Goal: Task Accomplishment & Management: Manage account settings

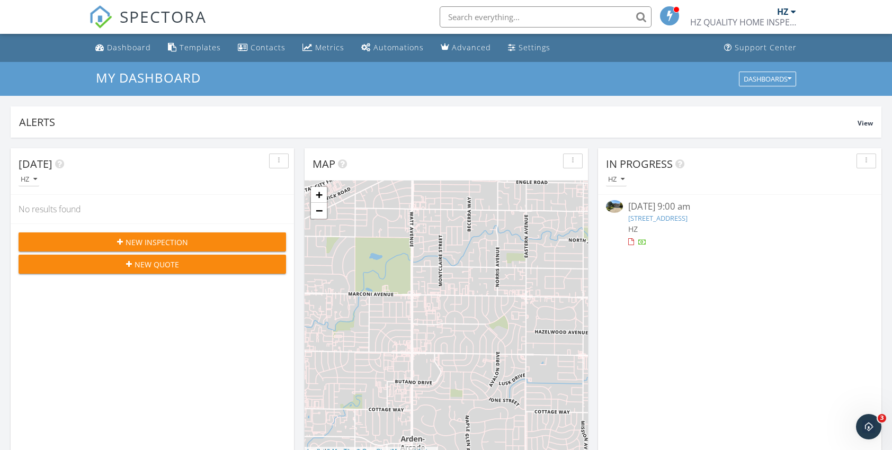
click at [614, 206] on img at bounding box center [614, 206] width 17 height 13
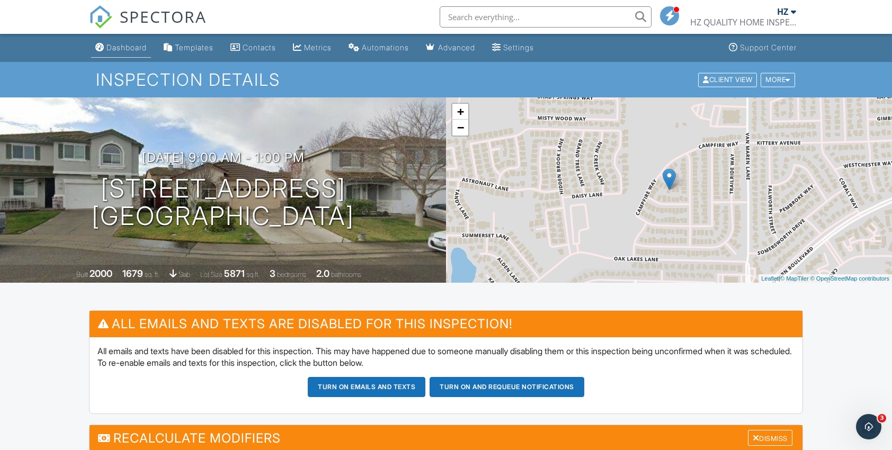
click at [117, 47] on div "Dashboard" at bounding box center [126, 47] width 40 height 9
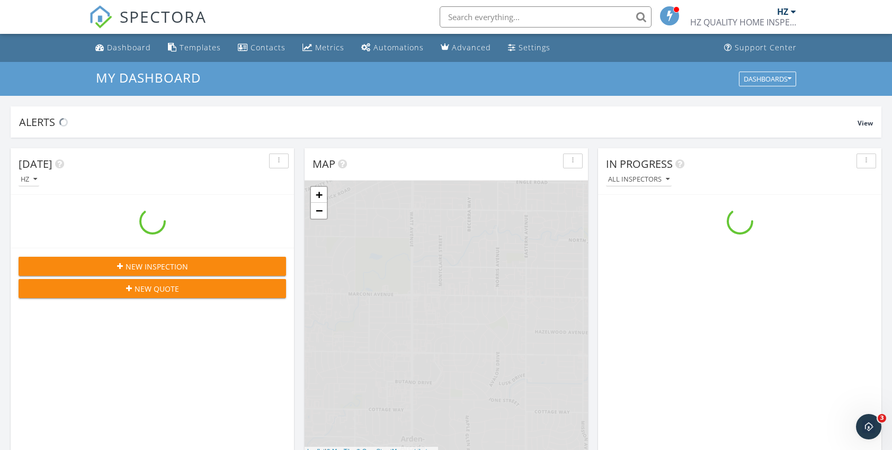
scroll to position [980, 908]
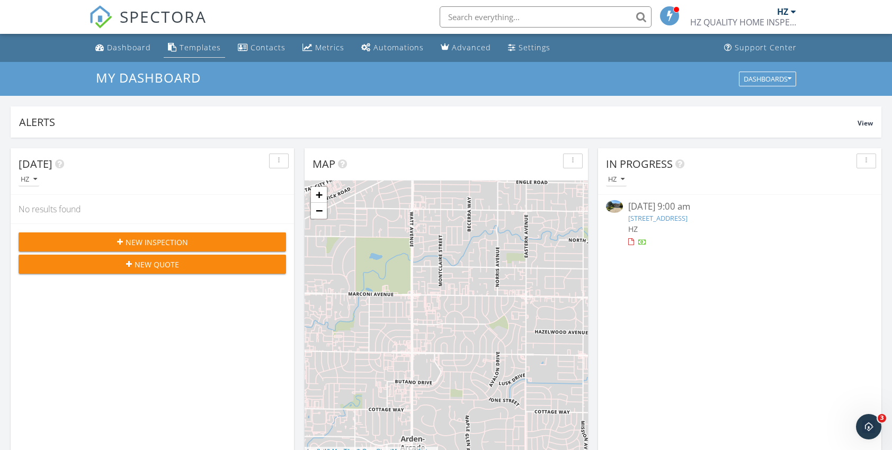
click at [199, 51] on div "Templates" at bounding box center [200, 47] width 41 height 10
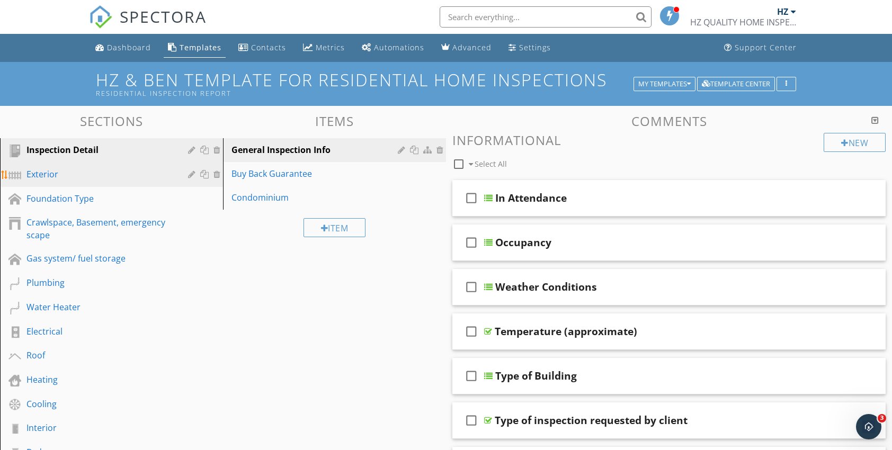
click at [52, 174] on div "Exterior" at bounding box center [99, 174] width 146 height 13
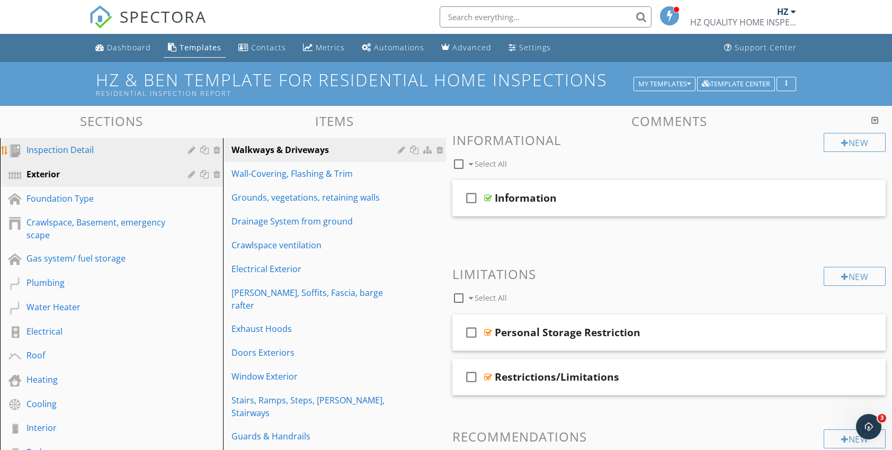
click at [50, 150] on div "Inspection Detail" at bounding box center [99, 150] width 146 height 13
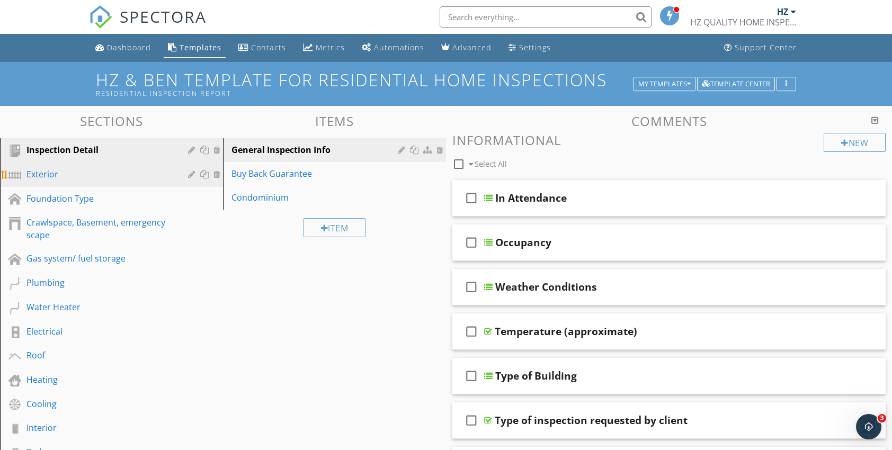
click at [49, 175] on div "Exterior" at bounding box center [99, 174] width 146 height 13
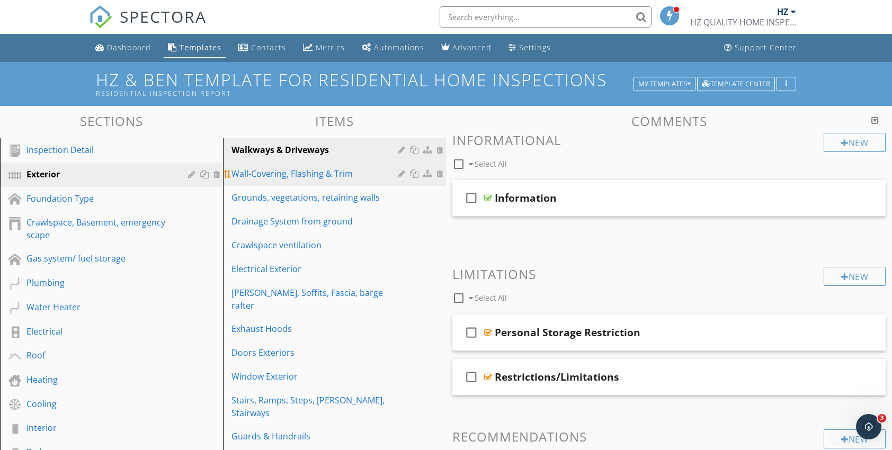
click at [270, 175] on div "Wall-Covering, Flashing & Trim" at bounding box center [316, 173] width 170 height 13
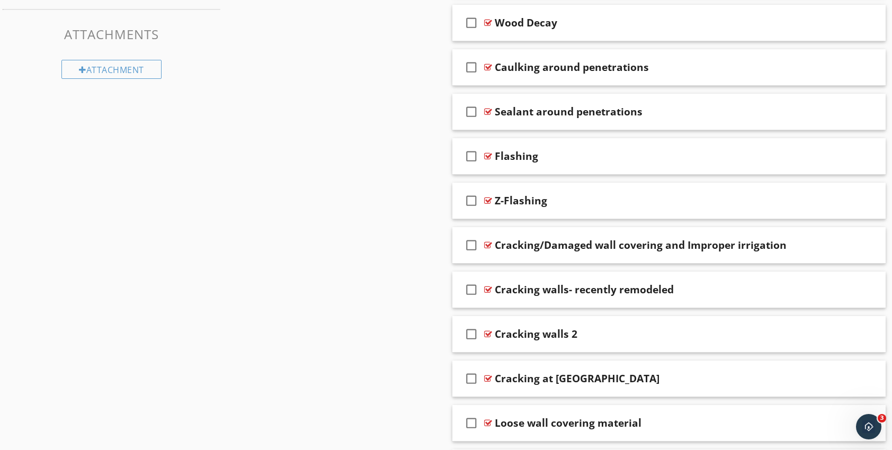
scroll to position [689, 0]
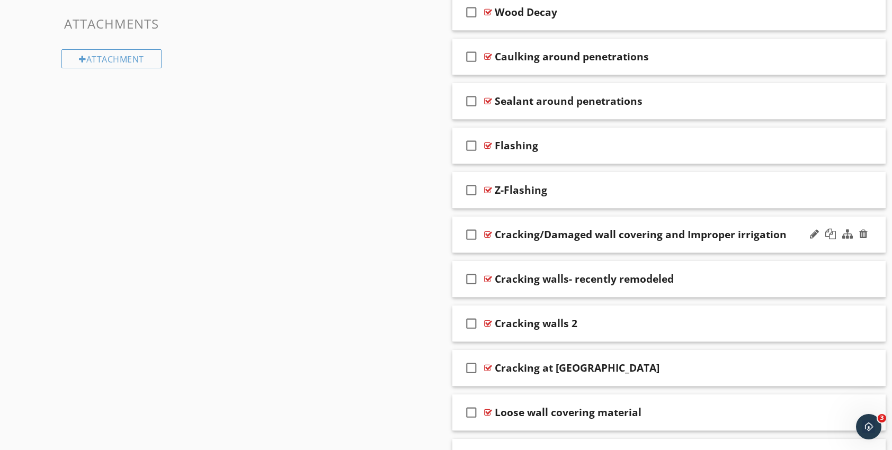
click at [486, 231] on div at bounding box center [488, 234] width 8 height 8
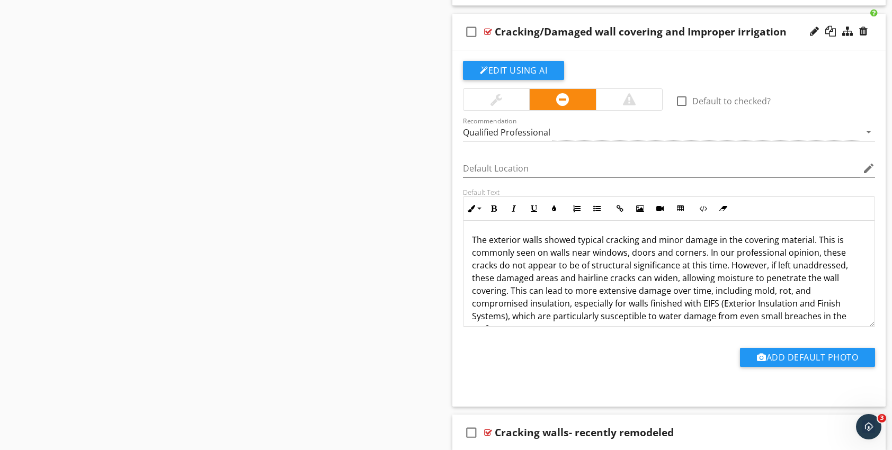
scroll to position [901, 0]
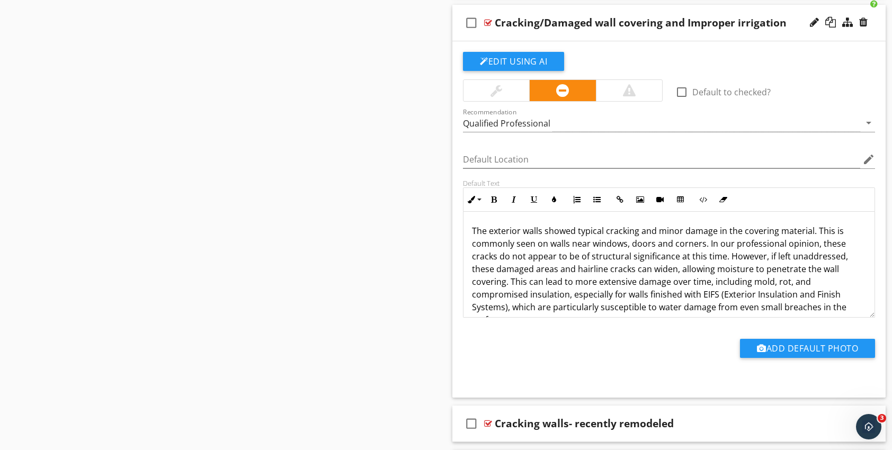
click at [656, 231] on p "The exterior walls showed typical cracking and minor damage in the covering mat…" at bounding box center [669, 276] width 394 height 102
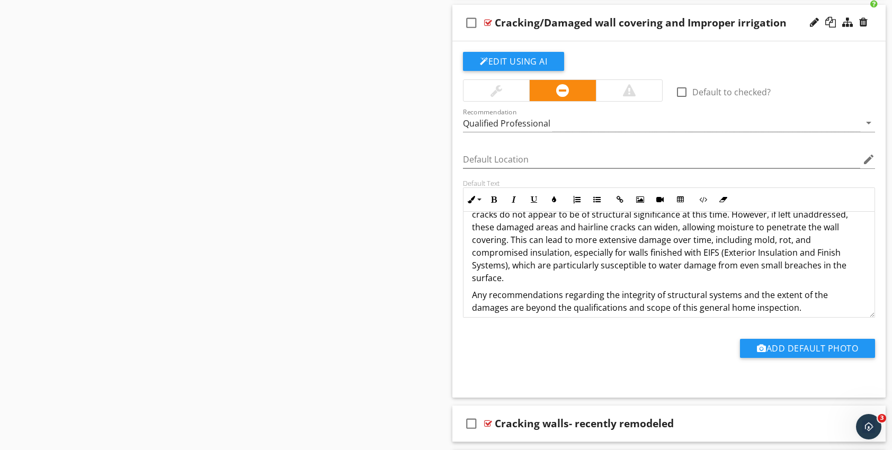
scroll to position [42, 0]
click at [506, 265] on p "The exterior walls showed typical cracking or minor damage in the covering mate…" at bounding box center [669, 233] width 394 height 102
click at [594, 274] on p "The exterior walls showed typical cracking or minor damage in the covering mate…" at bounding box center [669, 233] width 394 height 102
click at [507, 261] on p "The exterior walls showed typical cracking or minor damage in the covering mate…" at bounding box center [669, 233] width 394 height 102
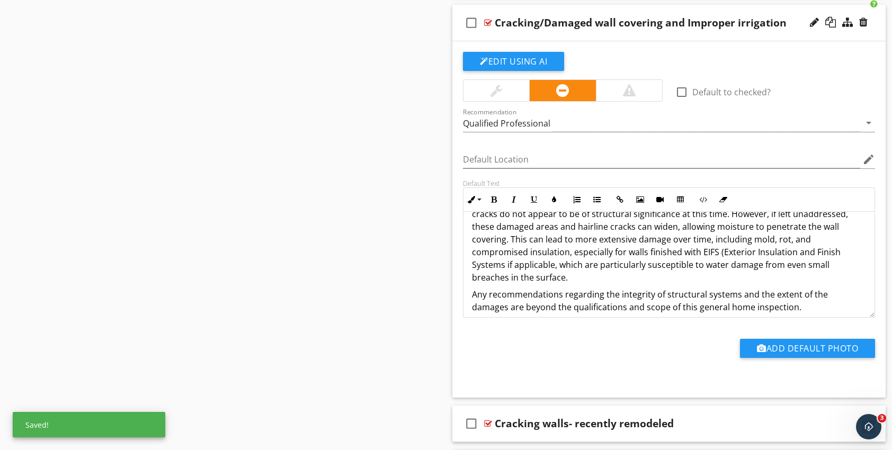
click at [553, 264] on p "The exterior walls showed typical cracking or minor damage in the covering mate…" at bounding box center [669, 233] width 394 height 102
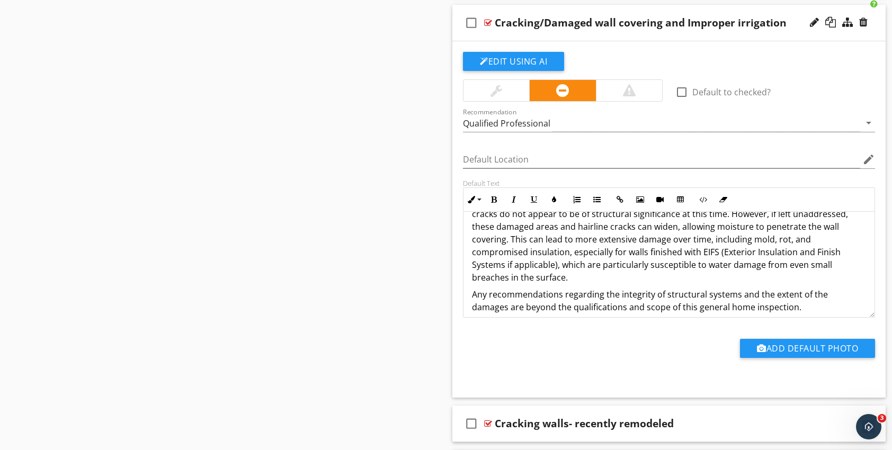
click at [585, 277] on p "The exterior walls showed typical cracking or minor damage in the covering mate…" at bounding box center [669, 233] width 394 height 102
drag, startPoint x: 553, startPoint y: 262, endPoint x: 507, endPoint y: 263, distance: 46.1
click at [507, 263] on p "The exterior walls showed typical cracking or minor damage in the covering mate…" at bounding box center [669, 233] width 394 height 102
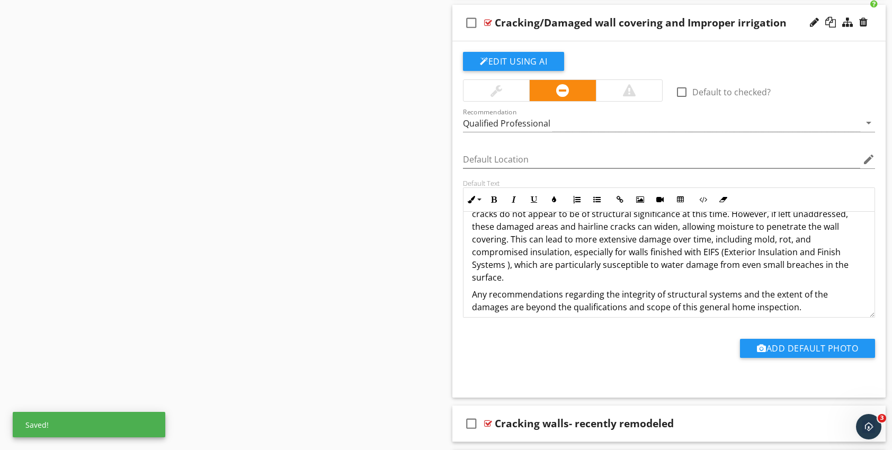
click at [718, 250] on p "The exterior walls showed typical cracking or minor damage in the covering mate…" at bounding box center [669, 233] width 394 height 102
click at [611, 275] on p "The exterior walls showed typical cracking or minor damage in the covering mate…" at bounding box center [669, 233] width 394 height 102
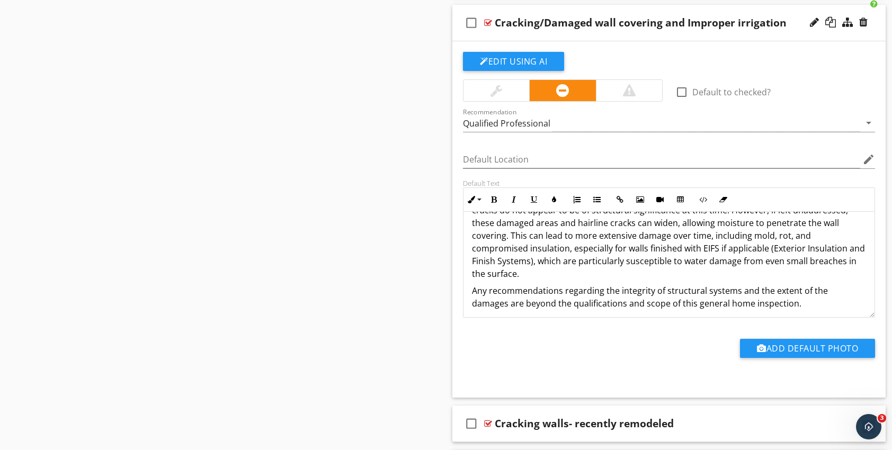
scroll to position [51, 0]
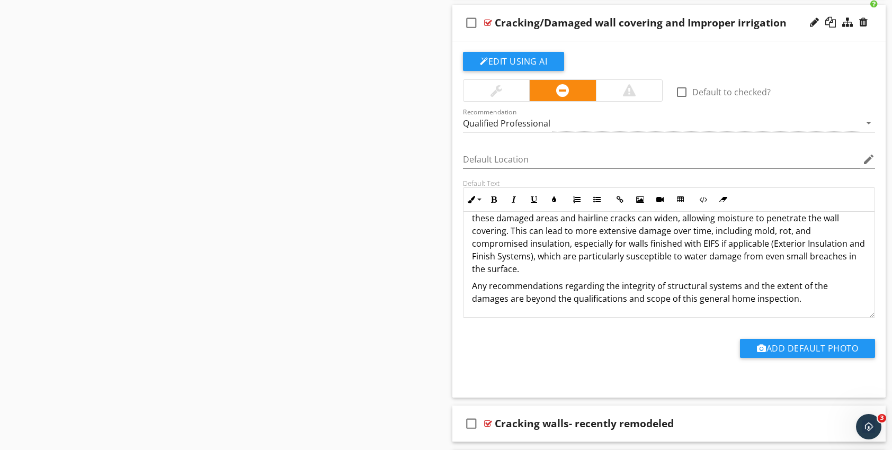
click at [726, 298] on p "Any recommendations regarding the integrity of structural systems and the exten…" at bounding box center [669, 292] width 394 height 25
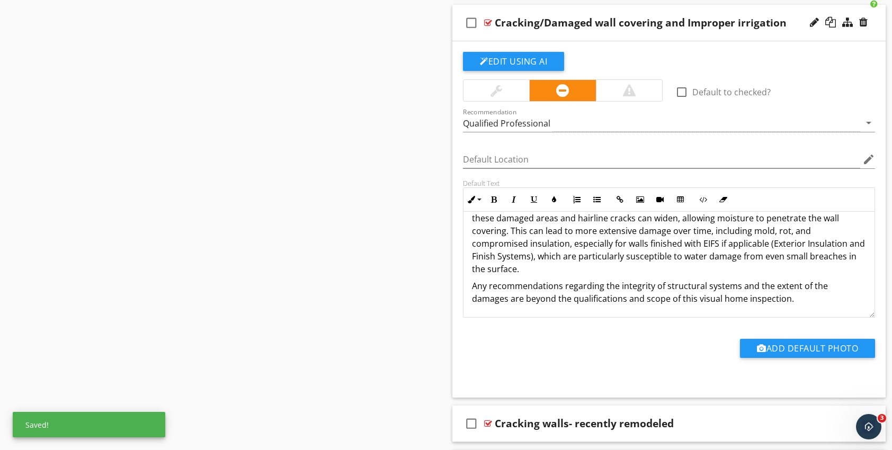
click at [787, 298] on p "Any recommendations regarding the integrity of structural systems and the exten…" at bounding box center [669, 292] width 394 height 25
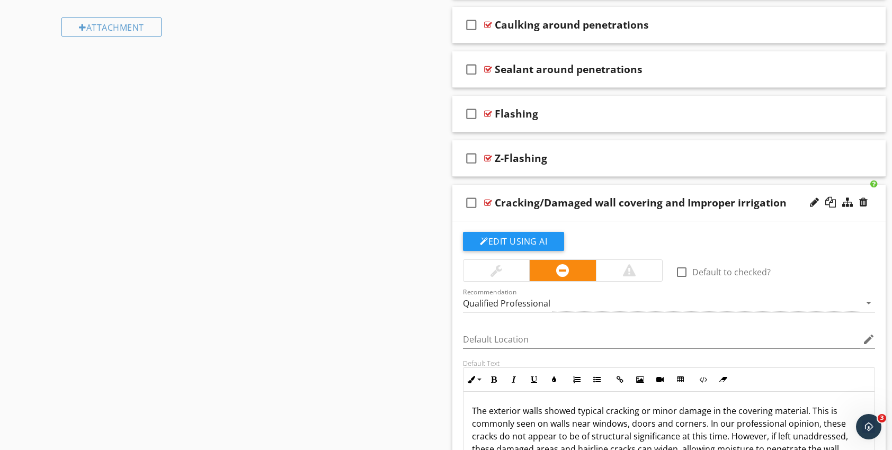
scroll to position [742, 0]
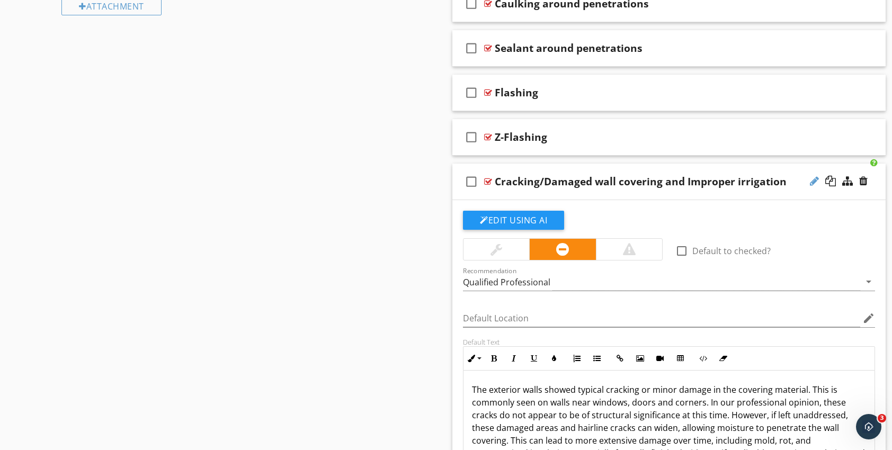
click at [814, 180] on div at bounding box center [814, 181] width 9 height 11
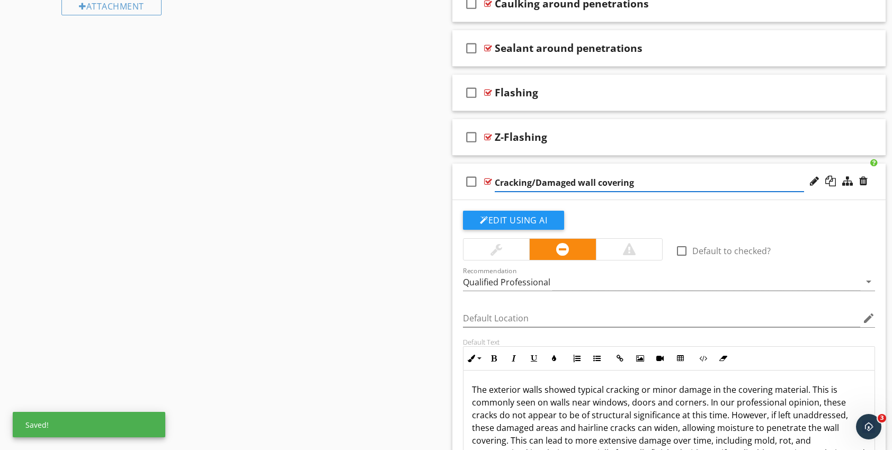
click at [534, 182] on input "Cracking/Damaged wall covering" at bounding box center [649, 182] width 309 height 17
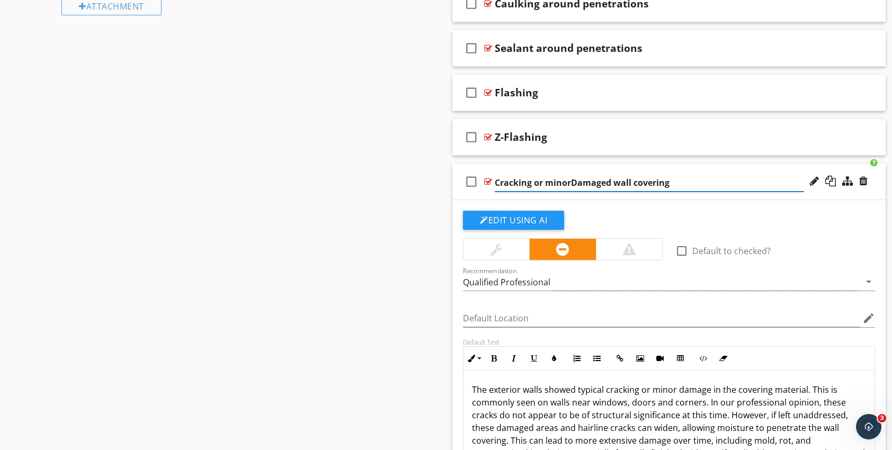
type input "Cracking or minor Damaged wall covering"
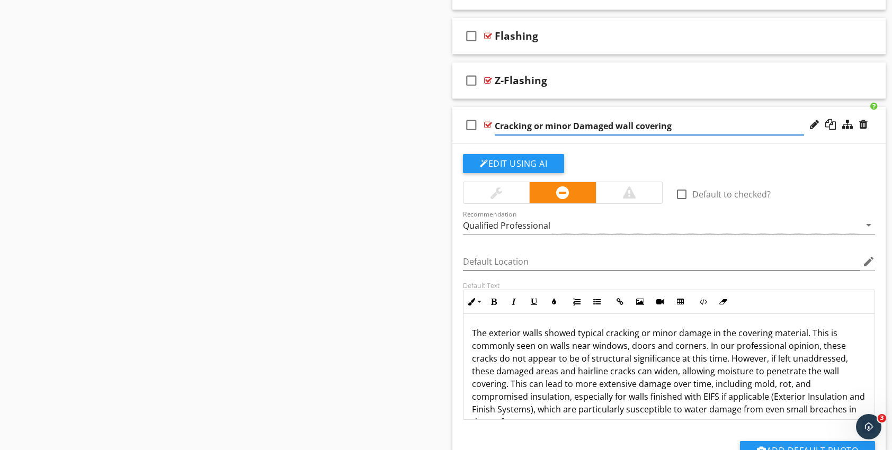
scroll to position [795, 0]
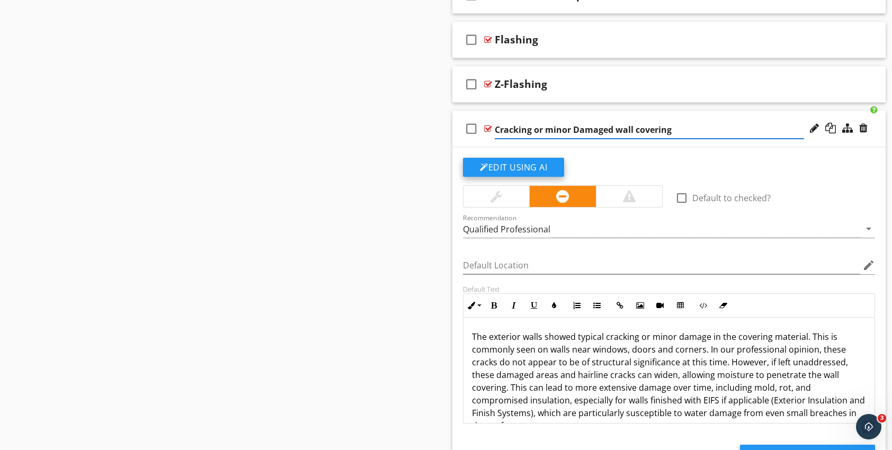
click at [509, 163] on button "Edit Using AI" at bounding box center [513, 167] width 101 height 19
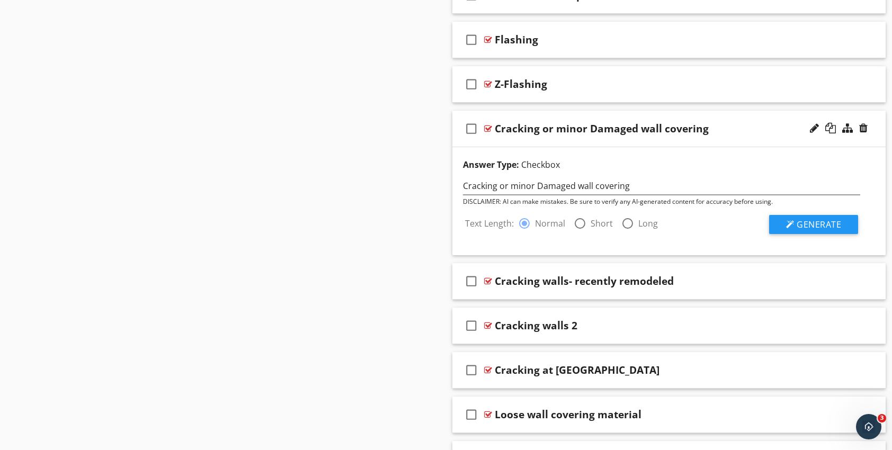
drag, startPoint x: 509, startPoint y: 163, endPoint x: 596, endPoint y: 157, distance: 87.6
click at [596, 158] on div "Answer Type: Checkbox" at bounding box center [662, 166] width 410 height 17
click at [487, 126] on div at bounding box center [488, 128] width 8 height 8
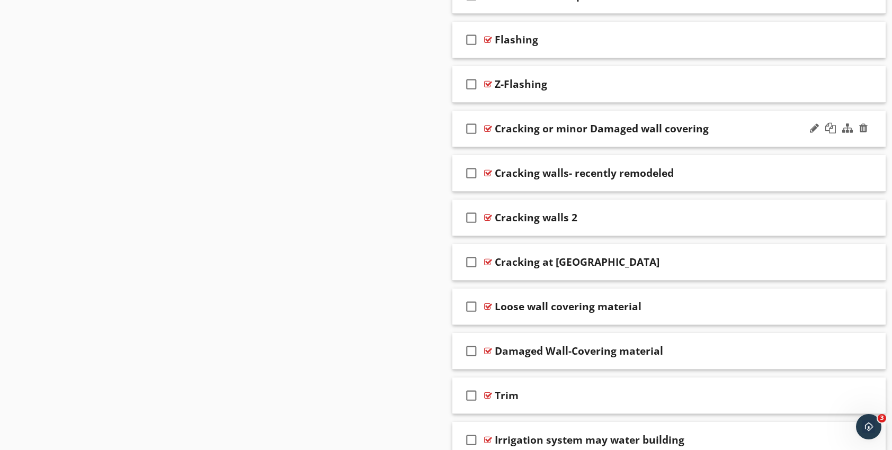
click at [487, 126] on div at bounding box center [488, 128] width 8 height 8
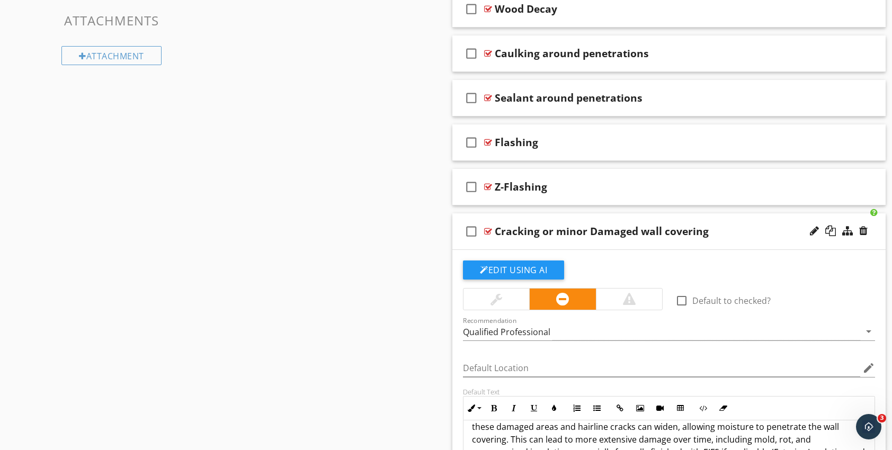
scroll to position [689, 0]
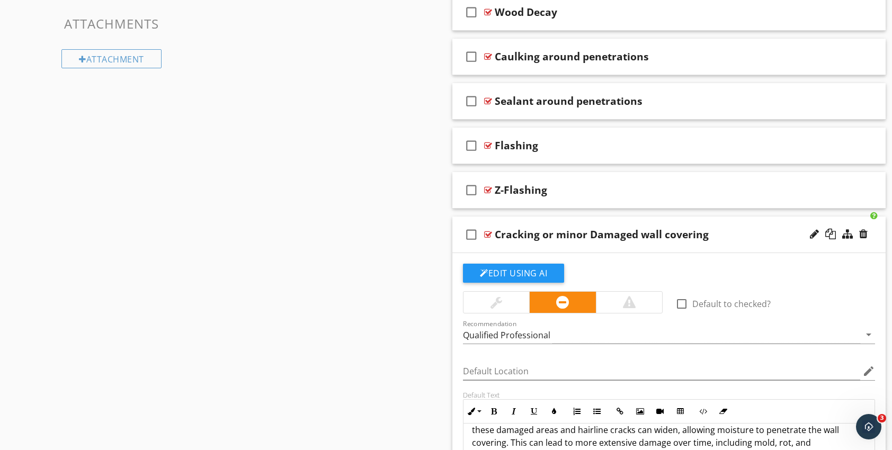
click at [487, 234] on div at bounding box center [488, 234] width 8 height 8
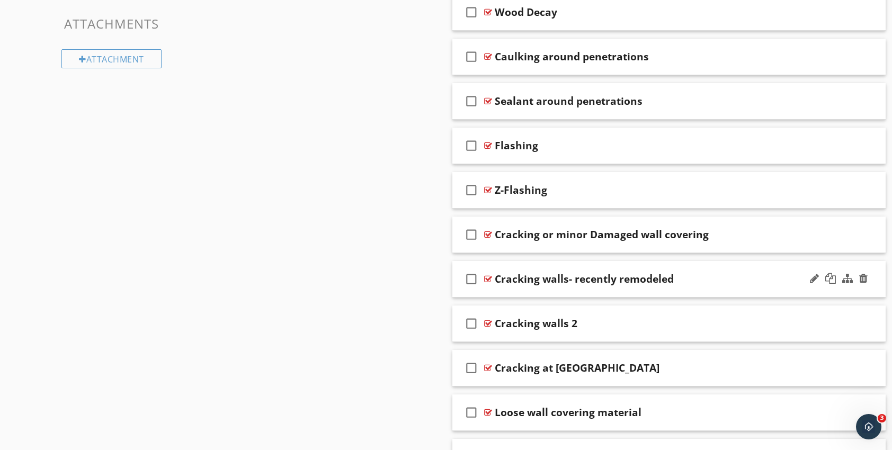
click at [487, 275] on div at bounding box center [488, 279] width 8 height 8
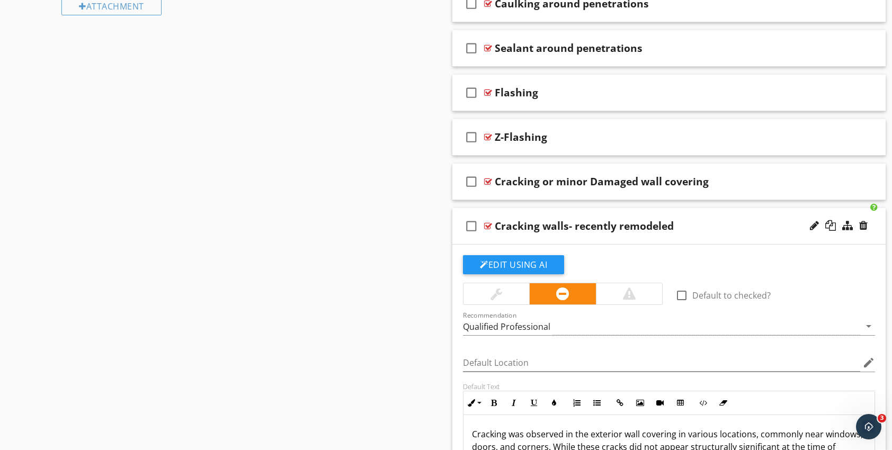
scroll to position [742, 0]
click at [488, 224] on div at bounding box center [488, 226] width 8 height 8
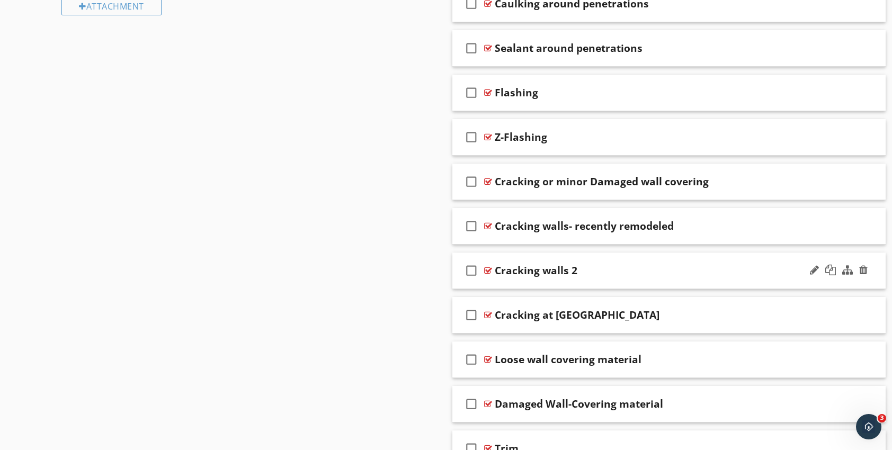
click at [486, 266] on div at bounding box center [488, 270] width 8 height 8
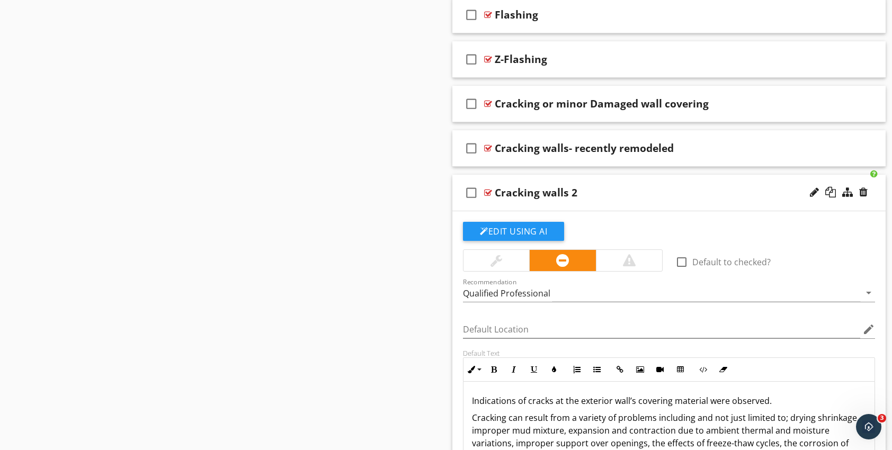
scroll to position [795, 0]
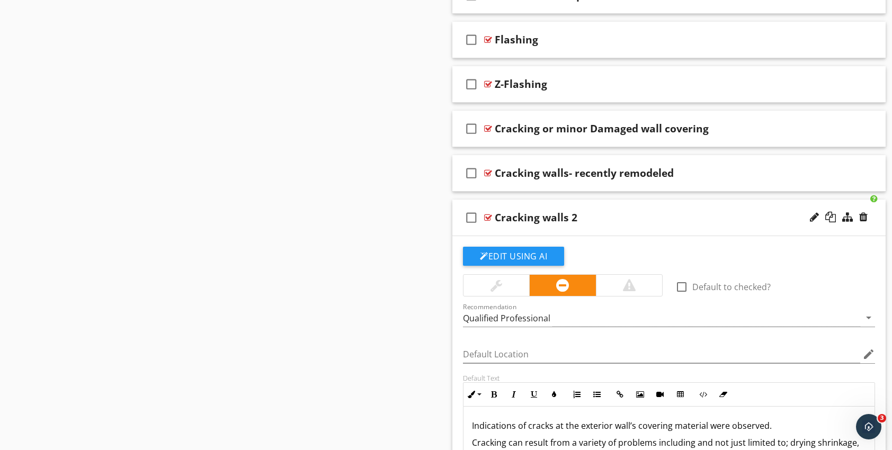
click at [487, 215] on div at bounding box center [488, 217] width 8 height 8
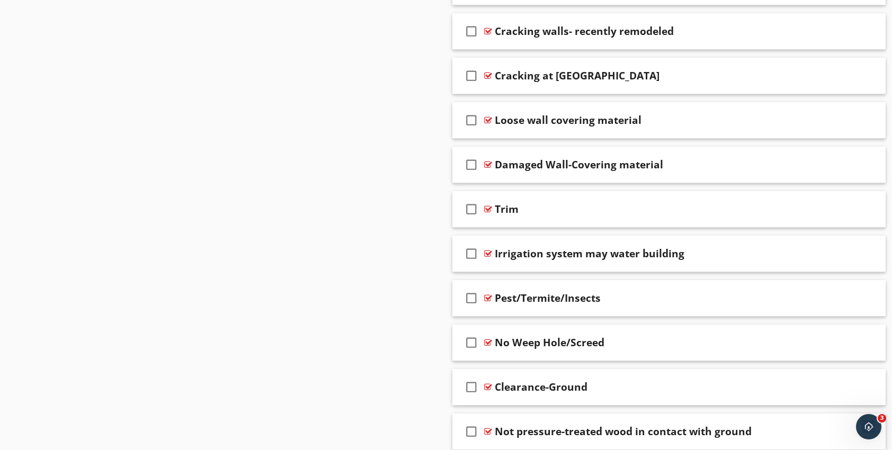
scroll to position [1006, 0]
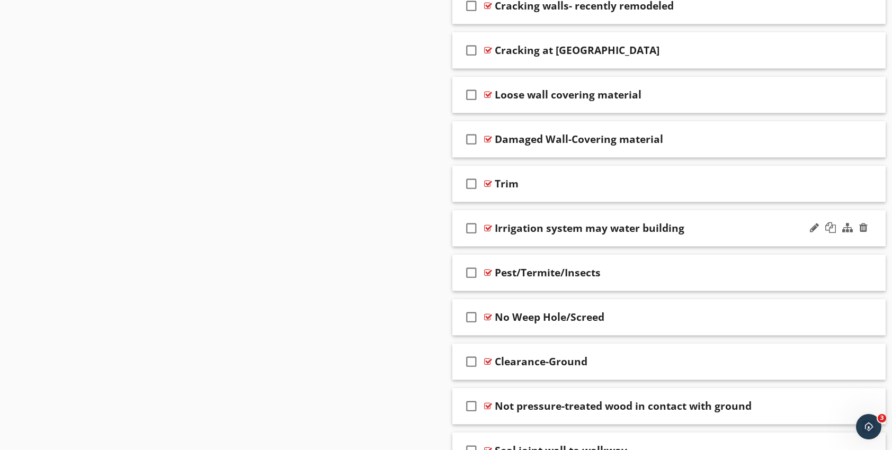
click at [485, 224] on div at bounding box center [488, 228] width 8 height 8
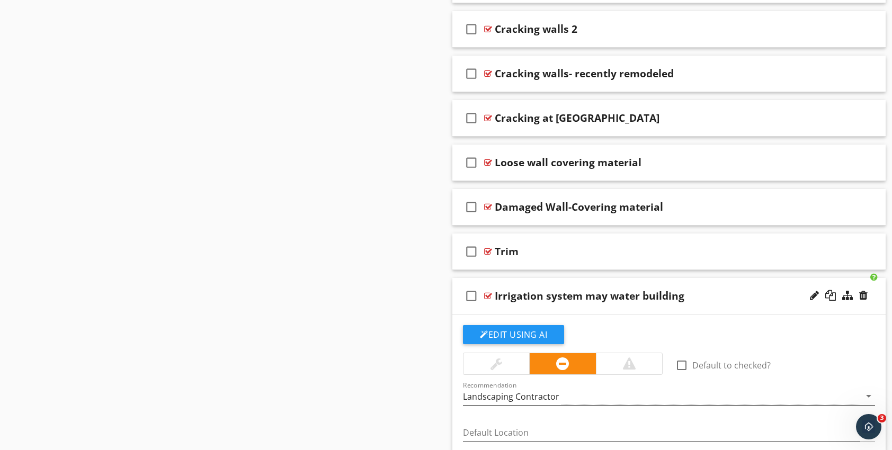
scroll to position [901, 0]
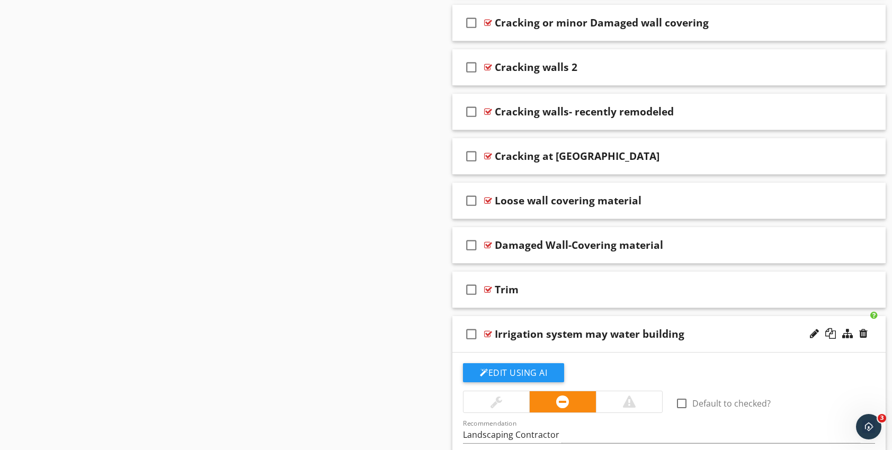
click at [487, 330] on div at bounding box center [488, 334] width 8 height 8
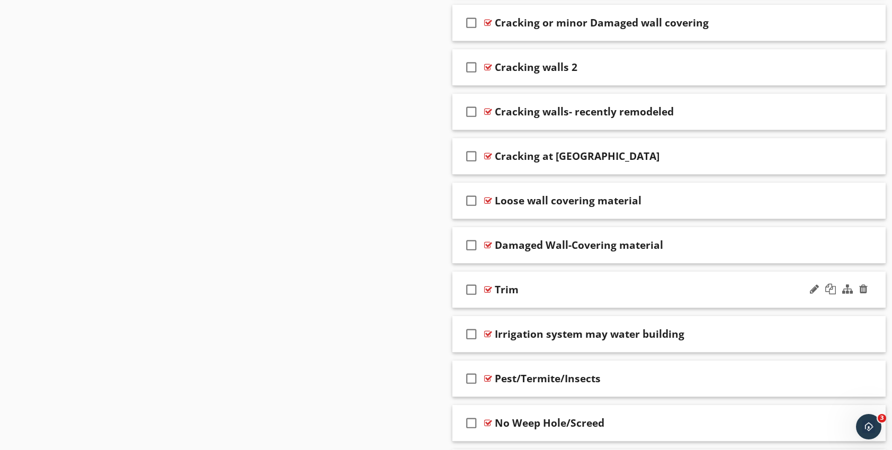
click at [488, 286] on div at bounding box center [488, 290] width 8 height 8
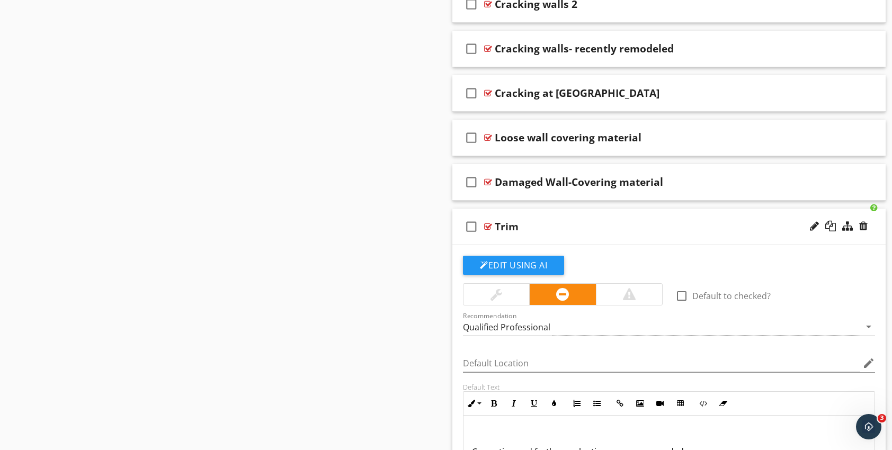
scroll to position [953, 0]
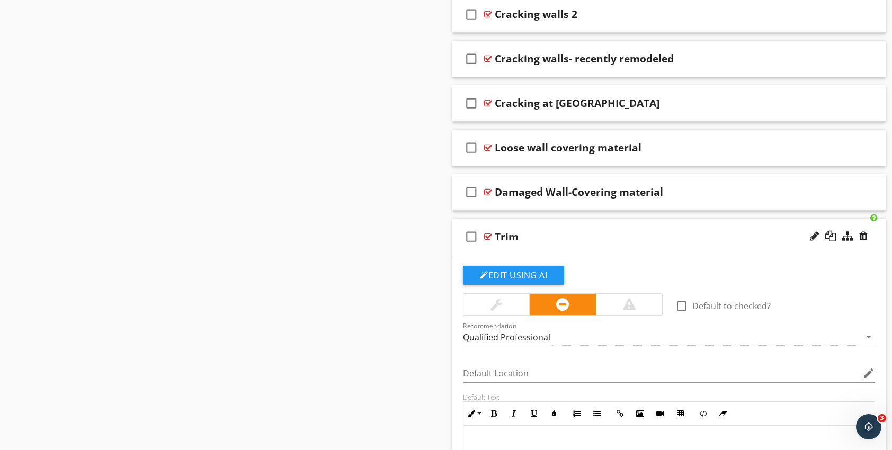
click at [488, 235] on div at bounding box center [488, 237] width 8 height 8
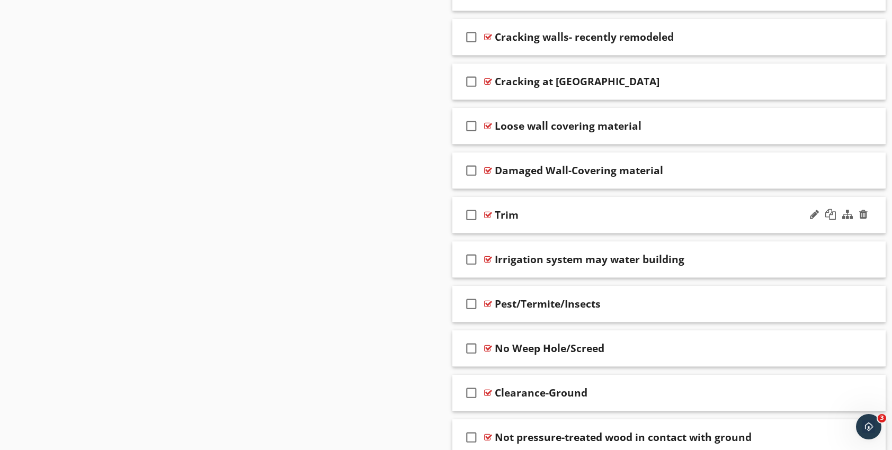
scroll to position [1112, 0]
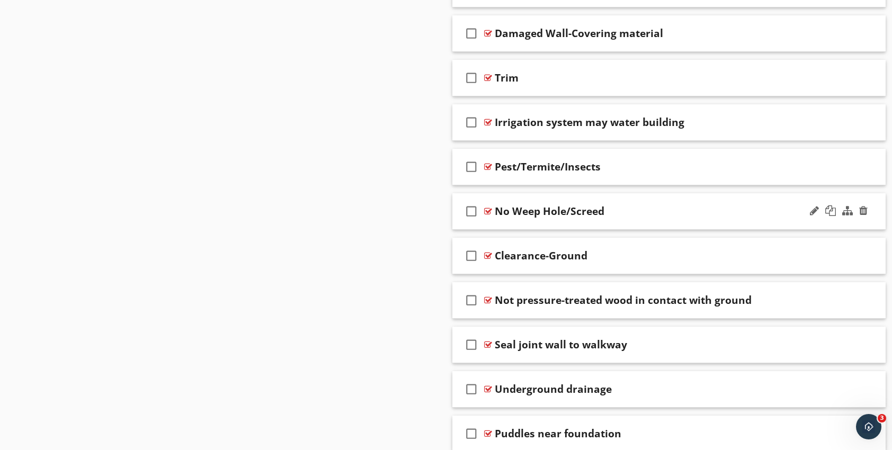
click at [487, 207] on div at bounding box center [488, 211] width 8 height 8
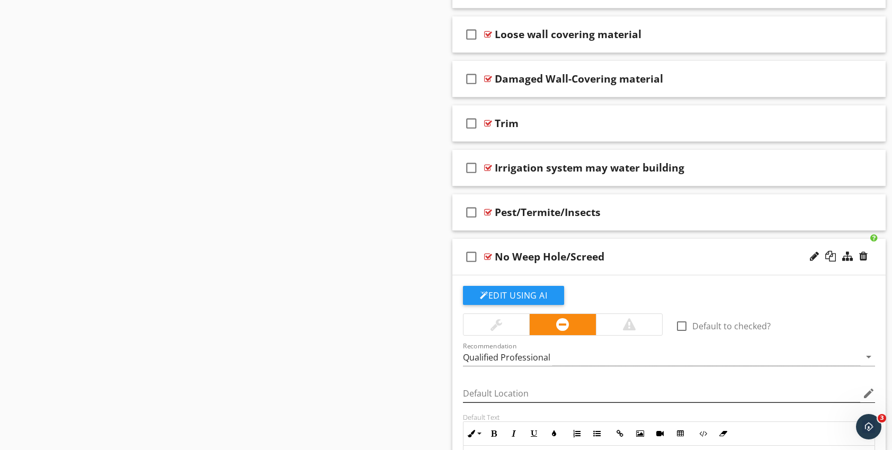
scroll to position [1006, 0]
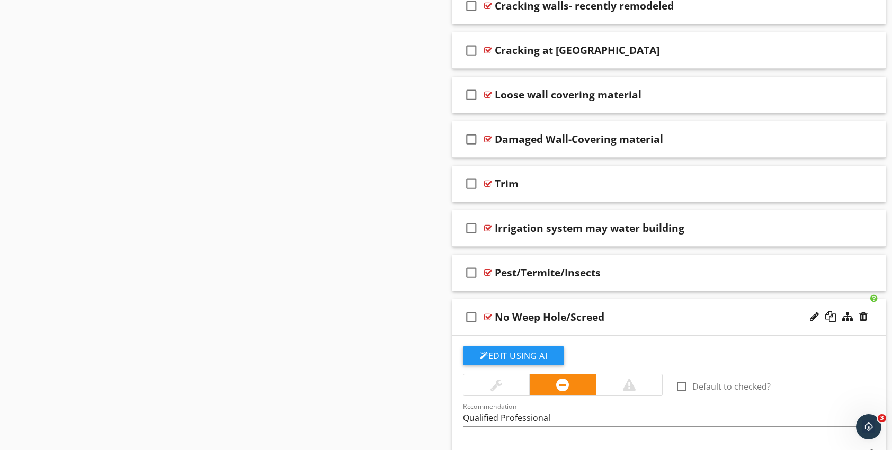
click at [487, 313] on div at bounding box center [488, 317] width 8 height 8
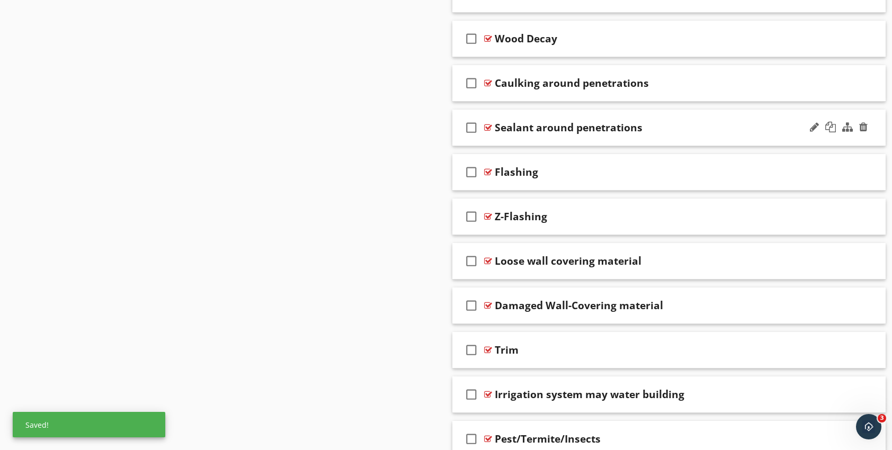
scroll to position [848, 0]
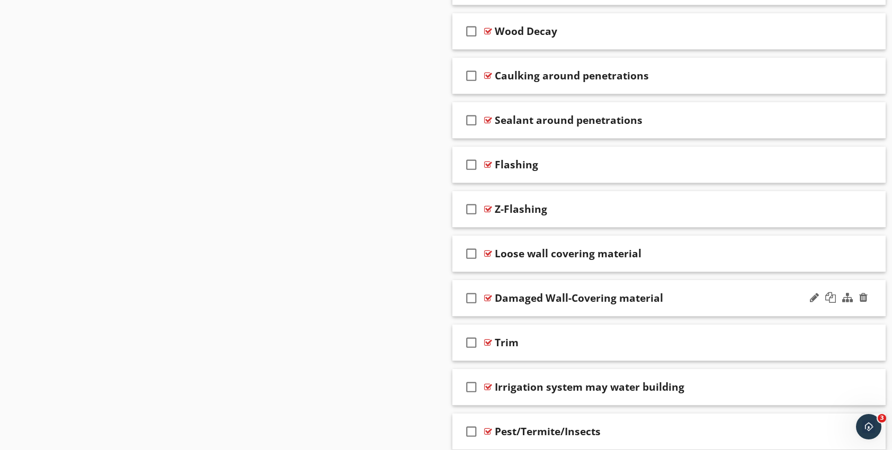
click at [484, 295] on div at bounding box center [488, 298] width 8 height 8
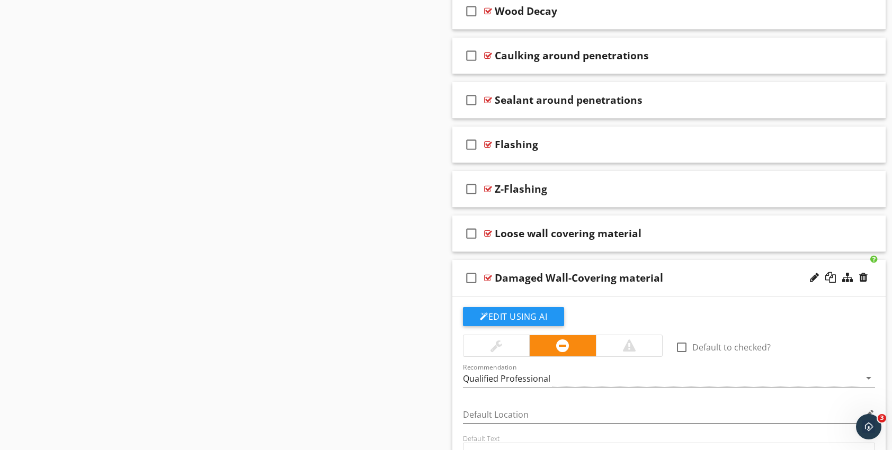
scroll to position [795, 0]
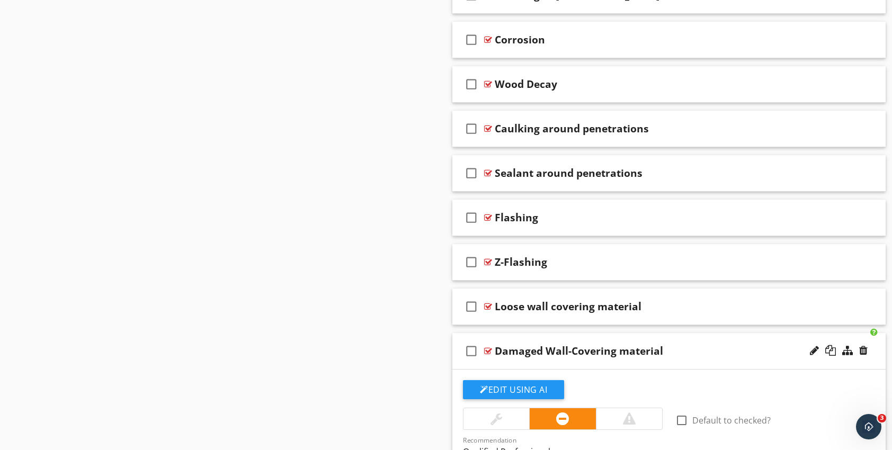
click at [485, 348] on div at bounding box center [488, 351] width 8 height 8
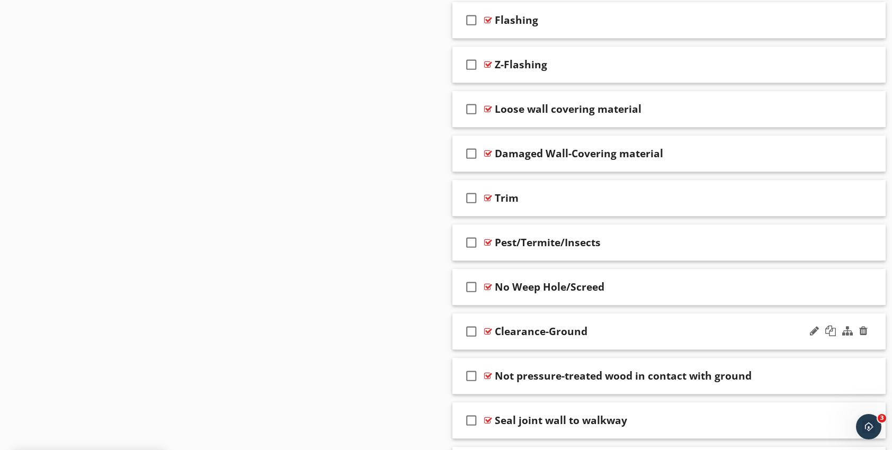
scroll to position [1006, 0]
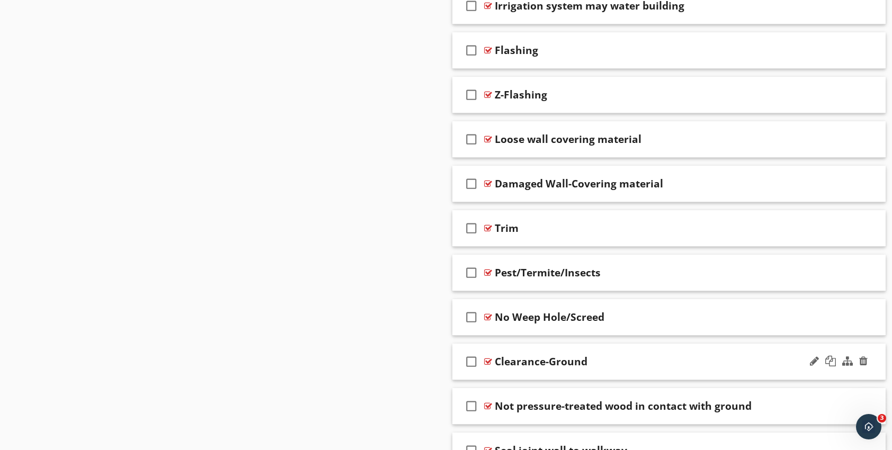
click at [487, 358] on div at bounding box center [488, 362] width 8 height 8
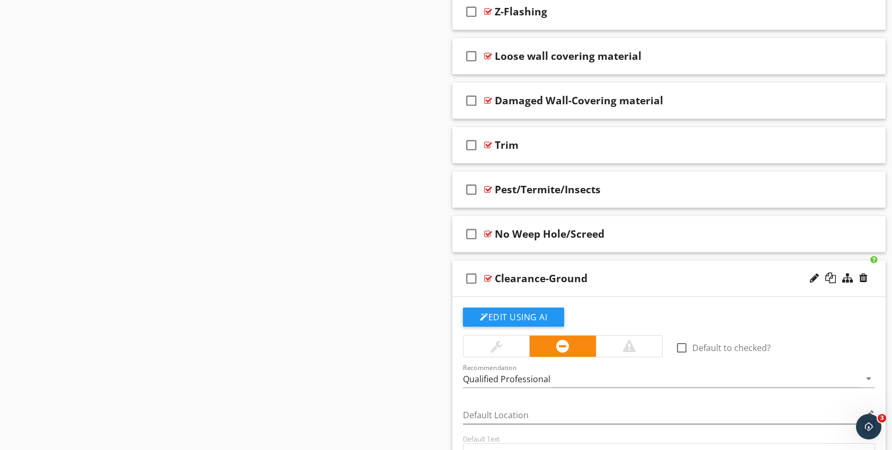
scroll to position [1059, 0]
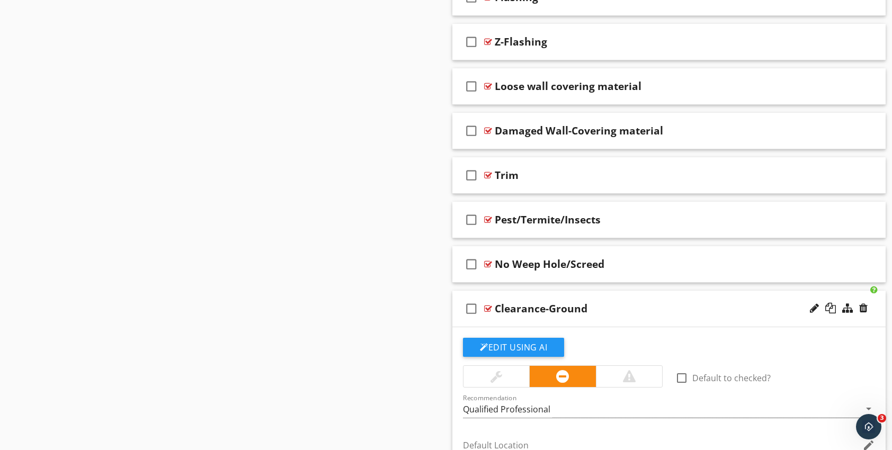
click at [488, 305] on div at bounding box center [488, 309] width 8 height 8
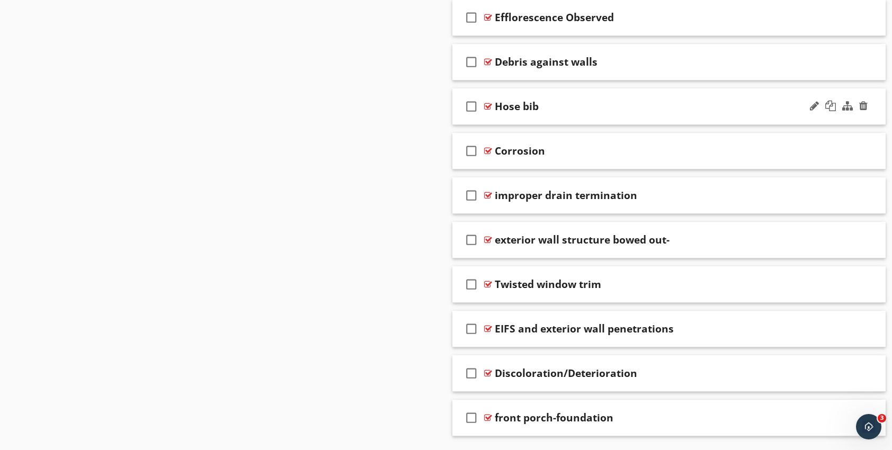
scroll to position [1730, 0]
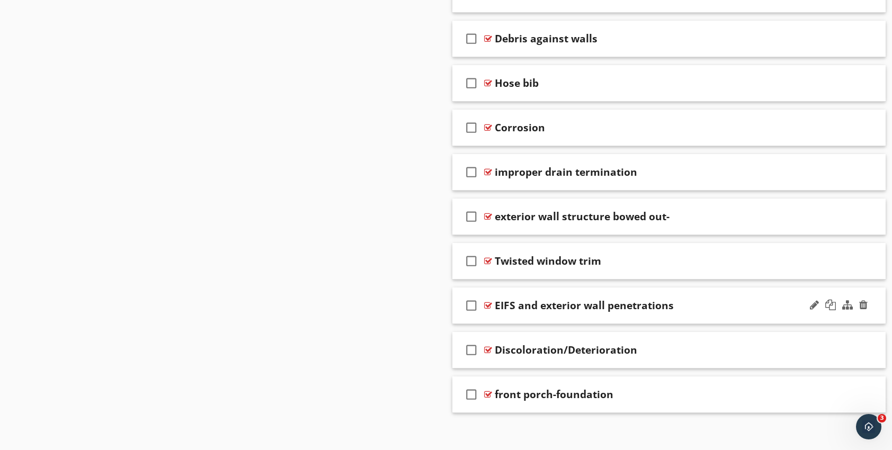
click at [490, 301] on div at bounding box center [488, 305] width 8 height 8
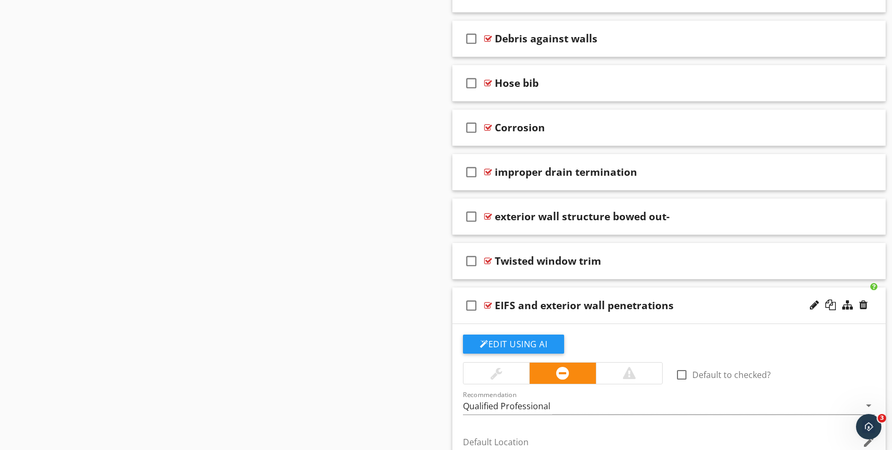
click at [487, 301] on div at bounding box center [488, 305] width 8 height 8
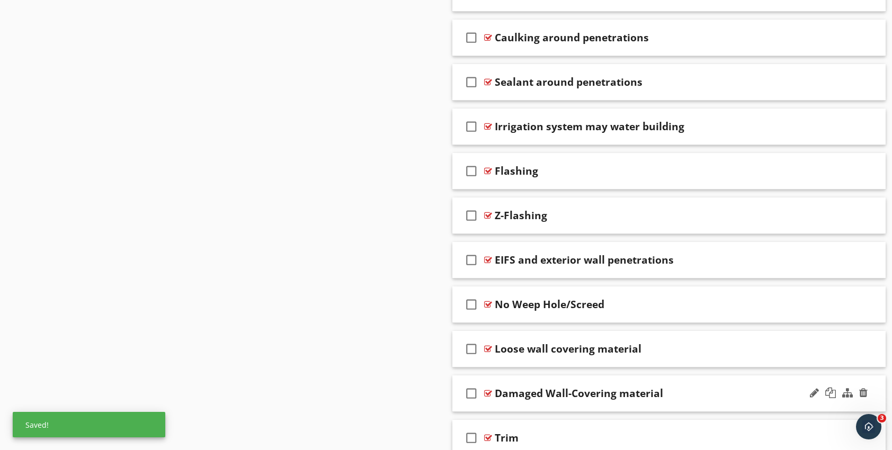
scroll to position [883, 0]
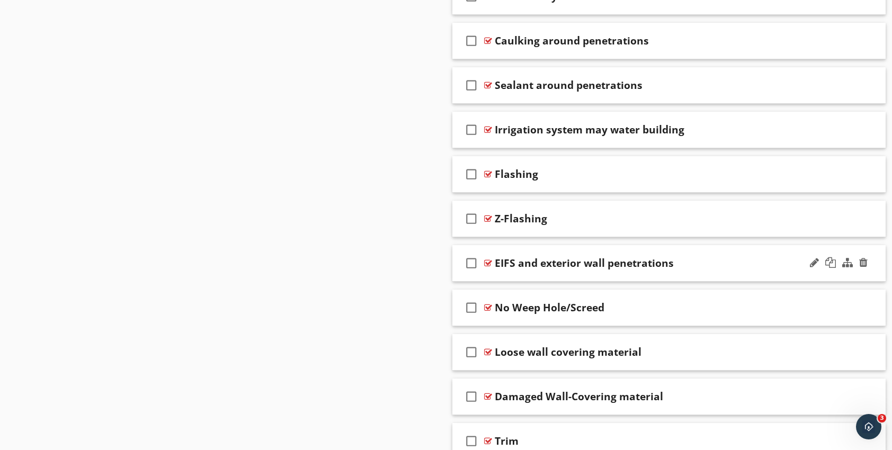
click at [488, 259] on div at bounding box center [488, 263] width 8 height 8
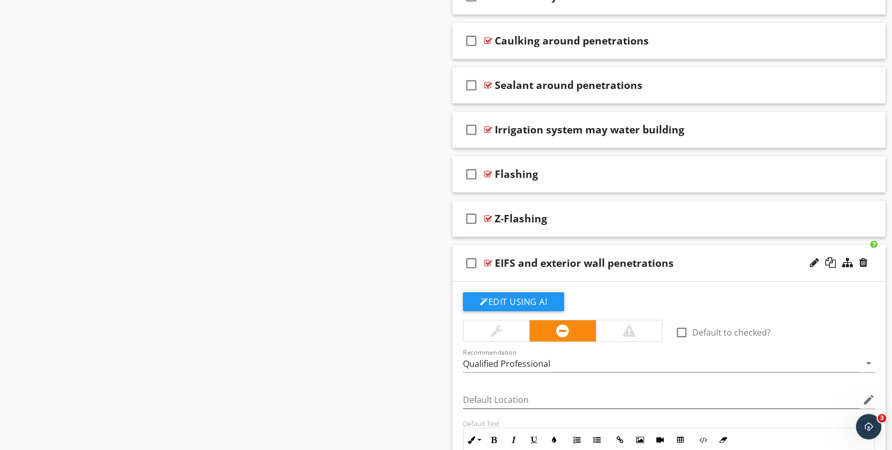
drag, startPoint x: 488, startPoint y: 258, endPoint x: 488, endPoint y: 152, distance: 105.9
click at [488, 259] on div at bounding box center [488, 263] width 8 height 8
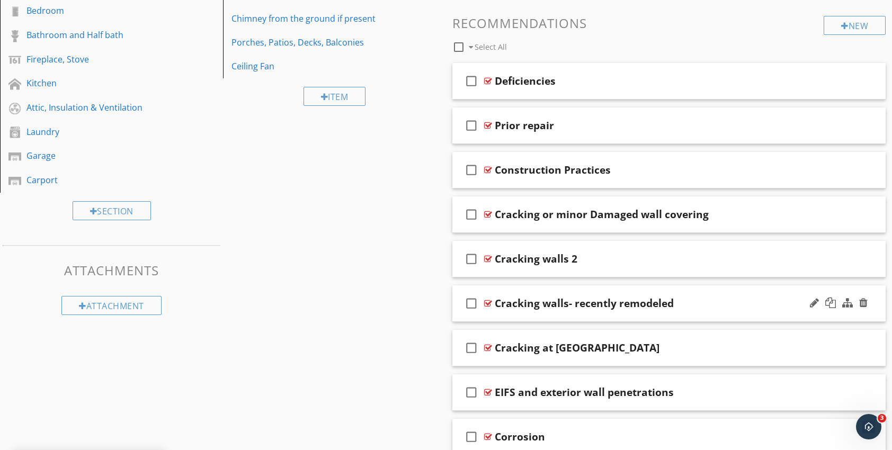
scroll to position [565, 0]
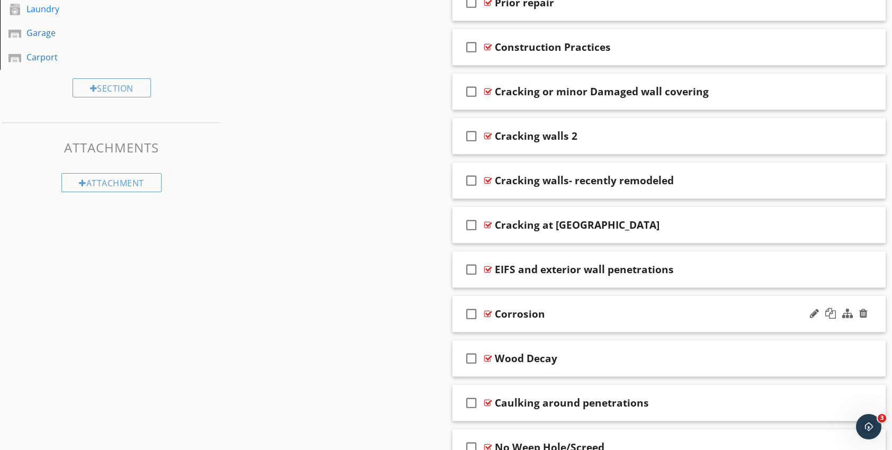
click at [489, 312] on div at bounding box center [488, 314] width 8 height 8
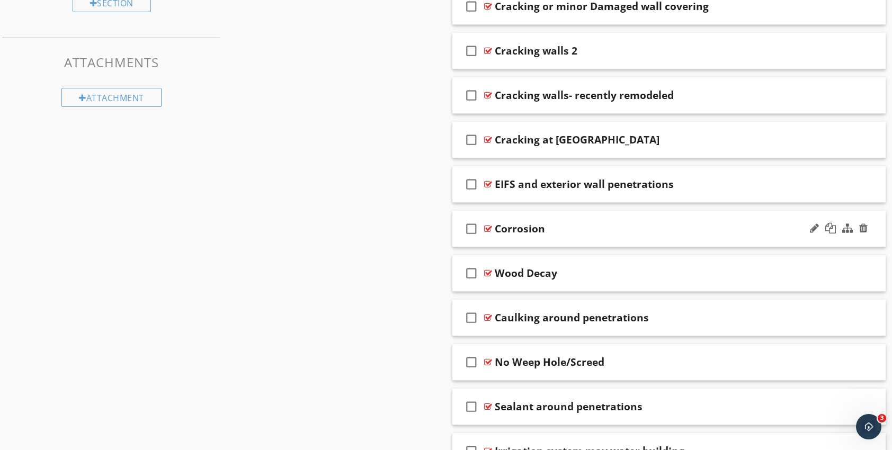
scroll to position [671, 0]
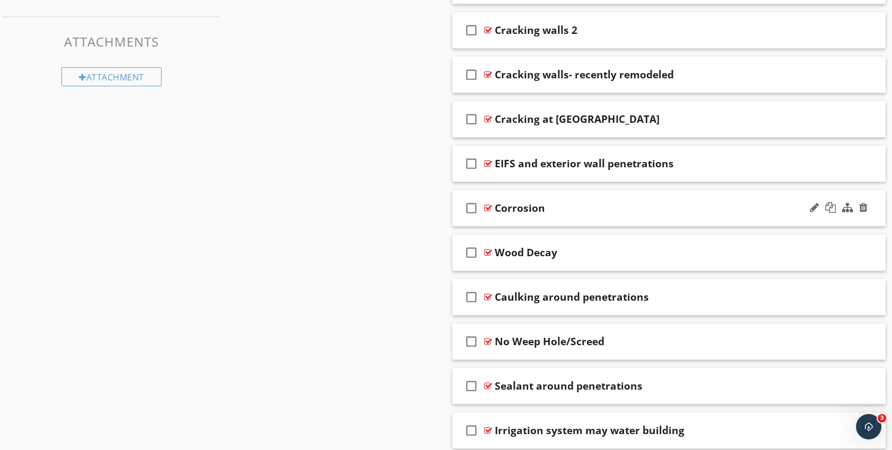
click at [488, 206] on div at bounding box center [488, 208] width 8 height 8
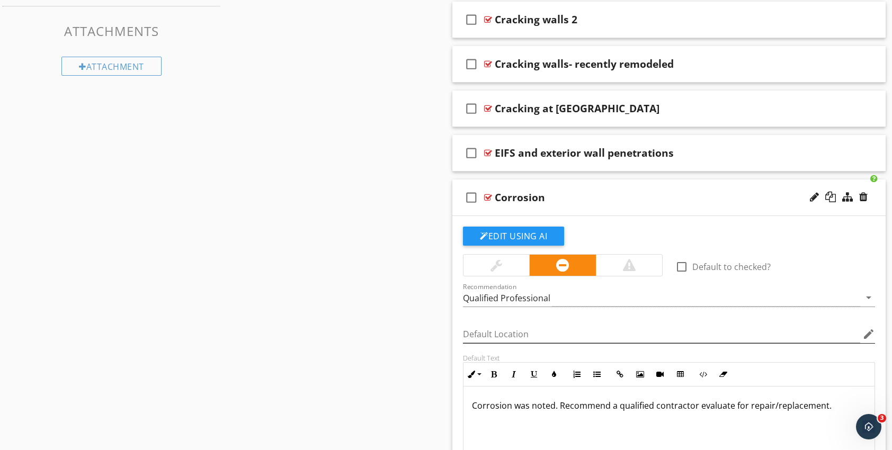
scroll to position [618, 0]
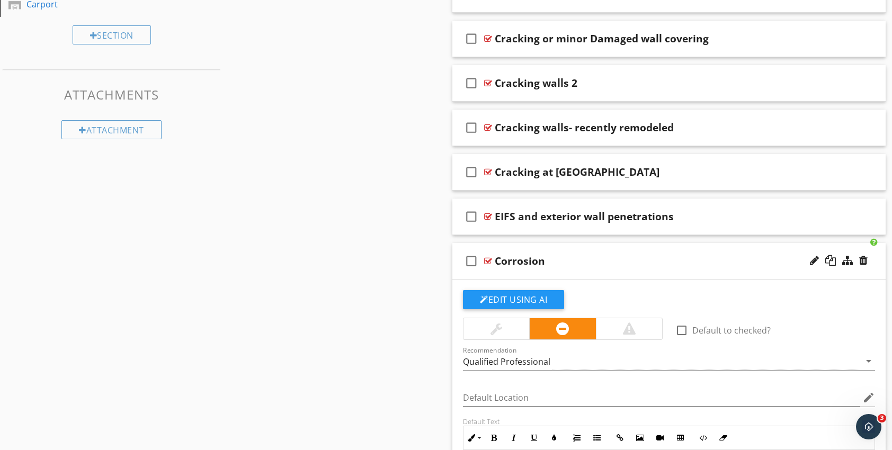
click at [484, 260] on div at bounding box center [488, 261] width 8 height 8
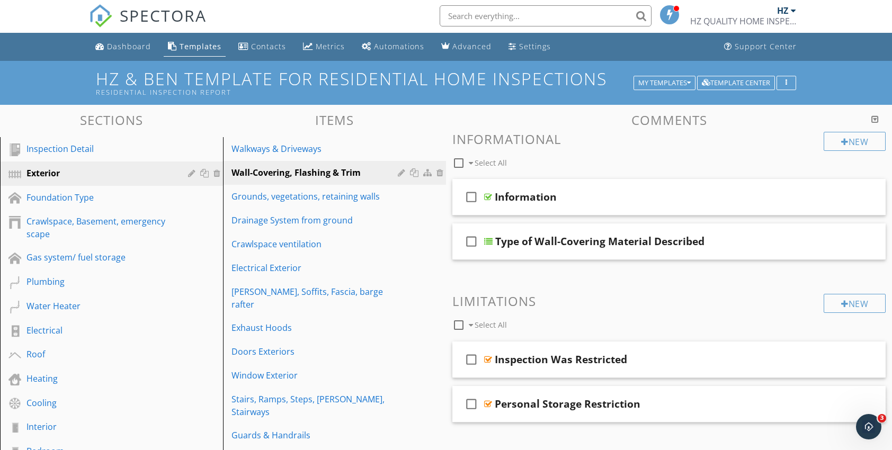
scroll to position [0, 0]
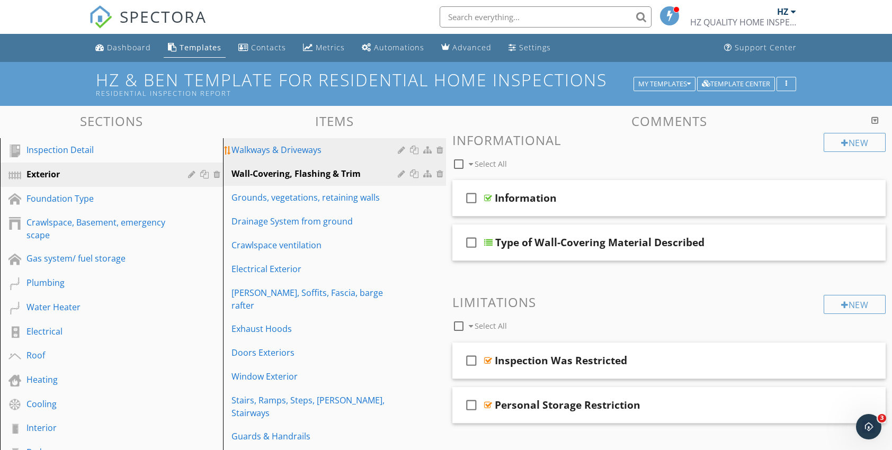
click at [265, 149] on div "Walkways & Driveways" at bounding box center [316, 150] width 170 height 13
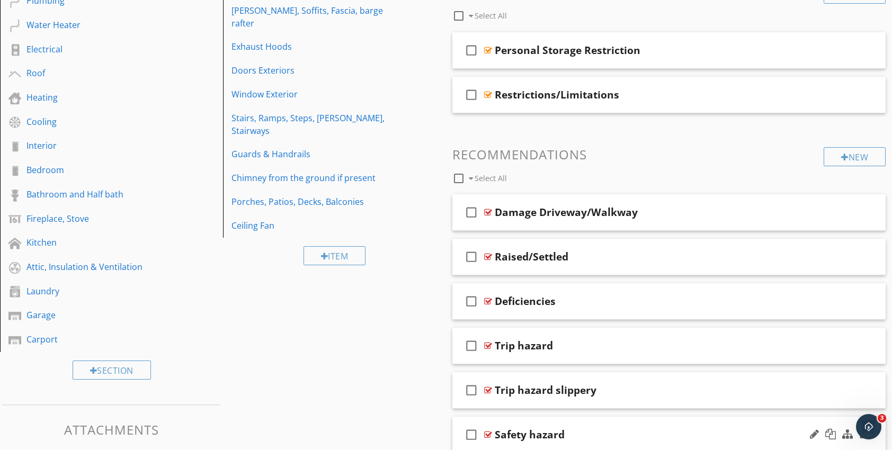
scroll to position [265, 0]
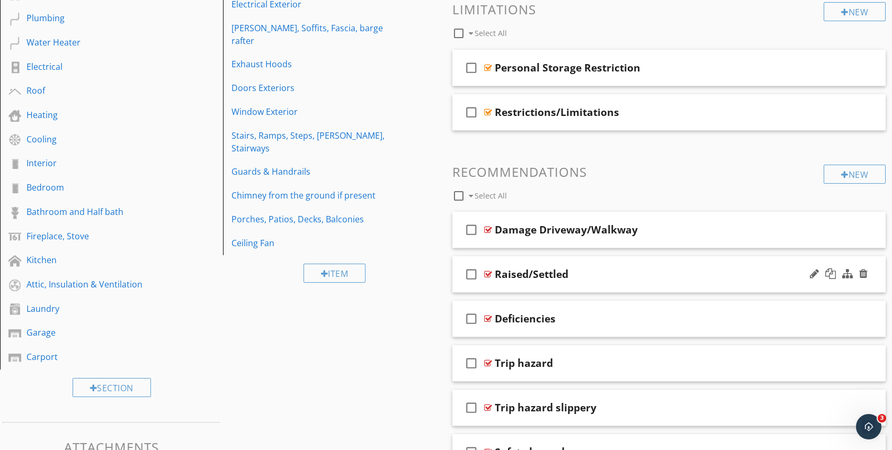
click at [488, 272] on div at bounding box center [488, 274] width 8 height 8
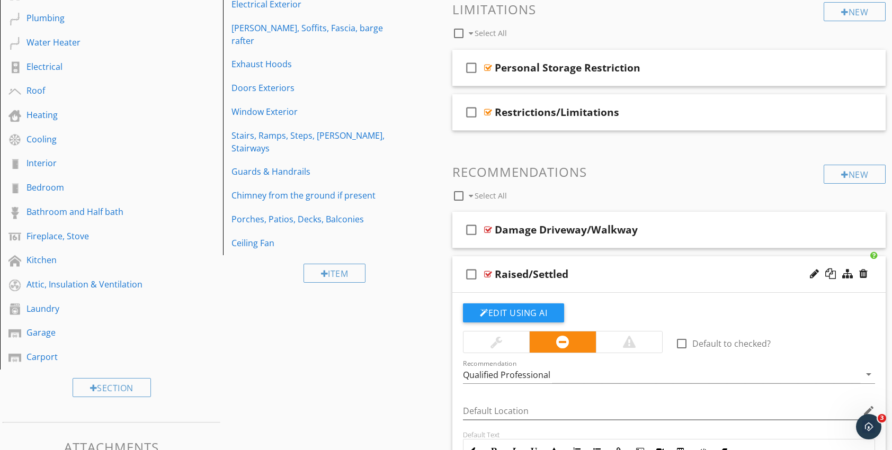
click at [488, 272] on div at bounding box center [488, 274] width 8 height 8
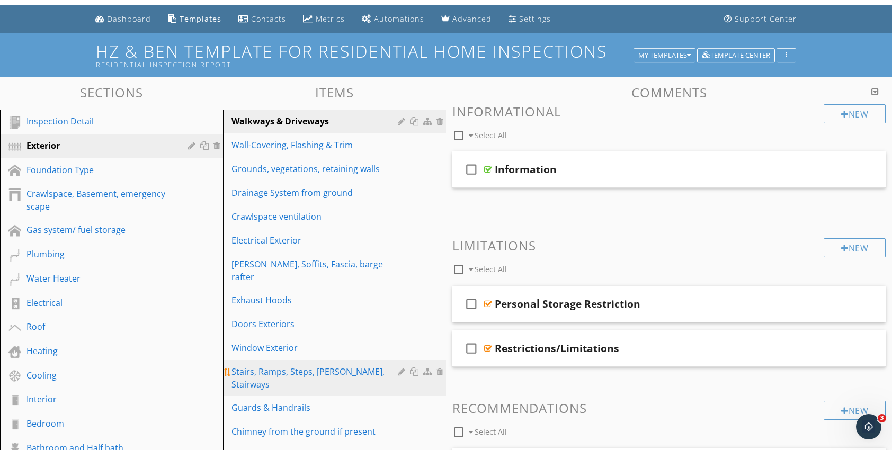
scroll to position [0, 0]
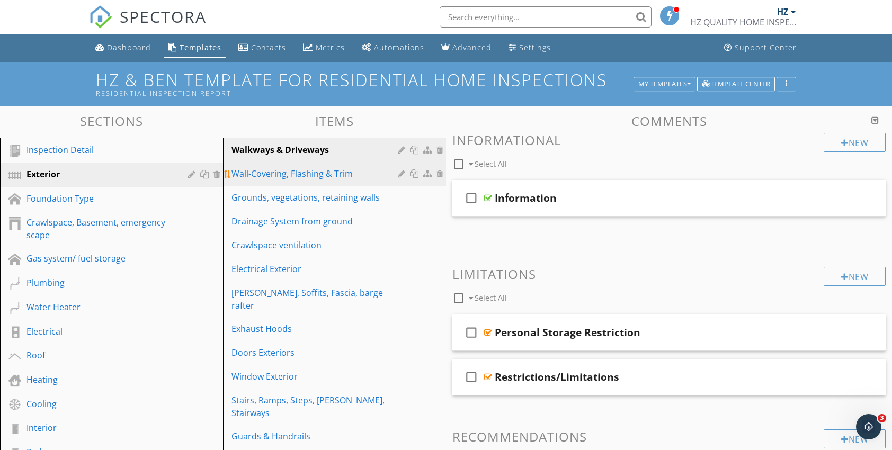
click at [262, 177] on div "Wall-Covering, Flashing & Trim" at bounding box center [316, 173] width 170 height 13
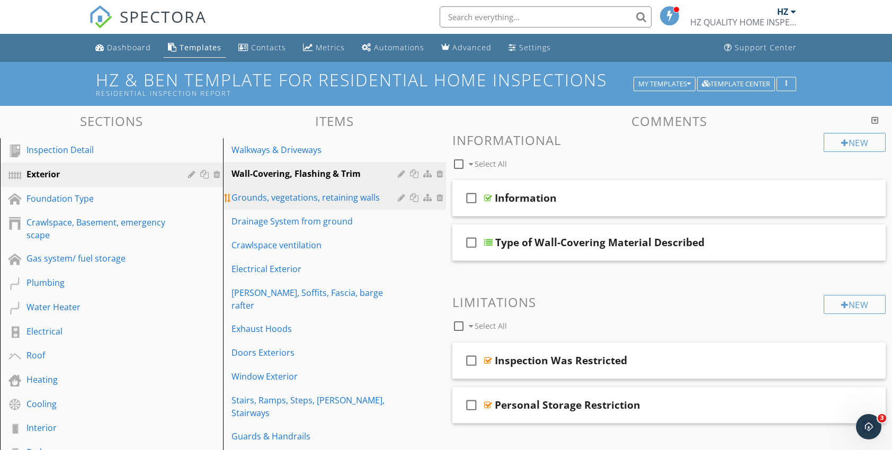
click at [261, 199] on div "Grounds, vegetations, retaining walls" at bounding box center [316, 197] width 170 height 13
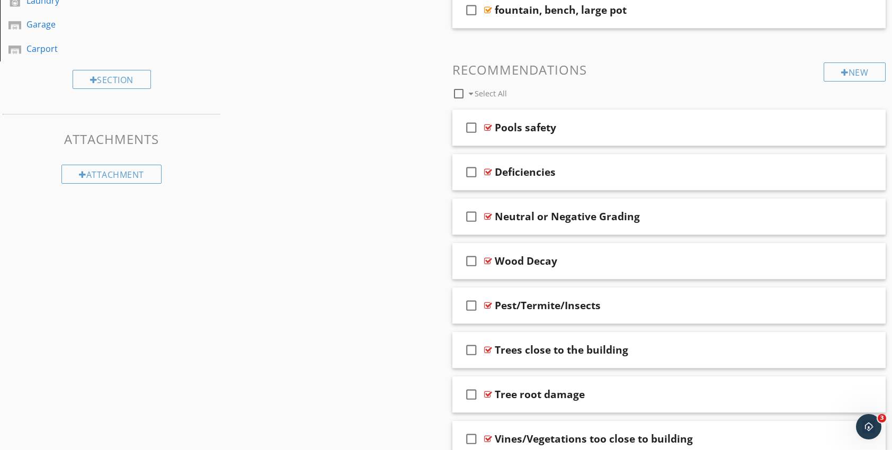
scroll to position [583, 0]
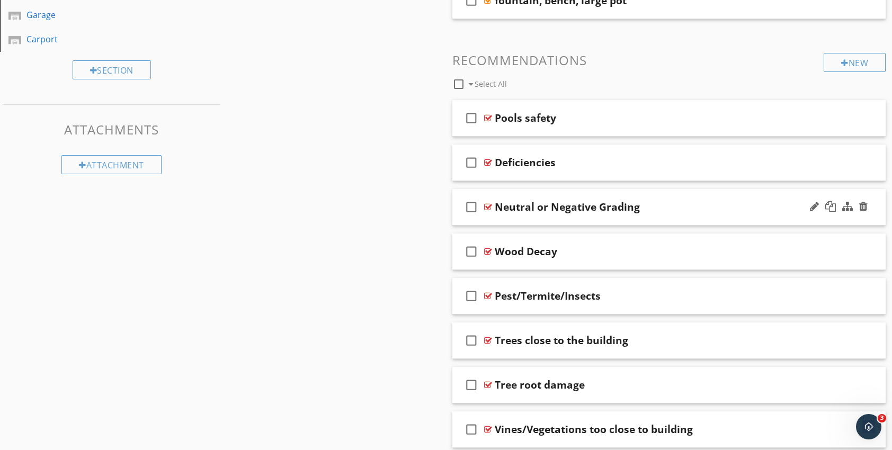
click at [488, 205] on div at bounding box center [488, 207] width 8 height 8
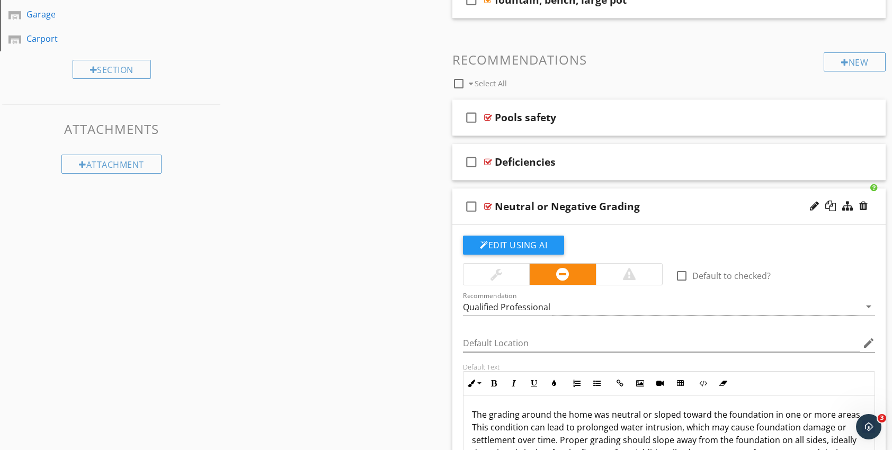
scroll to position [530, 0]
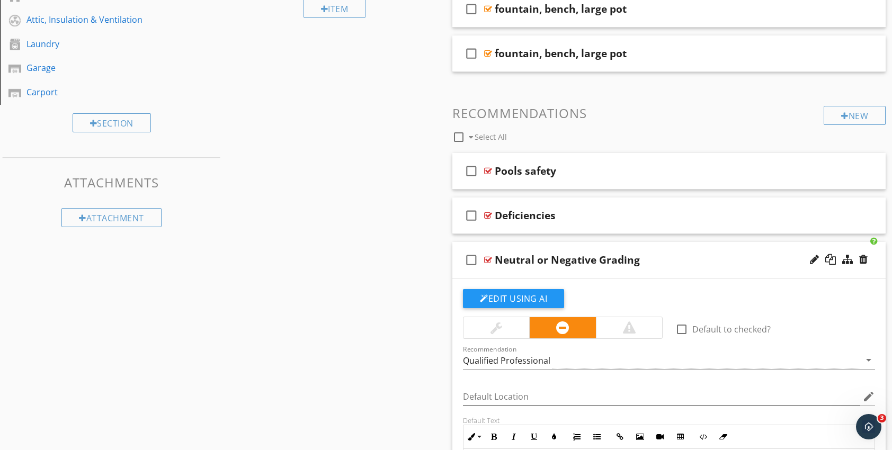
click at [487, 263] on div "check_box_outline_blank Neutral or Negative Grading" at bounding box center [668, 260] width 433 height 37
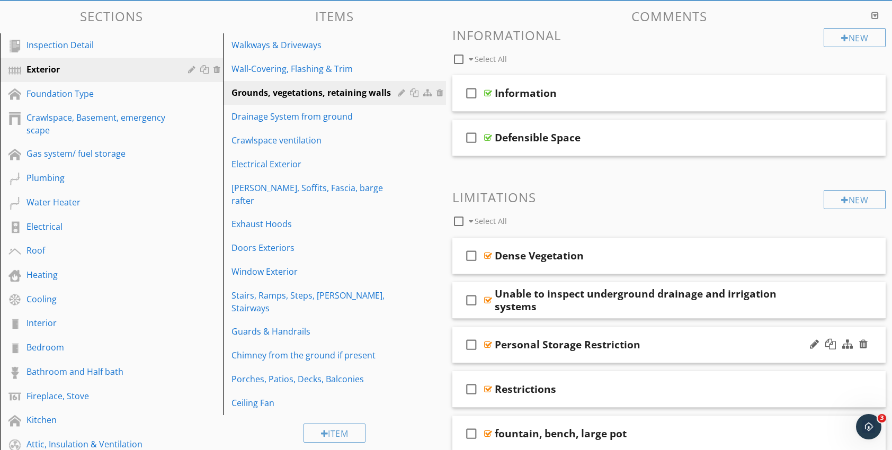
scroll to position [95, 0]
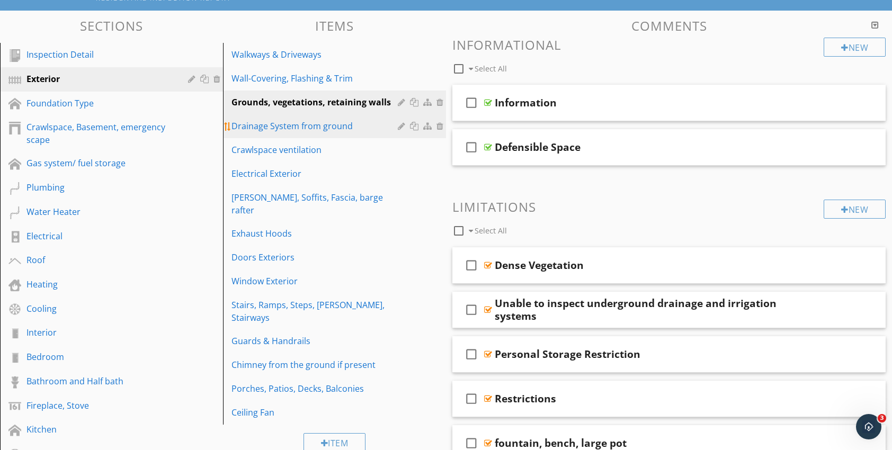
click at [280, 123] on div "Drainage System from ground" at bounding box center [316, 126] width 170 height 13
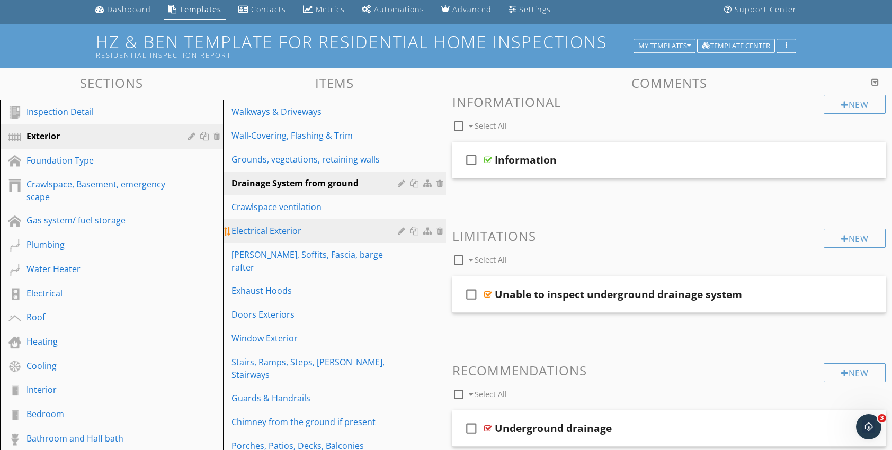
scroll to position [0, 0]
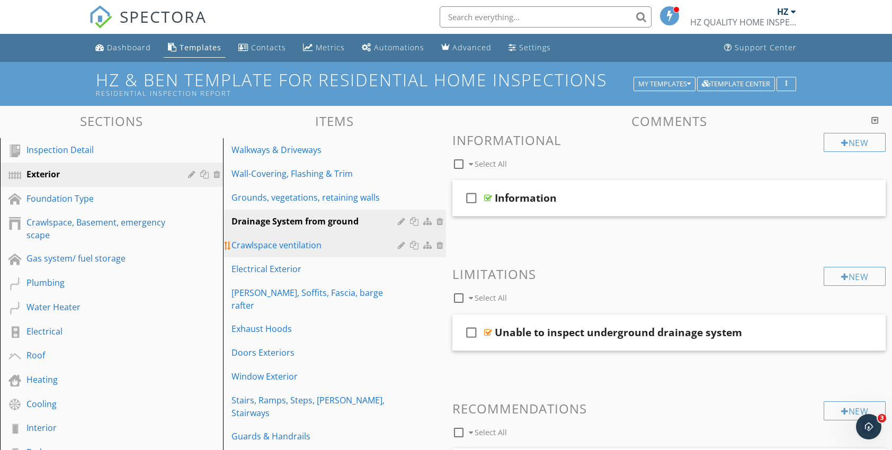
click at [260, 248] on div "Crawlspace ventilation" at bounding box center [316, 245] width 170 height 13
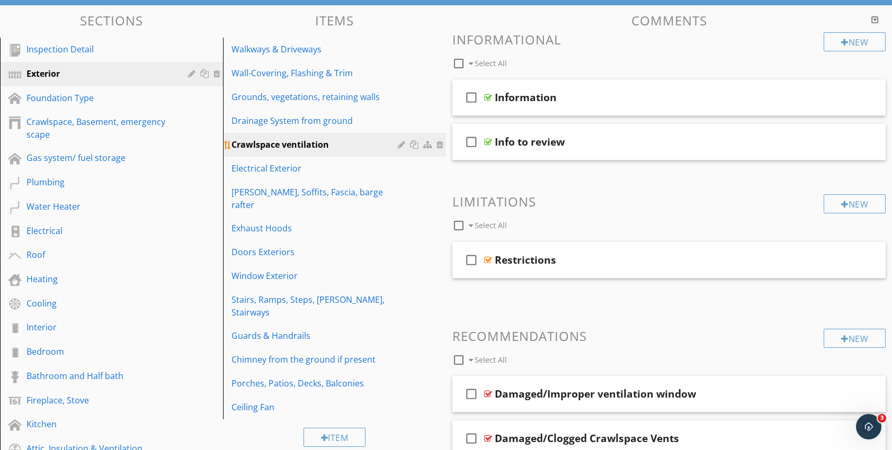
scroll to position [106, 0]
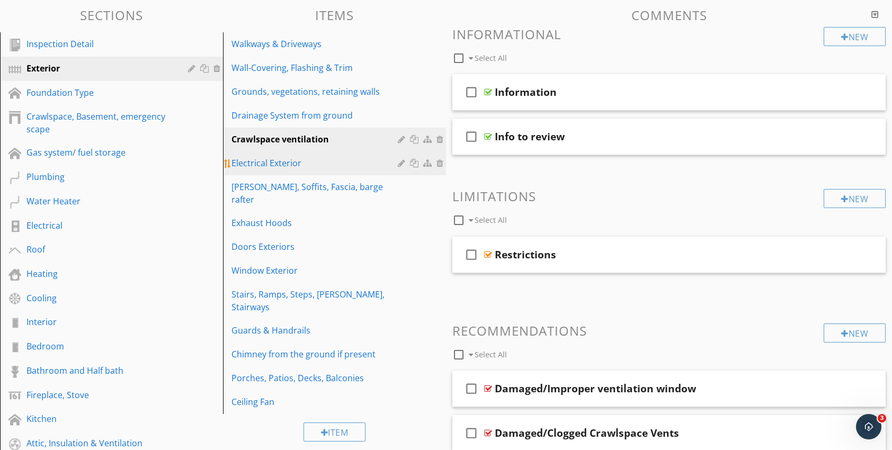
click at [266, 163] on div "Electrical Exterior" at bounding box center [316, 163] width 170 height 13
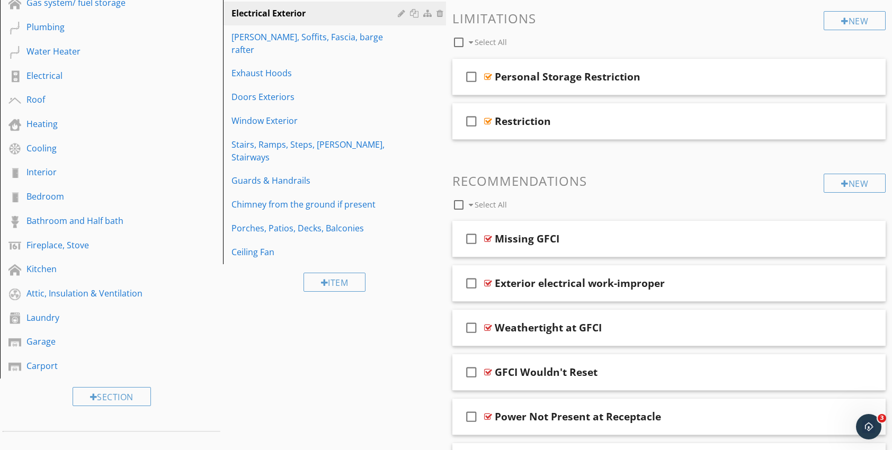
scroll to position [0, 0]
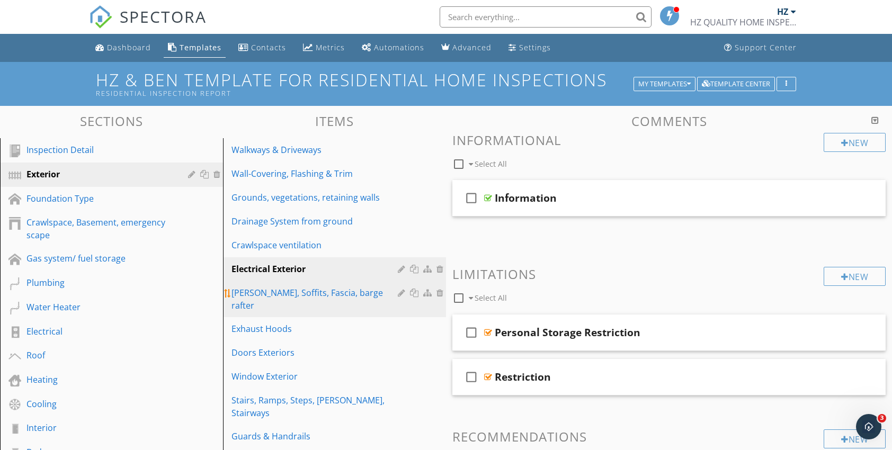
click at [242, 295] on div "Eaves, Soffits, Fascia, barge rafter" at bounding box center [316, 299] width 170 height 25
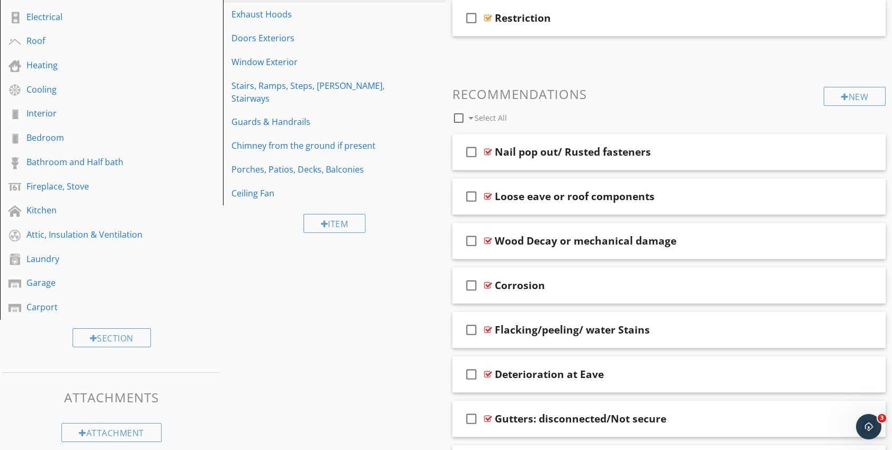
scroll to position [318, 0]
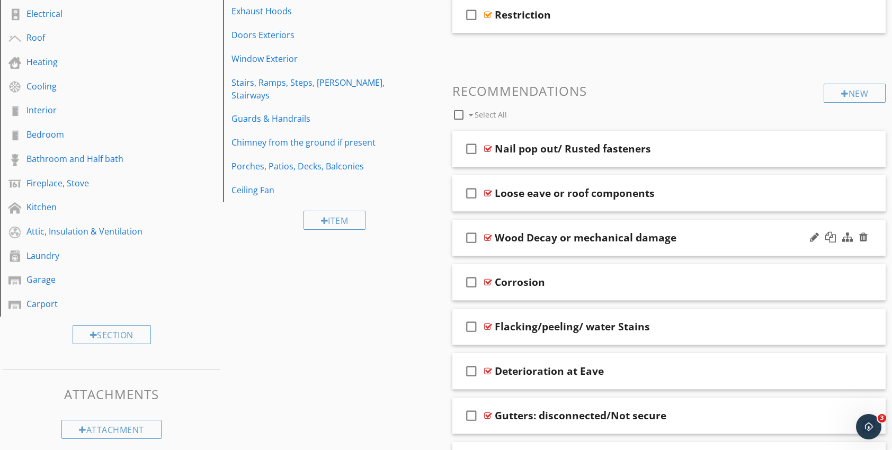
click at [485, 237] on div at bounding box center [488, 238] width 8 height 8
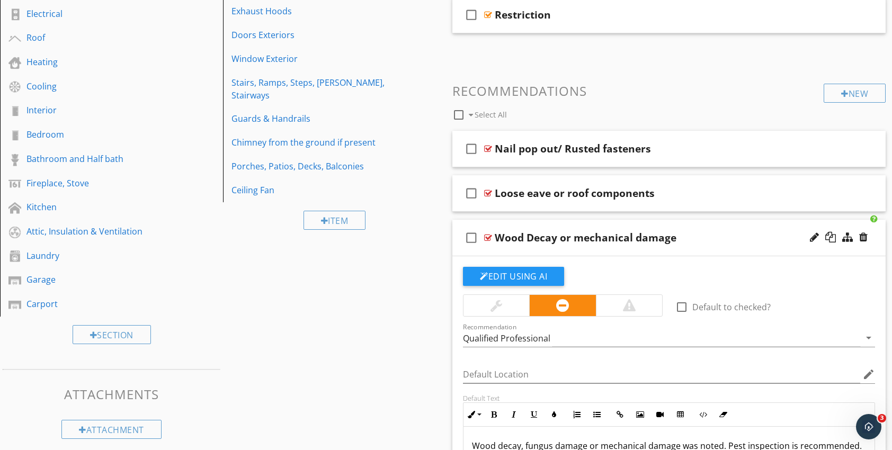
click at [486, 237] on div at bounding box center [488, 238] width 8 height 8
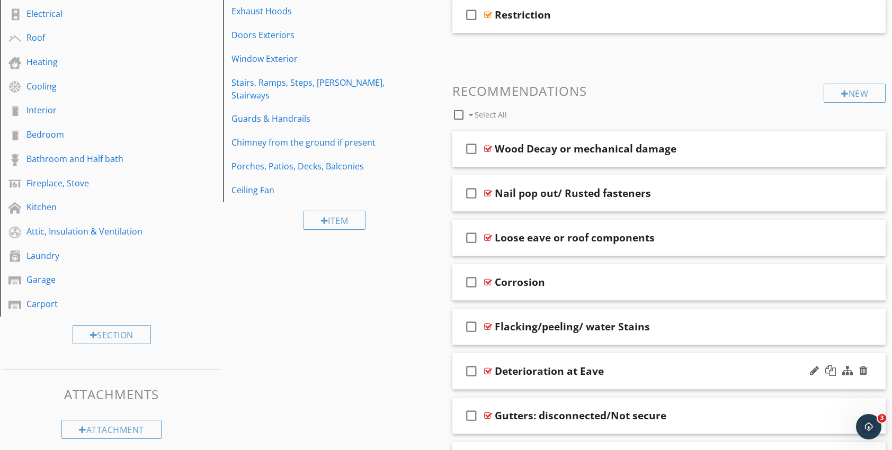
click at [487, 368] on div at bounding box center [488, 371] width 8 height 8
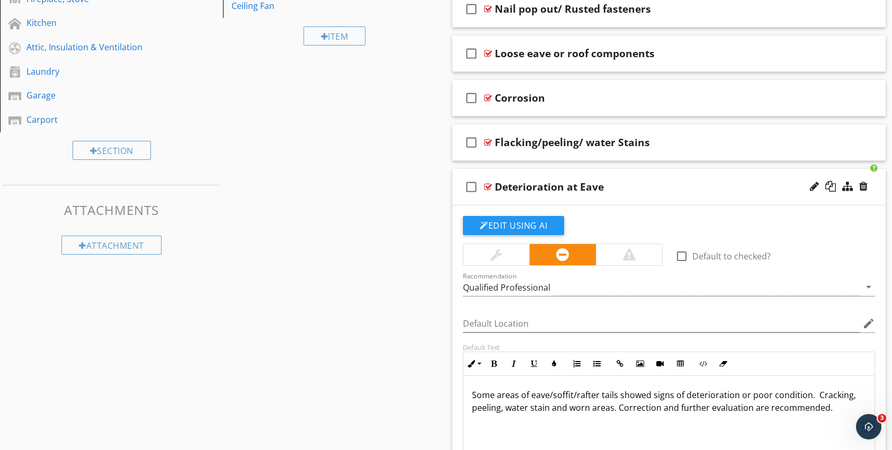
scroll to position [530, 0]
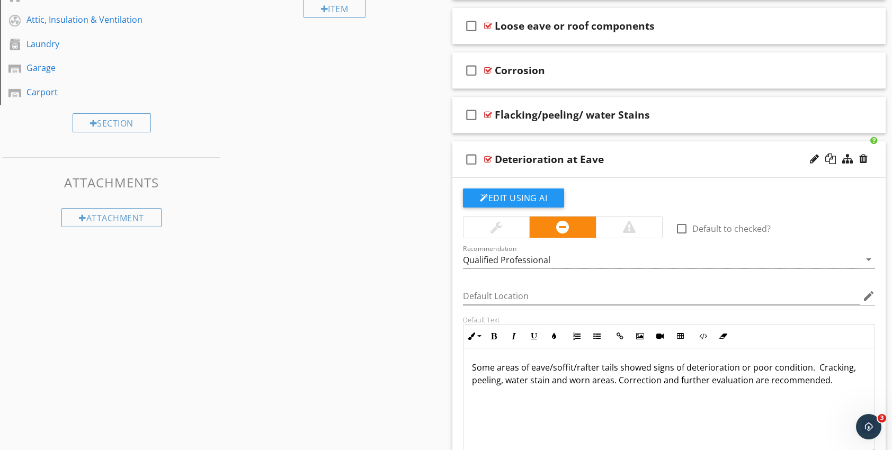
click at [485, 157] on div at bounding box center [488, 159] width 8 height 8
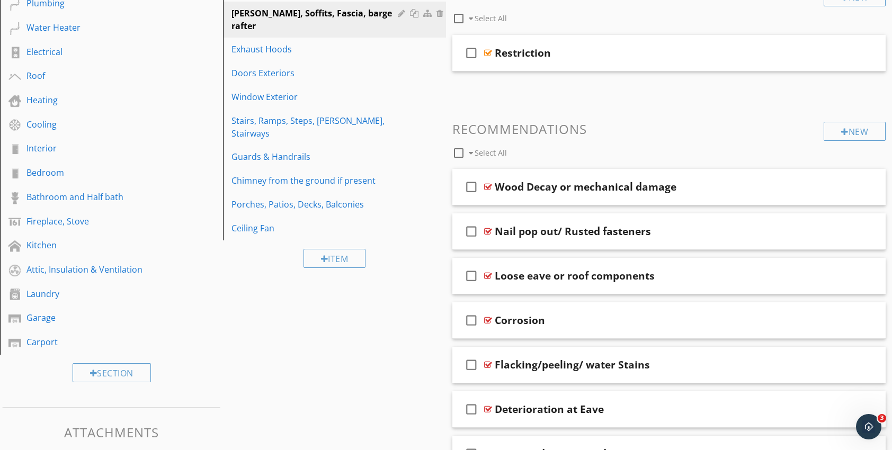
scroll to position [265, 0]
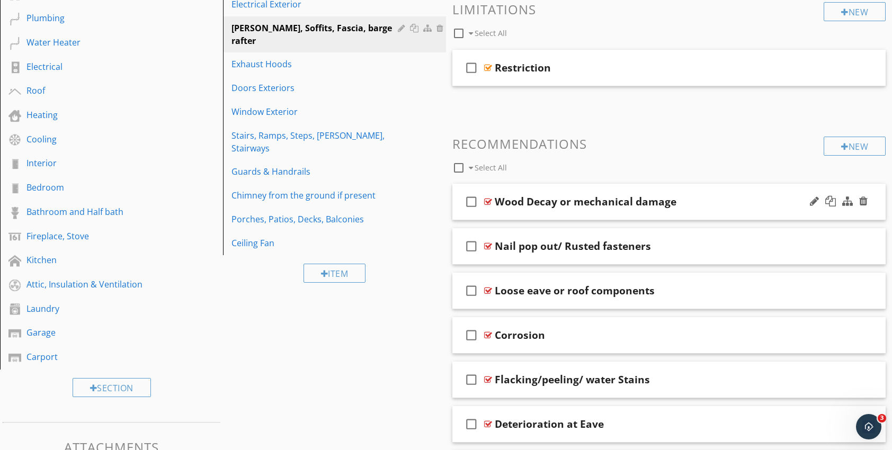
click at [486, 201] on div at bounding box center [488, 202] width 8 height 8
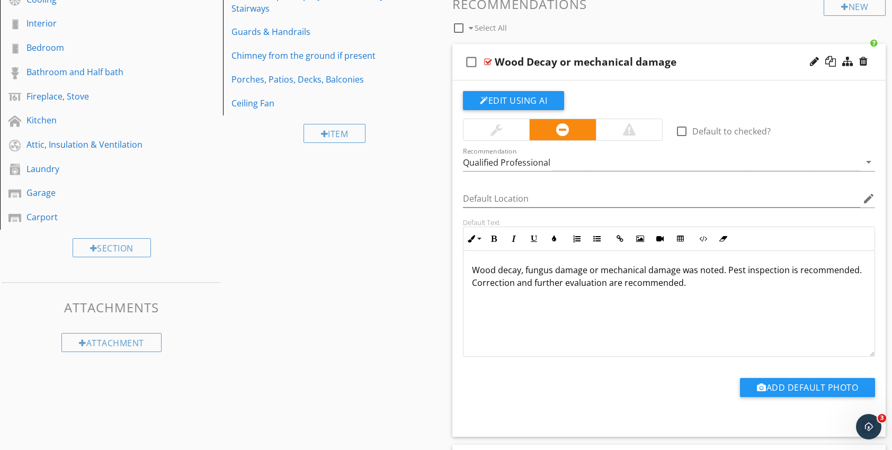
scroll to position [424, 0]
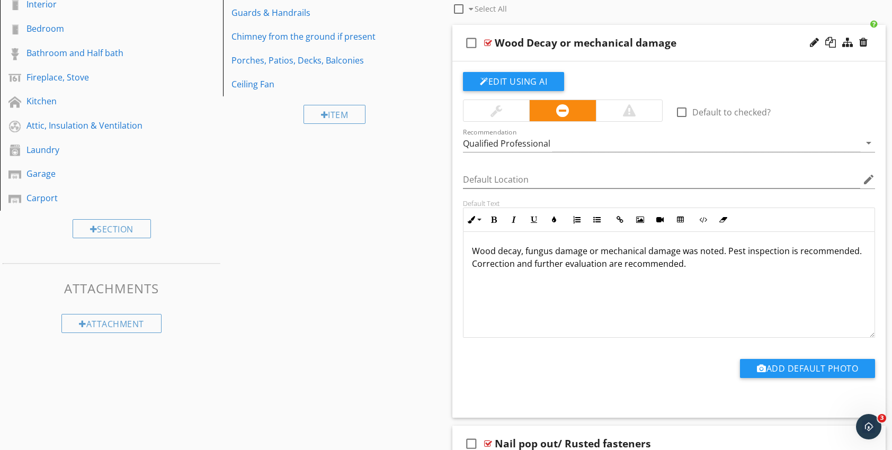
click at [487, 41] on div at bounding box center [488, 43] width 8 height 8
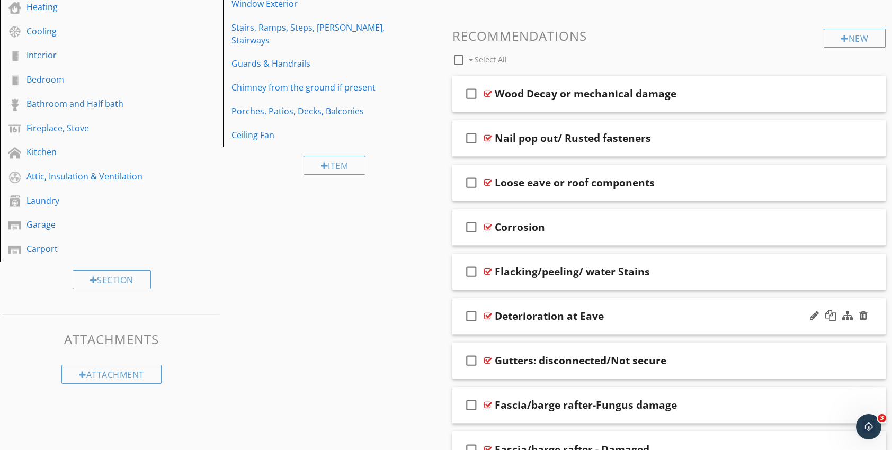
scroll to position [371, 0]
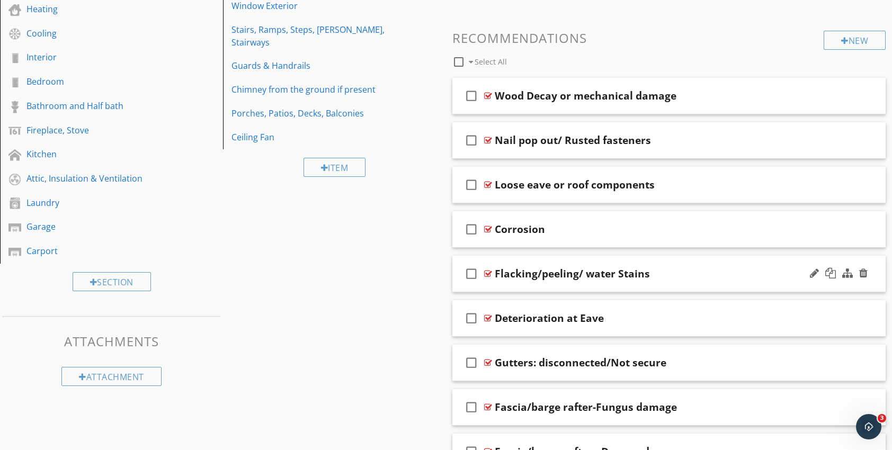
click at [486, 273] on div at bounding box center [488, 274] width 8 height 8
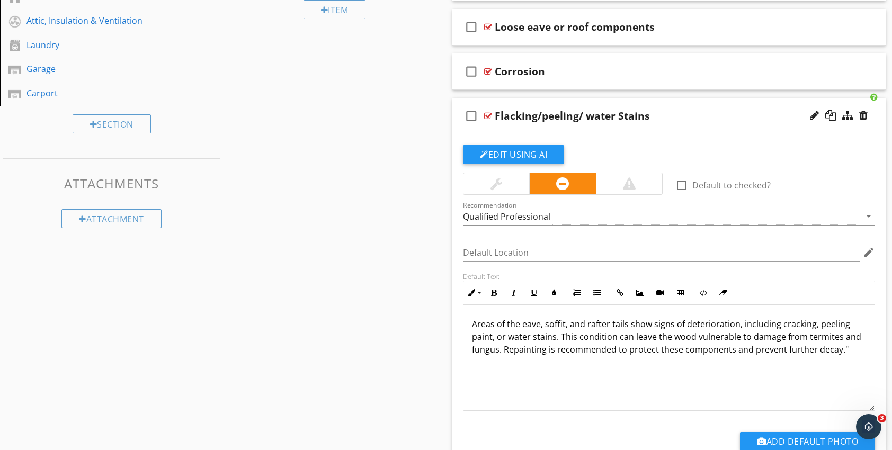
scroll to position [530, 0]
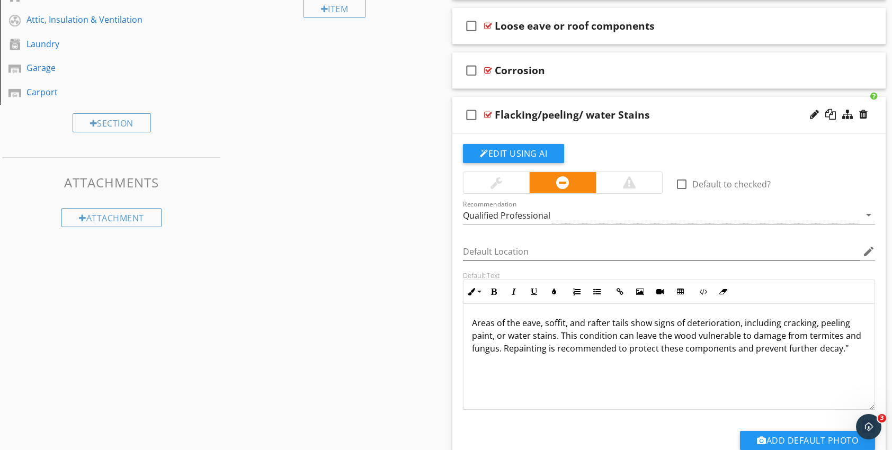
click at [487, 115] on div at bounding box center [488, 115] width 8 height 8
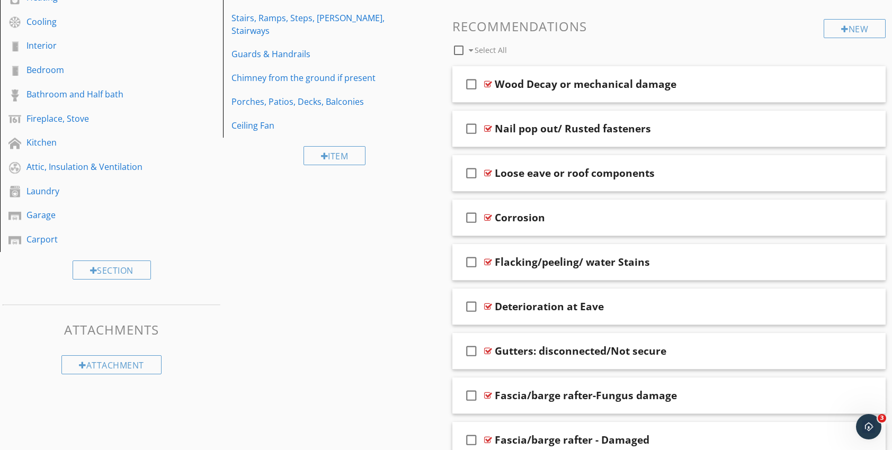
scroll to position [371, 0]
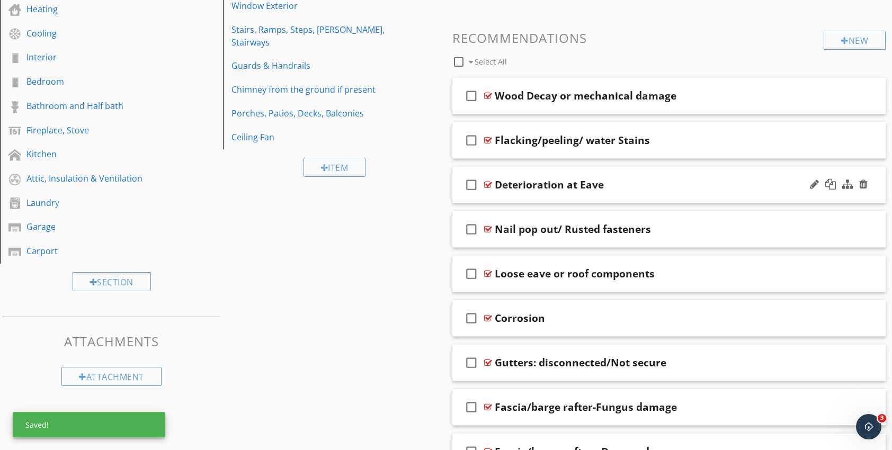
click at [489, 185] on div at bounding box center [488, 185] width 8 height 8
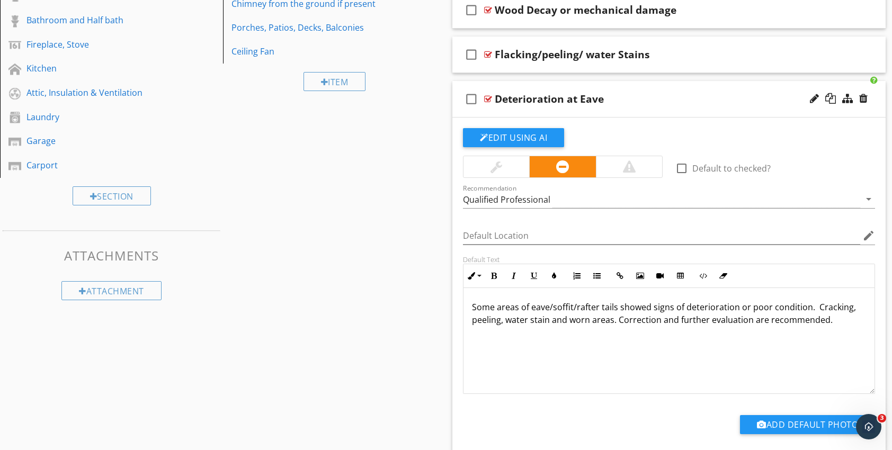
scroll to position [424, 0]
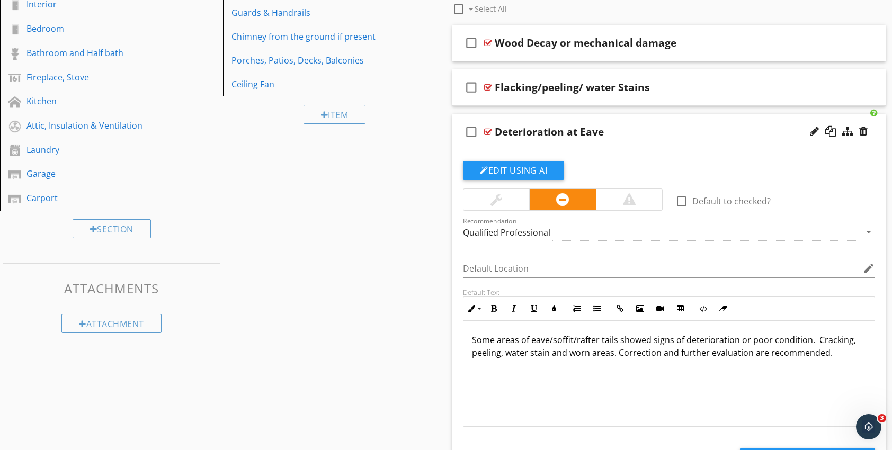
click at [487, 130] on div at bounding box center [488, 132] width 8 height 8
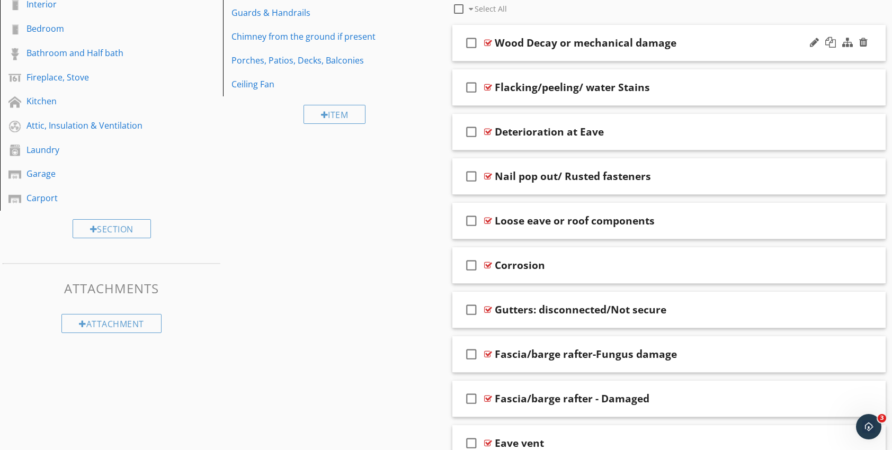
click at [487, 43] on div at bounding box center [488, 43] width 8 height 8
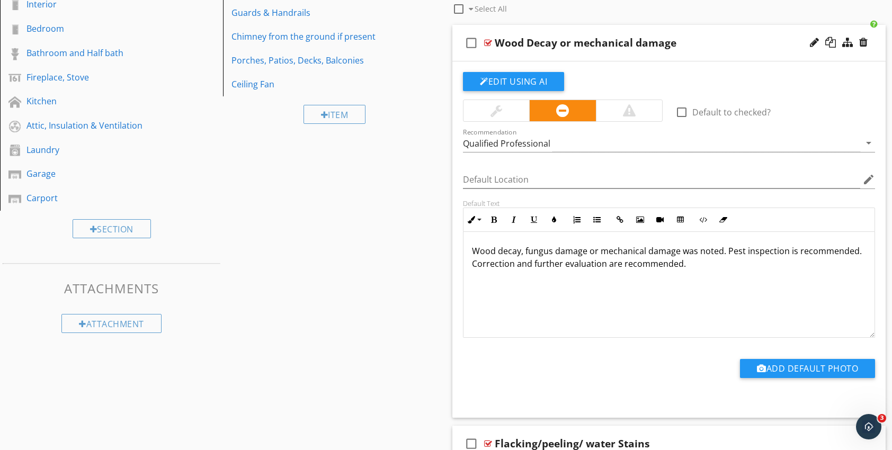
click at [487, 43] on div at bounding box center [488, 43] width 8 height 8
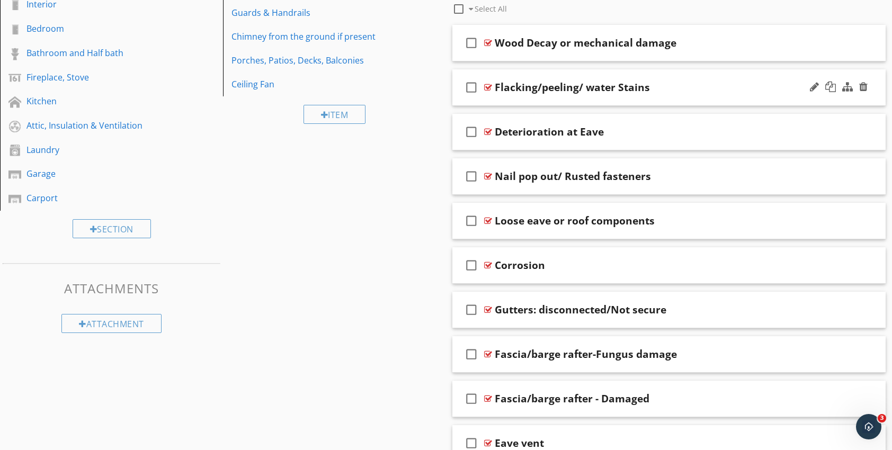
click at [488, 85] on div at bounding box center [488, 87] width 8 height 8
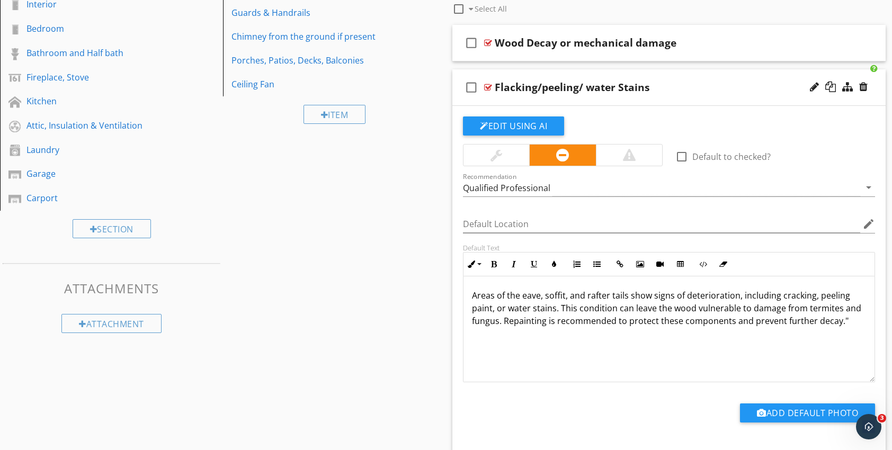
click at [488, 85] on div at bounding box center [488, 87] width 8 height 8
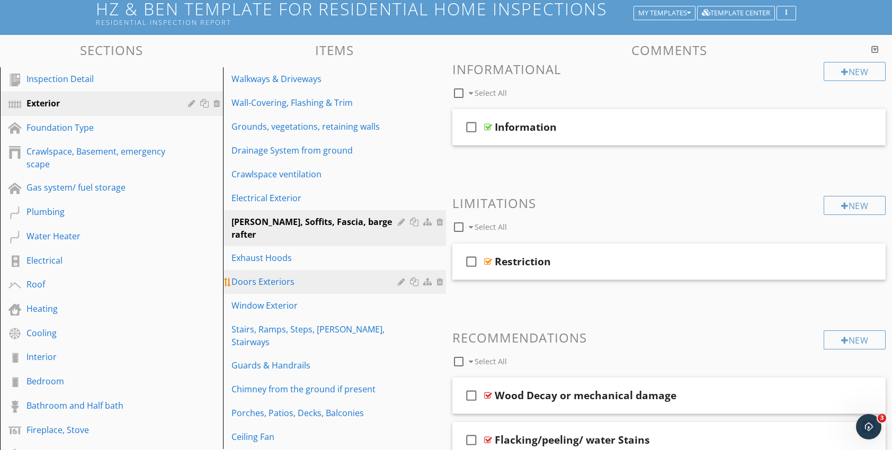
scroll to position [73, 0]
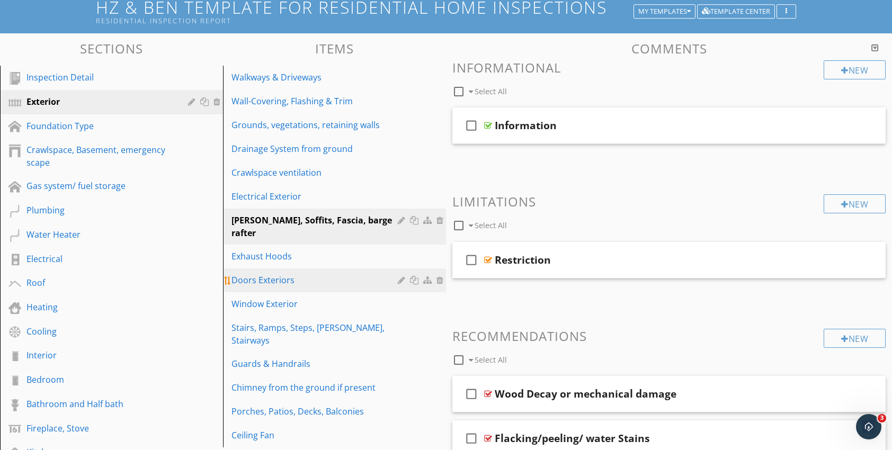
click at [268, 274] on div "Doors Exteriors" at bounding box center [316, 280] width 170 height 13
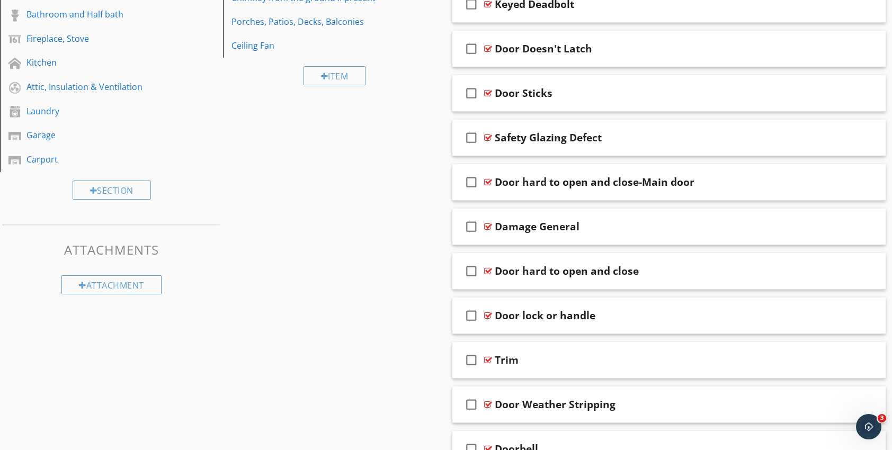
scroll to position [443, 0]
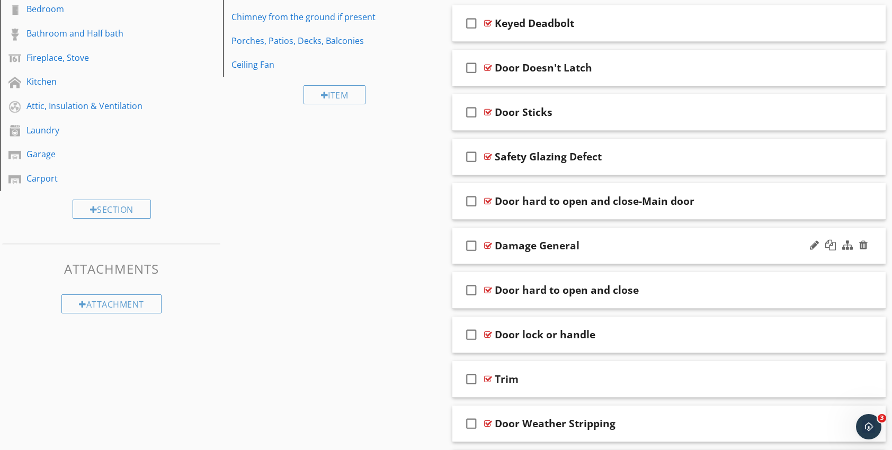
click at [487, 243] on div at bounding box center [488, 246] width 8 height 8
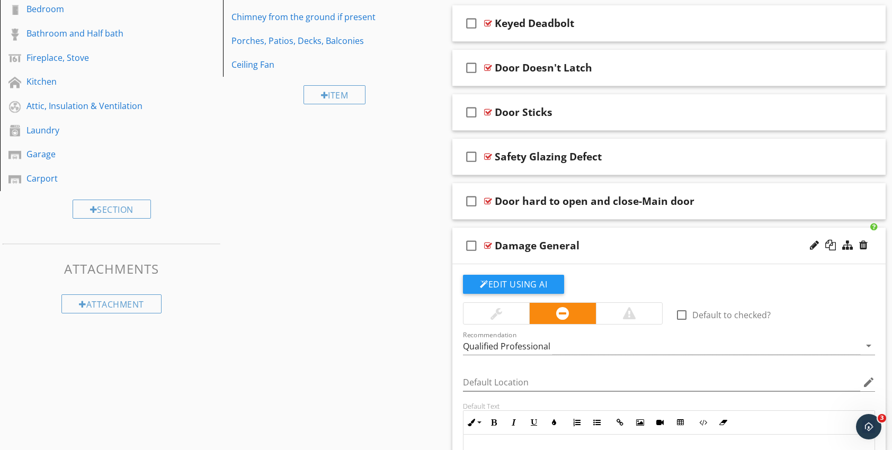
click at [488, 245] on div at bounding box center [488, 246] width 8 height 8
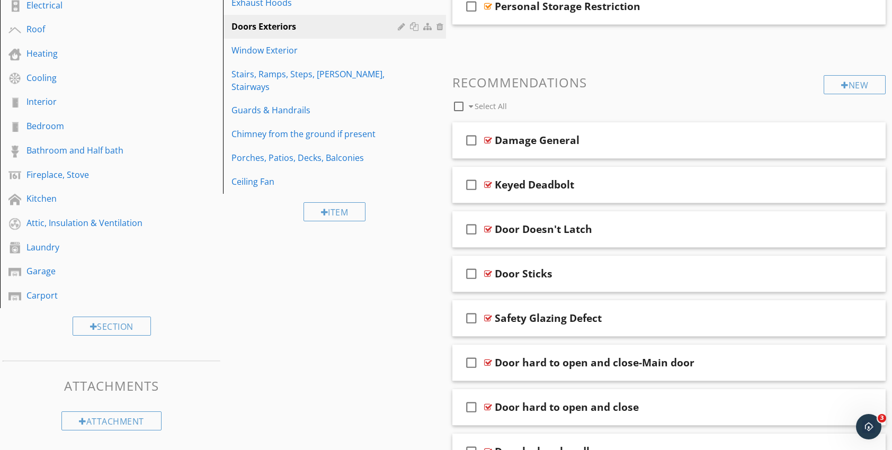
scroll to position [418, 0]
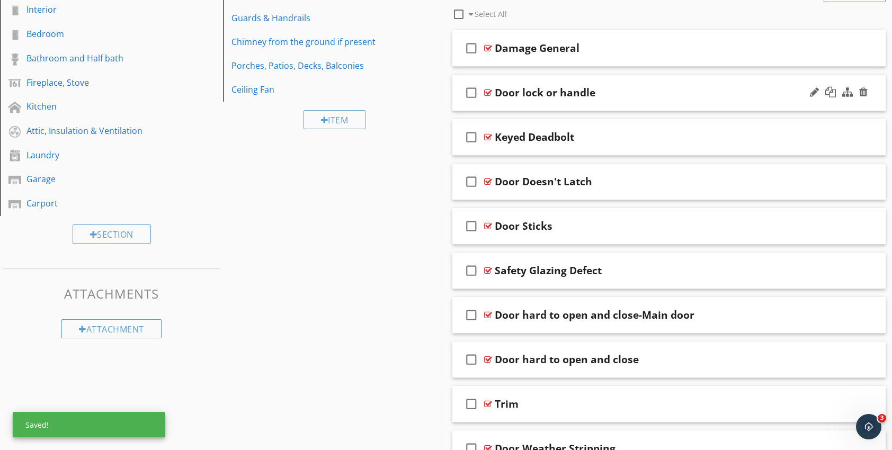
click at [488, 92] on div at bounding box center [488, 92] width 8 height 8
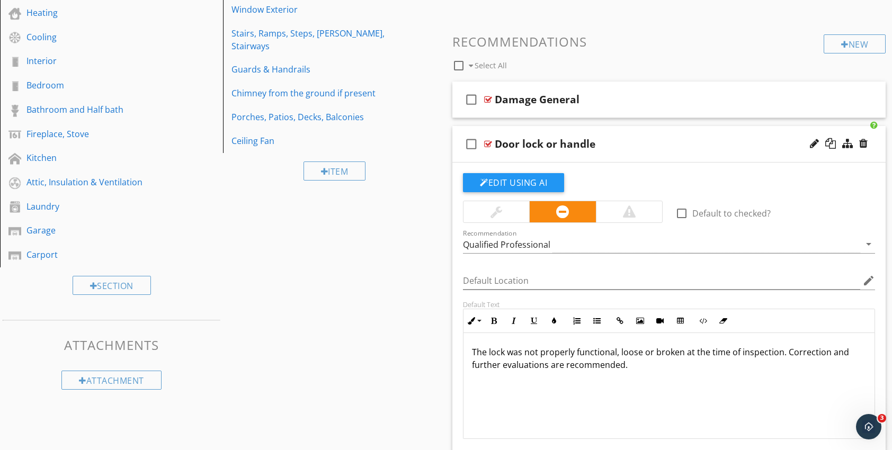
scroll to position [366, 0]
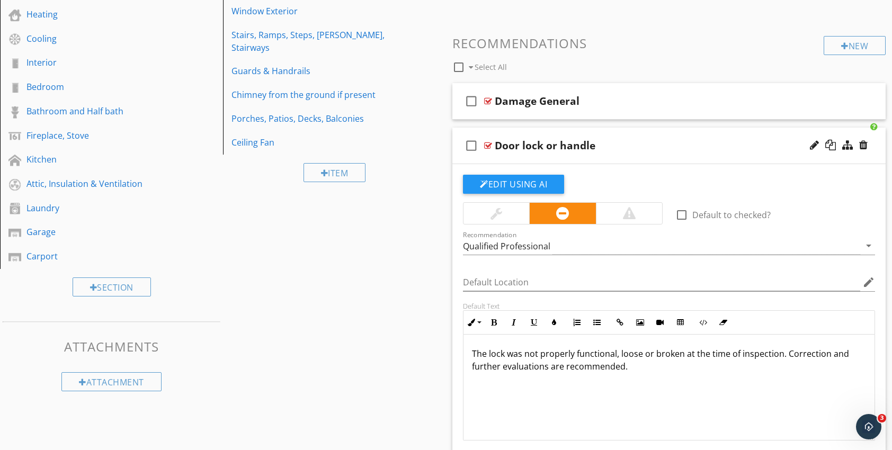
click at [487, 145] on div at bounding box center [488, 145] width 8 height 8
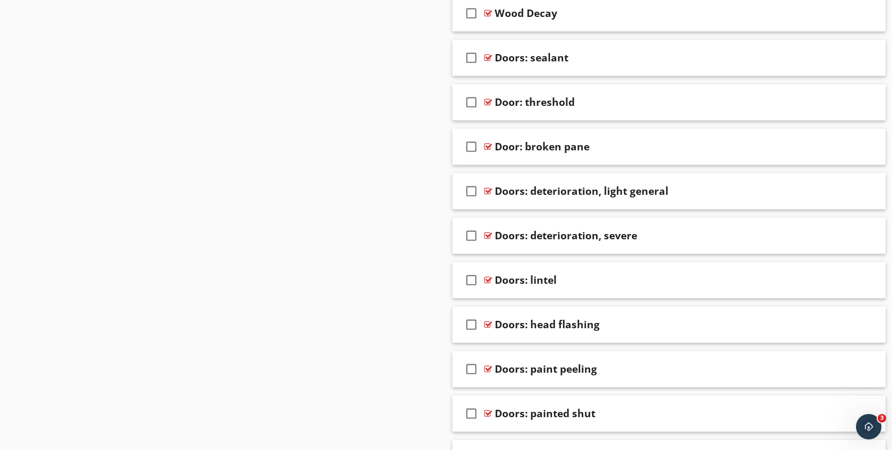
scroll to position [1001, 0]
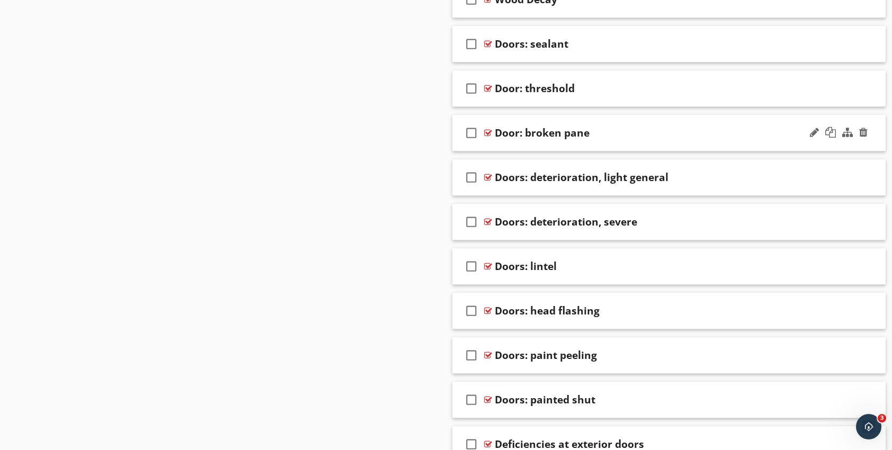
click at [489, 129] on div at bounding box center [488, 133] width 8 height 8
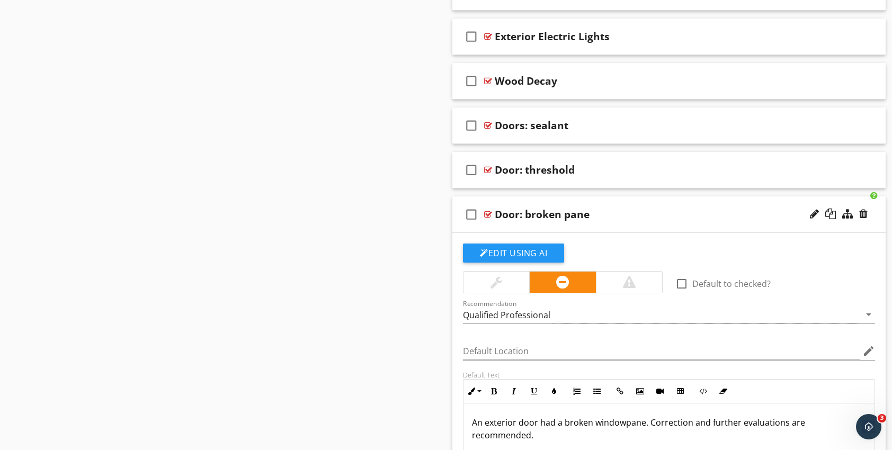
scroll to position [895, 0]
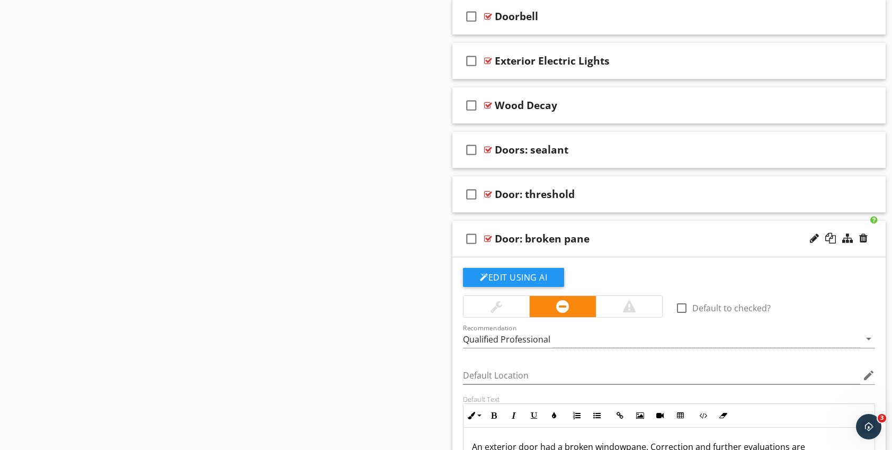
click at [486, 237] on div at bounding box center [488, 239] width 8 height 8
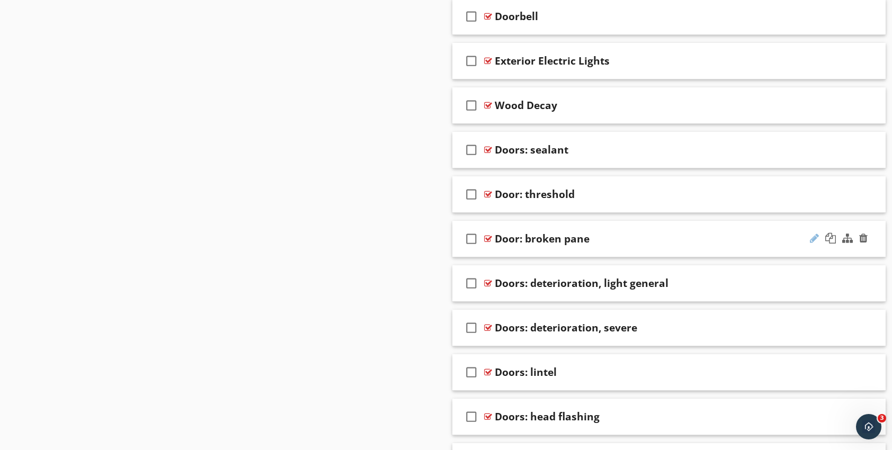
click at [814, 239] on div at bounding box center [814, 238] width 9 height 11
click at [520, 239] on input "Door: broken pane" at bounding box center [649, 239] width 309 height 17
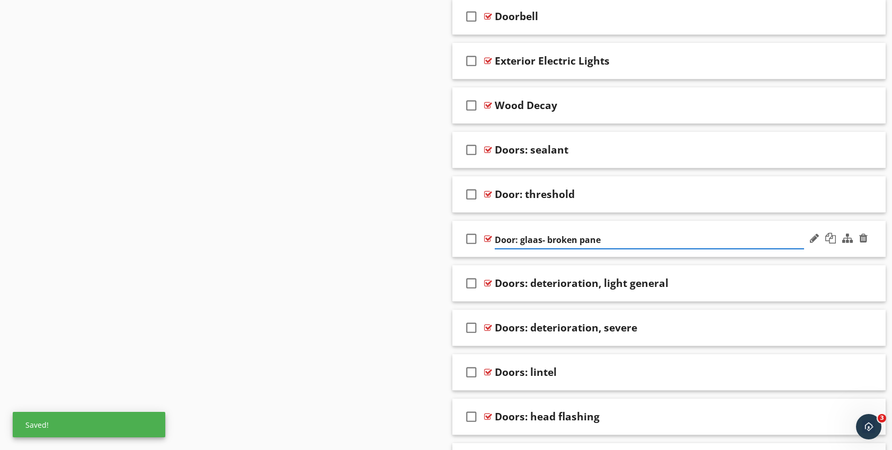
click at [532, 236] on input "Door: glaas- broken pane" at bounding box center [649, 239] width 309 height 17
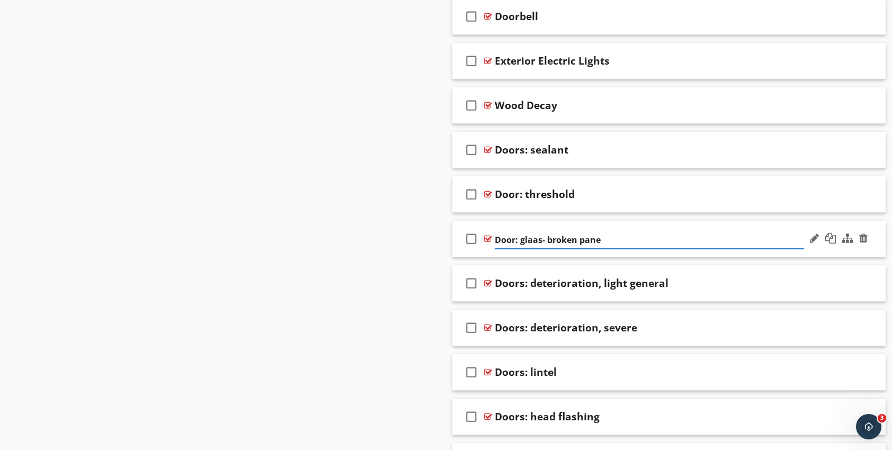
type input "Door: glass- broken pane"
click at [588, 221] on div "check_box_outline_blank Door: glass- broken pane" at bounding box center [668, 239] width 433 height 37
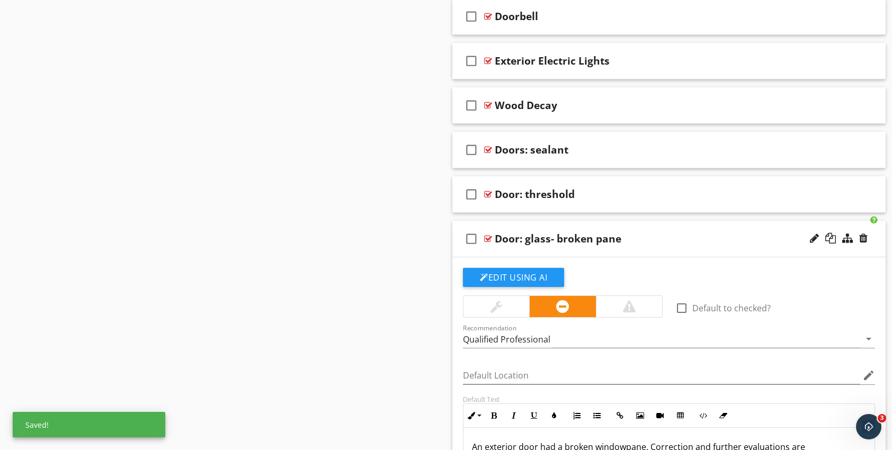
click at [402, 271] on div "Sections Inspection Detail Exterior Foundation Type Crawlspace, Basement, emerg…" at bounding box center [446, 85] width 892 height 1749
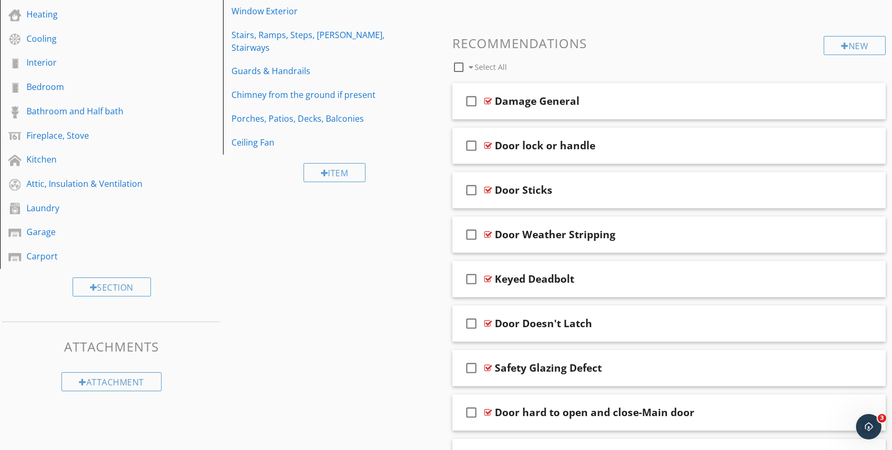
scroll to position [101, 0]
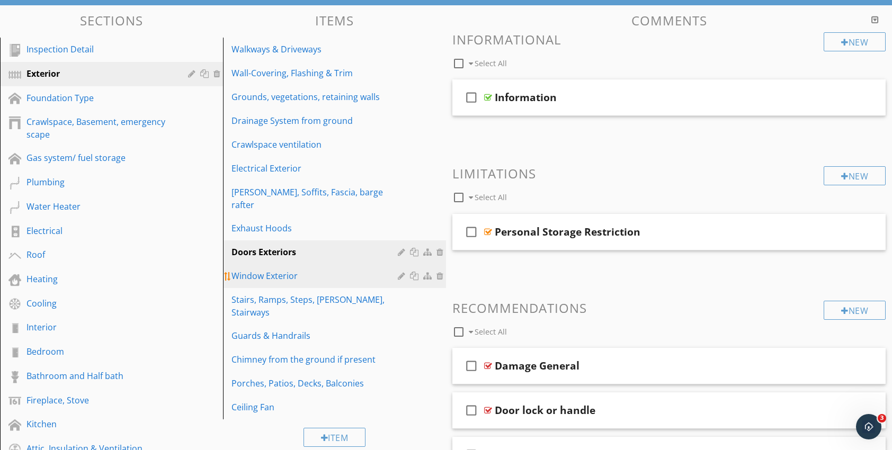
click at [271, 270] on div "Window Exterior" at bounding box center [316, 276] width 170 height 13
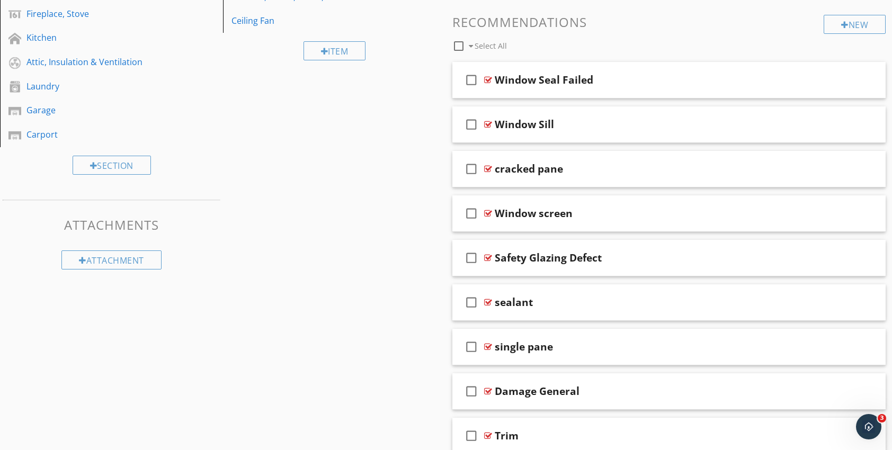
scroll to position [471, 0]
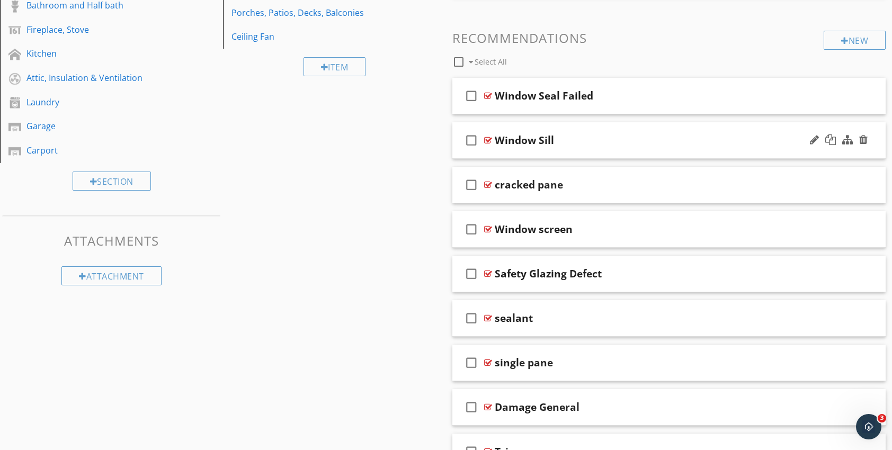
click at [488, 139] on div at bounding box center [488, 140] width 8 height 8
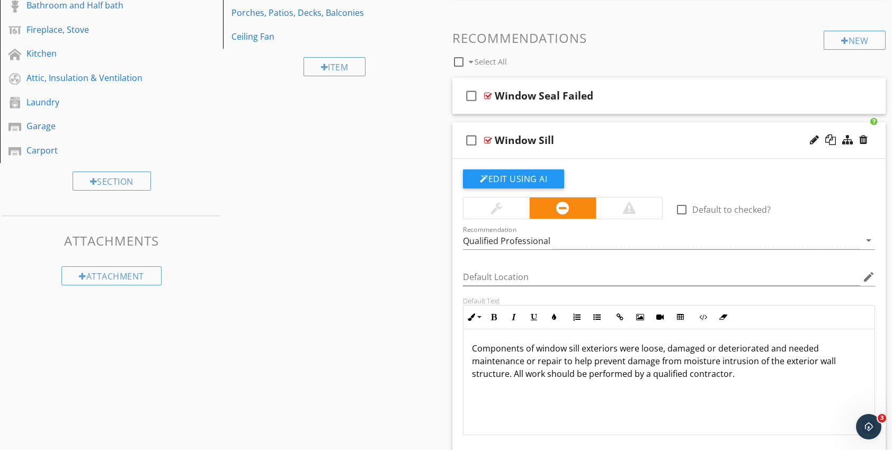
click at [488, 139] on div at bounding box center [488, 140] width 8 height 8
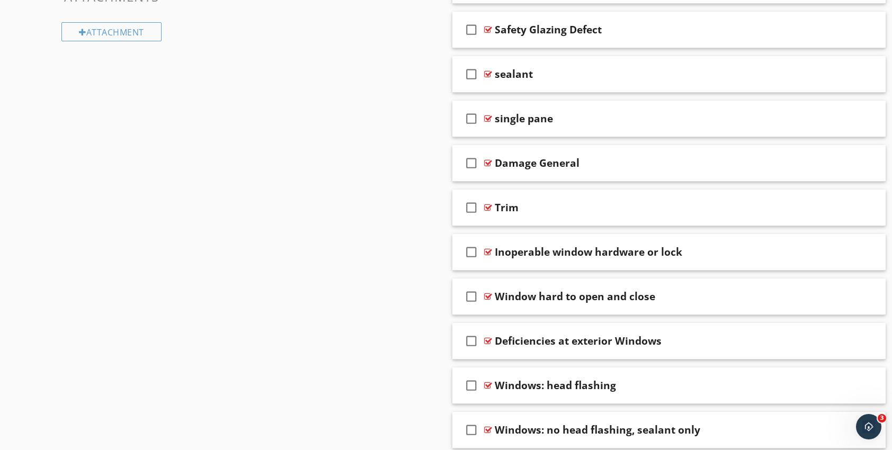
scroll to position [736, 0]
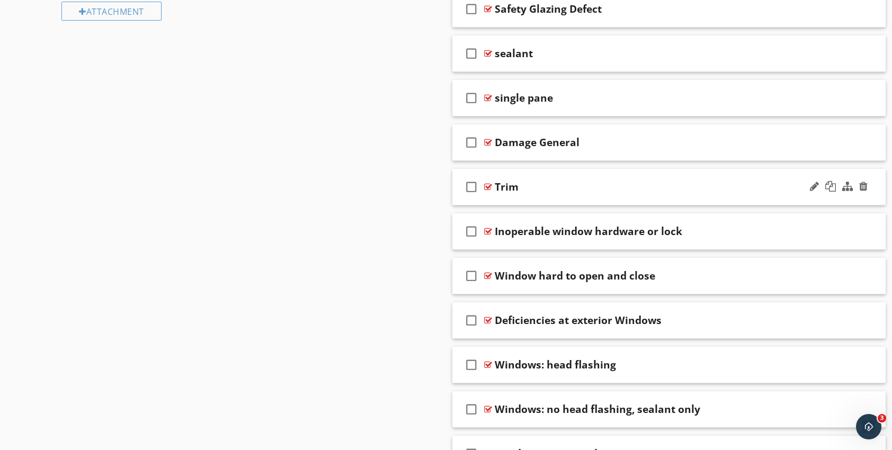
click at [485, 185] on div at bounding box center [488, 187] width 8 height 8
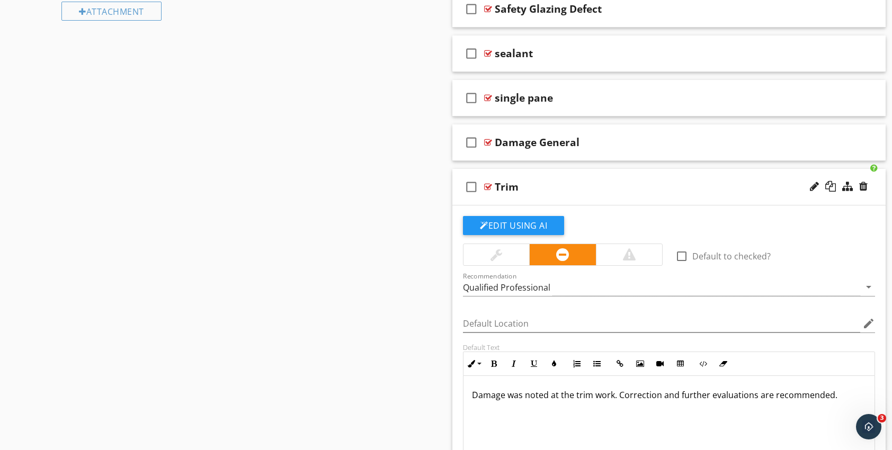
click at [485, 185] on div at bounding box center [488, 187] width 8 height 8
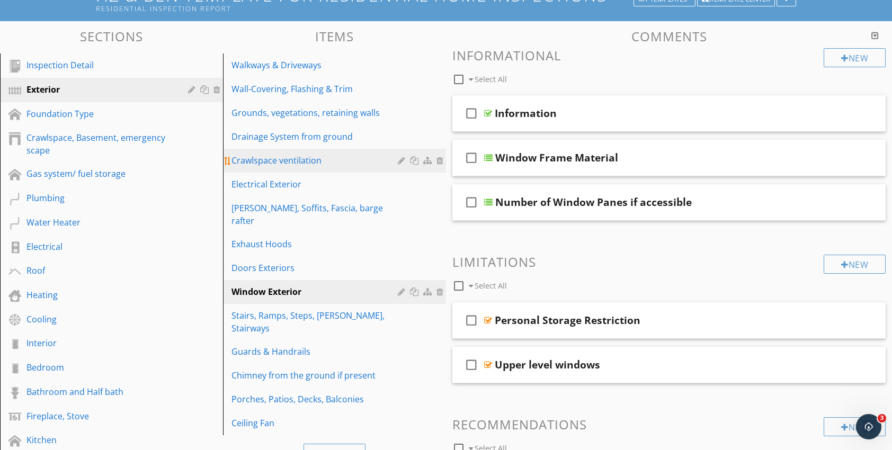
scroll to position [106, 0]
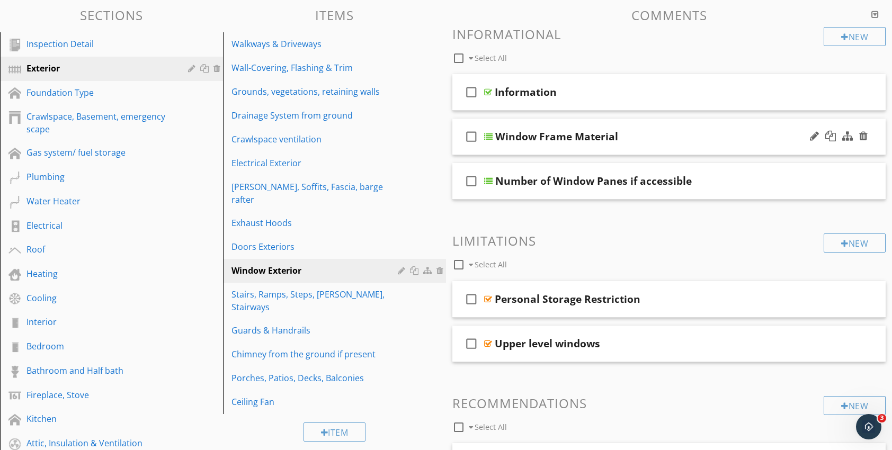
click at [487, 137] on div at bounding box center [488, 136] width 8 height 8
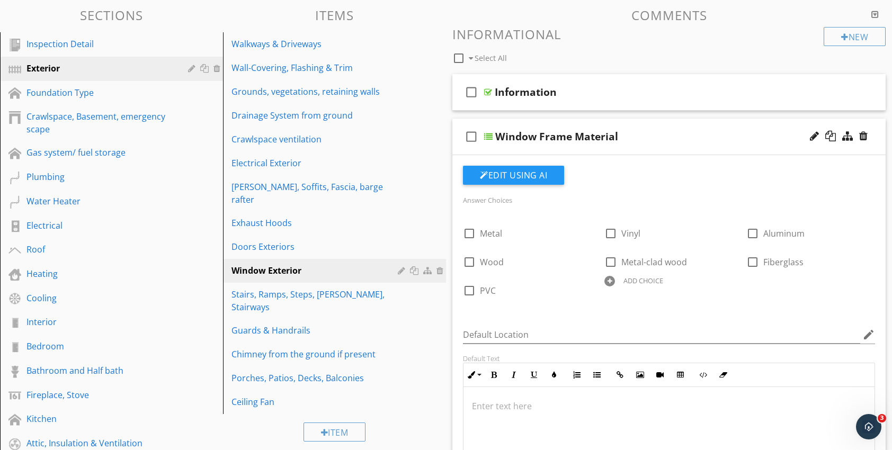
click at [608, 281] on div at bounding box center [609, 281] width 11 height 11
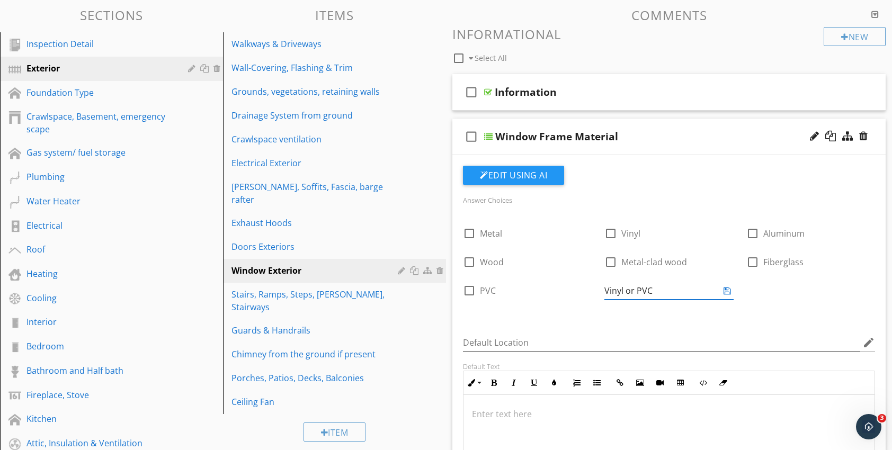
type input "Vinyl or PVC"
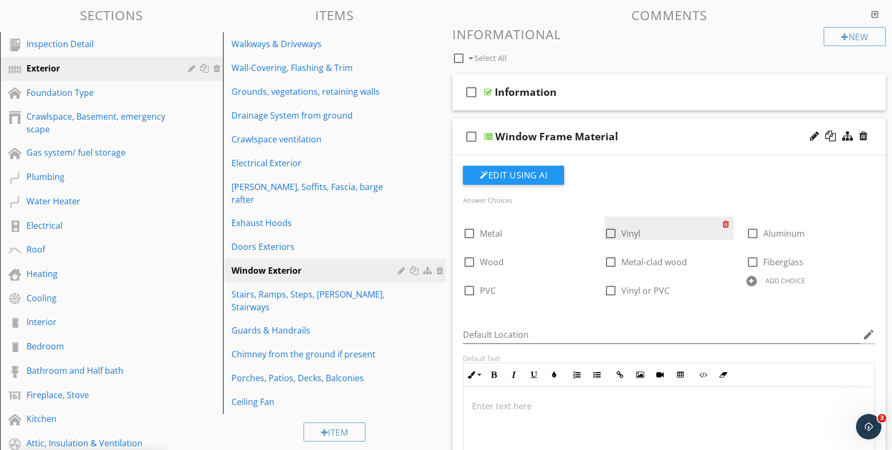
click at [724, 224] on div at bounding box center [728, 224] width 11 height 15
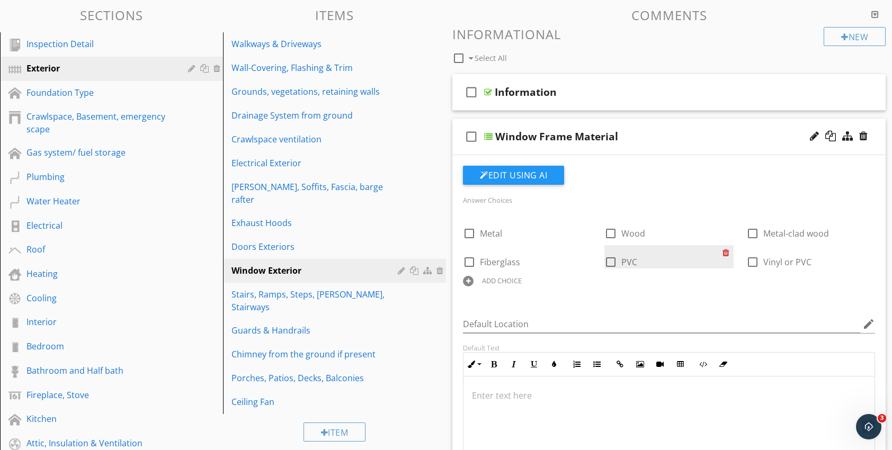
click at [726, 253] on div at bounding box center [728, 252] width 11 height 15
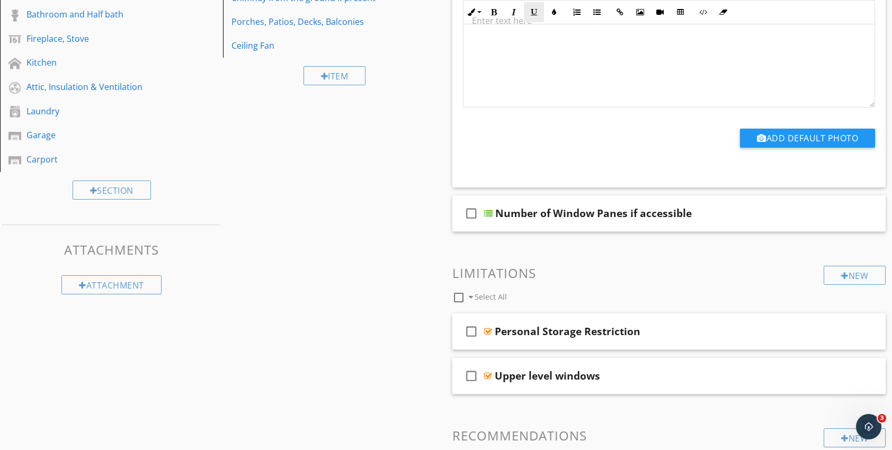
scroll to position [477, 0]
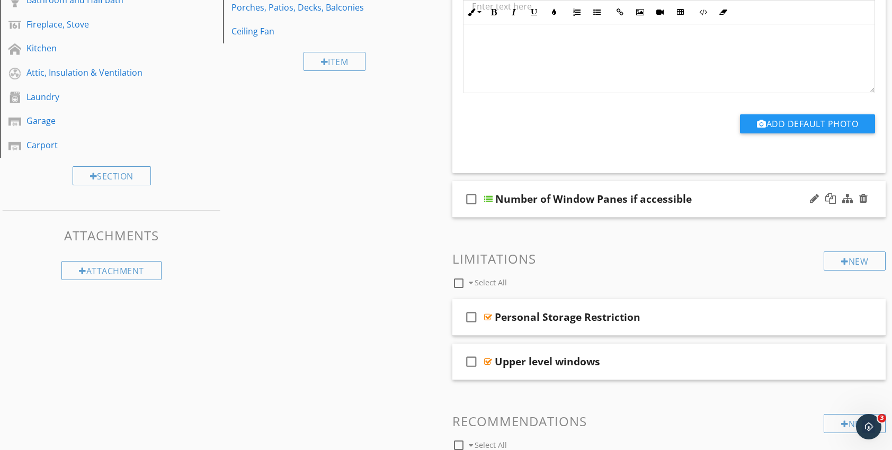
click at [489, 199] on div at bounding box center [488, 199] width 8 height 8
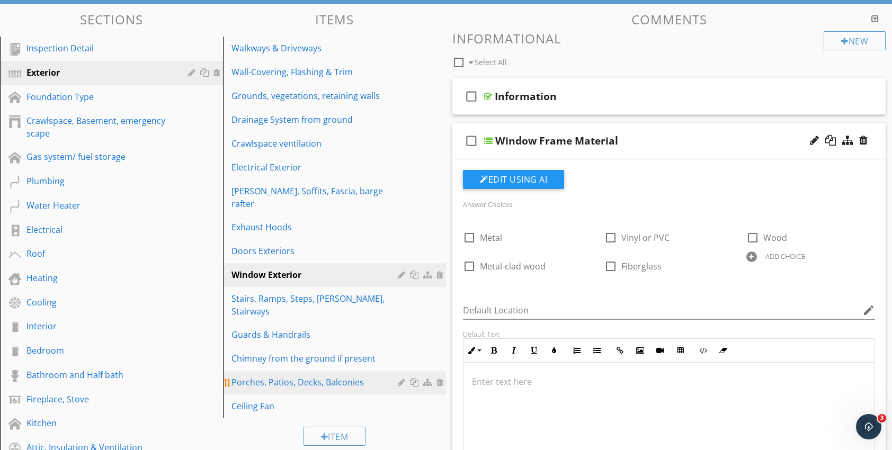
scroll to position [106, 0]
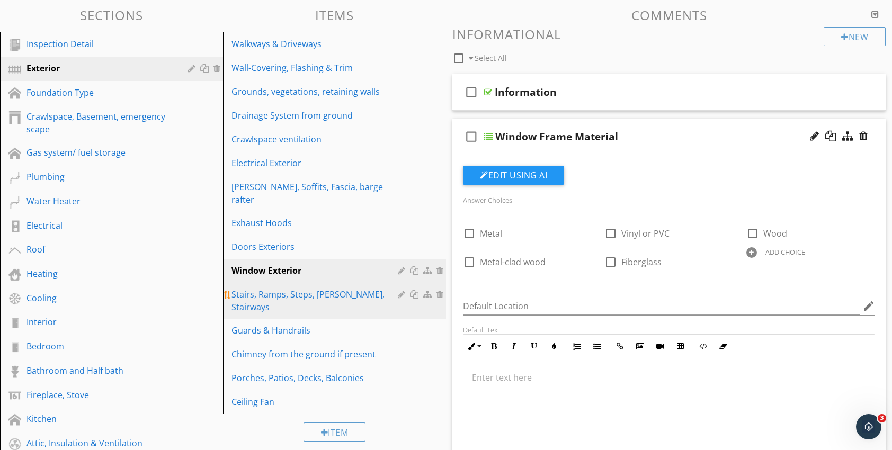
click at [297, 288] on div "Stairs, Ramps, Steps, Stoops, Stairways" at bounding box center [316, 300] width 170 height 25
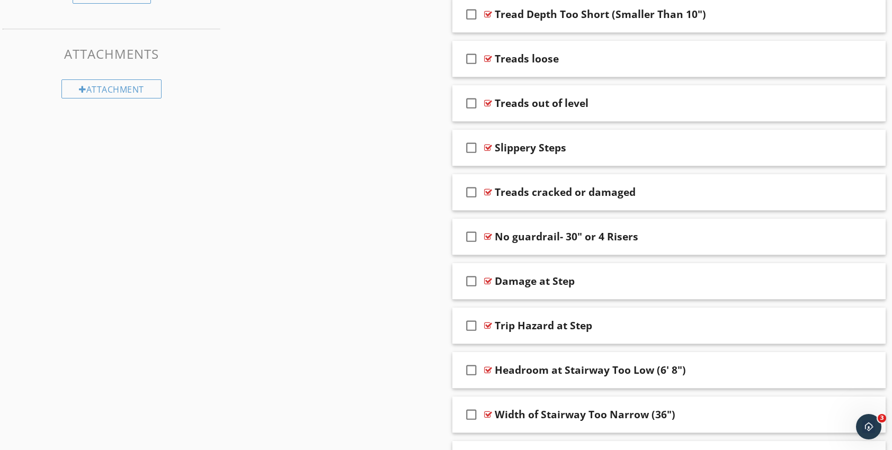
scroll to position [689, 0]
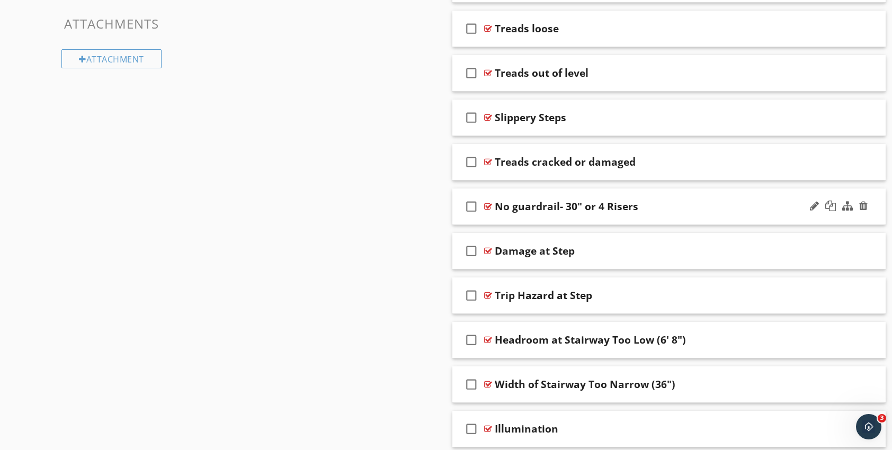
click at [489, 203] on div at bounding box center [488, 206] width 8 height 8
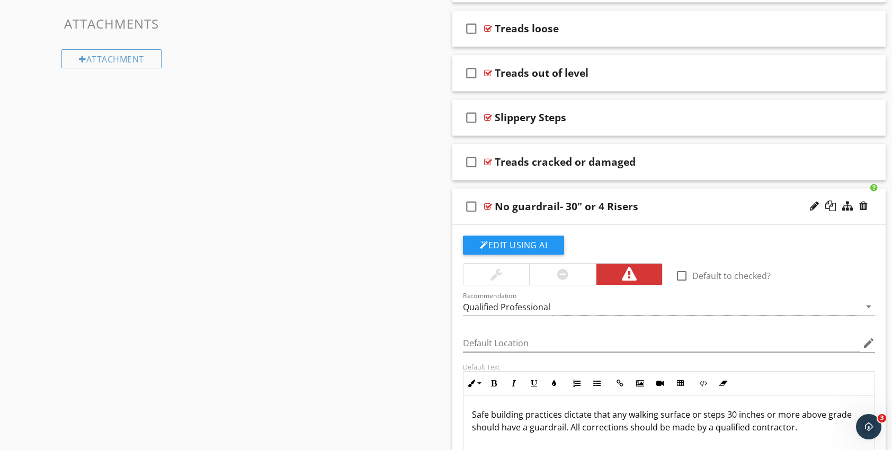
click at [489, 203] on div at bounding box center [488, 206] width 8 height 8
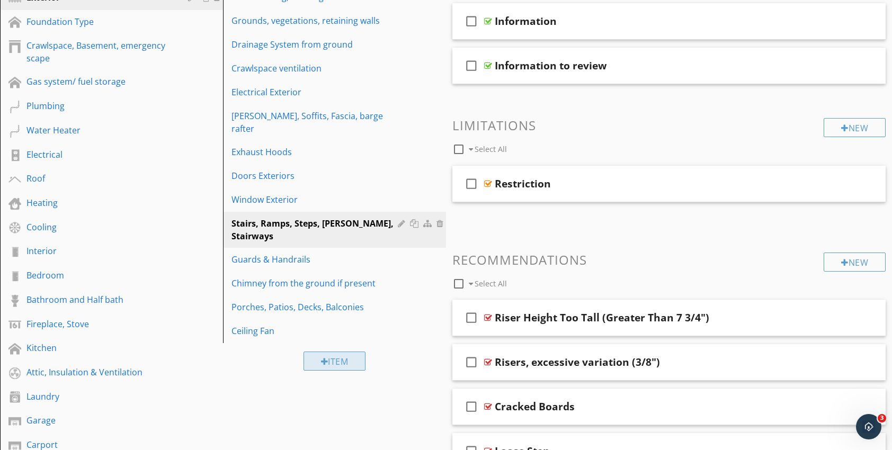
scroll to position [180, 0]
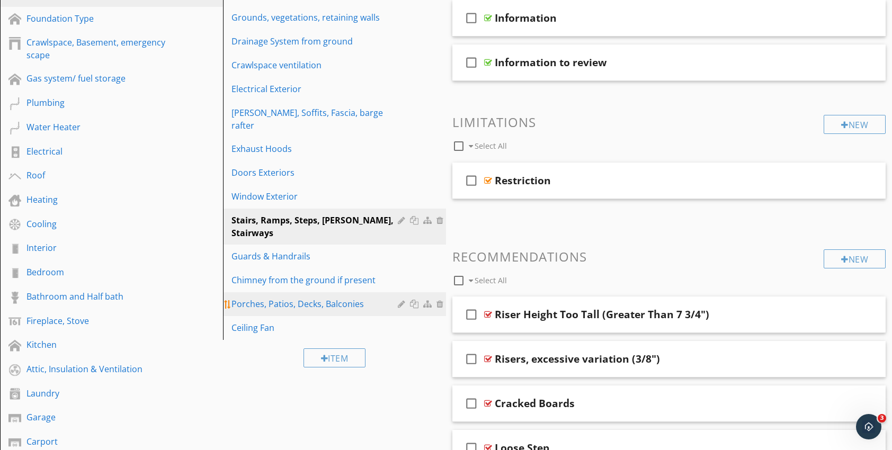
click at [263, 292] on link "Porches, Patios, Decks, Balconies" at bounding box center [336, 303] width 220 height 23
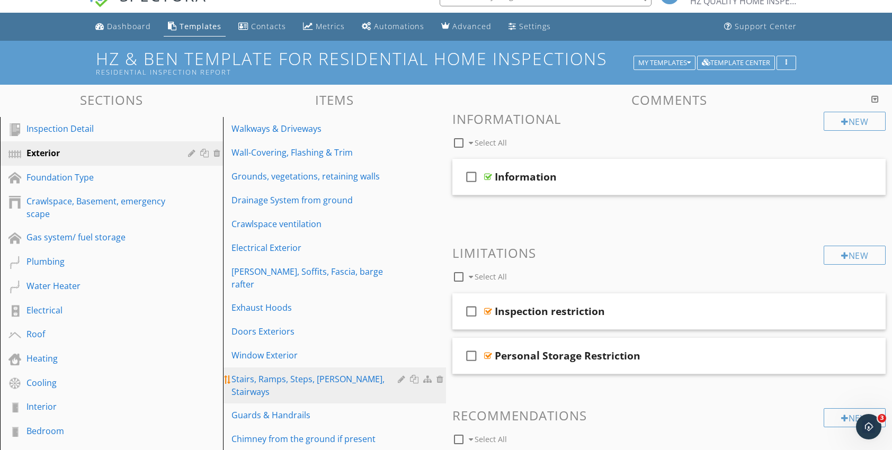
scroll to position [14, 0]
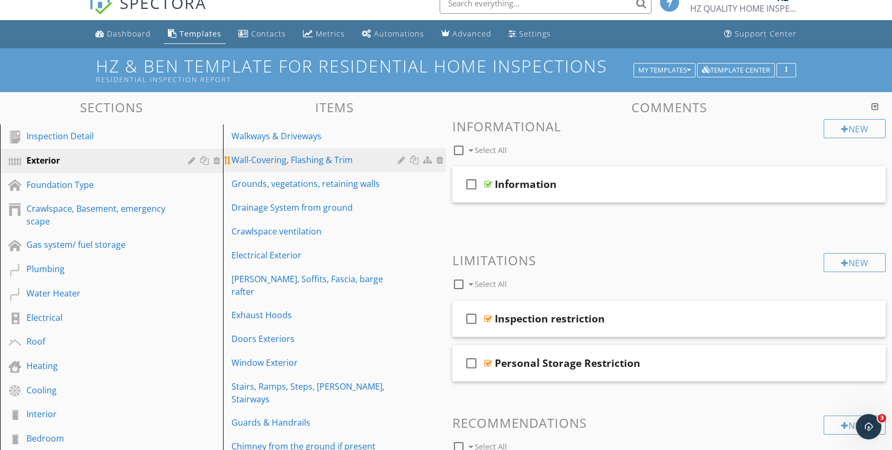
click at [268, 165] on div "Wall-Covering, Flashing & Trim" at bounding box center [316, 160] width 170 height 13
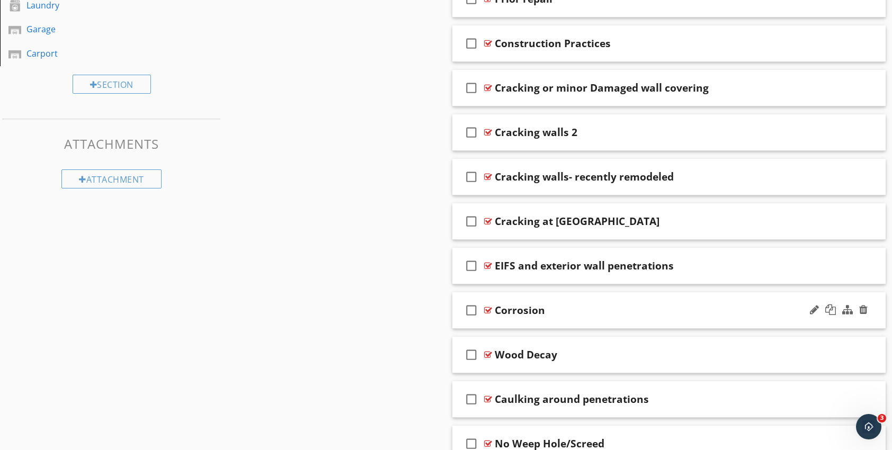
scroll to position [596, 0]
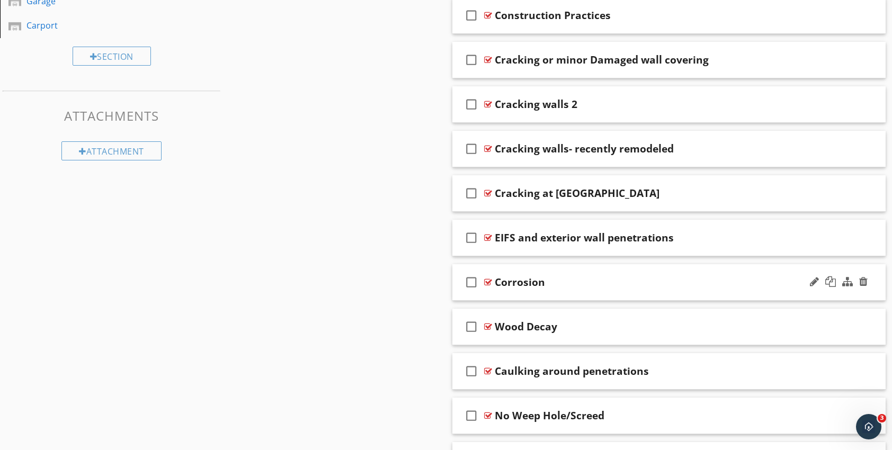
click at [486, 280] on div at bounding box center [488, 282] width 8 height 8
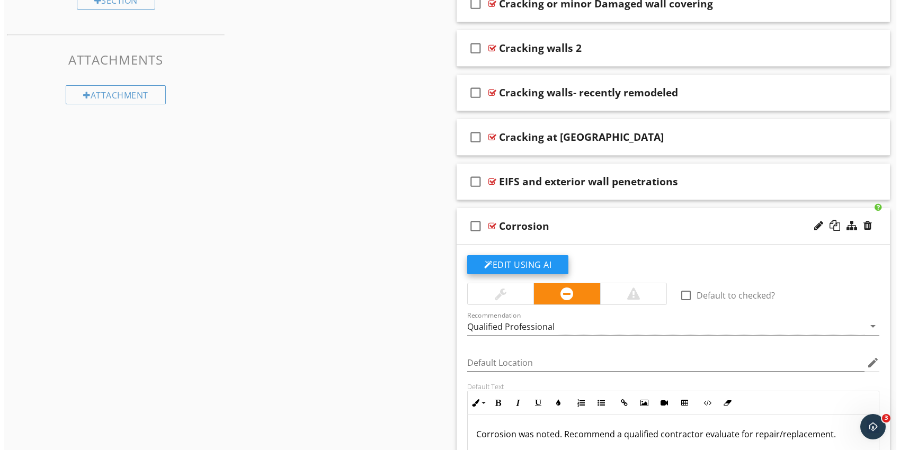
scroll to position [649, 0]
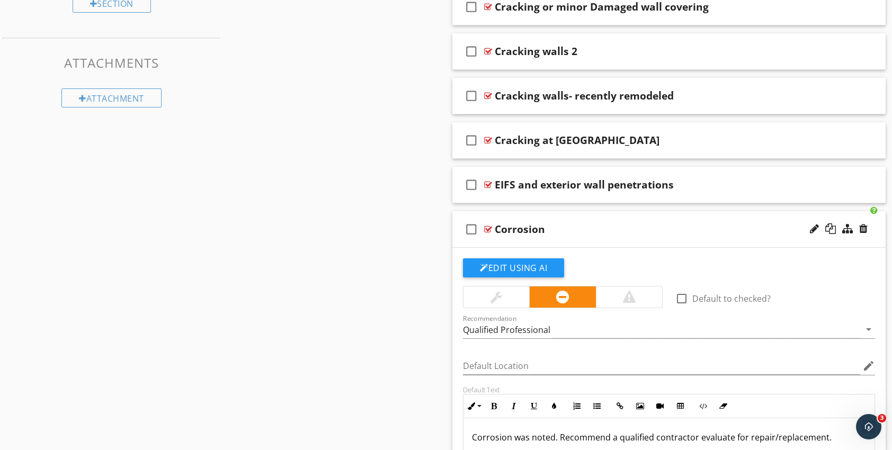
click at [488, 227] on div at bounding box center [488, 229] width 8 height 8
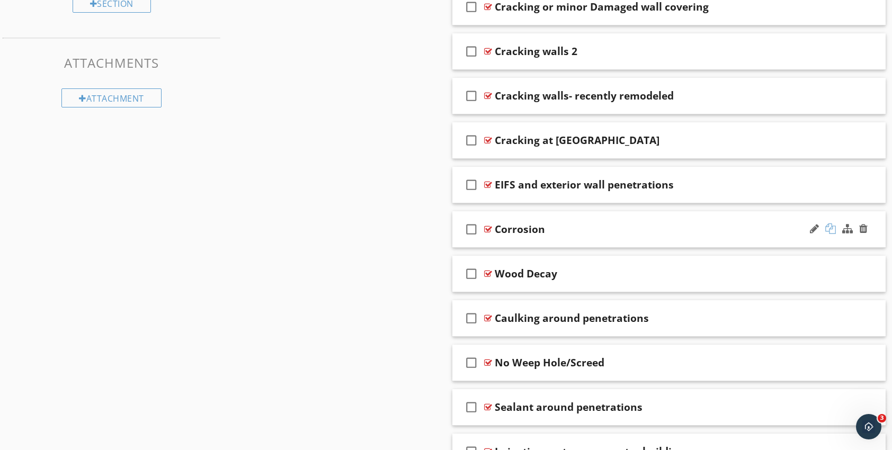
click at [831, 229] on div at bounding box center [830, 229] width 11 height 11
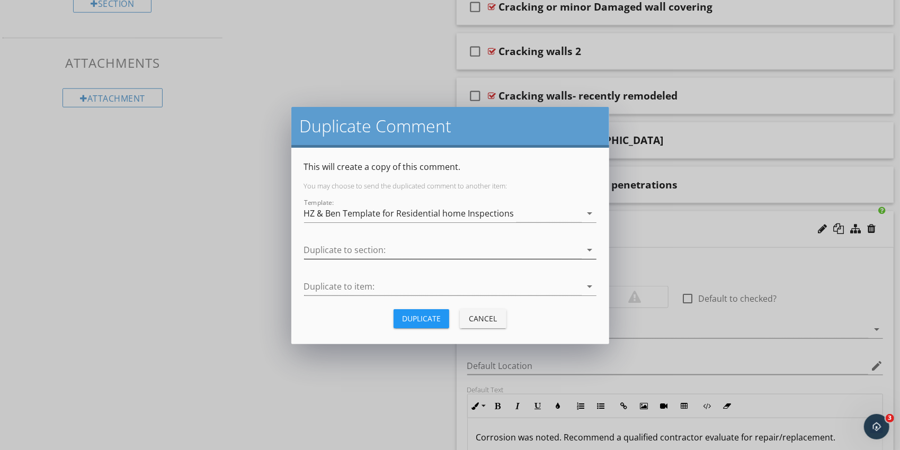
click at [589, 248] on icon "arrow_drop_down" at bounding box center [590, 250] width 13 height 13
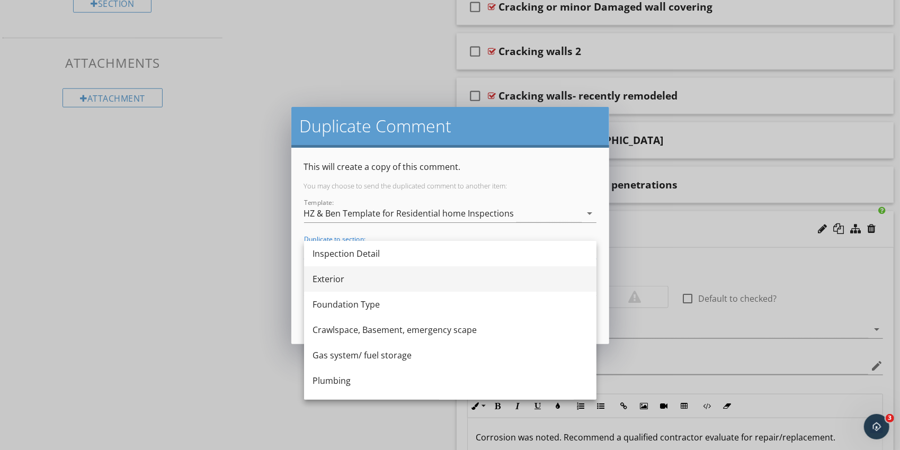
click at [343, 283] on div "Exterior" at bounding box center [450, 279] width 275 height 13
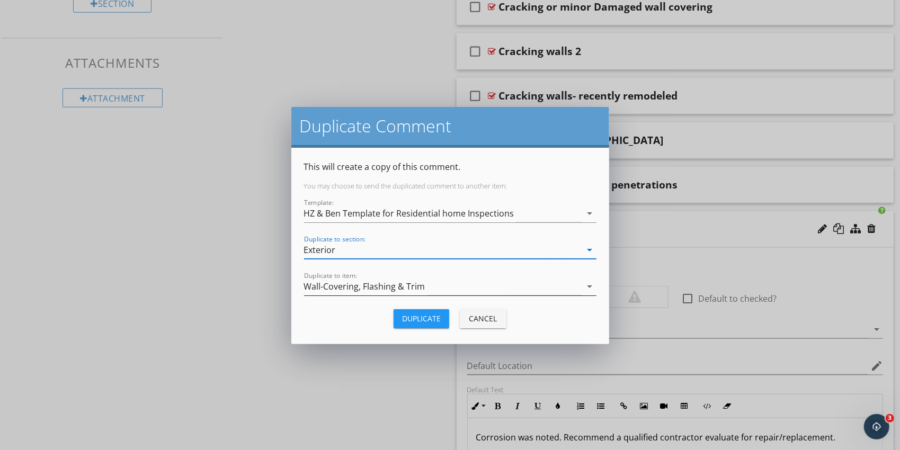
click at [589, 286] on icon "arrow_drop_down" at bounding box center [590, 286] width 13 height 13
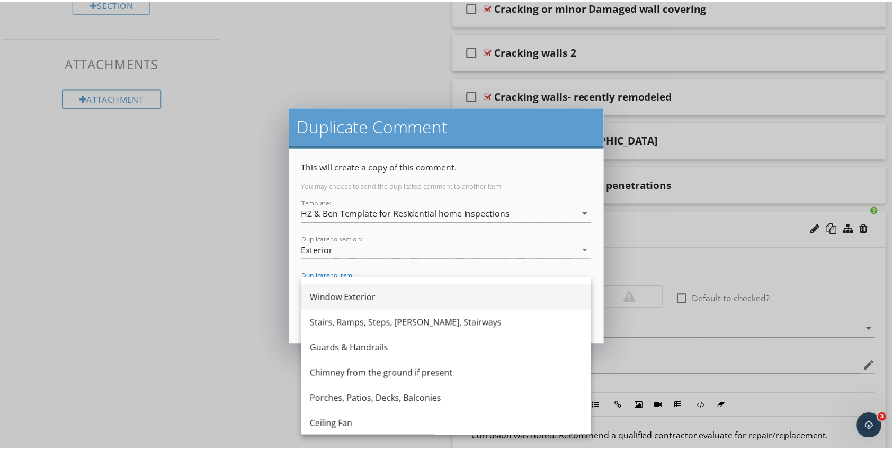
scroll to position [222, 0]
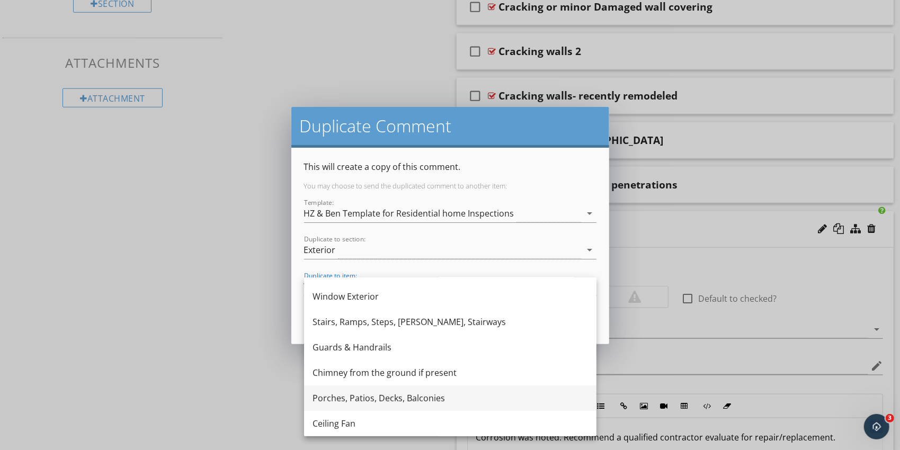
click at [397, 400] on div "Porches, Patios, Decks, Balconies" at bounding box center [450, 398] width 275 height 13
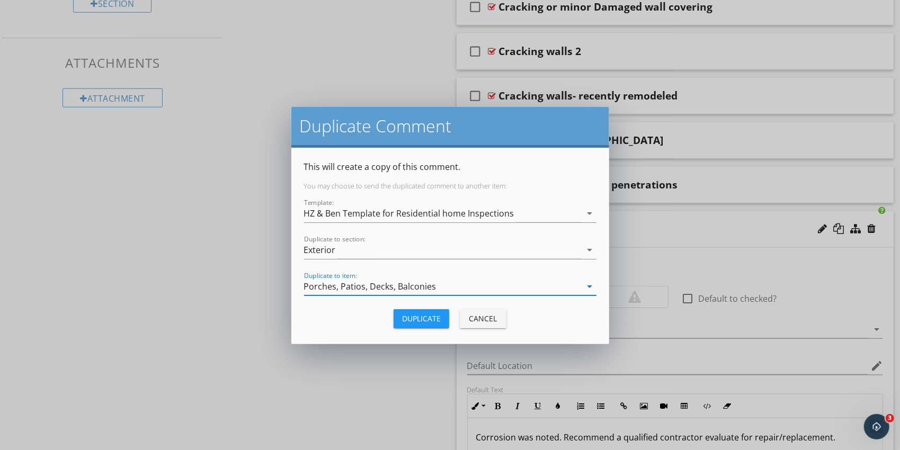
click at [421, 322] on div "Duplicate" at bounding box center [421, 318] width 39 height 11
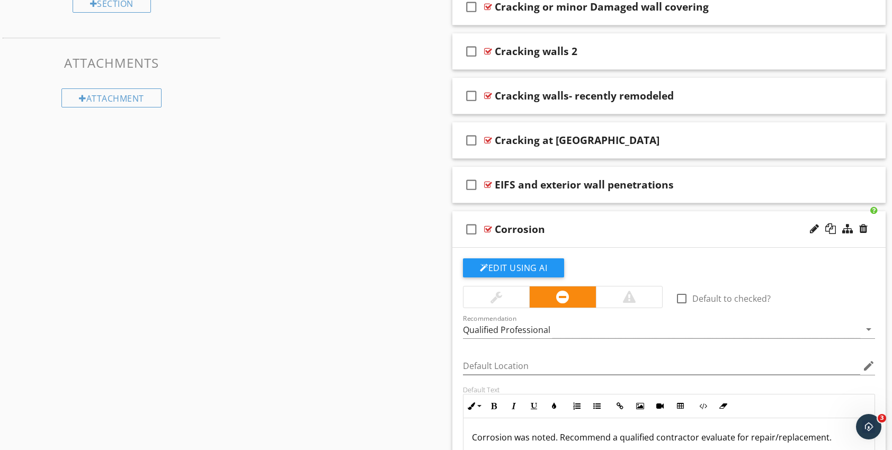
click at [421, 322] on div at bounding box center [446, 225] width 892 height 450
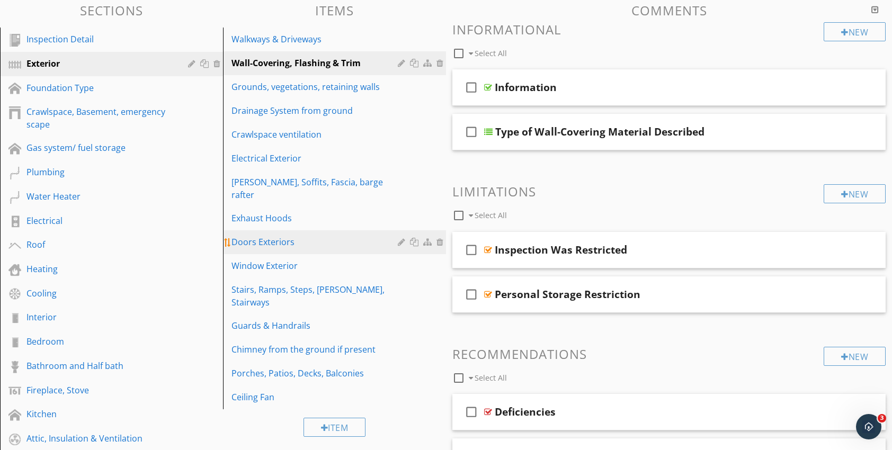
scroll to position [112, 0]
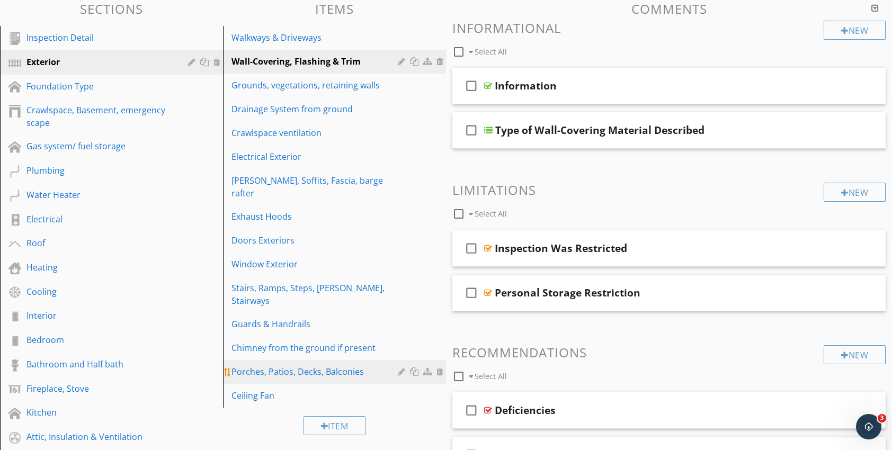
click at [289, 366] on div "Porches, Patios, Decks, Balconies" at bounding box center [316, 372] width 170 height 13
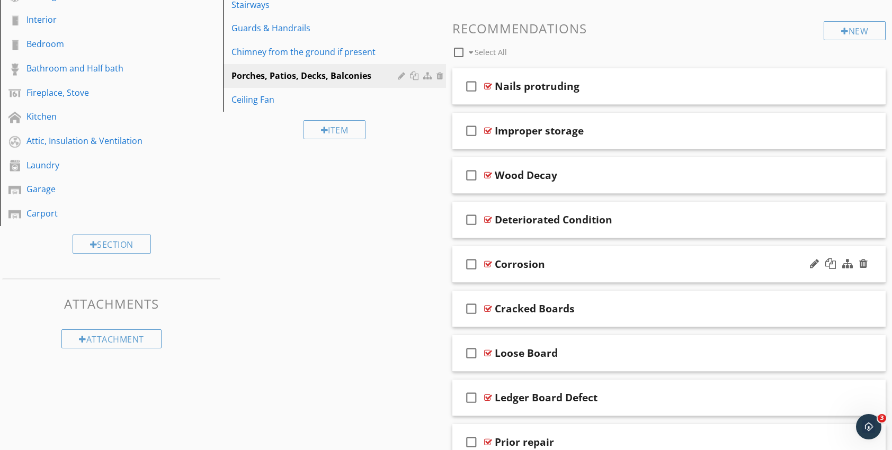
scroll to position [376, 0]
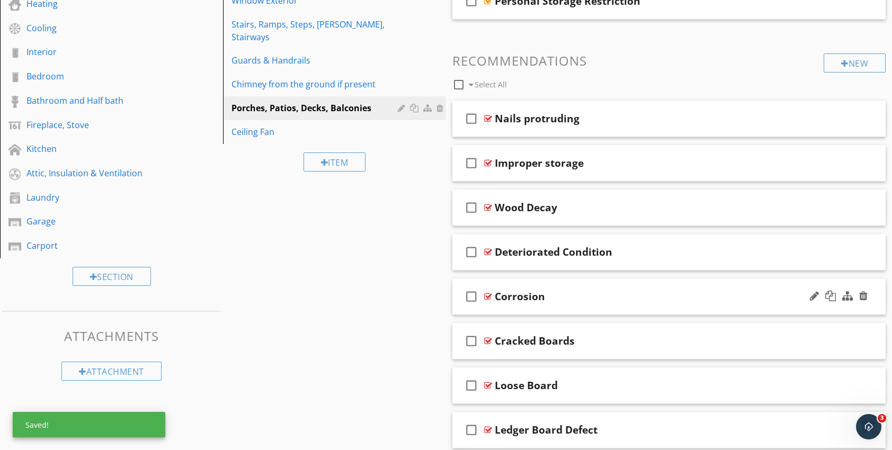
click at [484, 295] on div "check_box_outline_blank" at bounding box center [473, 296] width 21 height 25
drag, startPoint x: 484, startPoint y: 295, endPoint x: 486, endPoint y: 184, distance: 110.2
click at [475, 294] on icon "check_box" at bounding box center [471, 296] width 17 height 25
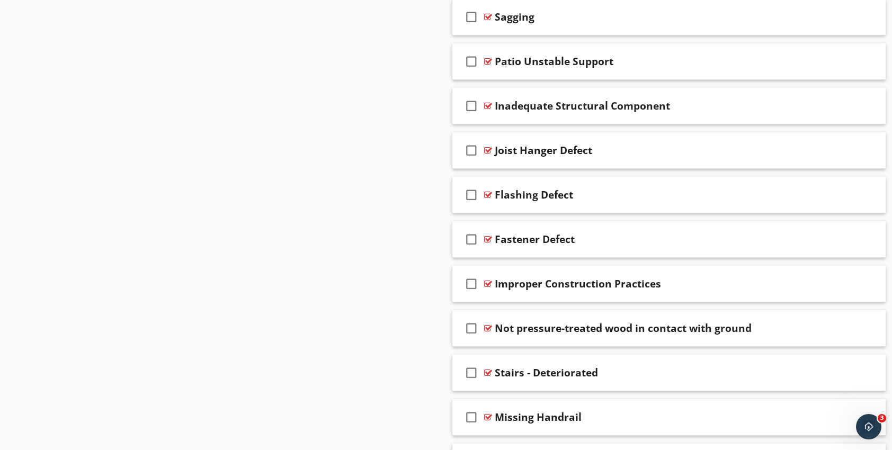
scroll to position [853, 0]
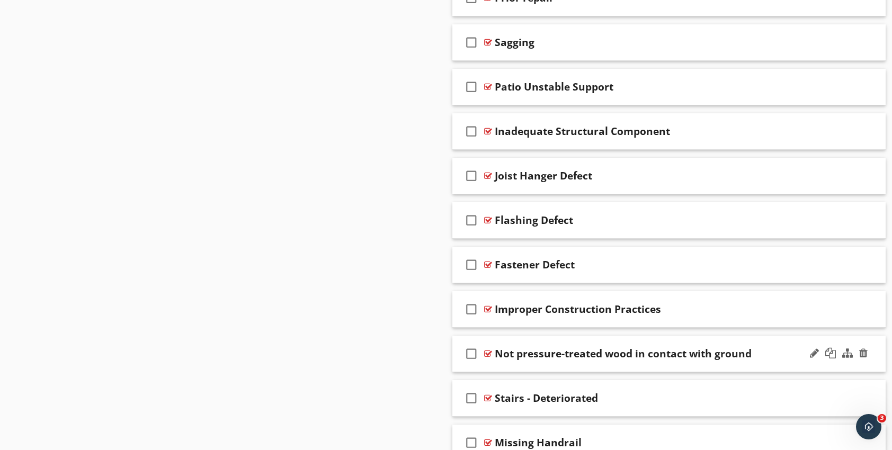
click at [487, 350] on div at bounding box center [488, 354] width 8 height 8
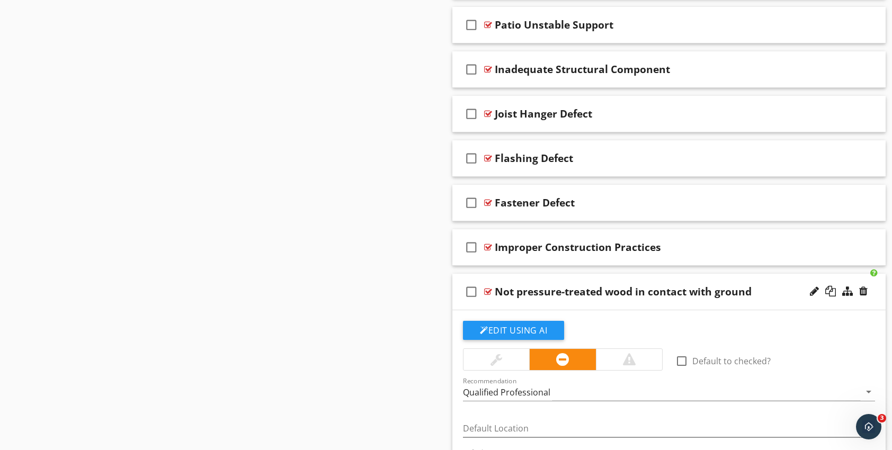
scroll to position [906, 0]
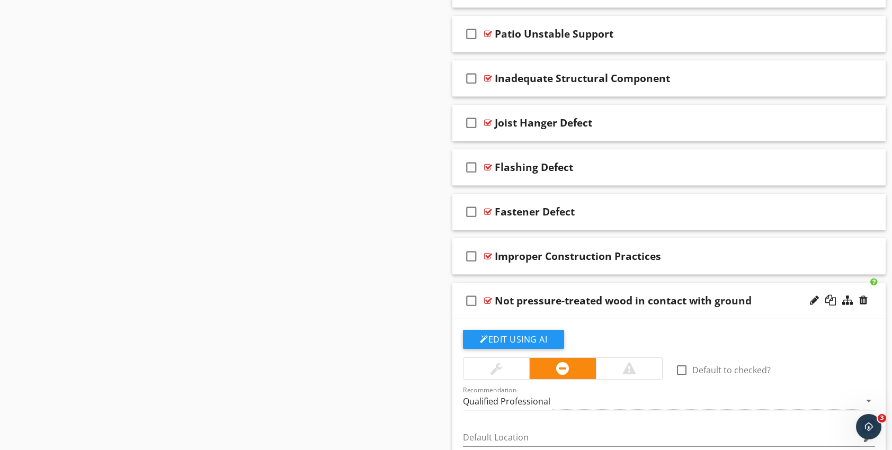
click at [488, 298] on div at bounding box center [488, 301] width 8 height 8
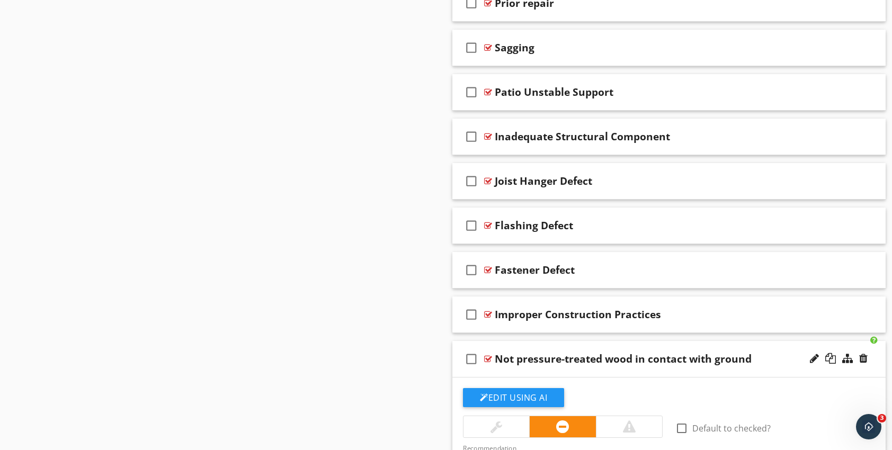
scroll to position [853, 0]
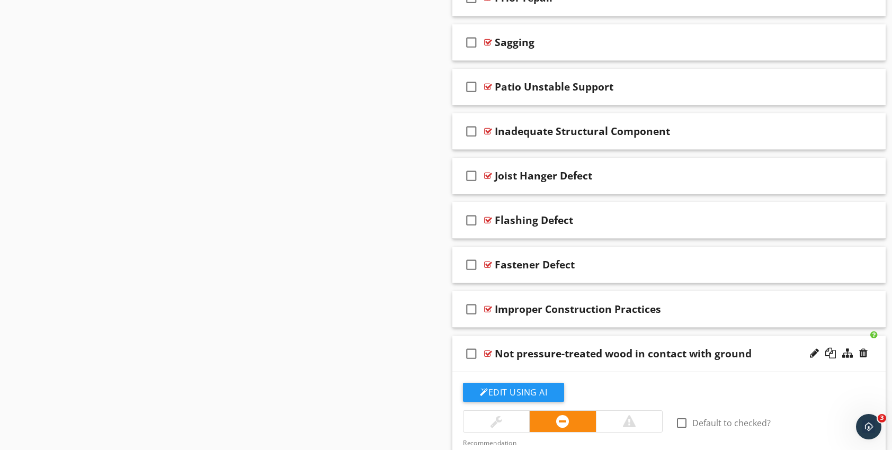
click at [488, 352] on div at bounding box center [488, 354] width 8 height 8
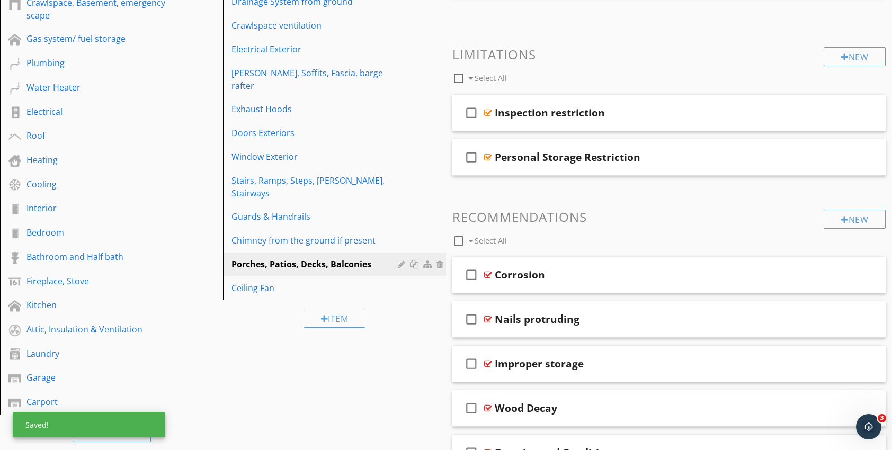
scroll to position [217, 0]
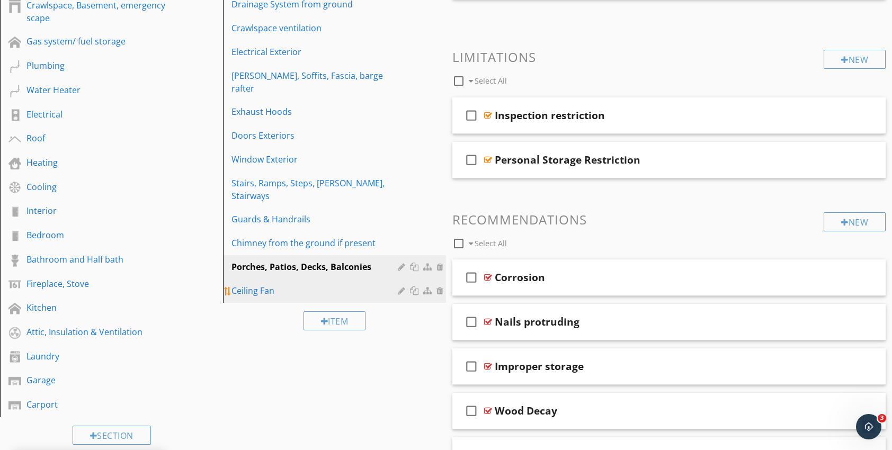
click at [257, 284] on div "Ceiling Fan" at bounding box center [316, 290] width 170 height 13
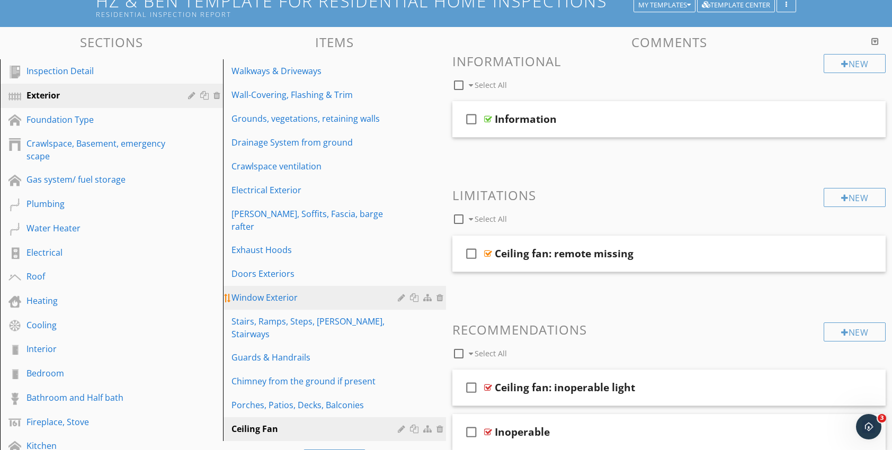
scroll to position [58, 0]
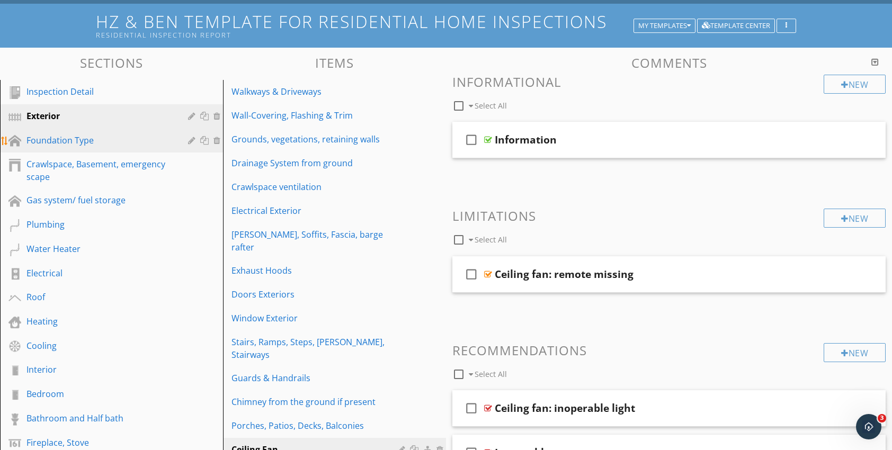
click at [47, 144] on div "Foundation Type" at bounding box center [99, 140] width 146 height 13
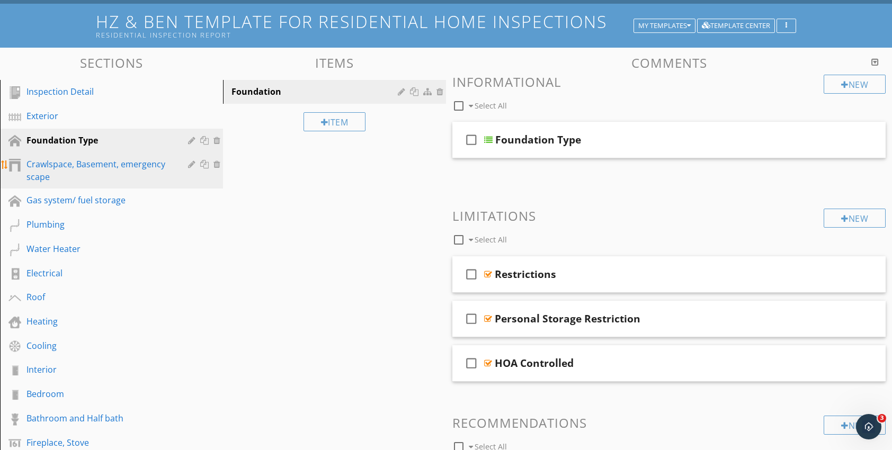
click at [63, 172] on div "Crawlspace, Basement, emergency scape" at bounding box center [99, 170] width 146 height 25
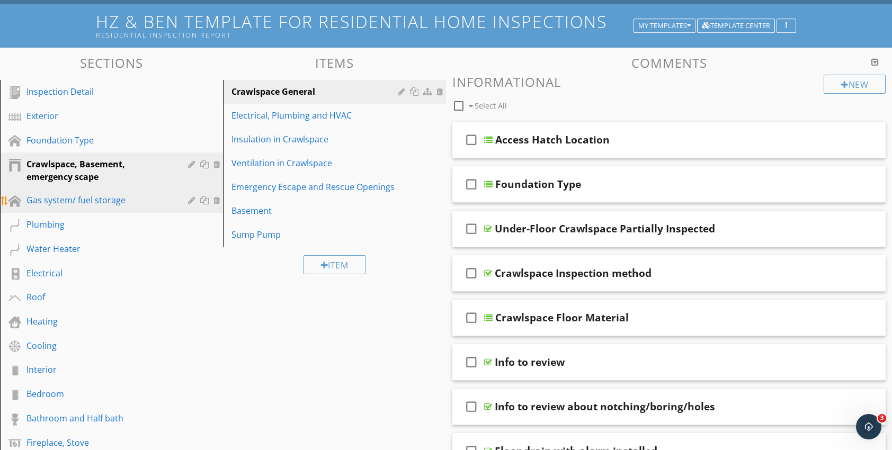
click at [63, 206] on div "Gas system/ fuel storage" at bounding box center [99, 200] width 146 height 13
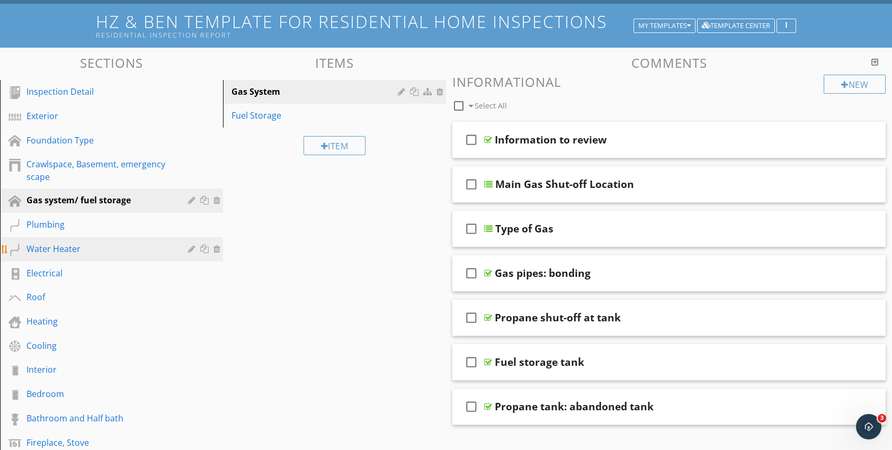
click at [55, 248] on div "Water Heater" at bounding box center [99, 249] width 146 height 13
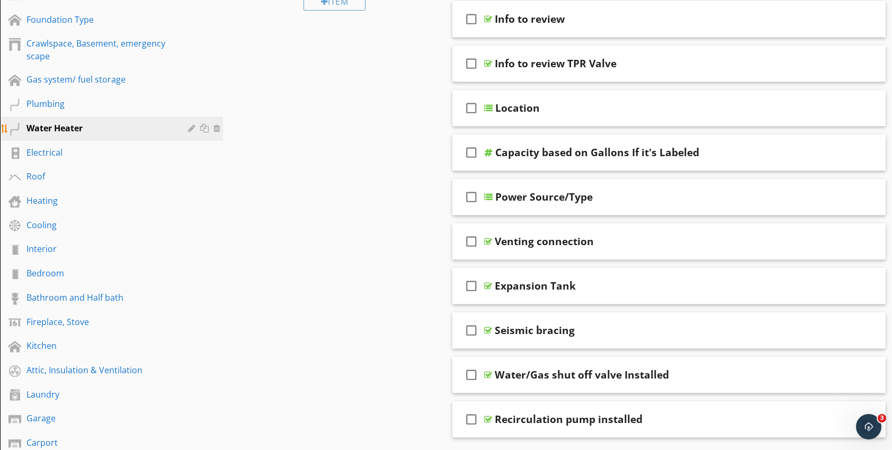
scroll to position [217, 0]
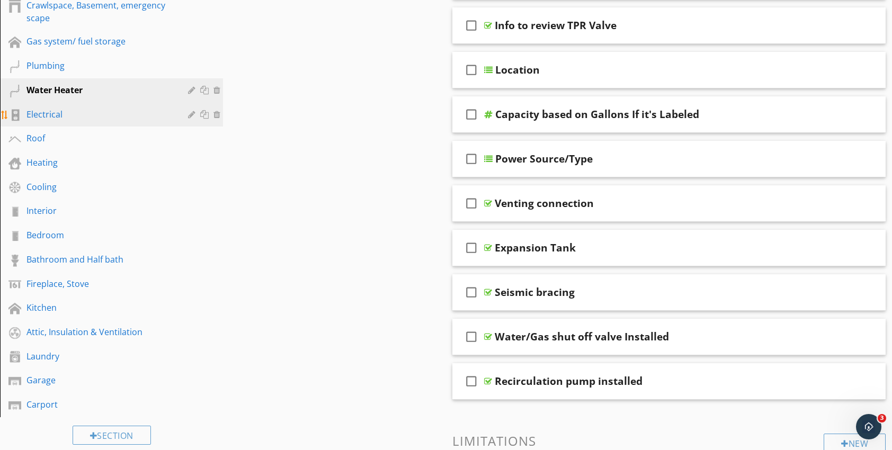
click at [54, 113] on div "Electrical" at bounding box center [99, 114] width 146 height 13
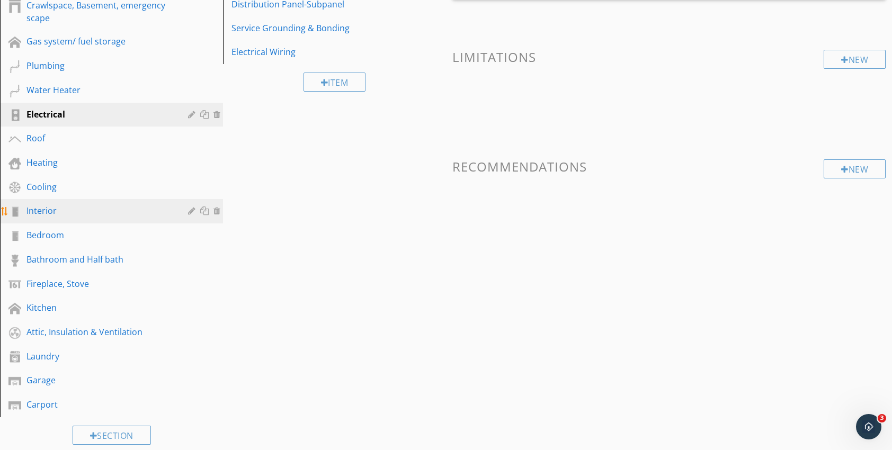
click at [53, 216] on div "Interior" at bounding box center [99, 210] width 146 height 13
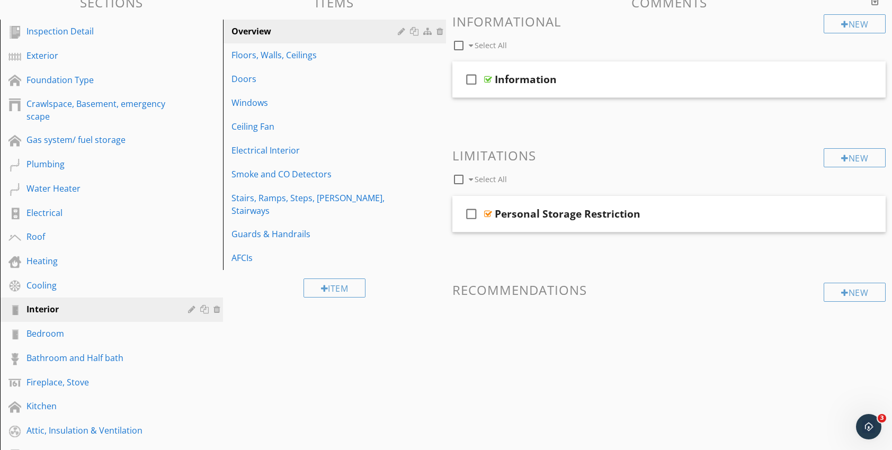
scroll to position [111, 0]
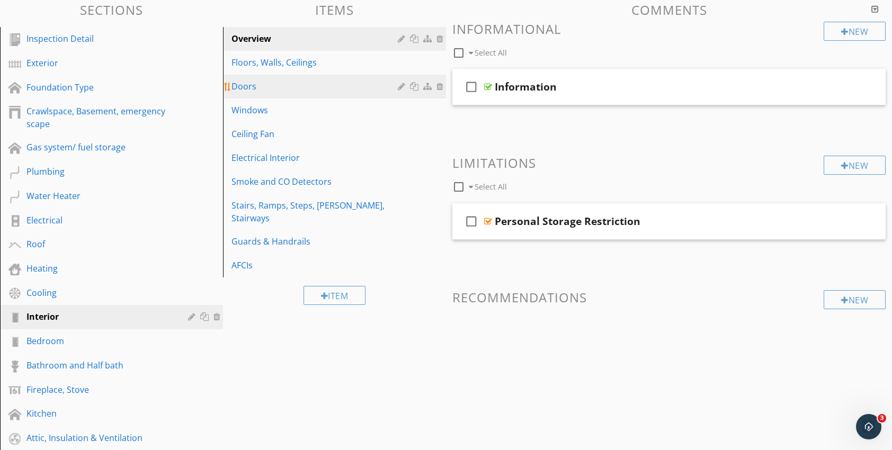
click at [255, 91] on div "Doors" at bounding box center [316, 86] width 170 height 13
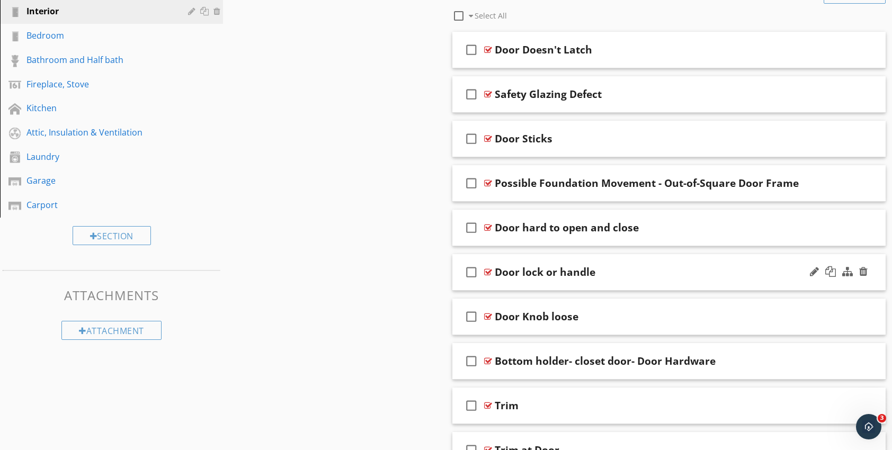
scroll to position [535, 0]
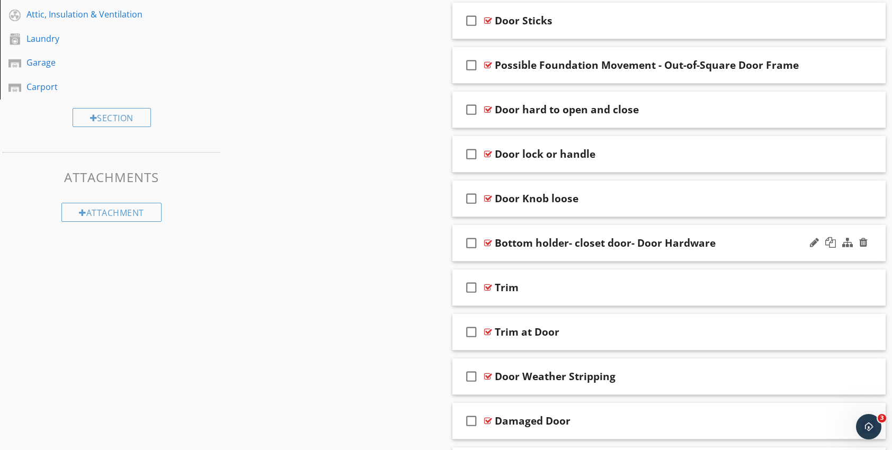
click at [487, 241] on div at bounding box center [488, 243] width 8 height 8
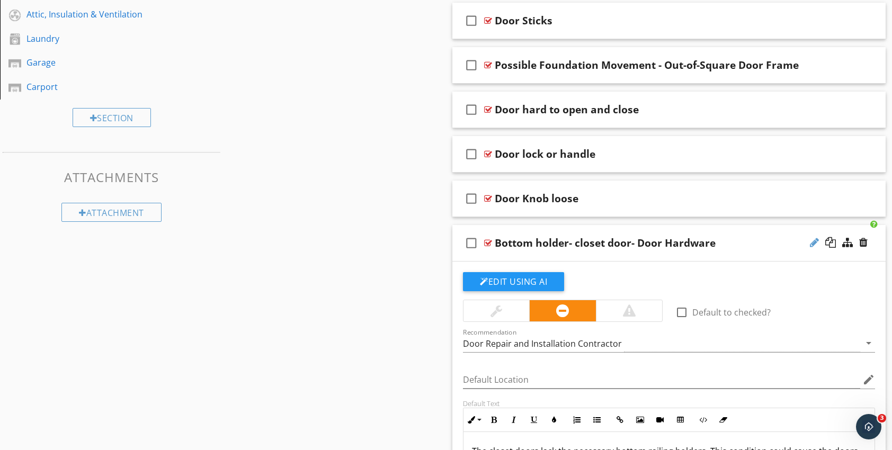
click at [812, 244] on div at bounding box center [814, 242] width 9 height 11
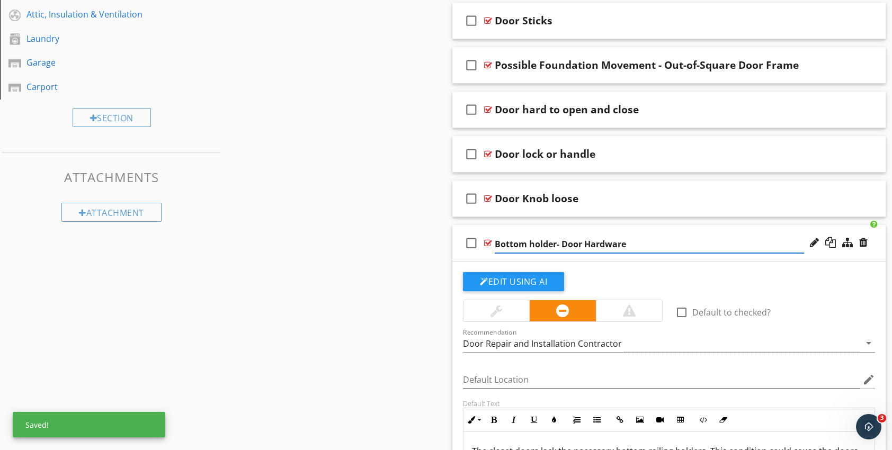
click at [495, 244] on input "Bottom holder- Door Hardware" at bounding box center [649, 244] width 309 height 17
click at [600, 243] on input "Closet door-Bottom holder- Door Hardware" at bounding box center [649, 244] width 309 height 17
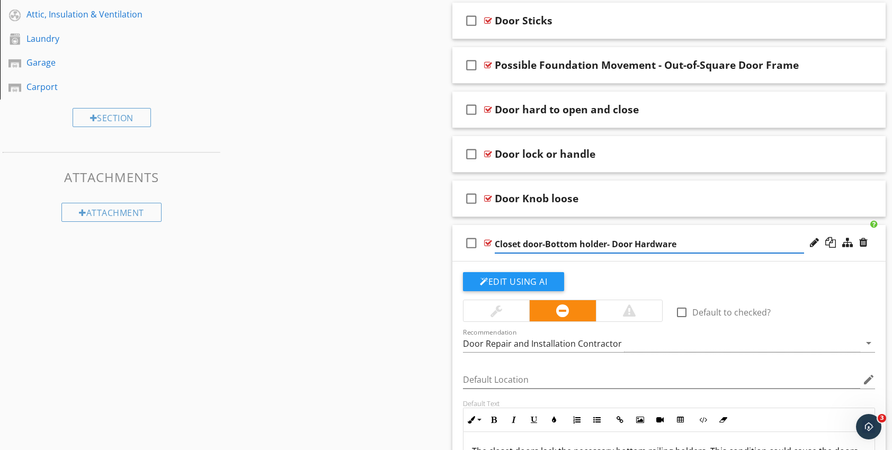
click at [680, 245] on input "Closet door-Bottom holder- Door Hardware" at bounding box center [649, 244] width 309 height 17
type input "Closet door-Bottom holder"
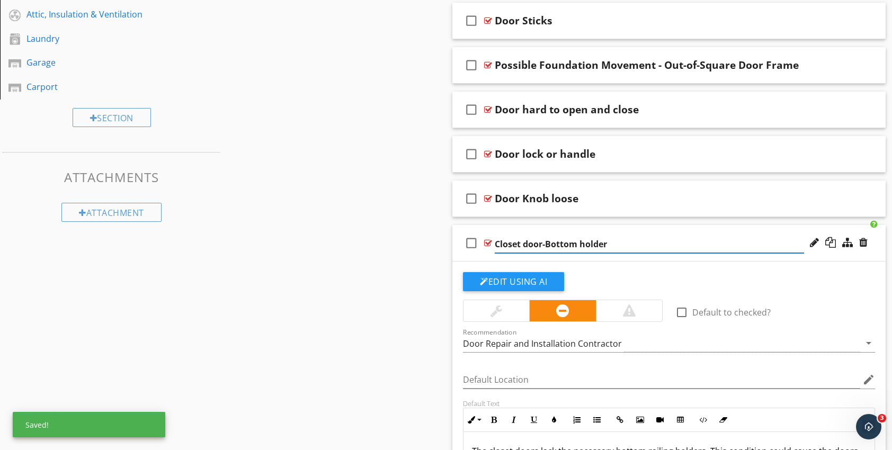
click at [603, 254] on div "check_box_outline_blank Closet door-Bottom holder" at bounding box center [668, 243] width 433 height 37
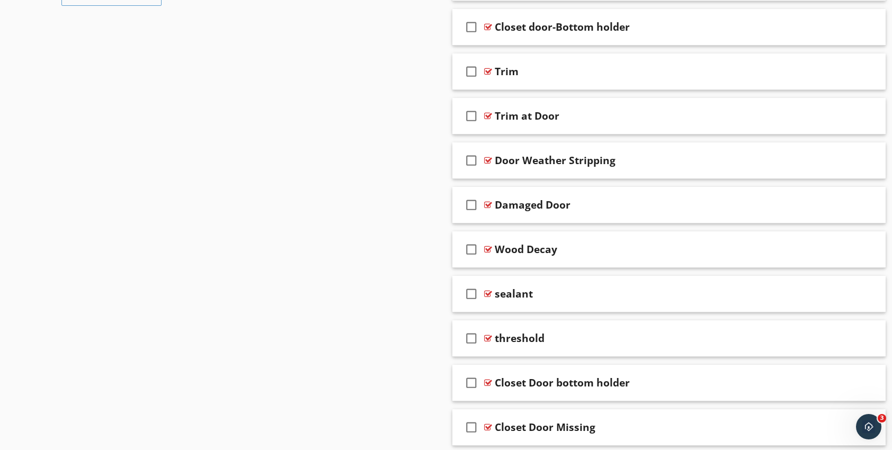
scroll to position [747, 0]
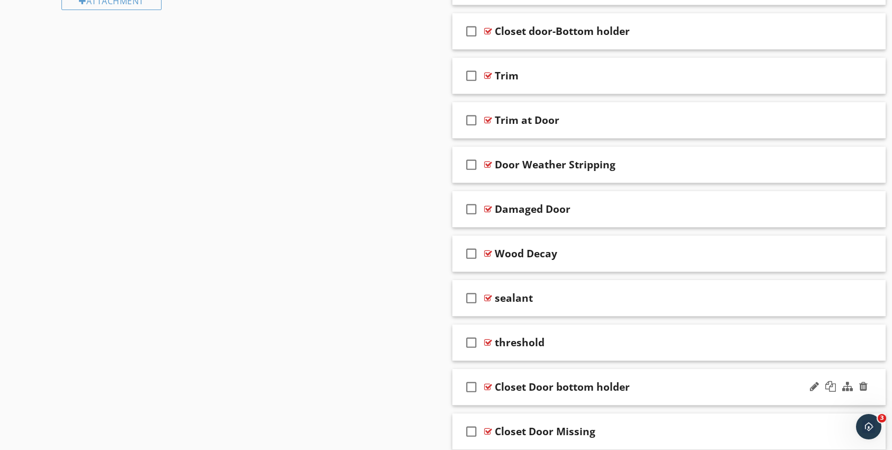
click at [484, 384] on div "check_box_outline_blank" at bounding box center [473, 387] width 21 height 25
click at [475, 384] on icon "check_box" at bounding box center [471, 387] width 17 height 25
click at [486, 383] on div at bounding box center [488, 387] width 8 height 8
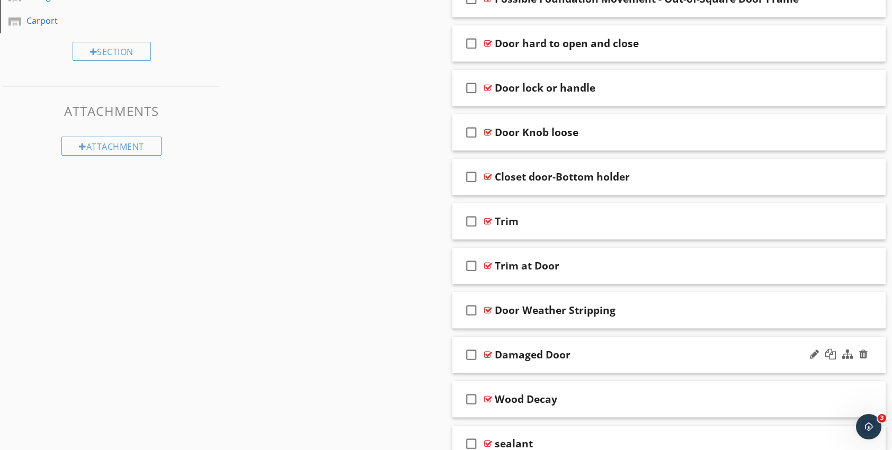
scroll to position [588, 0]
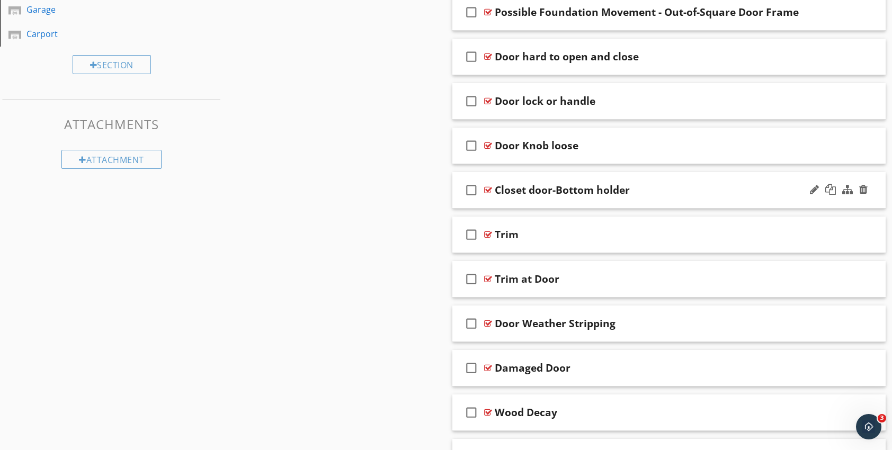
click at [489, 191] on div at bounding box center [488, 190] width 8 height 8
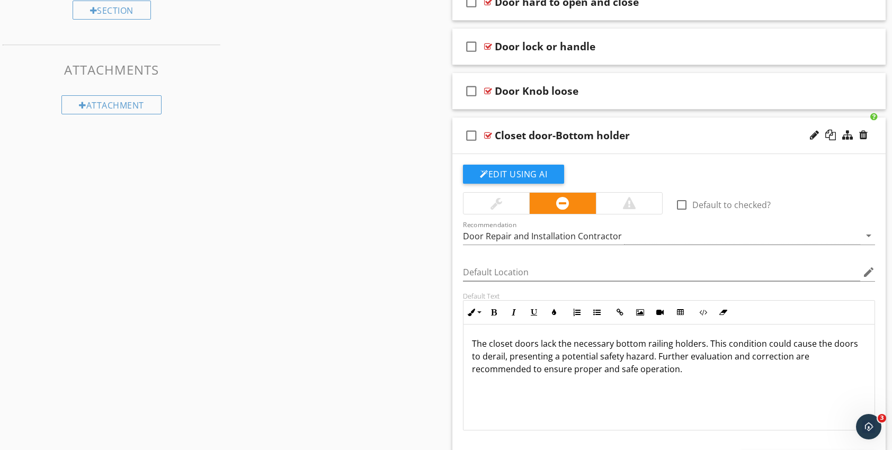
scroll to position [641, 0]
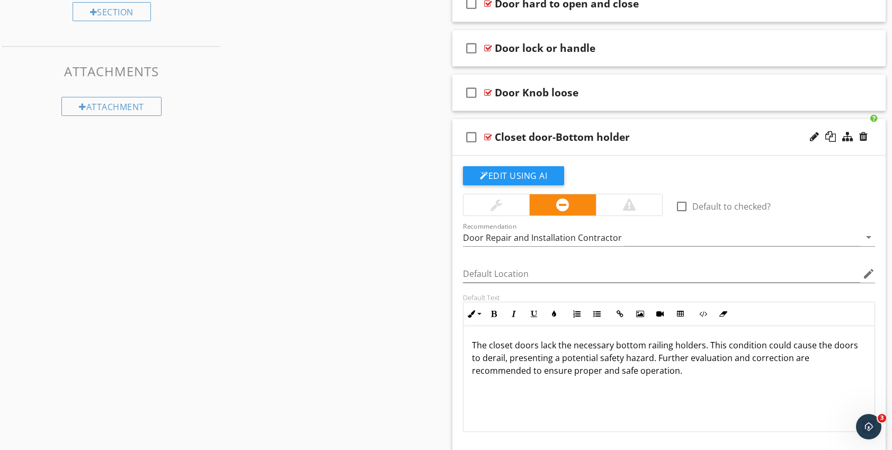
click at [489, 137] on div at bounding box center [488, 137] width 8 height 8
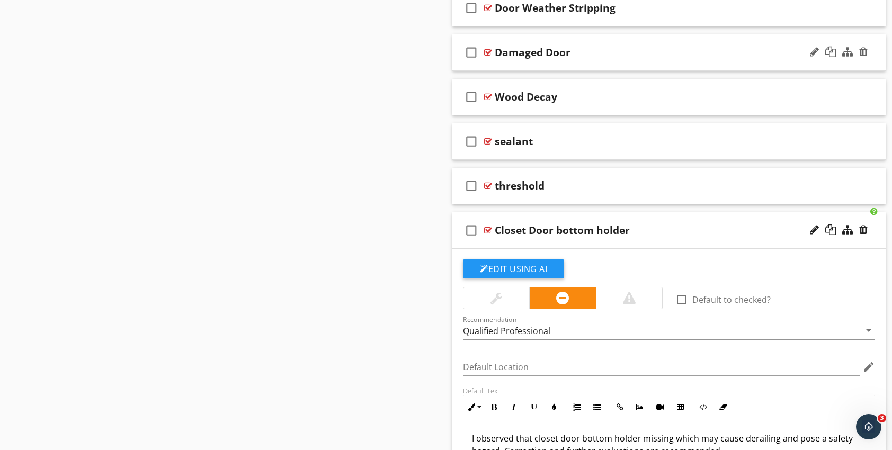
scroll to position [906, 0]
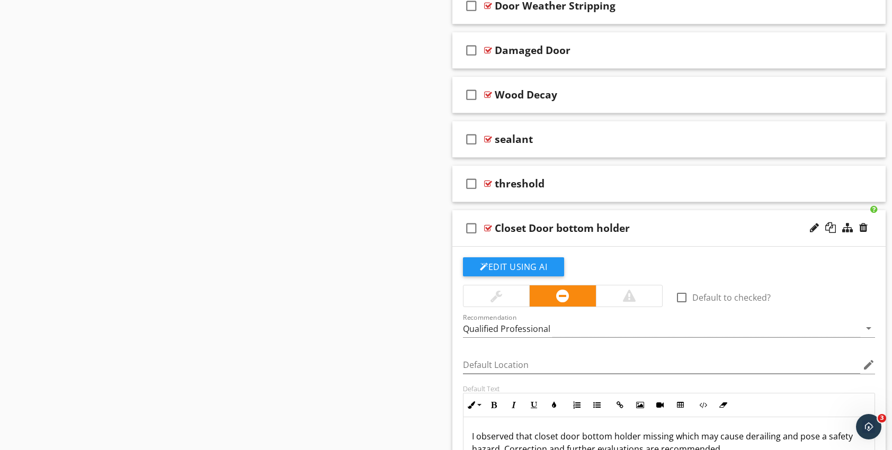
click at [488, 225] on div at bounding box center [488, 228] width 8 height 8
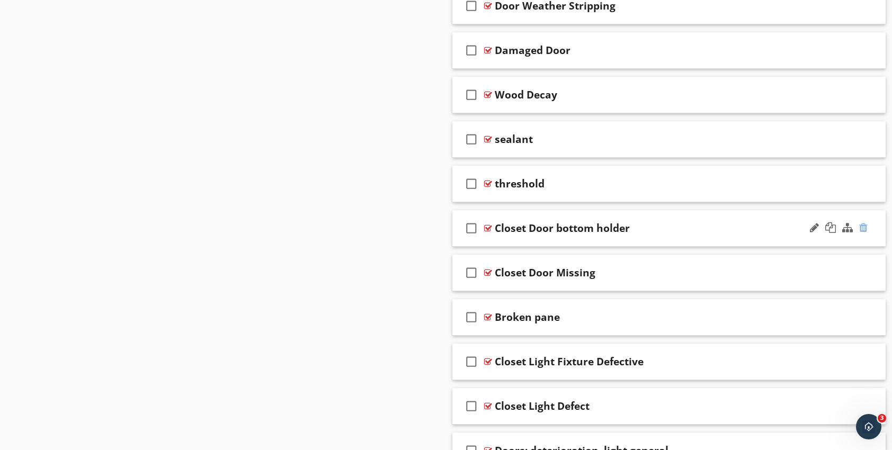
click at [866, 227] on div at bounding box center [863, 227] width 8 height 11
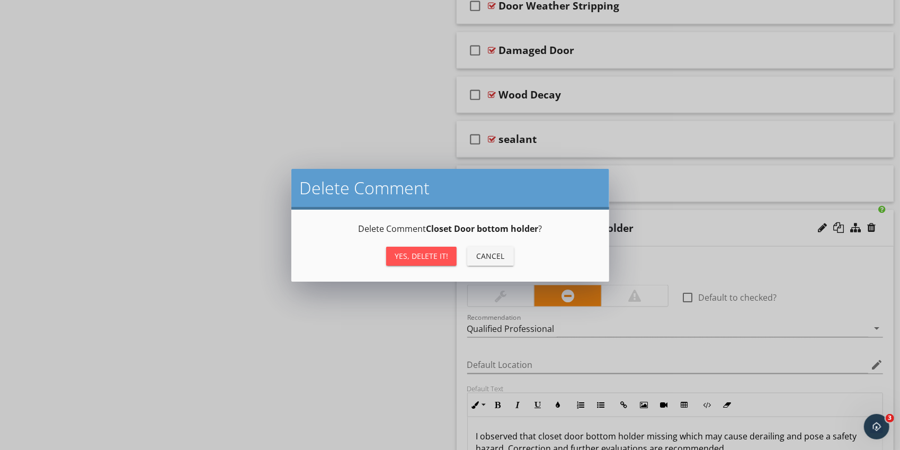
click at [441, 260] on div "Yes, Delete it!" at bounding box center [422, 256] width 54 height 11
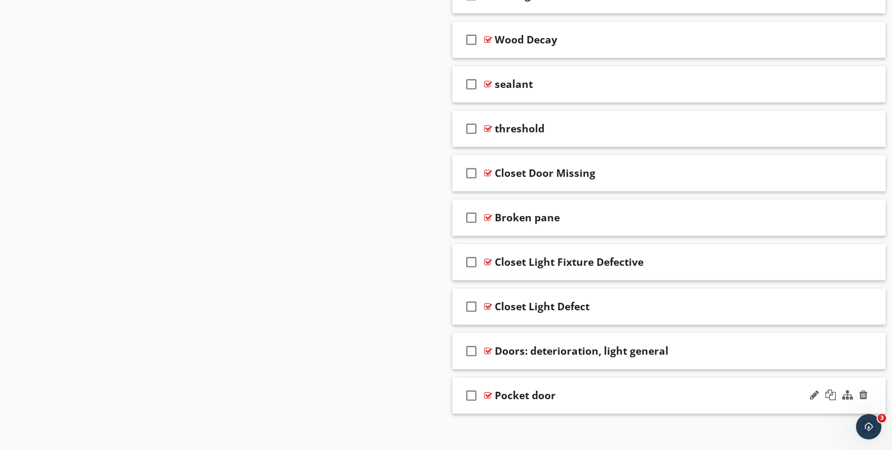
scroll to position [965, 0]
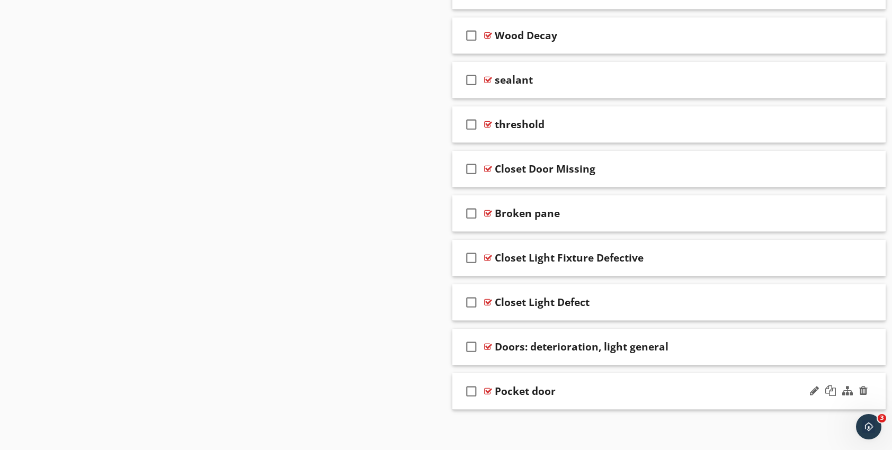
click at [488, 387] on div at bounding box center [488, 391] width 8 height 8
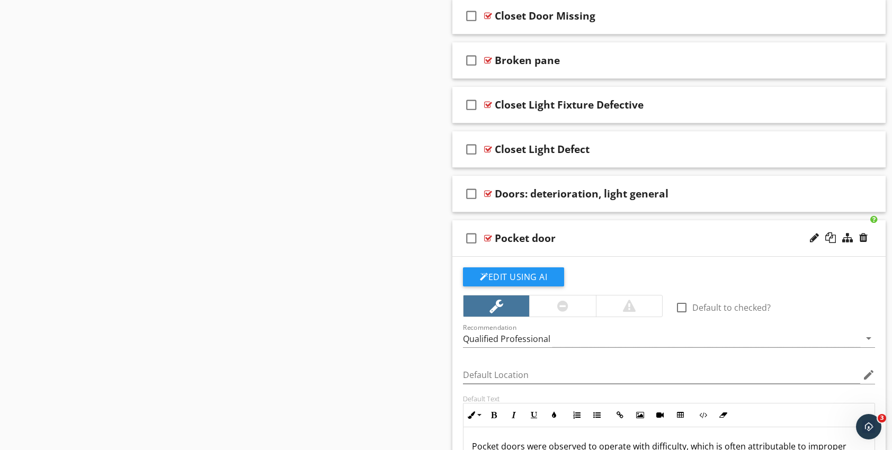
scroll to position [1109, 0]
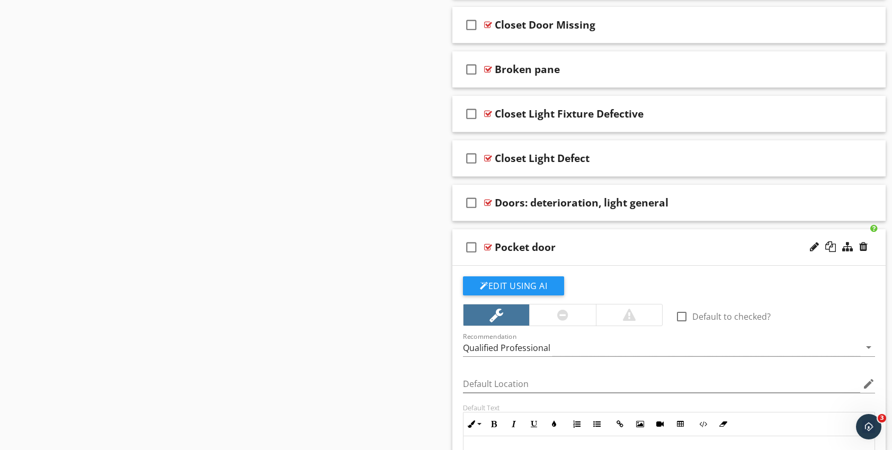
click at [488, 243] on div at bounding box center [488, 247] width 8 height 8
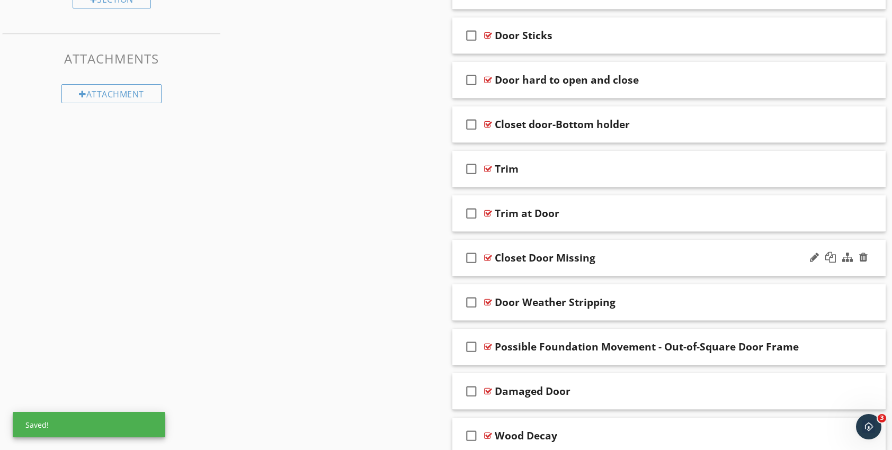
scroll to position [647, 0]
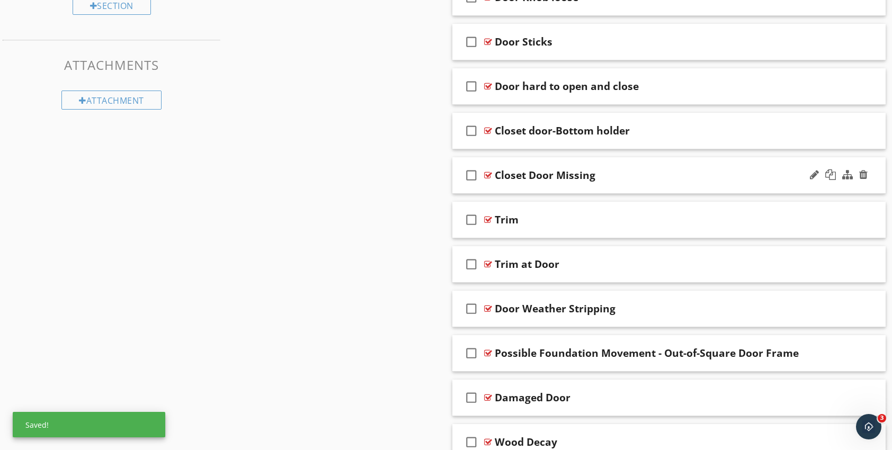
click at [488, 171] on div at bounding box center [488, 175] width 8 height 8
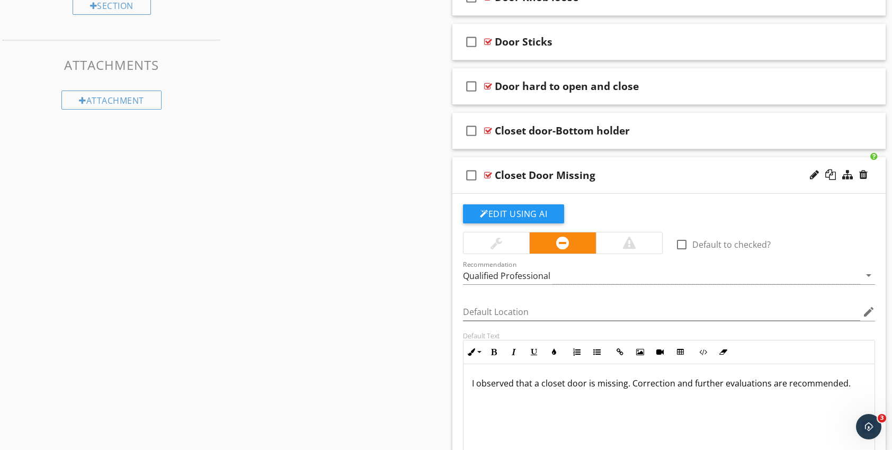
click at [627, 381] on p "I observed that a closet door is missing. Correction and further evaluations ar…" at bounding box center [669, 383] width 394 height 13
drag, startPoint x: 627, startPoint y: 381, endPoint x: 453, endPoint y: 385, distance: 174.3
click at [453, 385] on div "Edit Using AI check_box_outline_blank Default to checked? Recommendation Qualif…" at bounding box center [668, 372] width 433 height 357
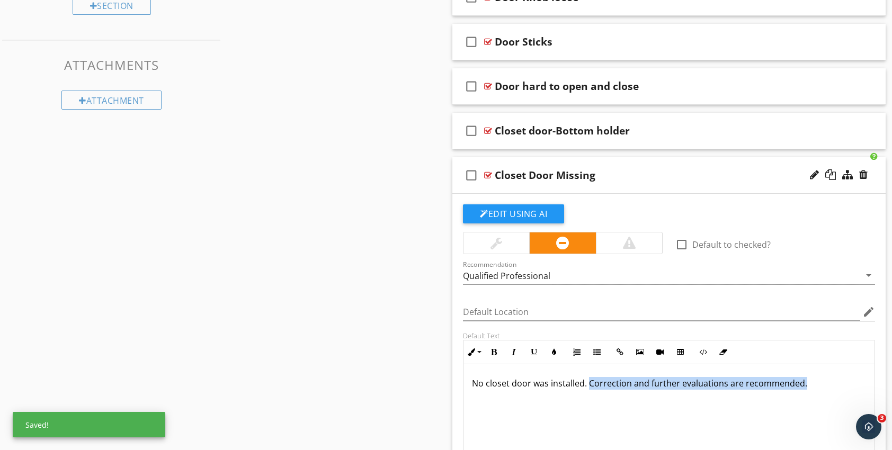
drag, startPoint x: 805, startPoint y: 381, endPoint x: 589, endPoint y: 383, distance: 215.6
click at [589, 383] on p "No closet door was installed. Correction and further evaluations are recommende…" at bounding box center [669, 383] width 394 height 13
drag, startPoint x: 593, startPoint y: 381, endPoint x: 471, endPoint y: 384, distance: 121.9
click at [472, 384] on p "No closet door was installed." at bounding box center [669, 383] width 394 height 13
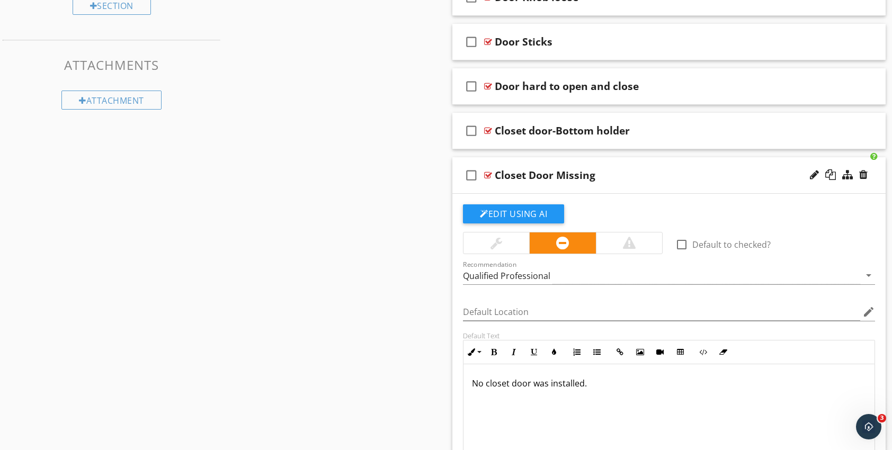
copy p "No closet door was installed."
click at [486, 382] on p at bounding box center [669, 383] width 394 height 13
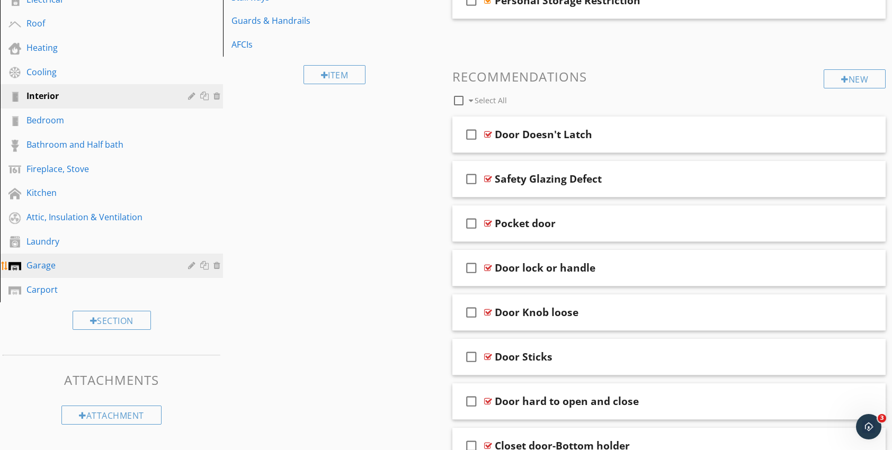
scroll to position [329, 0]
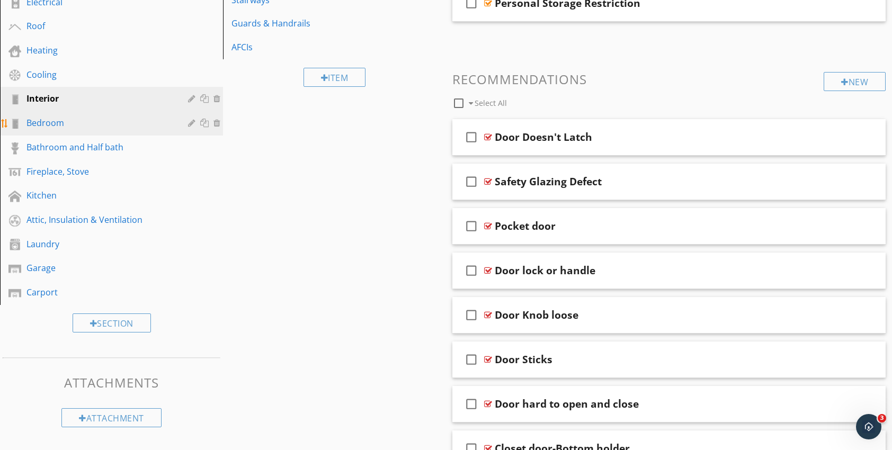
click at [46, 127] on div "Bedroom" at bounding box center [99, 123] width 146 height 13
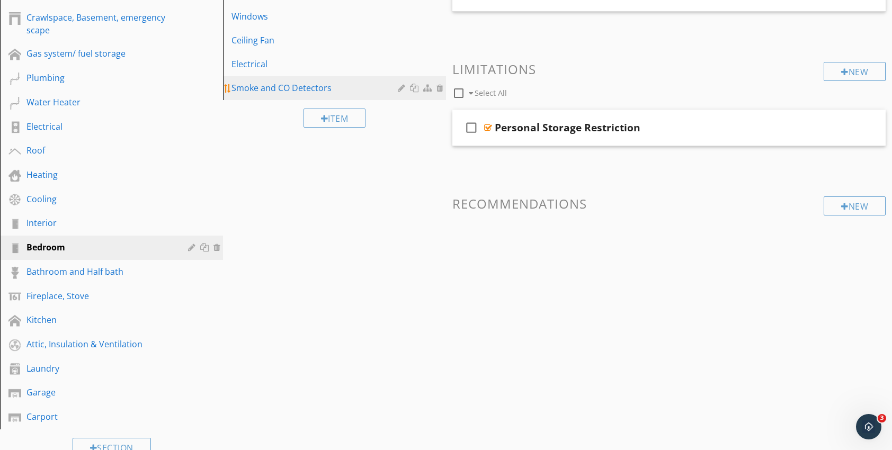
scroll to position [218, 0]
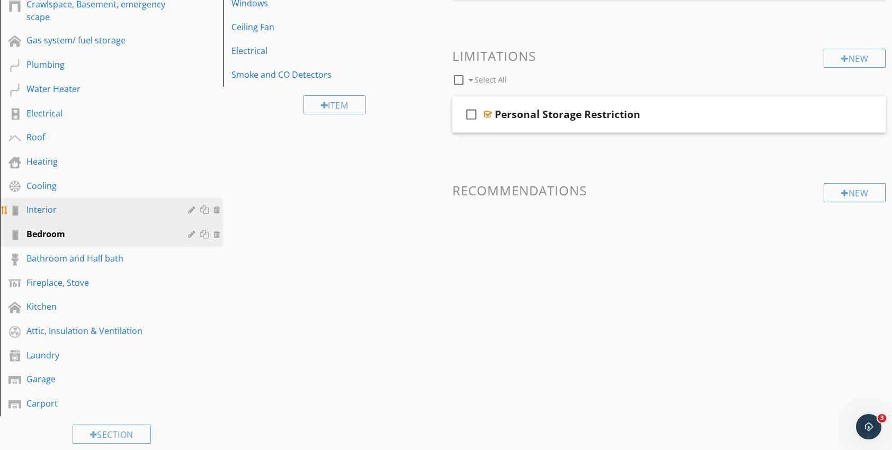
click at [55, 215] on div "Interior" at bounding box center [99, 209] width 146 height 13
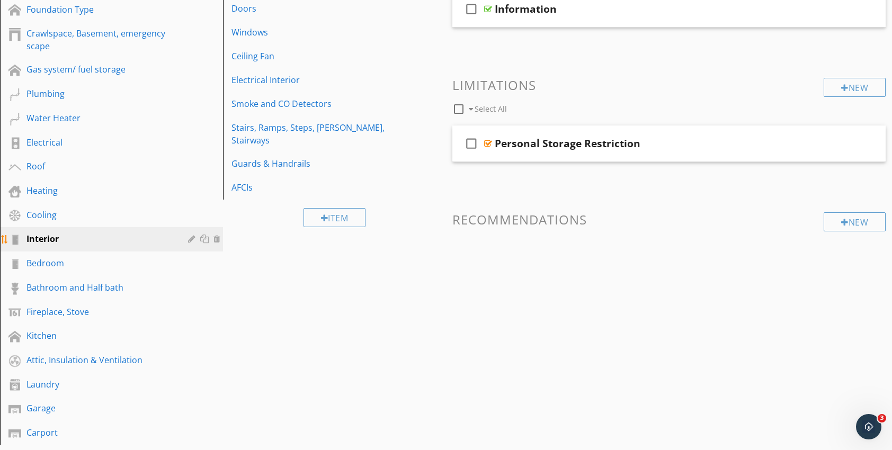
scroll to position [112, 0]
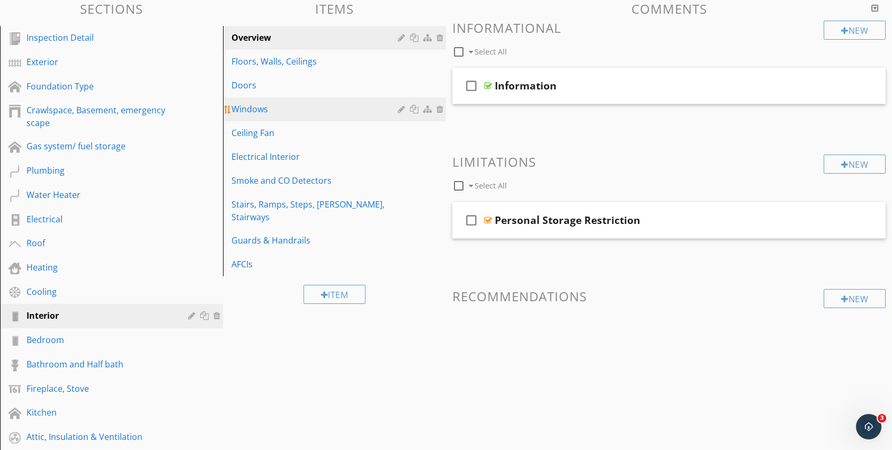
click at [269, 110] on div "Windows" at bounding box center [316, 109] width 170 height 13
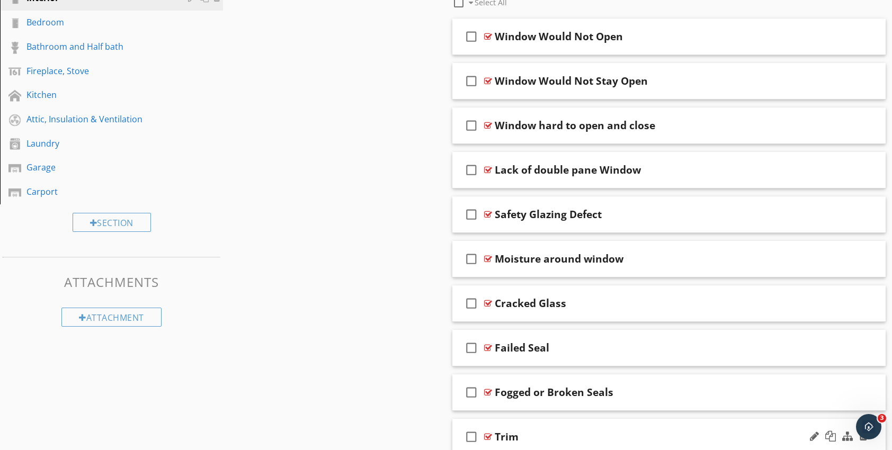
scroll to position [536, 0]
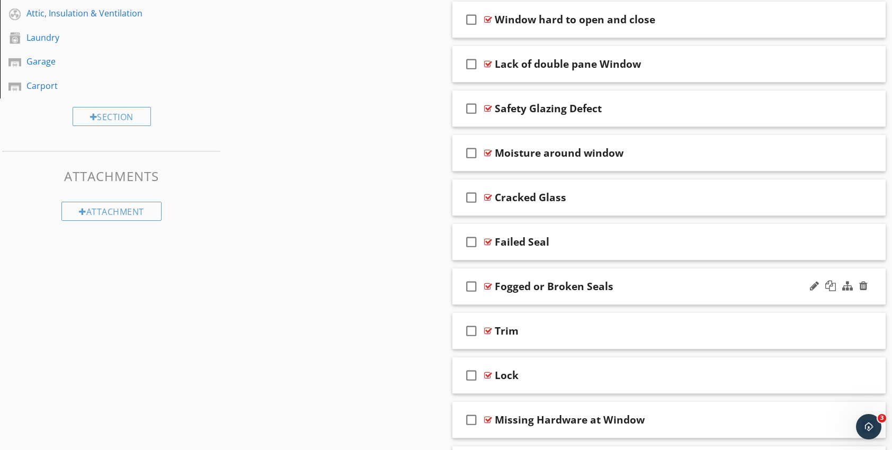
click at [488, 283] on div at bounding box center [488, 286] width 8 height 8
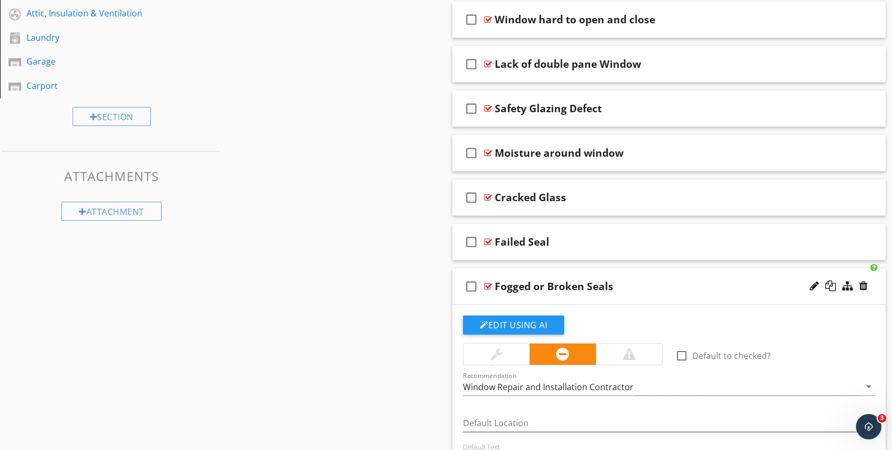
click at [487, 283] on div at bounding box center [488, 286] width 8 height 8
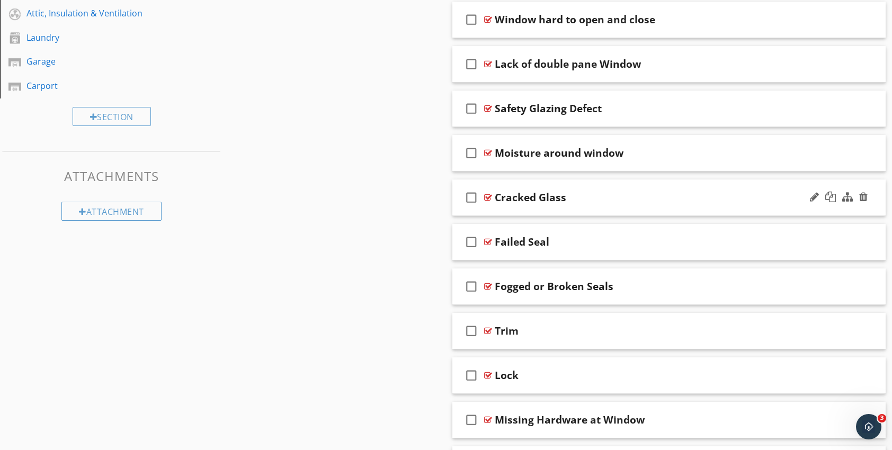
click at [486, 197] on div at bounding box center [488, 197] width 8 height 8
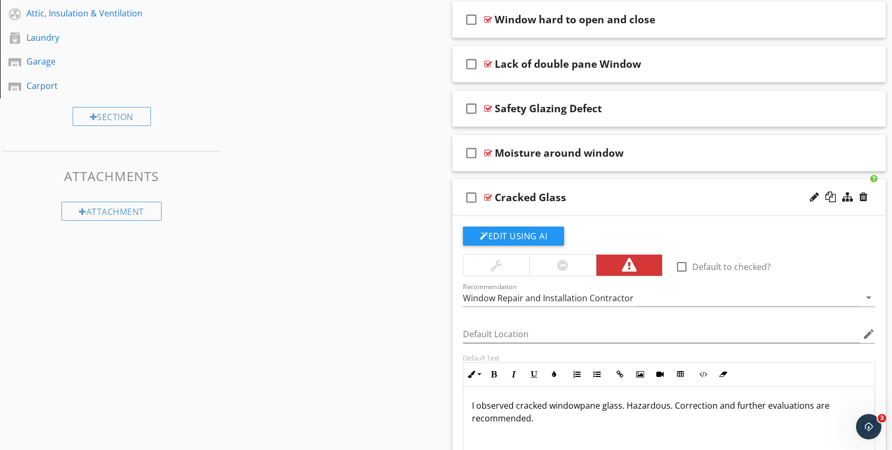
click at [488, 197] on div at bounding box center [488, 197] width 8 height 8
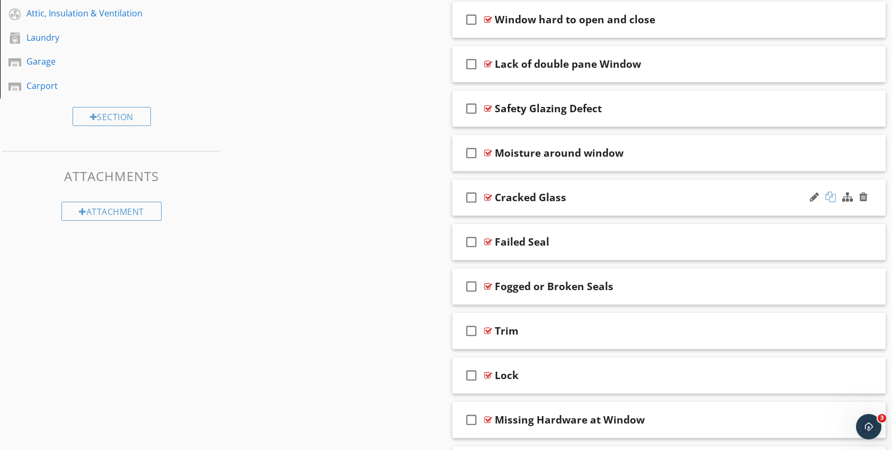
click at [833, 195] on div at bounding box center [830, 197] width 11 height 11
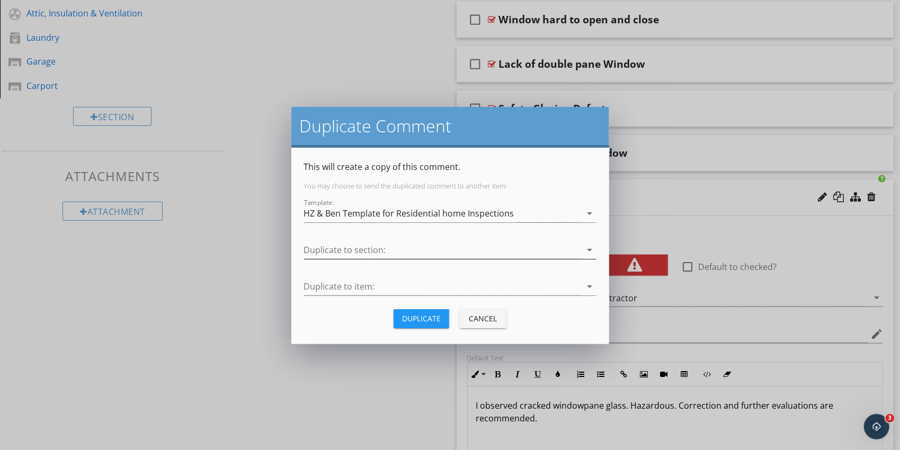
click at [590, 249] on icon "arrow_drop_down" at bounding box center [590, 250] width 13 height 13
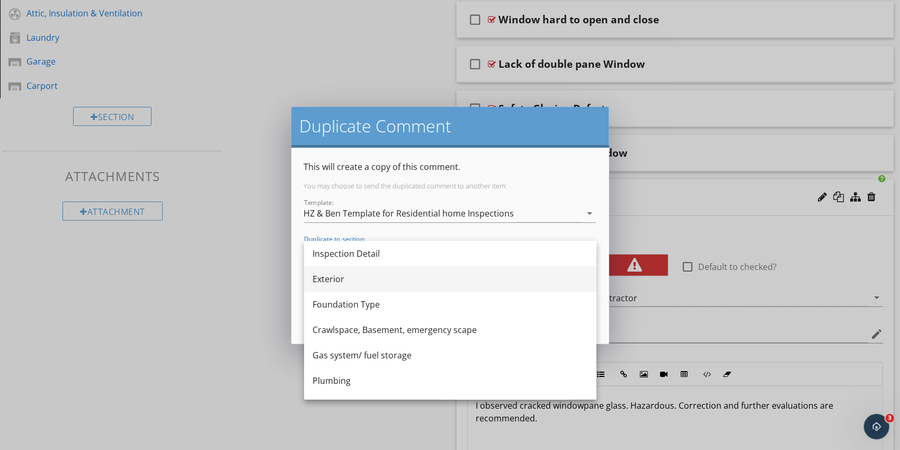
click at [331, 277] on div "Exterior" at bounding box center [450, 279] width 275 height 13
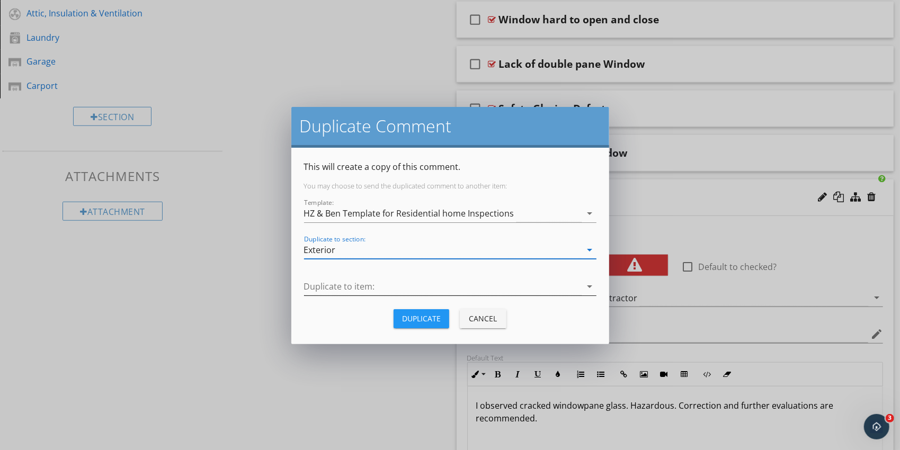
click at [586, 287] on icon "arrow_drop_down" at bounding box center [590, 286] width 13 height 13
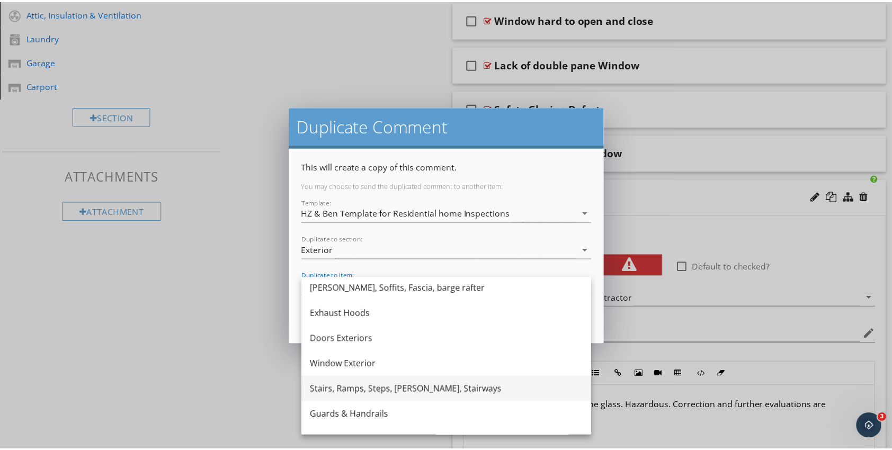
scroll to position [159, 0]
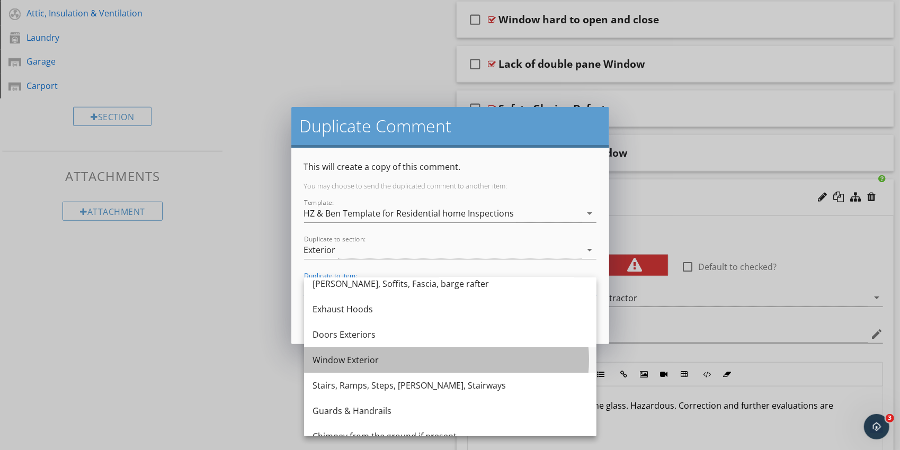
click at [382, 366] on div "Window Exterior" at bounding box center [450, 360] width 275 height 13
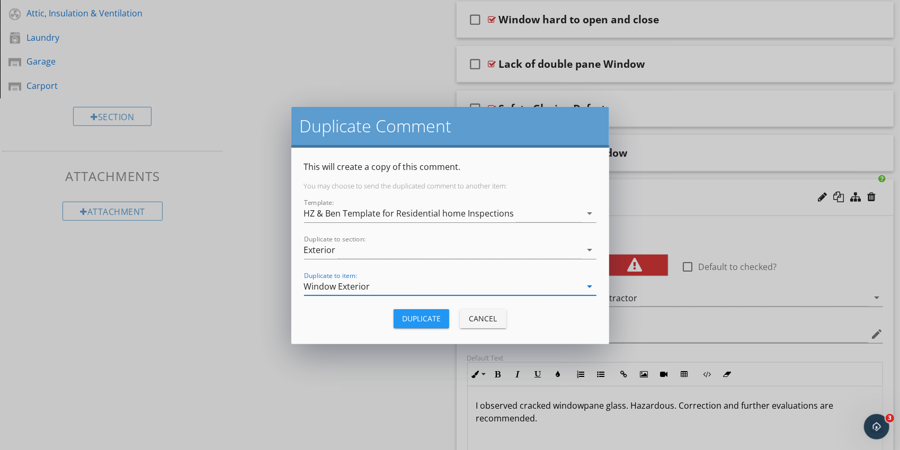
click at [423, 318] on div "Duplicate" at bounding box center [421, 318] width 39 height 11
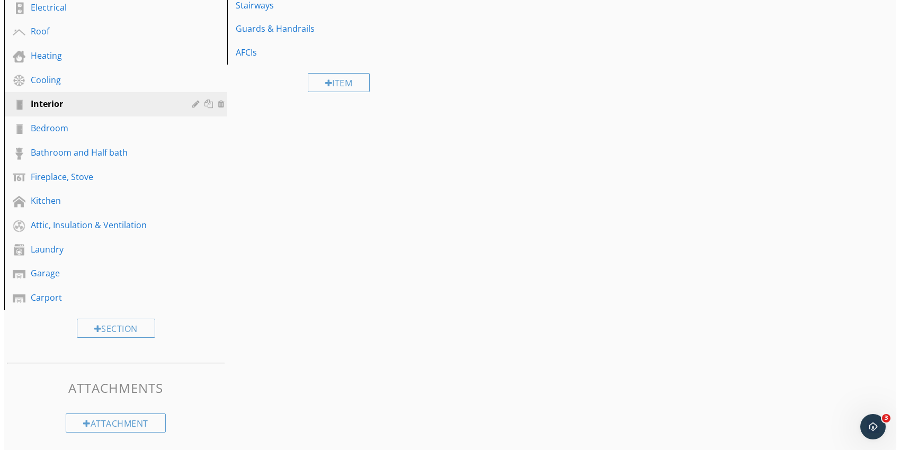
scroll to position [536, 0]
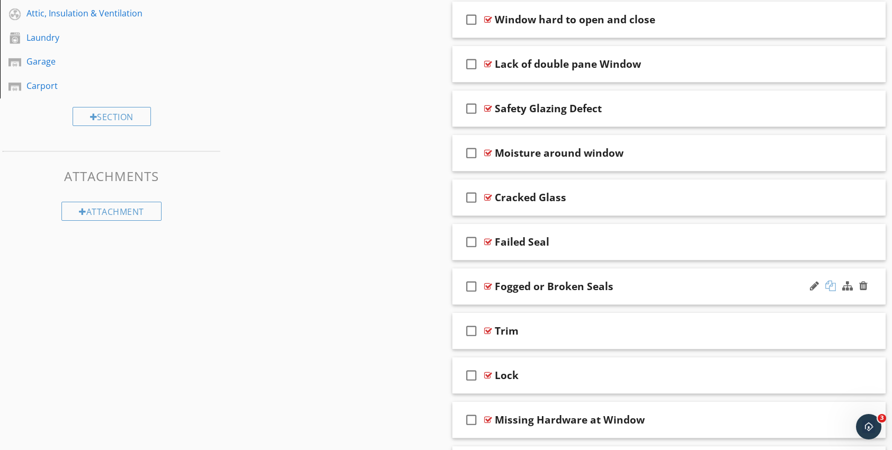
click at [831, 284] on div at bounding box center [830, 286] width 11 height 11
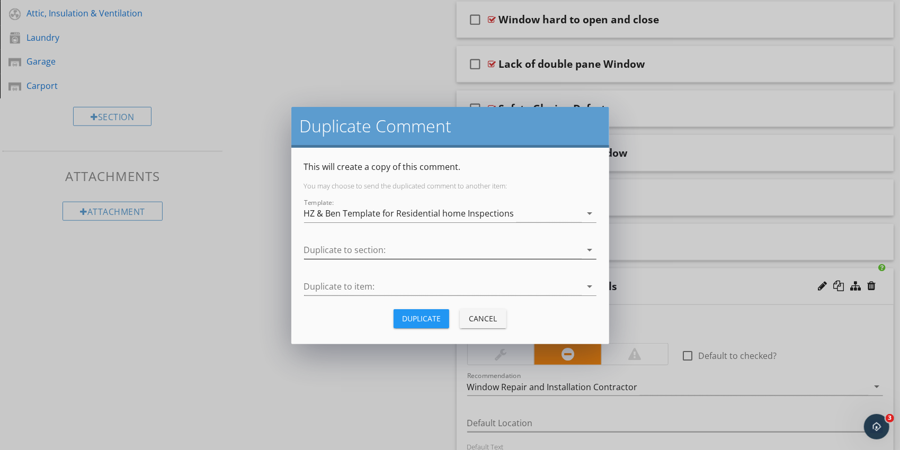
click at [591, 249] on icon "arrow_drop_down" at bounding box center [590, 250] width 13 height 13
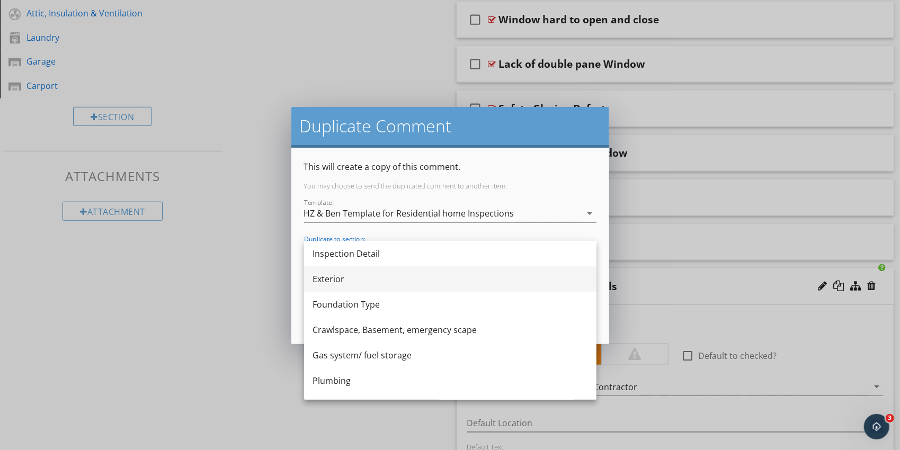
click at [349, 286] on div "Exterior" at bounding box center [450, 278] width 275 height 25
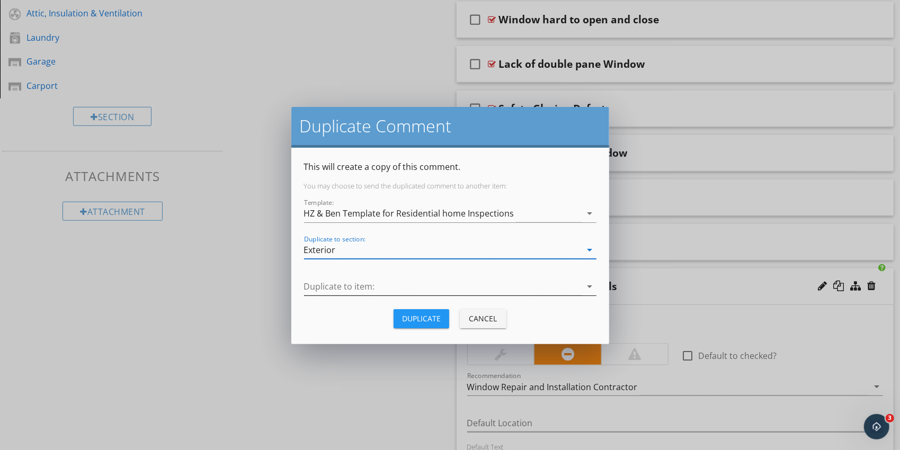
click at [586, 287] on icon "arrow_drop_down" at bounding box center [590, 286] width 13 height 13
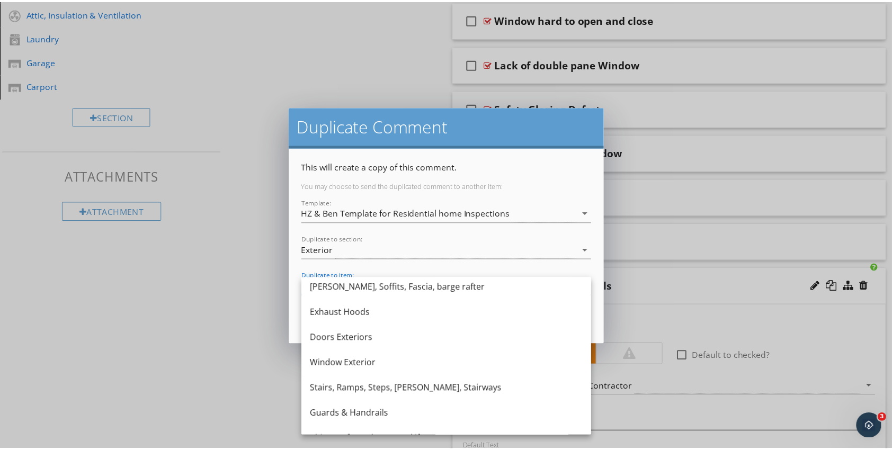
scroll to position [159, 0]
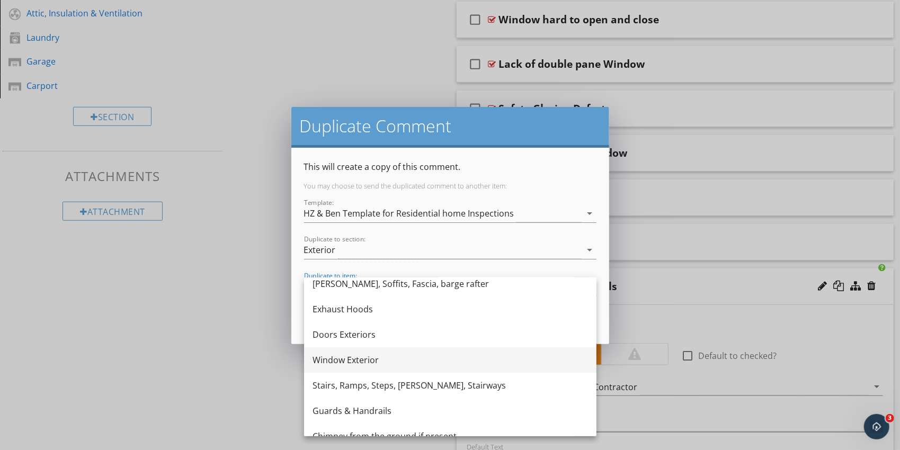
click at [349, 360] on div "Window Exterior" at bounding box center [450, 360] width 275 height 13
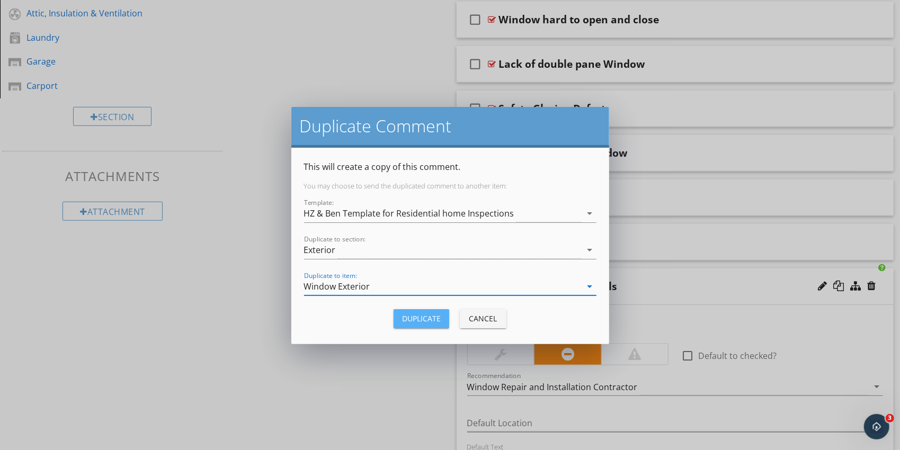
click at [418, 319] on div "Duplicate" at bounding box center [421, 318] width 39 height 11
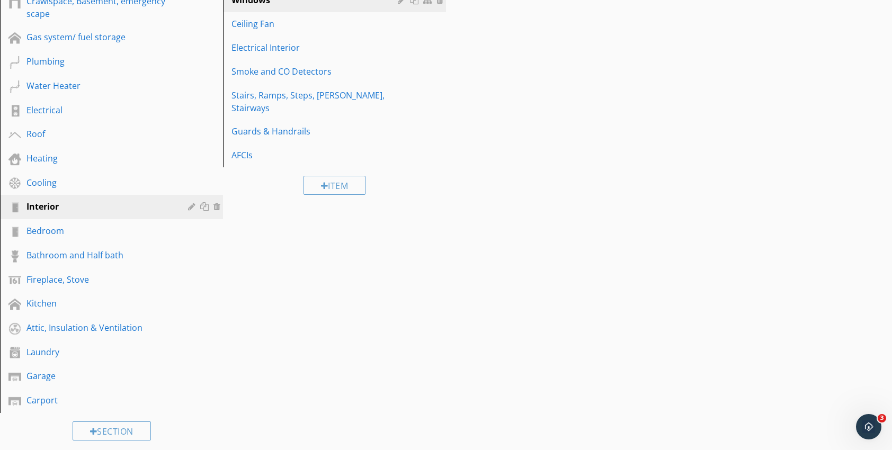
scroll to position [218, 0]
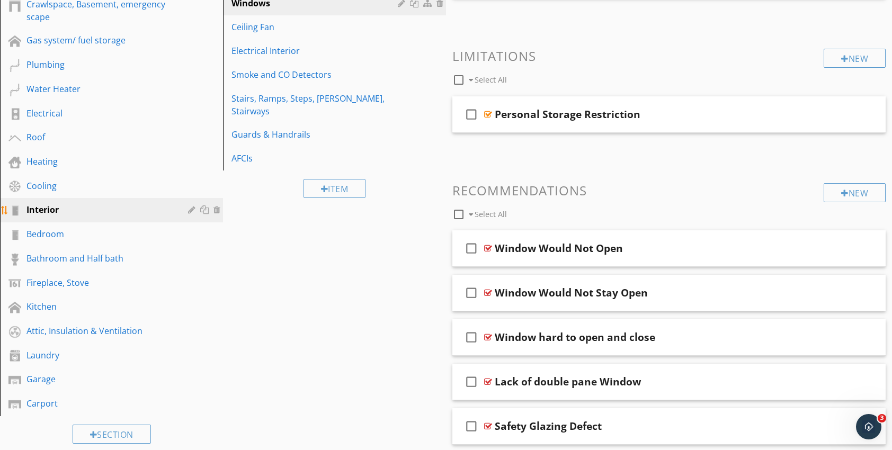
click at [52, 212] on div "Interior" at bounding box center [99, 209] width 146 height 13
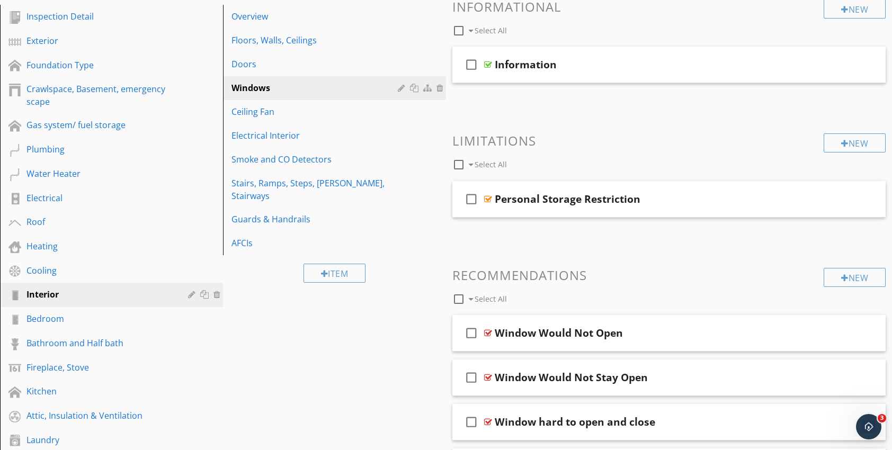
scroll to position [112, 0]
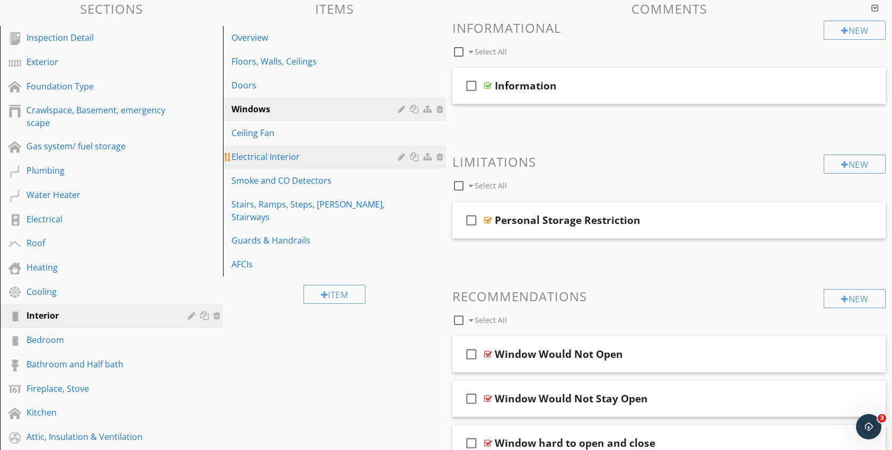
click at [254, 158] on div "Electrical Interior" at bounding box center [316, 156] width 170 height 13
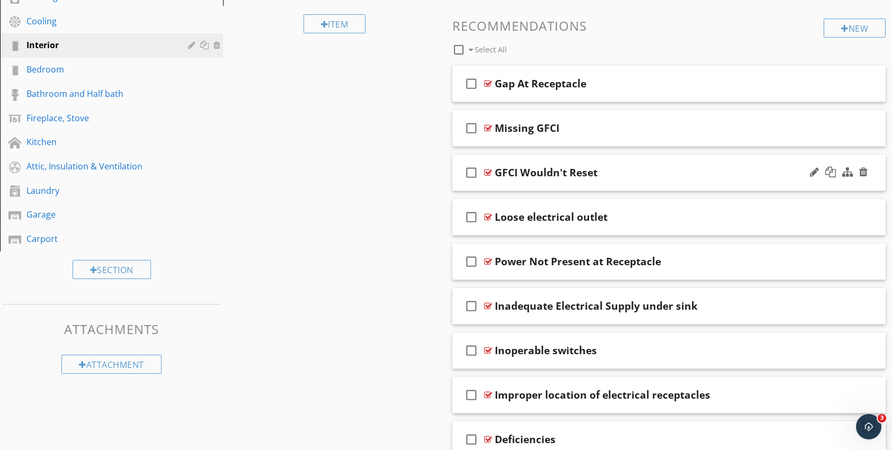
scroll to position [385, 0]
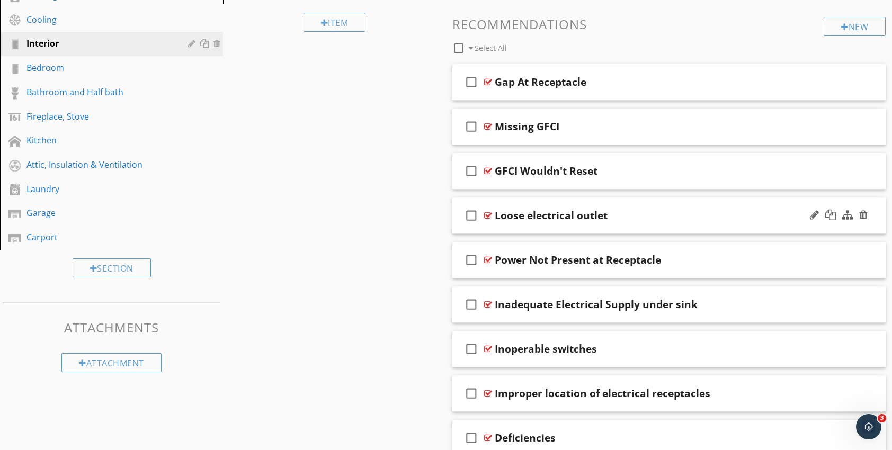
click at [487, 215] on div at bounding box center [488, 215] width 8 height 8
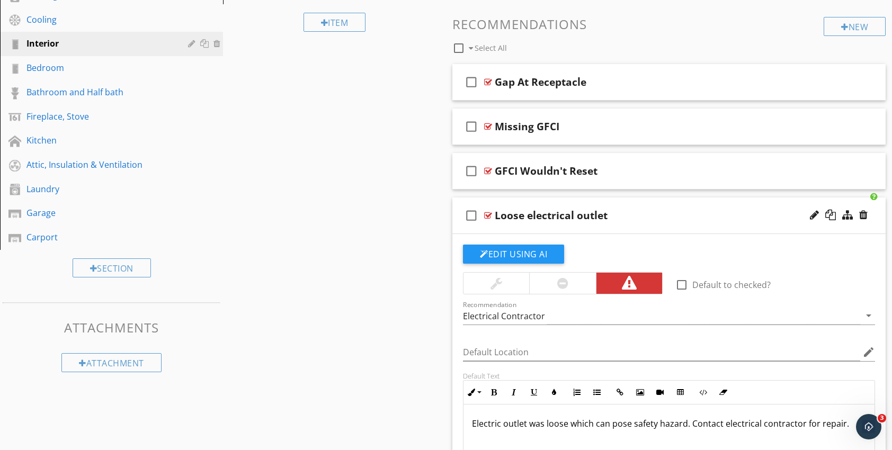
click at [487, 215] on div at bounding box center [488, 215] width 8 height 8
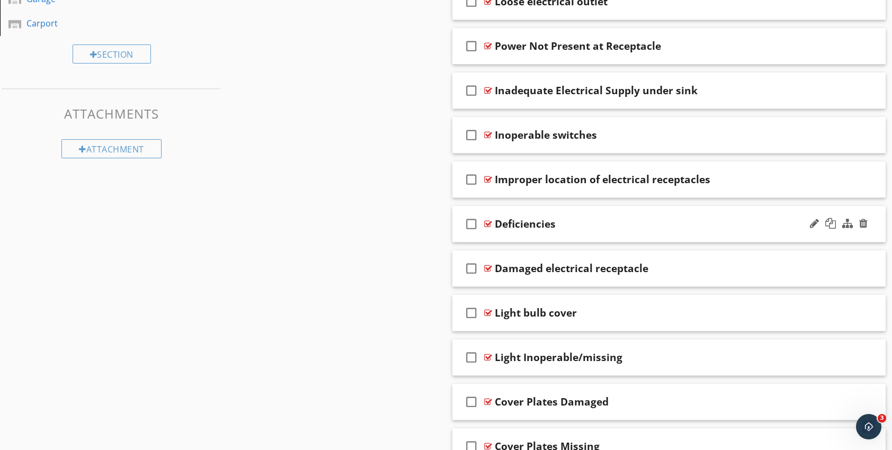
scroll to position [596, 0]
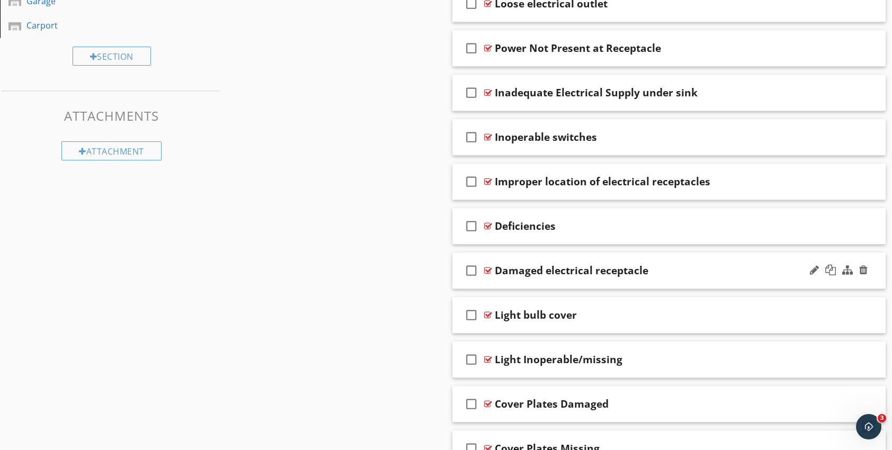
click at [486, 266] on div at bounding box center [488, 270] width 8 height 8
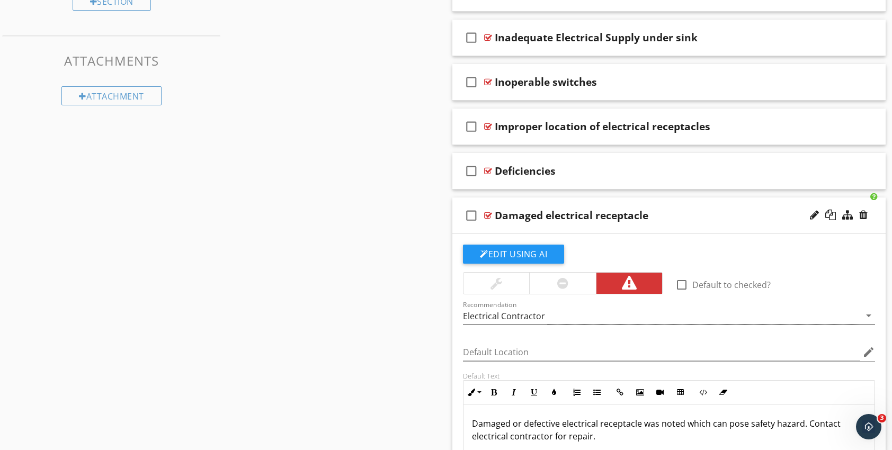
scroll to position [649, 0]
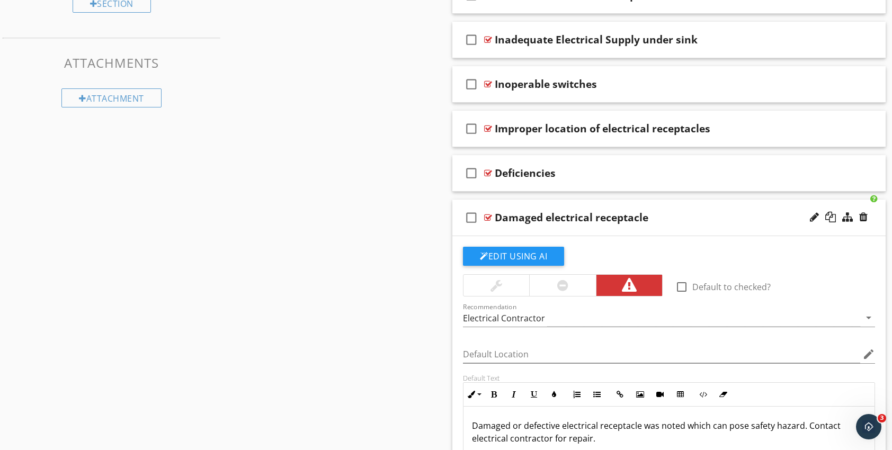
click at [486, 215] on div at bounding box center [488, 217] width 8 height 8
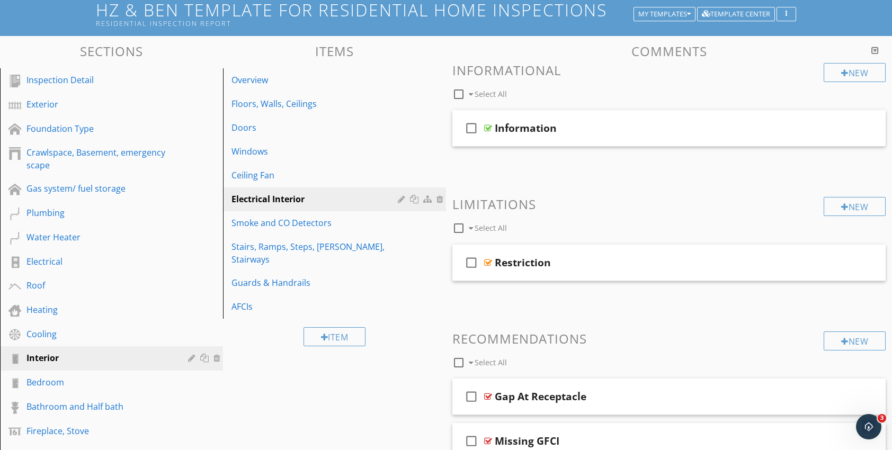
scroll to position [67, 0]
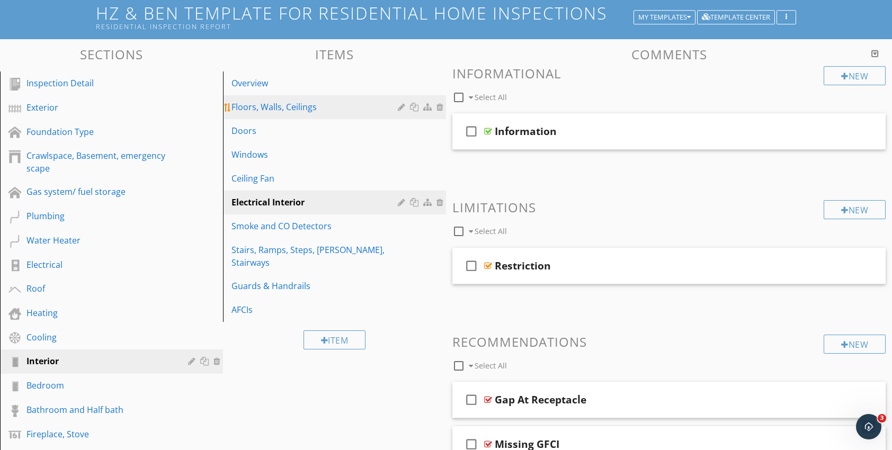
click at [272, 110] on div "Floors, Walls, Ceilings" at bounding box center [316, 107] width 170 height 13
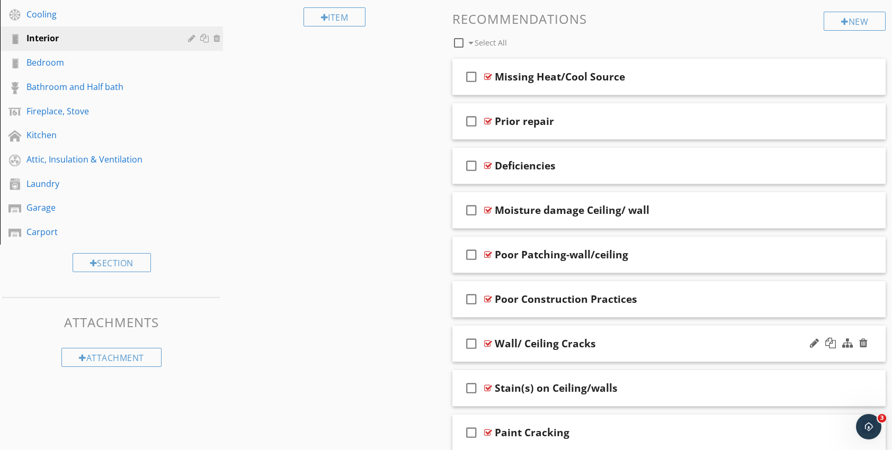
scroll to position [385, 0]
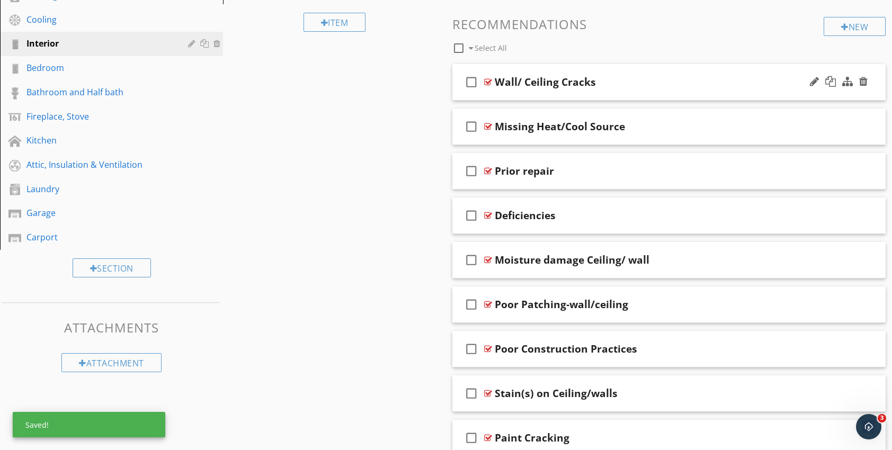
click at [487, 82] on div at bounding box center [488, 82] width 8 height 8
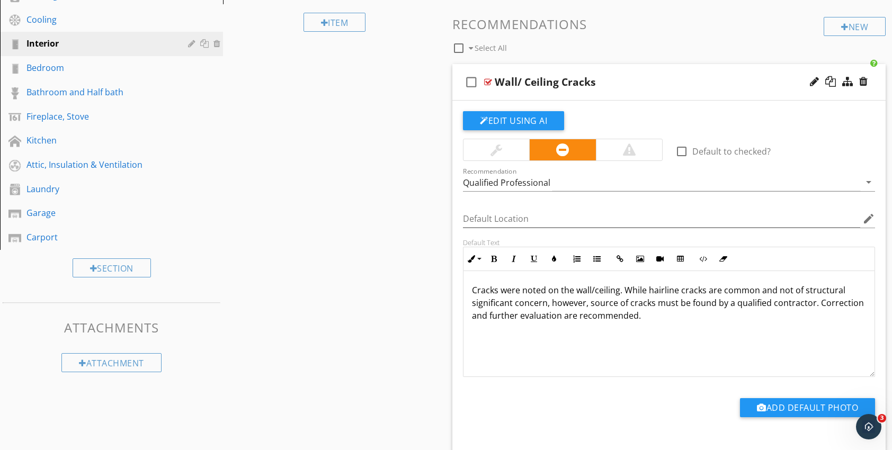
click at [489, 81] on div at bounding box center [488, 82] width 8 height 8
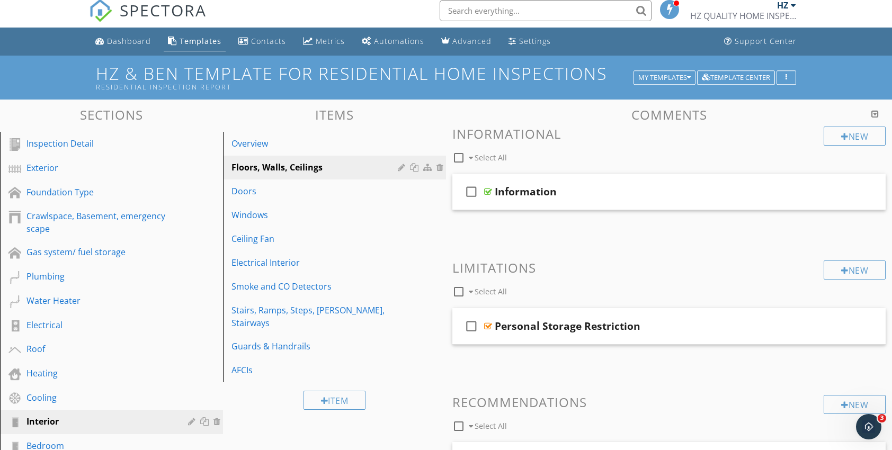
scroll to position [0, 0]
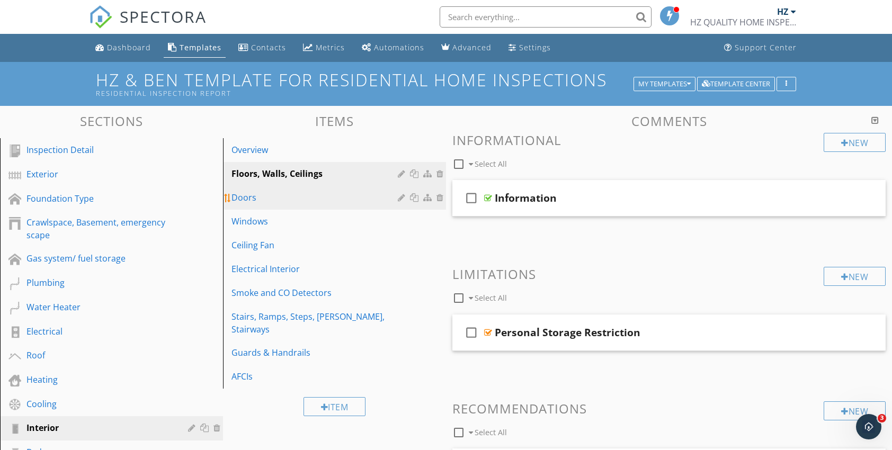
click at [251, 203] on div "Doors" at bounding box center [316, 197] width 170 height 13
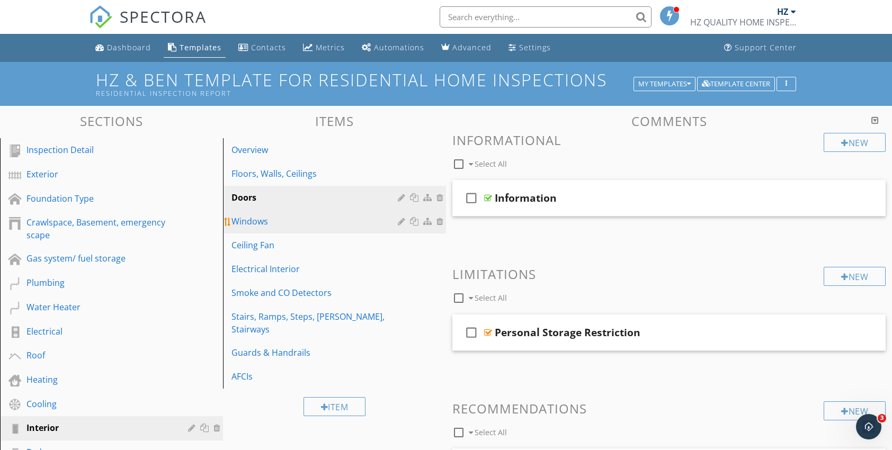
click at [254, 227] on div "Windows" at bounding box center [316, 221] width 170 height 13
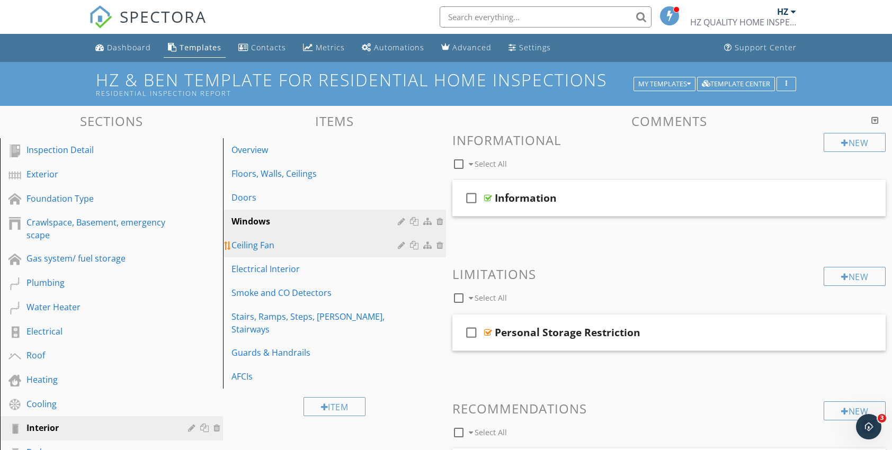
click at [257, 248] on div "Ceiling Fan" at bounding box center [316, 245] width 170 height 13
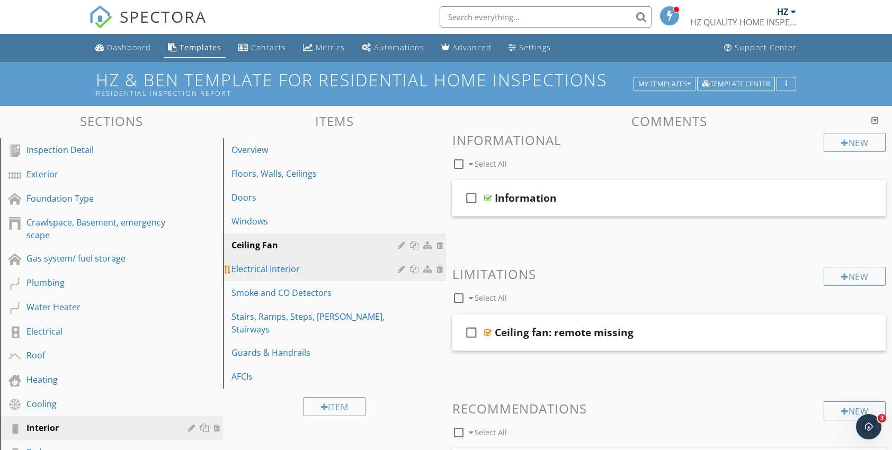
click at [258, 271] on div "Electrical Interior" at bounding box center [316, 269] width 170 height 13
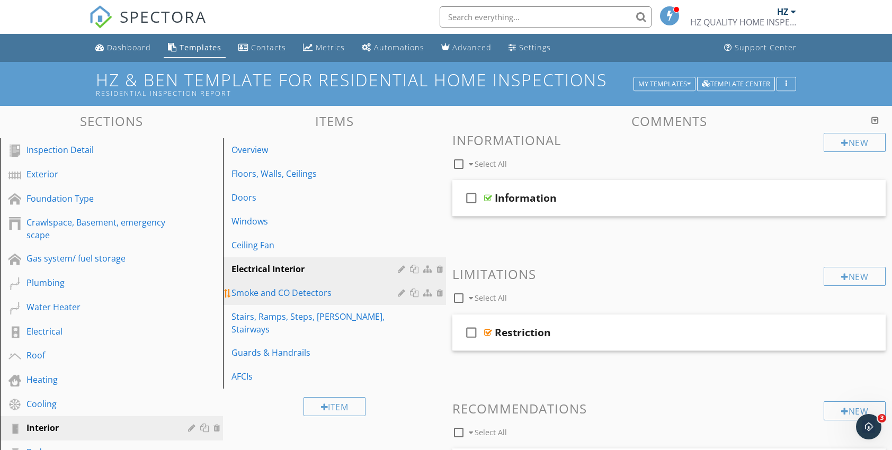
click at [261, 292] on div "Smoke and CO Detectors" at bounding box center [316, 293] width 170 height 13
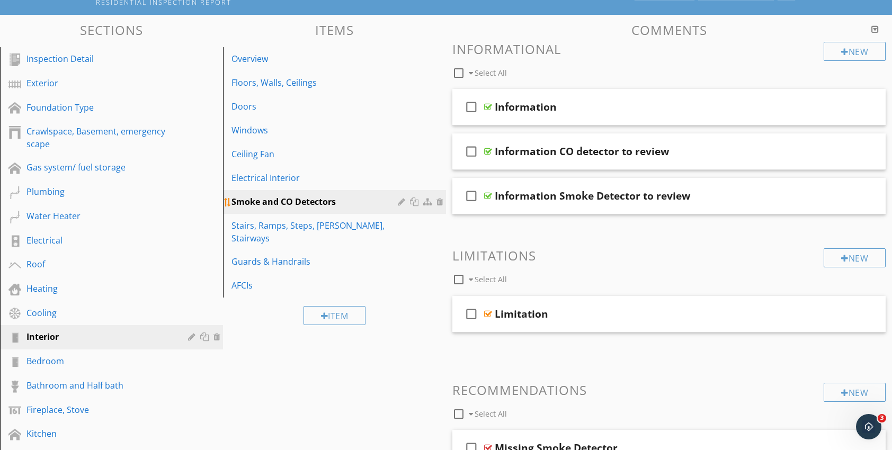
scroll to position [106, 0]
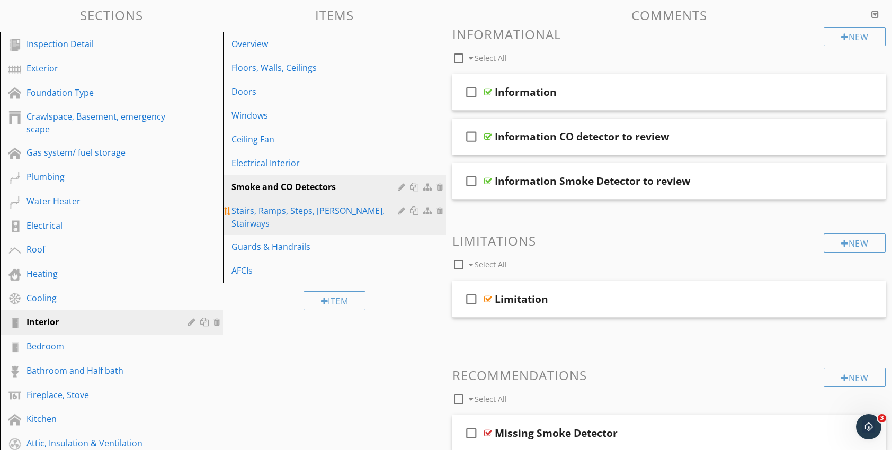
click at [267, 216] on div "Stairs, Ramps, Steps, Stoops, Stairways" at bounding box center [316, 216] width 170 height 25
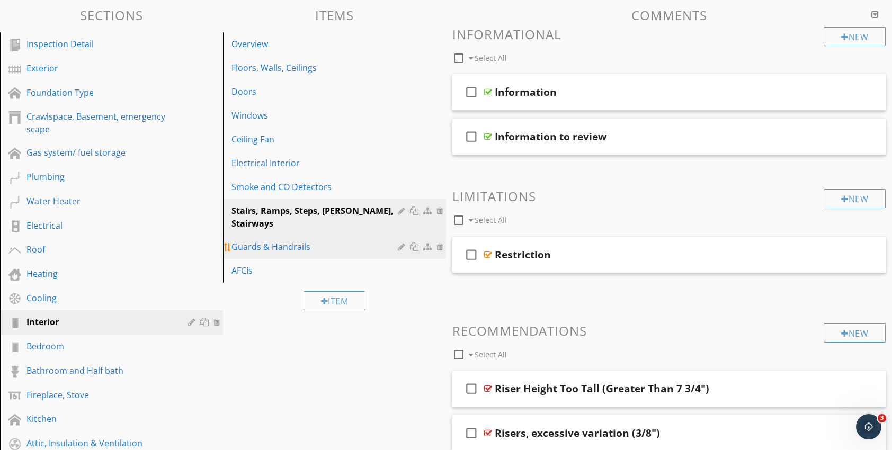
click at [268, 240] on div "Guards & Handrails" at bounding box center [316, 246] width 170 height 13
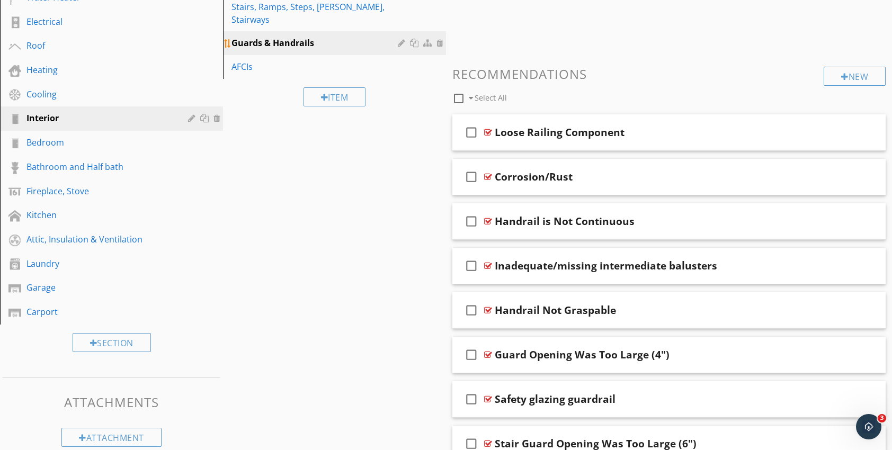
scroll to position [318, 0]
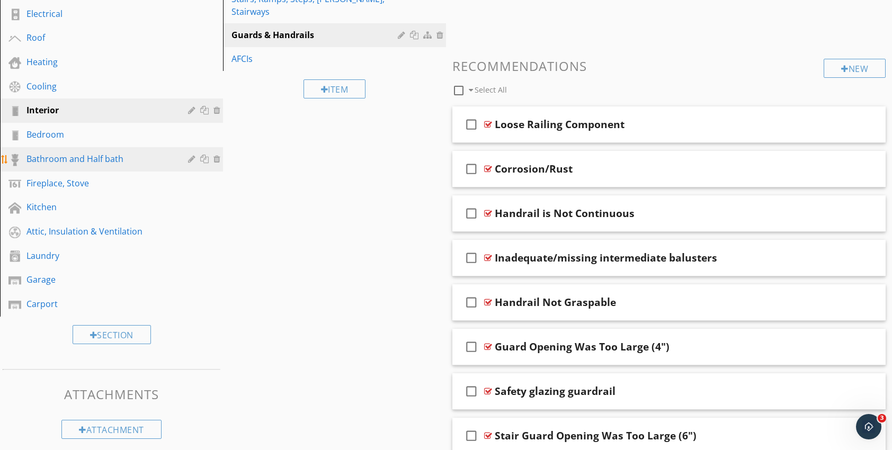
click at [64, 153] on div "Bathroom and Half bath" at bounding box center [99, 159] width 146 height 13
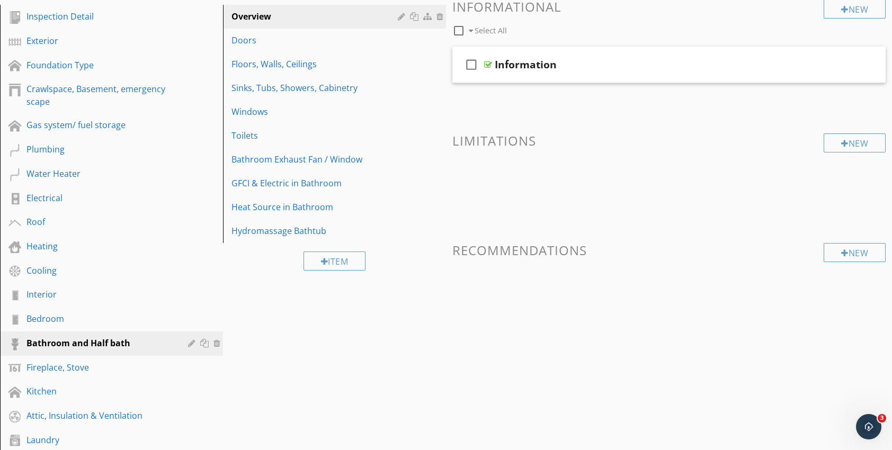
scroll to position [106, 0]
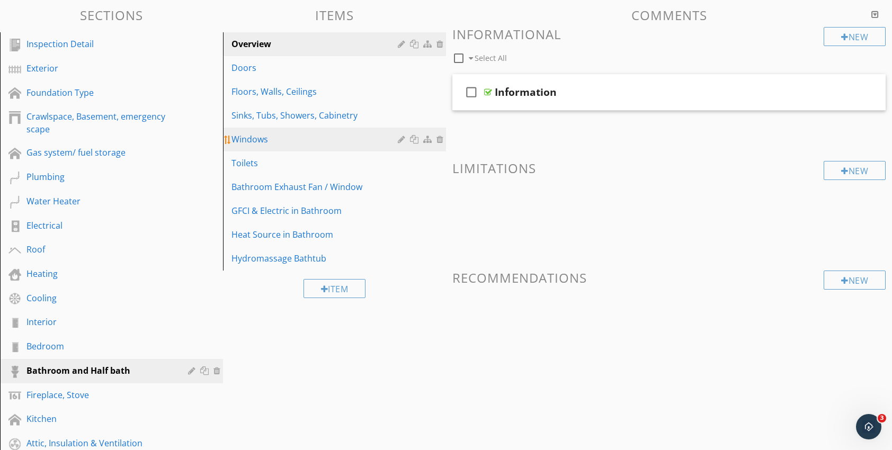
click at [440, 141] on div at bounding box center [441, 139] width 10 height 8
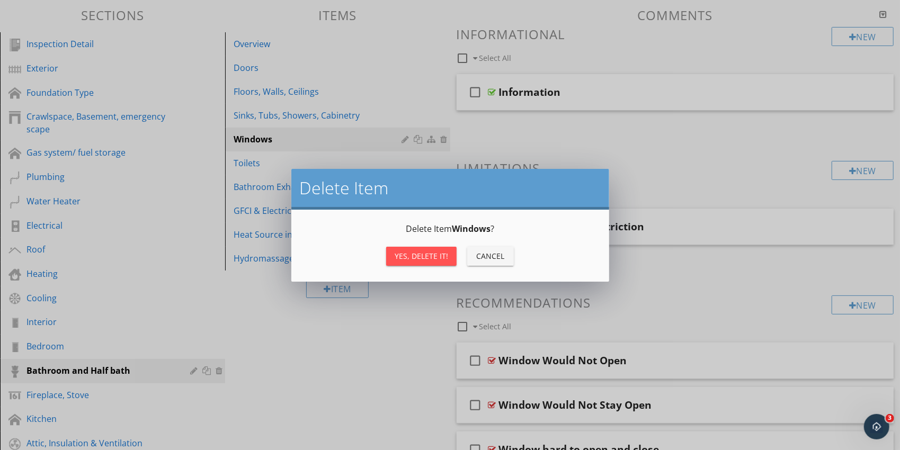
click at [439, 259] on div "Yes, Delete it!" at bounding box center [422, 256] width 54 height 11
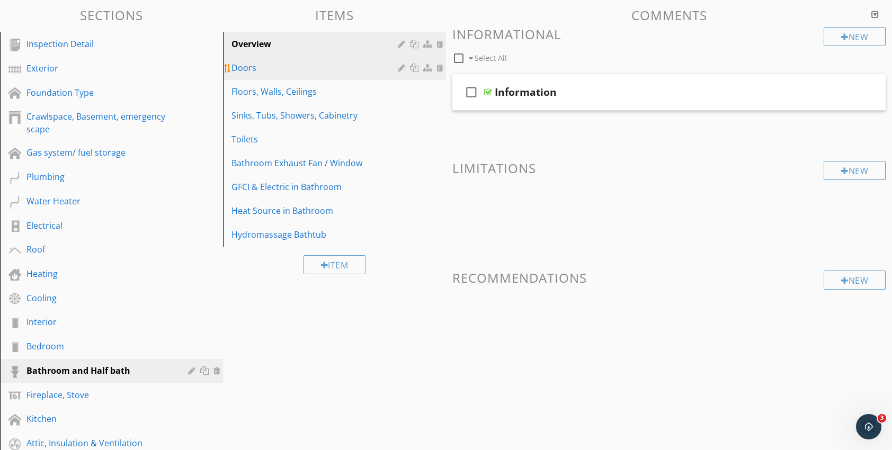
click at [259, 72] on div "Doors" at bounding box center [316, 67] width 170 height 13
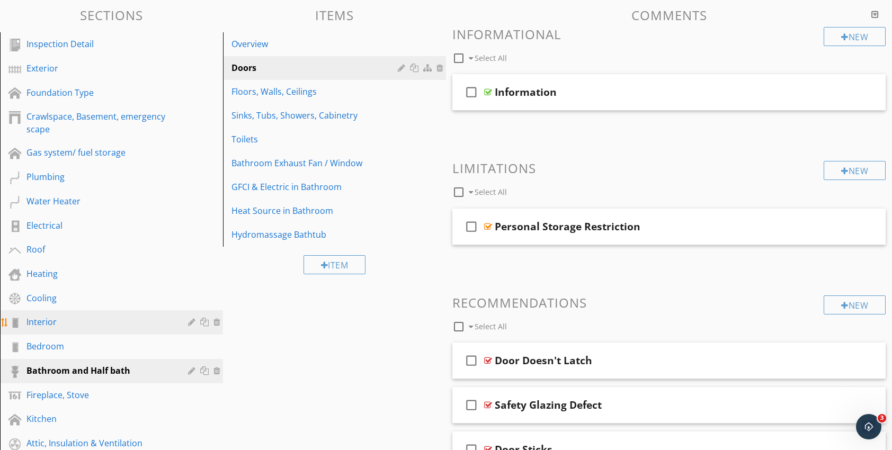
click at [49, 326] on div "Interior" at bounding box center [99, 322] width 146 height 13
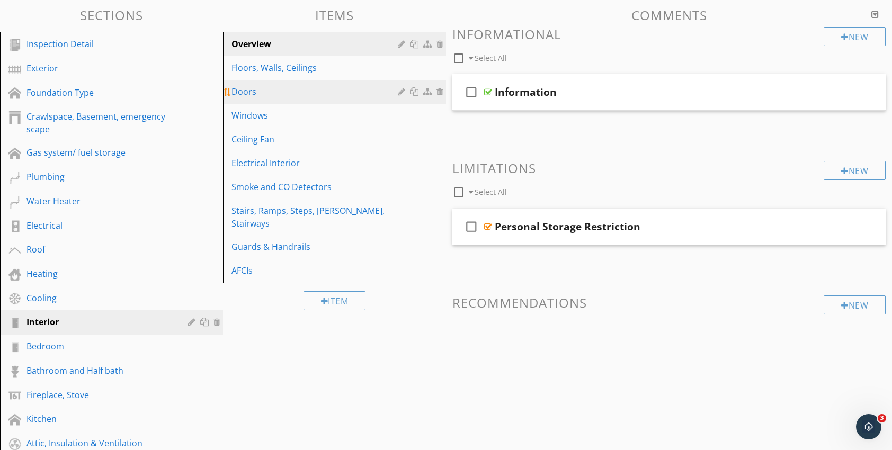
click at [283, 96] on div "Doors" at bounding box center [316, 91] width 170 height 13
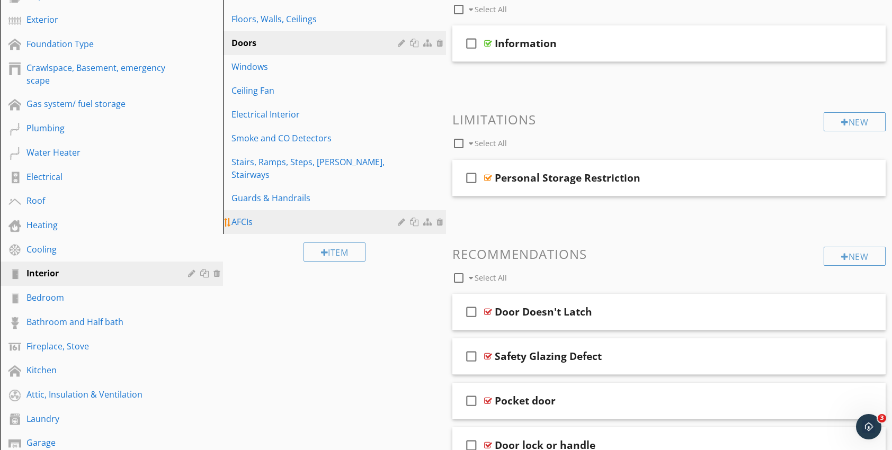
scroll to position [159, 0]
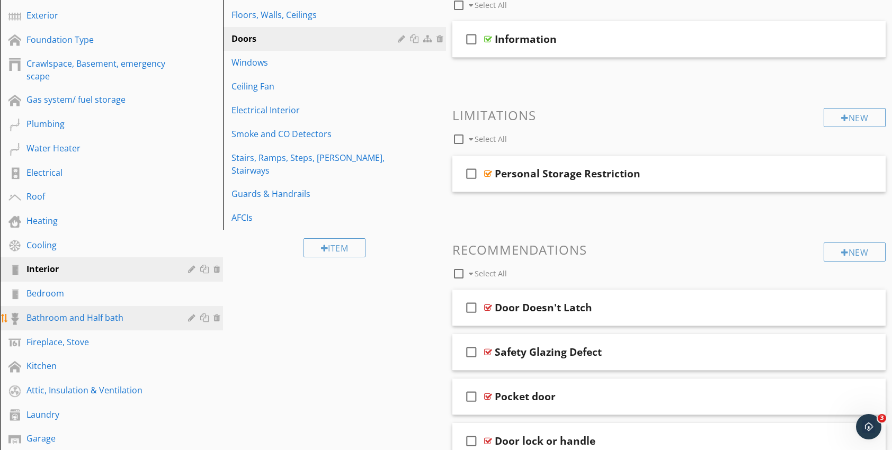
click at [56, 320] on div "Bathroom and Half bath" at bounding box center [99, 317] width 146 height 13
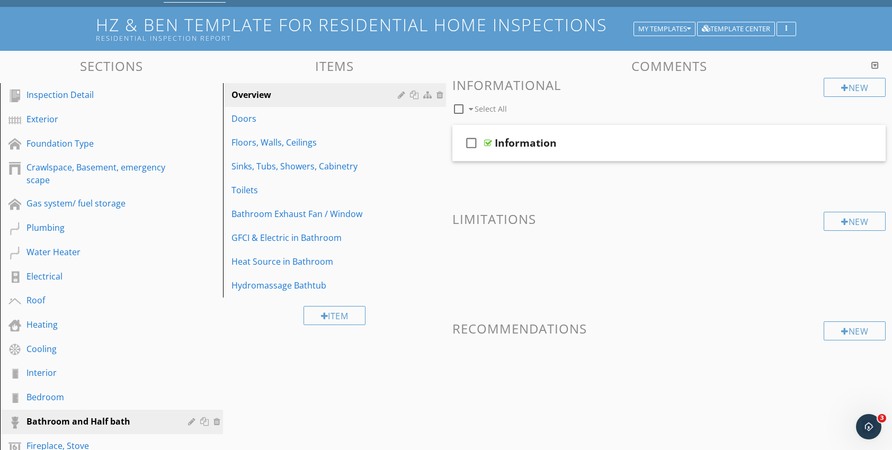
scroll to position [53, 0]
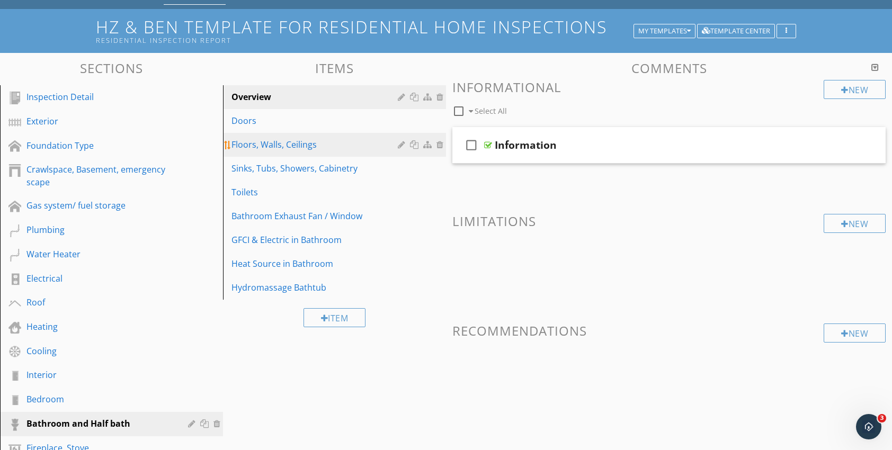
click at [273, 148] on div "Floors, Walls, Ceilings" at bounding box center [316, 144] width 170 height 13
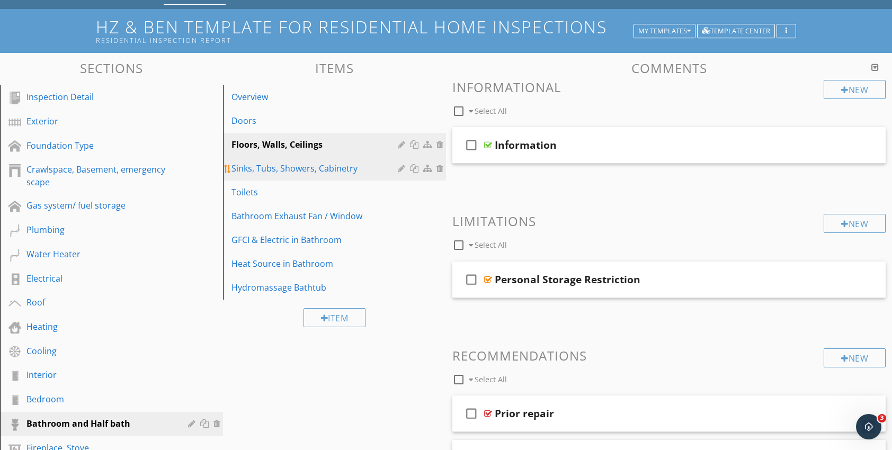
click at [279, 170] on div "Sinks, Tubs, Showers, Cabinetry" at bounding box center [316, 168] width 170 height 13
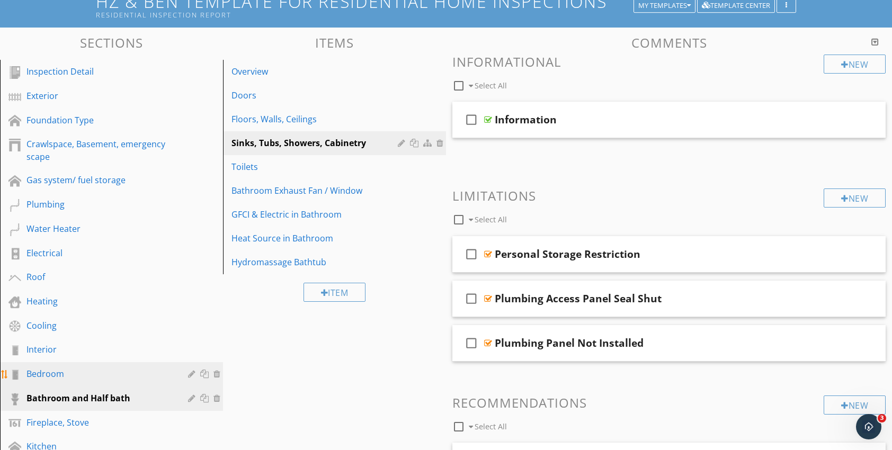
scroll to position [81, 0]
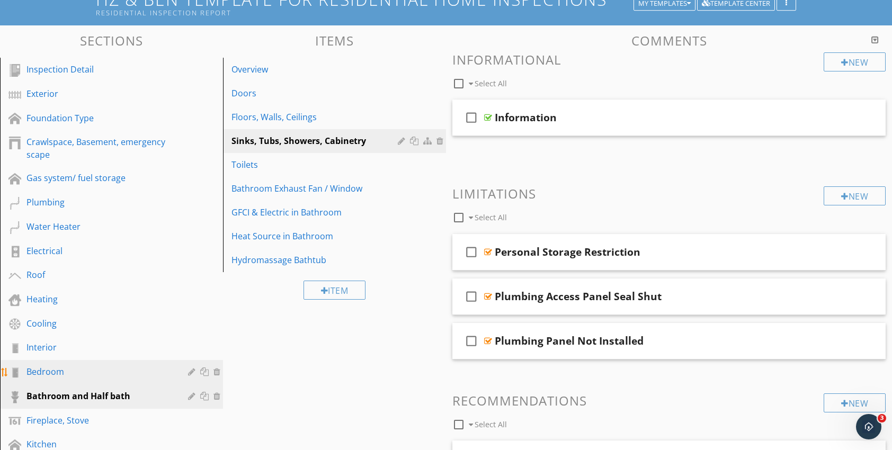
click at [65, 375] on div "Bedroom" at bounding box center [99, 372] width 146 height 13
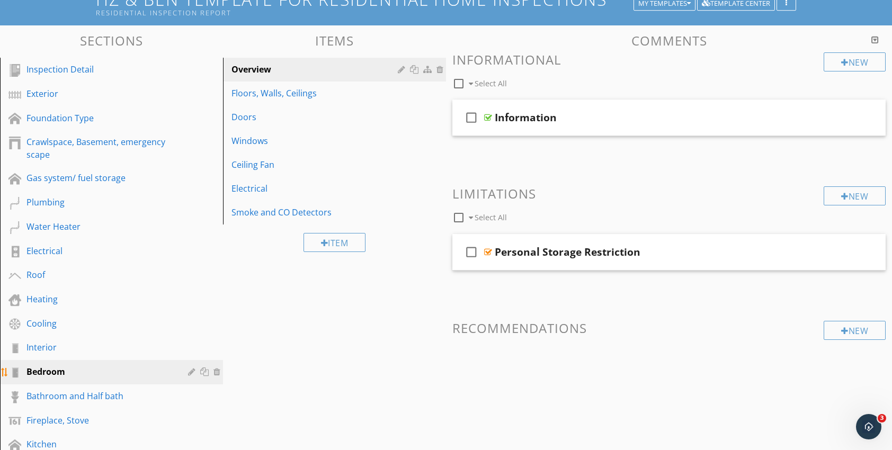
click at [218, 372] on div at bounding box center [218, 372] width 10 height 8
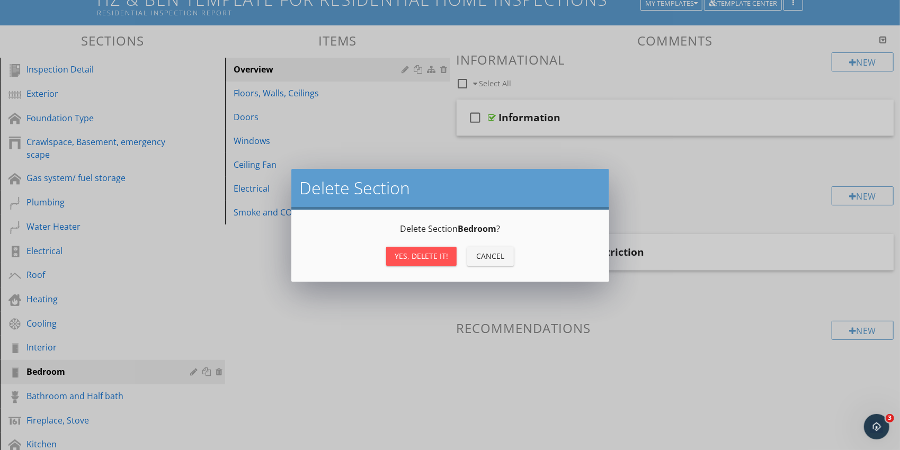
click at [423, 253] on div "Yes, Delete it!" at bounding box center [422, 256] width 54 height 11
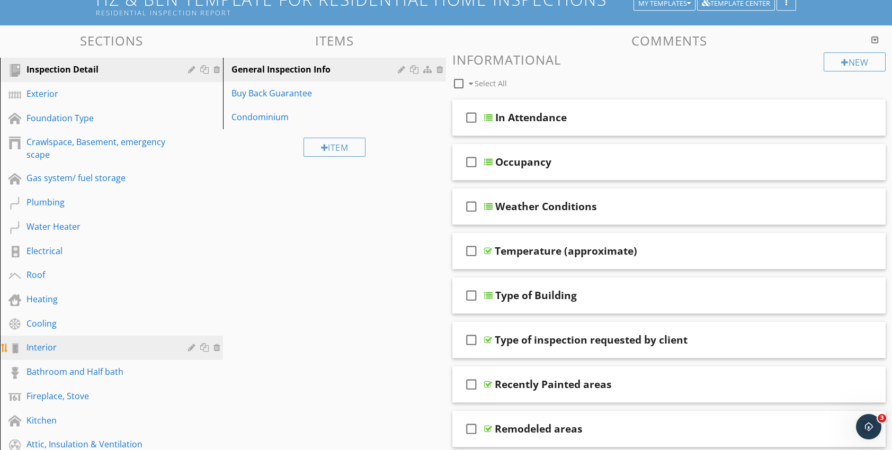
click at [41, 350] on div "Interior" at bounding box center [99, 347] width 146 height 13
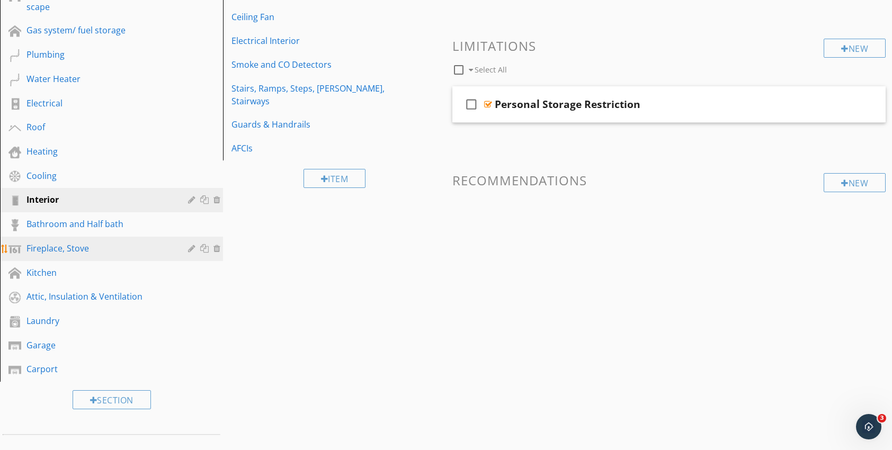
scroll to position [239, 0]
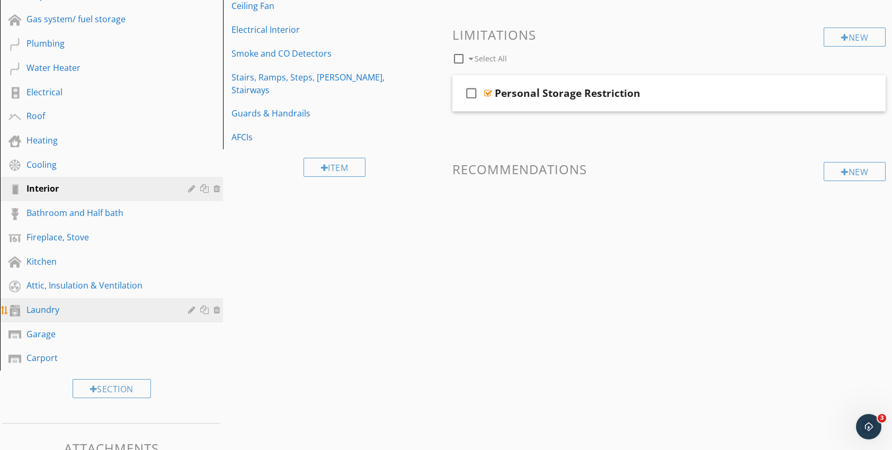
click at [61, 311] on div "Laundry" at bounding box center [99, 310] width 146 height 13
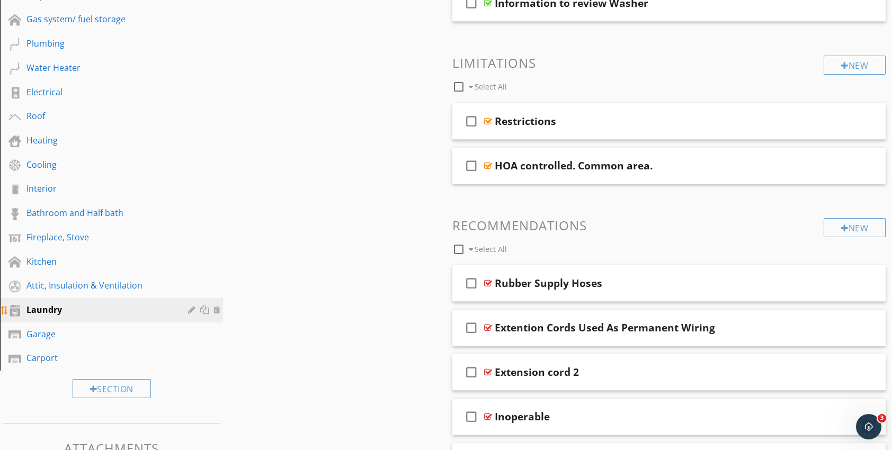
click at [64, 313] on div "Laundry" at bounding box center [99, 310] width 146 height 13
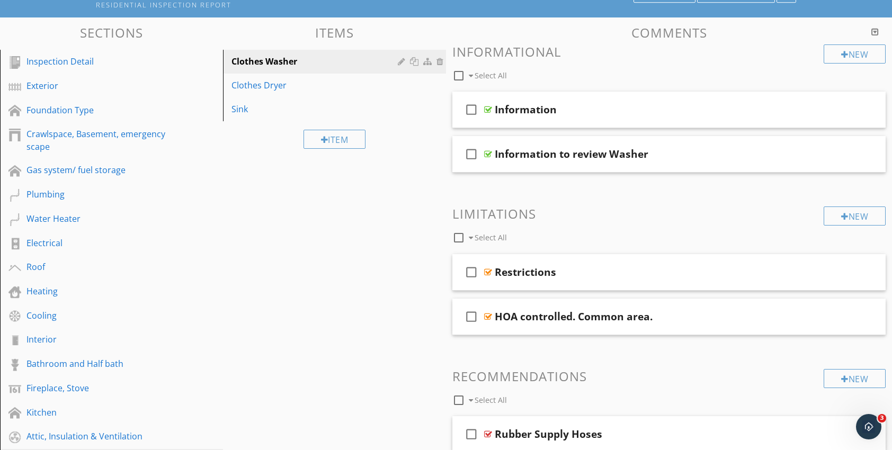
scroll to position [53, 0]
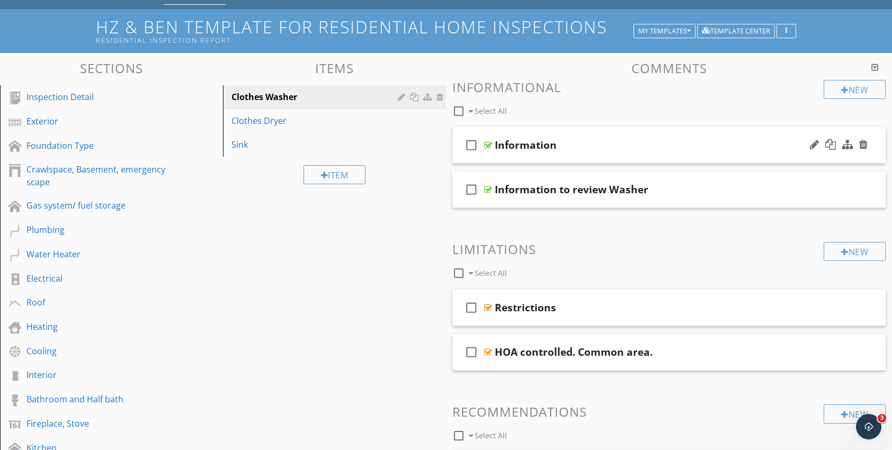
click at [485, 145] on div at bounding box center [488, 145] width 8 height 8
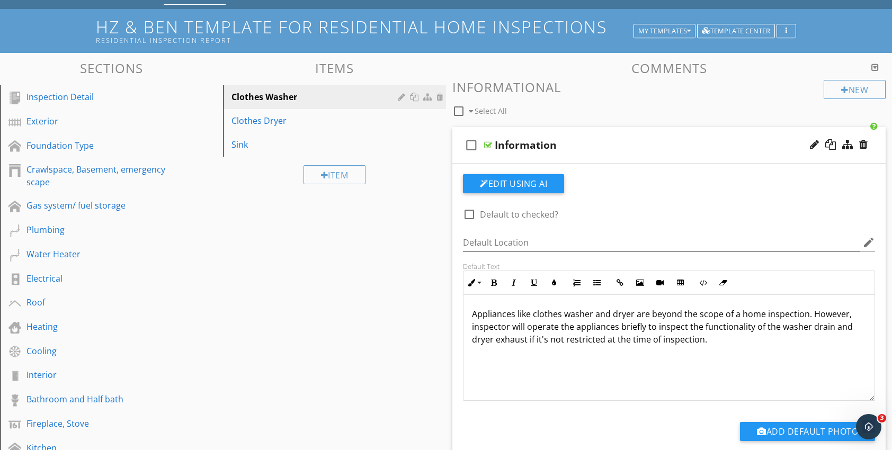
click at [485, 145] on div at bounding box center [488, 145] width 8 height 8
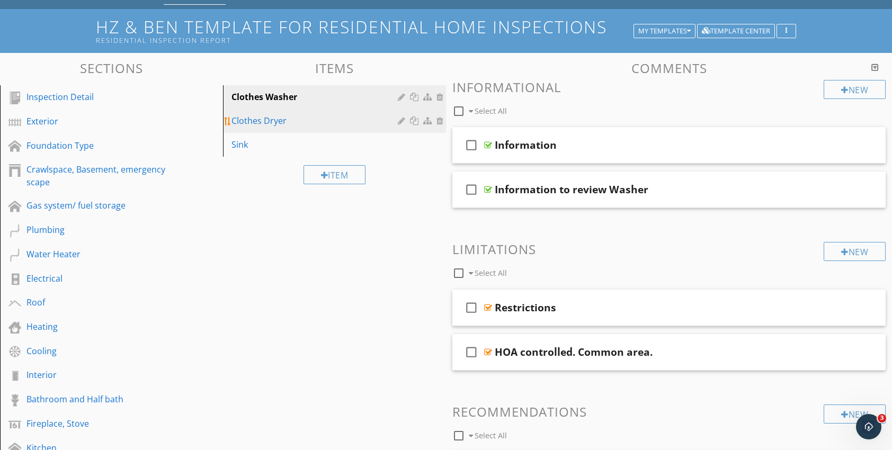
click at [273, 126] on div "Clothes Dryer" at bounding box center [316, 120] width 170 height 13
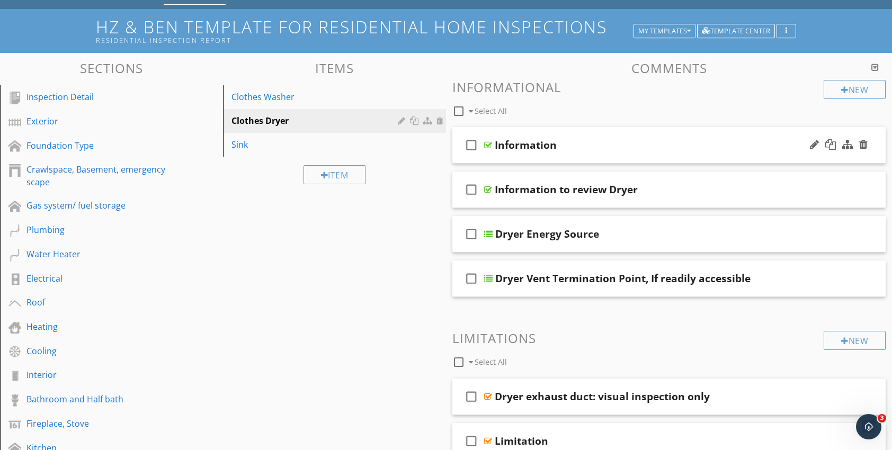
click at [487, 144] on div at bounding box center [488, 145] width 8 height 8
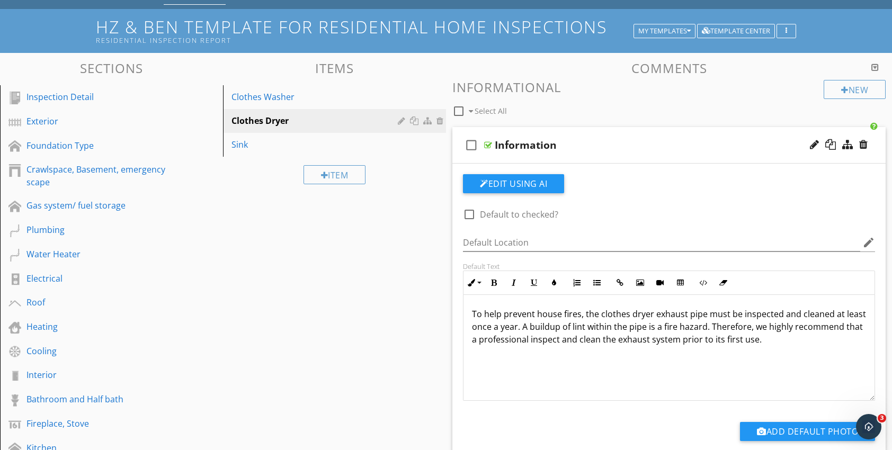
click at [830, 343] on p "To help prevent house fires, the clothes dryer exhaust pipe must be inspected a…" at bounding box center [669, 327] width 394 height 38
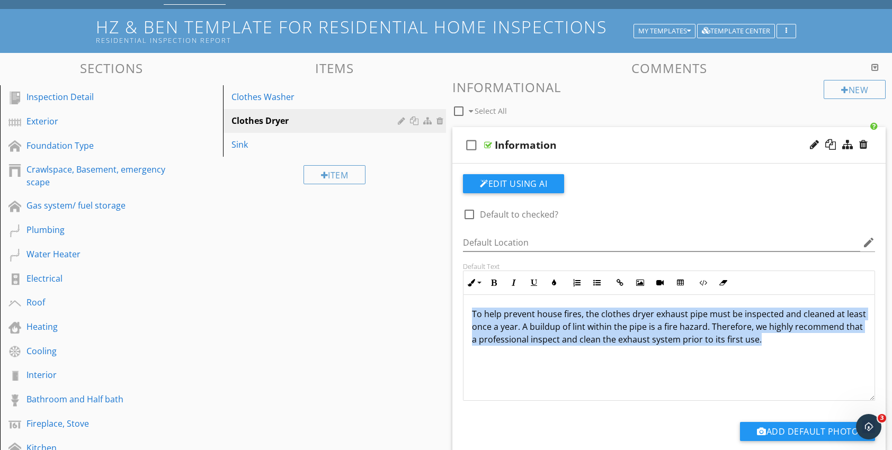
drag, startPoint x: 830, startPoint y: 343, endPoint x: 470, endPoint y: 317, distance: 360.6
click at [470, 317] on div "To help prevent house fires, the clothes dryer exhaust pipe must be inspected a…" at bounding box center [669, 348] width 411 height 106
copy p "To help prevent house fires, the clothes dryer exhaust pipe must be inspected a…"
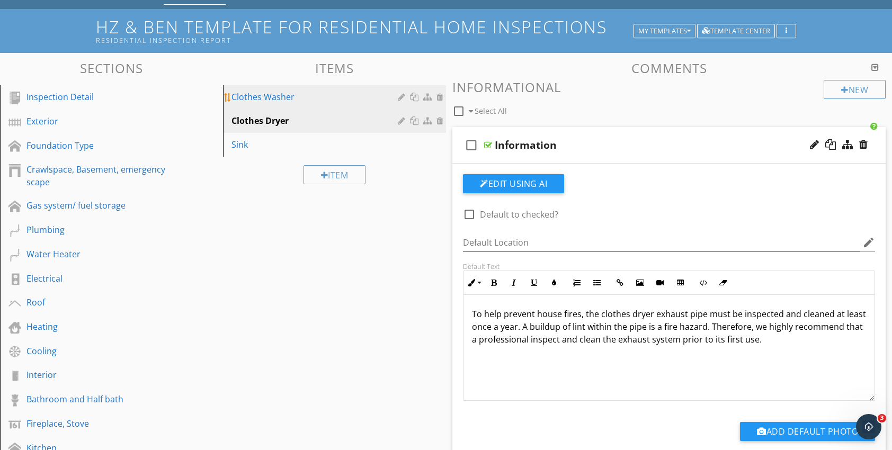
click at [273, 104] on link "Clothes Washer" at bounding box center [336, 96] width 220 height 23
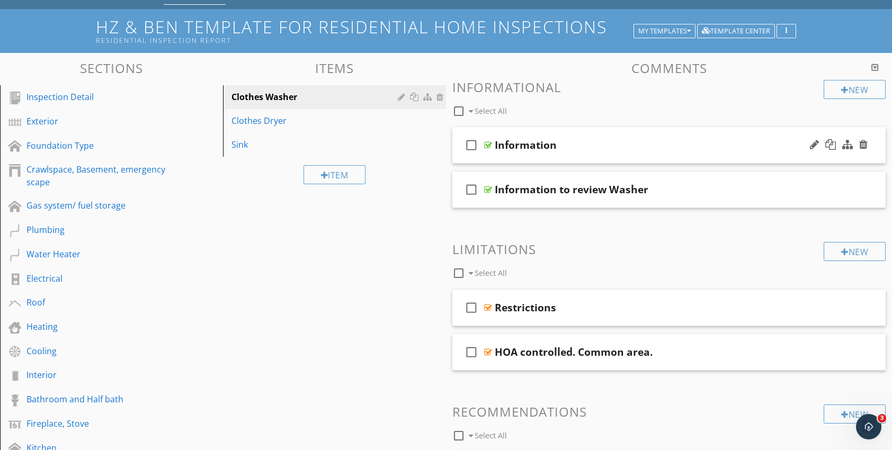
click at [489, 144] on div at bounding box center [488, 145] width 8 height 8
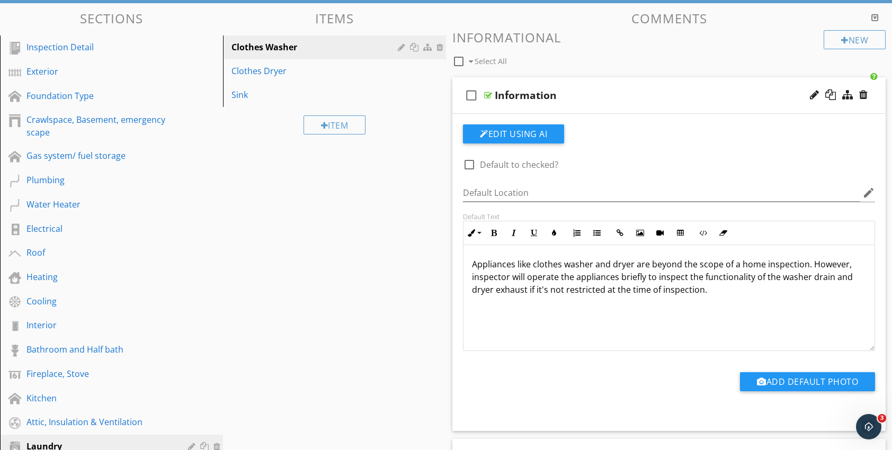
scroll to position [106, 0]
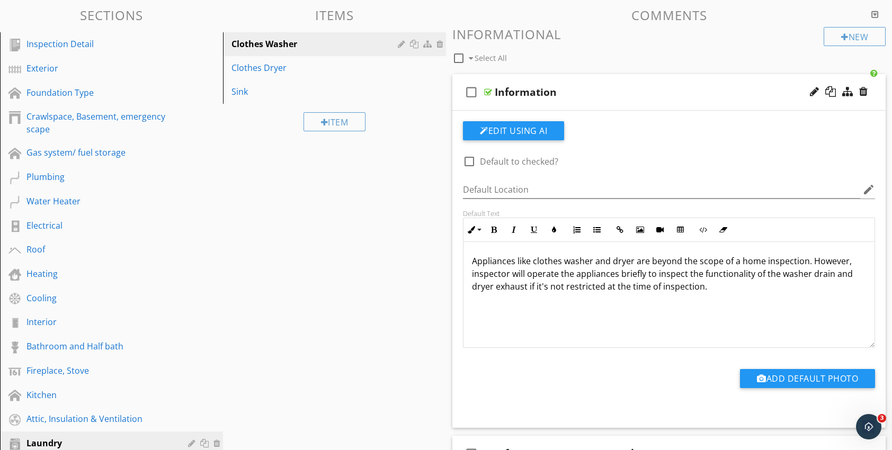
click at [476, 298] on div "Appliances like clothes washer and dryer are beyond the scope of a home inspect…" at bounding box center [669, 295] width 411 height 106
click at [711, 287] on p "Appliances like clothes washer and dryer are beyond the scope of a home inspect…" at bounding box center [669, 274] width 394 height 38
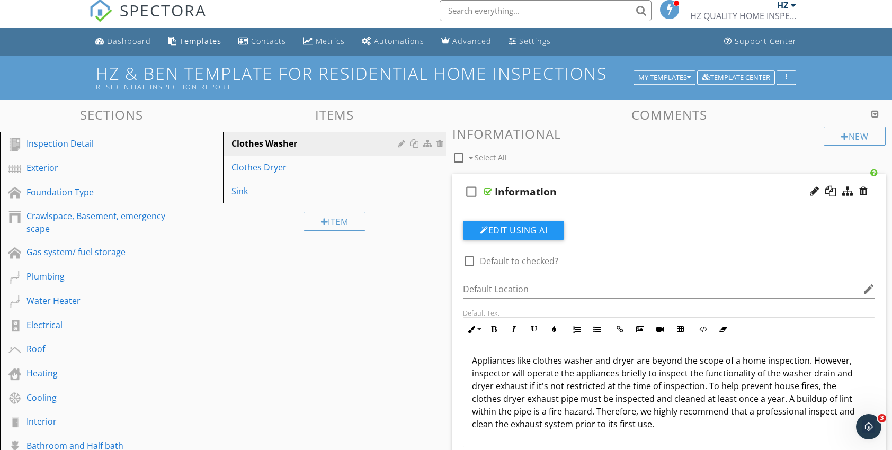
scroll to position [0, 0]
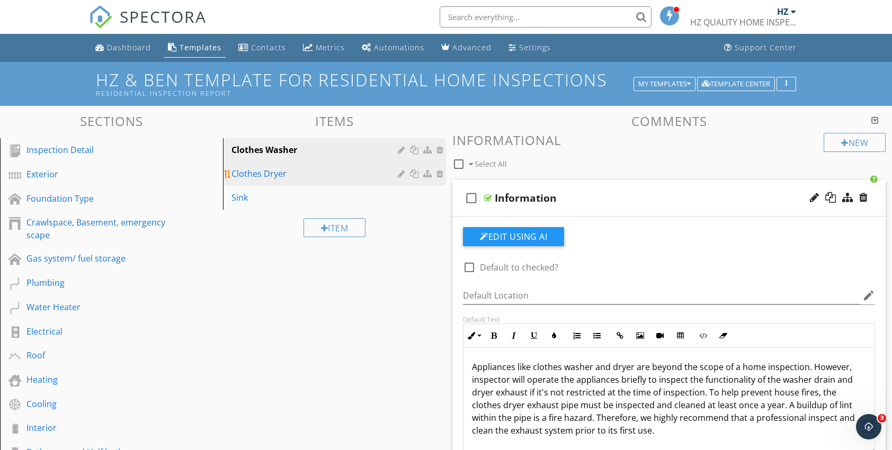
click at [270, 177] on div "Clothes Dryer" at bounding box center [316, 173] width 170 height 13
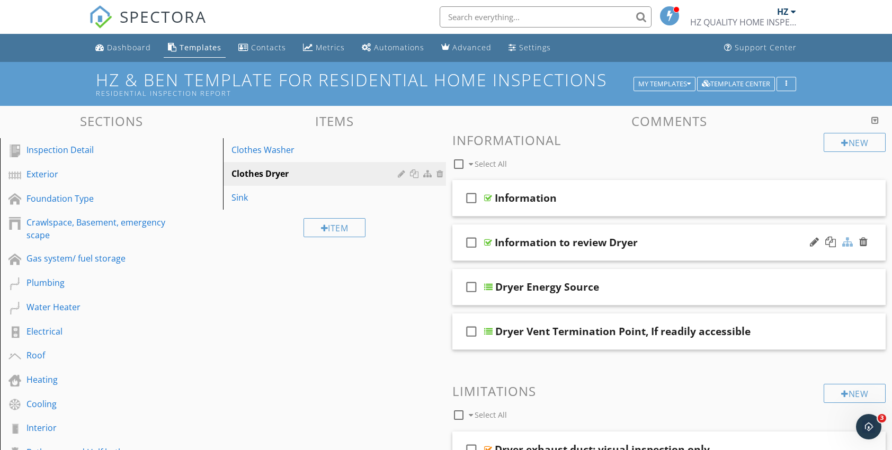
click at [846, 243] on div at bounding box center [847, 242] width 11 height 11
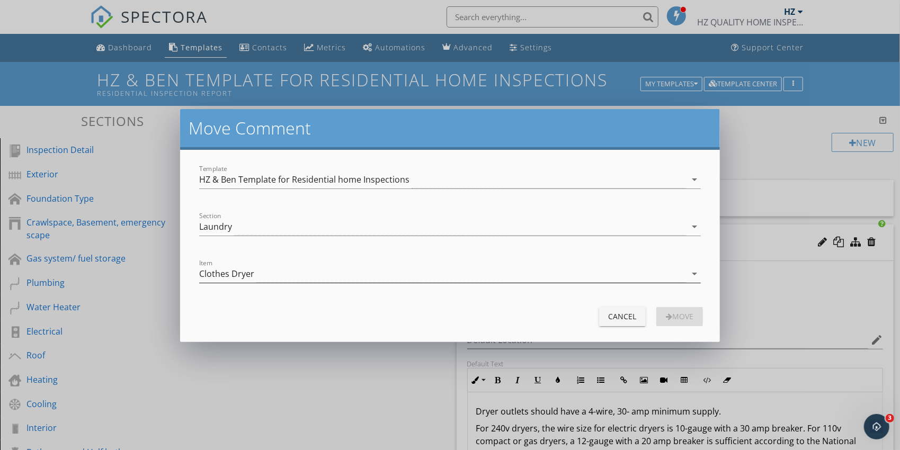
click at [693, 272] on icon "arrow_drop_down" at bounding box center [694, 274] width 13 height 13
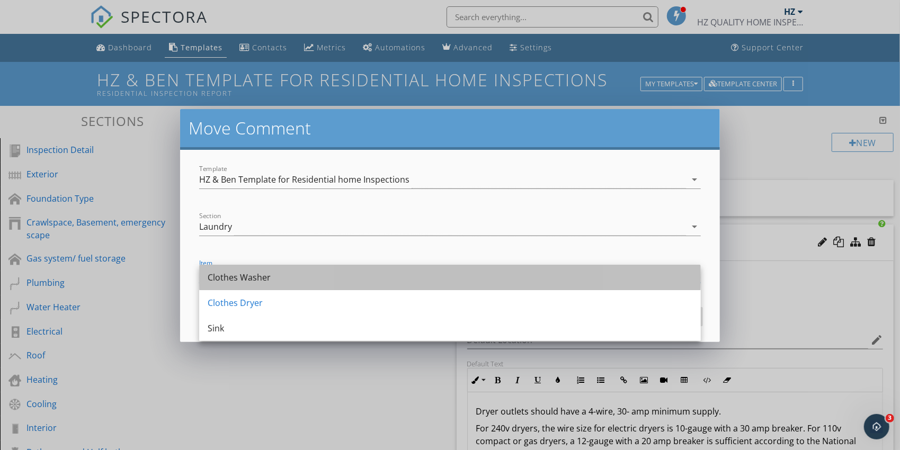
click at [280, 277] on div "Clothes Washer" at bounding box center [450, 277] width 485 height 13
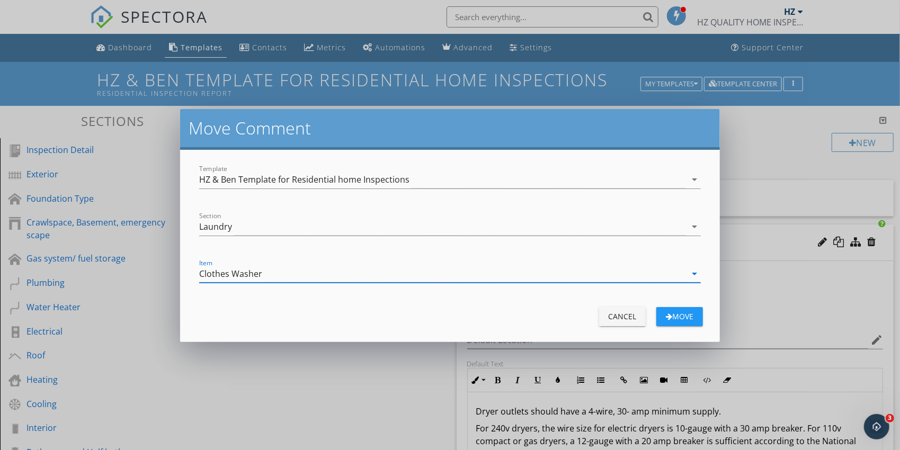
click at [675, 320] on div "Move" at bounding box center [680, 316] width 30 height 11
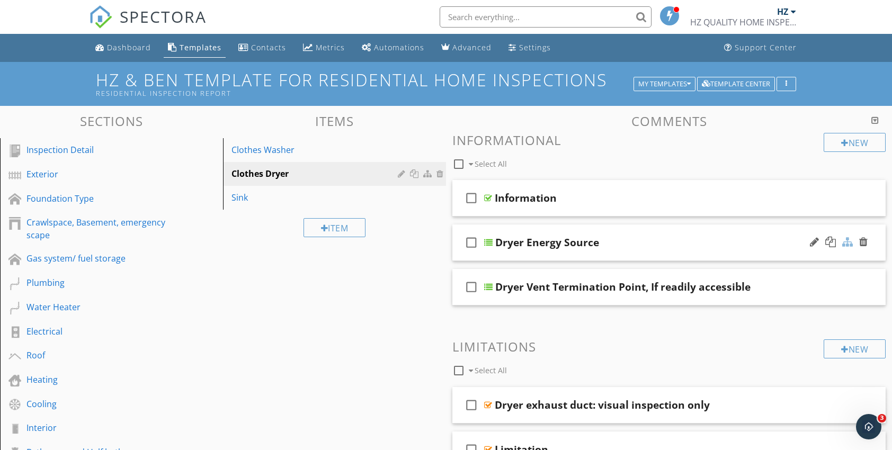
click at [846, 244] on div at bounding box center [847, 242] width 11 height 11
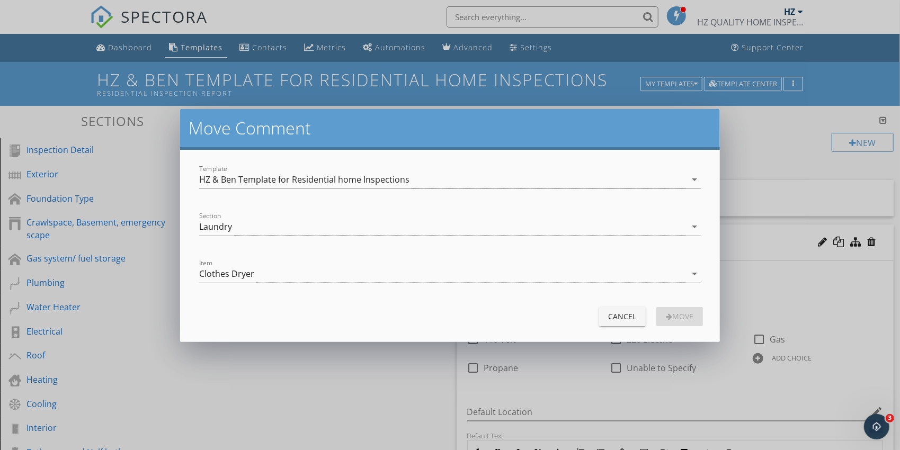
click at [696, 273] on icon "arrow_drop_down" at bounding box center [694, 274] width 13 height 13
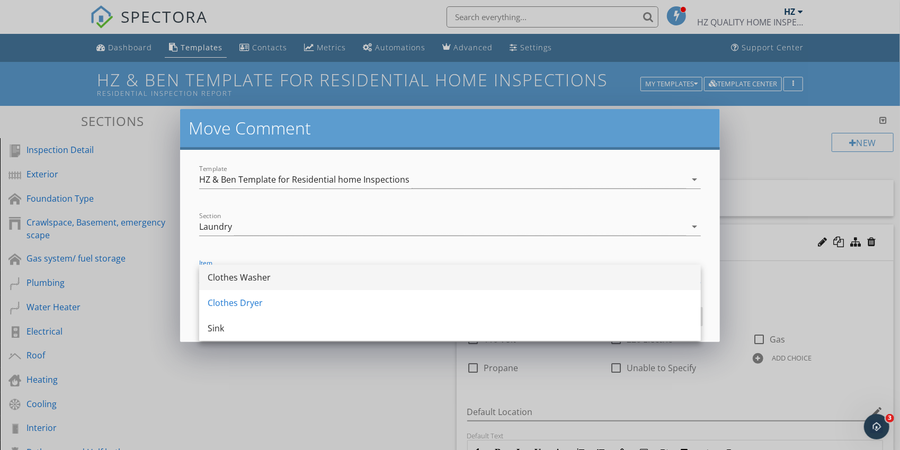
click at [267, 273] on div "Clothes Washer" at bounding box center [450, 277] width 485 height 13
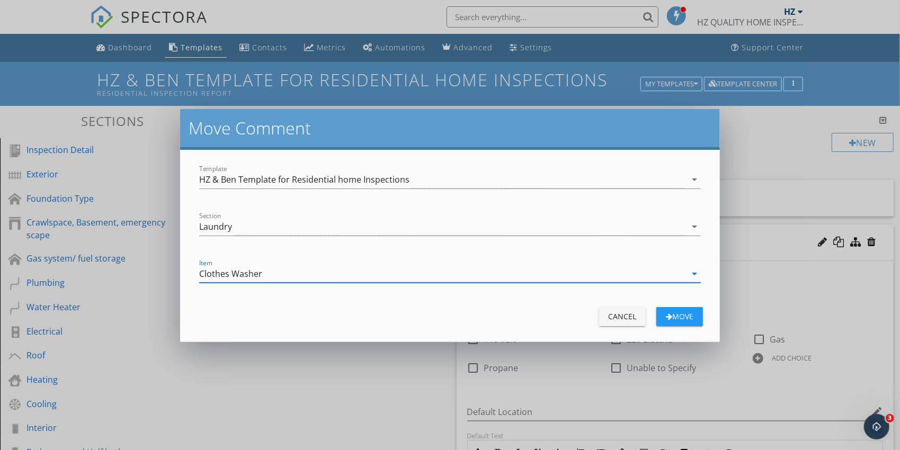
click at [691, 322] on button "Move" at bounding box center [679, 316] width 47 height 19
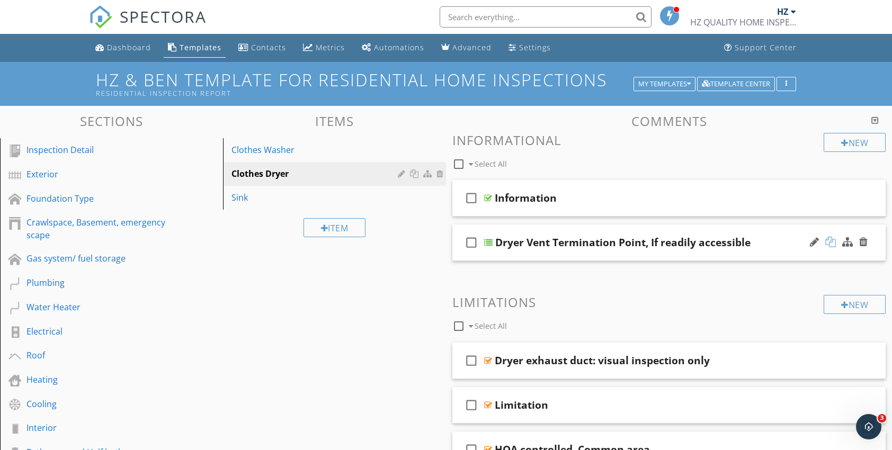
click at [830, 243] on div at bounding box center [830, 242] width 11 height 11
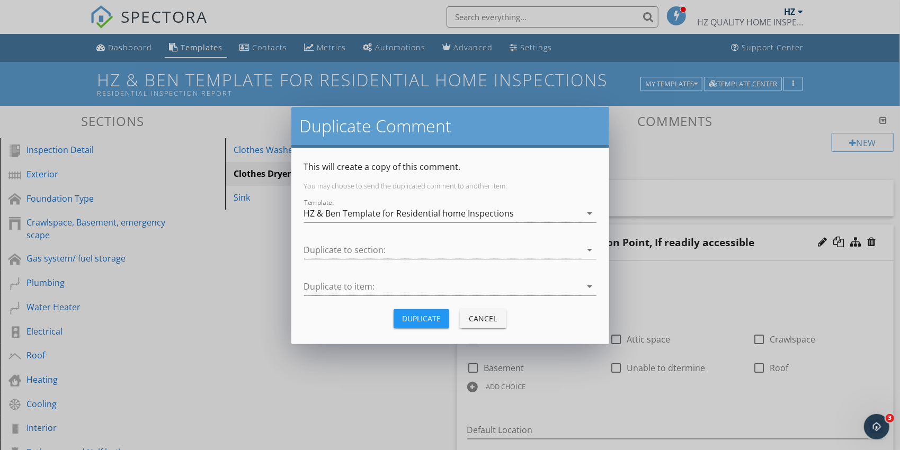
click at [293, 366] on div "Duplicate Comment This will create a copy of this comment. You may choose to se…" at bounding box center [450, 225] width 900 height 450
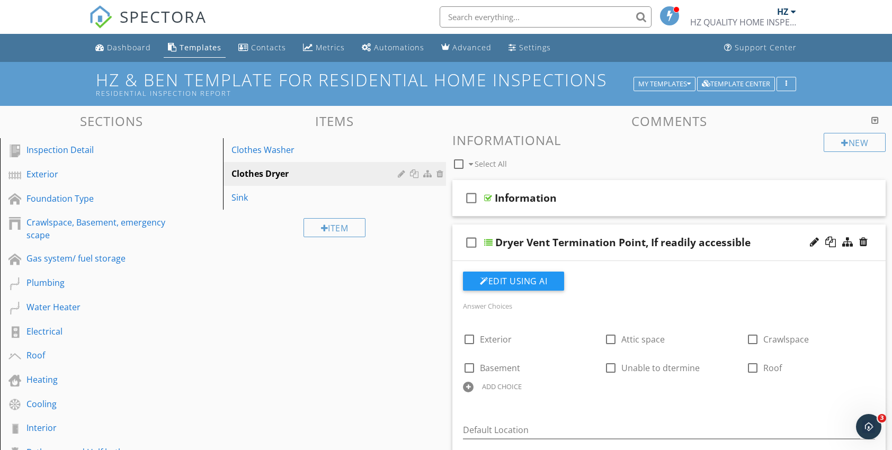
click at [488, 245] on div at bounding box center [488, 242] width 8 height 8
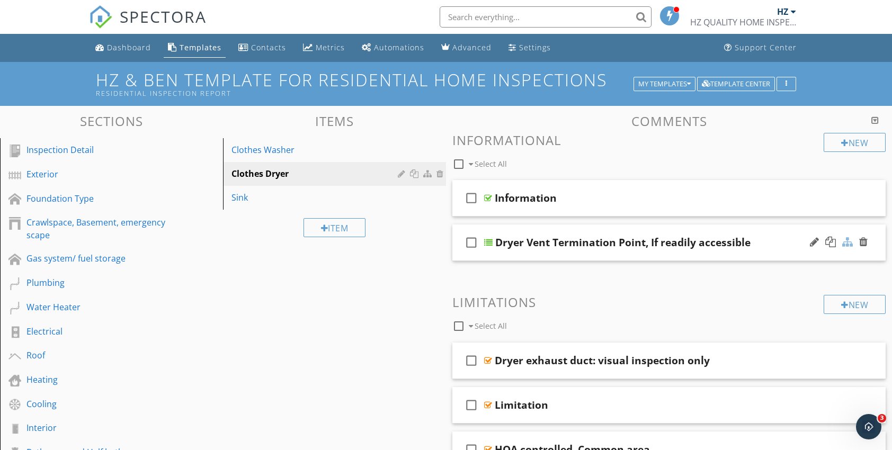
click at [845, 244] on div at bounding box center [847, 242] width 11 height 11
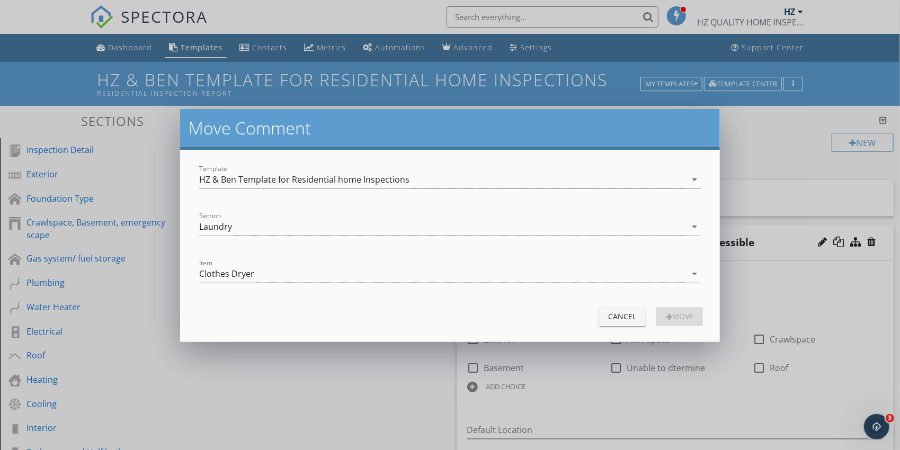
click at [689, 274] on icon "arrow_drop_down" at bounding box center [694, 274] width 13 height 13
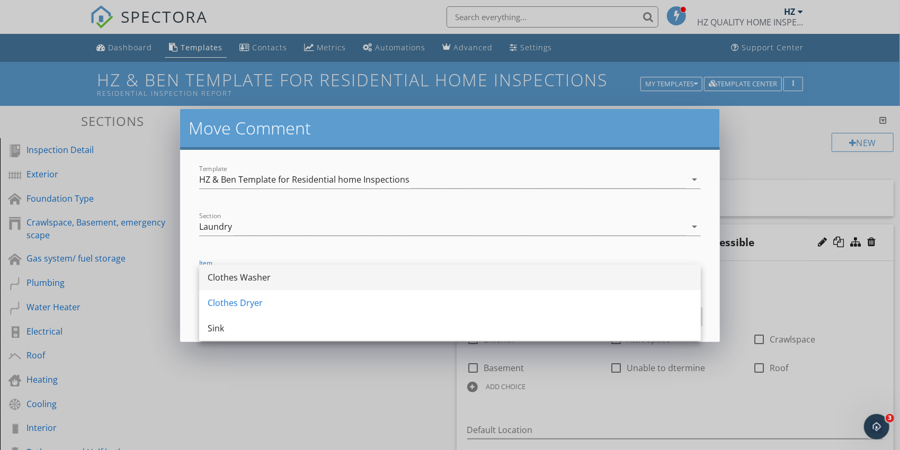
click at [264, 280] on div "Clothes Washer" at bounding box center [450, 277] width 485 height 13
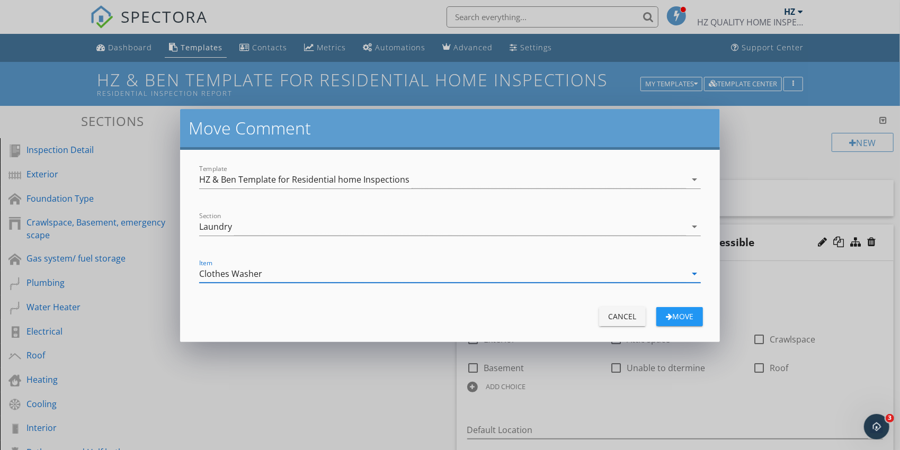
click at [680, 316] on div "Move" at bounding box center [680, 316] width 30 height 11
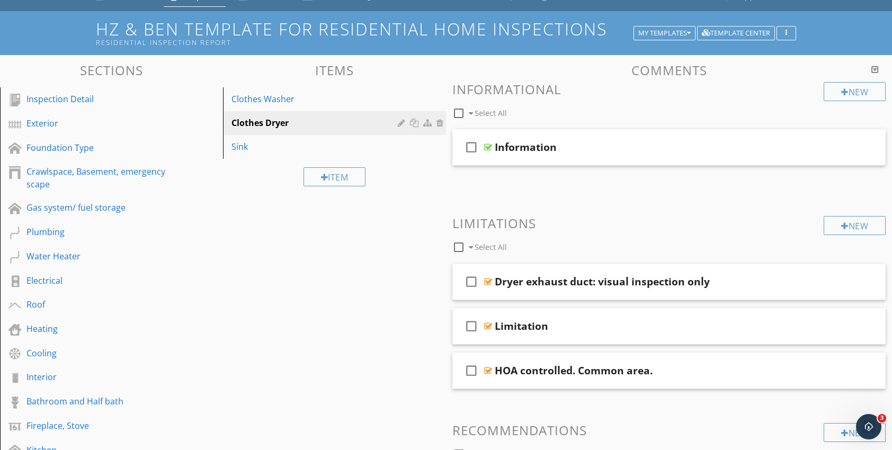
scroll to position [53, 0]
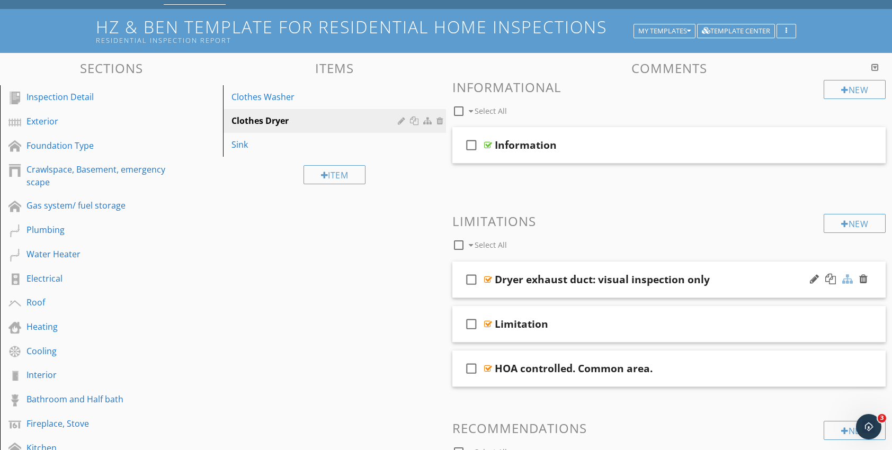
click at [848, 281] on div at bounding box center [847, 279] width 11 height 11
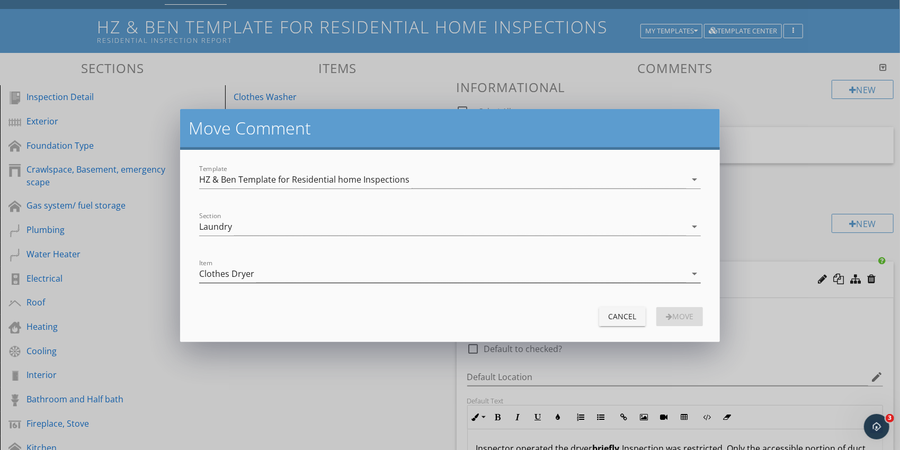
click at [691, 273] on icon "arrow_drop_down" at bounding box center [694, 274] width 13 height 13
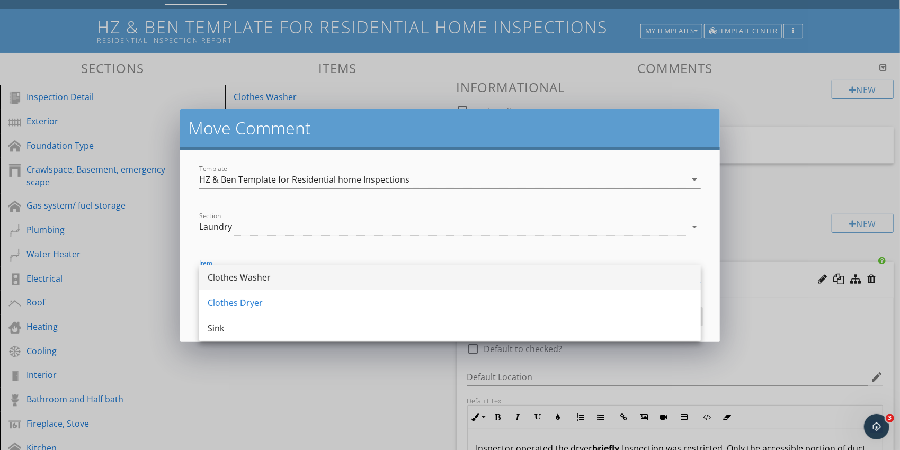
click at [257, 282] on div "Clothes Washer" at bounding box center [450, 277] width 485 height 13
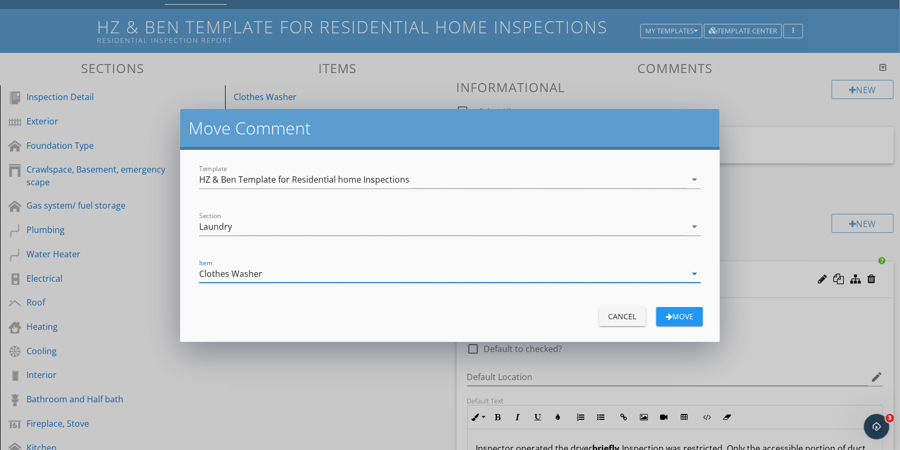
click at [676, 317] on div "Move" at bounding box center [680, 316] width 30 height 11
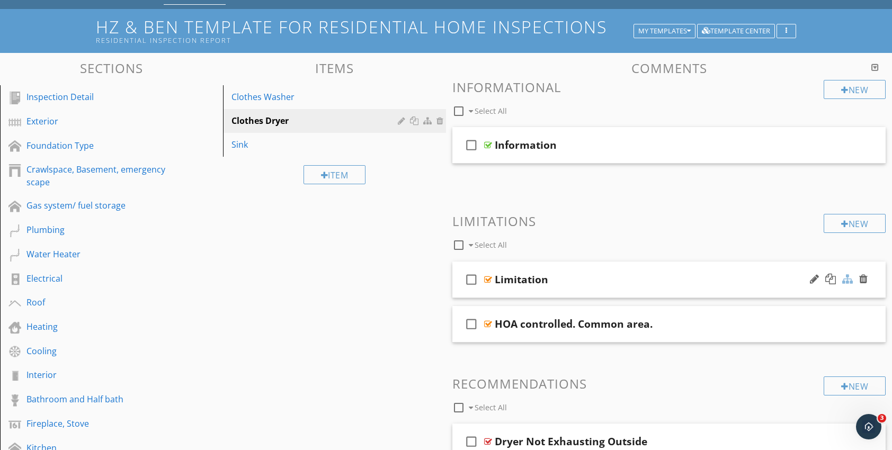
click at [848, 281] on div at bounding box center [847, 279] width 11 height 11
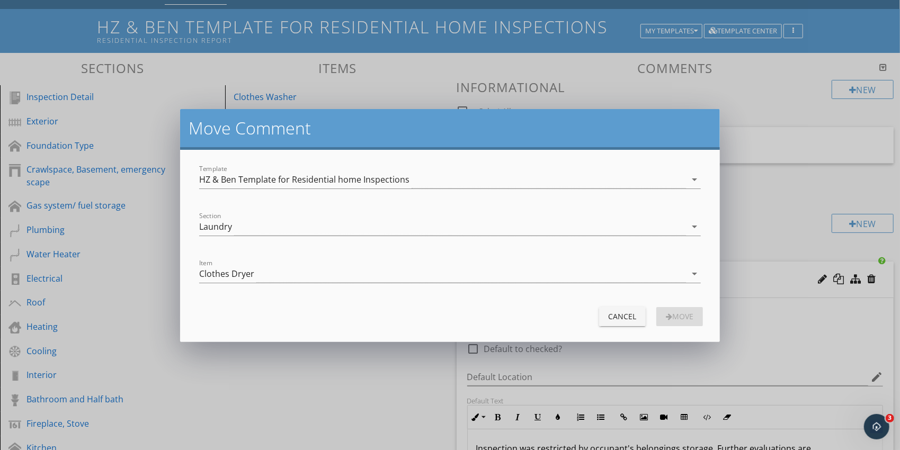
click at [692, 272] on icon "arrow_drop_down" at bounding box center [694, 274] width 13 height 13
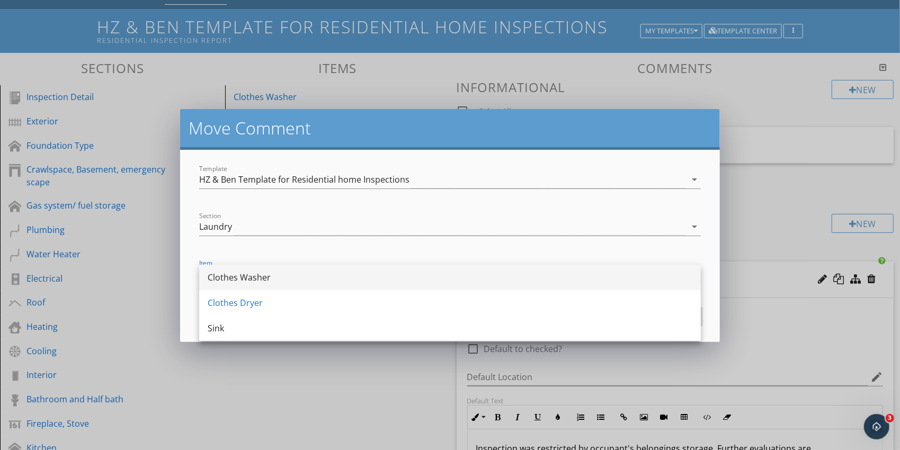
click at [282, 279] on div "Clothes Washer" at bounding box center [450, 277] width 485 height 13
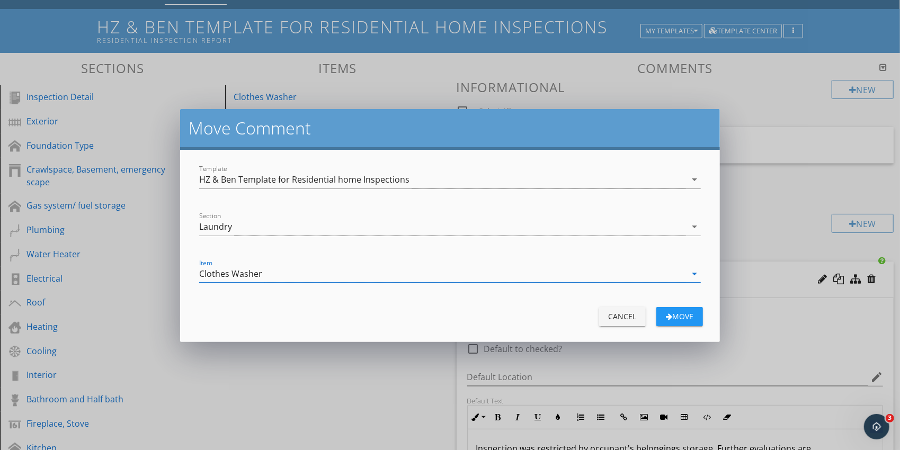
click at [689, 317] on div "Move" at bounding box center [680, 316] width 30 height 11
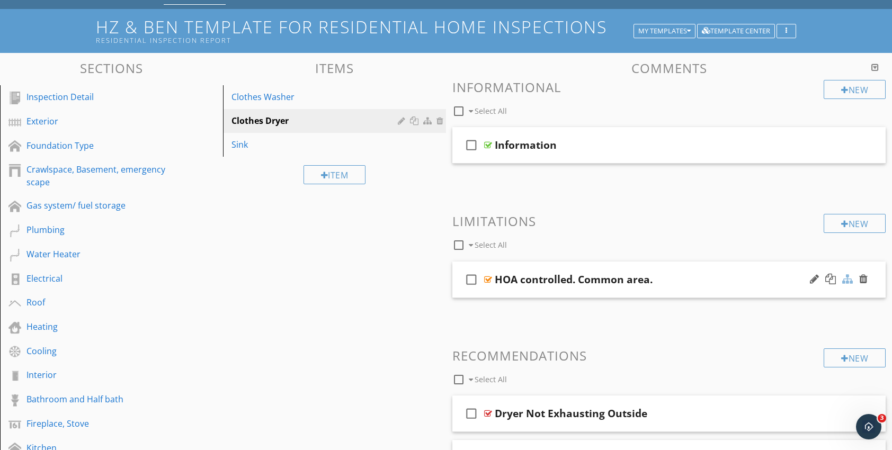
click at [848, 280] on div at bounding box center [847, 279] width 11 height 11
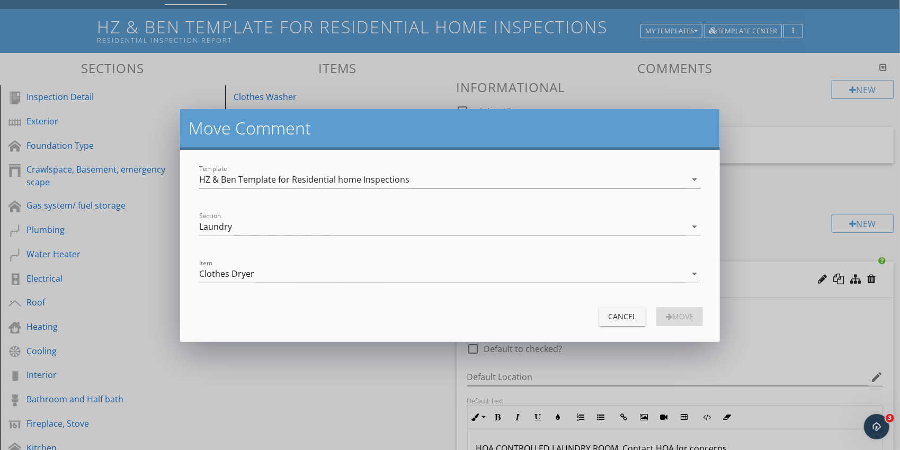
click at [693, 272] on icon "arrow_drop_down" at bounding box center [694, 274] width 13 height 13
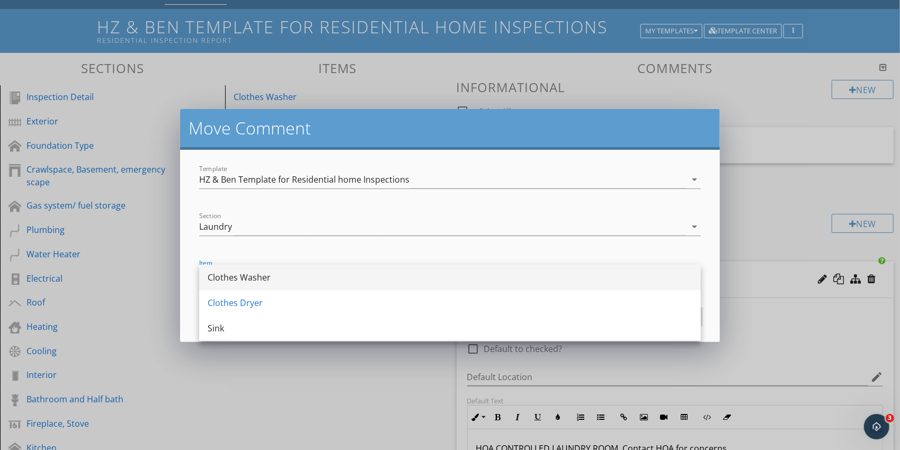
click at [293, 275] on div "Clothes Washer" at bounding box center [450, 277] width 485 height 13
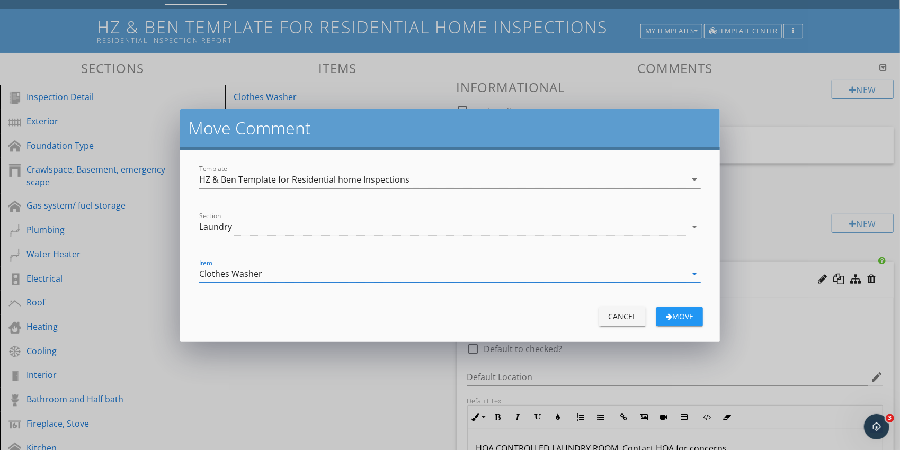
click at [667, 313] on div "button" at bounding box center [669, 316] width 6 height 7
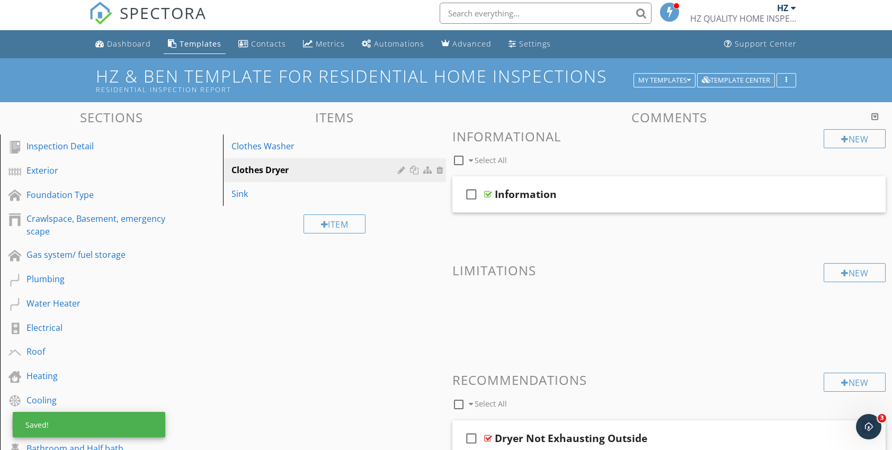
scroll to position [0, 0]
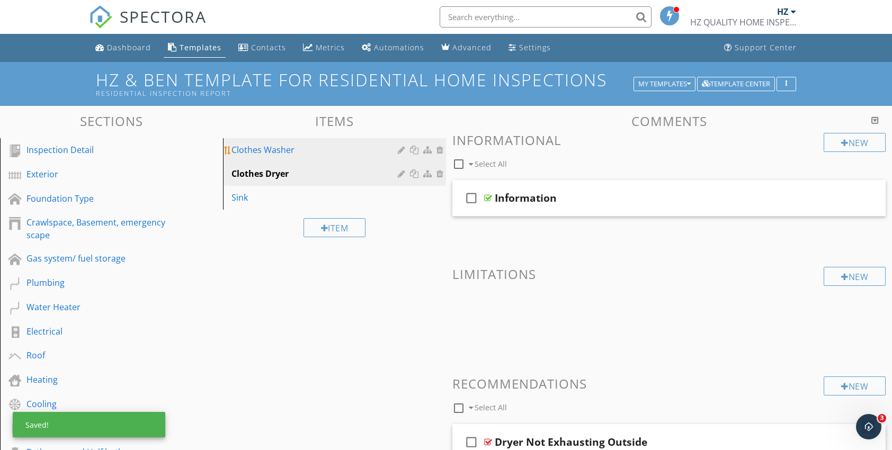
click at [273, 152] on div "Clothes Washer" at bounding box center [316, 150] width 170 height 13
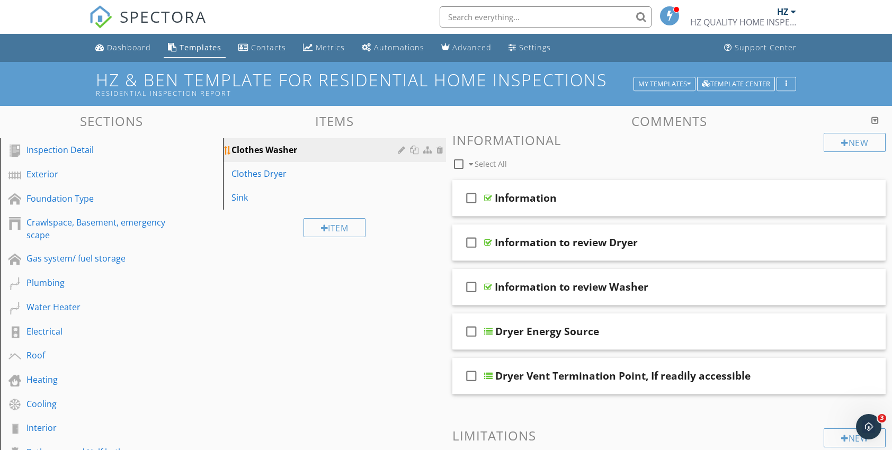
click at [399, 152] on div at bounding box center [403, 150] width 10 height 8
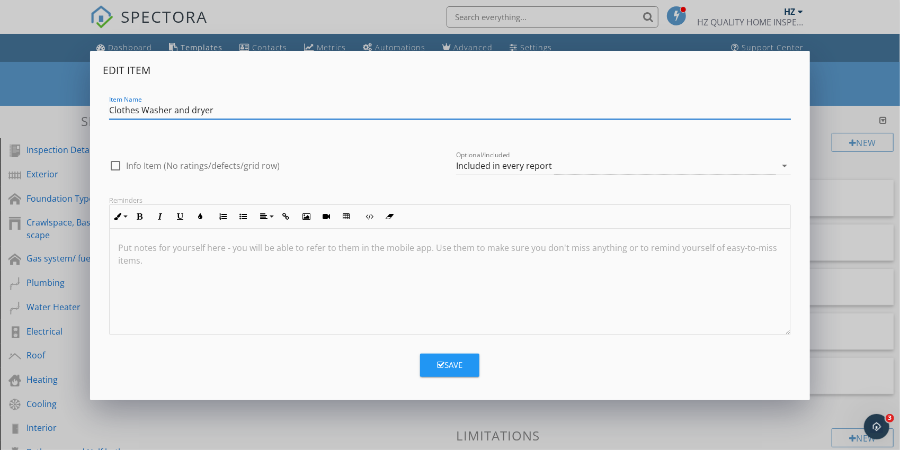
type input "Clothes Washer and dryer"
click at [468, 368] on button "Save" at bounding box center [449, 365] width 59 height 23
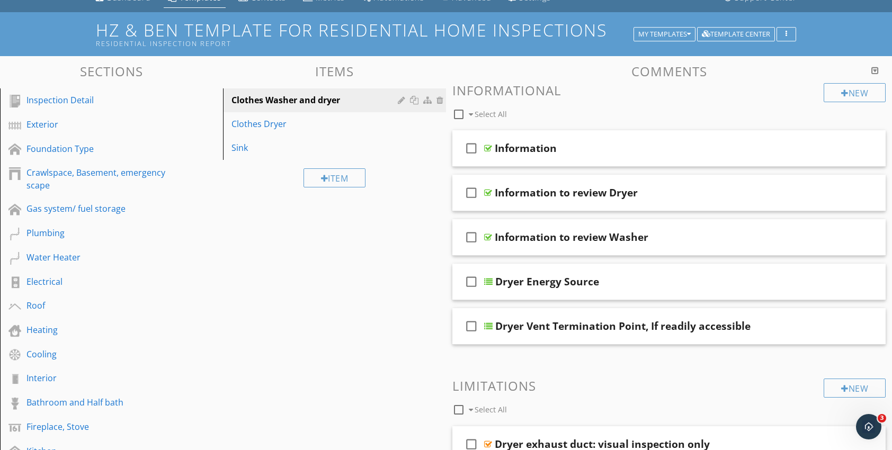
scroll to position [53, 0]
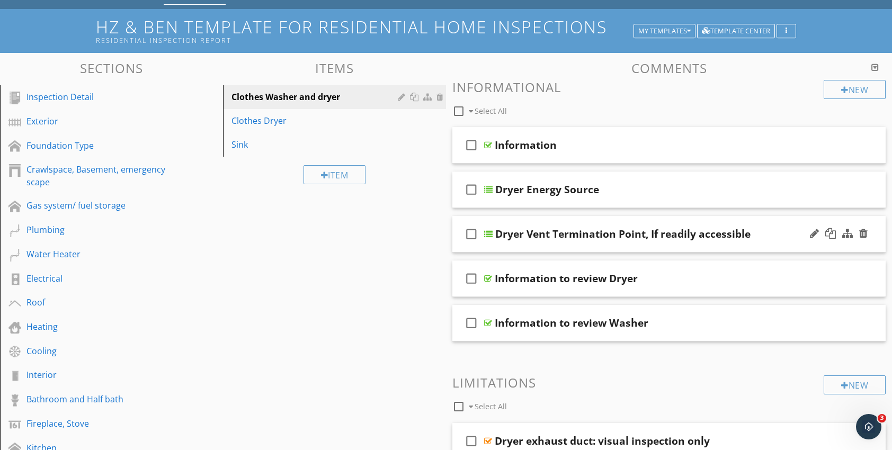
click at [488, 233] on div at bounding box center [488, 234] width 8 height 8
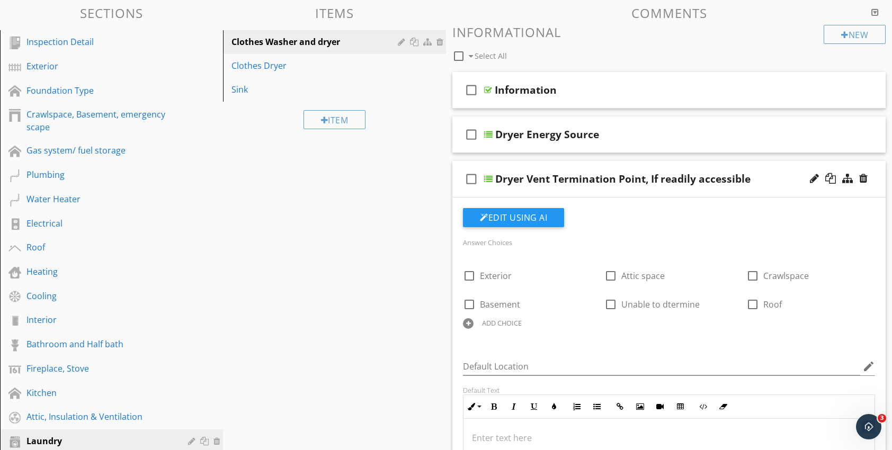
scroll to position [106, 0]
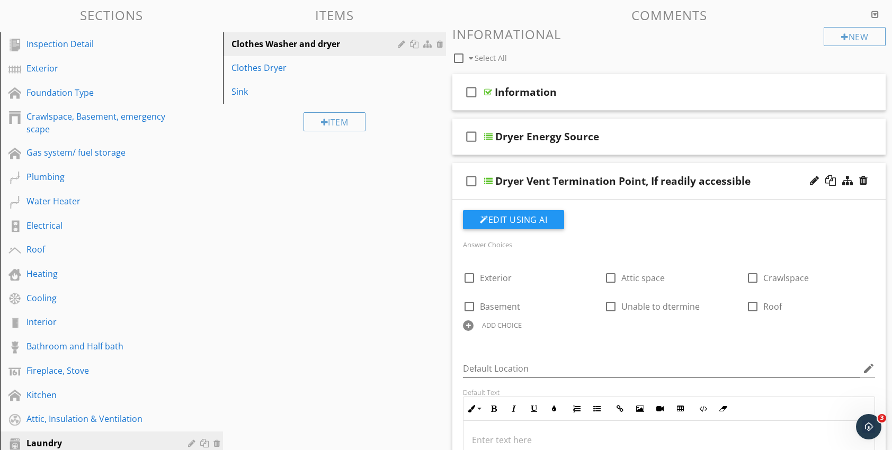
click at [489, 181] on div at bounding box center [488, 181] width 8 height 8
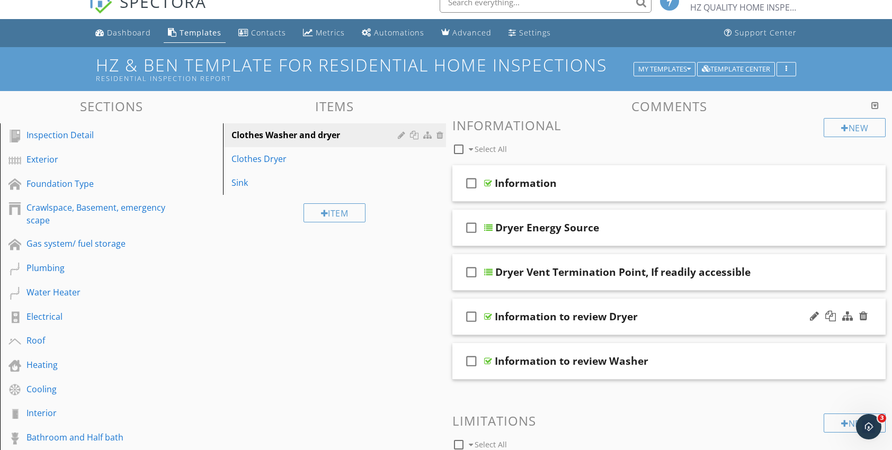
scroll to position [0, 0]
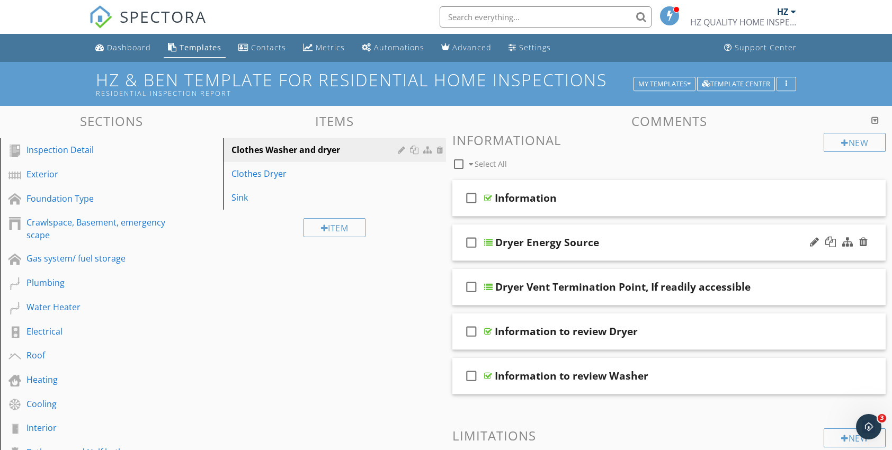
click at [488, 242] on div at bounding box center [488, 242] width 8 height 8
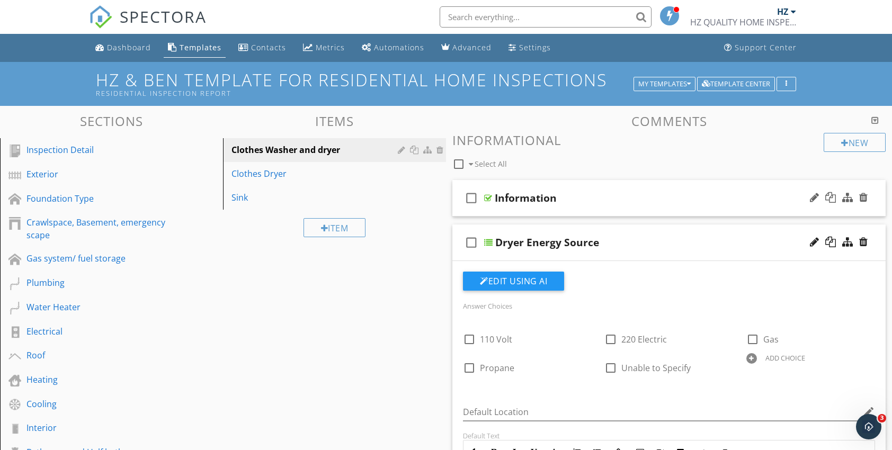
click at [485, 198] on div at bounding box center [488, 198] width 8 height 8
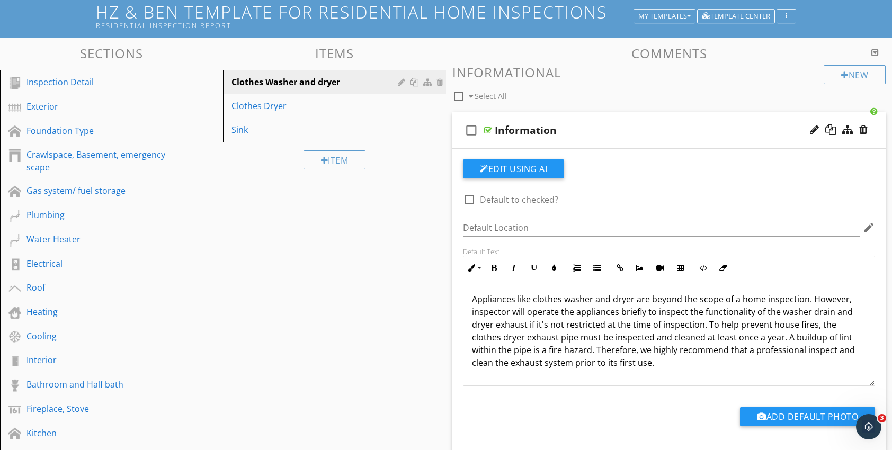
scroll to position [106, 0]
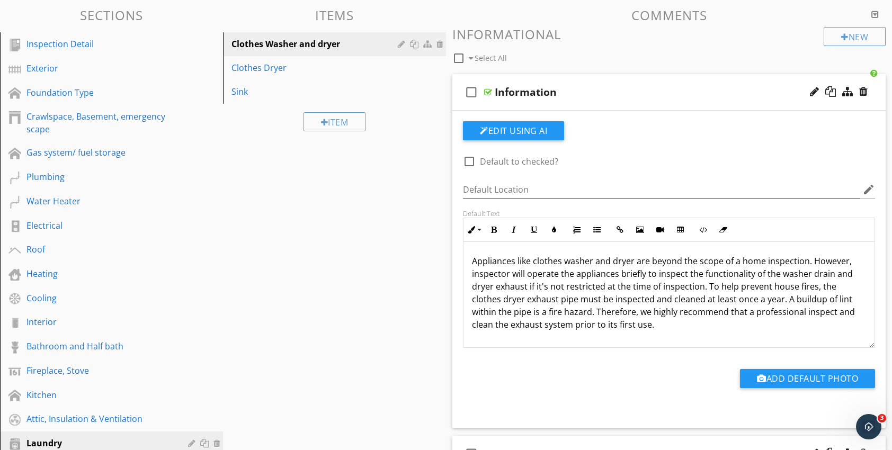
click at [490, 92] on div at bounding box center [488, 92] width 8 height 8
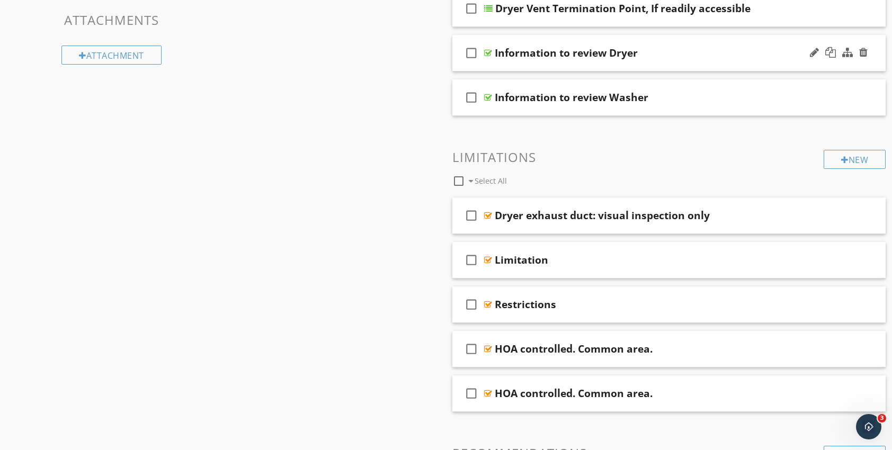
scroll to position [689, 0]
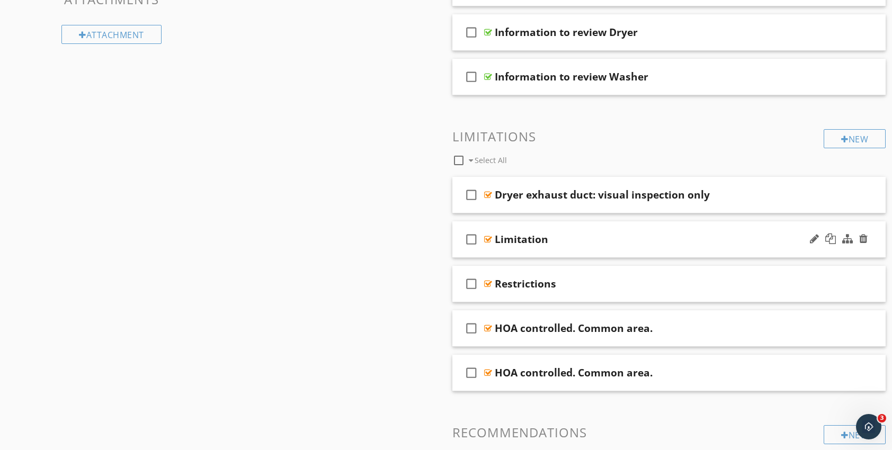
click at [492, 237] on div at bounding box center [488, 239] width 8 height 8
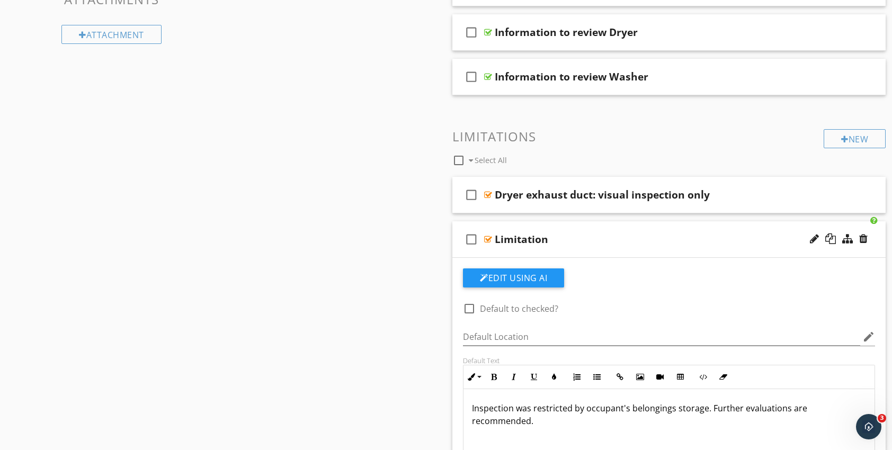
click at [490, 238] on div at bounding box center [488, 239] width 8 height 8
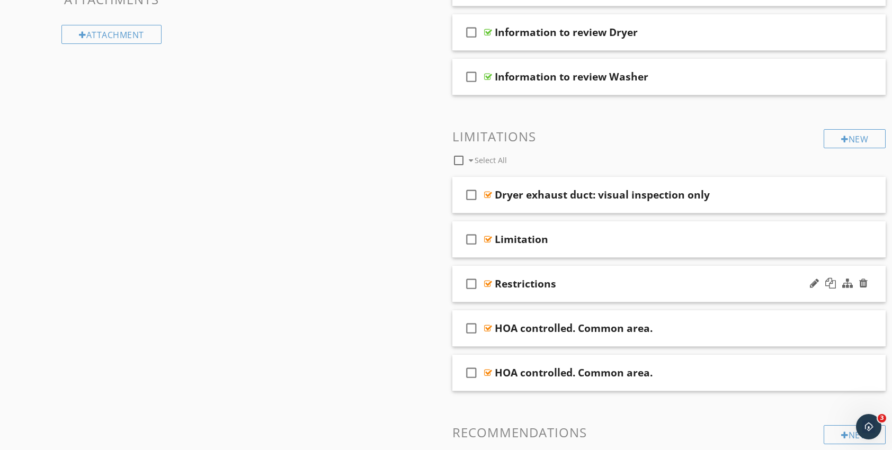
click at [492, 282] on div at bounding box center [488, 284] width 8 height 8
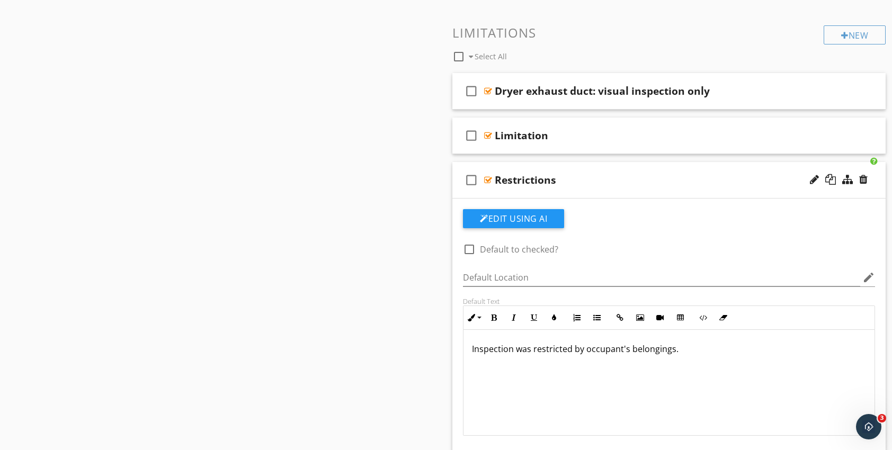
scroll to position [795, 0]
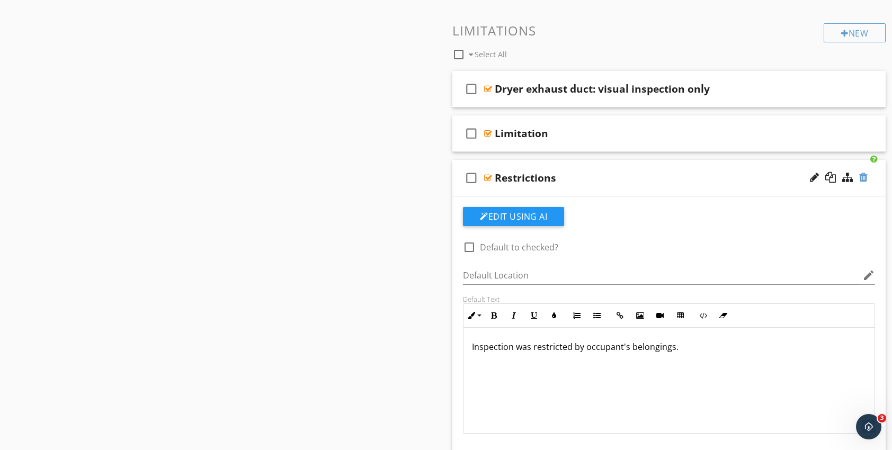
click at [865, 177] on div at bounding box center [863, 177] width 8 height 11
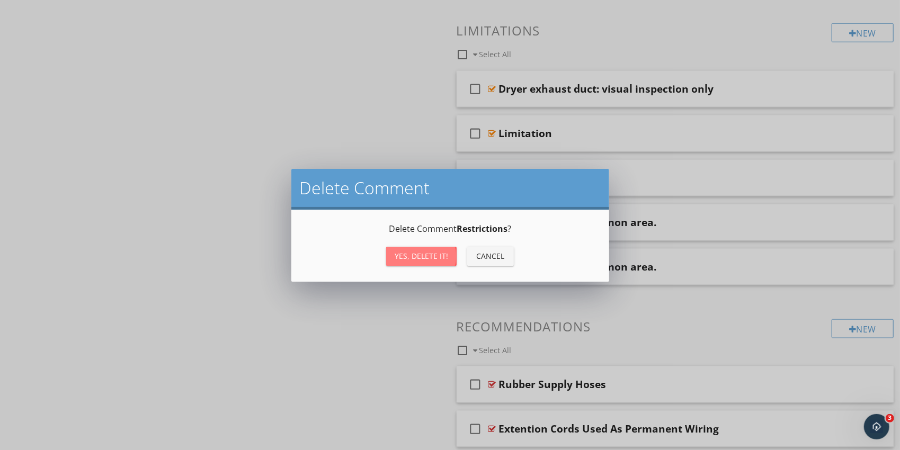
click at [423, 255] on div "Yes, Delete it!" at bounding box center [422, 256] width 54 height 11
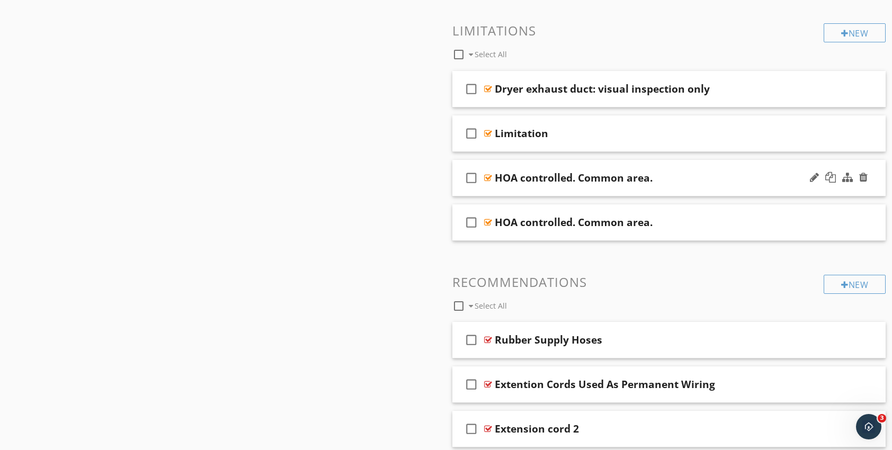
click at [487, 176] on div at bounding box center [488, 178] width 8 height 8
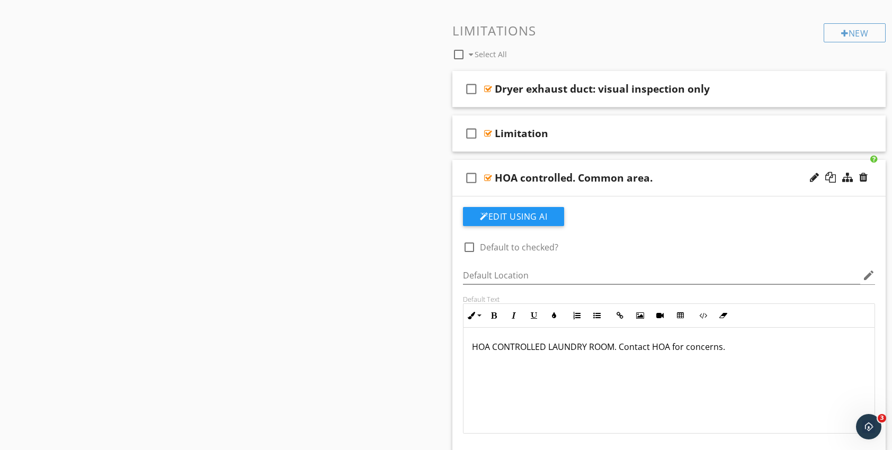
click at [487, 176] on div at bounding box center [488, 178] width 8 height 8
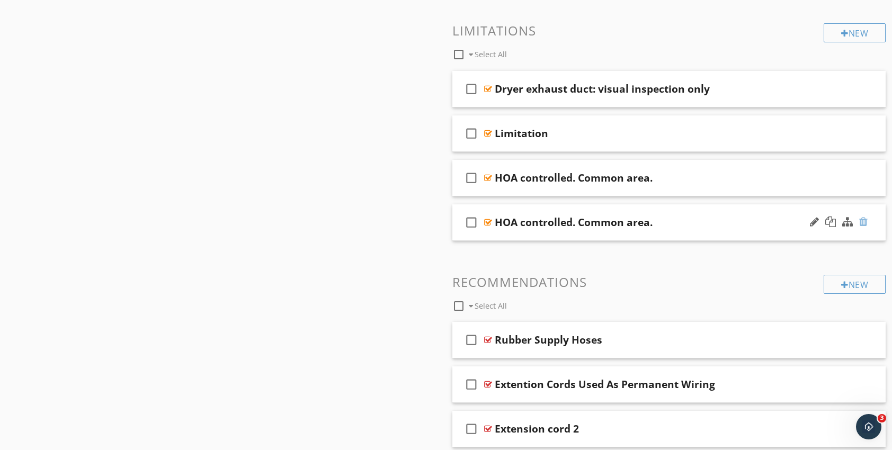
click at [865, 219] on div at bounding box center [863, 222] width 8 height 11
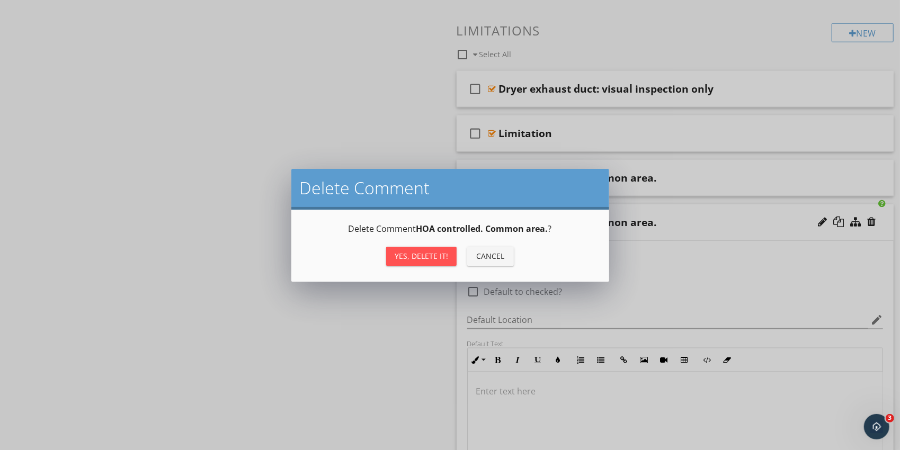
click at [434, 255] on div "Yes, Delete it!" at bounding box center [422, 256] width 54 height 11
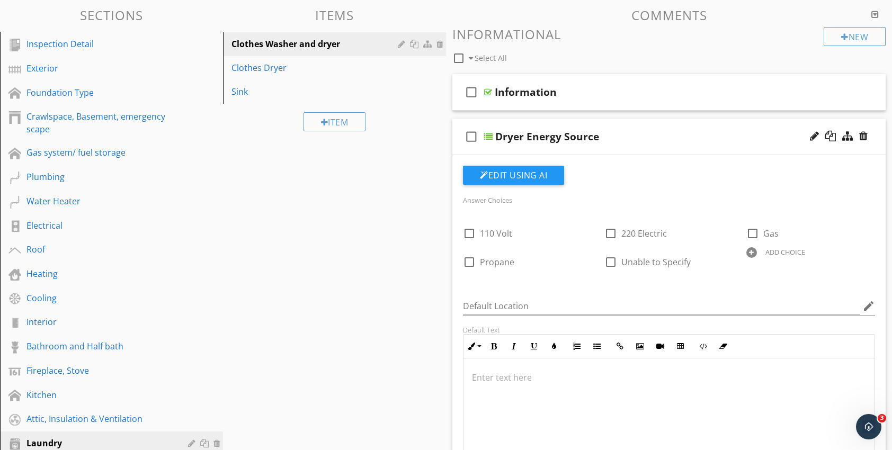
scroll to position [106, 0]
click at [488, 136] on div at bounding box center [488, 136] width 8 height 8
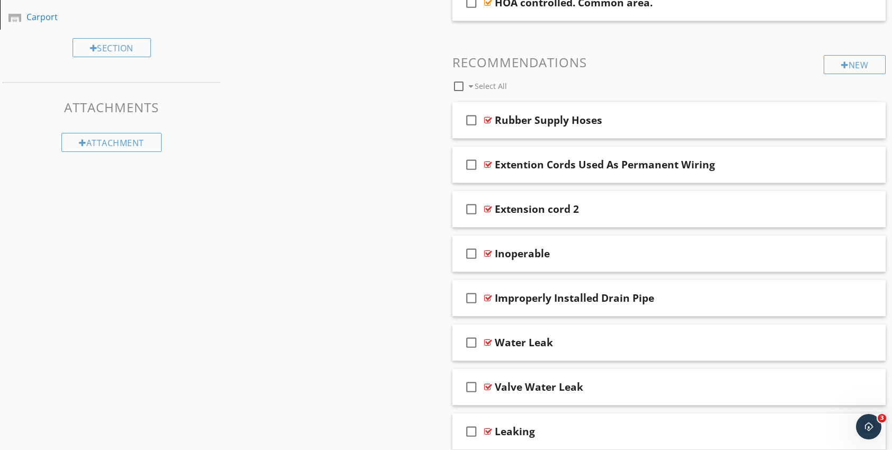
scroll to position [583, 0]
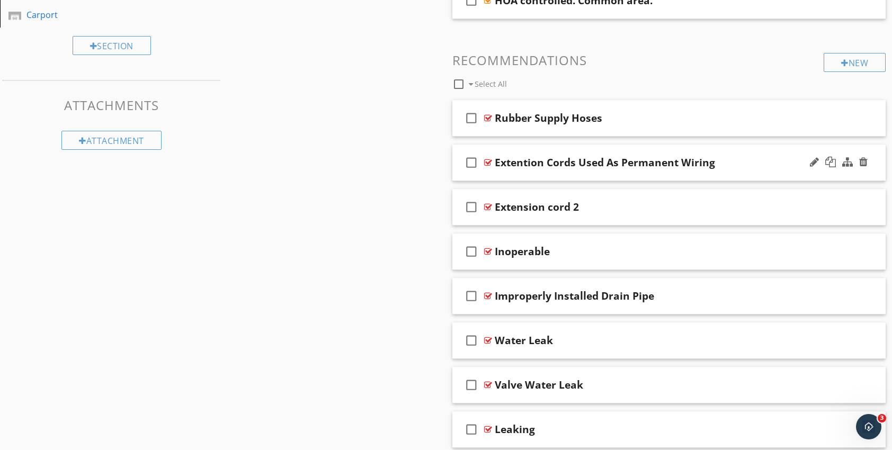
click at [488, 161] on div at bounding box center [488, 162] width 8 height 8
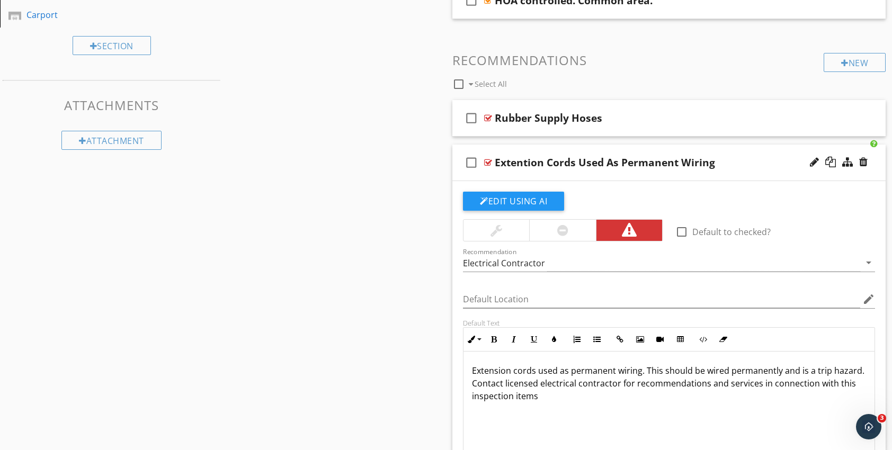
click at [488, 161] on div at bounding box center [488, 162] width 8 height 8
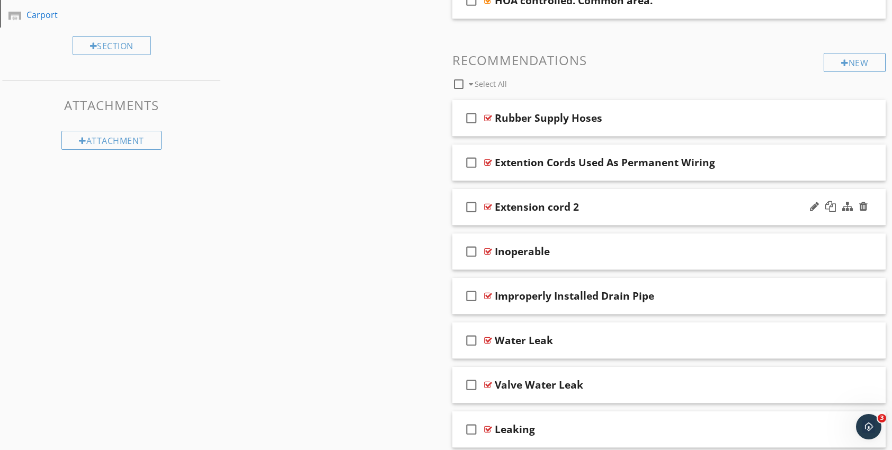
click at [489, 207] on div at bounding box center [488, 207] width 8 height 8
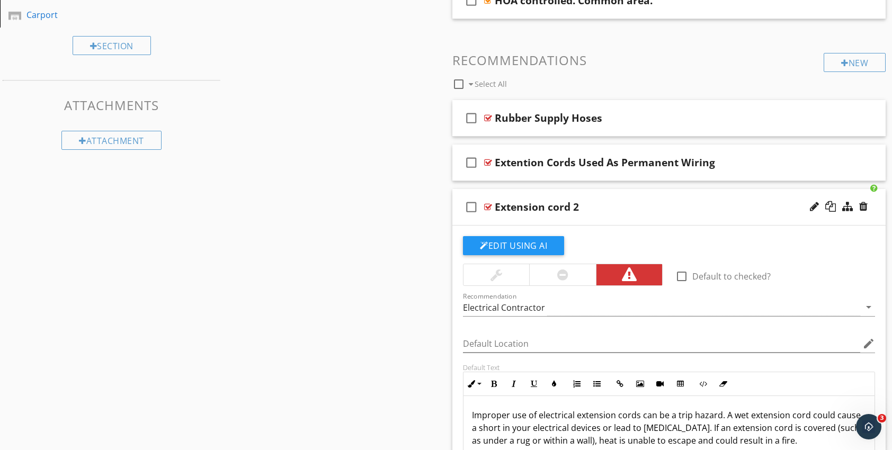
click at [488, 204] on div at bounding box center [488, 207] width 8 height 8
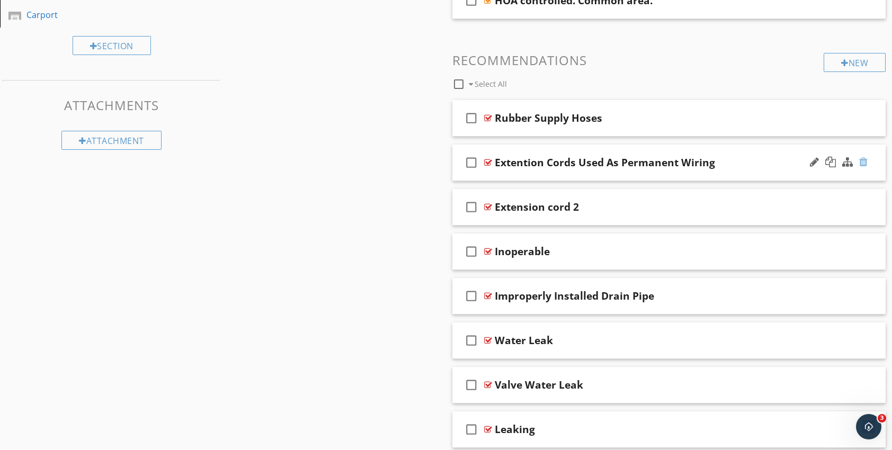
click at [865, 162] on div at bounding box center [863, 162] width 8 height 11
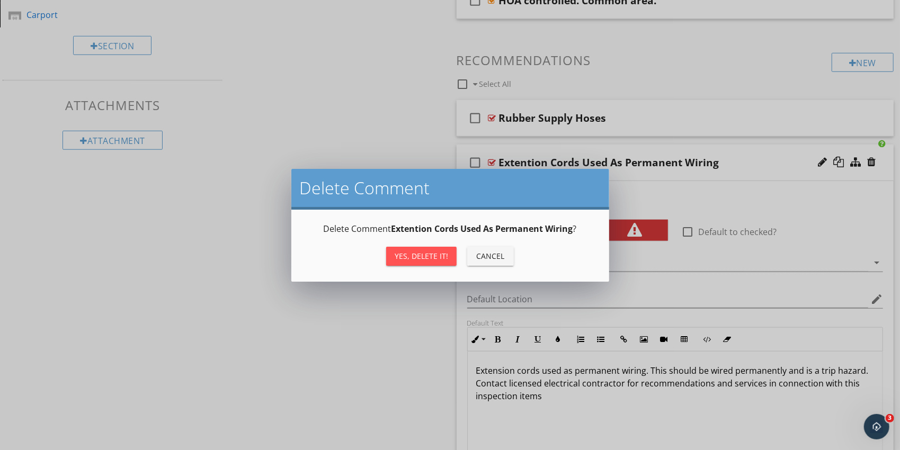
click at [431, 255] on div "Yes, Delete it!" at bounding box center [422, 256] width 54 height 11
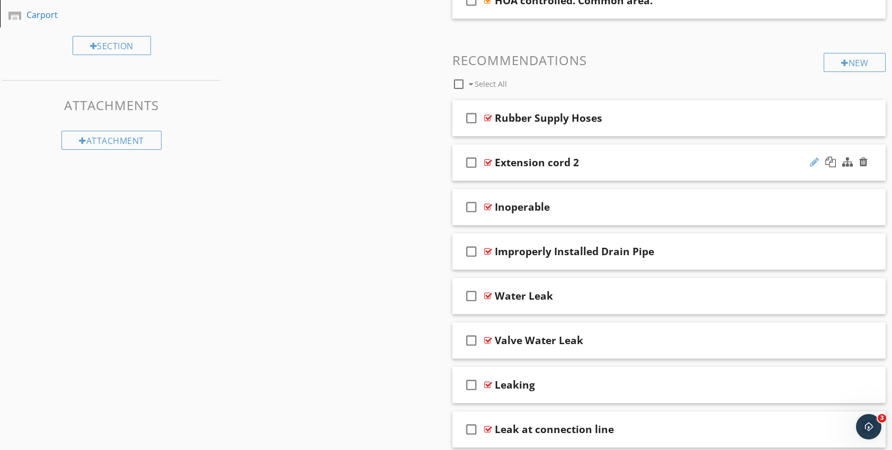
click at [813, 161] on div at bounding box center [814, 162] width 9 height 11
click at [575, 166] on input "Extension cord 2" at bounding box center [649, 163] width 309 height 17
type input "Extension cord"
click at [364, 288] on div "Sections Inspection Detail Exterior Foundation Type Crawlspace, Basement, emerg…" at bounding box center [446, 225] width 892 height 1404
click at [489, 204] on div at bounding box center [488, 207] width 8 height 8
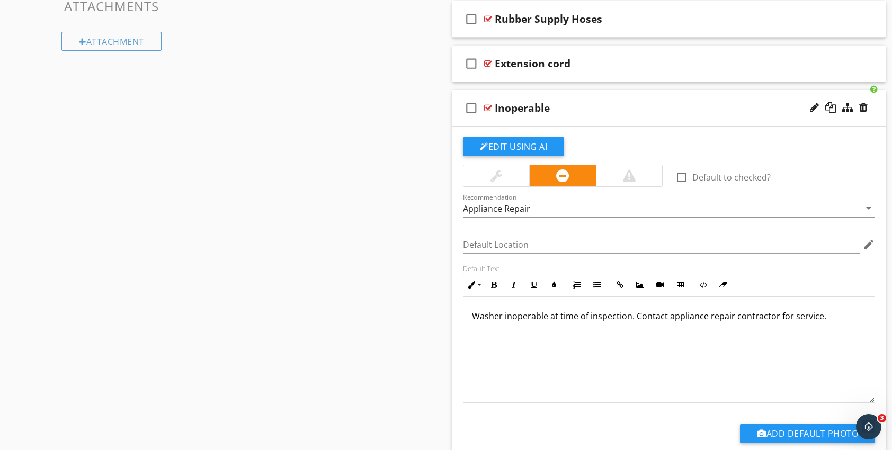
scroll to position [689, 0]
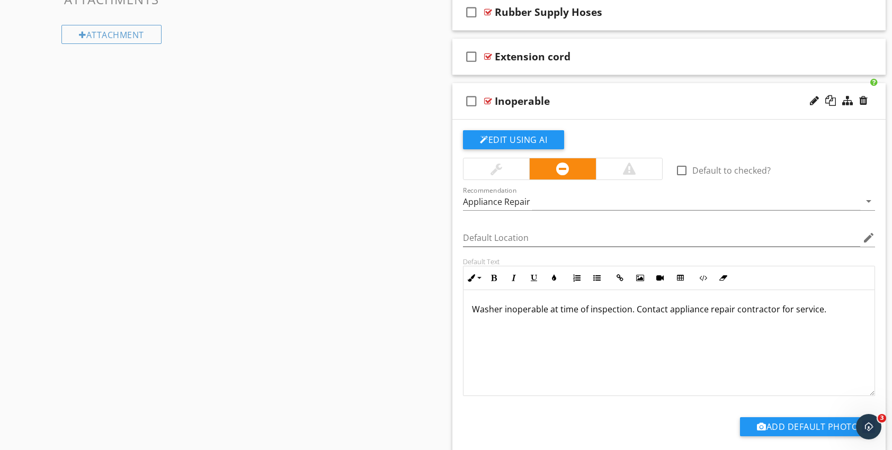
click at [487, 99] on div at bounding box center [488, 101] width 8 height 8
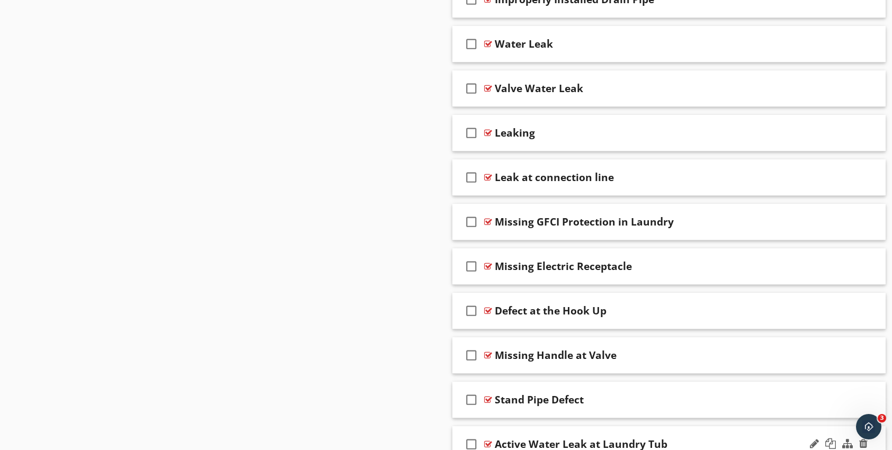
scroll to position [1065, 0]
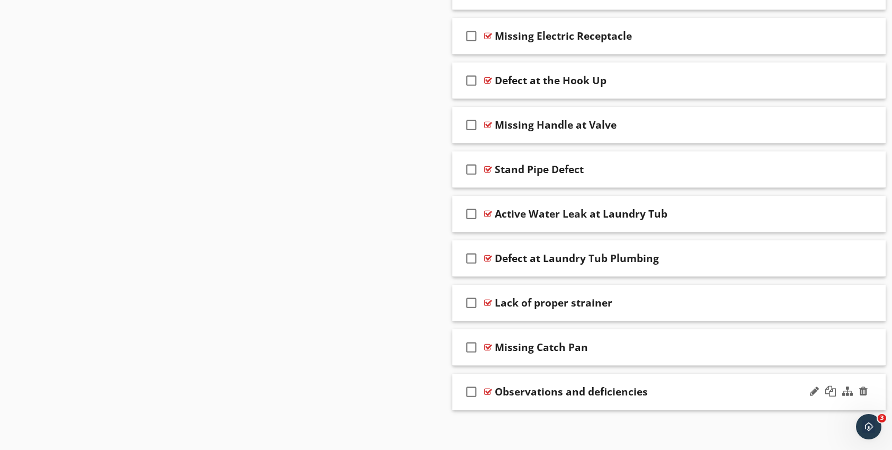
click at [487, 388] on div at bounding box center [488, 392] width 8 height 8
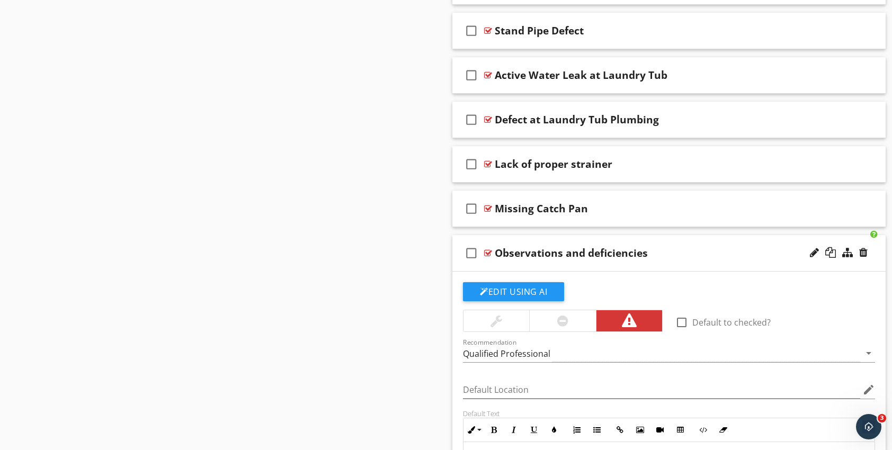
scroll to position [1224, 0]
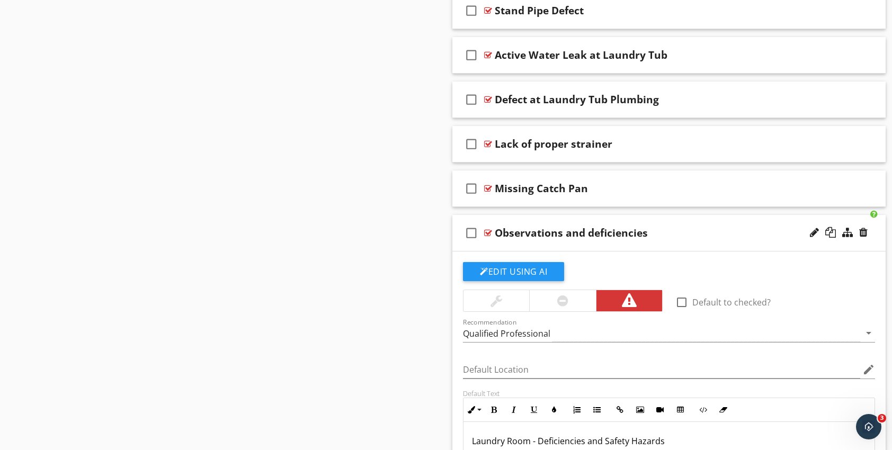
click at [486, 229] on div at bounding box center [488, 233] width 8 height 8
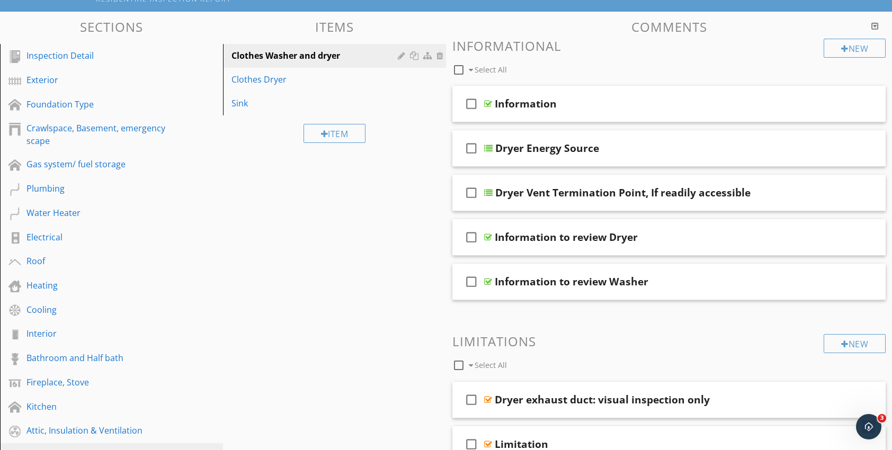
scroll to position [59, 0]
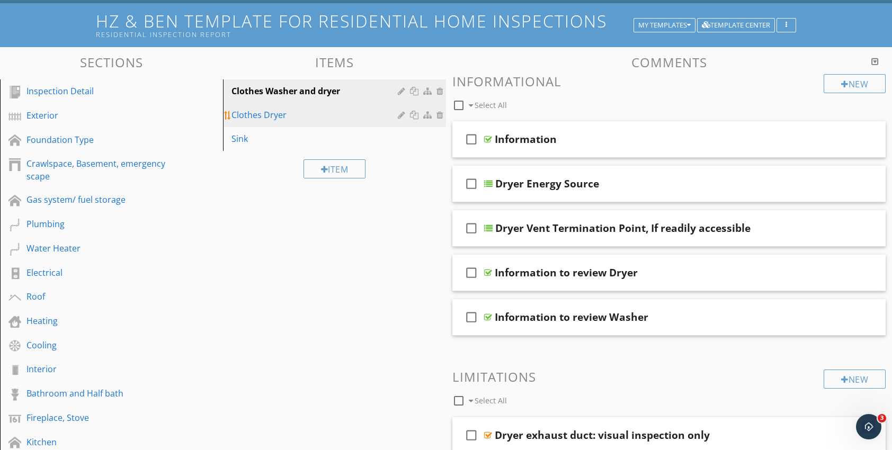
click at [275, 113] on div "Clothes Dryer" at bounding box center [316, 115] width 170 height 13
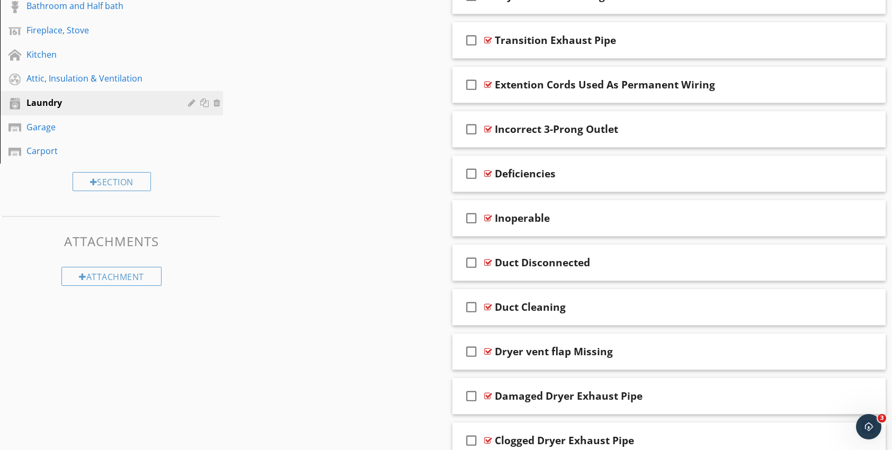
scroll to position [313, 0]
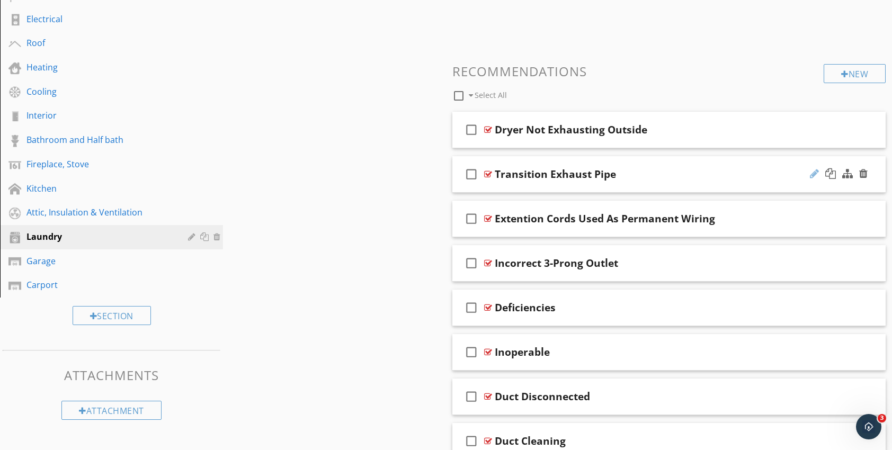
click at [813, 174] on div at bounding box center [814, 173] width 9 height 11
click at [494, 175] on div "check_box_outline_blank Transition Exhaust Pipe" at bounding box center [668, 174] width 433 height 37
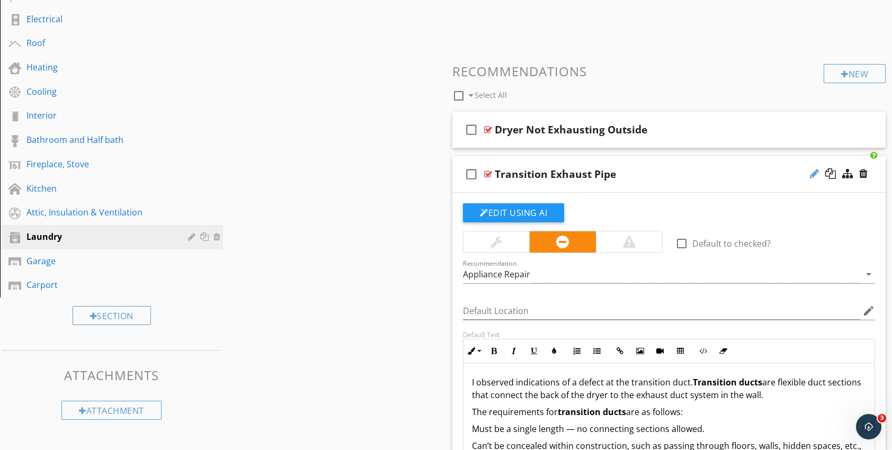
click at [810, 173] on div at bounding box center [814, 173] width 9 height 11
click at [495, 174] on input "Transition Exhaust Pipe" at bounding box center [649, 174] width 309 height 17
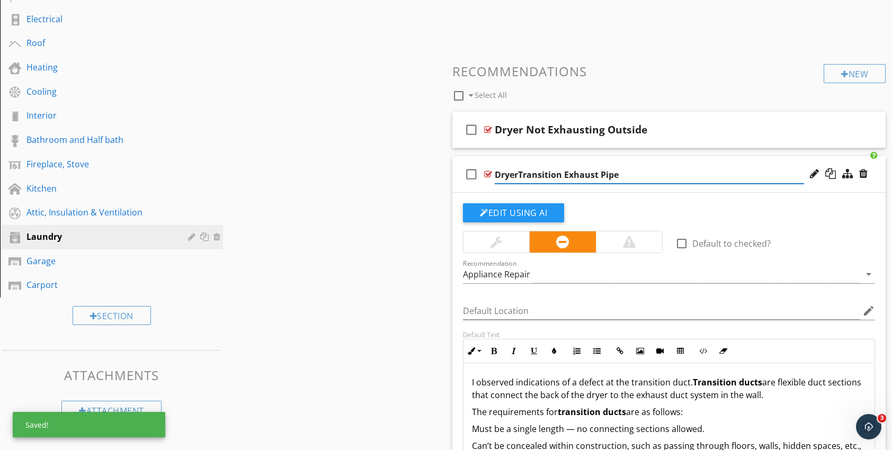
type input "Dryer Transition Exhaust Pipe"
click at [489, 173] on div at bounding box center [488, 174] width 8 height 8
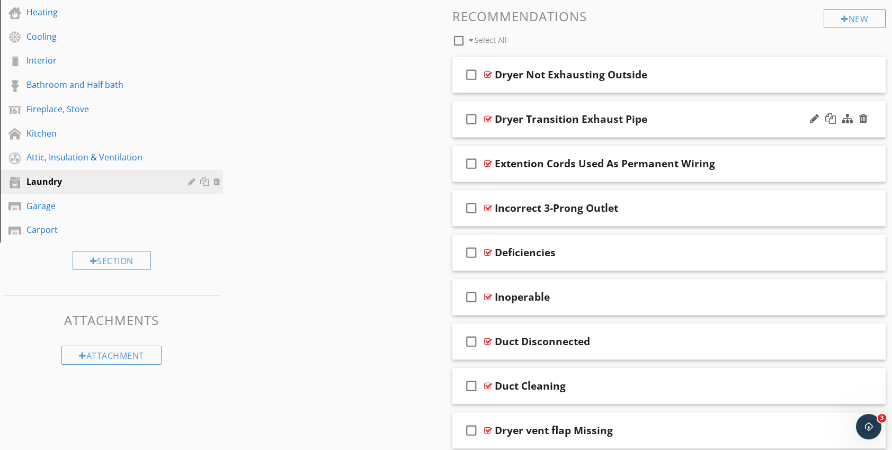
scroll to position [366, 0]
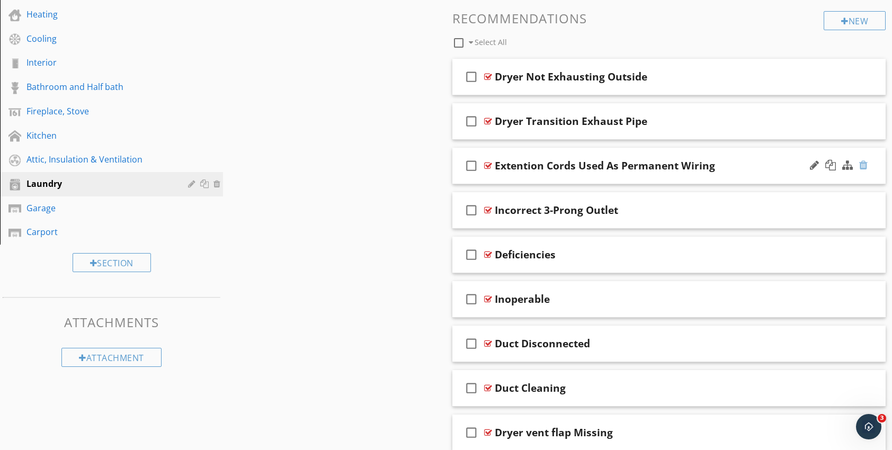
click at [862, 167] on div at bounding box center [863, 165] width 8 height 11
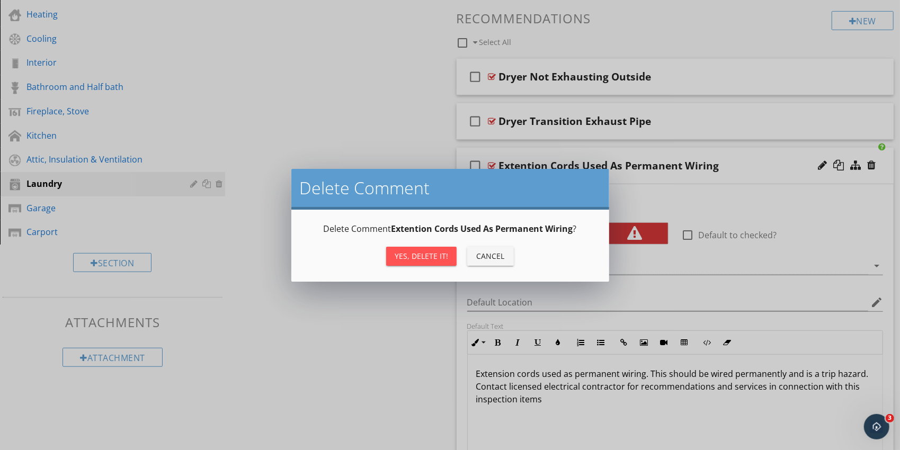
click at [432, 249] on button "Yes, Delete it!" at bounding box center [421, 256] width 70 height 19
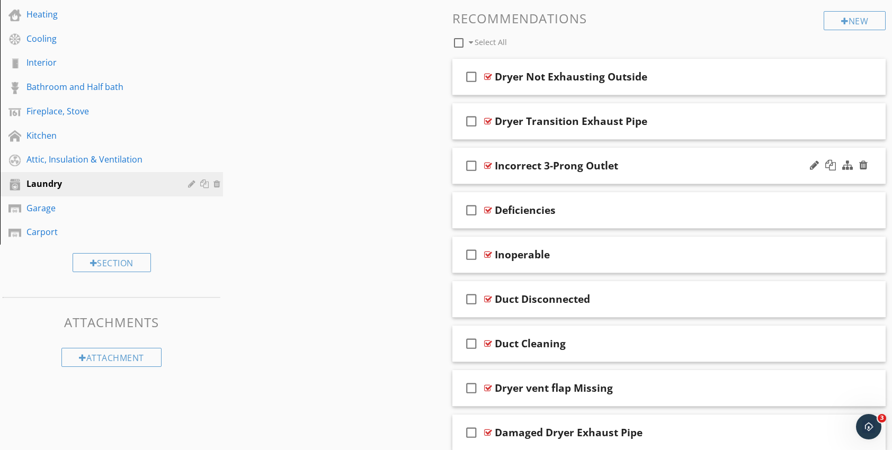
click at [486, 165] on div at bounding box center [488, 166] width 8 height 8
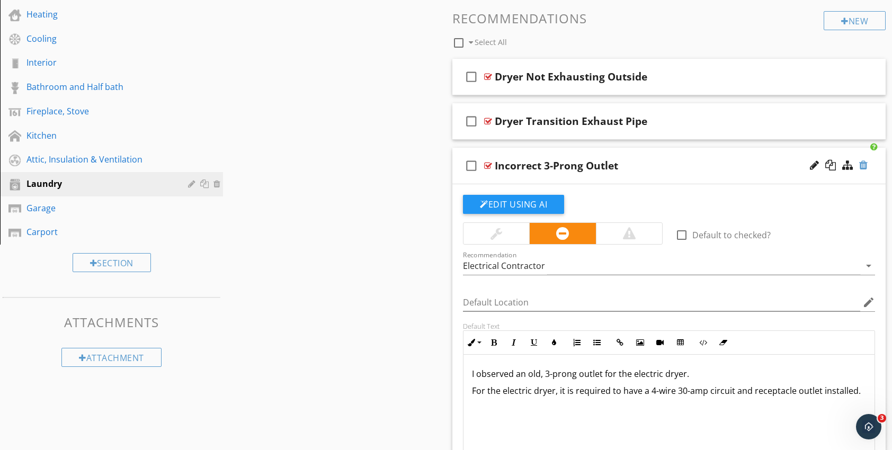
click at [863, 167] on div at bounding box center [863, 165] width 8 height 11
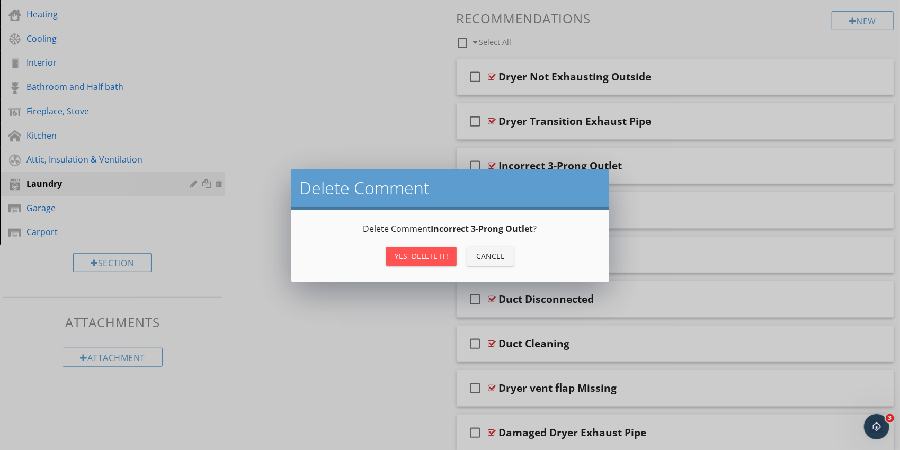
click at [445, 255] on div "Yes, Delete it!" at bounding box center [422, 256] width 54 height 11
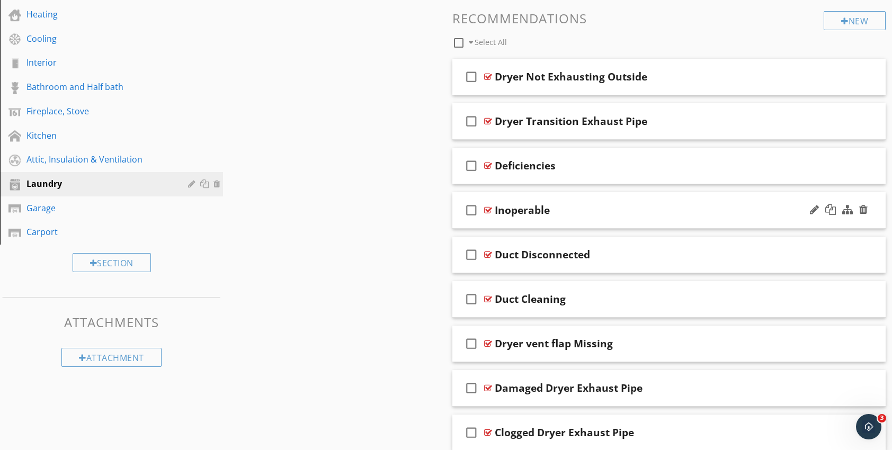
click at [488, 210] on div at bounding box center [488, 210] width 8 height 8
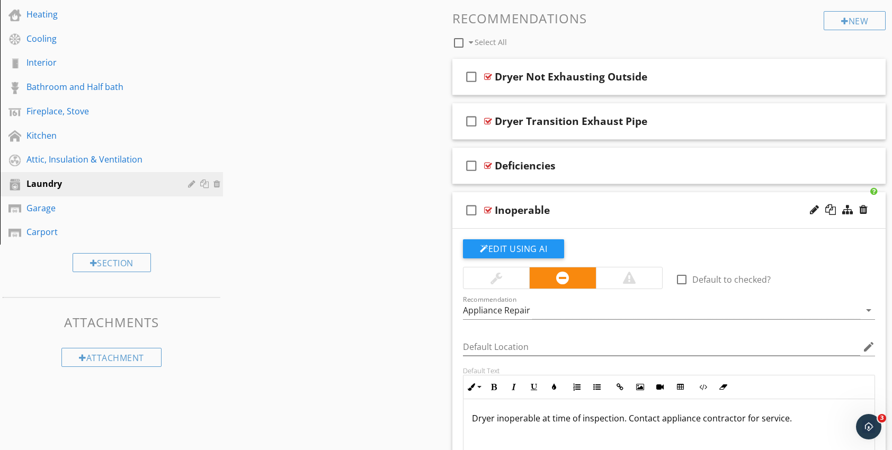
click at [488, 210] on div at bounding box center [488, 210] width 8 height 8
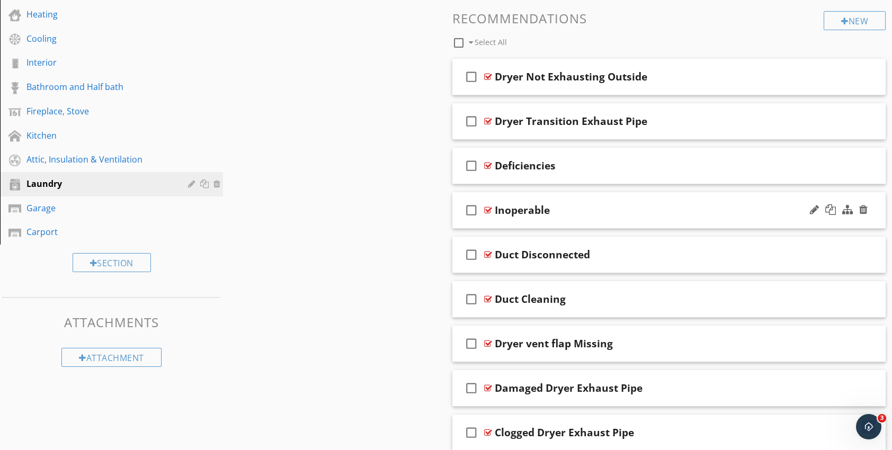
click at [808, 210] on div at bounding box center [839, 210] width 62 height 25
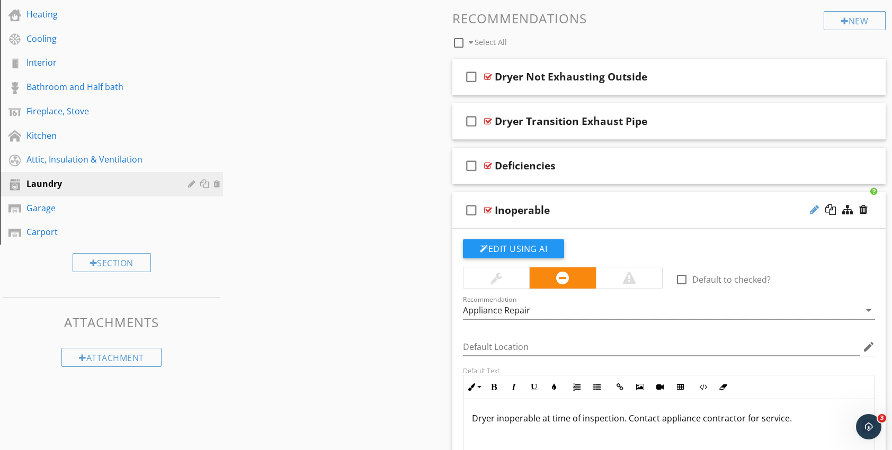
click at [814, 209] on div at bounding box center [814, 209] width 9 height 11
click at [495, 210] on input "Inoperable" at bounding box center [649, 210] width 309 height 17
type input "Dryer Inoperable"
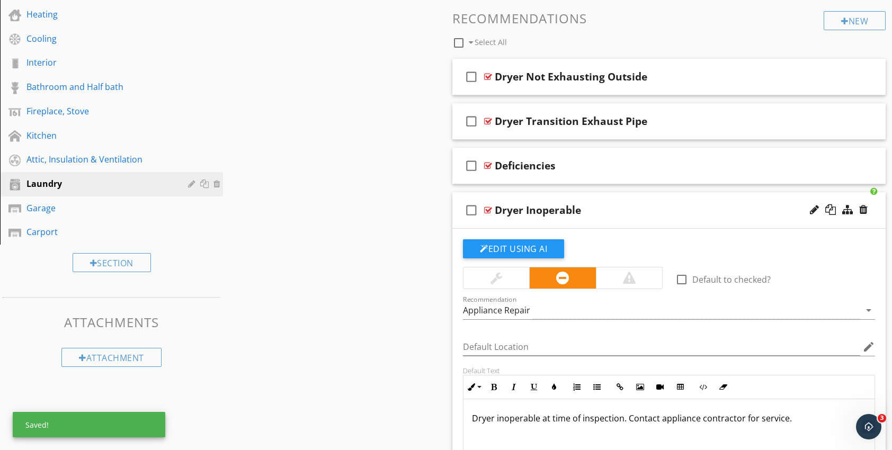
click at [485, 207] on div at bounding box center [488, 210] width 8 height 8
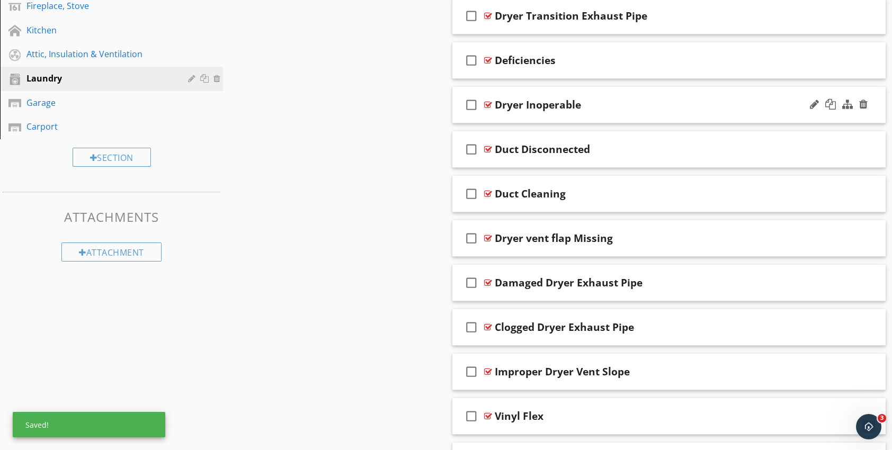
scroll to position [471, 0]
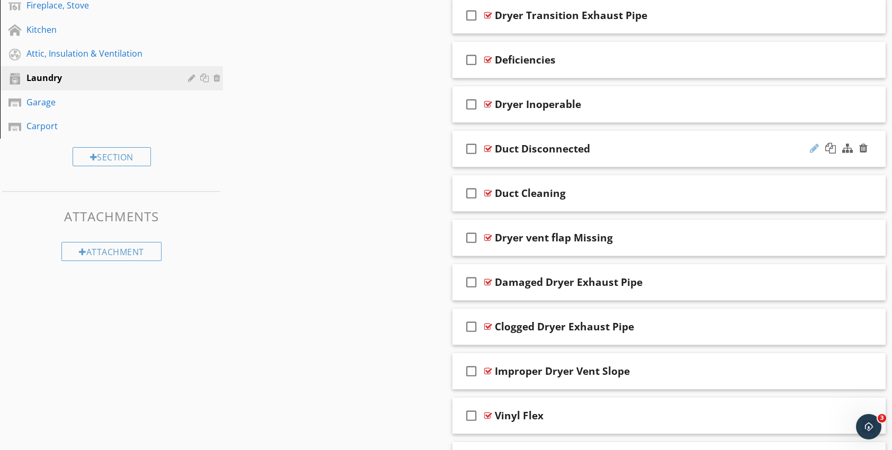
click at [810, 149] on div at bounding box center [814, 148] width 9 height 11
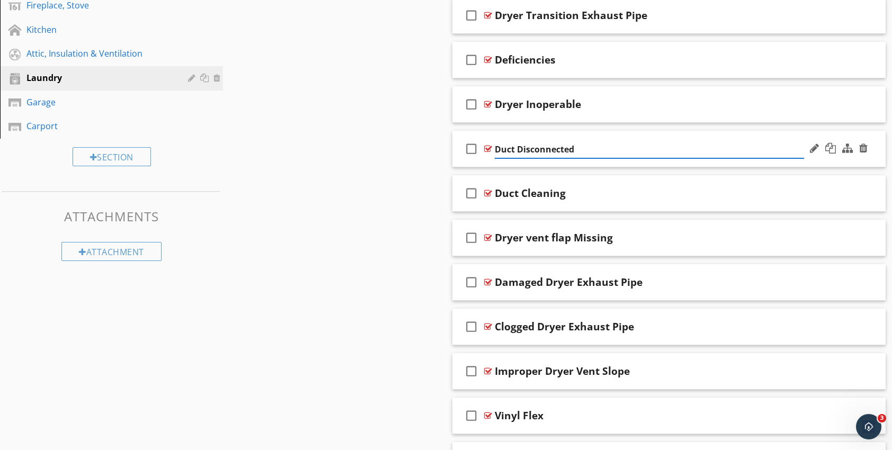
click at [495, 148] on input "Duct Disconnected" at bounding box center [649, 149] width 309 height 17
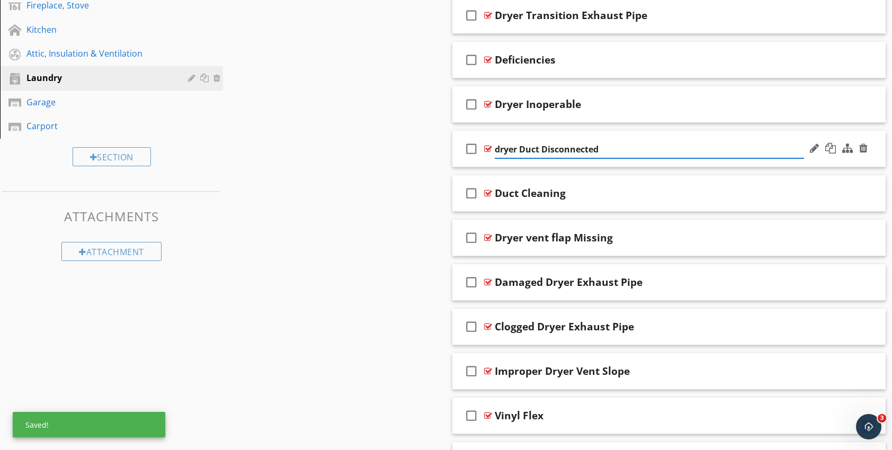
click at [501, 151] on input "dryer Duct Disconnected" at bounding box center [649, 149] width 309 height 17
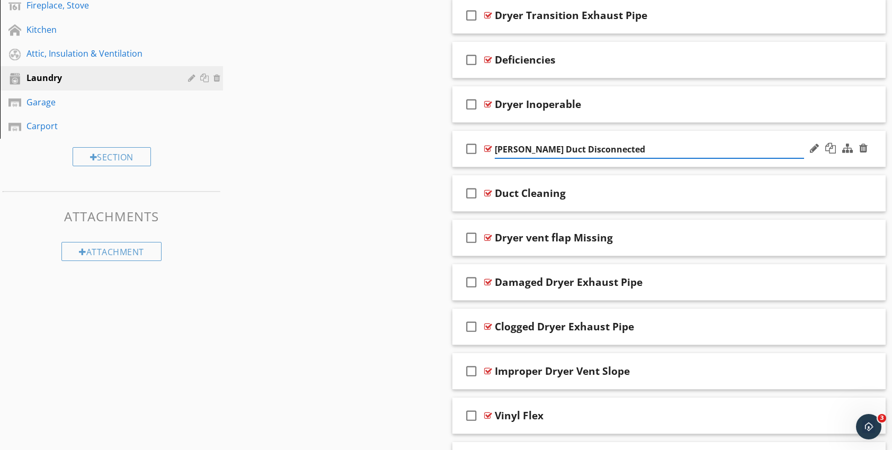
type input "Dryer Duct Disconnected"
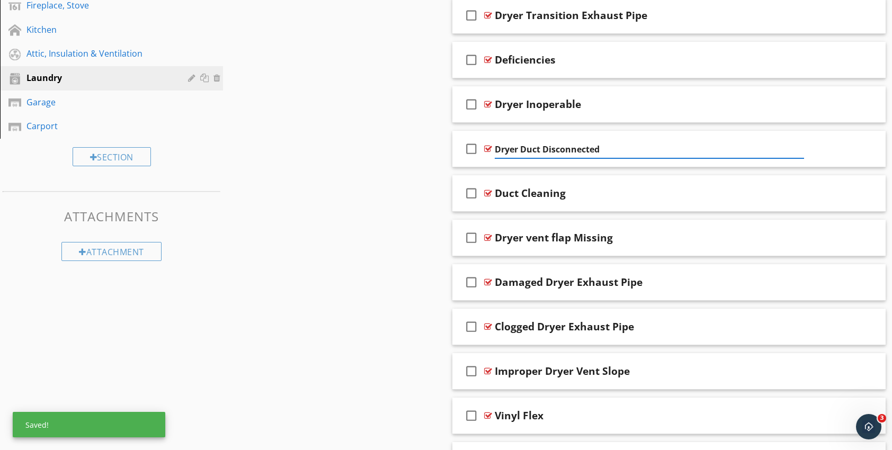
click at [393, 185] on div "Sections Inspection Detail Exterior Foundation Type Crawlspace, Basement, emerg…" at bounding box center [446, 73] width 892 height 878
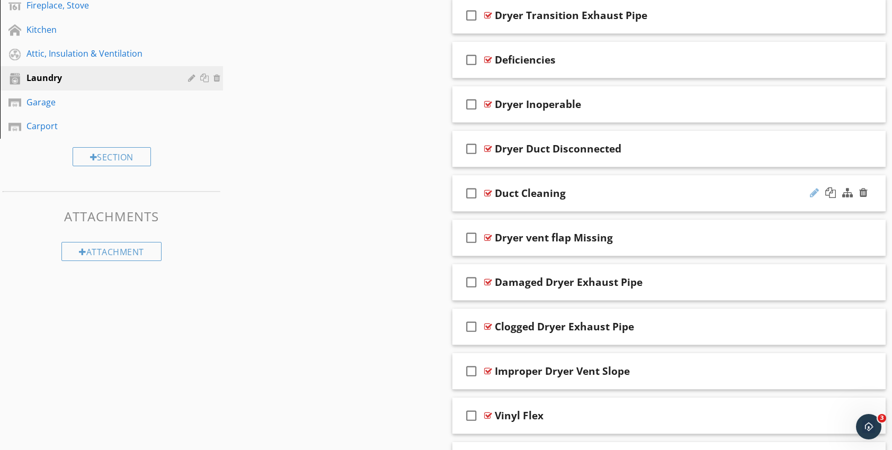
click at [816, 192] on div at bounding box center [814, 193] width 9 height 11
click at [495, 193] on input "Duct Cleaning" at bounding box center [649, 193] width 309 height 17
type input "Dryer Duct Cleaning"
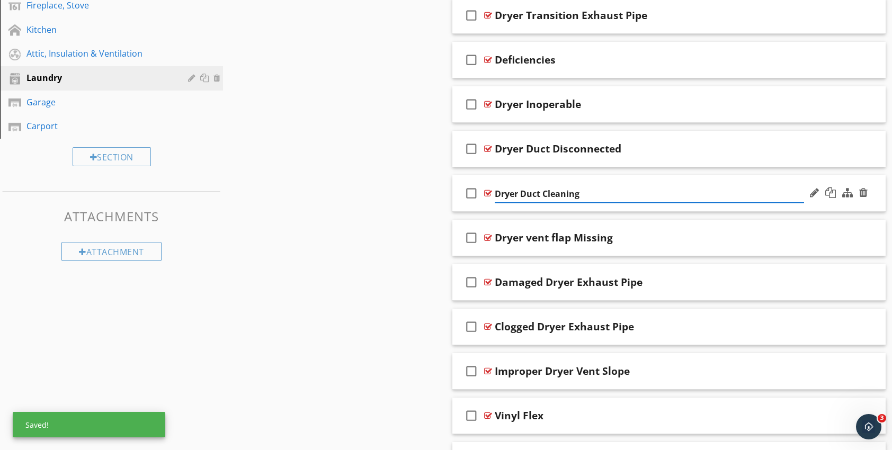
click at [488, 191] on div at bounding box center [488, 193] width 8 height 8
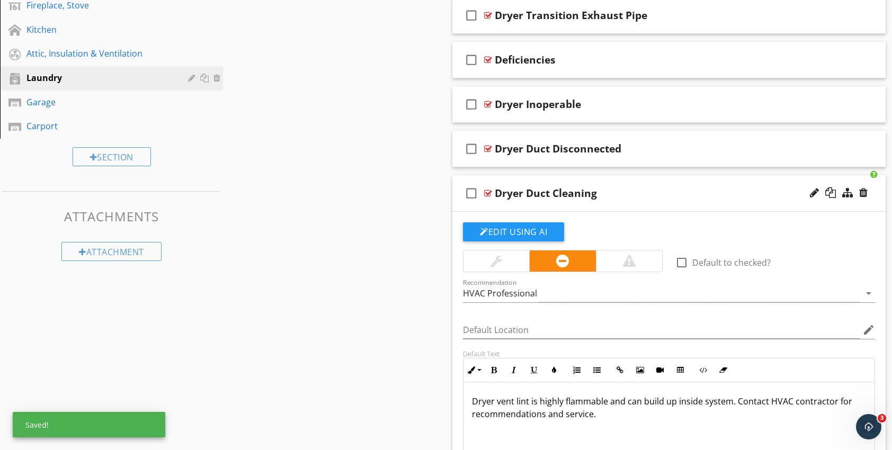
click at [485, 193] on div at bounding box center [488, 193] width 8 height 8
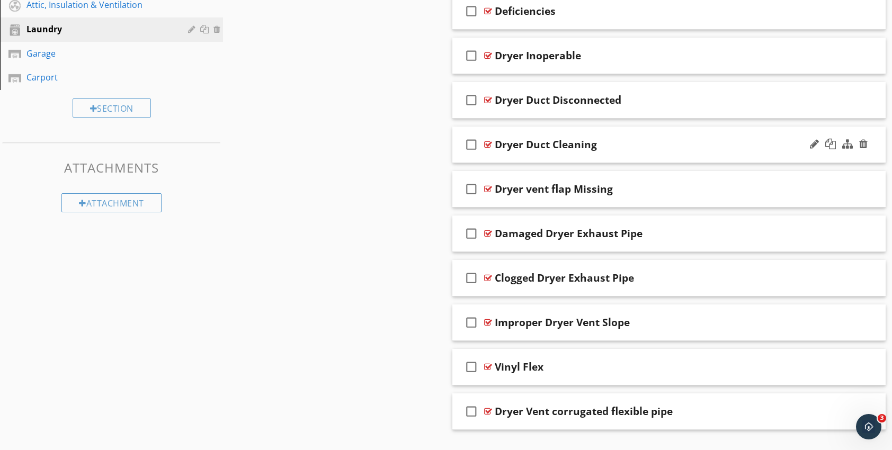
scroll to position [524, 0]
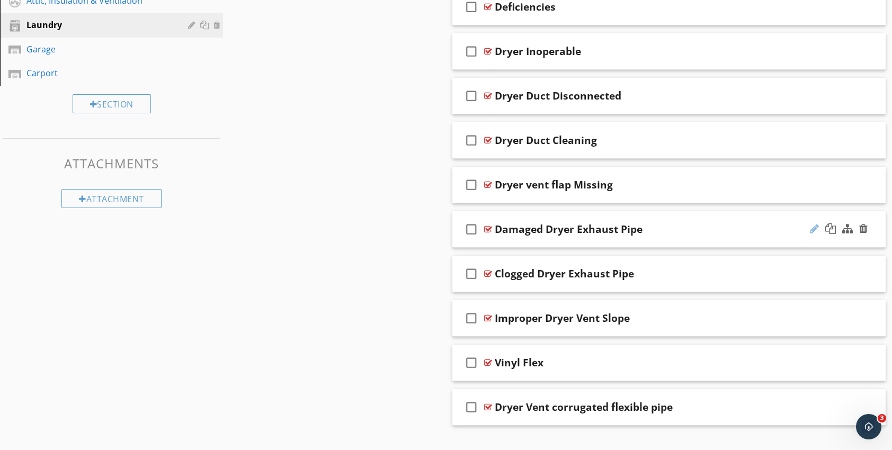
click at [814, 227] on div at bounding box center [814, 229] width 9 height 11
click at [537, 229] on input "Damaged Dryer Exhaust Pipe" at bounding box center [649, 229] width 309 height 17
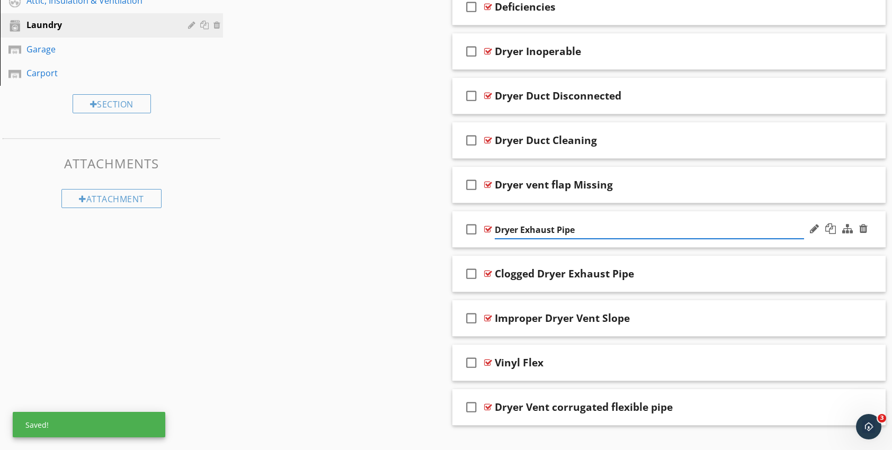
click at [521, 229] on input "Dryer Exhaust Pipe" at bounding box center [649, 229] width 309 height 17
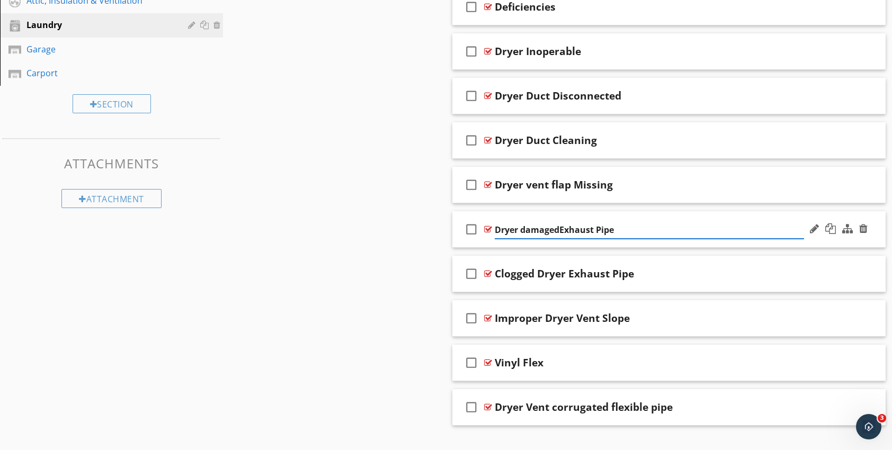
type input "Dryer damaged Exhaust Pipe"
click at [431, 270] on div "Sections Inspection Detail Exterior Foundation Type Crawlspace, Basement, emerg…" at bounding box center [446, 21] width 892 height 878
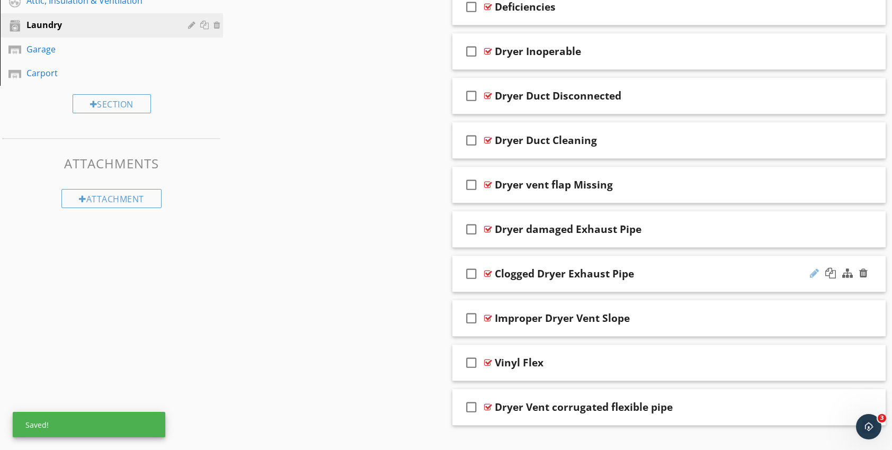
click at [810, 272] on div at bounding box center [814, 273] width 9 height 11
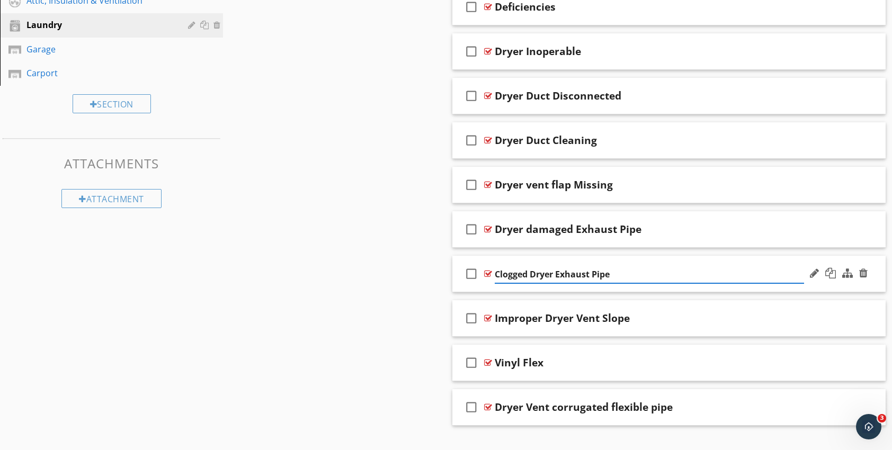
click at [530, 275] on input "Clogged Dryer Exhaust Pipe" at bounding box center [649, 274] width 309 height 17
click at [592, 273] on input "Dryer Exhaust Pipe" at bounding box center [649, 274] width 309 height 17
type input "Dryer Exhaust Pipe clogged"
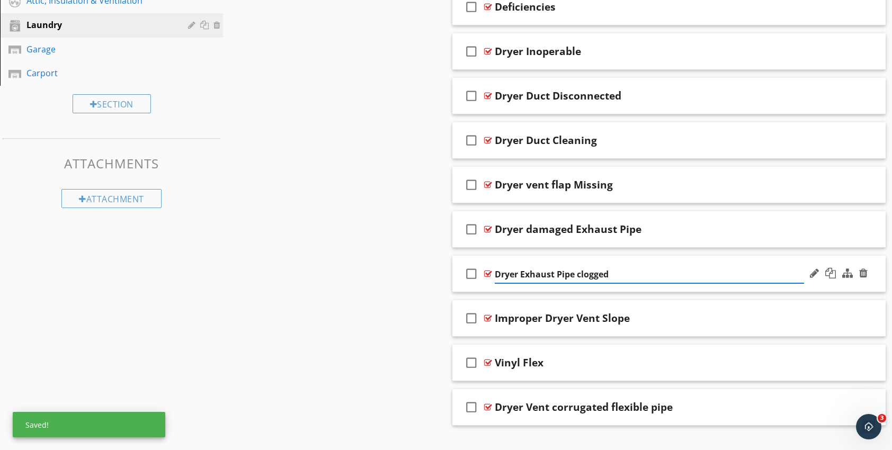
click at [488, 272] on div at bounding box center [488, 274] width 8 height 8
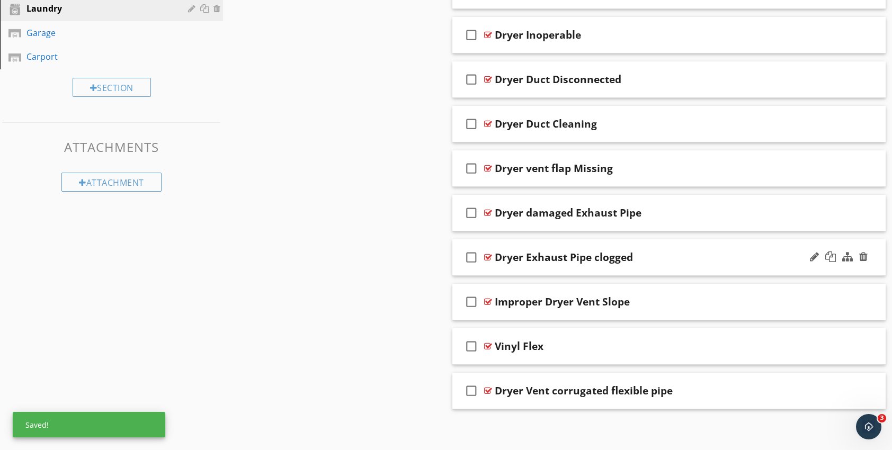
scroll to position [542, 0]
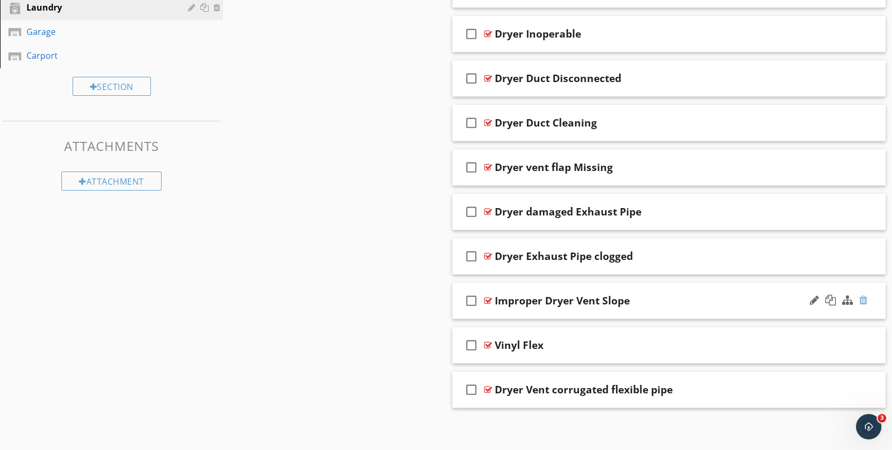
click at [865, 298] on div at bounding box center [863, 300] width 8 height 11
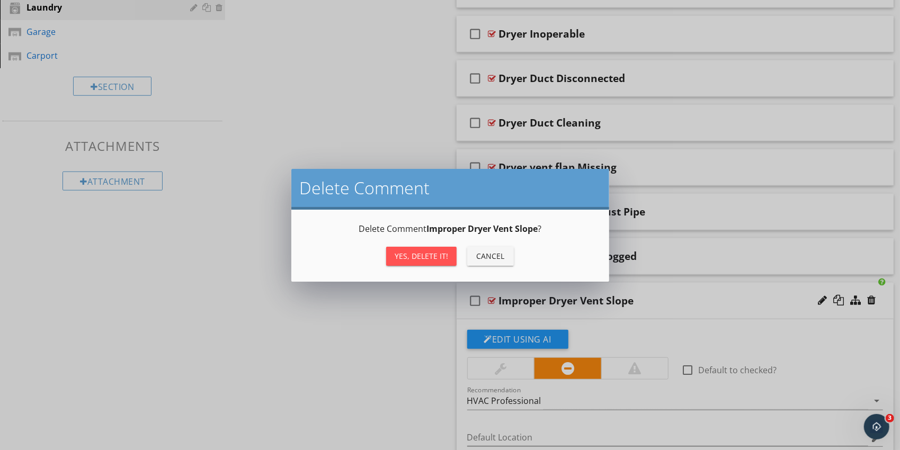
click at [443, 258] on div "Yes, Delete it!" at bounding box center [422, 256] width 54 height 11
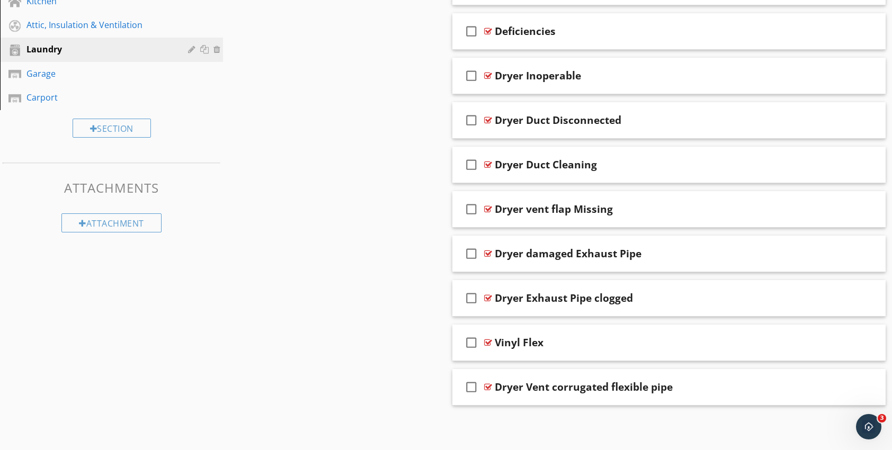
scroll to position [498, 0]
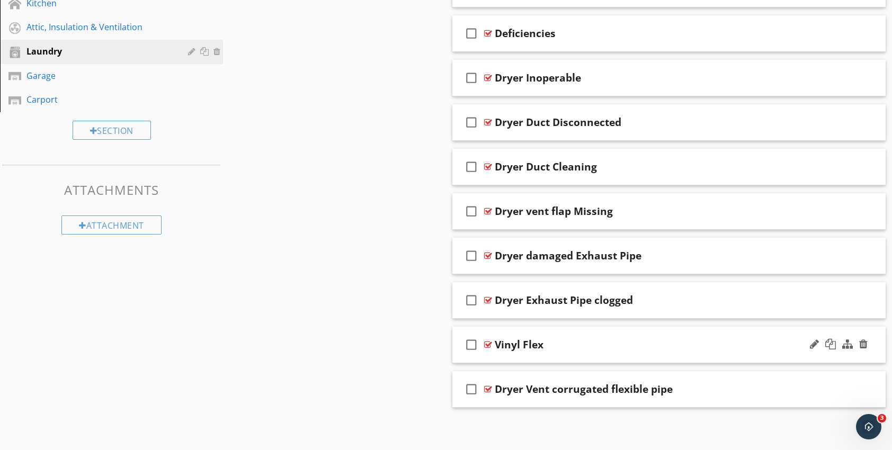
click at [487, 343] on div at bounding box center [488, 345] width 8 height 8
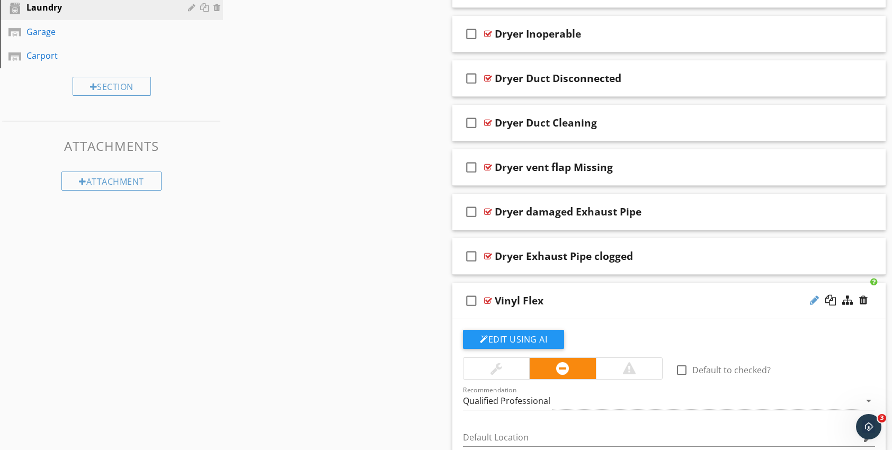
click at [813, 298] on div at bounding box center [814, 300] width 9 height 11
click at [496, 299] on input "Vinyl Flex" at bounding box center [649, 301] width 309 height 17
type input "Dryer Vinyl Flex"
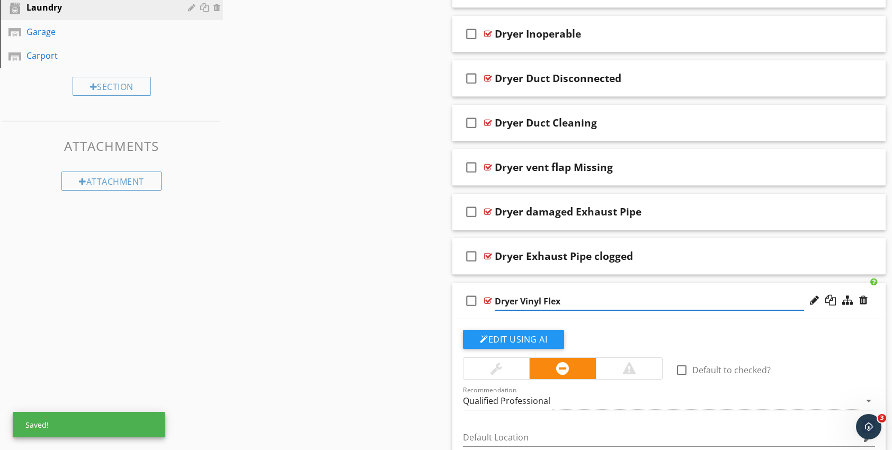
click at [487, 298] on div at bounding box center [488, 301] width 8 height 8
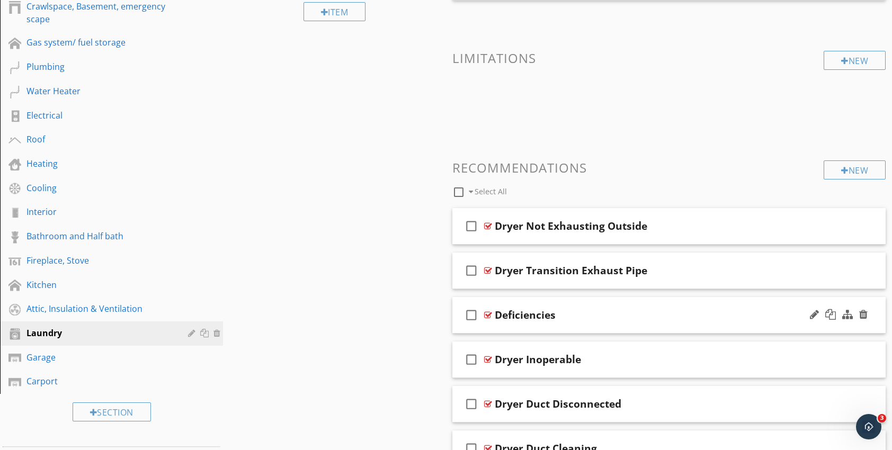
scroll to position [212, 0]
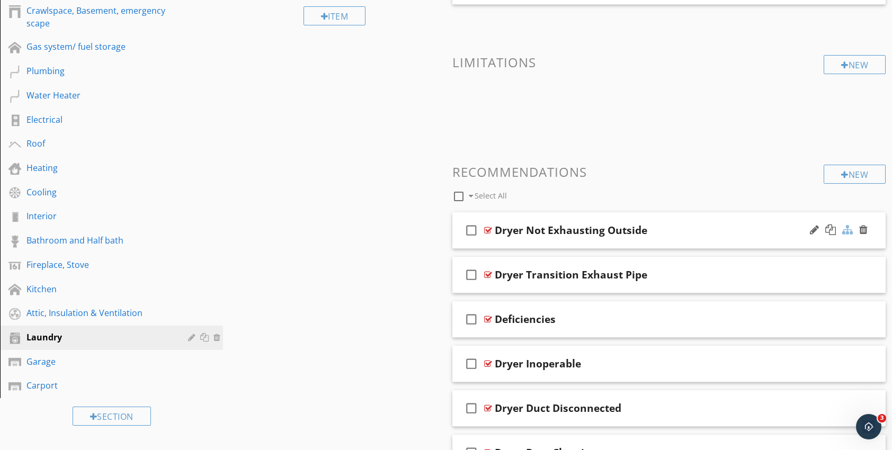
click at [848, 231] on div at bounding box center [847, 230] width 11 height 11
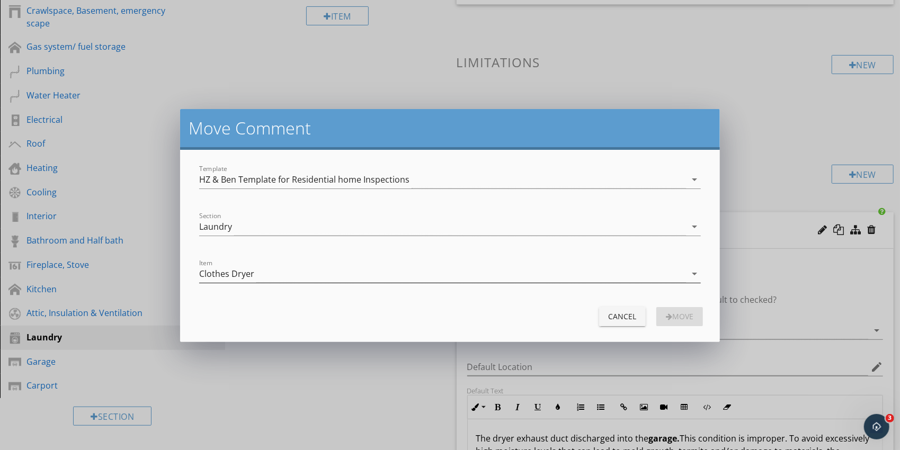
click at [694, 273] on icon "arrow_drop_down" at bounding box center [694, 274] width 13 height 13
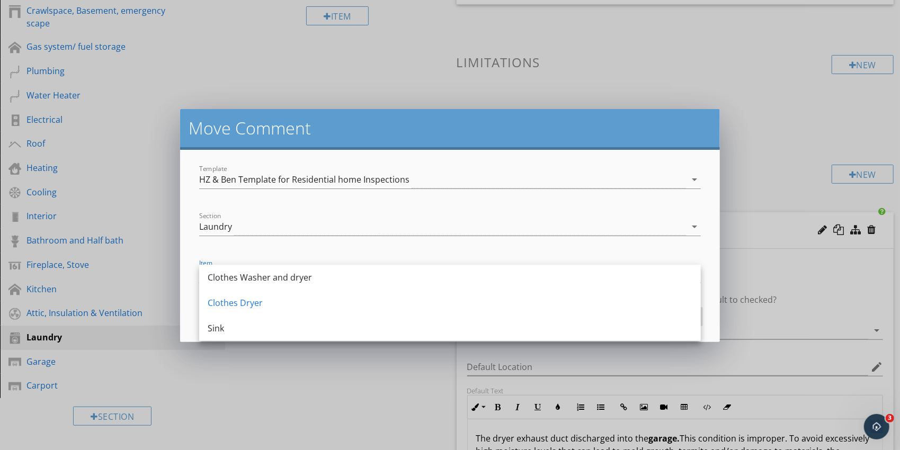
click at [293, 282] on div "Clothes Washer and dryer" at bounding box center [450, 277] width 485 height 13
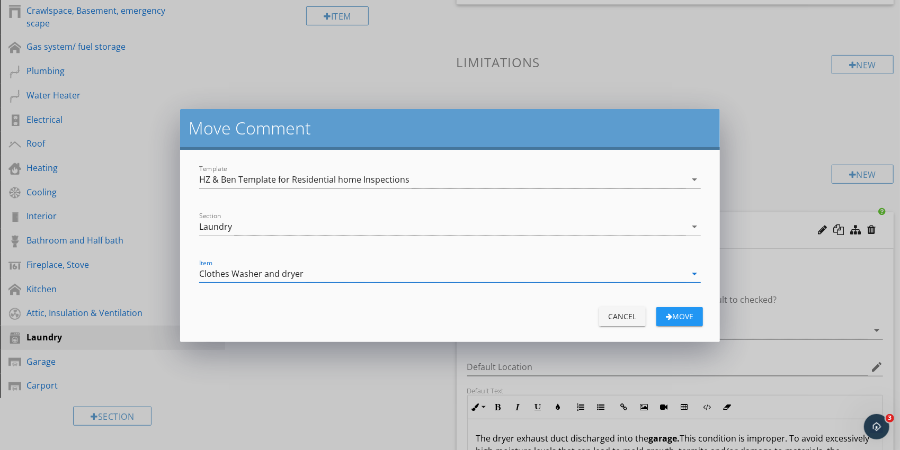
click at [678, 317] on div "Move" at bounding box center [680, 316] width 30 height 11
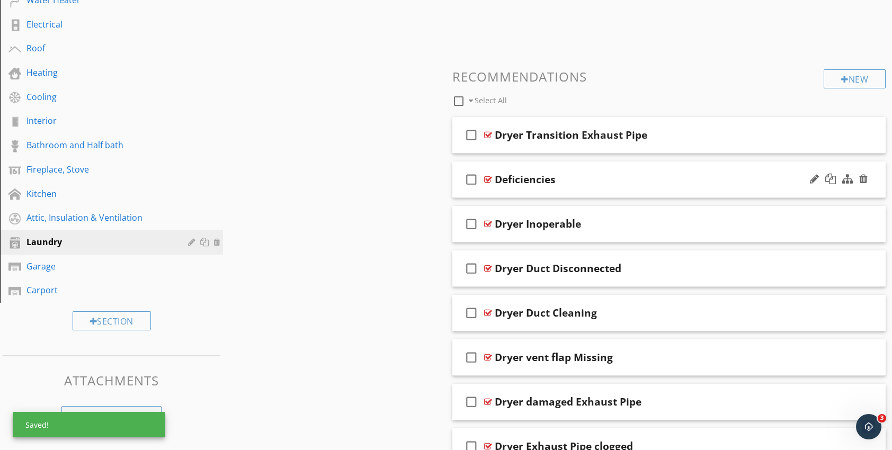
scroll to position [318, 0]
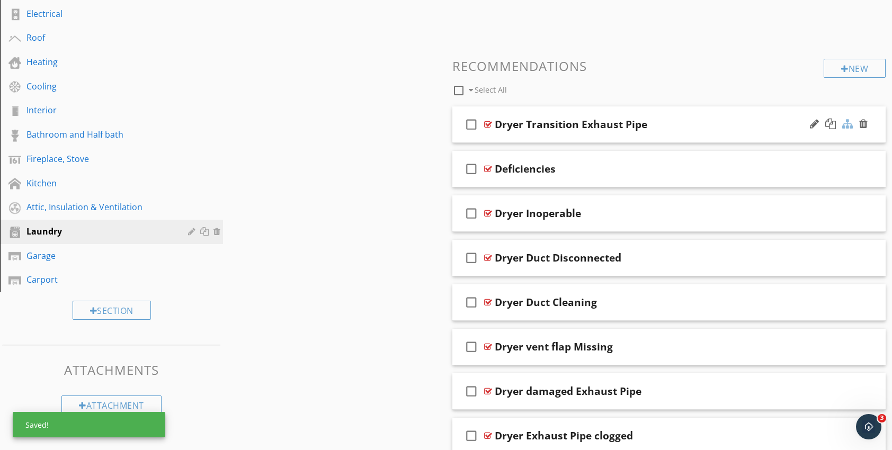
click at [846, 125] on div at bounding box center [847, 124] width 11 height 11
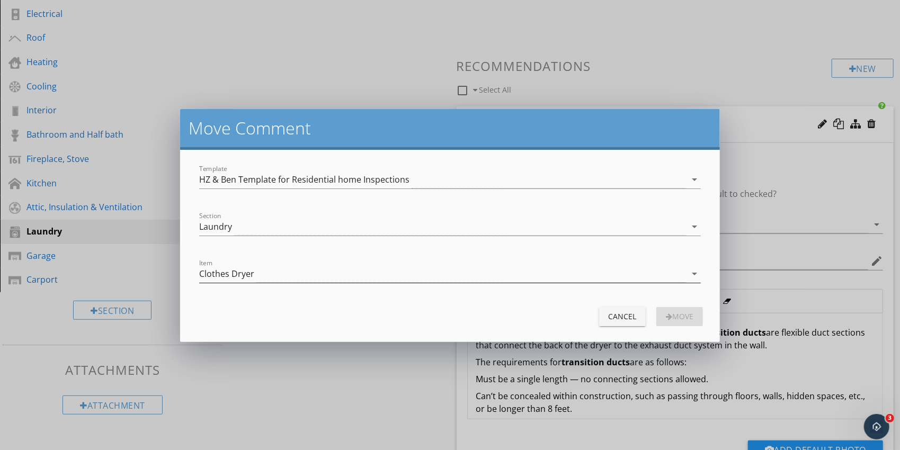
click at [691, 273] on icon "arrow_drop_down" at bounding box center [694, 274] width 13 height 13
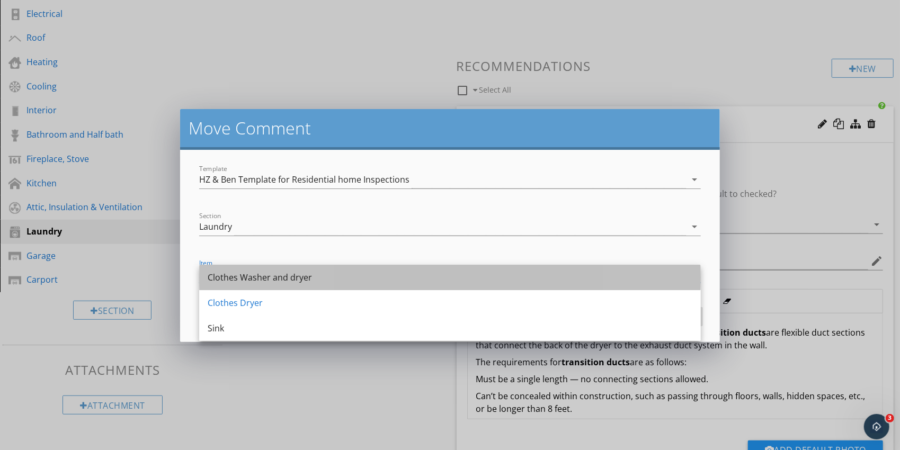
click at [278, 274] on div "Clothes Washer and dryer" at bounding box center [450, 277] width 485 height 13
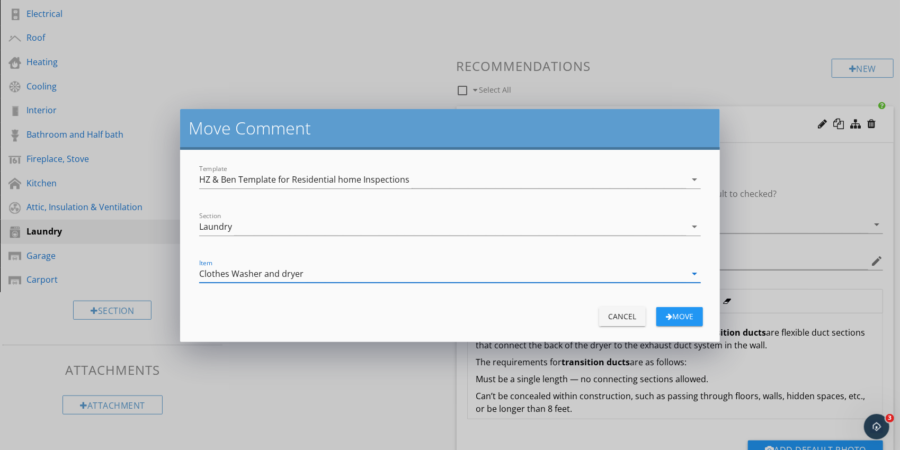
click at [684, 319] on div "Move" at bounding box center [680, 316] width 30 height 11
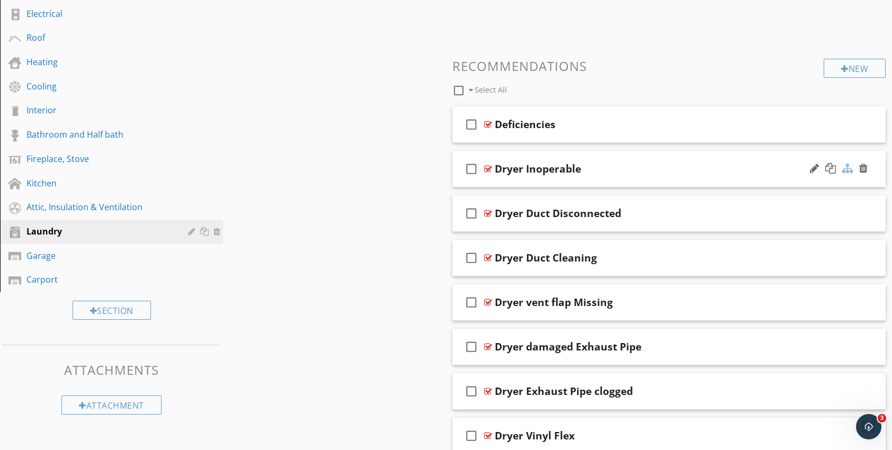
click at [847, 169] on div at bounding box center [847, 168] width 11 height 11
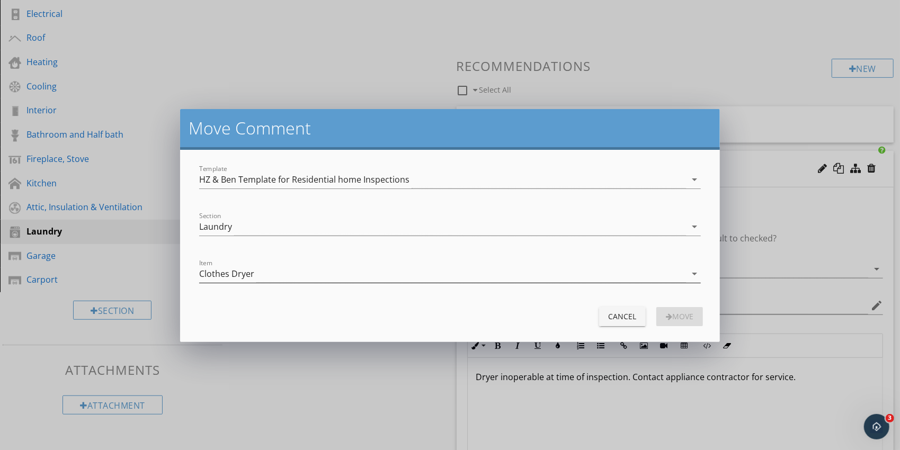
click at [692, 275] on icon "arrow_drop_down" at bounding box center [694, 274] width 13 height 13
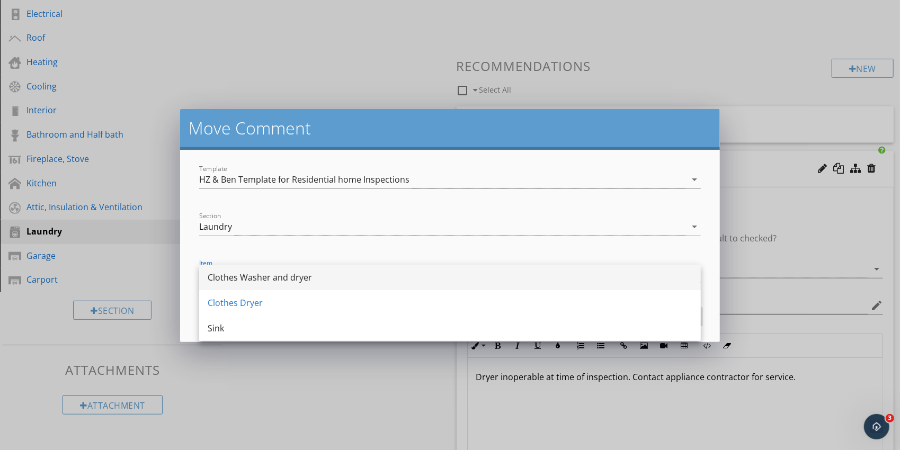
click at [280, 280] on div "Clothes Washer and dryer" at bounding box center [450, 277] width 485 height 13
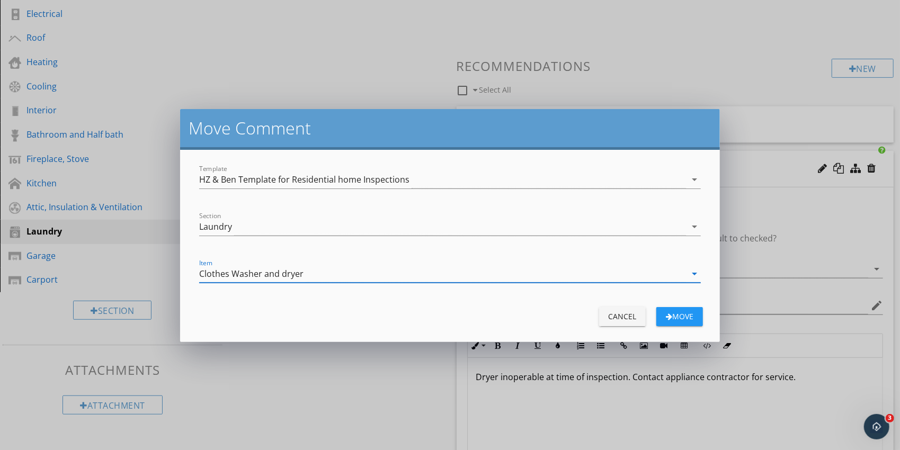
click at [685, 320] on div "Move" at bounding box center [680, 316] width 30 height 11
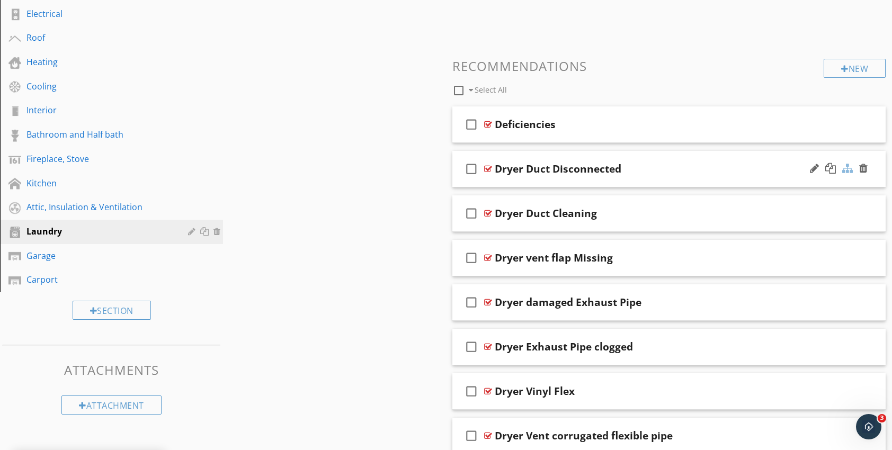
click at [846, 166] on div at bounding box center [847, 168] width 11 height 11
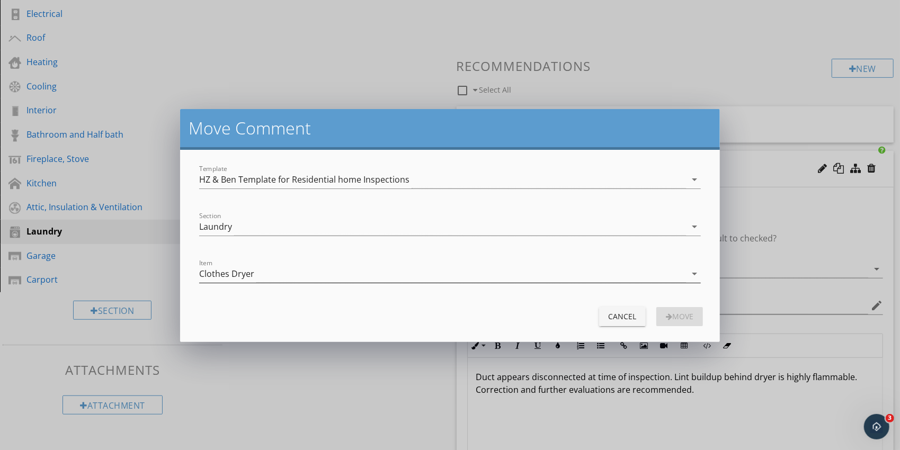
click at [689, 275] on icon "arrow_drop_down" at bounding box center [694, 274] width 13 height 13
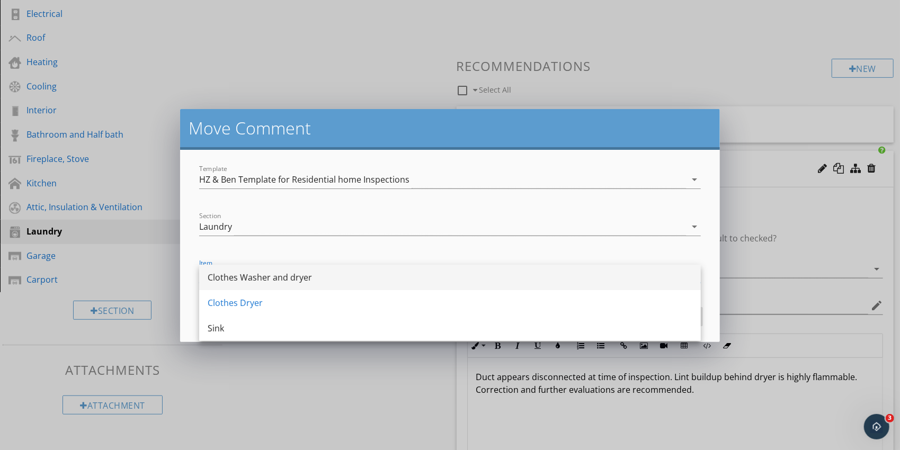
click at [296, 278] on div "Clothes Washer and dryer" at bounding box center [450, 277] width 485 height 13
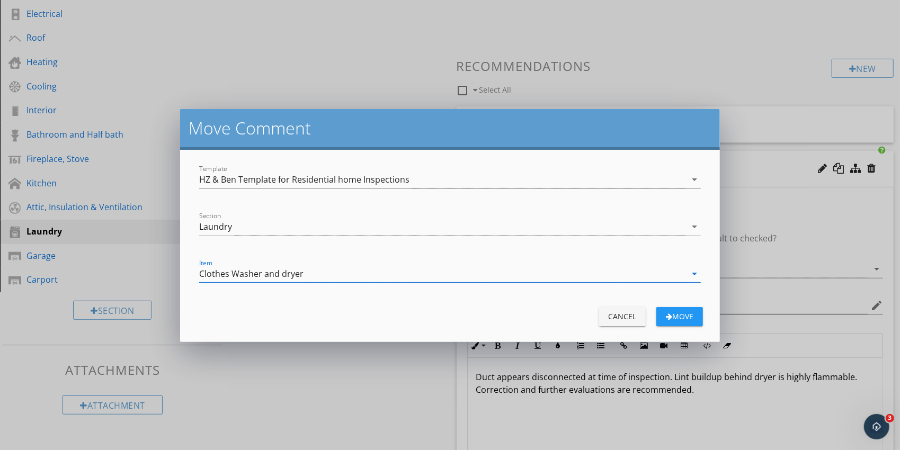
click at [683, 318] on div "Move" at bounding box center [680, 316] width 30 height 11
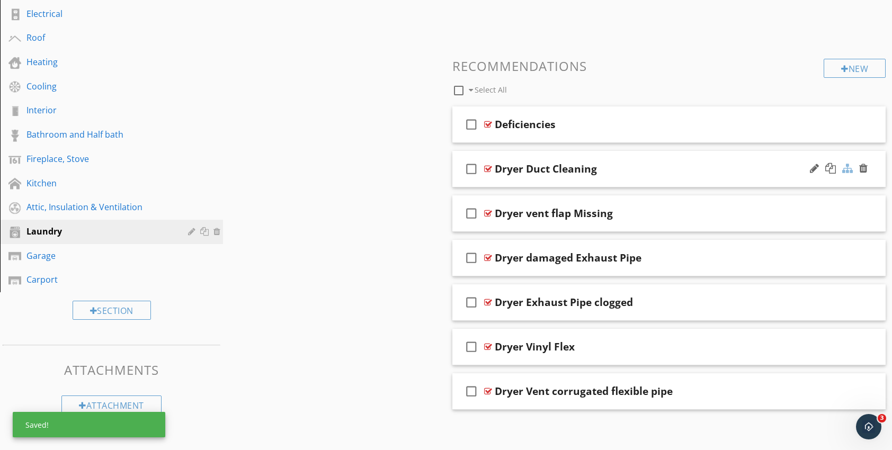
click at [850, 171] on div at bounding box center [847, 168] width 11 height 11
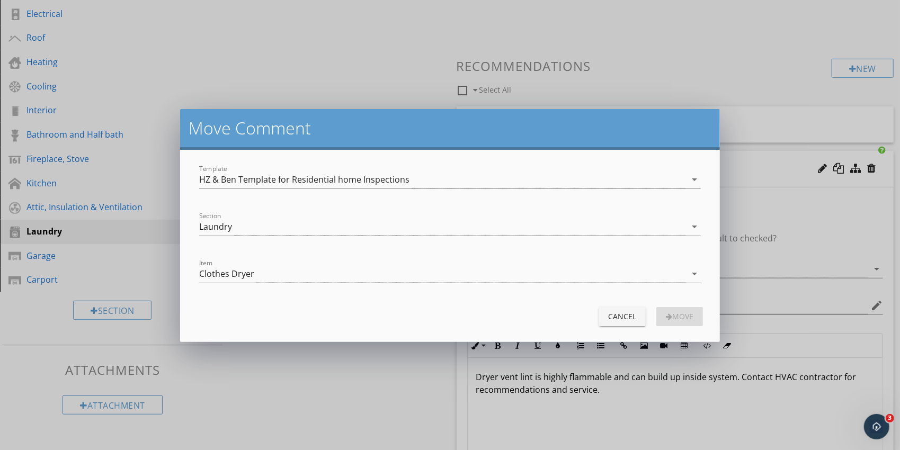
click at [690, 276] on icon "arrow_drop_down" at bounding box center [694, 274] width 13 height 13
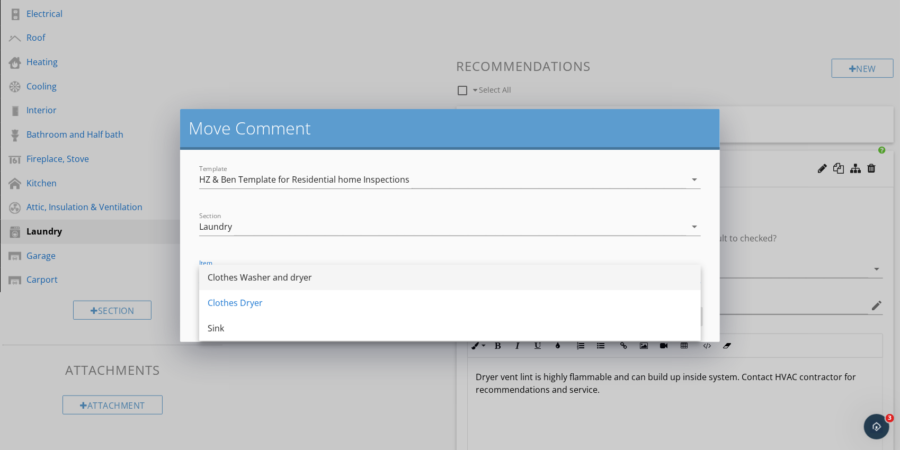
click at [298, 280] on div "Clothes Washer and dryer" at bounding box center [450, 277] width 485 height 13
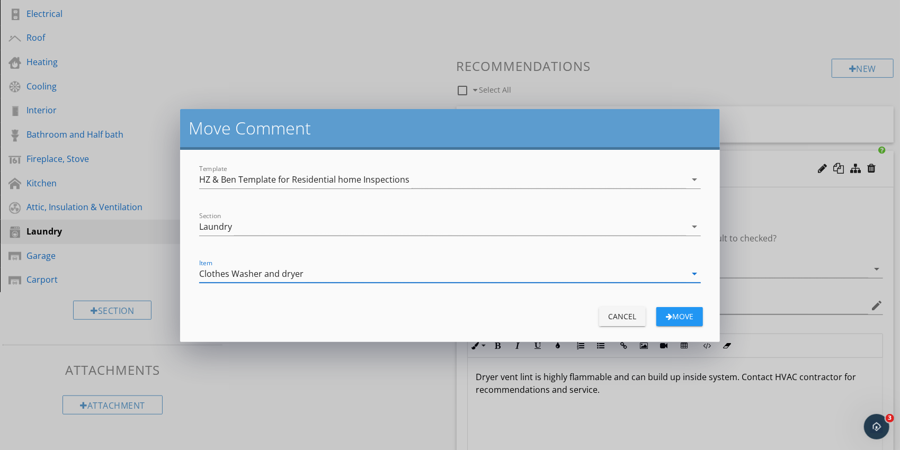
click at [677, 314] on div "Move" at bounding box center [680, 316] width 30 height 11
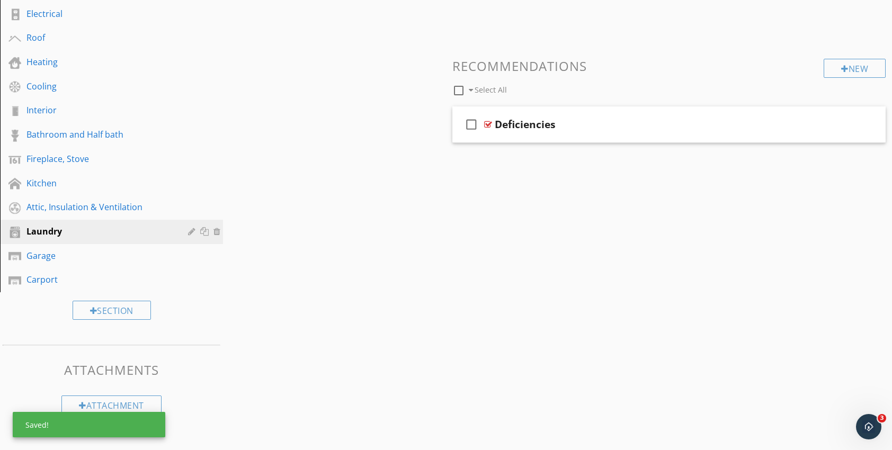
scroll to position [300, 0]
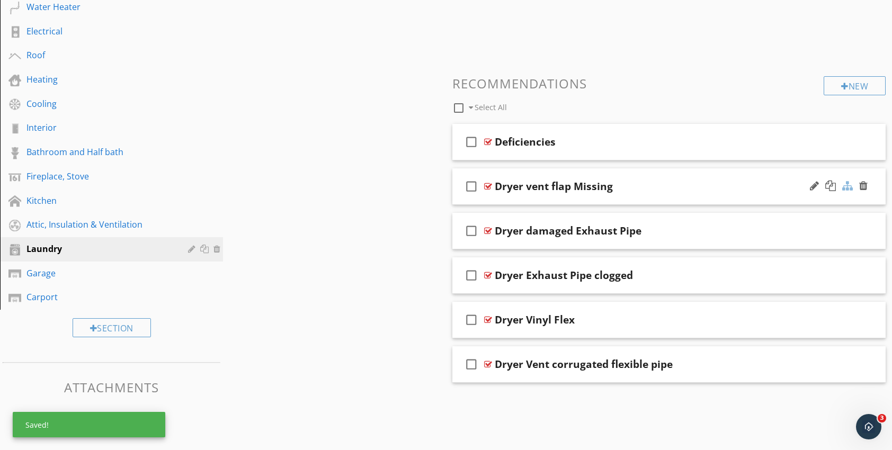
click at [848, 185] on div at bounding box center [847, 186] width 11 height 11
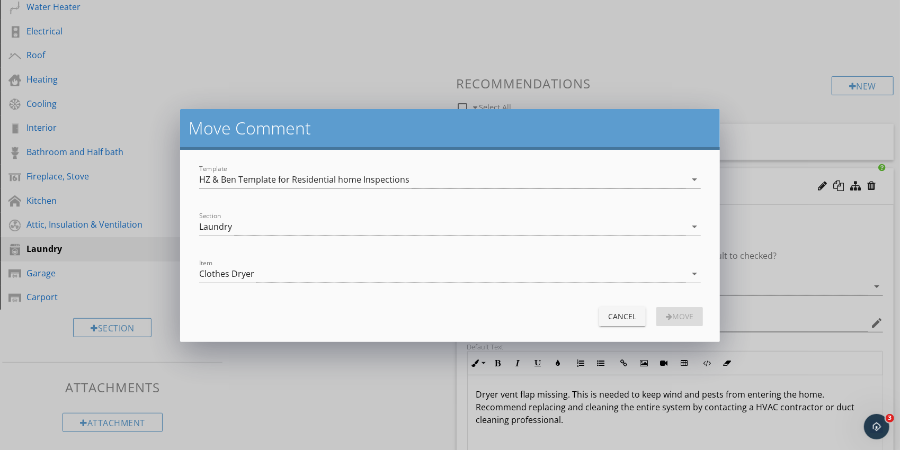
click at [693, 269] on icon "arrow_drop_down" at bounding box center [694, 274] width 13 height 13
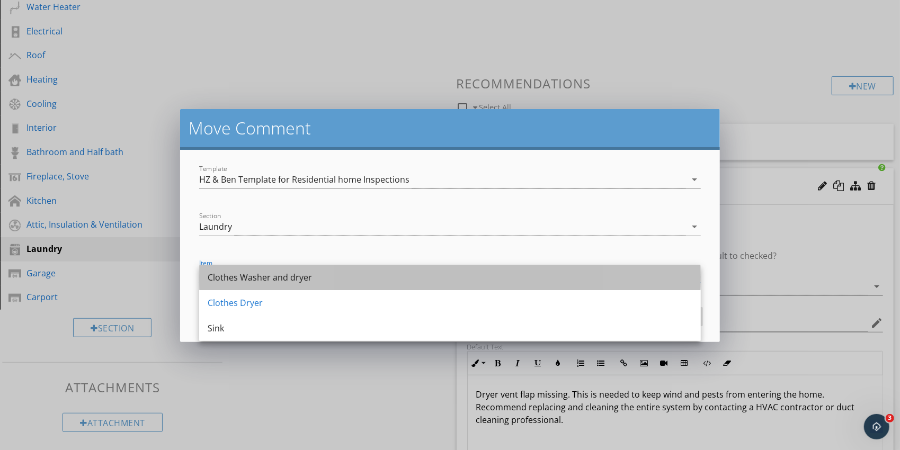
click at [283, 282] on div "Clothes Washer and dryer" at bounding box center [450, 277] width 485 height 13
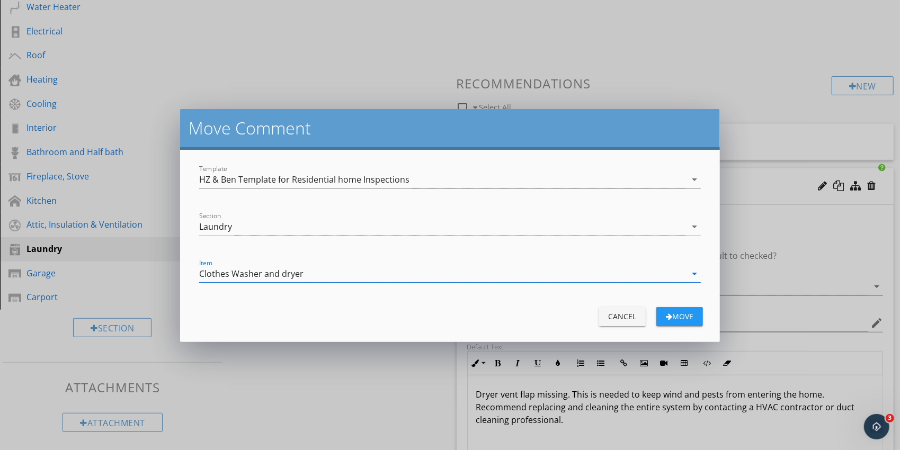
click at [682, 316] on div "Move" at bounding box center [680, 316] width 30 height 11
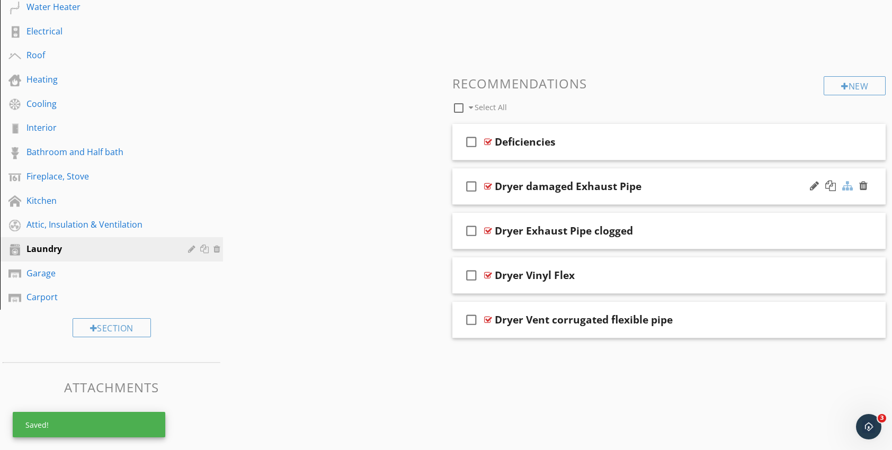
click at [846, 184] on div at bounding box center [847, 186] width 11 height 11
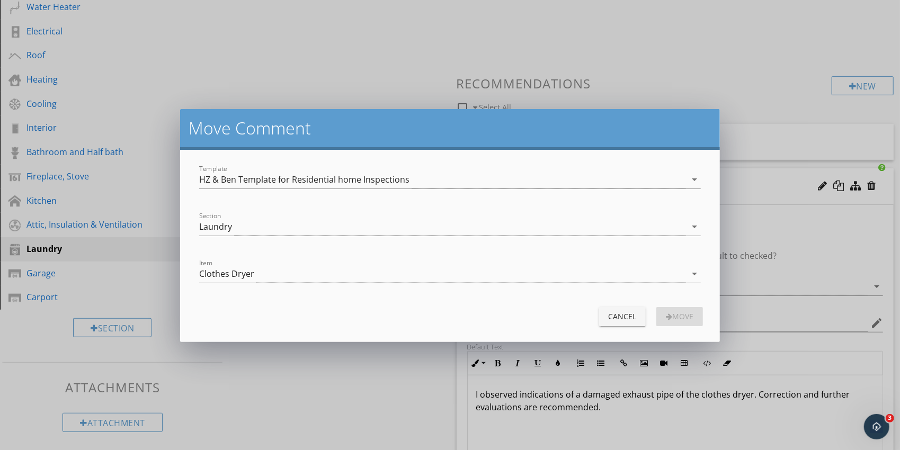
click at [698, 274] on icon "arrow_drop_down" at bounding box center [694, 274] width 13 height 13
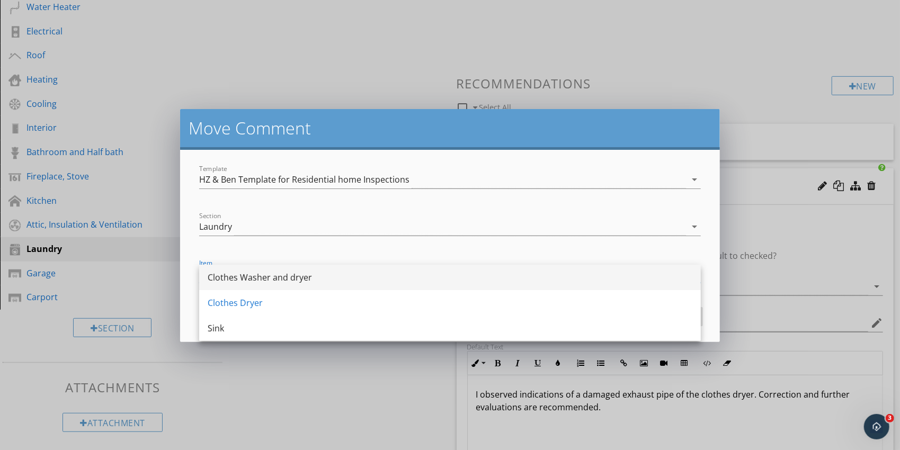
click at [303, 280] on div "Clothes Washer and dryer" at bounding box center [450, 277] width 485 height 13
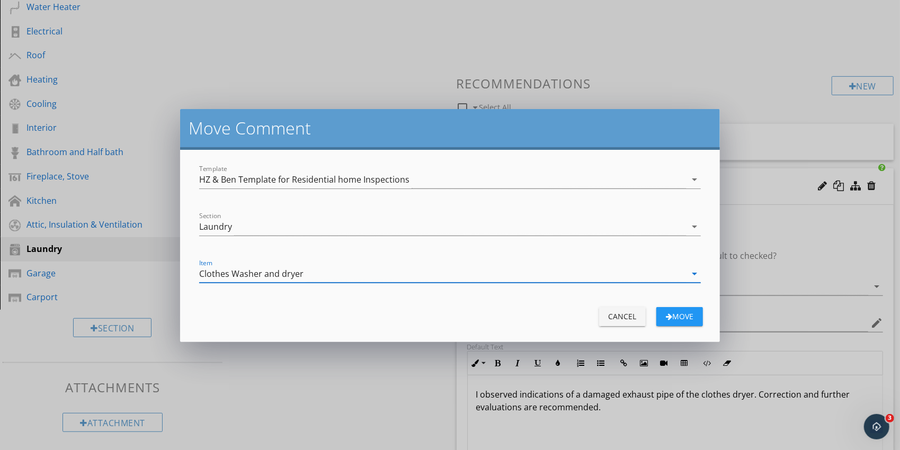
click at [685, 316] on div "Move" at bounding box center [680, 316] width 30 height 11
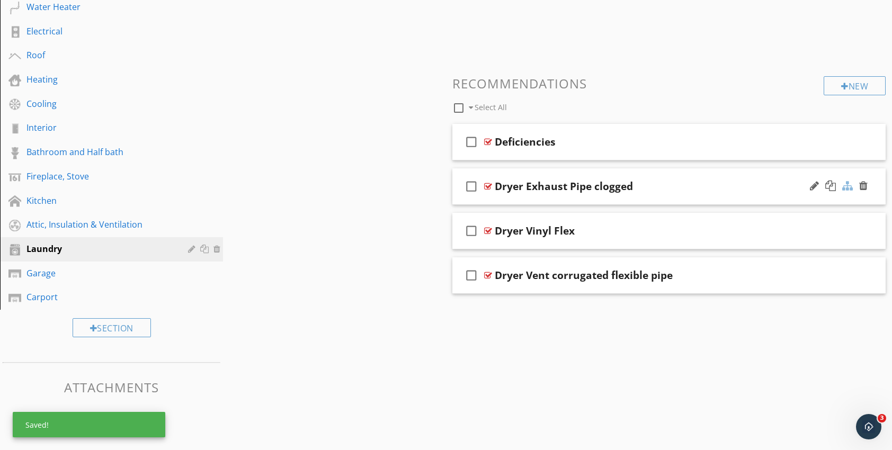
click at [844, 186] on div at bounding box center [847, 186] width 11 height 11
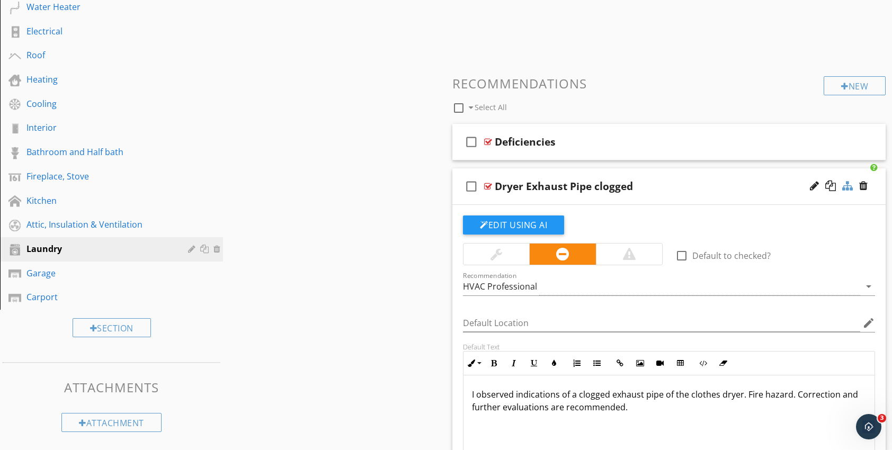
click at [847, 186] on div at bounding box center [847, 186] width 11 height 11
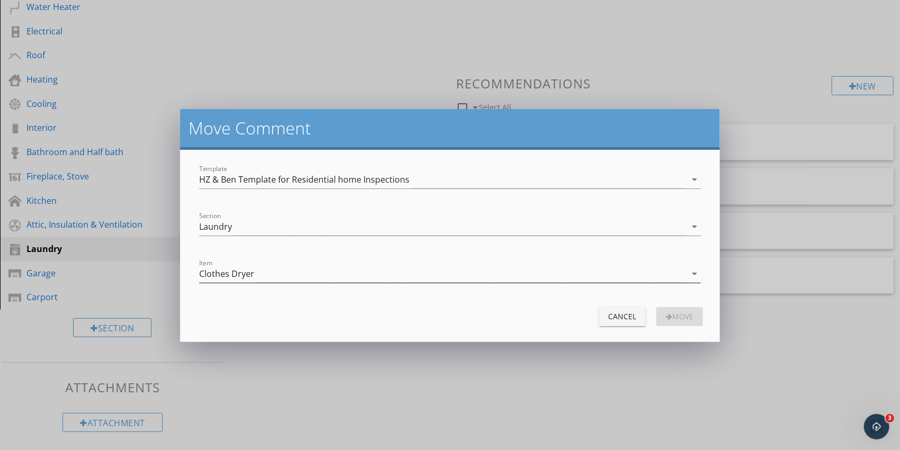
click at [692, 268] on icon "arrow_drop_down" at bounding box center [694, 274] width 13 height 13
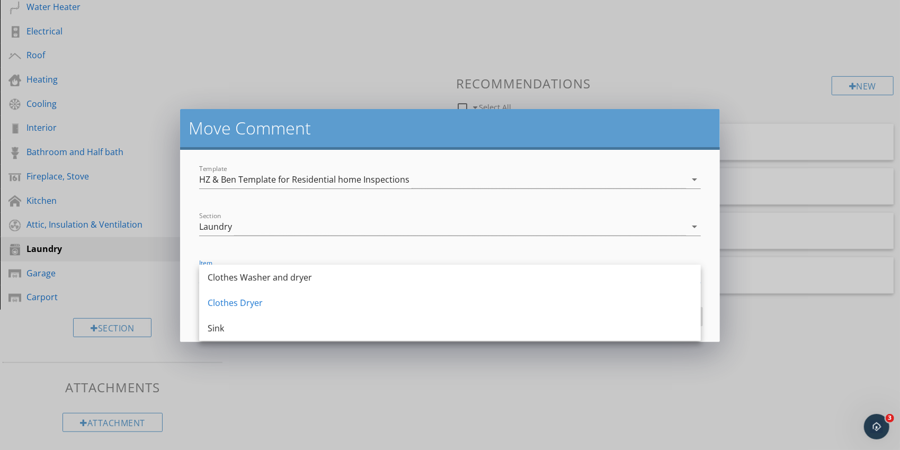
drag, startPoint x: 334, startPoint y: 279, endPoint x: 358, endPoint y: 280, distance: 24.4
click at [334, 279] on div "Clothes Washer and dryer" at bounding box center [450, 277] width 485 height 13
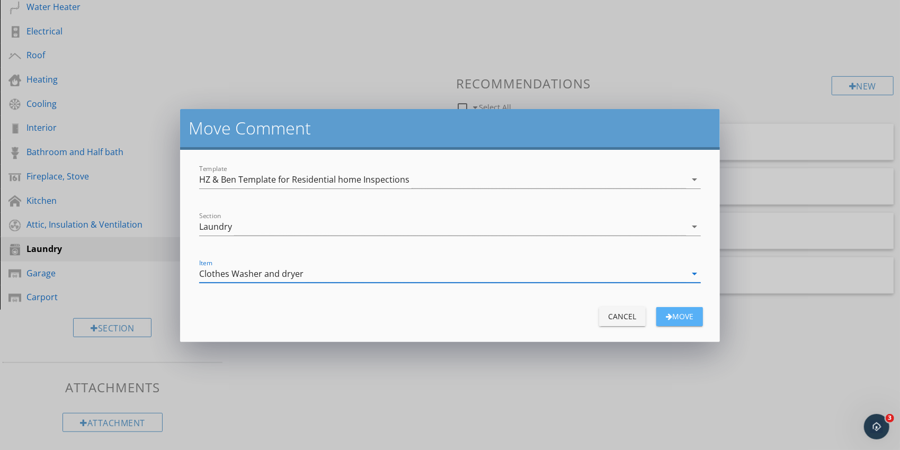
click at [683, 316] on div "Move" at bounding box center [680, 316] width 30 height 11
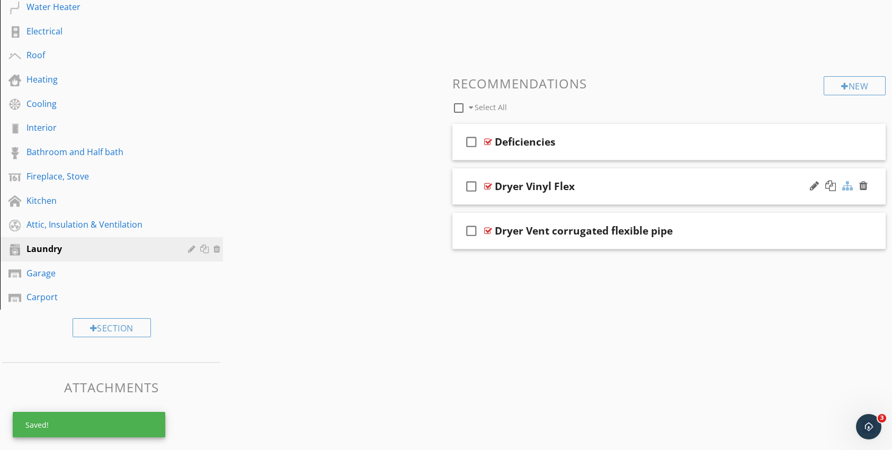
click at [844, 186] on div at bounding box center [847, 186] width 11 height 11
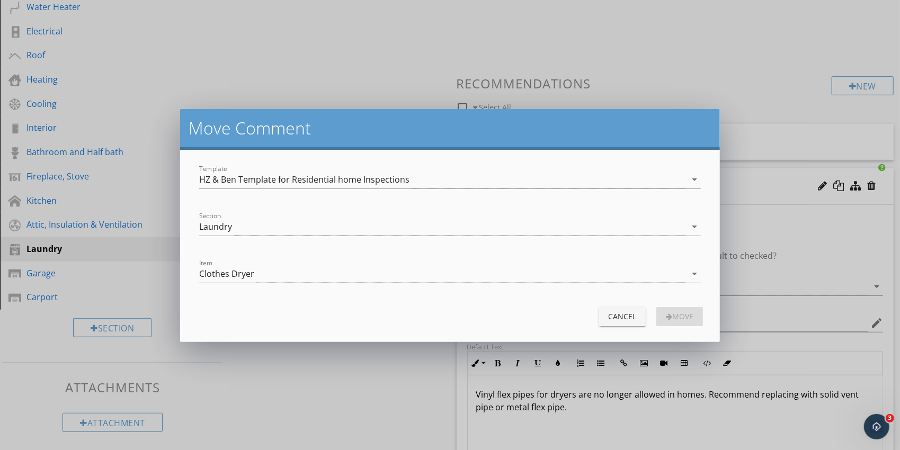
click at [689, 274] on icon "arrow_drop_down" at bounding box center [694, 274] width 13 height 13
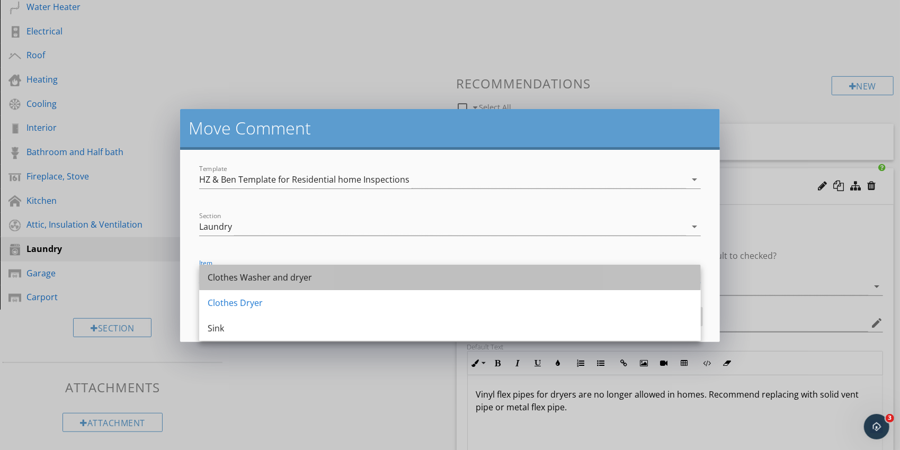
click at [259, 281] on div "Clothes Washer and dryer" at bounding box center [450, 277] width 485 height 13
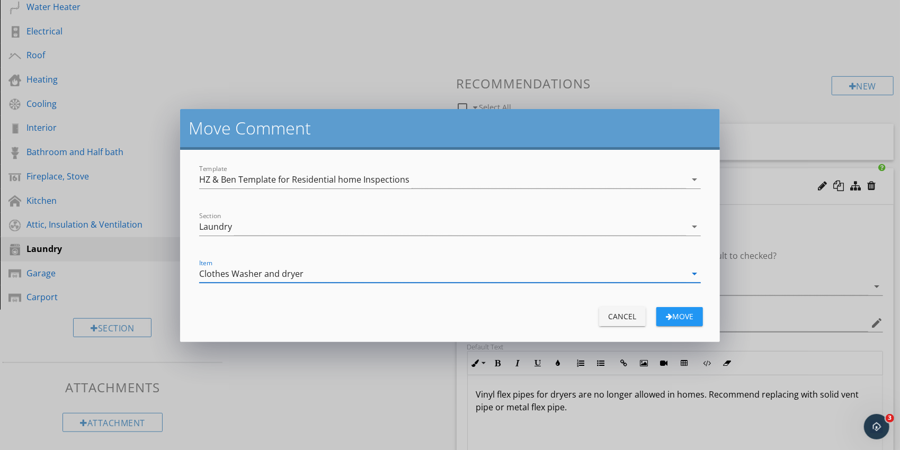
click at [666, 315] on div "button" at bounding box center [669, 316] width 6 height 7
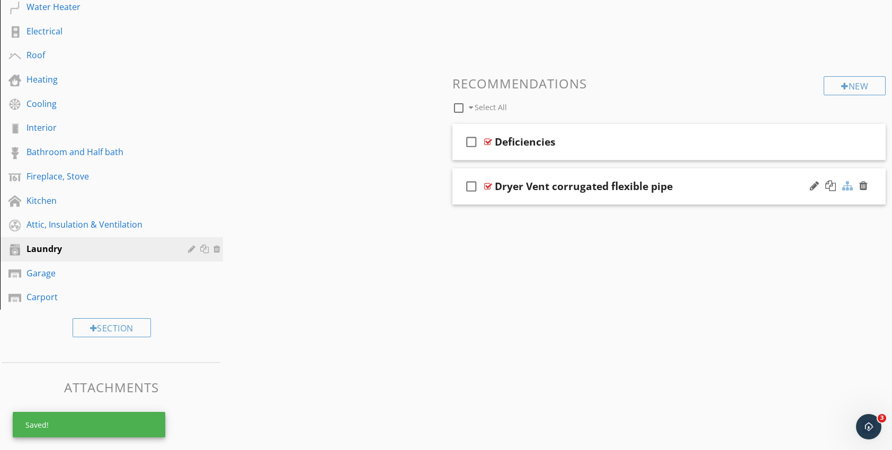
click at [849, 181] on div at bounding box center [847, 186] width 11 height 11
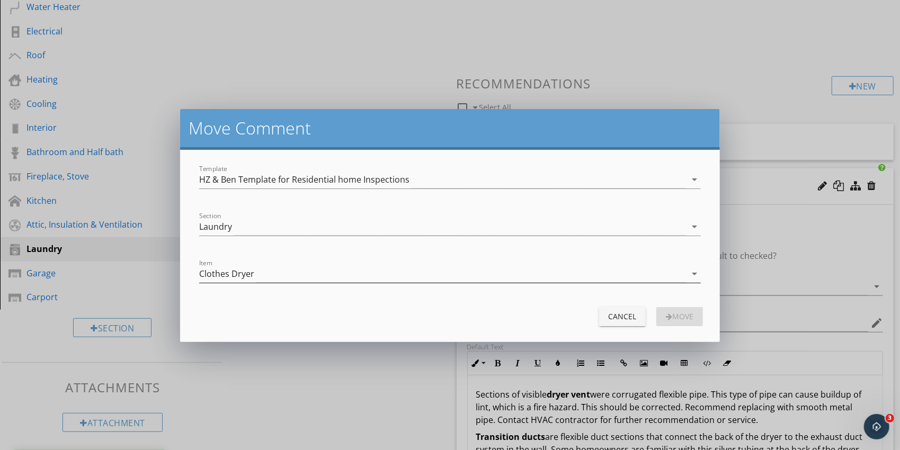
click at [687, 268] on div "arrow_drop_down" at bounding box center [693, 274] width 15 height 13
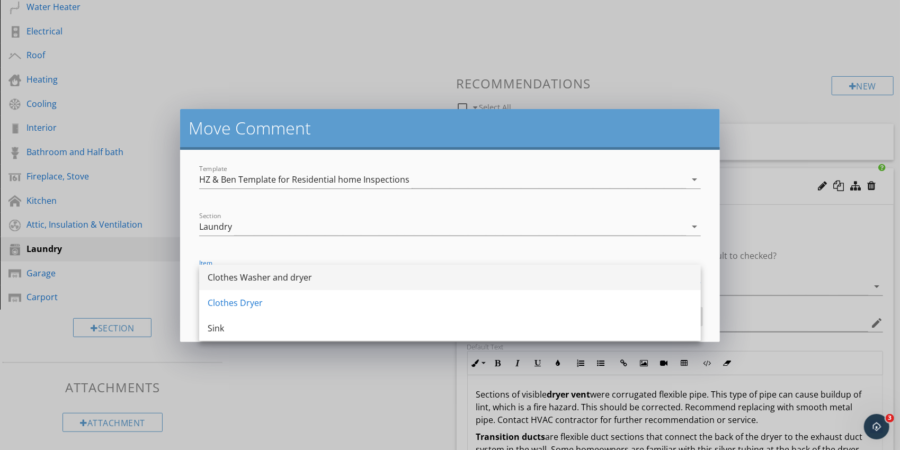
click at [285, 280] on div "Clothes Washer and dryer" at bounding box center [450, 277] width 485 height 13
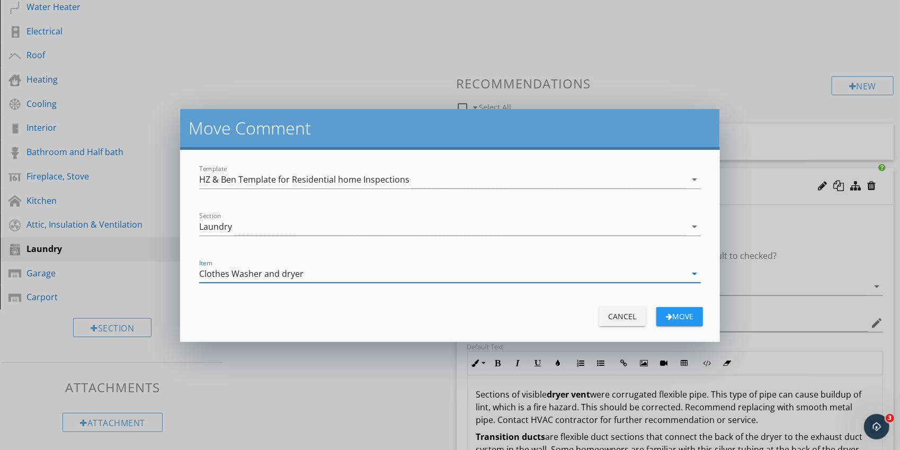
click at [690, 318] on div "Move" at bounding box center [680, 316] width 30 height 11
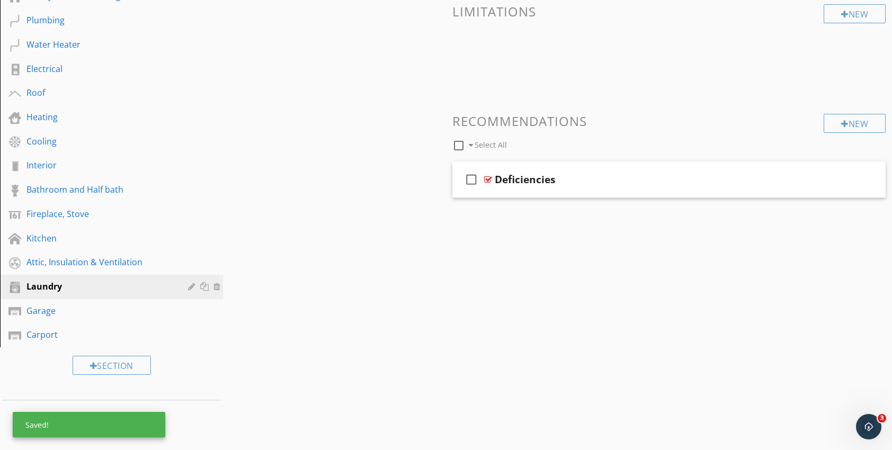
scroll to position [35, 0]
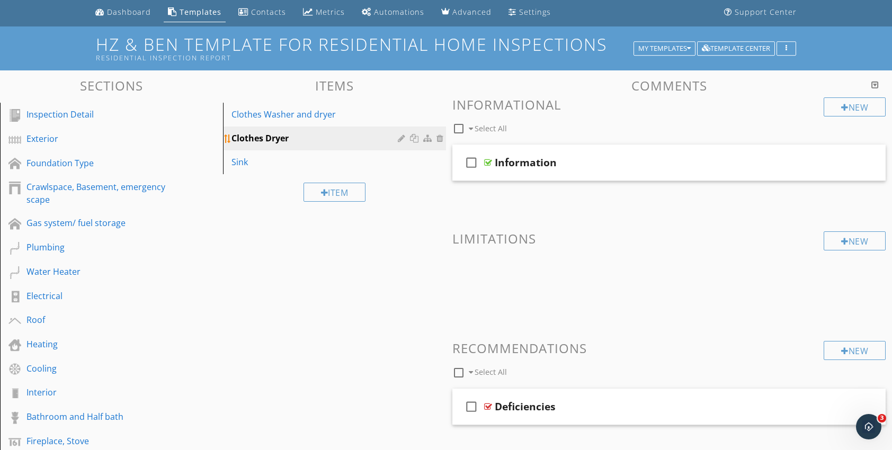
click at [441, 138] on div at bounding box center [441, 138] width 10 height 8
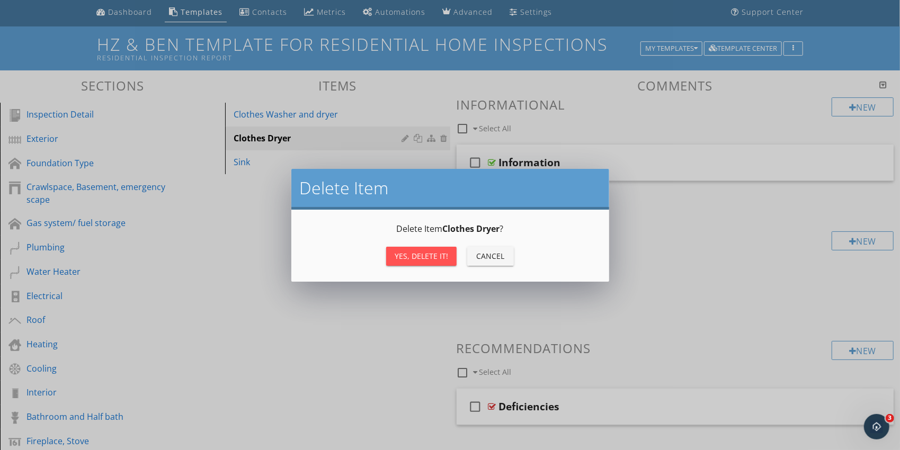
click at [447, 255] on div "Yes, Delete it!" at bounding box center [422, 256] width 54 height 11
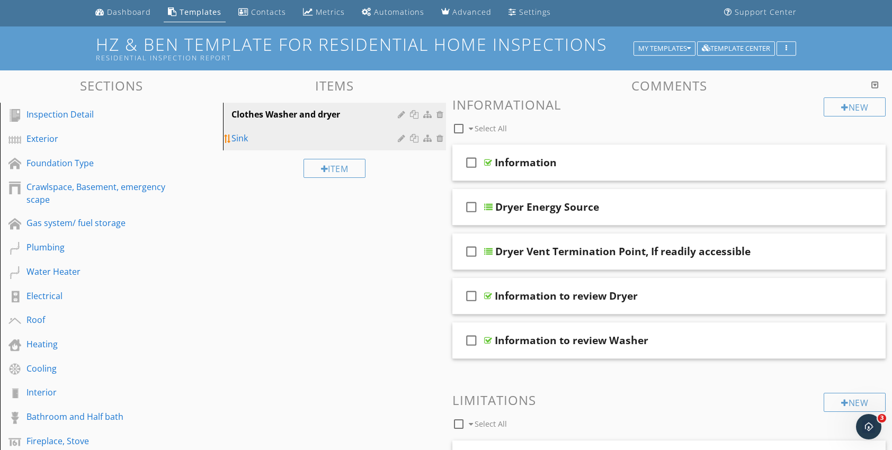
click at [242, 136] on div "Sink" at bounding box center [316, 138] width 170 height 13
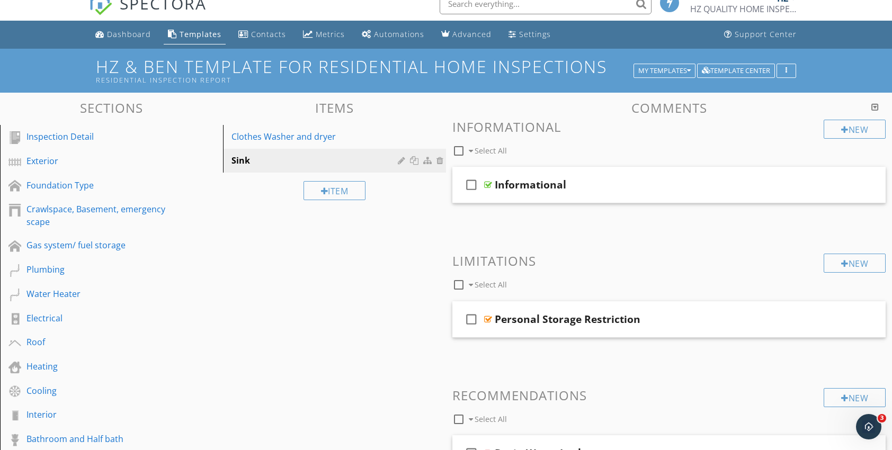
scroll to position [0, 0]
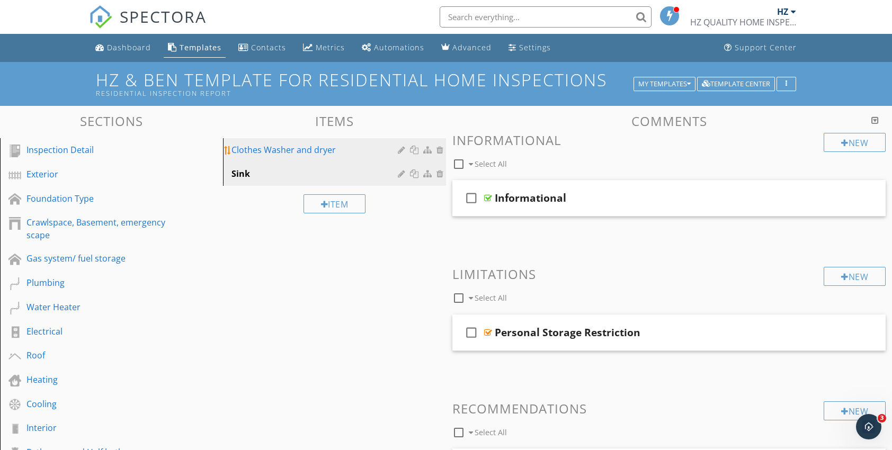
click at [293, 153] on div "Clothes Washer and dryer" at bounding box center [316, 150] width 170 height 13
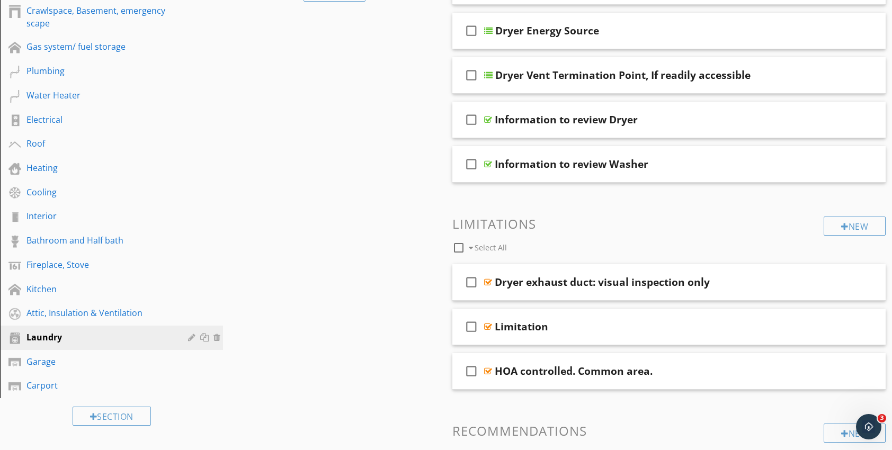
scroll to position [212, 0]
click at [68, 369] on link "Garage" at bounding box center [113, 362] width 220 height 24
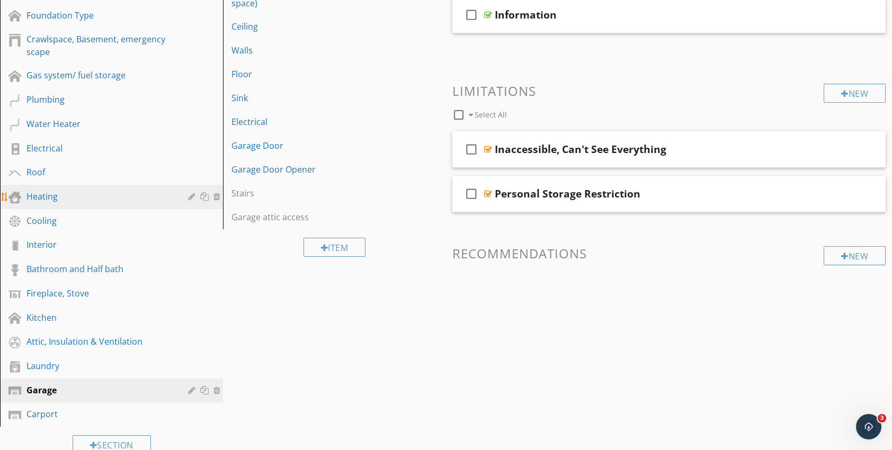
scroll to position [53, 0]
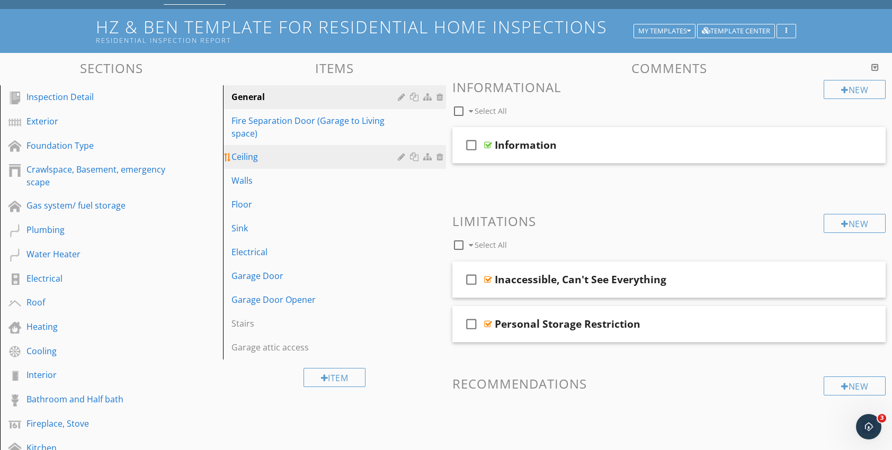
click at [259, 159] on div "Ceiling" at bounding box center [316, 156] width 170 height 13
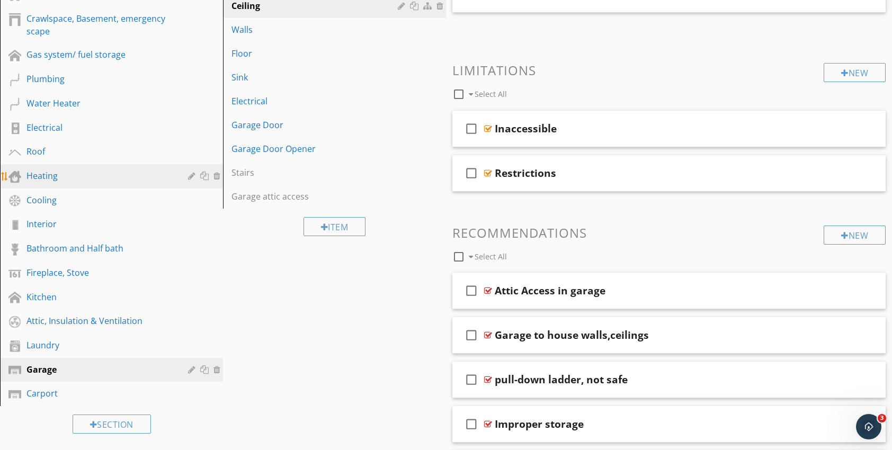
scroll to position [212, 0]
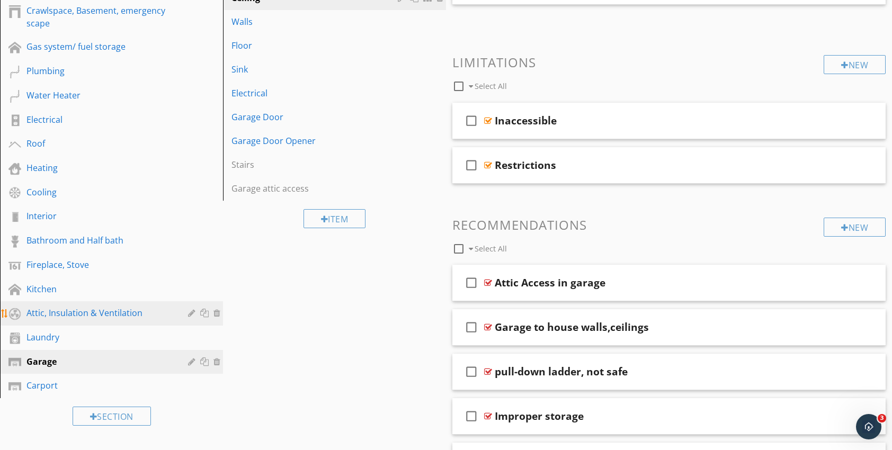
click at [84, 313] on div "Attic, Insulation & Ventilation" at bounding box center [99, 313] width 146 height 13
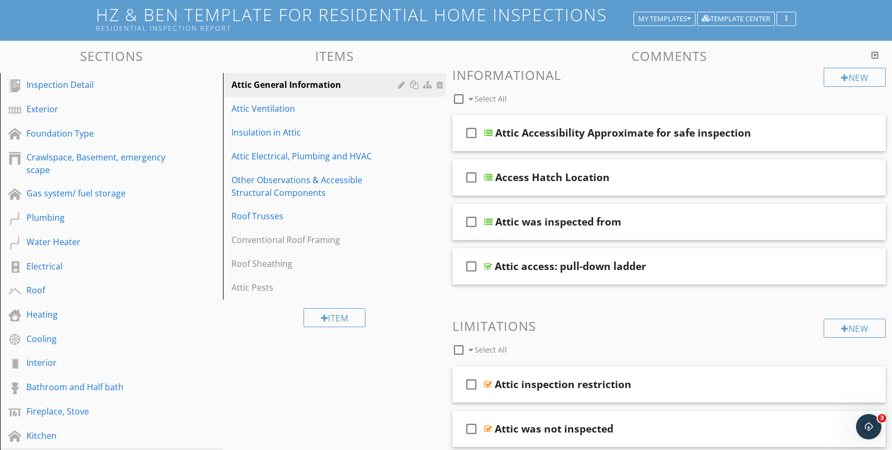
scroll to position [53, 0]
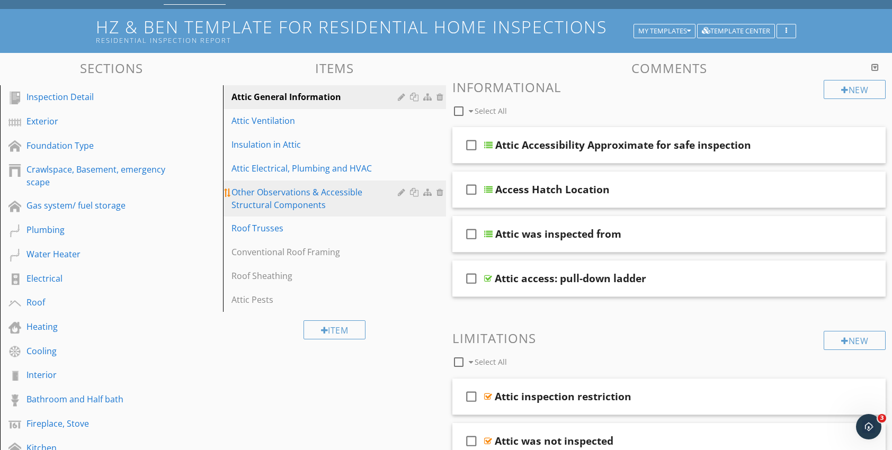
click at [290, 206] on div "Other Observations & Accessible Structural Components" at bounding box center [316, 198] width 170 height 25
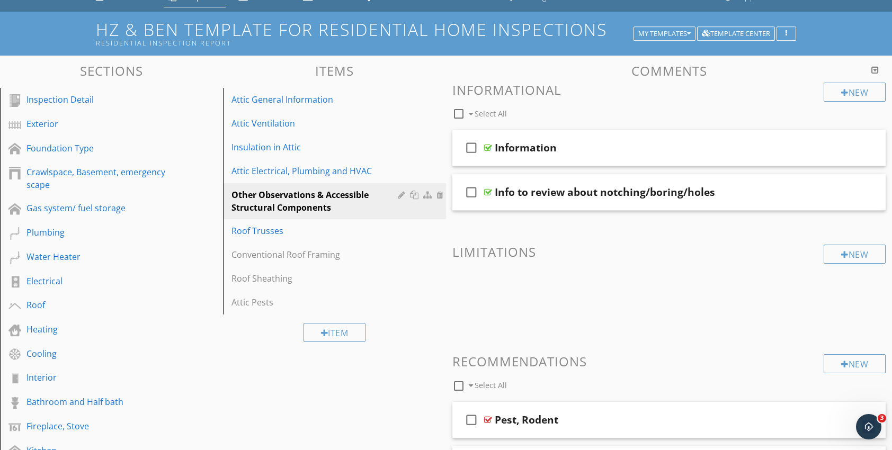
scroll to position [41, 0]
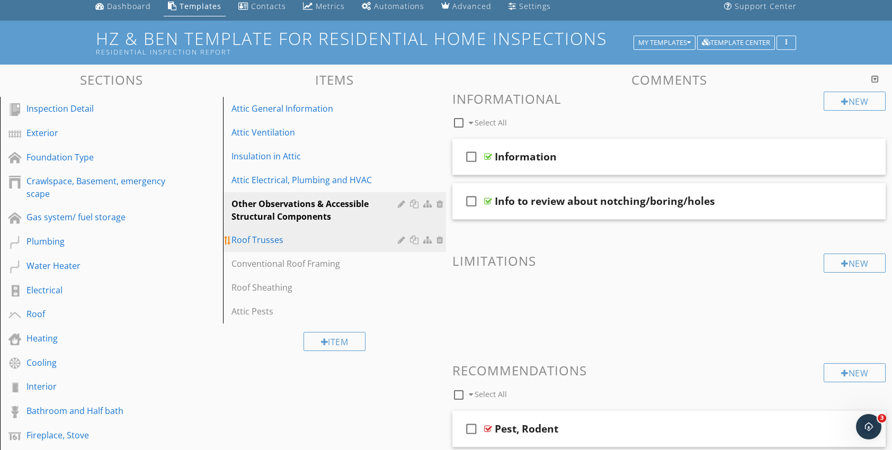
click at [273, 246] on div "Roof Trusses" at bounding box center [316, 240] width 170 height 13
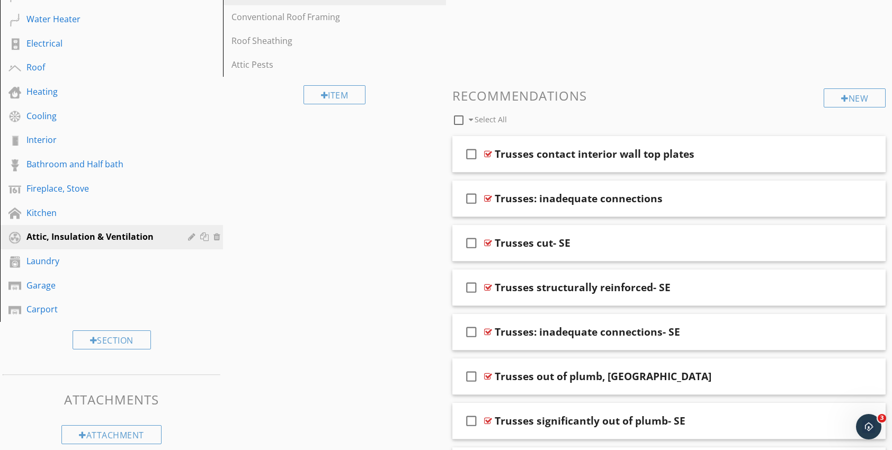
scroll to position [22, 0]
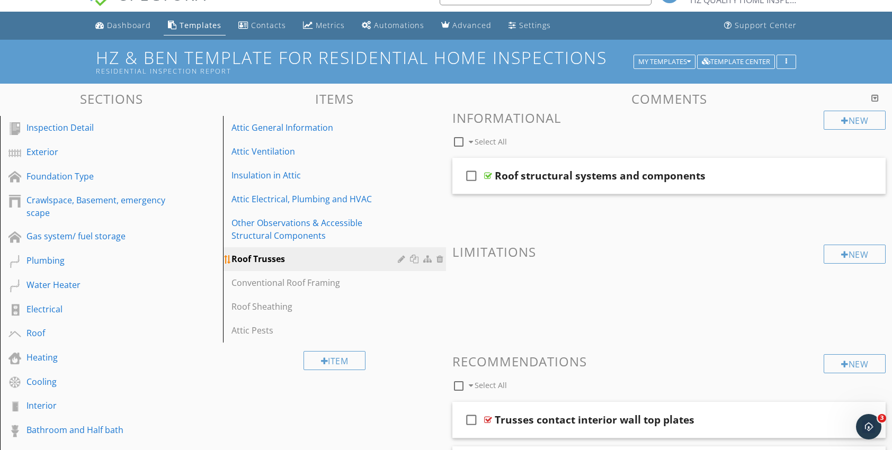
click at [438, 260] on div at bounding box center [441, 259] width 10 height 8
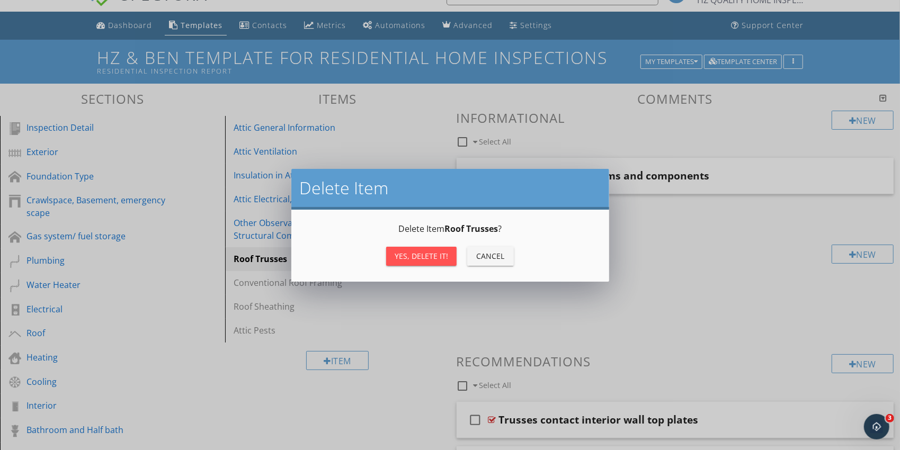
click at [439, 259] on div "Yes, Delete it!" at bounding box center [422, 256] width 54 height 11
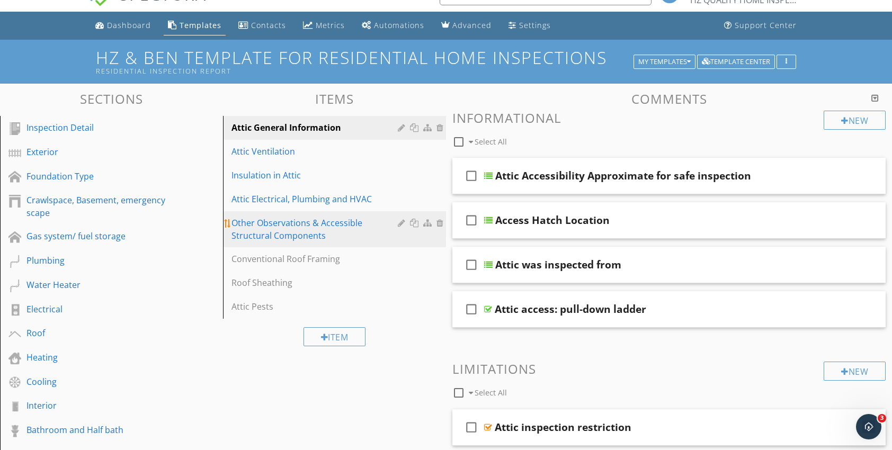
click at [289, 226] on div "Other Observations & Accessible Structural Components" at bounding box center [316, 229] width 170 height 25
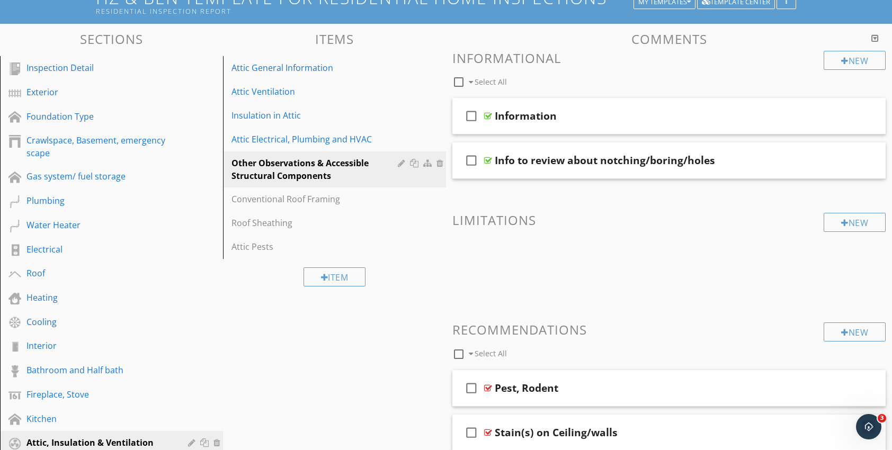
scroll to position [0, 0]
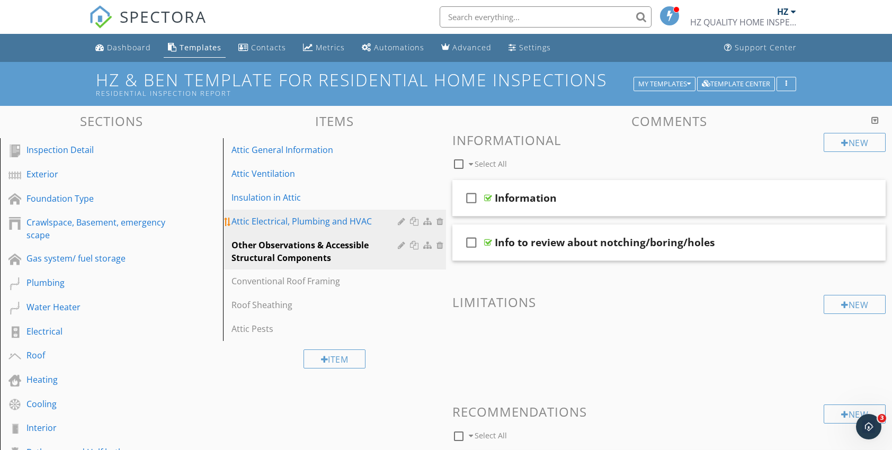
click at [287, 217] on div "Attic Electrical, Plumbing and HVAC" at bounding box center [316, 221] width 170 height 13
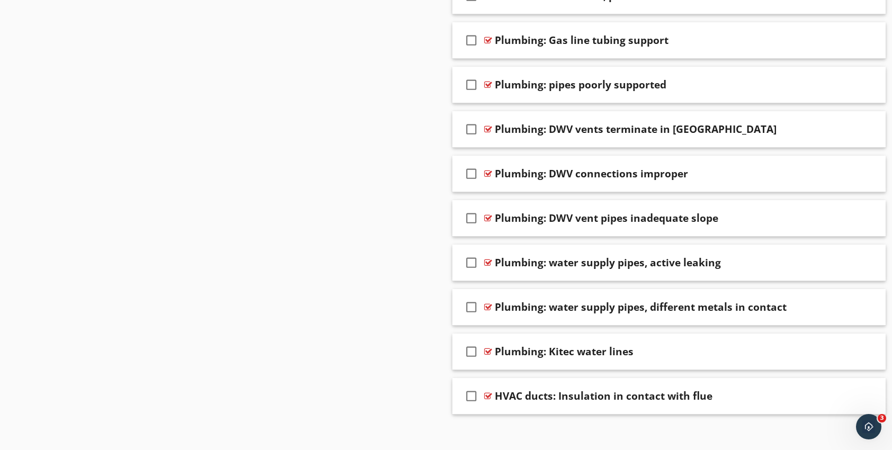
scroll to position [1828, 0]
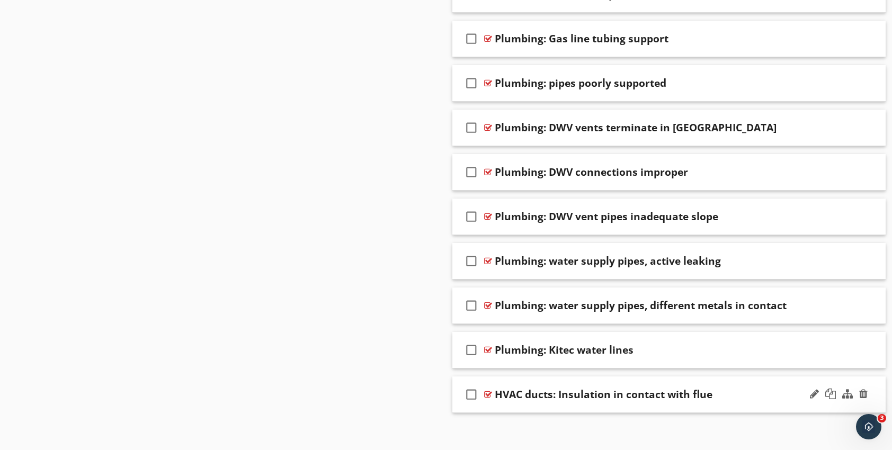
click at [489, 390] on div at bounding box center [488, 394] width 8 height 8
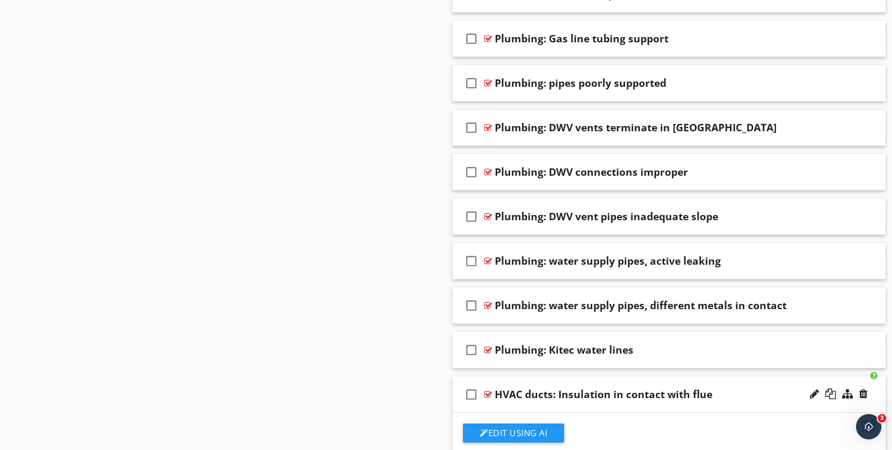
click at [489, 390] on div at bounding box center [488, 394] width 8 height 8
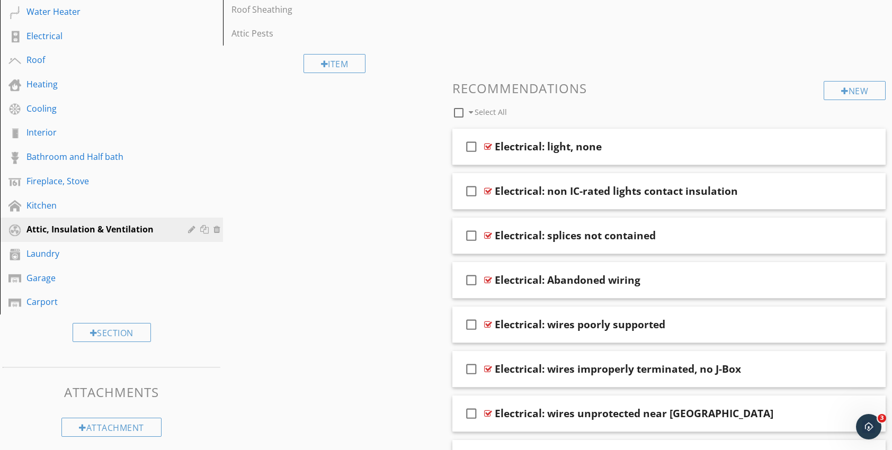
scroll to position [291, 0]
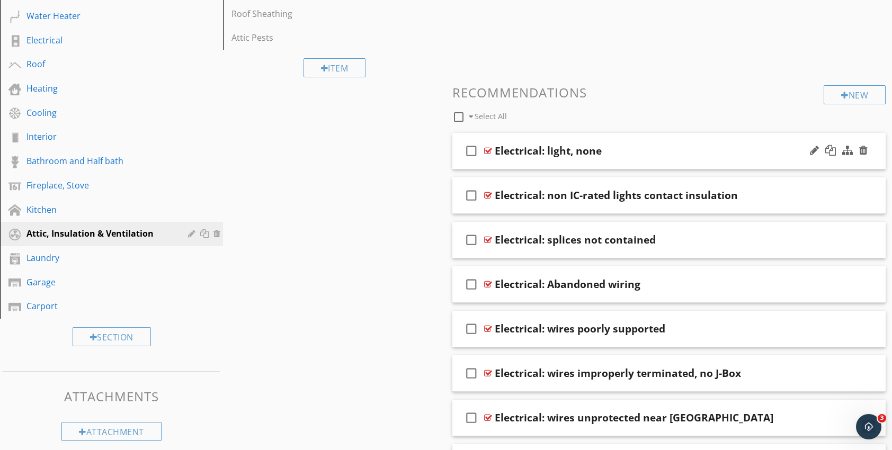
click at [486, 150] on div at bounding box center [488, 151] width 8 height 8
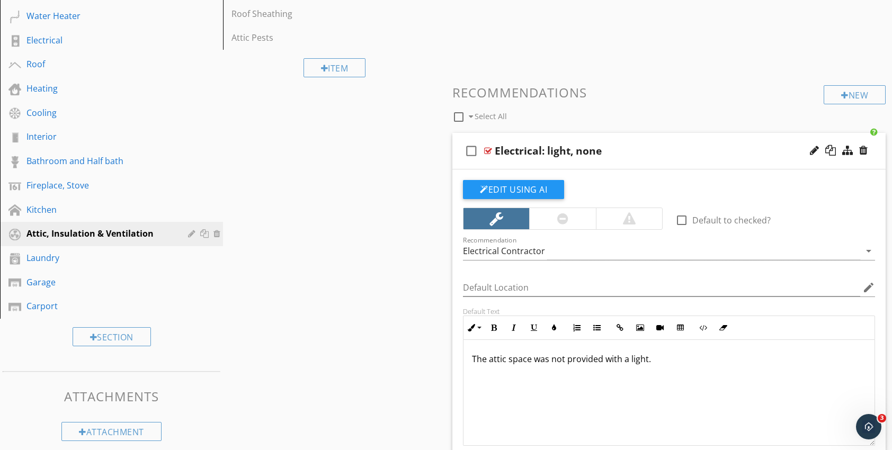
click at [486, 150] on div at bounding box center [488, 151] width 8 height 8
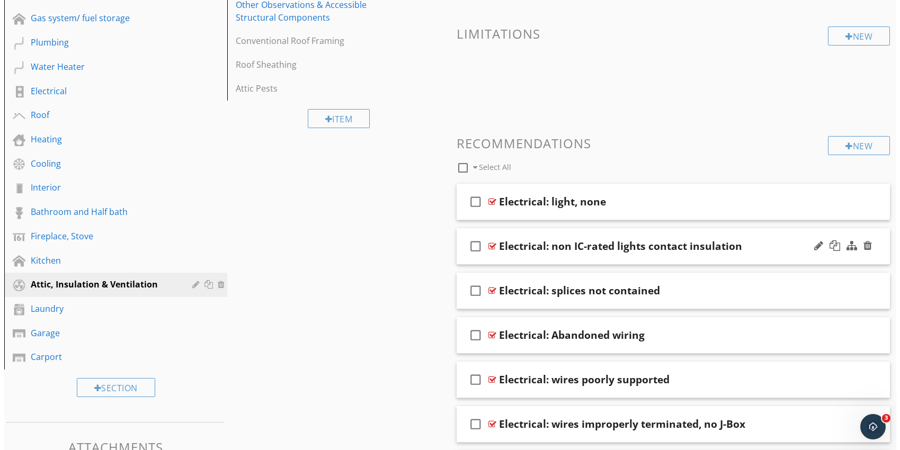
scroll to position [238, 0]
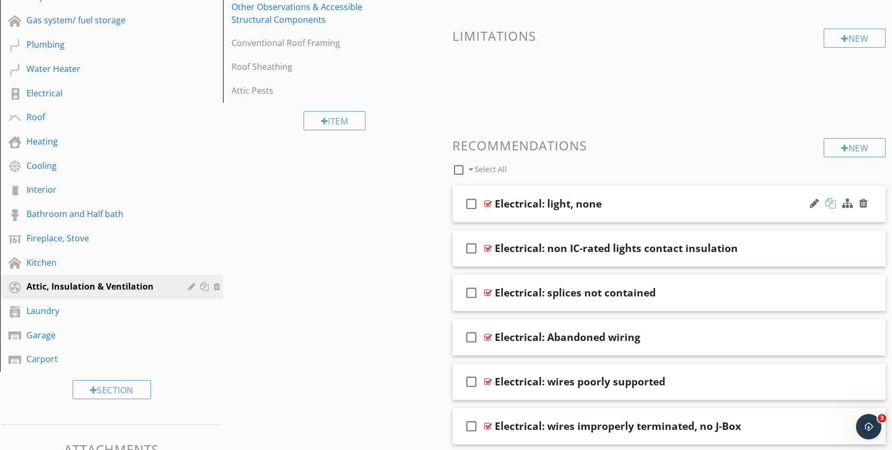
click at [832, 203] on div at bounding box center [830, 203] width 11 height 11
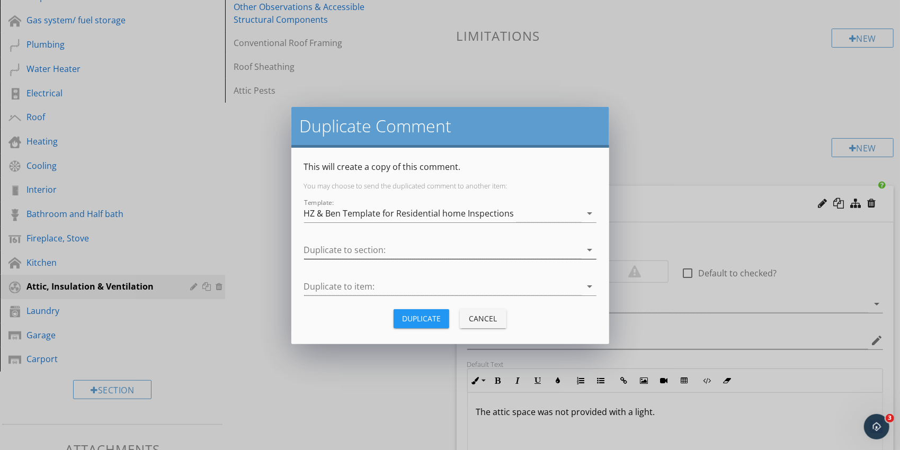
click at [593, 249] on icon "arrow_drop_down" at bounding box center [590, 250] width 13 height 13
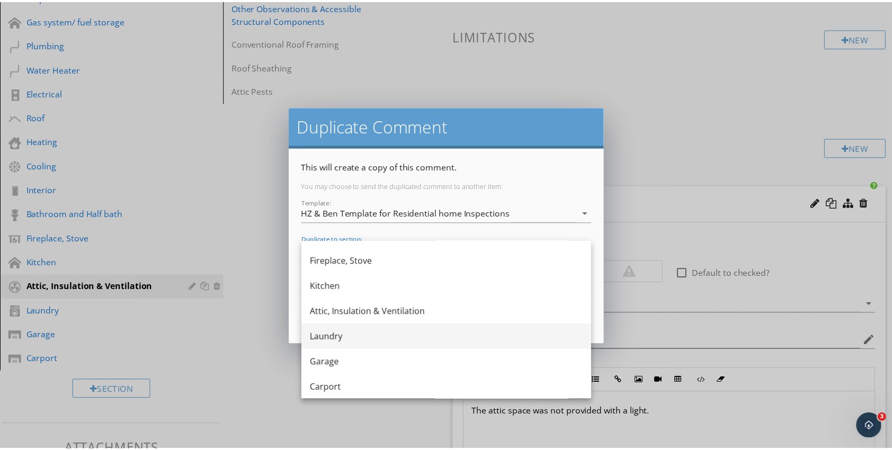
scroll to position [324, 0]
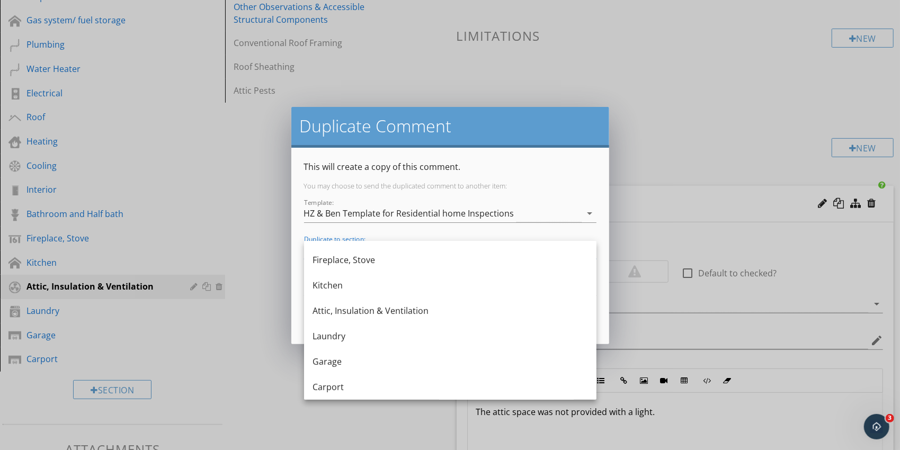
click at [388, 318] on div "Attic, Insulation & Ventilation" at bounding box center [450, 310] width 275 height 25
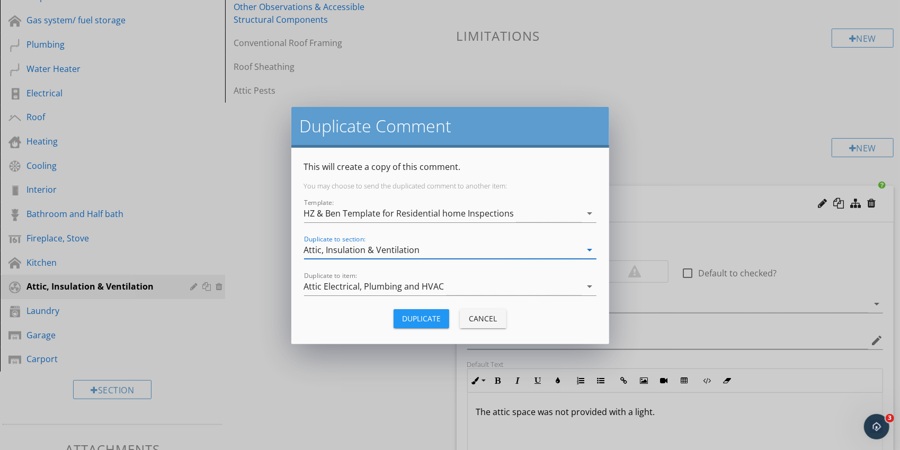
click at [407, 320] on div "Duplicate" at bounding box center [421, 318] width 39 height 11
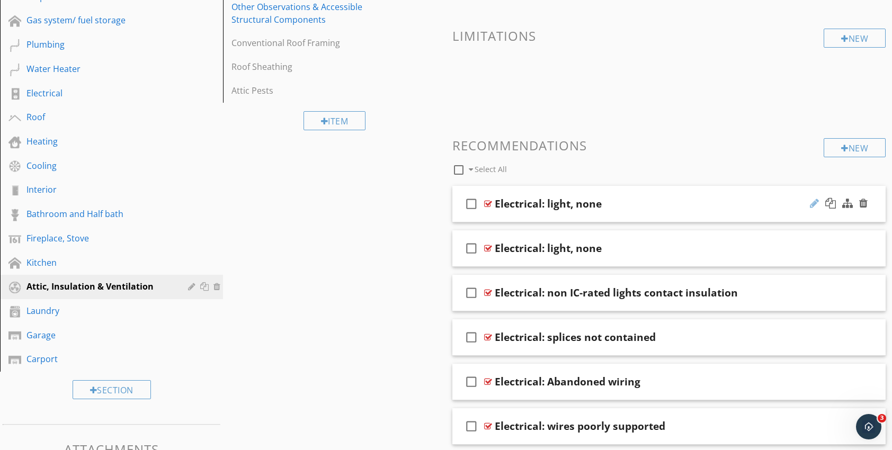
click at [813, 206] on div at bounding box center [814, 203] width 9 height 11
type input "Electrical: light close to combustible"
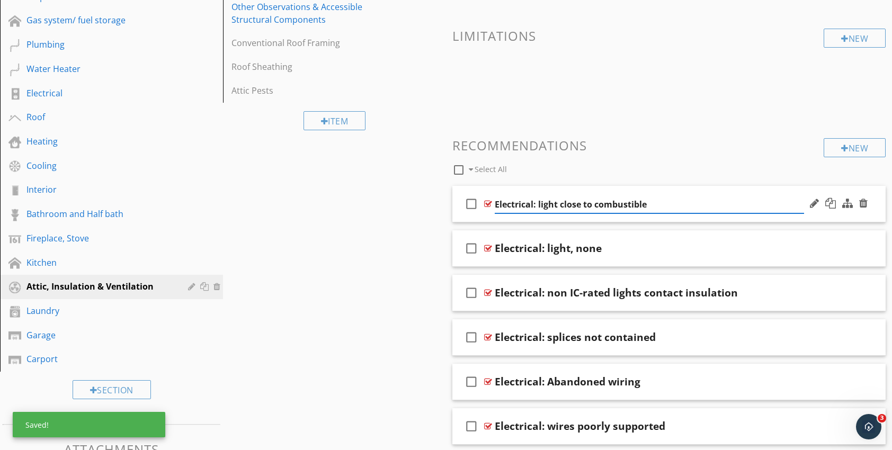
click at [488, 204] on div at bounding box center [488, 204] width 8 height 8
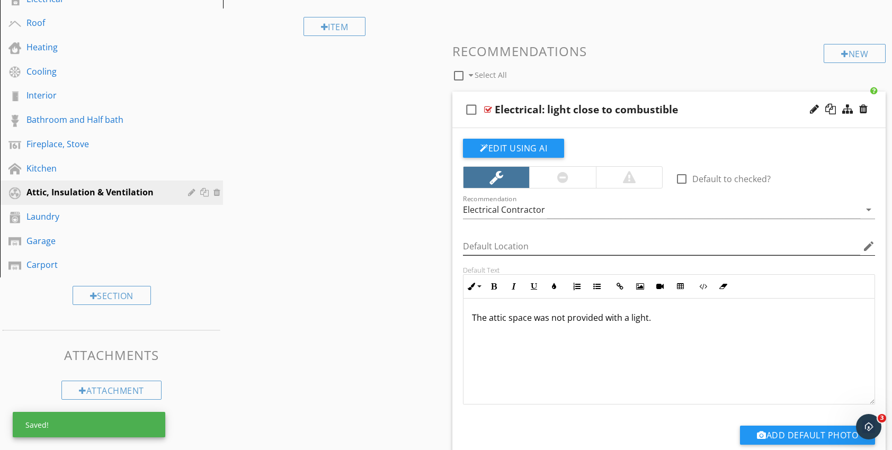
scroll to position [344, 0]
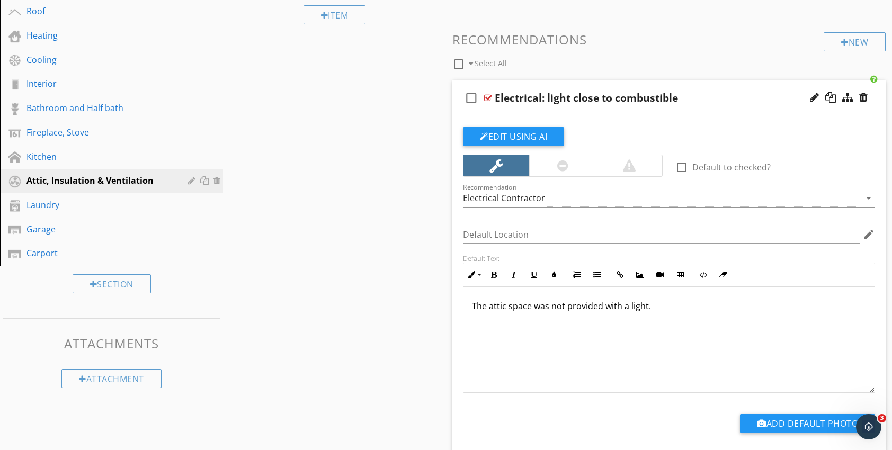
click at [560, 169] on div at bounding box center [562, 165] width 11 height 13
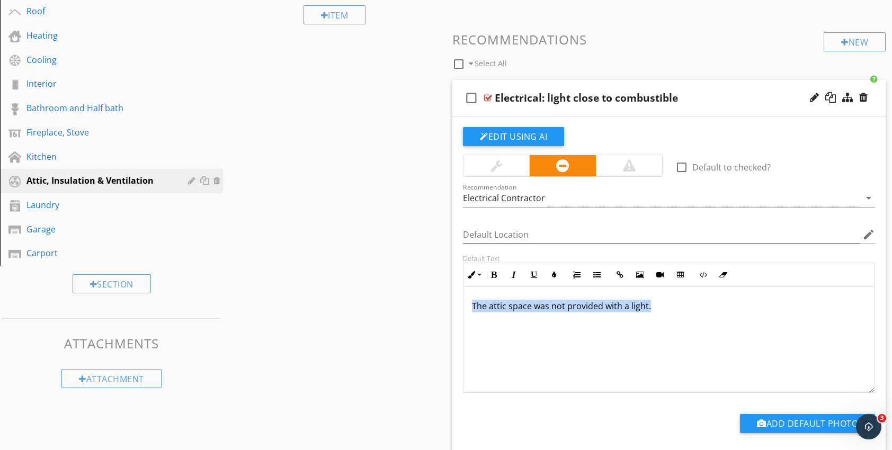
drag, startPoint x: 652, startPoint y: 307, endPoint x: 463, endPoint y: 312, distance: 188.7
click at [463, 312] on div "The attic space was not provided with a light. Enter text here" at bounding box center [669, 340] width 412 height 106
click at [479, 303] on p at bounding box center [669, 306] width 394 height 13
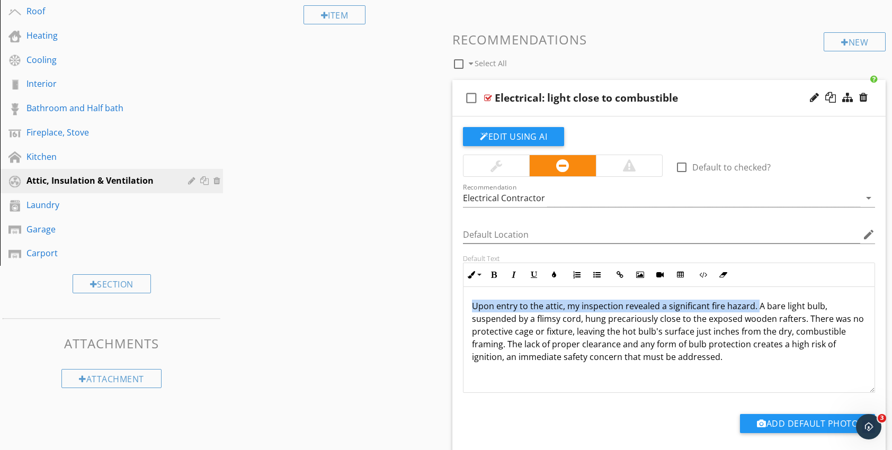
drag, startPoint x: 754, startPoint y: 307, endPoint x: 470, endPoint y: 310, distance: 283.9
click at [470, 310] on div "Upon entry to the attic, my inspection revealed a significant fire hazard. A ba…" at bounding box center [669, 340] width 411 height 106
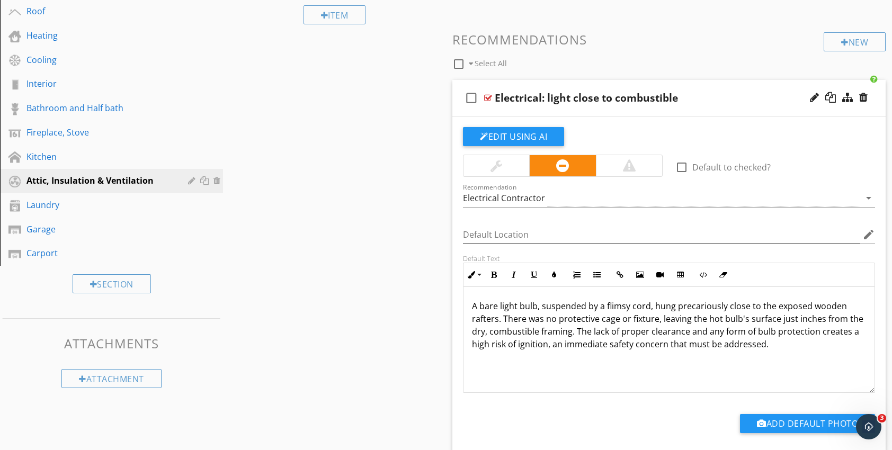
click at [727, 306] on p "A bare light bulb, suspended by a flimsy cord, hung precariously close to the e…" at bounding box center [669, 325] width 394 height 51
click at [803, 308] on p "A bare light bulb, or improperly protected light, close to the exposed wooden r…" at bounding box center [669, 325] width 394 height 51
drag, startPoint x: 713, startPoint y: 344, endPoint x: 753, endPoint y: 345, distance: 40.3
click at [753, 345] on p "A bare light bulb, or improperly protected light, close to the exposed wooden s…" at bounding box center [669, 332] width 394 height 64
click at [714, 345] on p "A bare light bulb, or improperly protected light, close to the exposed wooden s…" at bounding box center [669, 325] width 394 height 51
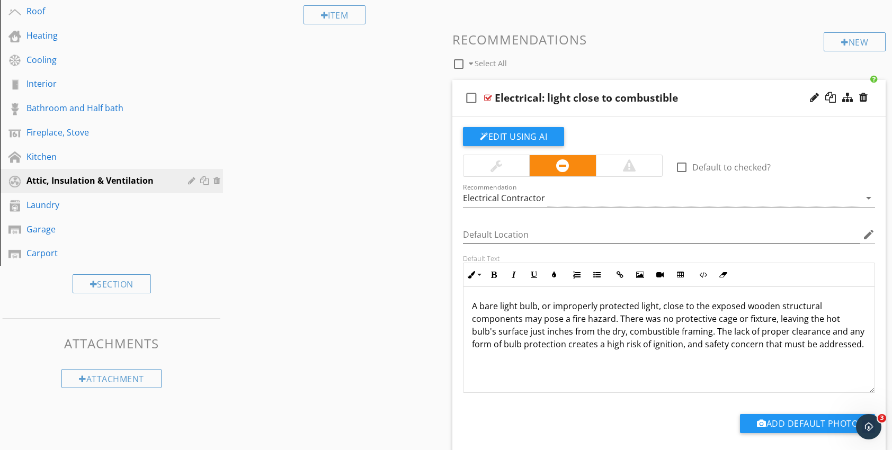
click at [778, 343] on p "A bare light bulb, or improperly protected light, close to the exposed wooden s…" at bounding box center [669, 325] width 394 height 51
click at [759, 363] on div "A bare light bulb, or improperly protected light, close to the exposed wooden s…" at bounding box center [669, 340] width 411 height 106
click at [574, 386] on div "A bare light bulb, or improperly protected light, close to the exposed wooden s…" at bounding box center [669, 340] width 411 height 106
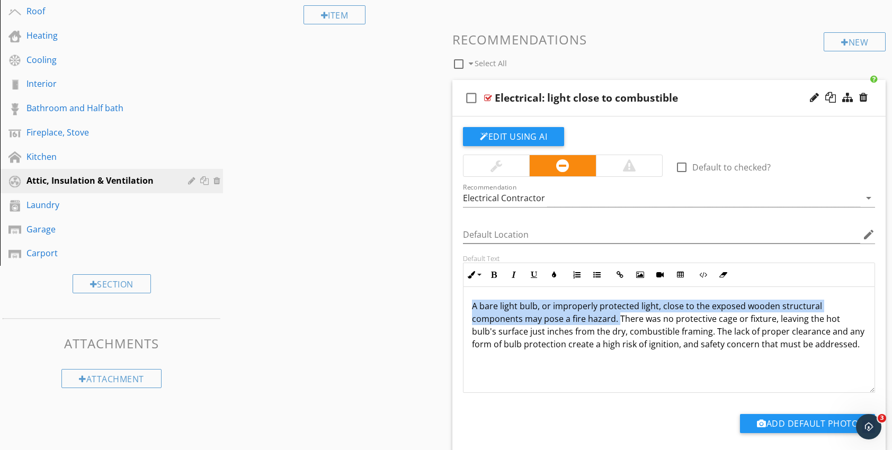
drag, startPoint x: 619, startPoint y: 319, endPoint x: 470, endPoint y: 301, distance: 149.9
click at [470, 301] on div "A bare light bulb, or improperly protected light, close to the exposed wooden s…" at bounding box center [669, 340] width 411 height 106
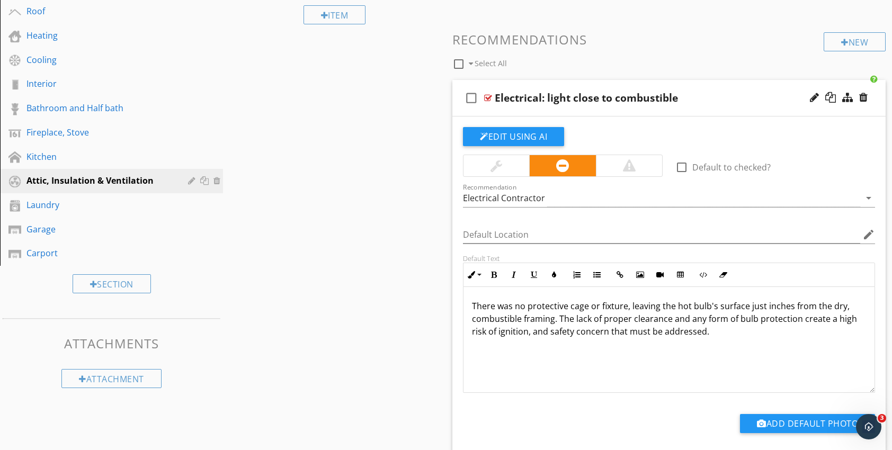
click at [540, 384] on div "There was no protective cage or fixture, leaving the hot bulb's surface just in…" at bounding box center [669, 340] width 411 height 106
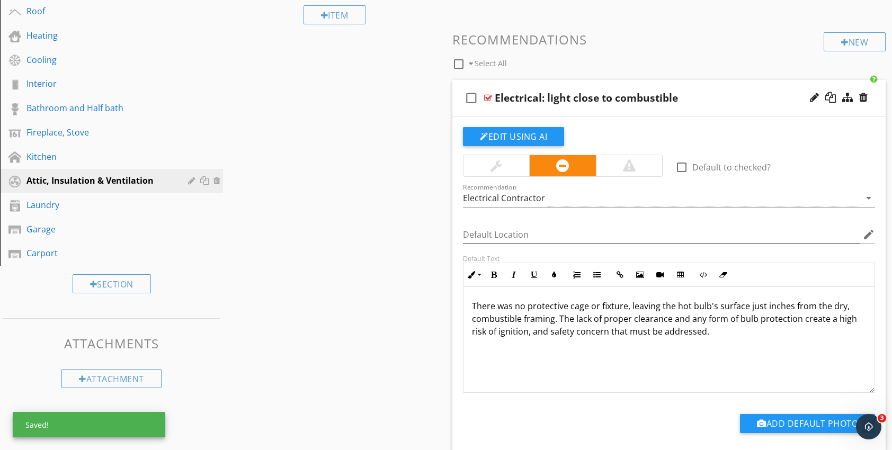
click at [485, 97] on div at bounding box center [488, 98] width 8 height 8
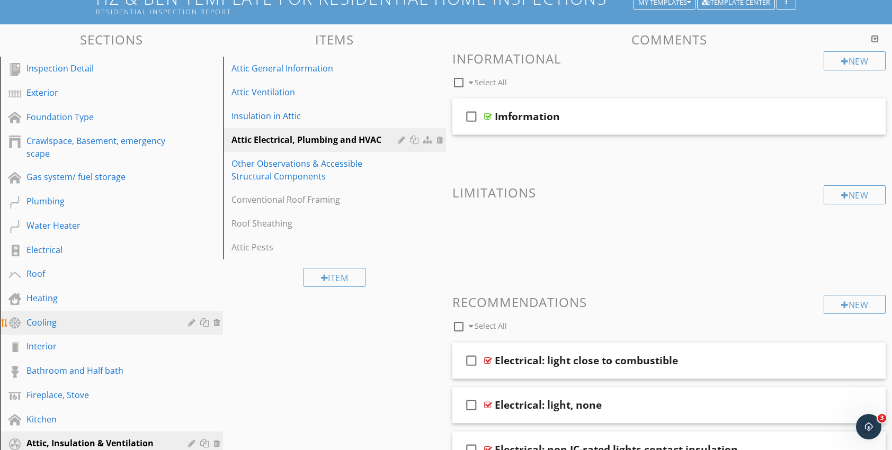
scroll to position [79, 0]
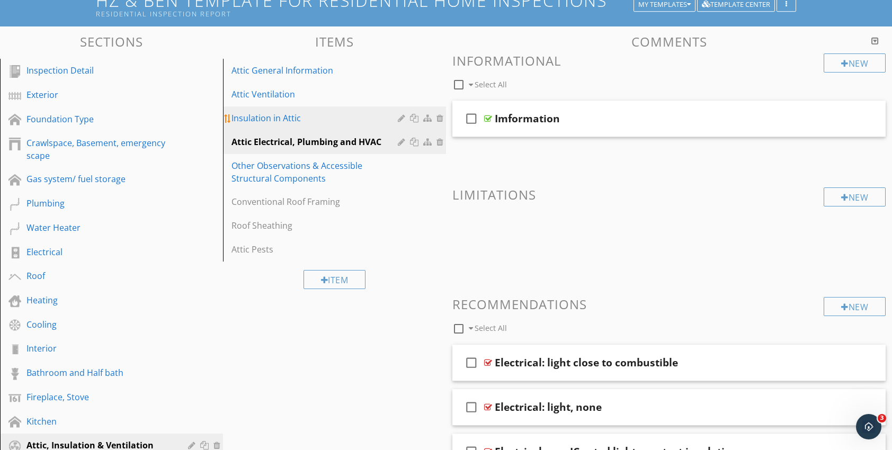
click at [273, 123] on div "Insulation in Attic" at bounding box center [316, 118] width 170 height 13
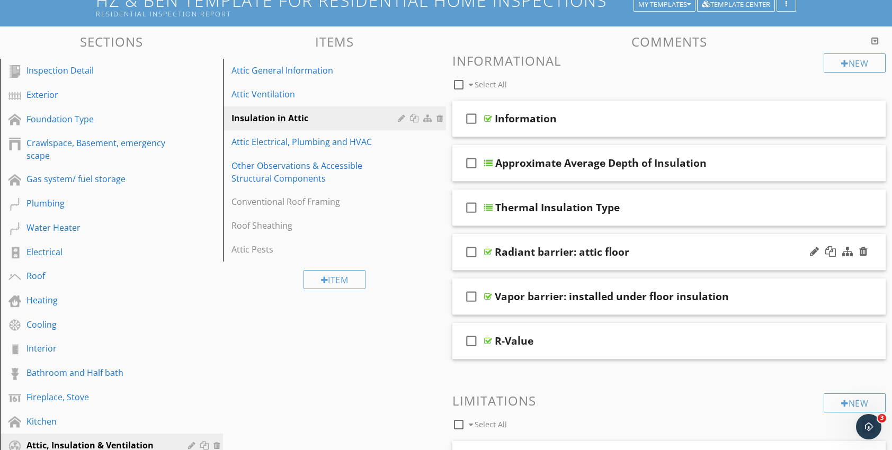
click at [487, 251] on div at bounding box center [488, 252] width 8 height 8
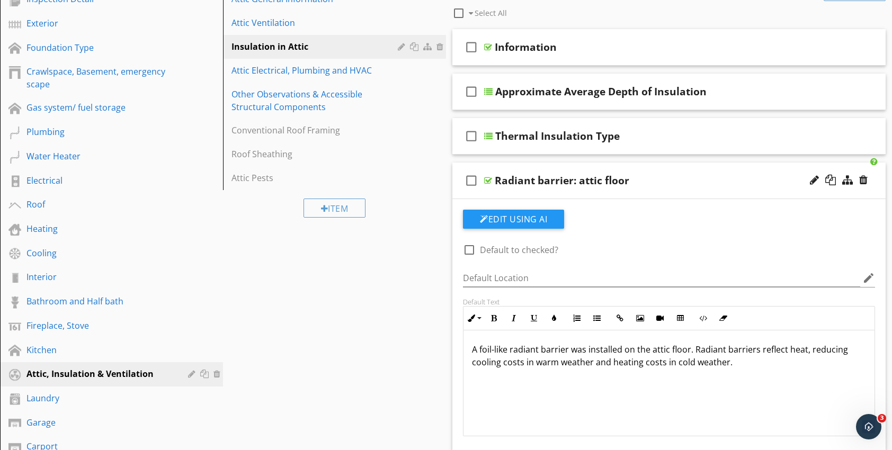
scroll to position [132, 0]
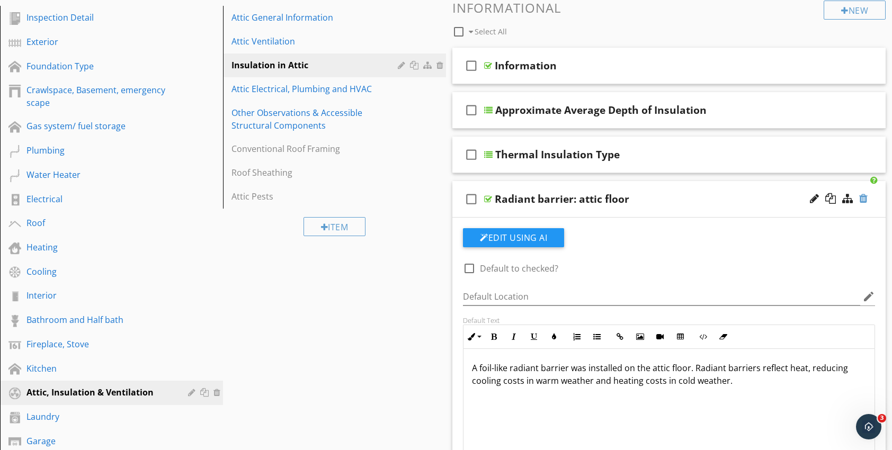
click at [863, 199] on div at bounding box center [863, 198] width 8 height 11
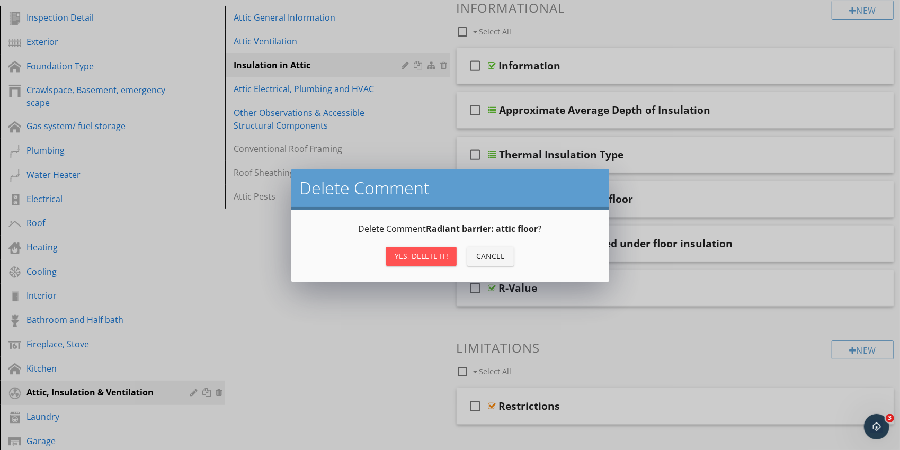
click at [436, 258] on div "Yes, Delete it!" at bounding box center [422, 256] width 54 height 11
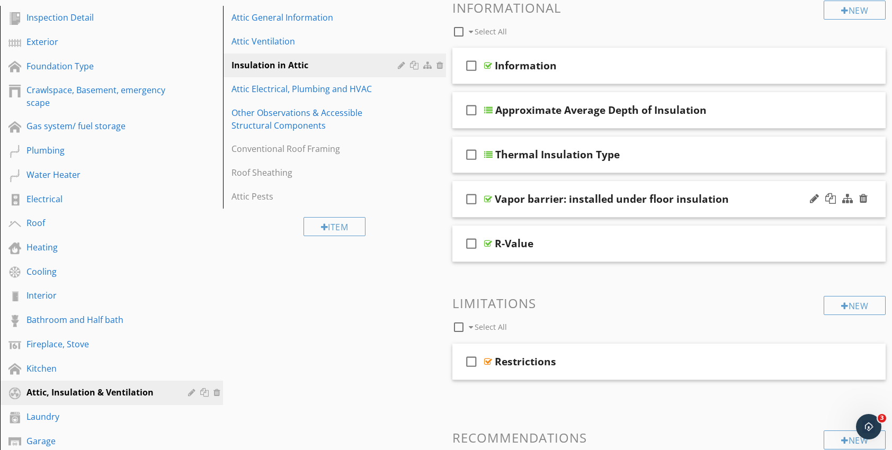
click at [488, 198] on div at bounding box center [488, 199] width 8 height 8
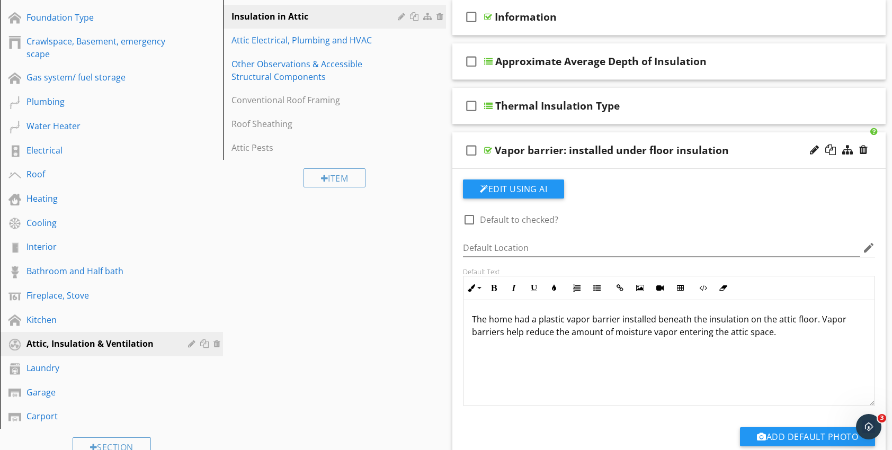
scroll to position [185, 0]
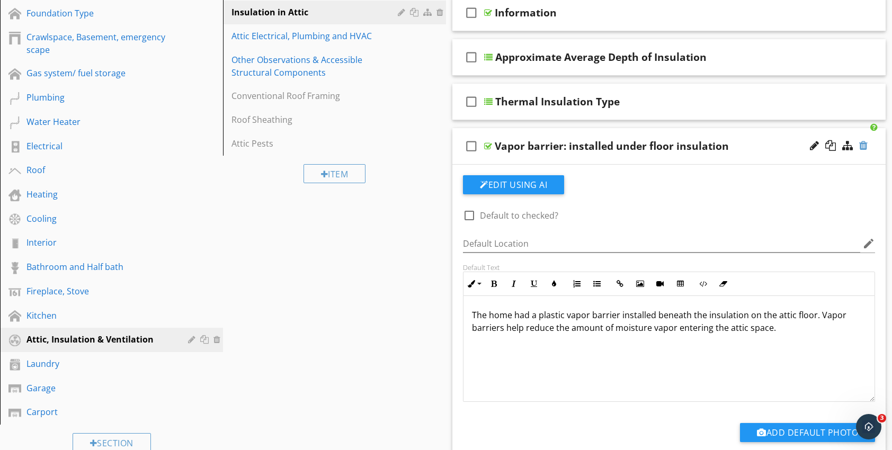
click at [865, 144] on div at bounding box center [863, 145] width 8 height 11
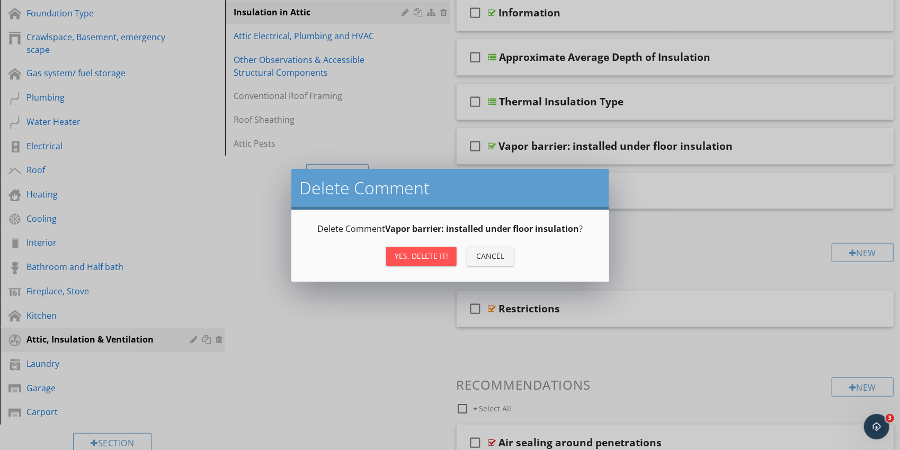
click at [441, 251] on div "Yes, Delete it!" at bounding box center [422, 256] width 54 height 11
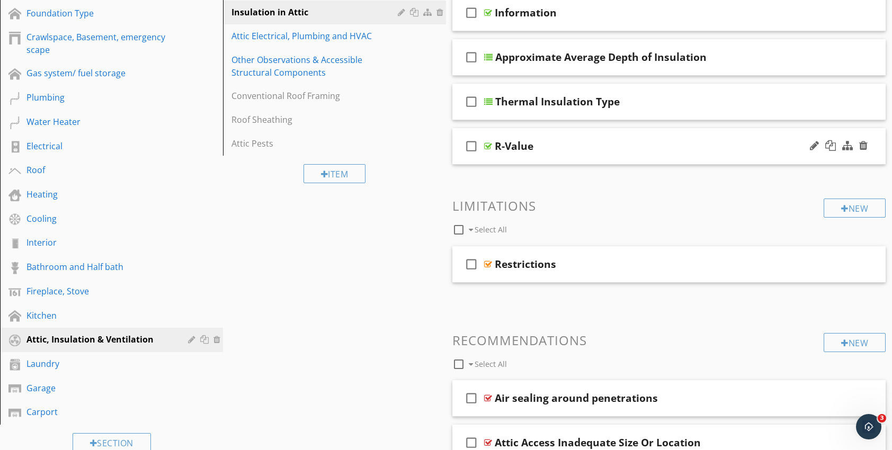
click at [486, 147] on div at bounding box center [488, 146] width 8 height 8
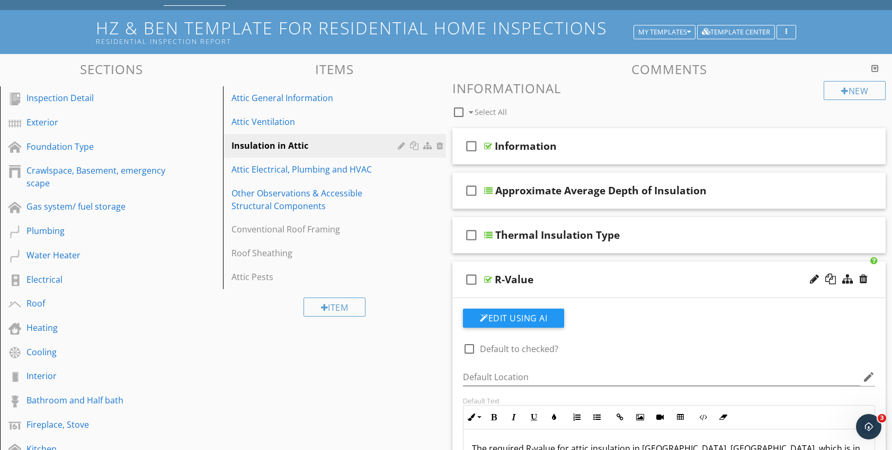
scroll to position [26, 0]
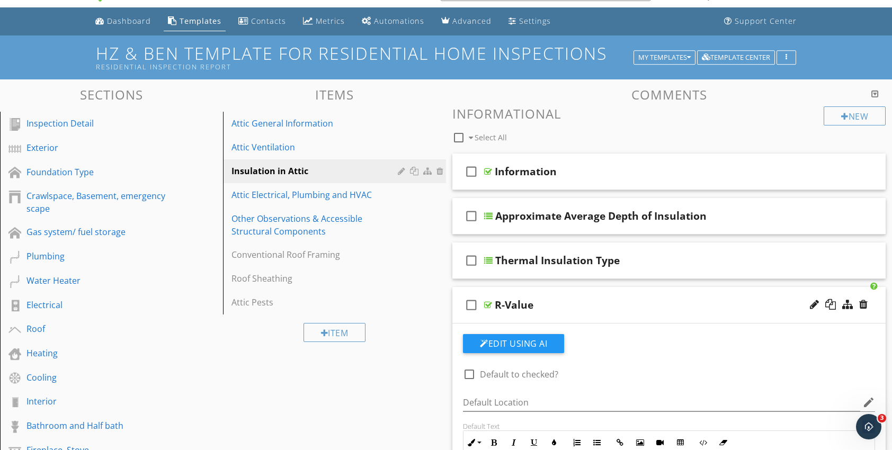
click at [489, 303] on div at bounding box center [488, 305] width 8 height 8
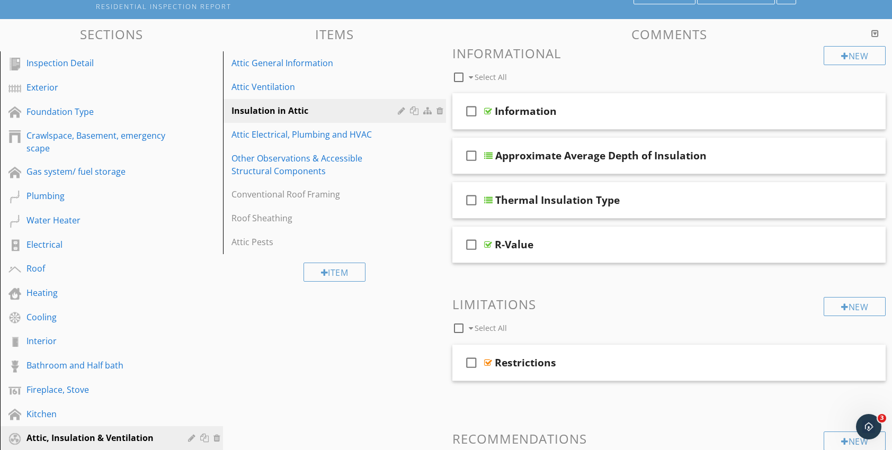
scroll to position [65, 0]
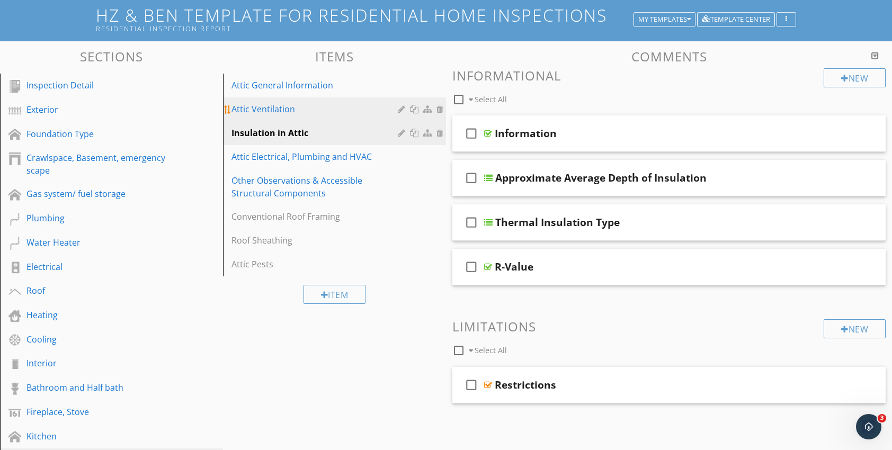
click at [274, 114] on div "Attic Ventilation" at bounding box center [316, 109] width 170 height 13
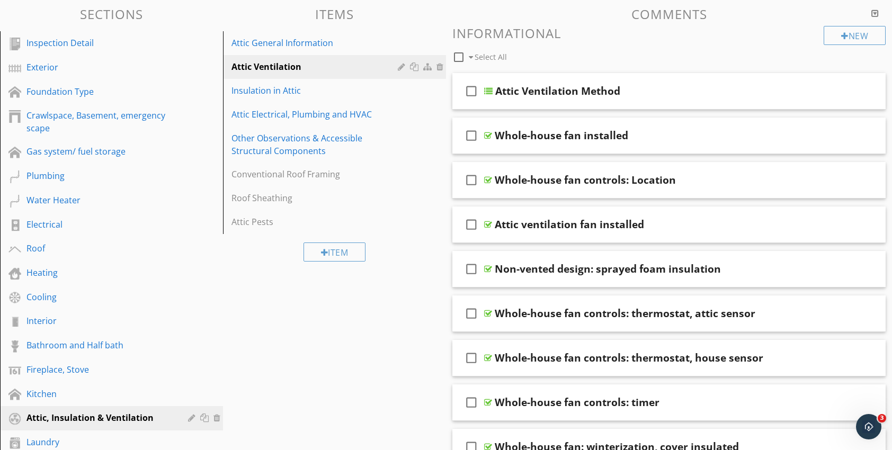
scroll to position [106, 0]
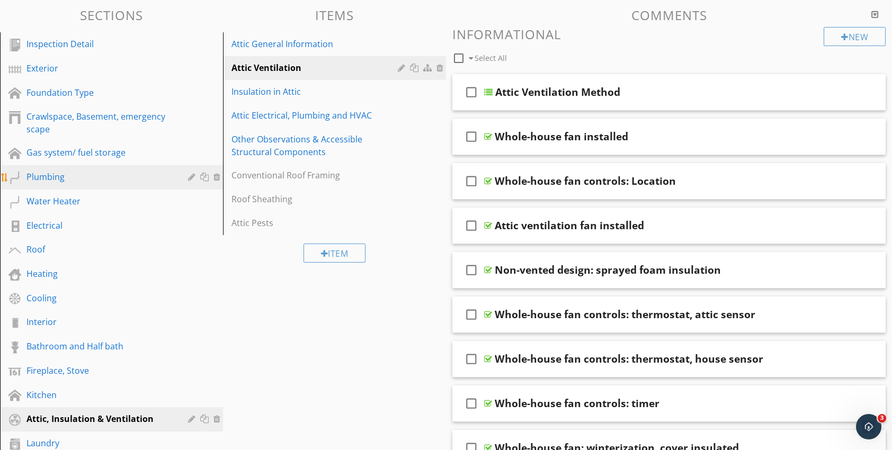
click at [52, 179] on div "Plumbing" at bounding box center [99, 177] width 146 height 13
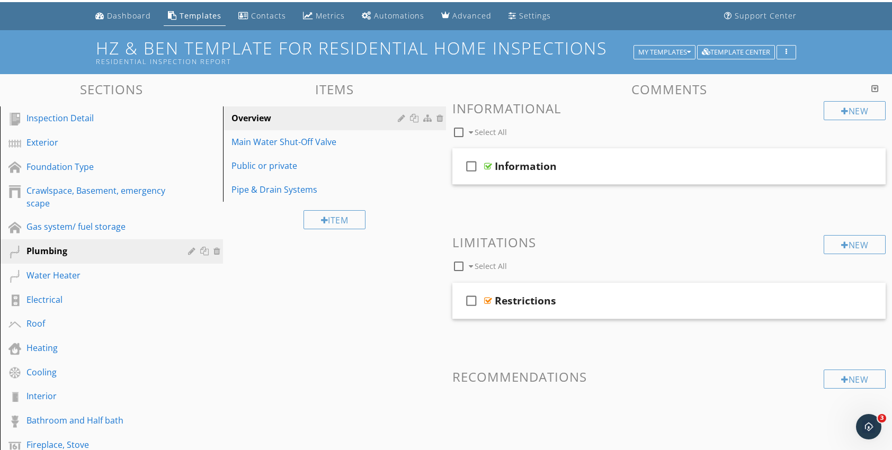
scroll to position [0, 0]
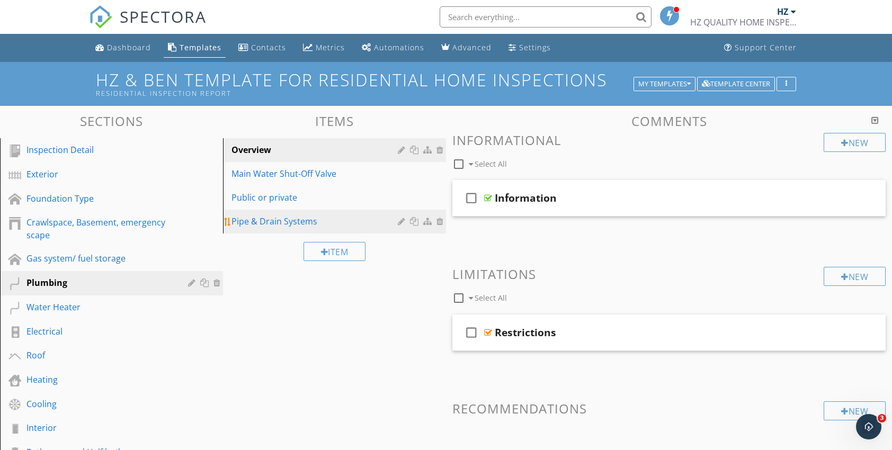
click at [260, 220] on div "Pipe & Drain Systems" at bounding box center [316, 221] width 170 height 13
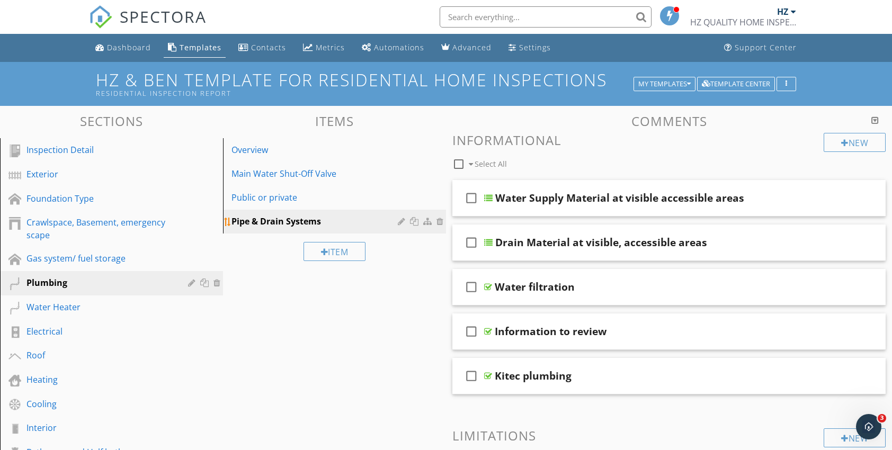
click at [403, 222] on div at bounding box center [403, 221] width 10 height 8
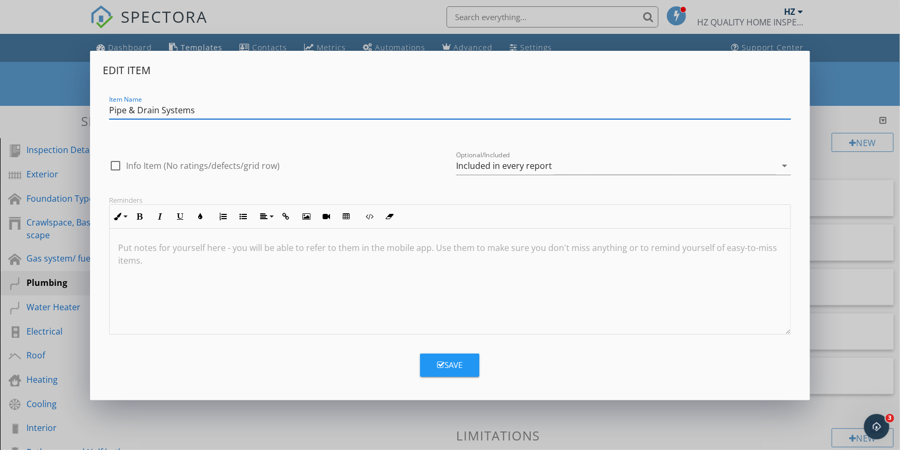
click at [109, 111] on input "Pipe & Drain Systems" at bounding box center [450, 110] width 682 height 17
click at [369, 111] on input "Type of materials based on accessible areas, Pipe & Drain Systems" at bounding box center [450, 110] width 682 height 17
type input "Type of materials based on accessible areas"
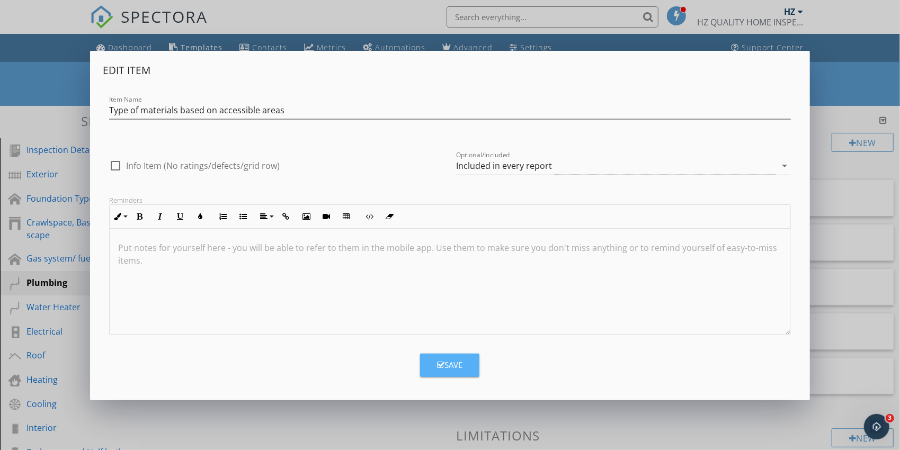
click at [445, 369] on div "Save" at bounding box center [449, 365] width 25 height 12
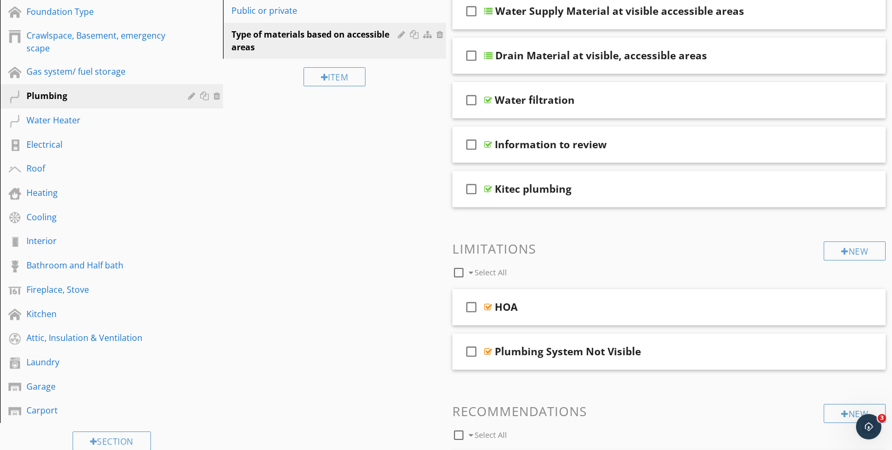
scroll to position [159, 0]
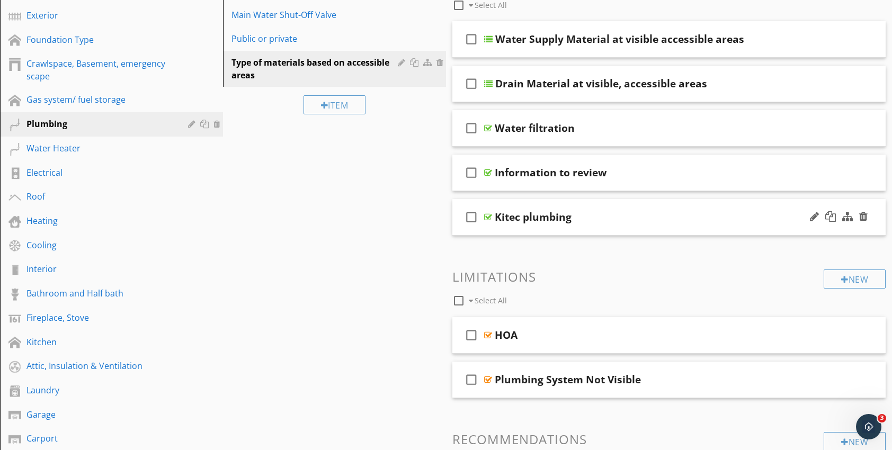
click at [488, 217] on div at bounding box center [488, 217] width 8 height 8
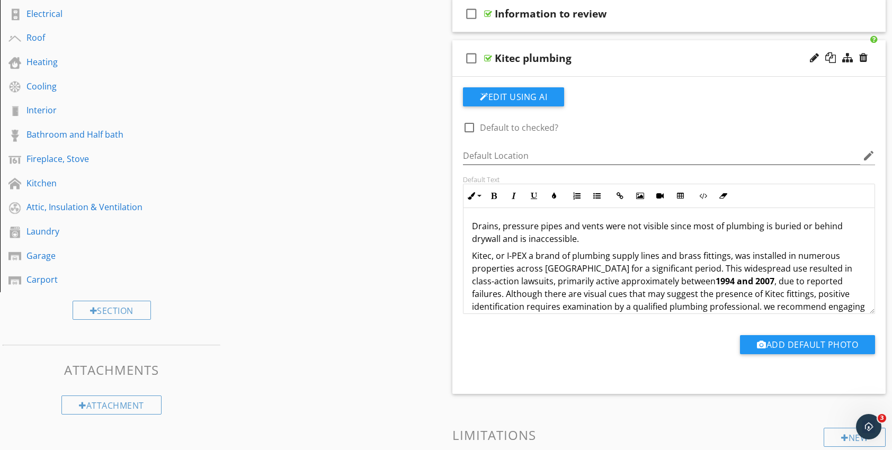
scroll to position [0, 0]
click at [488, 57] on div at bounding box center [488, 58] width 8 height 8
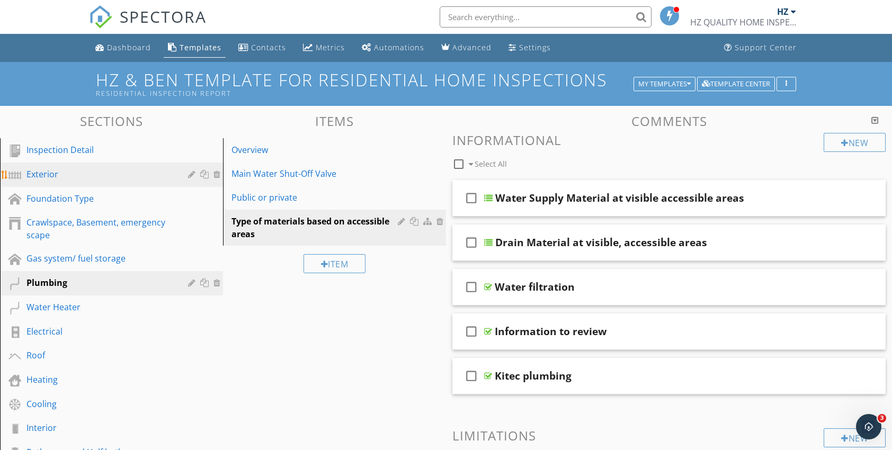
click at [43, 181] on div "Exterior" at bounding box center [119, 175] width 186 height 14
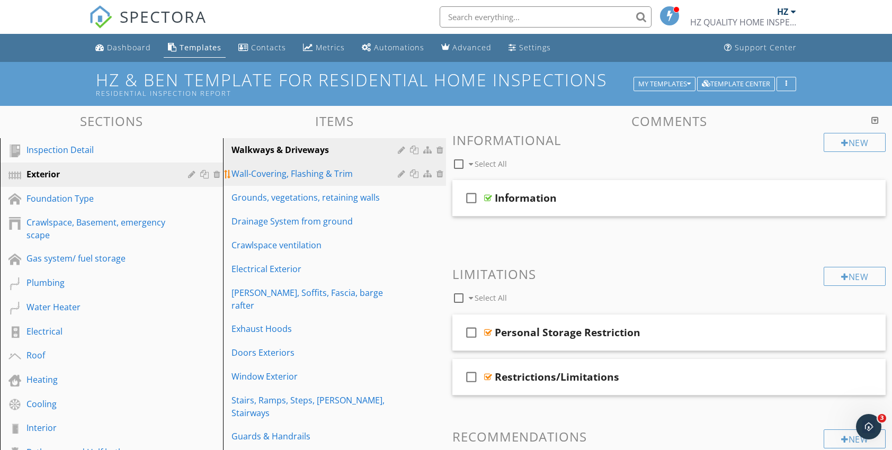
click at [278, 175] on div "Wall-Covering, Flashing & Trim" at bounding box center [316, 173] width 170 height 13
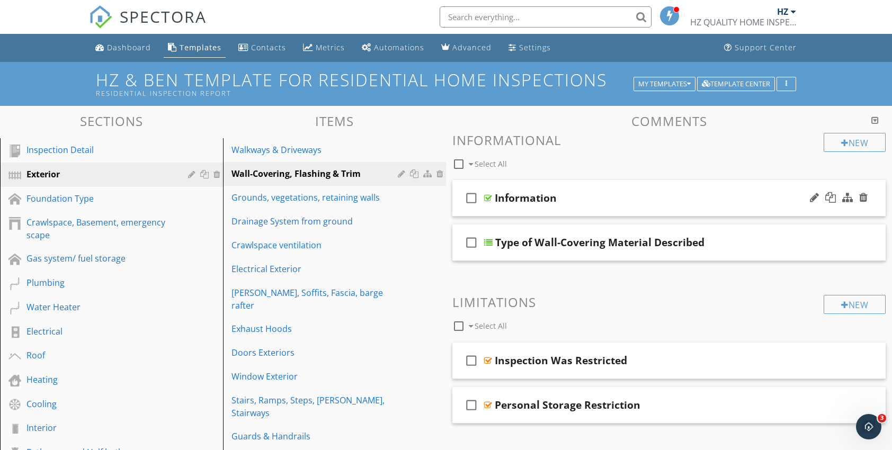
click at [487, 198] on div at bounding box center [488, 198] width 8 height 8
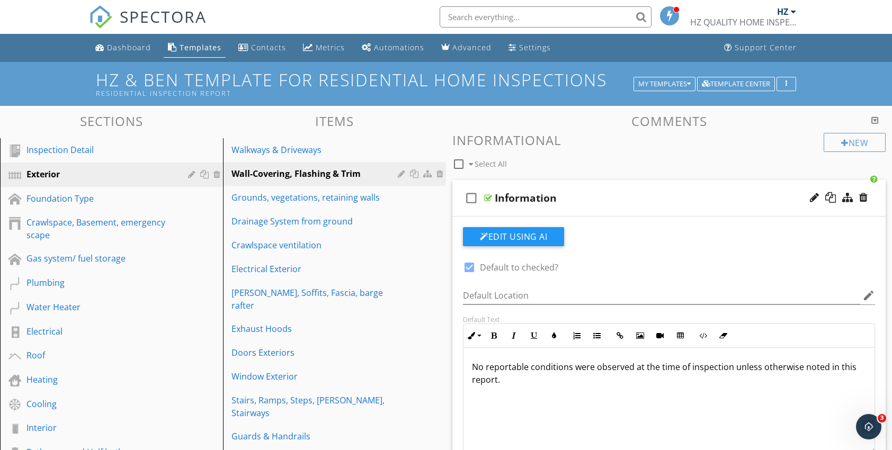
click at [489, 195] on div at bounding box center [488, 198] width 8 height 8
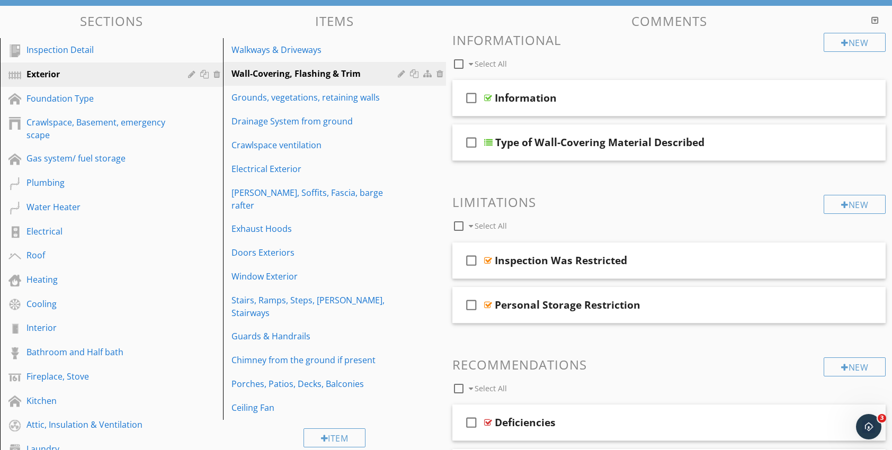
scroll to position [106, 0]
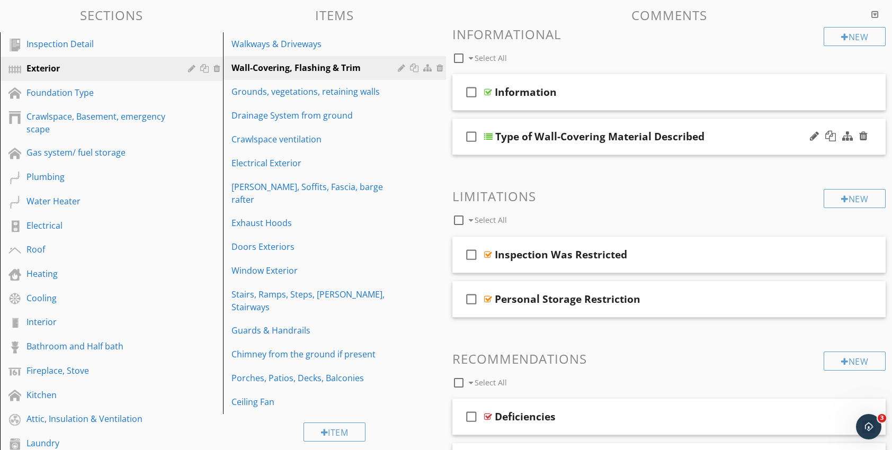
click at [491, 138] on div at bounding box center [488, 136] width 8 height 8
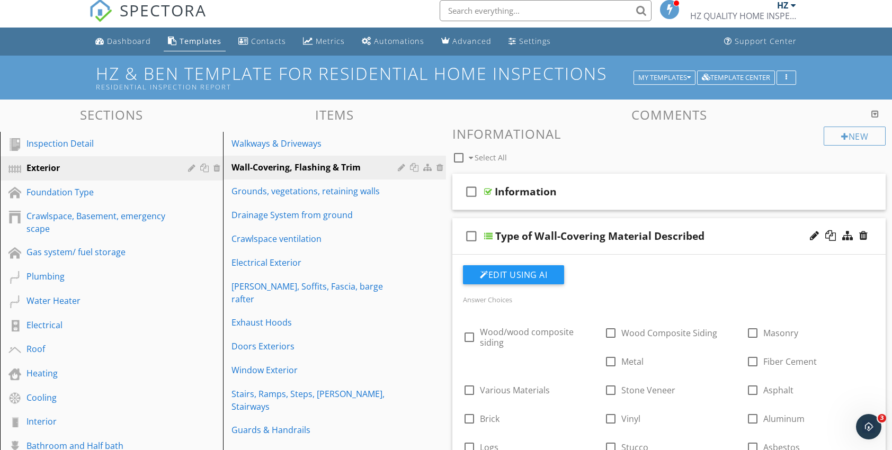
scroll to position [0, 0]
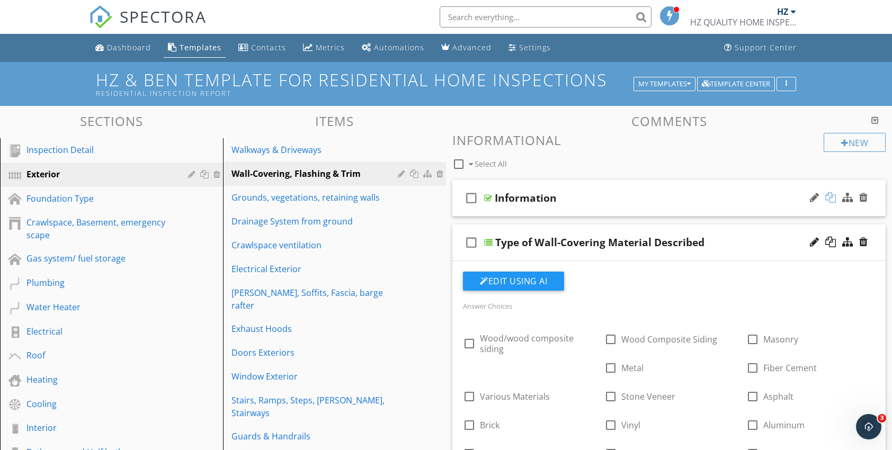
click at [833, 199] on div at bounding box center [830, 197] width 11 height 11
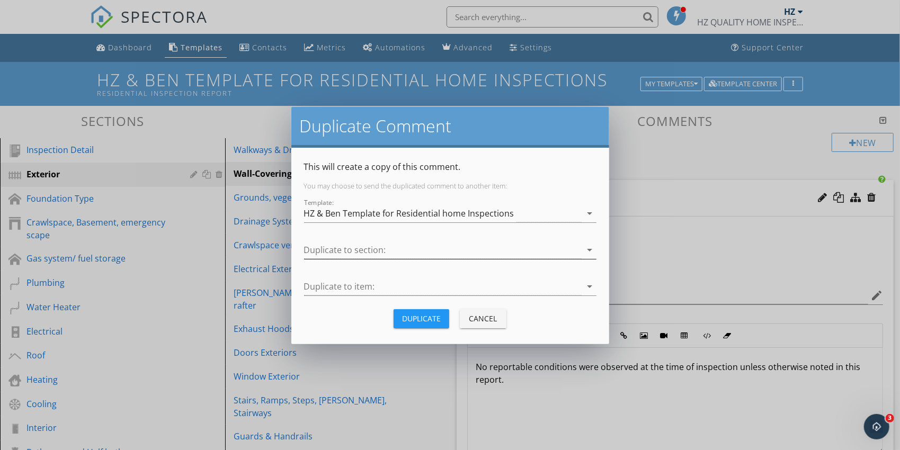
click at [584, 249] on icon "arrow_drop_down" at bounding box center [590, 250] width 13 height 13
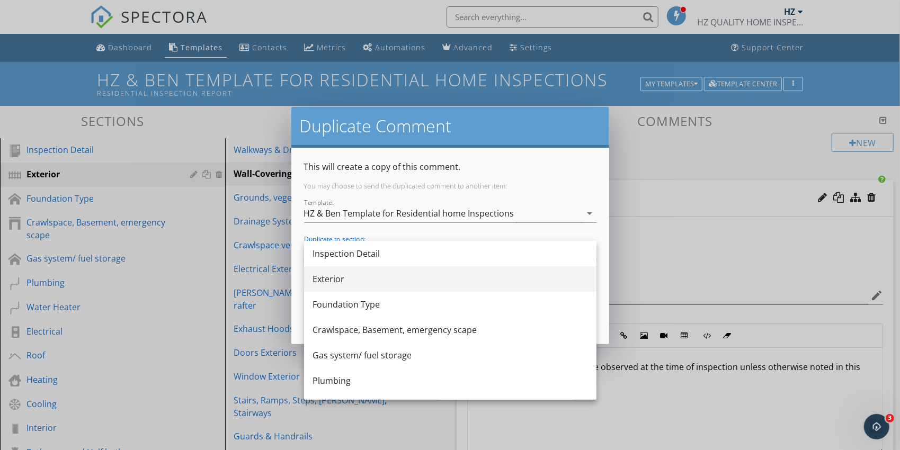
click at [396, 278] on div "Exterior" at bounding box center [450, 279] width 275 height 13
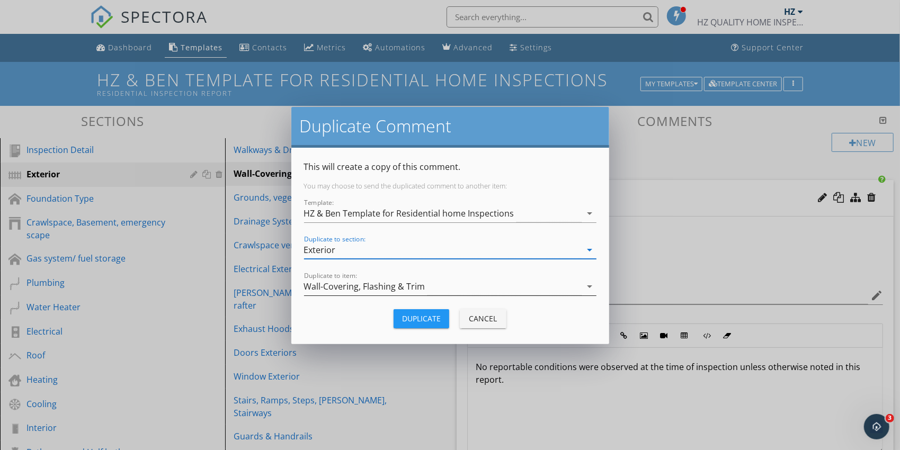
click at [586, 286] on icon "arrow_drop_down" at bounding box center [590, 286] width 13 height 13
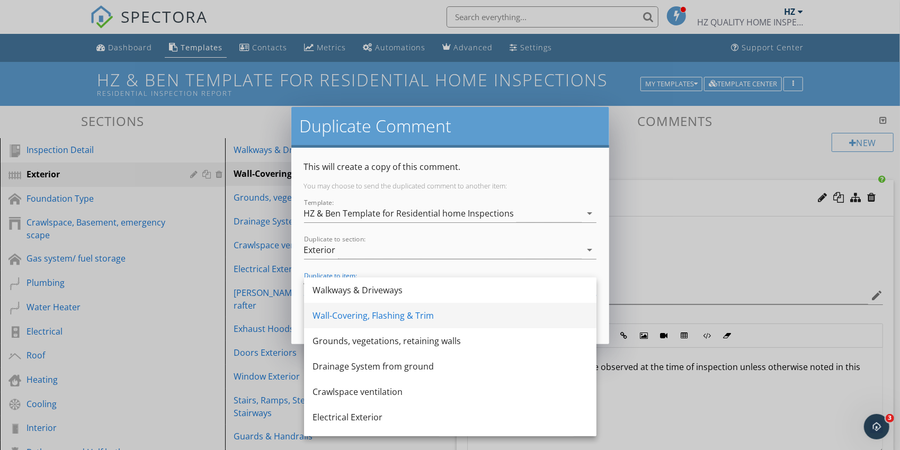
click at [351, 320] on div "Wall-Covering, Flashing & Trim" at bounding box center [450, 315] width 275 height 13
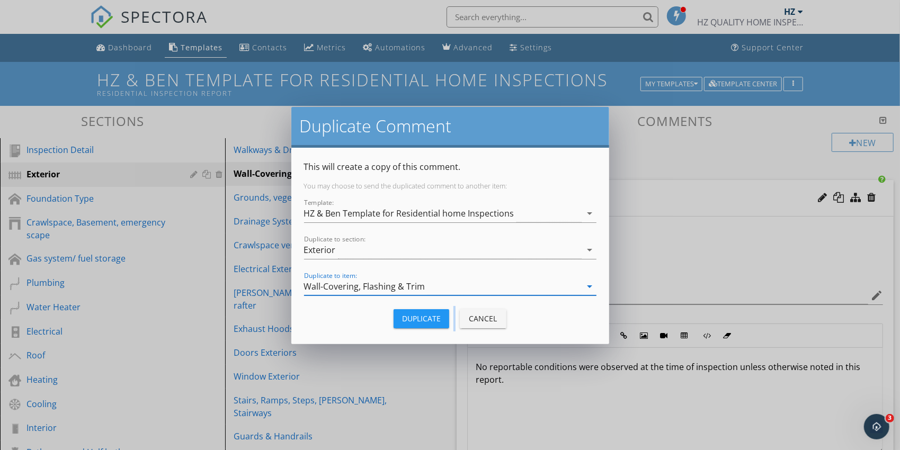
click at [351, 320] on div "Duplicate Cancel" at bounding box center [450, 318] width 292 height 25
click at [435, 320] on div "Duplicate" at bounding box center [421, 318] width 39 height 11
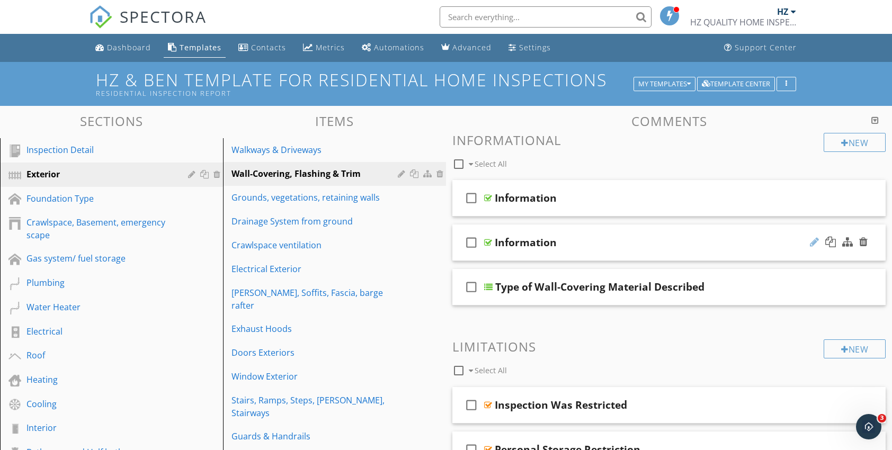
click at [810, 242] on div at bounding box center [814, 242] width 9 height 11
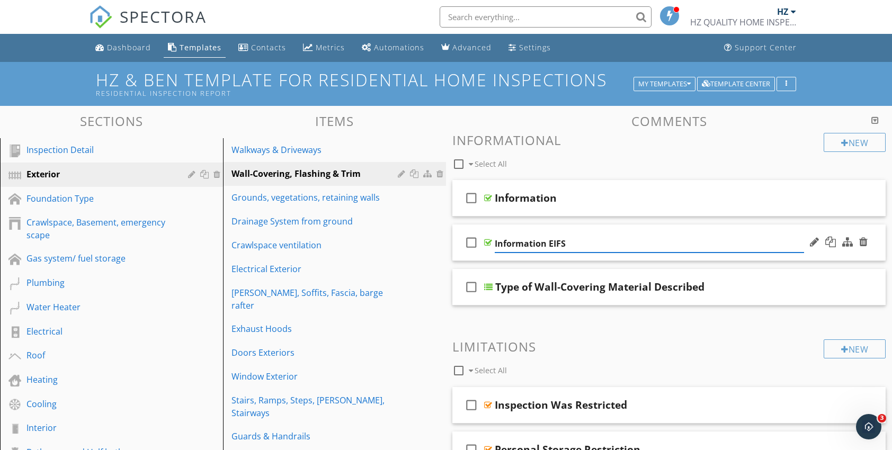
type input "Information EIFS"
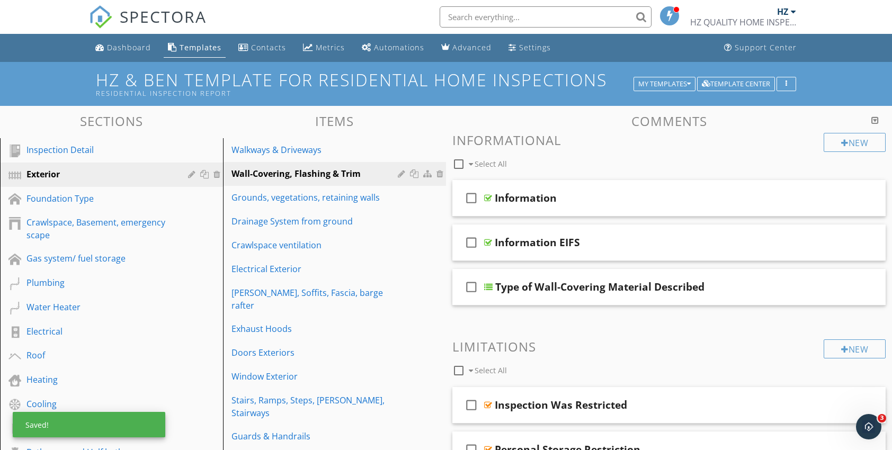
click at [561, 265] on span "check_box_outline_blank Information check_box_outline_blank Information EIFS ch…" at bounding box center [668, 243] width 433 height 126
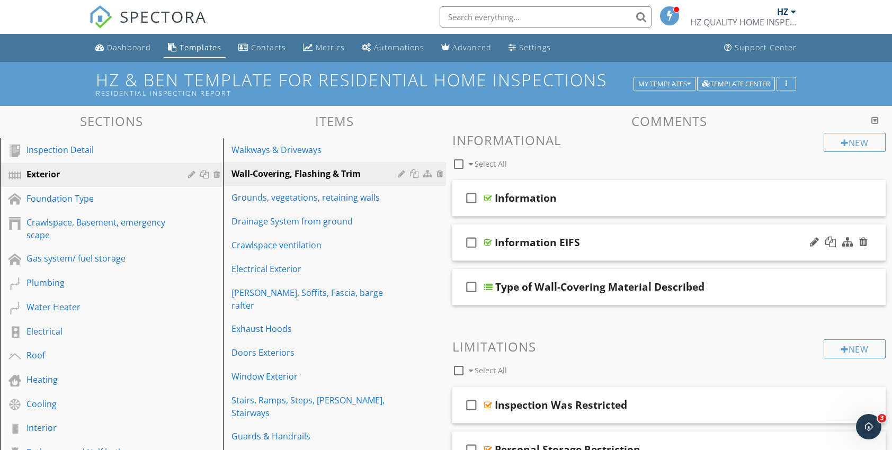
click at [489, 240] on div at bounding box center [488, 242] width 8 height 8
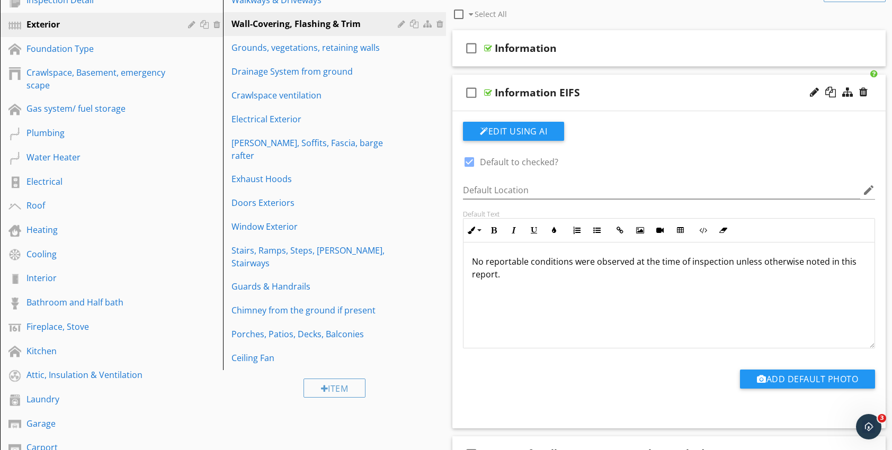
scroll to position [159, 0]
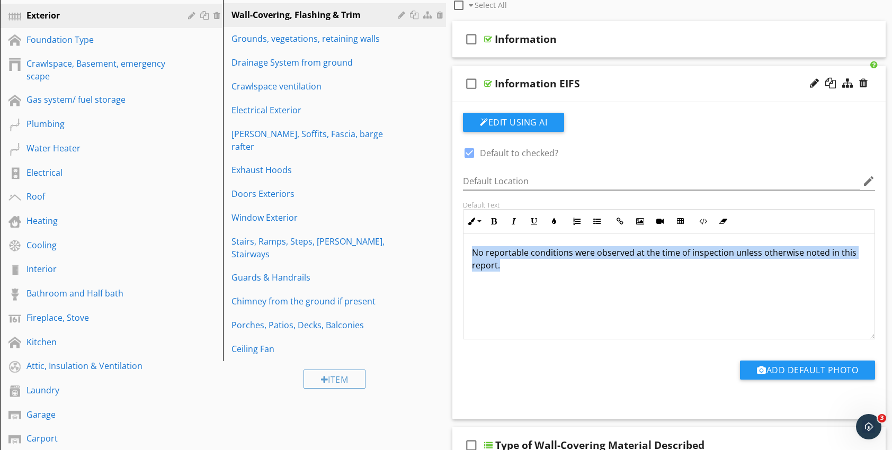
drag, startPoint x: 506, startPoint y: 266, endPoint x: 469, endPoint y: 252, distance: 39.7
click at [469, 252] on div "No reportable conditions were observed at the time of inspection unless otherwi…" at bounding box center [669, 287] width 411 height 106
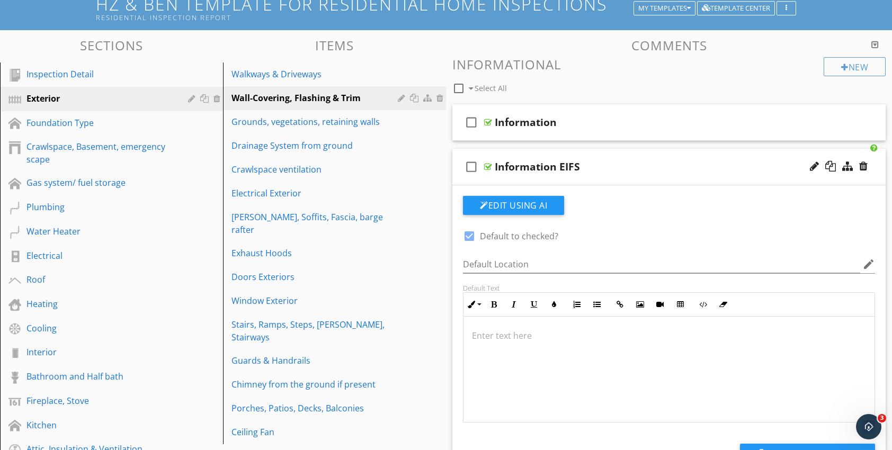
scroll to position [53, 0]
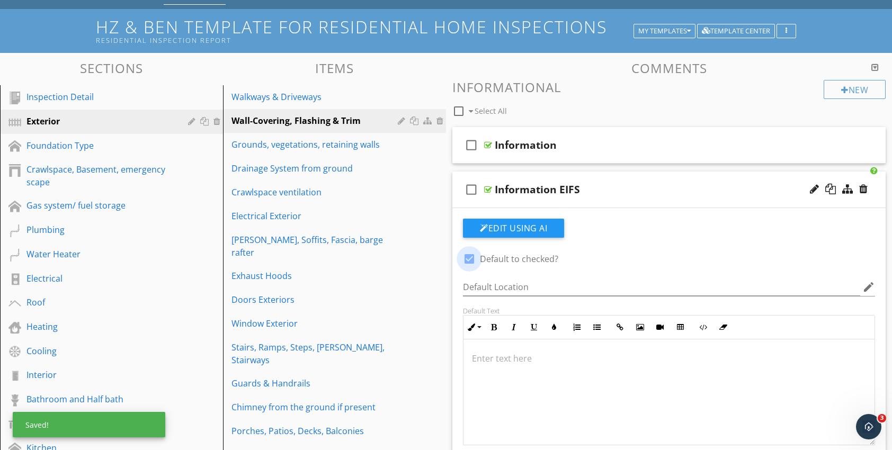
click at [467, 261] on div at bounding box center [469, 259] width 18 height 18
checkbox input "false"
click at [489, 189] on div at bounding box center [488, 189] width 8 height 8
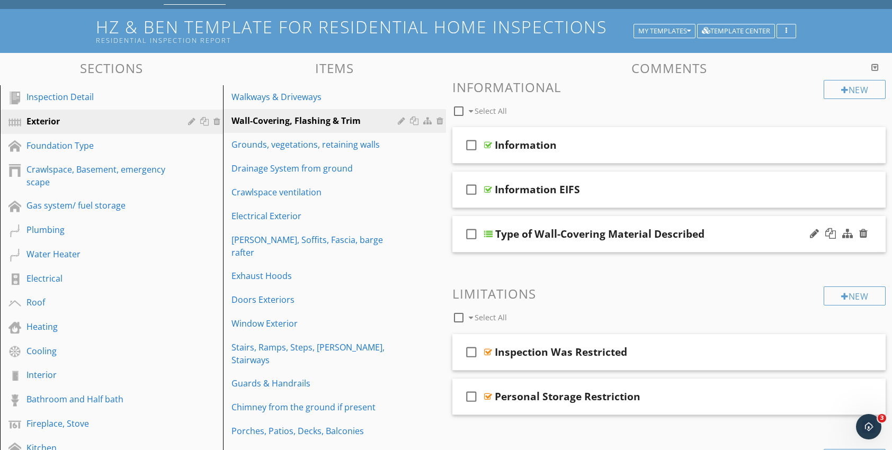
click at [490, 234] on div at bounding box center [488, 234] width 8 height 8
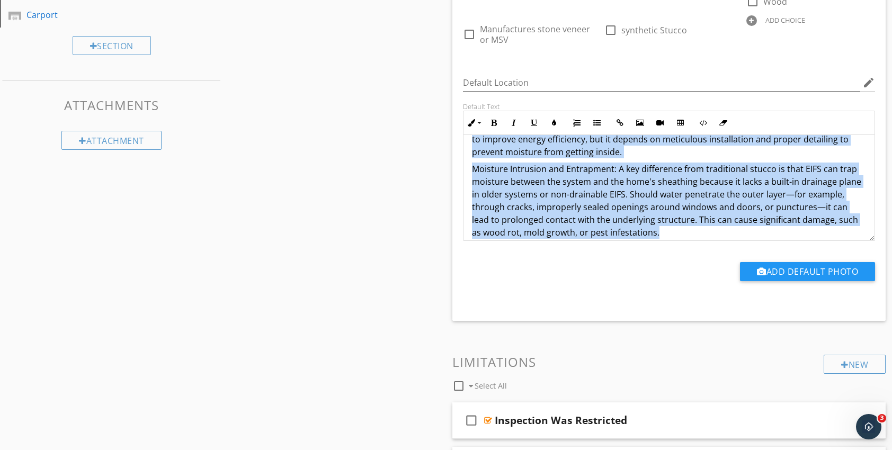
scroll to position [0, 0]
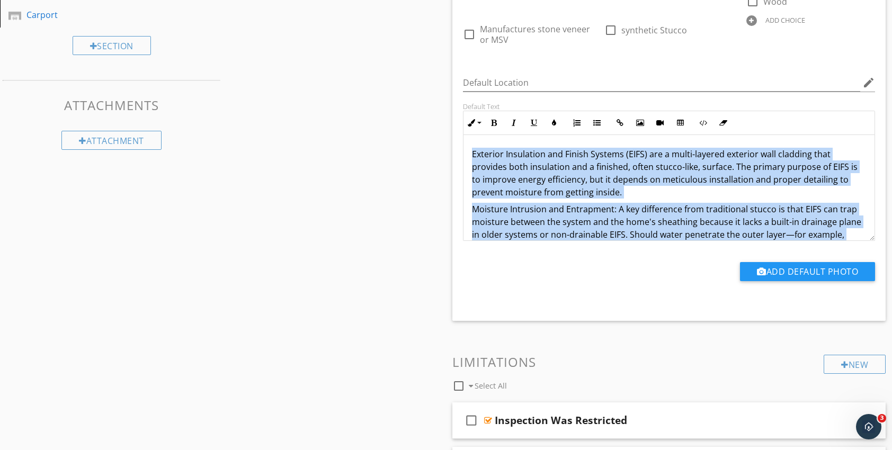
drag, startPoint x: 660, startPoint y: 201, endPoint x: 473, endPoint y: 120, distance: 203.8
click at [473, 135] on div "Exterior Insulation and Finish Systems (EIFS) are a multi-layered exterior wall…" at bounding box center [669, 213] width 411 height 157
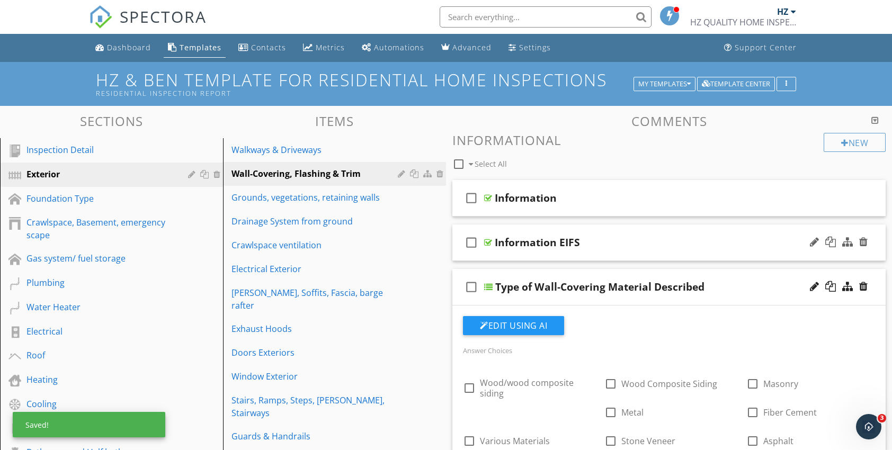
click at [486, 241] on div at bounding box center [488, 242] width 8 height 8
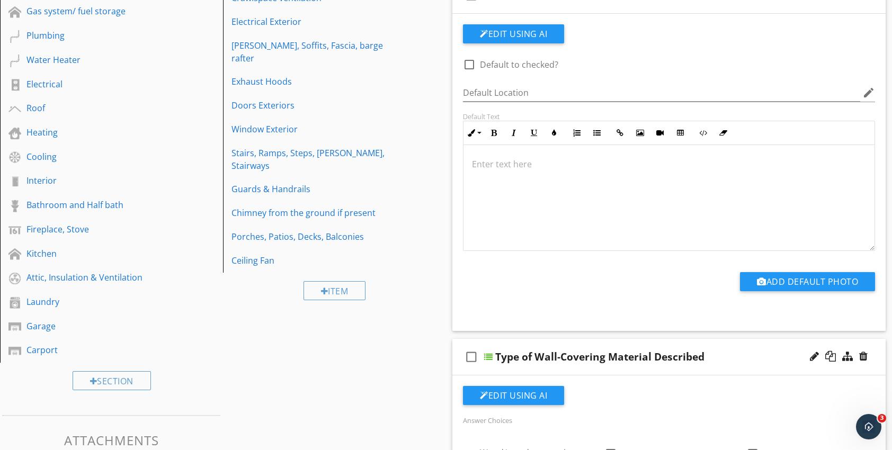
scroll to position [212, 0]
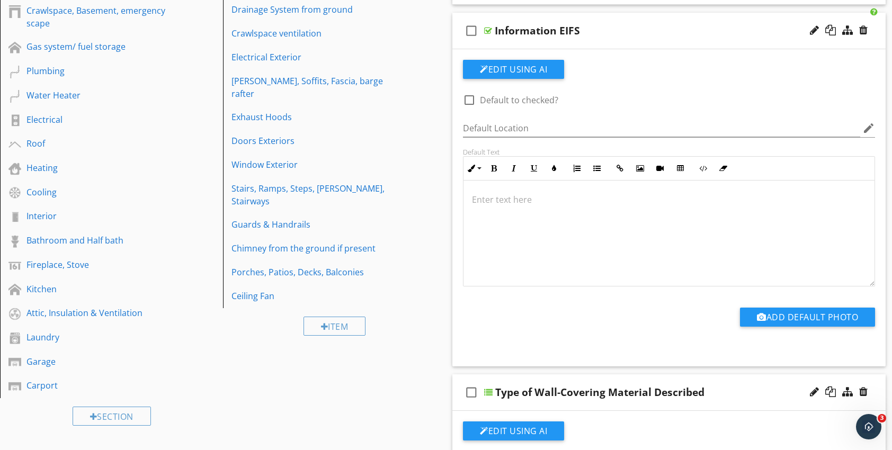
click at [480, 200] on p at bounding box center [669, 199] width 394 height 13
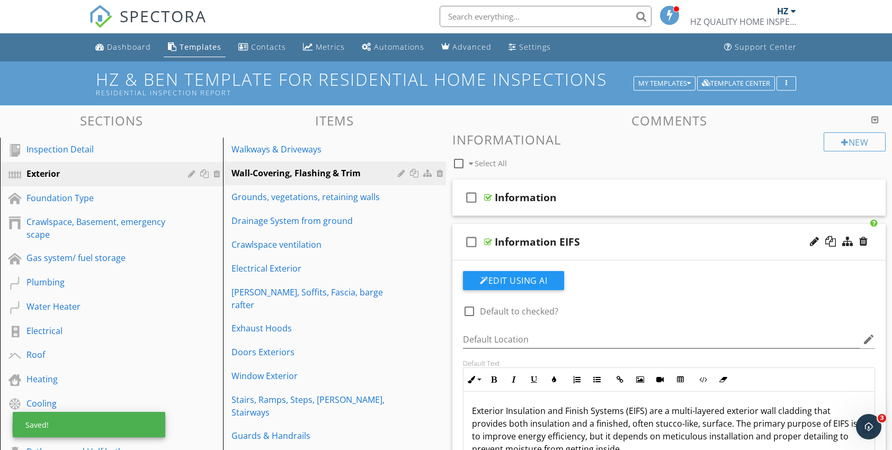
scroll to position [0, 0]
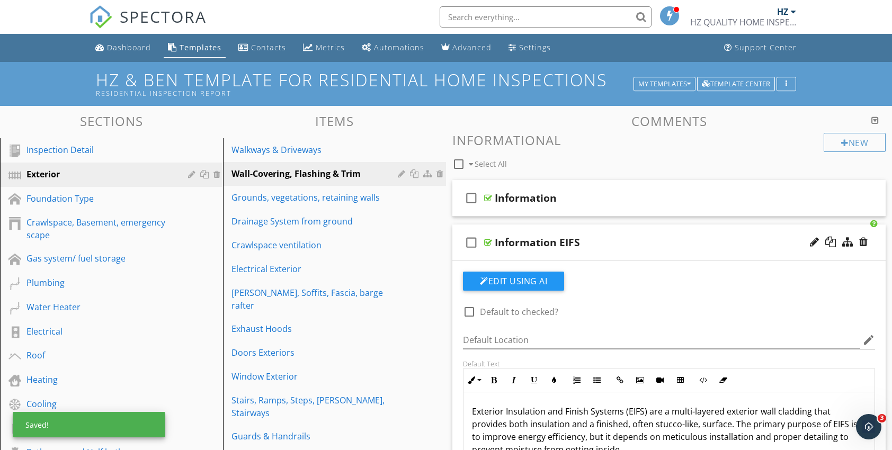
click at [487, 242] on div at bounding box center [488, 242] width 8 height 8
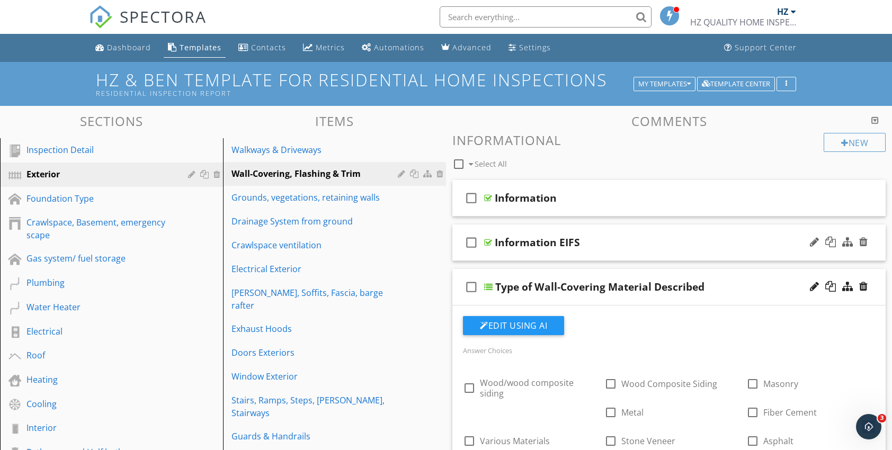
click at [486, 242] on div at bounding box center [488, 242] width 8 height 8
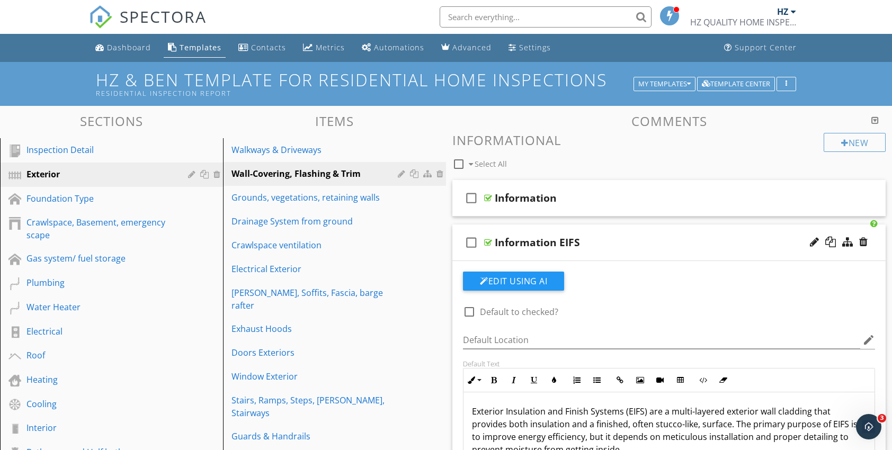
click at [487, 242] on div at bounding box center [488, 242] width 8 height 8
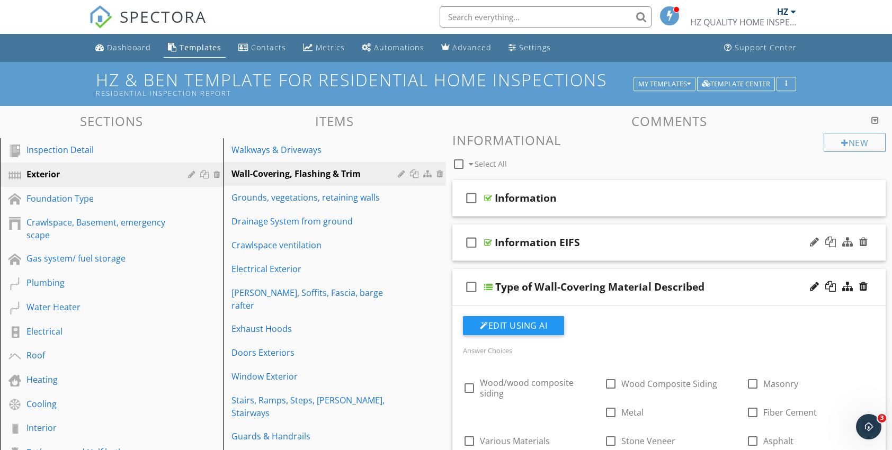
click at [487, 242] on div at bounding box center [488, 242] width 8 height 8
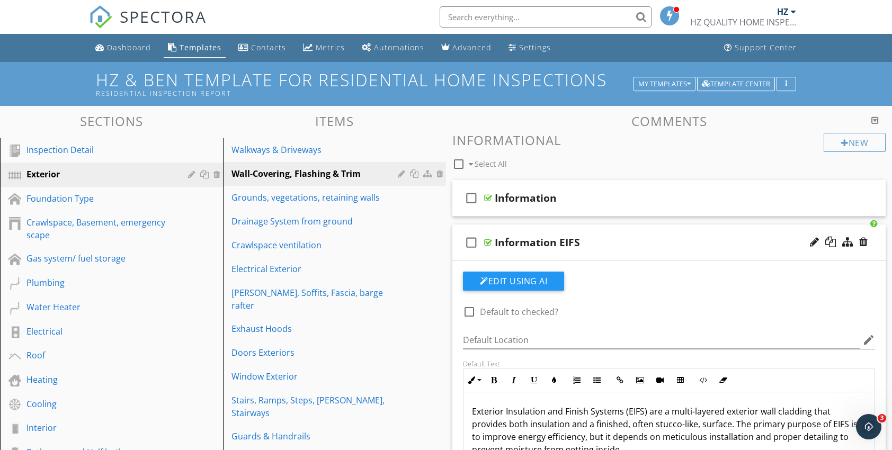
click at [487, 242] on div at bounding box center [488, 242] width 8 height 8
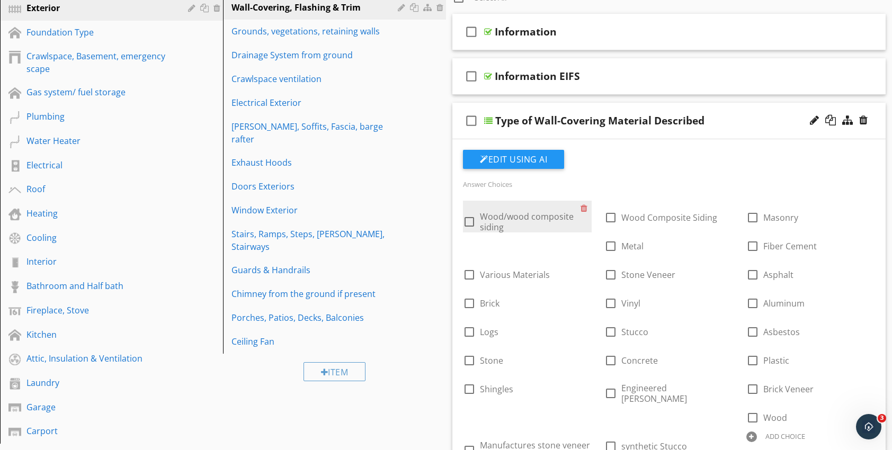
scroll to position [159, 0]
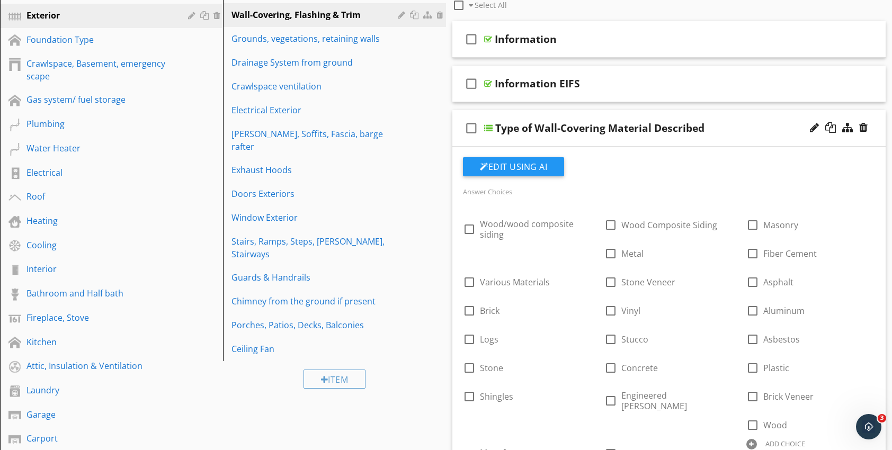
click at [488, 128] on div at bounding box center [488, 128] width 8 height 8
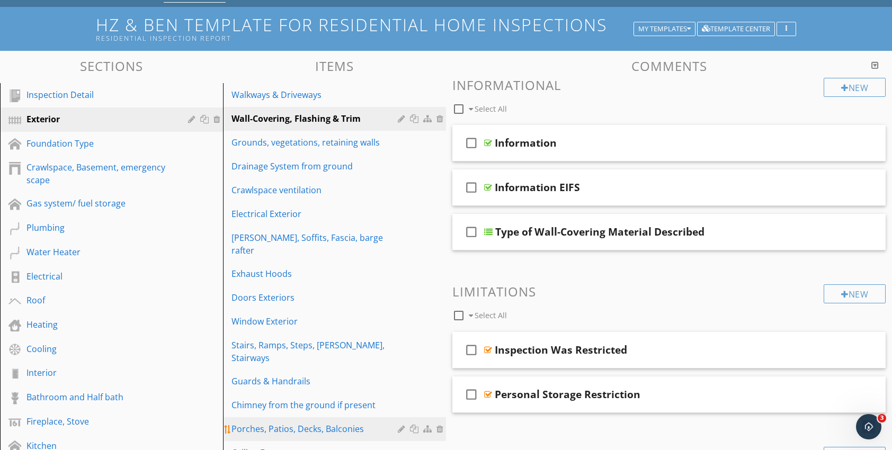
scroll to position [53, 0]
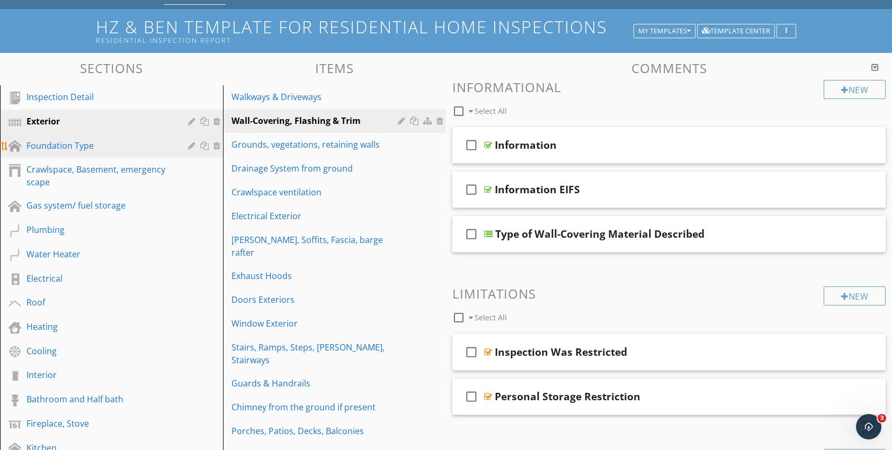
click at [48, 153] on link "Foundation Type" at bounding box center [113, 146] width 220 height 24
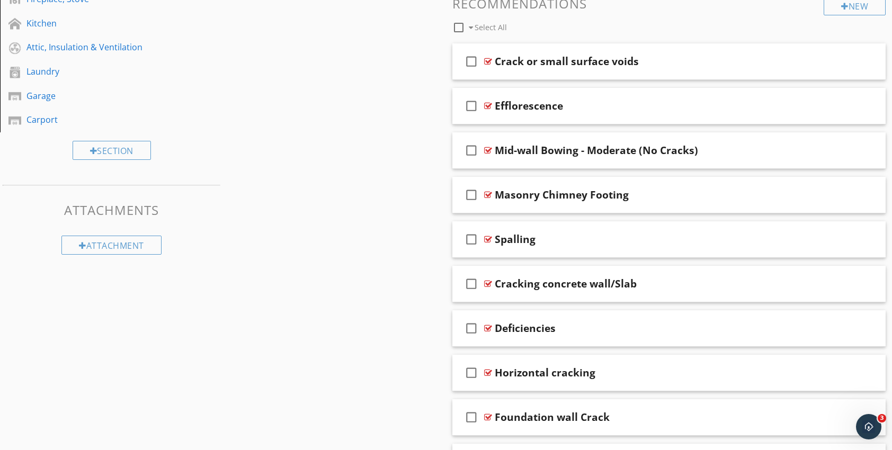
scroll to position [530, 0]
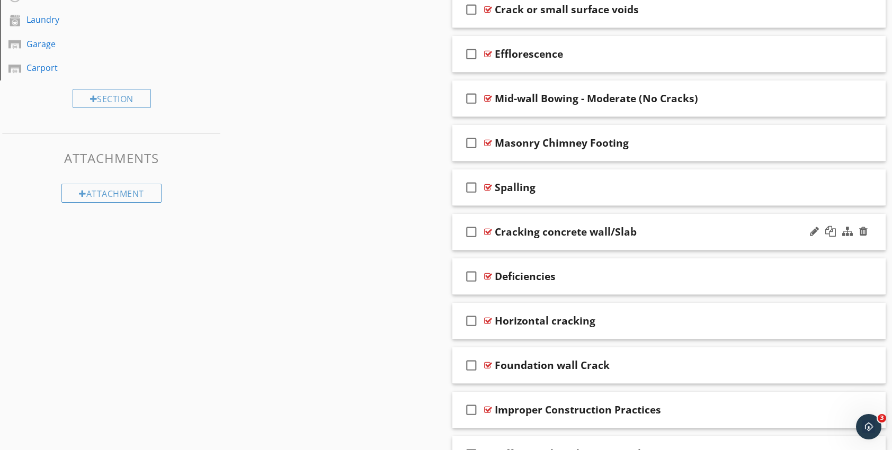
click at [488, 230] on div at bounding box center [488, 232] width 8 height 8
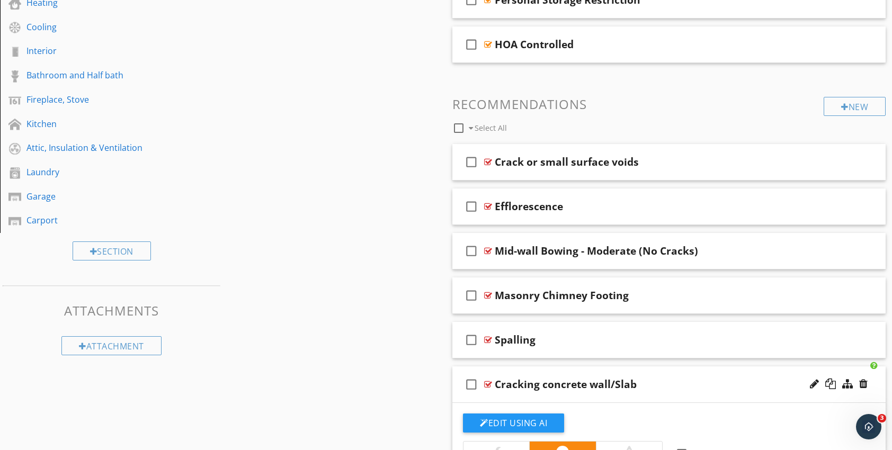
scroll to position [371, 0]
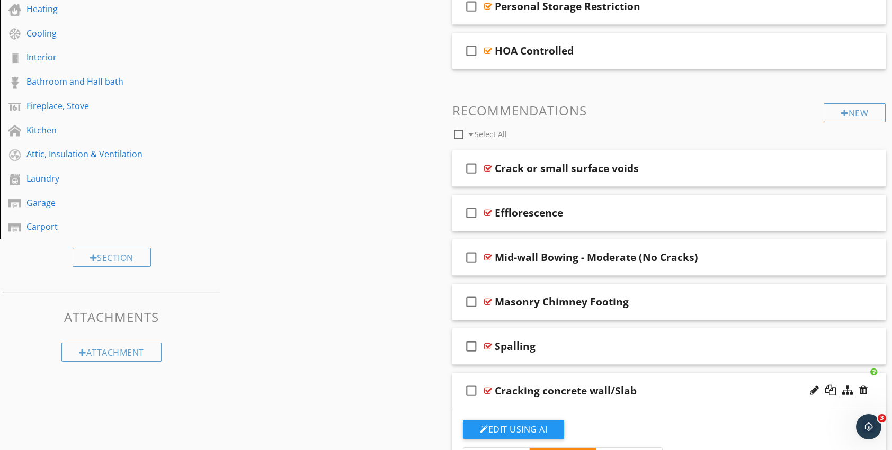
click at [488, 390] on div at bounding box center [488, 391] width 8 height 8
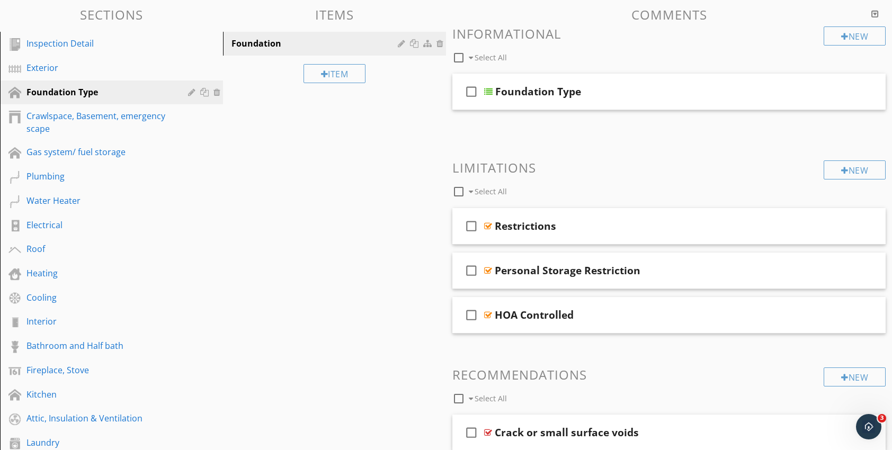
scroll to position [106, 0]
click at [53, 237] on link "Electrical" at bounding box center [113, 226] width 220 height 24
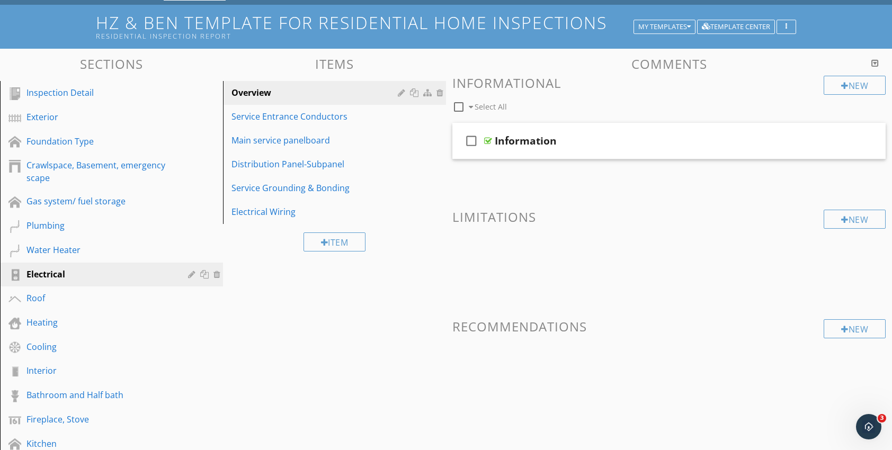
scroll to position [53, 0]
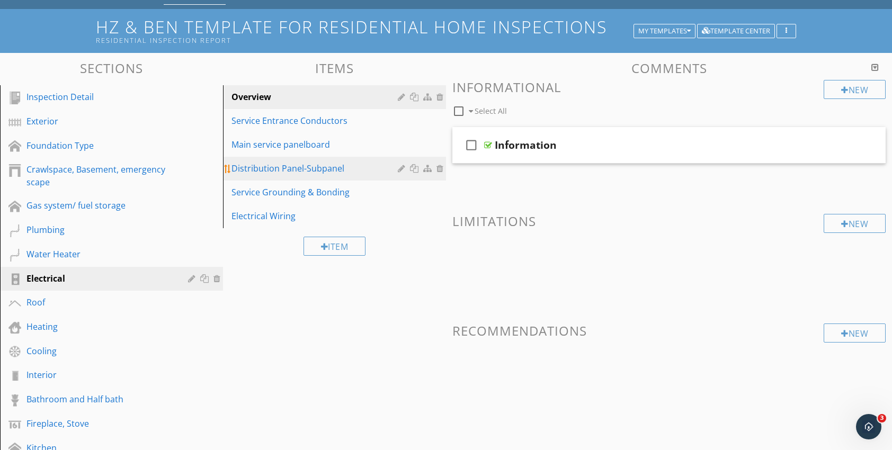
click at [268, 174] on div "Distribution Panel-Subpanel" at bounding box center [316, 168] width 170 height 13
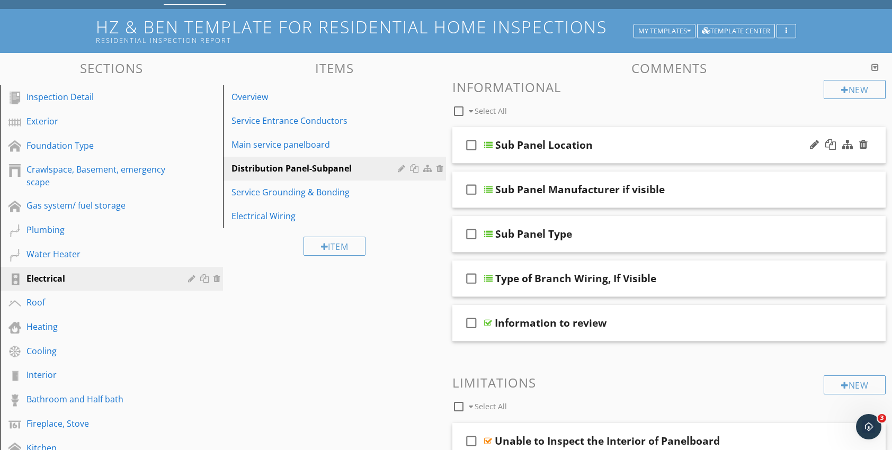
click at [489, 146] on div at bounding box center [488, 145] width 8 height 8
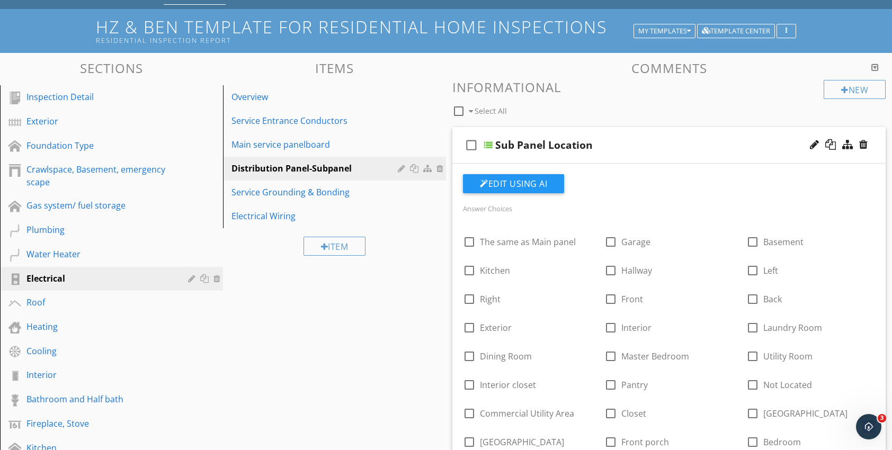
click at [488, 142] on div at bounding box center [488, 145] width 8 height 8
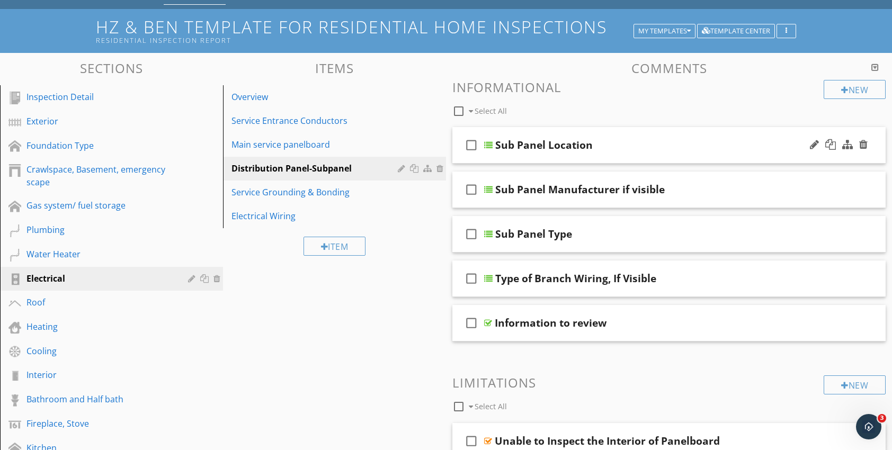
click at [488, 142] on div at bounding box center [488, 145] width 8 height 8
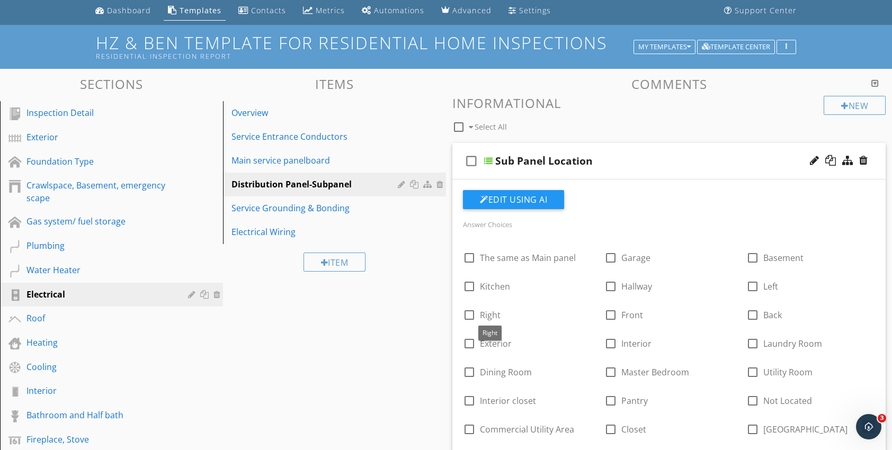
scroll to position [0, 0]
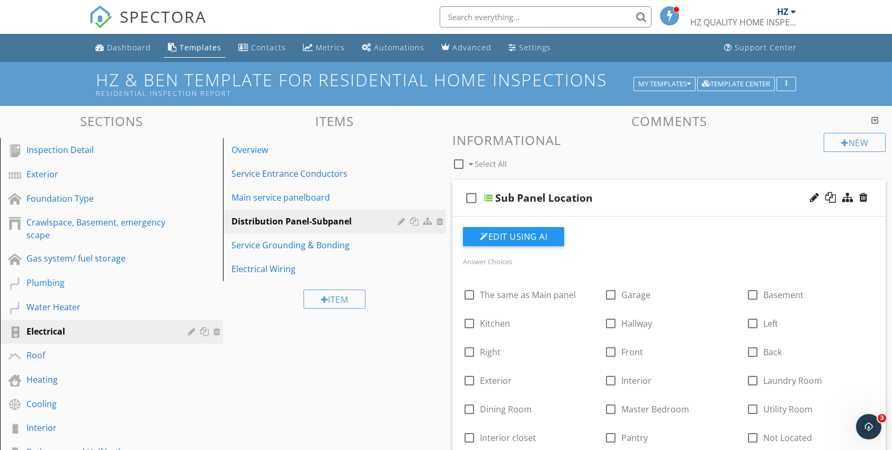
click at [489, 197] on div at bounding box center [488, 198] width 8 height 8
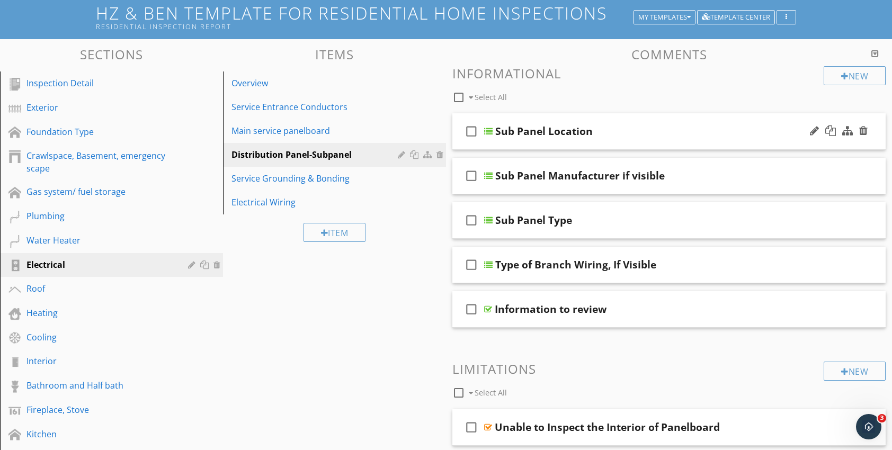
scroll to position [106, 0]
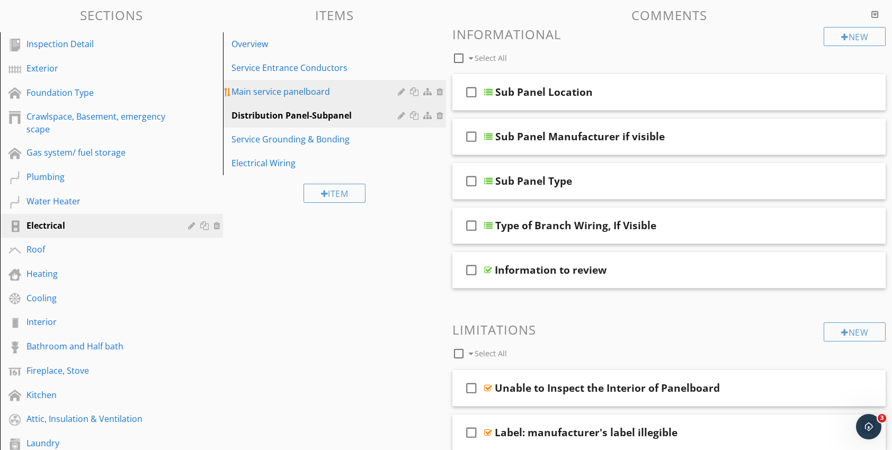
click at [257, 98] on link "Main service panelboard" at bounding box center [336, 91] width 220 height 23
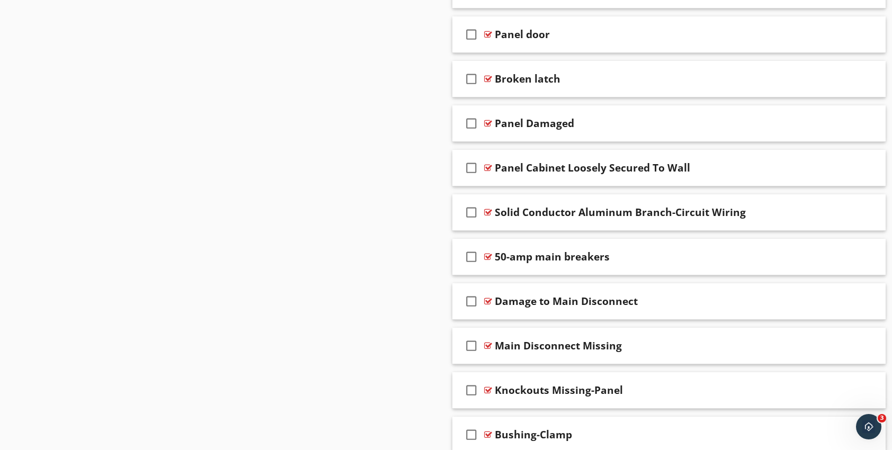
scroll to position [1142, 0]
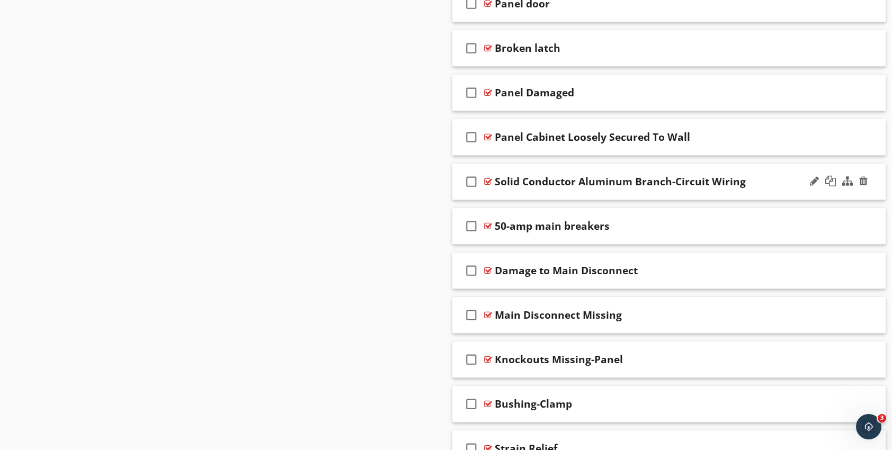
click at [486, 178] on div at bounding box center [488, 181] width 8 height 8
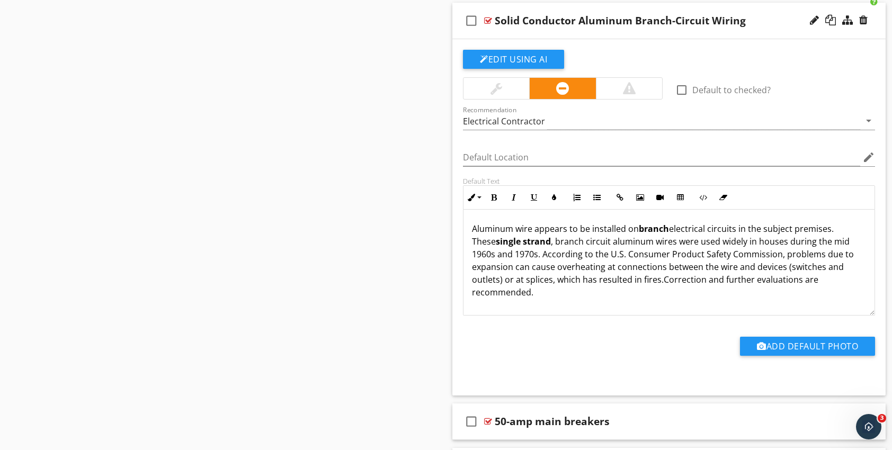
scroll to position [1301, 0]
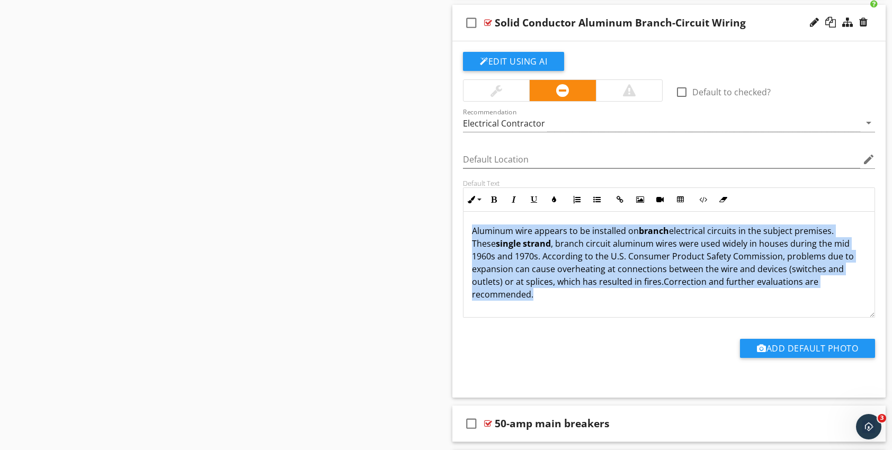
drag, startPoint x: 540, startPoint y: 290, endPoint x: 470, endPoint y: 226, distance: 95.6
click at [470, 226] on div "Aluminum wire appears to be installed on branch electrical circuits in the subj…" at bounding box center [669, 271] width 411 height 119
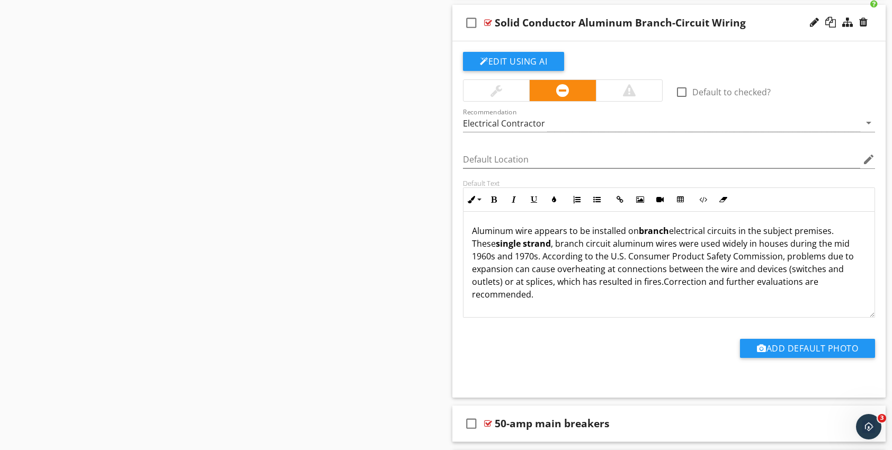
click at [627, 297] on div "Aluminum wire appears to be installed on branch electrical circuits in the subj…" at bounding box center [669, 271] width 411 height 119
click at [764, 239] on span "Aluminum wire appears to be installed on branch electrical circuits in the subj…" at bounding box center [663, 256] width 382 height 63
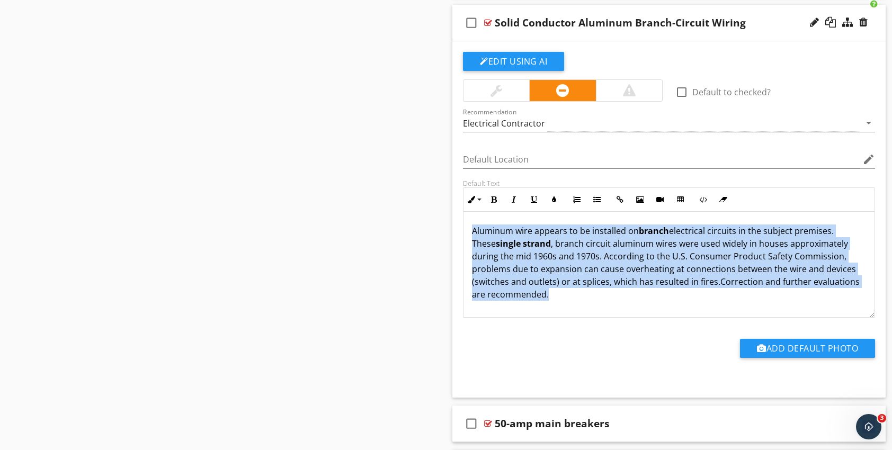
drag, startPoint x: 541, startPoint y: 292, endPoint x: 469, endPoint y: 227, distance: 97.5
click at [469, 227] on div "Aluminum wire appears to be installed on branch electrical circuits in the subj…" at bounding box center [669, 271] width 411 height 119
copy p "Aluminum wire appears to be installed on branch electrical circuits in the subj…"
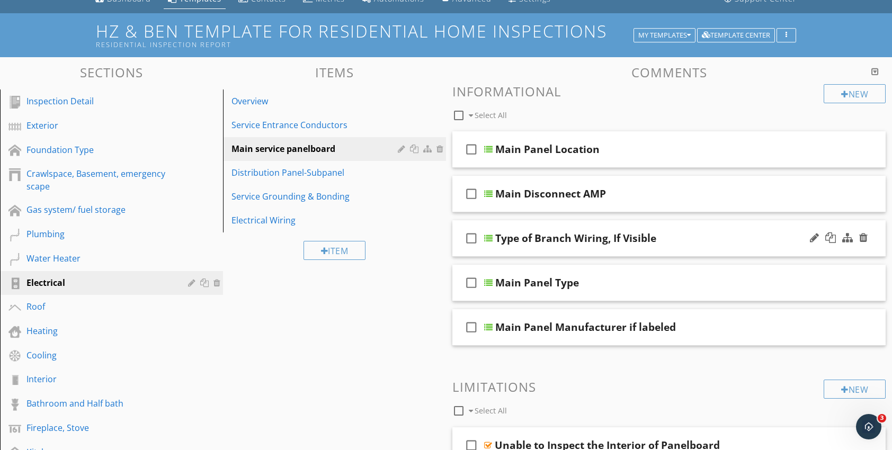
scroll to position [53, 0]
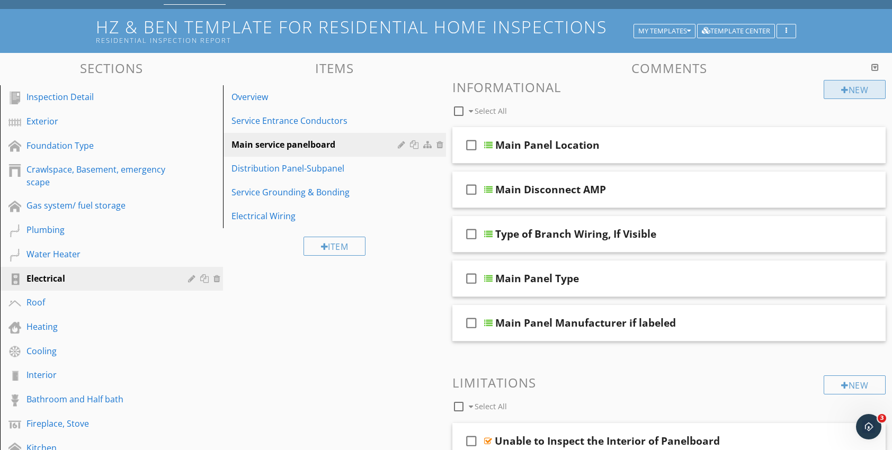
click at [843, 86] on div at bounding box center [844, 90] width 7 height 8
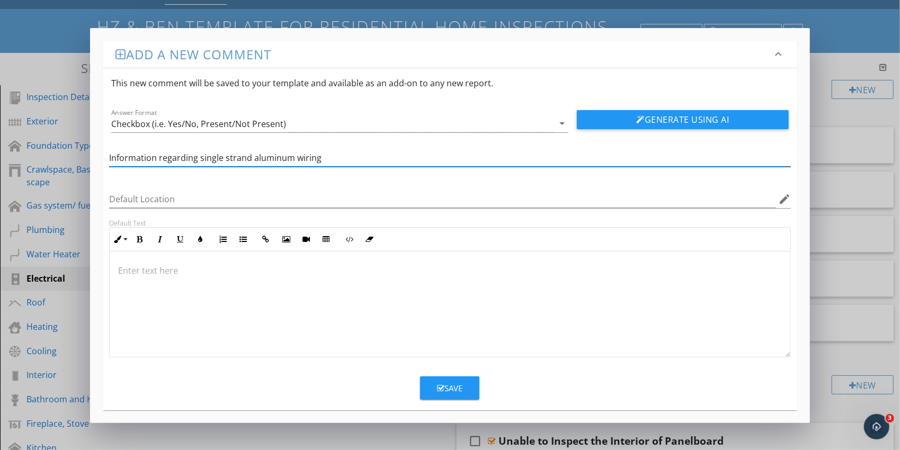
type input "Information regarding single strand aluminum wiring"
click at [455, 387] on div "Save" at bounding box center [449, 388] width 25 height 12
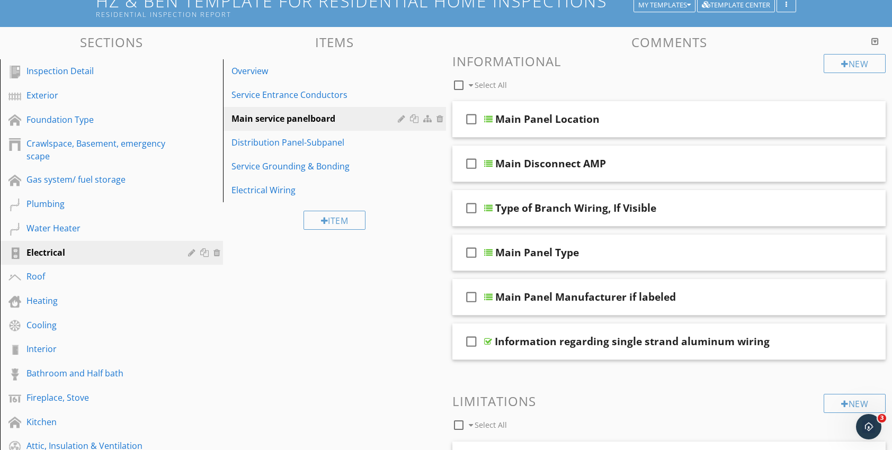
scroll to position [159, 0]
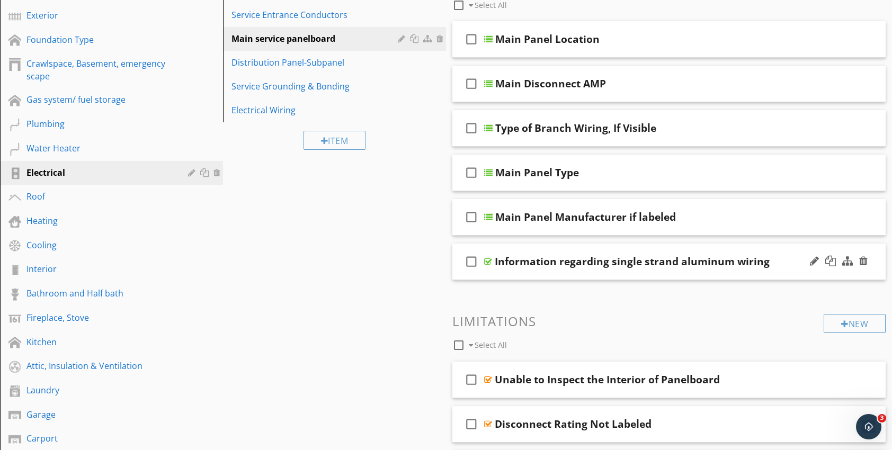
click at [487, 263] on div at bounding box center [488, 261] width 8 height 8
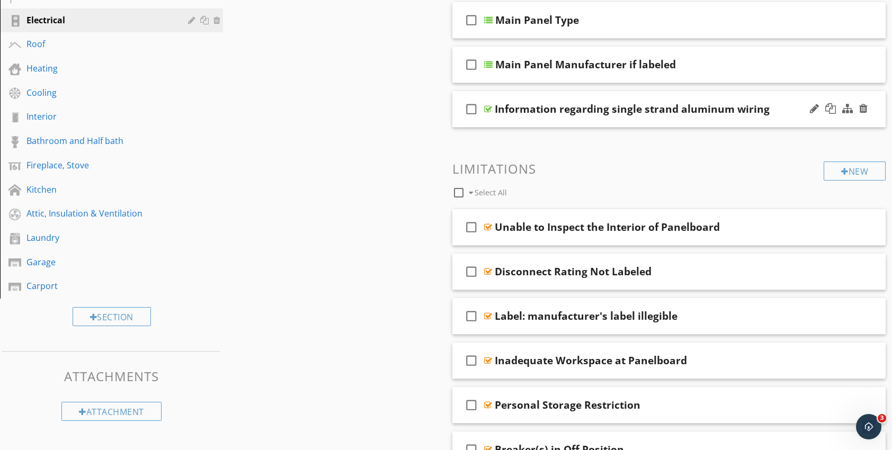
scroll to position [318, 0]
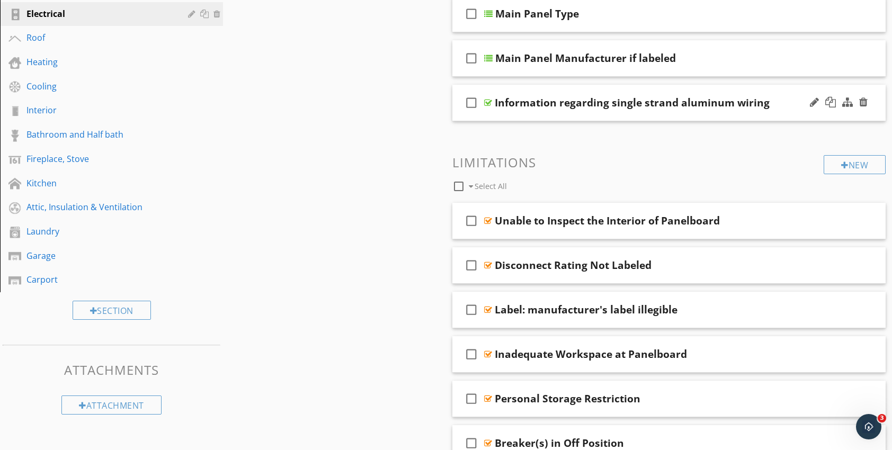
click at [490, 102] on div at bounding box center [488, 103] width 8 height 8
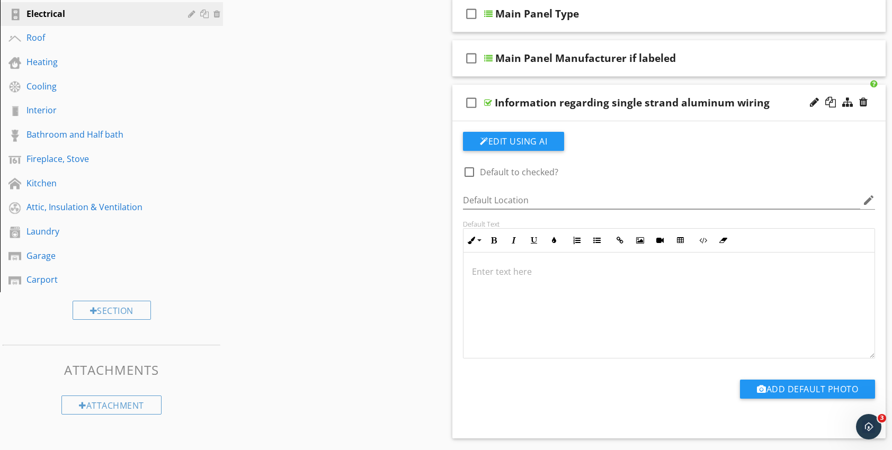
click at [501, 266] on p at bounding box center [669, 271] width 394 height 13
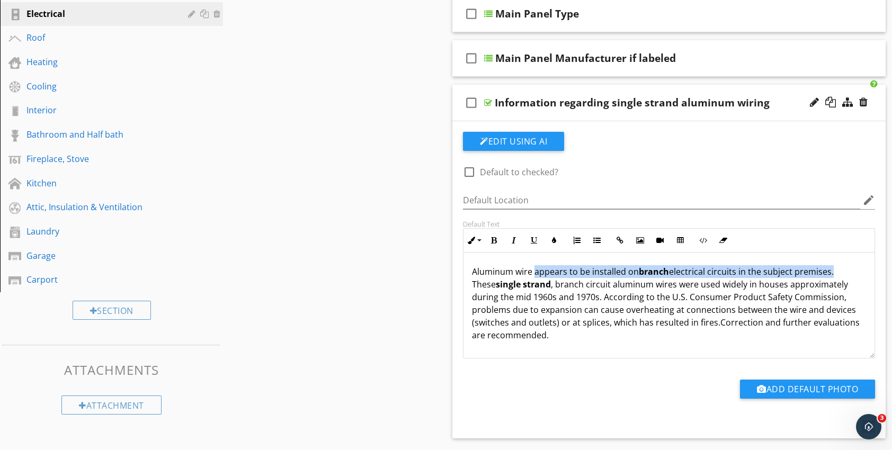
drag, startPoint x: 833, startPoint y: 272, endPoint x: 533, endPoint y: 274, distance: 299.8
click at [533, 274] on span "Aluminum wire appears to be installed on branch electrical circuits in the subj…" at bounding box center [664, 297] width 384 height 63
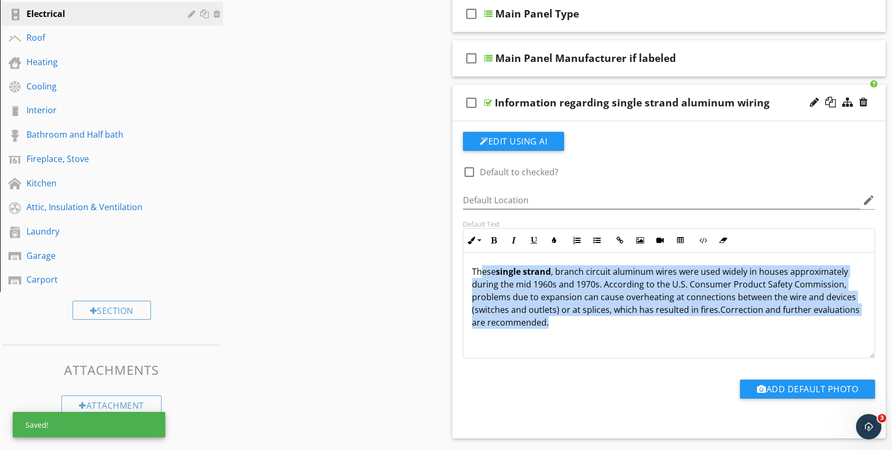
drag, startPoint x: 547, startPoint y: 323, endPoint x: 478, endPoint y: 269, distance: 87.9
click at [478, 269] on p "These single strand , branch circuit aluminum wires were used widely in houses …" at bounding box center [669, 297] width 394 height 64
click at [547, 321] on p "These single strand , branch circuit aluminum wires were used widely in houses …" at bounding box center [669, 297] width 394 height 64
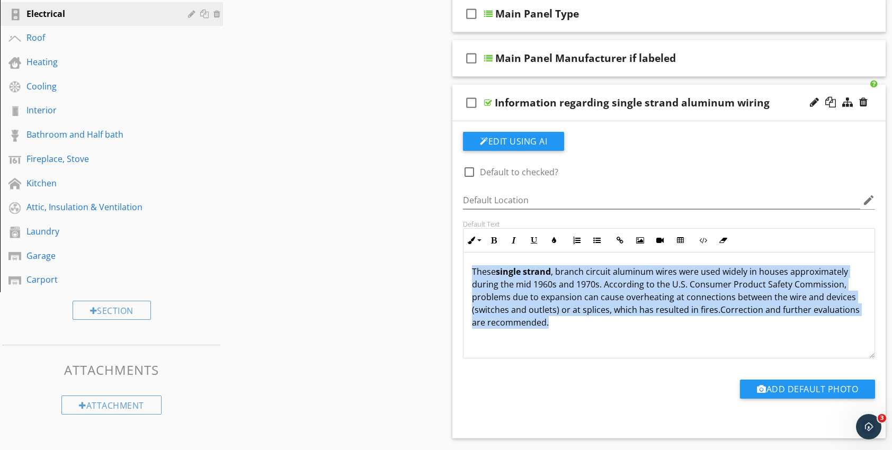
drag, startPoint x: 556, startPoint y: 323, endPoint x: 468, endPoint y: 271, distance: 101.4
click at [468, 271] on div "These single strand , branch circuit aluminum wires were used widely in houses …" at bounding box center [669, 306] width 411 height 106
click at [602, 336] on div "These single strand , branch circuit aluminum wires were used widely in houses …" at bounding box center [669, 306] width 411 height 106
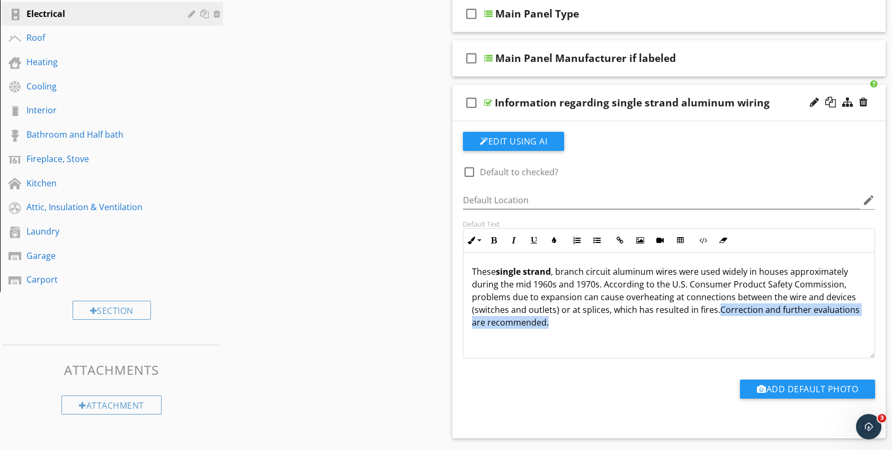
drag, startPoint x: 719, startPoint y: 309, endPoint x: 836, endPoint y: 326, distance: 118.4
click at [836, 326] on p "These single strand , branch circuit aluminum wires were used widely in houses …" at bounding box center [669, 297] width 394 height 64
drag, startPoint x: 718, startPoint y: 308, endPoint x: 476, endPoint y: 270, distance: 245.1
click at [476, 270] on span "These single strand , branch circuit aluminum wires were used widely in houses …" at bounding box center [664, 291] width 384 height 50
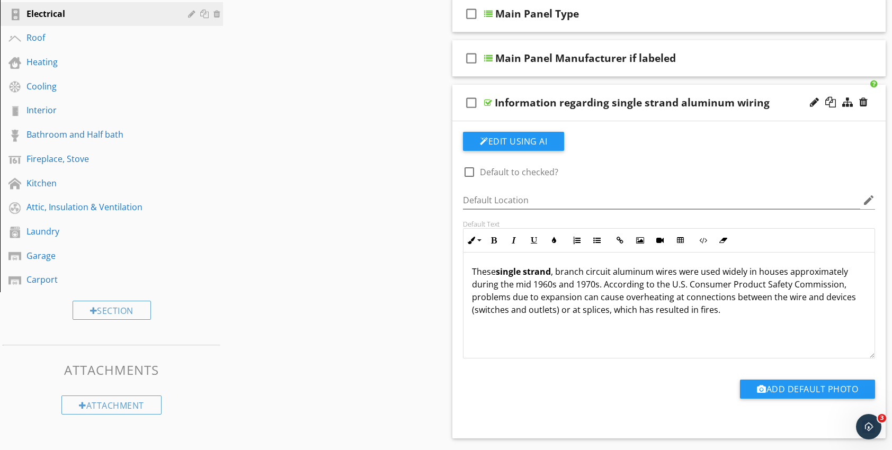
click at [537, 343] on div "These single strand , branch circuit aluminum wires were used widely in houses …" at bounding box center [669, 306] width 411 height 106
click at [657, 329] on div "These single strand , branch circuit aluminum wires were used widely in houses …" at bounding box center [669, 306] width 411 height 106
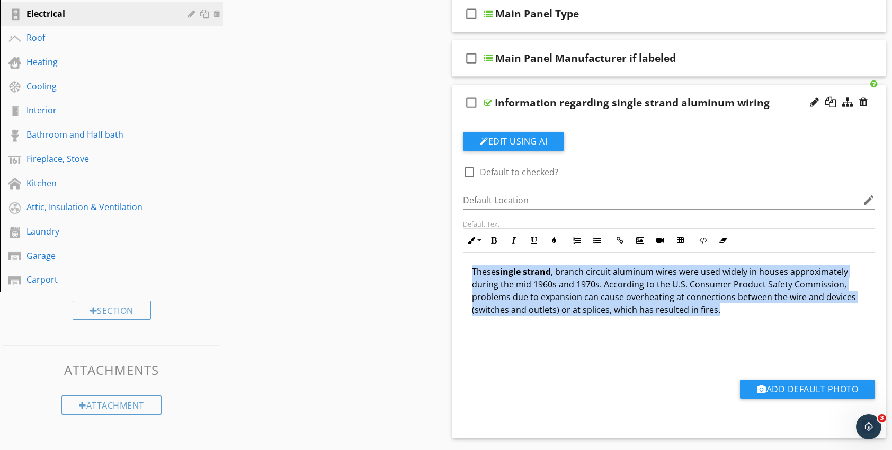
drag, startPoint x: 717, startPoint y: 311, endPoint x: 451, endPoint y: 267, distance: 269.5
copy span "These single strand , branch circuit aluminum wires were used widely in houses …"
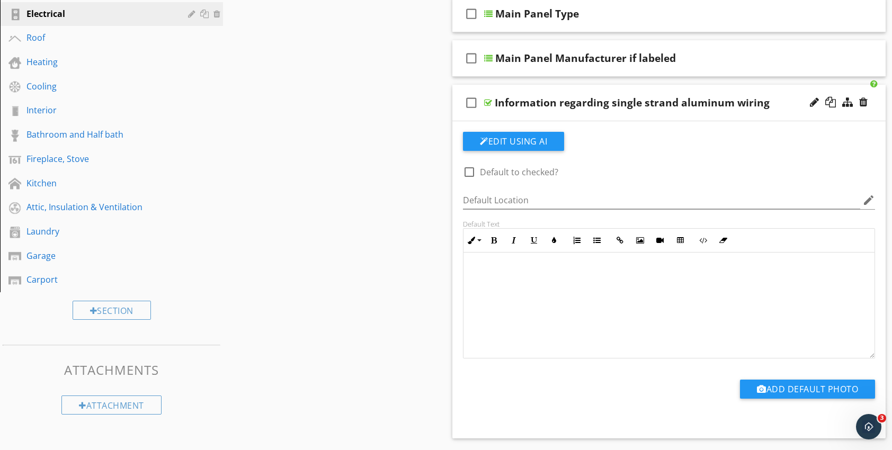
click at [473, 270] on span at bounding box center [473, 272] width 2 height 12
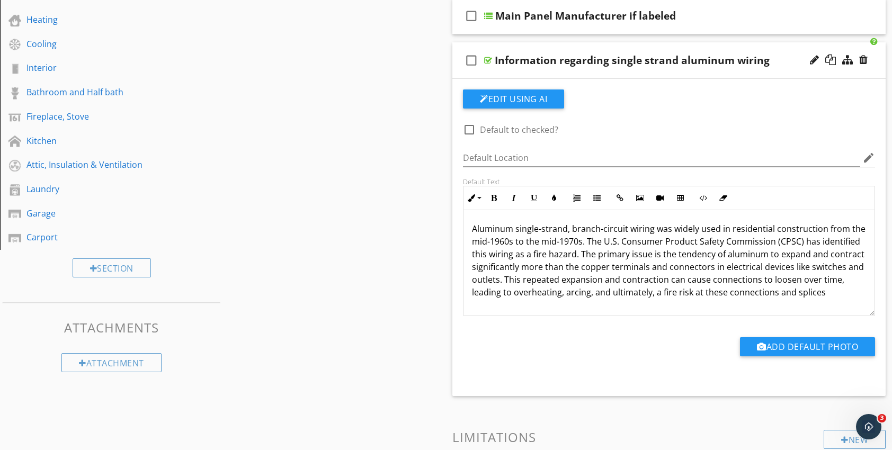
scroll to position [371, 0]
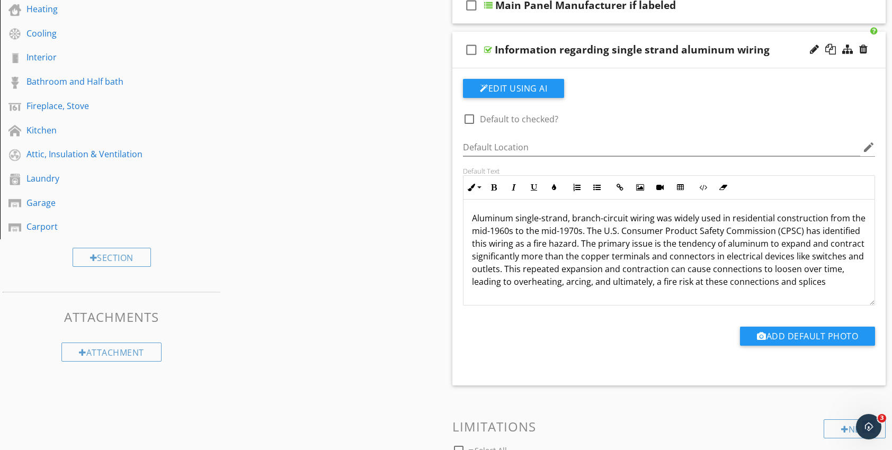
click at [497, 287] on p "Aluminum single-strand, branch-circuit wiring was widely used in residential co…" at bounding box center [669, 250] width 394 height 76
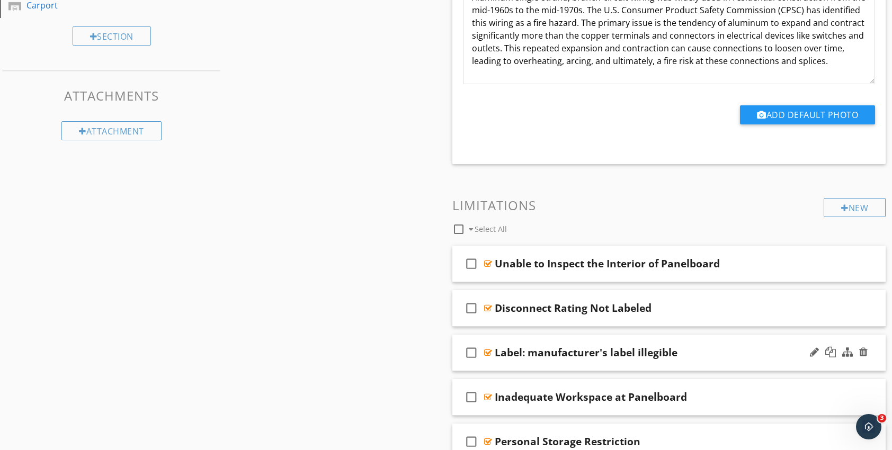
scroll to position [636, 0]
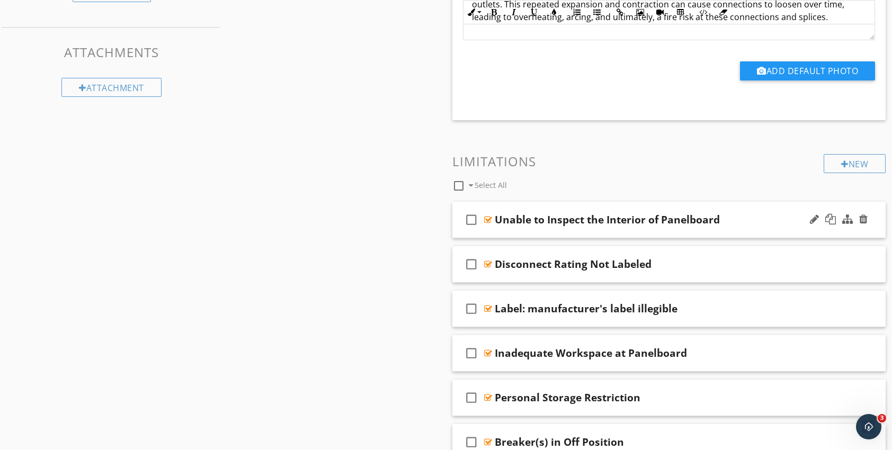
click at [486, 218] on div at bounding box center [488, 220] width 8 height 8
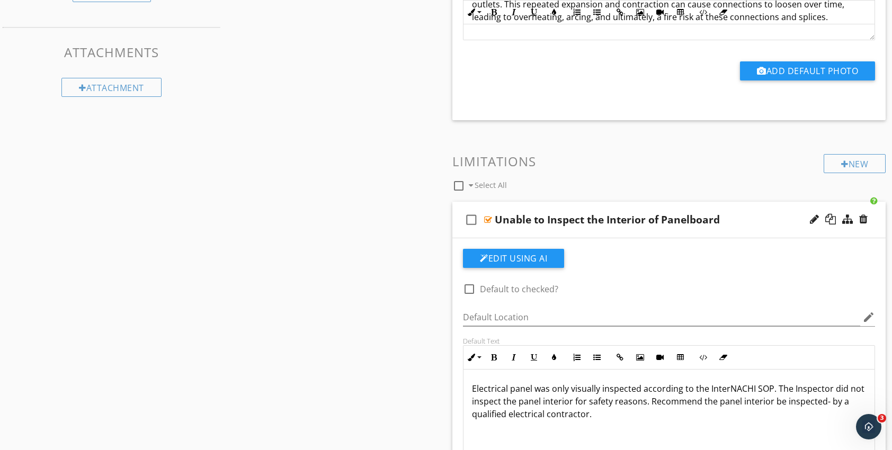
click at [488, 218] on div at bounding box center [488, 220] width 8 height 8
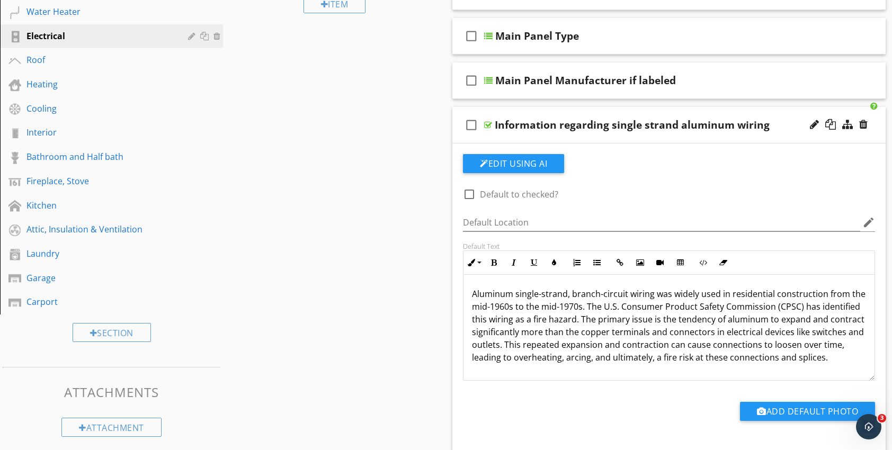
scroll to position [265, 0]
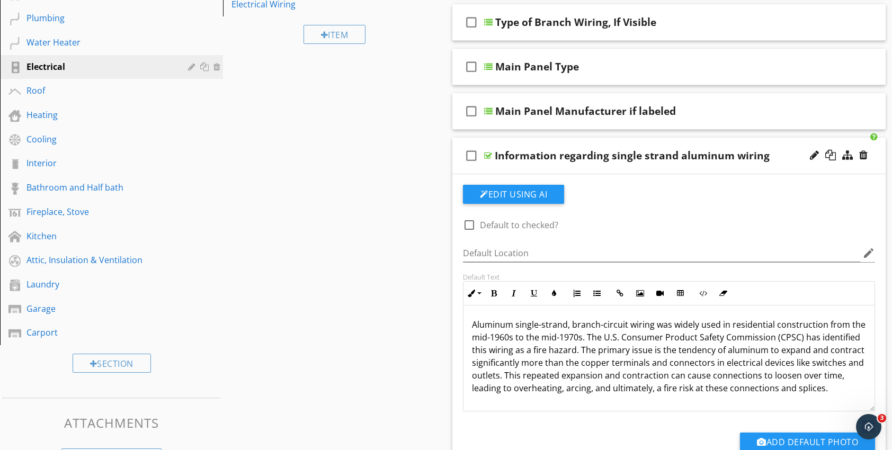
click at [488, 155] on div at bounding box center [488, 156] width 8 height 8
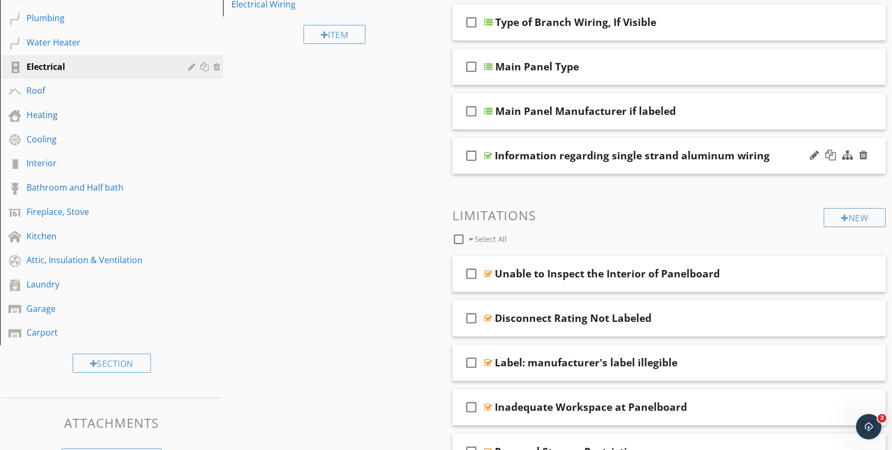
click at [488, 155] on div at bounding box center [488, 156] width 8 height 8
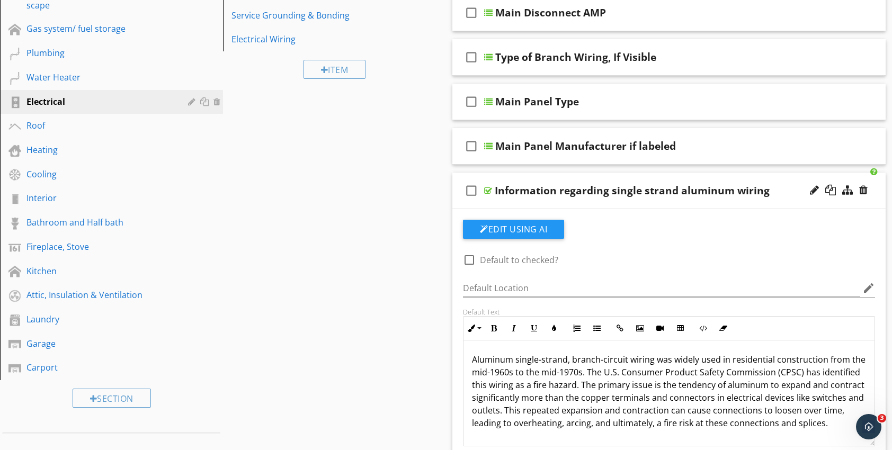
scroll to position [212, 0]
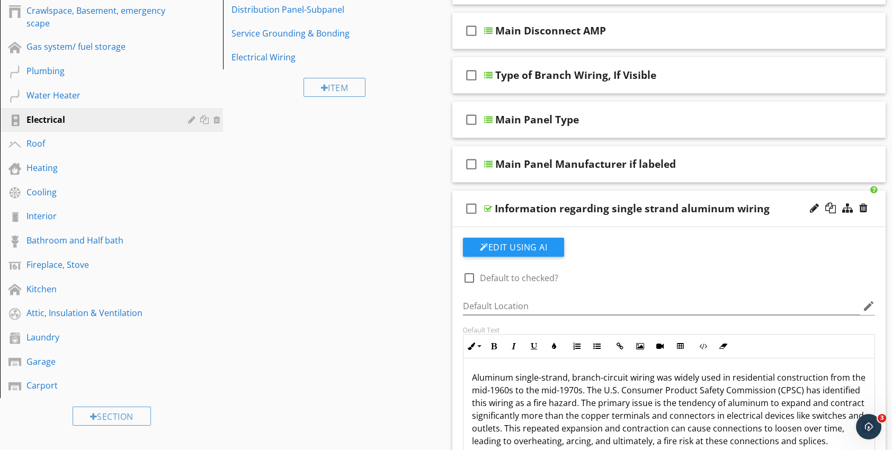
click at [488, 209] on div at bounding box center [488, 208] width 8 height 8
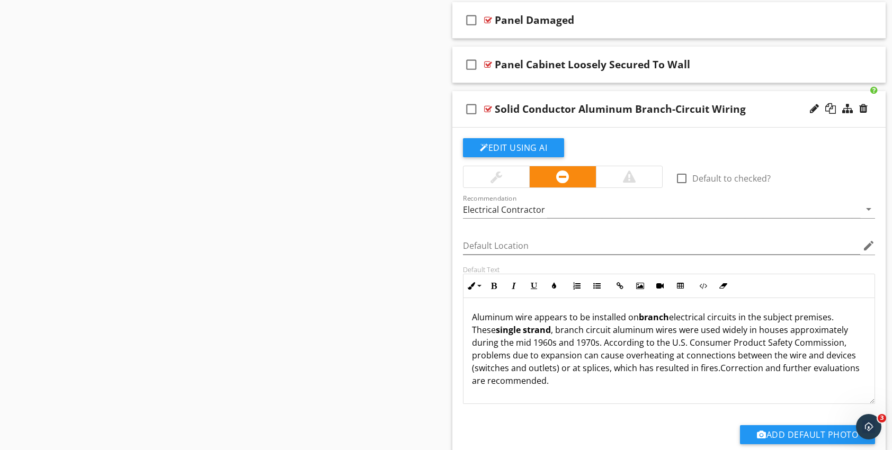
scroll to position [1271, 0]
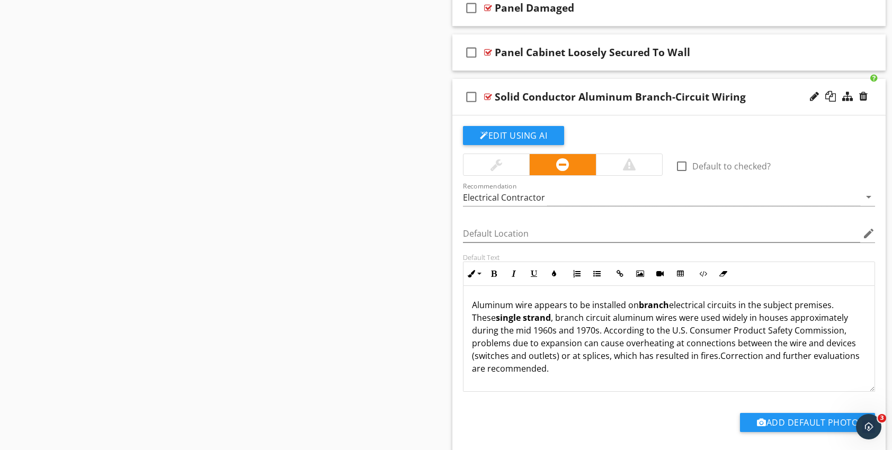
click at [566, 369] on p "Aluminum wire appears to be installed on branch electrical circuits in the subj…" at bounding box center [669, 337] width 394 height 76
click at [622, 373] on div "Aluminum wire appears to be installed on branch electrical circuits in the subj…" at bounding box center [669, 345] width 411 height 119
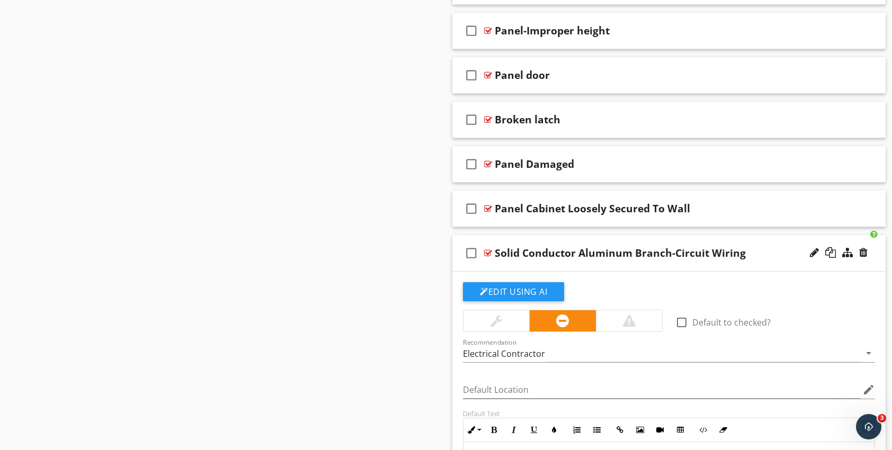
scroll to position [1112, 0]
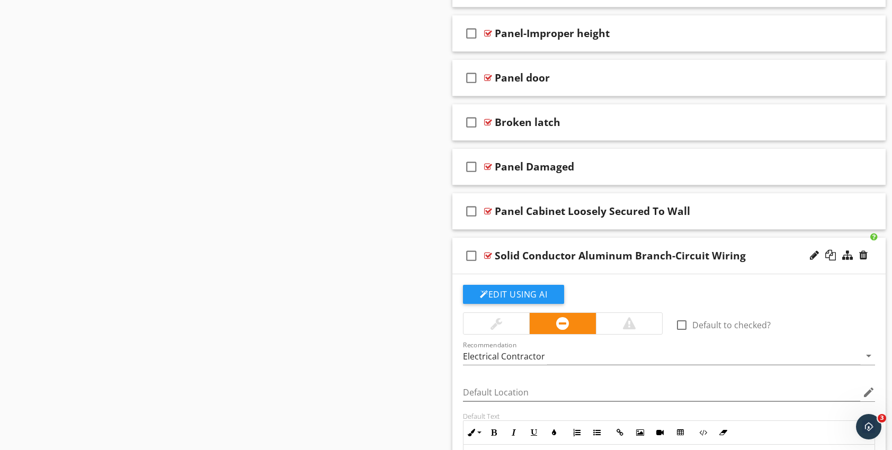
click at [487, 252] on div at bounding box center [488, 256] width 8 height 8
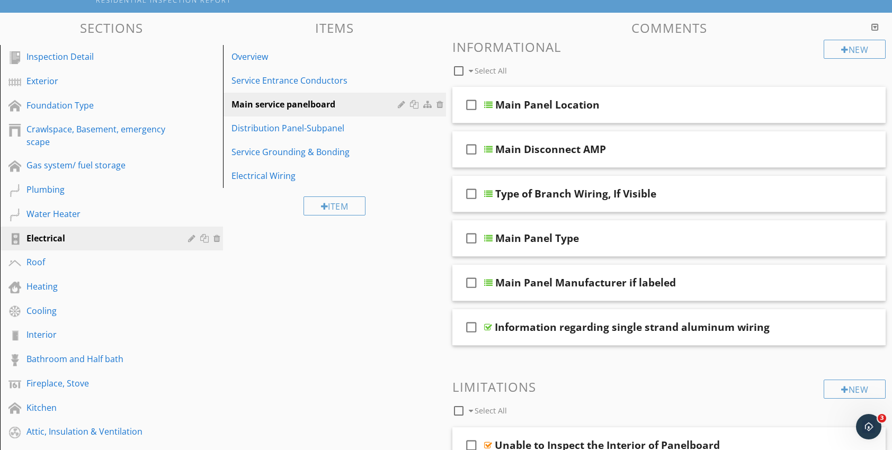
scroll to position [53, 0]
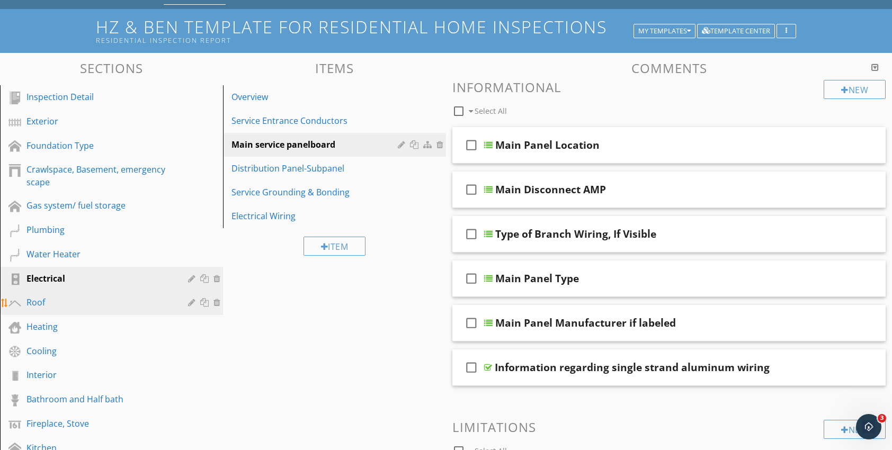
click at [42, 308] on div "Roof" at bounding box center [99, 302] width 146 height 13
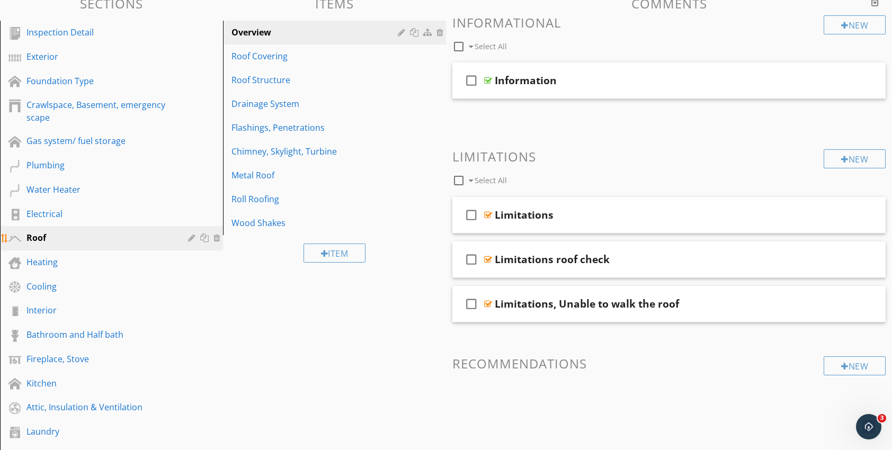
scroll to position [265, 0]
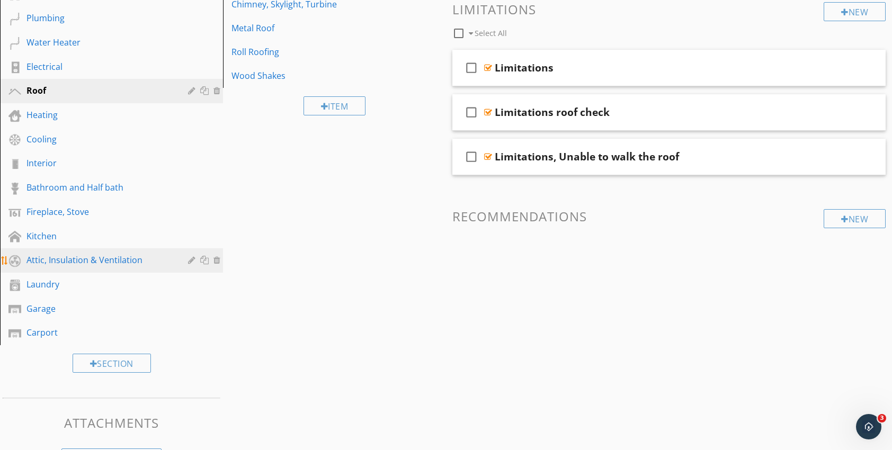
click at [50, 260] on div "Attic, Insulation & Ventilation" at bounding box center [99, 260] width 146 height 13
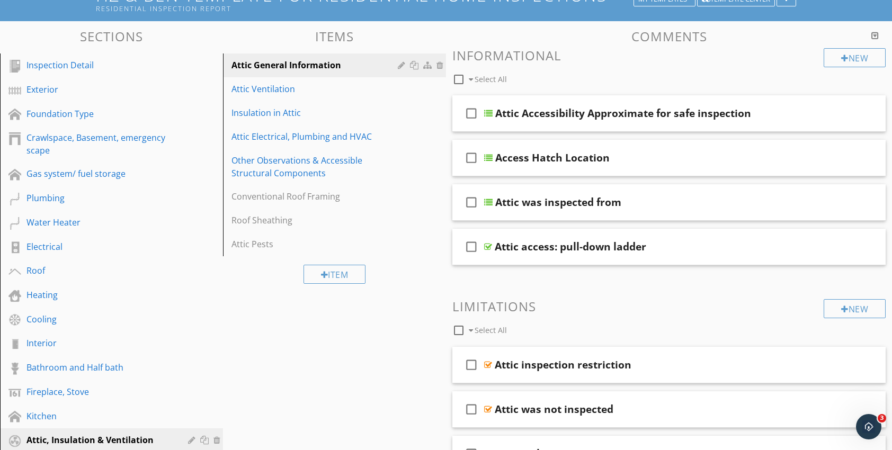
scroll to position [53, 0]
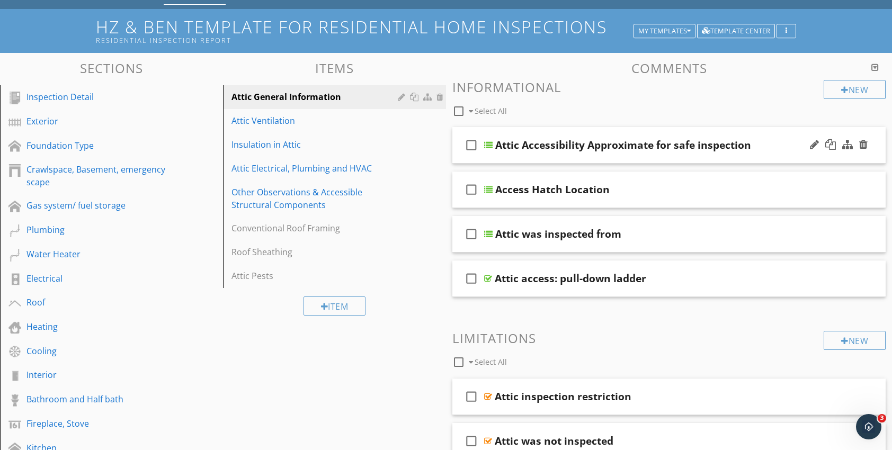
click at [491, 147] on div at bounding box center [488, 145] width 8 height 8
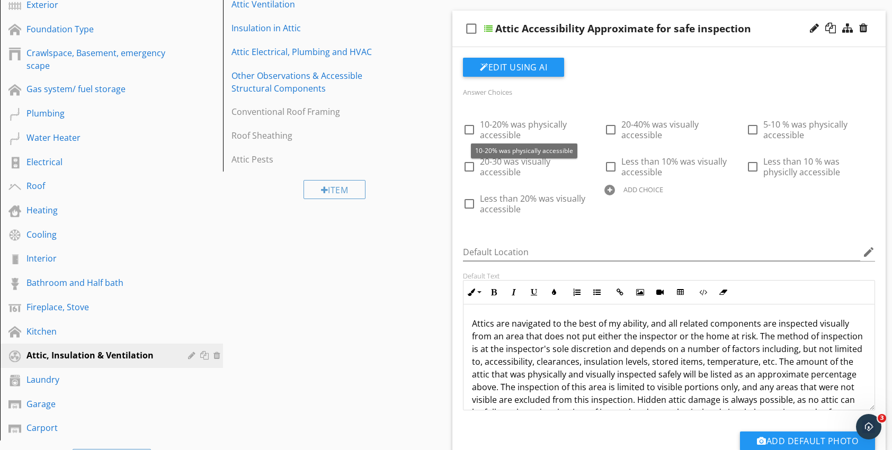
scroll to position [212, 0]
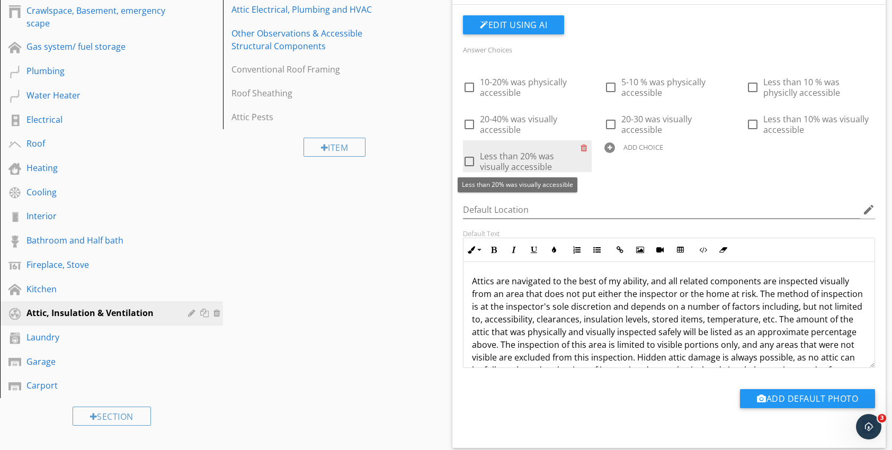
click at [505, 156] on span "Less than 20% was visually accessible" at bounding box center [517, 161] width 74 height 22
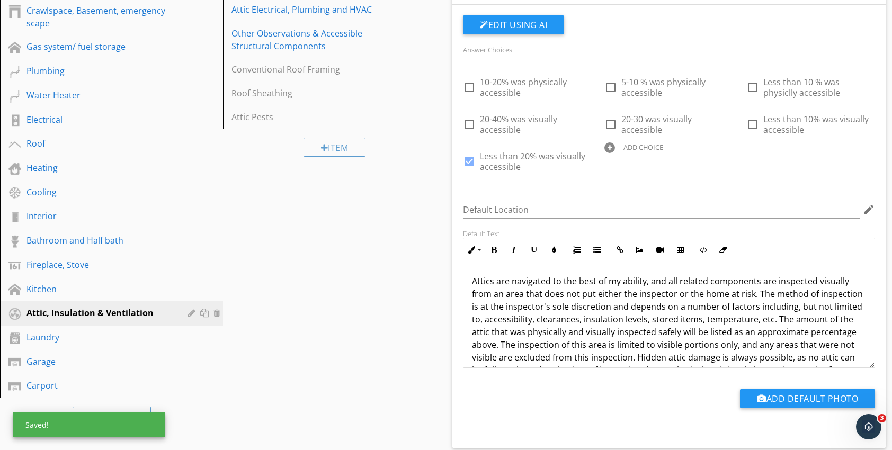
click at [710, 184] on div "Answer Choices check_box_outline_blank 10-20% was physically accessible check_b…" at bounding box center [669, 115] width 425 height 145
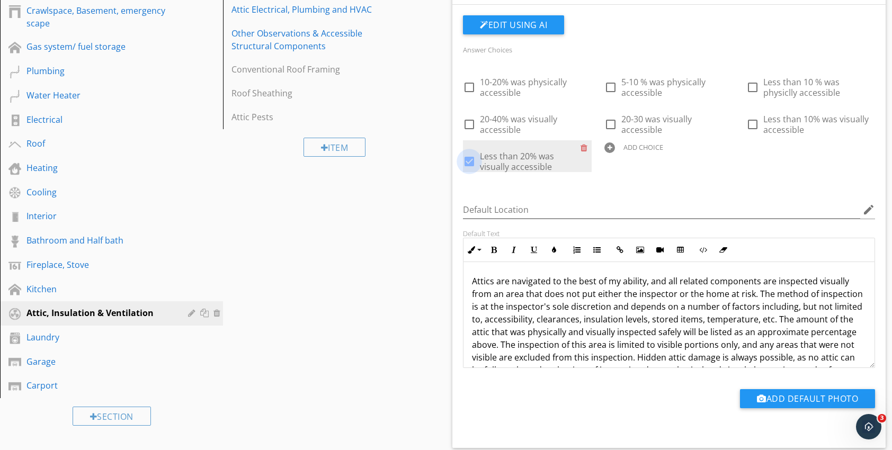
click at [467, 161] on div at bounding box center [469, 162] width 18 height 18
checkbox input "false"
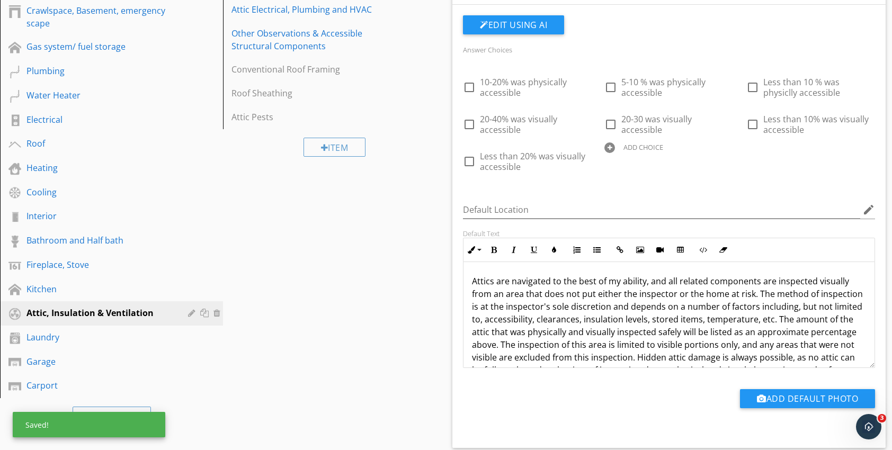
click at [665, 185] on div "Answer Choices check_box_outline_blank 10-20% was physically accessible check_b…" at bounding box center [669, 115] width 425 height 145
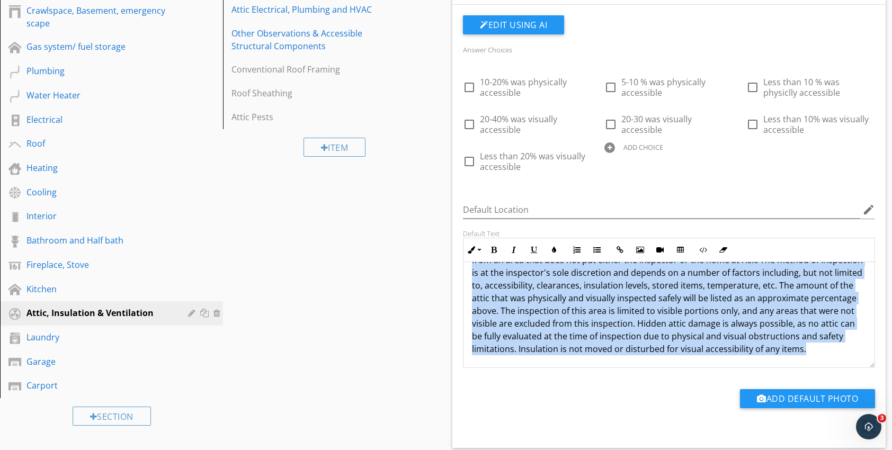
scroll to position [0, 0]
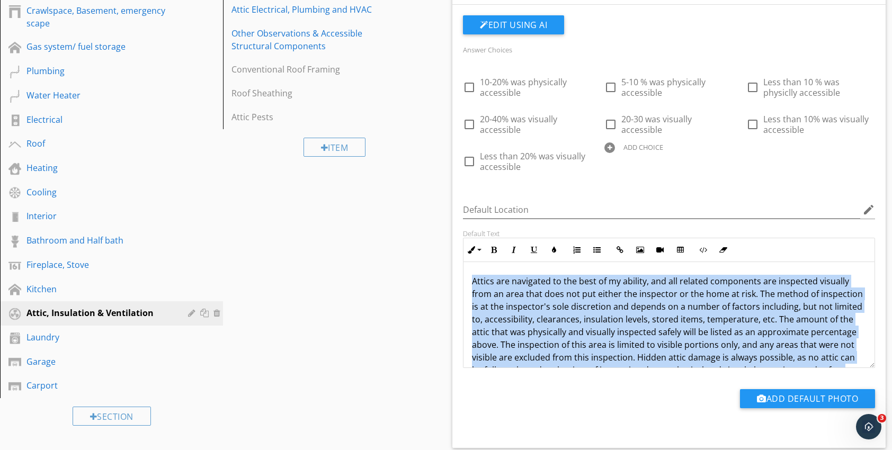
drag, startPoint x: 804, startPoint y: 347, endPoint x: 450, endPoint y: 259, distance: 364.2
copy p "Attics are navigated to the best of my ability, and all related components are …"
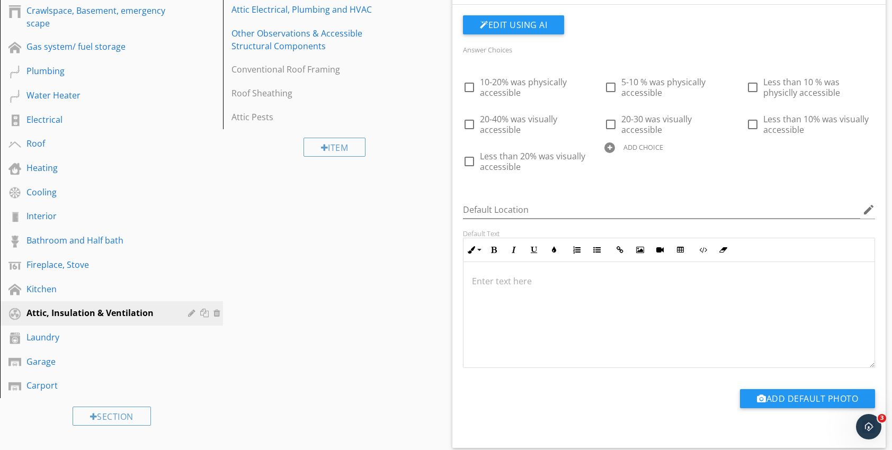
click at [482, 284] on p at bounding box center [669, 281] width 394 height 13
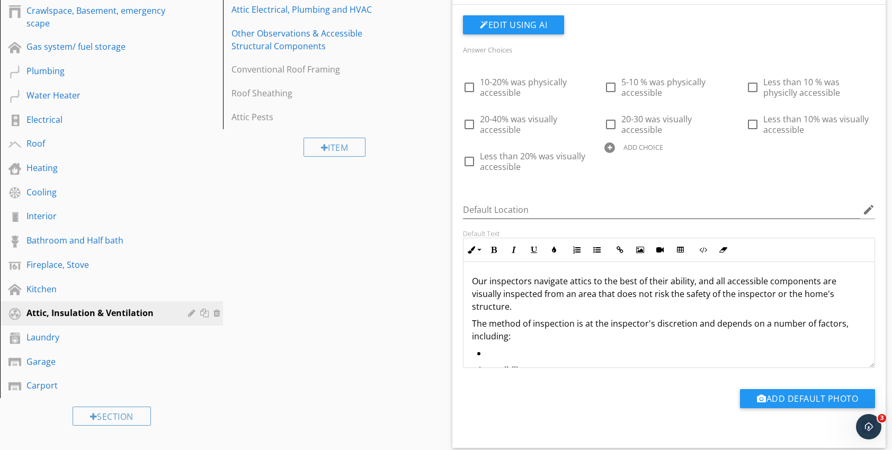
click at [485, 282] on p "Our inspectors navigate attics to the best of their ability, and all accessible…" at bounding box center [669, 294] width 394 height 38
click at [473, 323] on p "The method of inspection is at the inspector's discretion and depends on a numb…" at bounding box center [669, 329] width 394 height 25
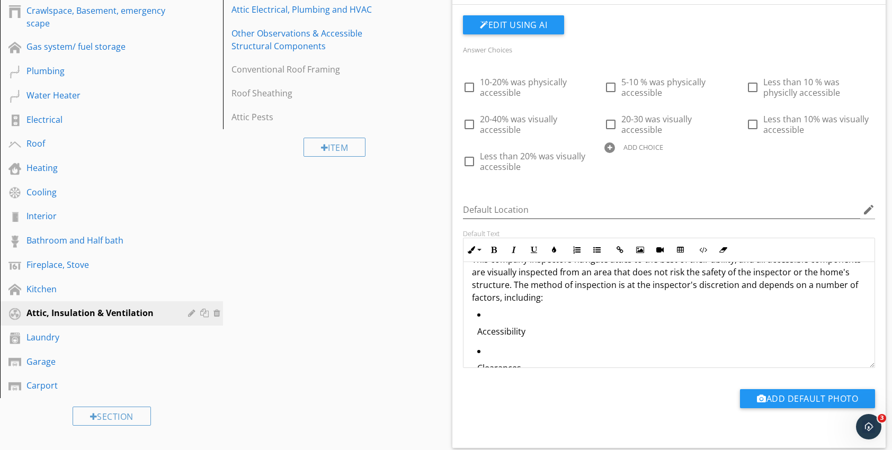
scroll to position [53, 0]
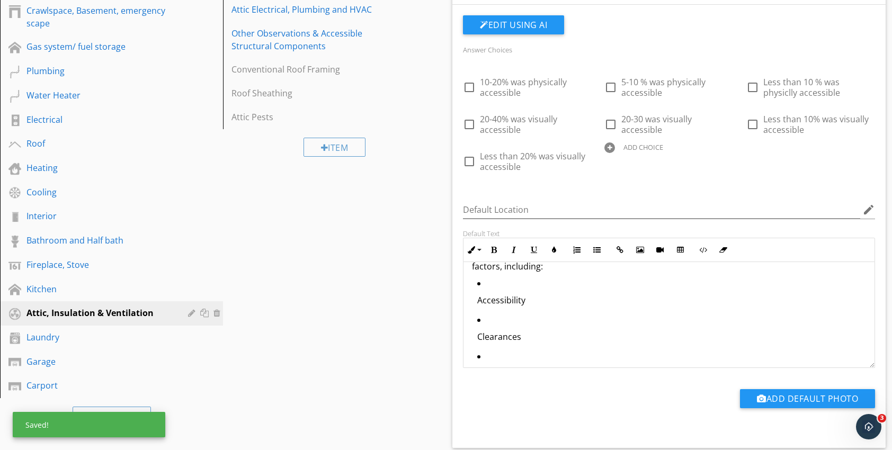
click at [481, 285] on li "Accessibility" at bounding box center [671, 295] width 389 height 37
drag, startPoint x: 482, startPoint y: 281, endPoint x: 475, endPoint y: 282, distance: 7.0
click at [475, 282] on ul "Accessibility Clearances Insulation levels Stored items Temperature" at bounding box center [669, 368] width 394 height 183
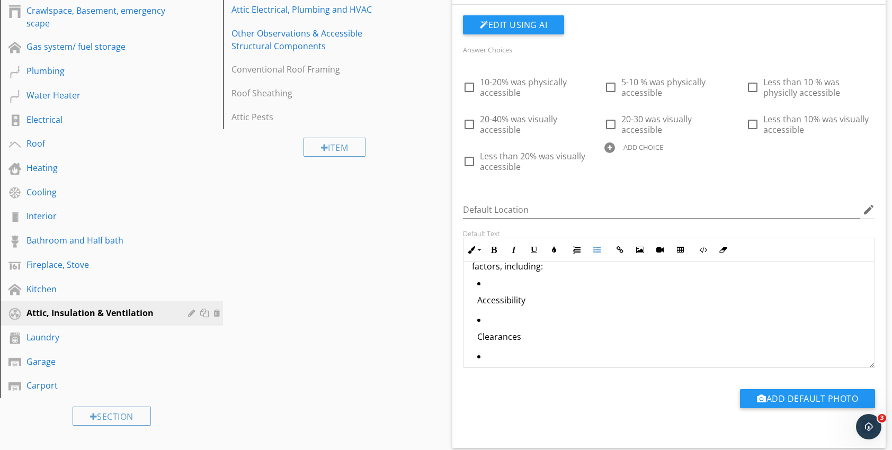
click at [477, 306] on li "Accessibility" at bounding box center [671, 295] width 389 height 37
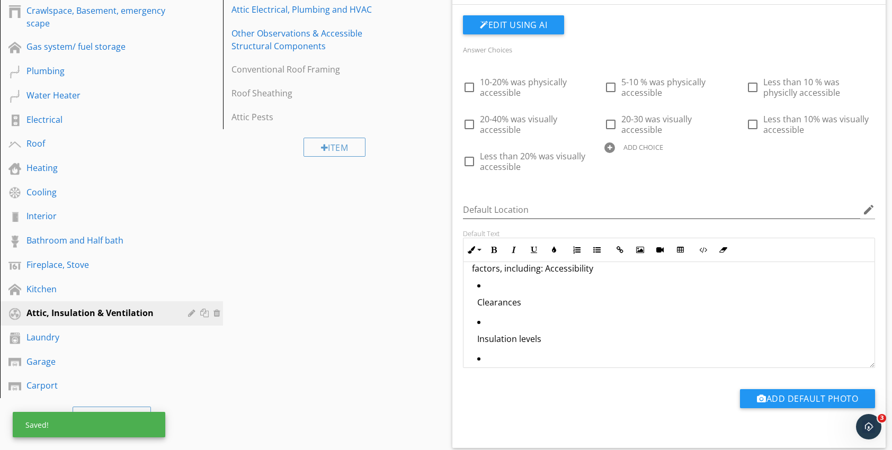
click at [477, 301] on p "Clearances" at bounding box center [671, 302] width 389 height 13
click at [478, 302] on p "Insulation levels" at bounding box center [671, 302] width 389 height 13
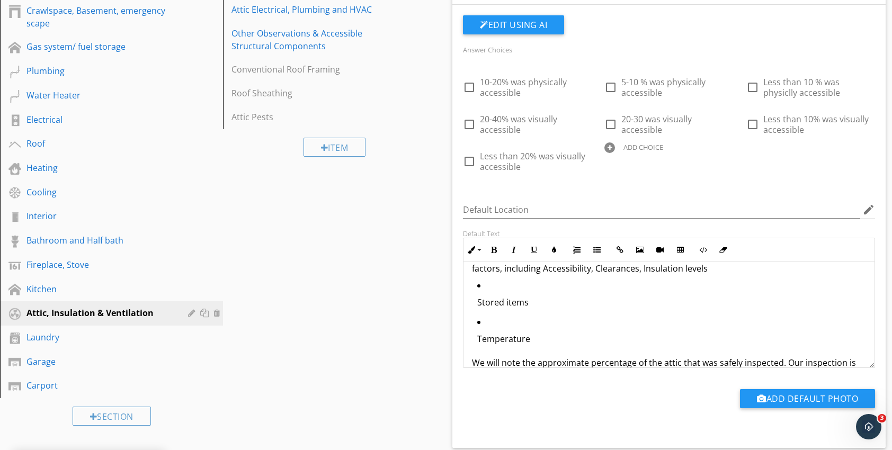
click at [477, 300] on ul "Stored items Temperature" at bounding box center [669, 315] width 394 height 73
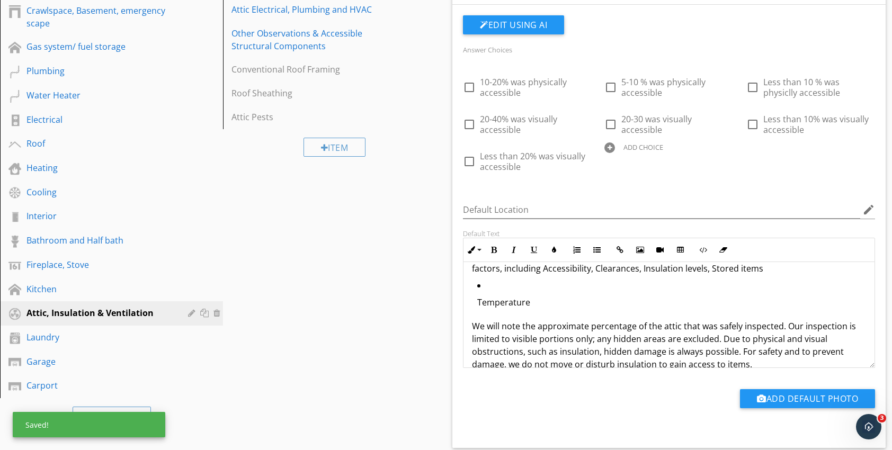
click at [478, 304] on p "Temperature" at bounding box center [671, 302] width 389 height 13
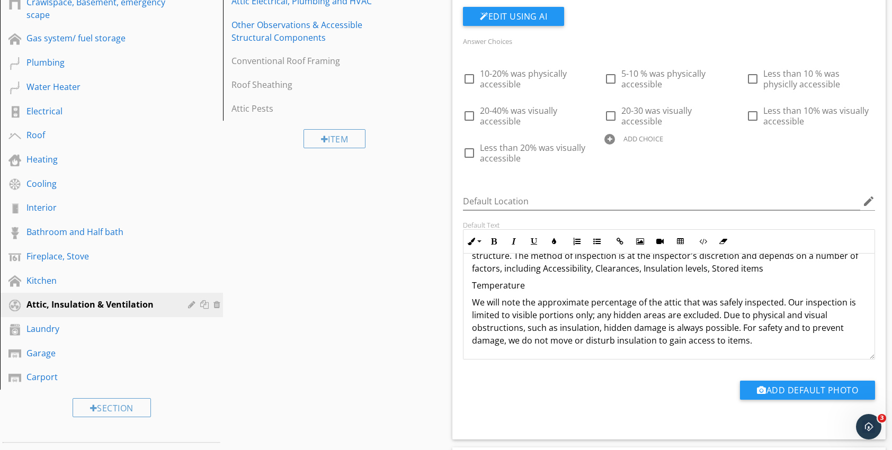
scroll to position [237, 0]
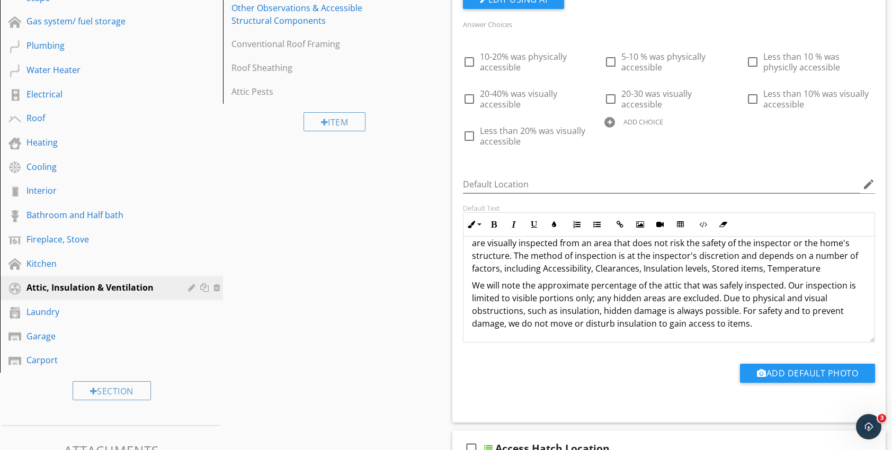
click at [503, 272] on p "This company inspectors navigate attics to the best of their ability, and all a…" at bounding box center [669, 249] width 394 height 51
click at [539, 270] on p "This company inspectors navigate attics to the best of their ability, and all a…" at bounding box center [669, 249] width 394 height 51
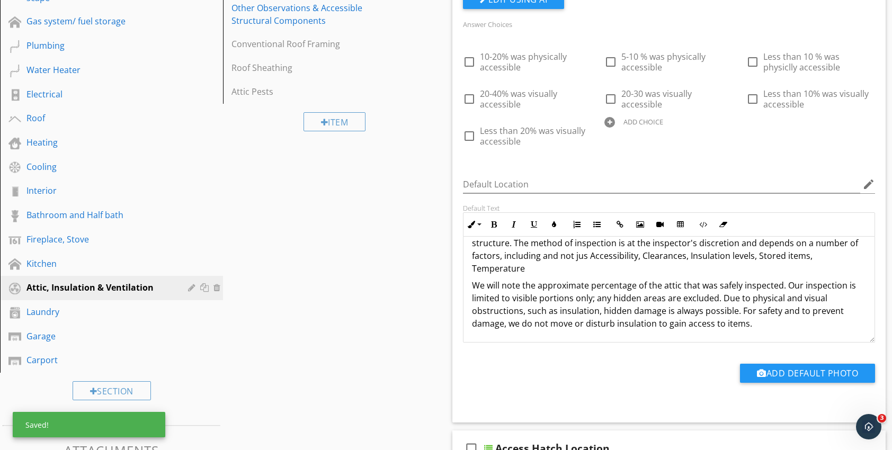
scroll to position [225, 0]
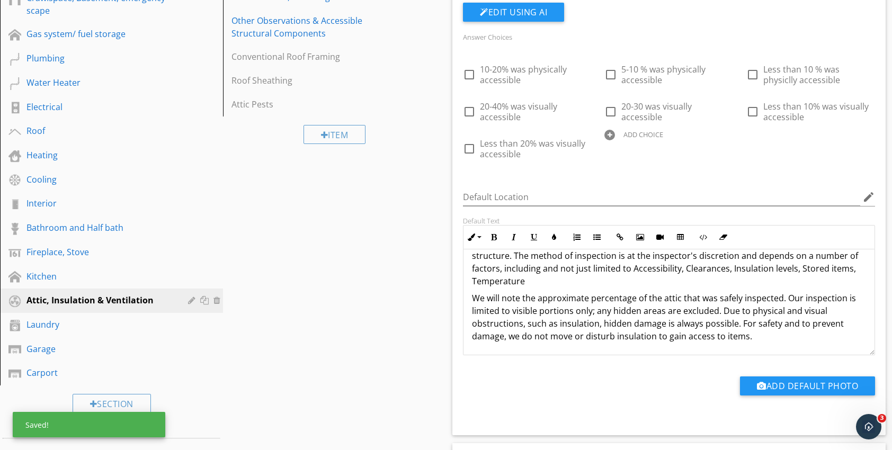
click at [622, 282] on p "This company inspectors navigate attics to the best of their ability, and all a…" at bounding box center [669, 256] width 394 height 64
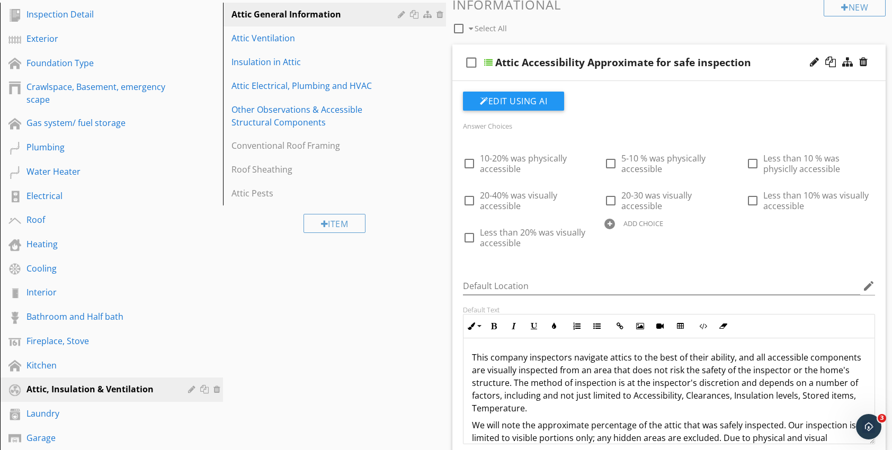
scroll to position [119, 0]
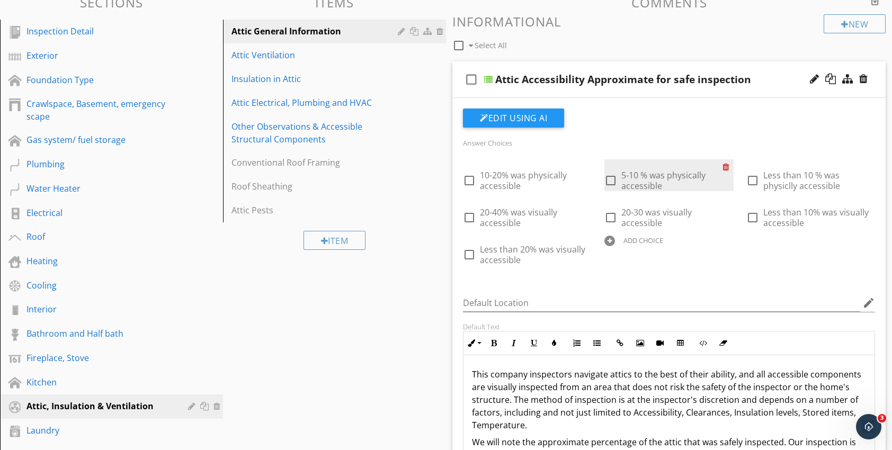
click at [724, 166] on div at bounding box center [728, 166] width 11 height 15
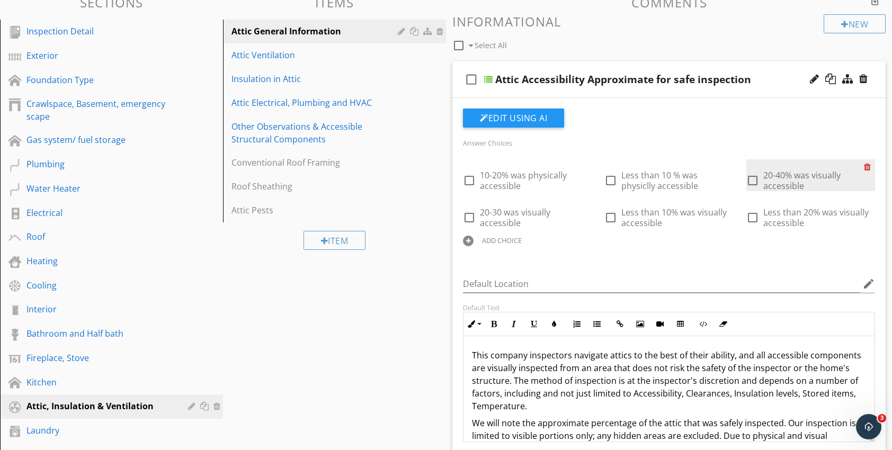
click at [868, 167] on div at bounding box center [869, 166] width 11 height 15
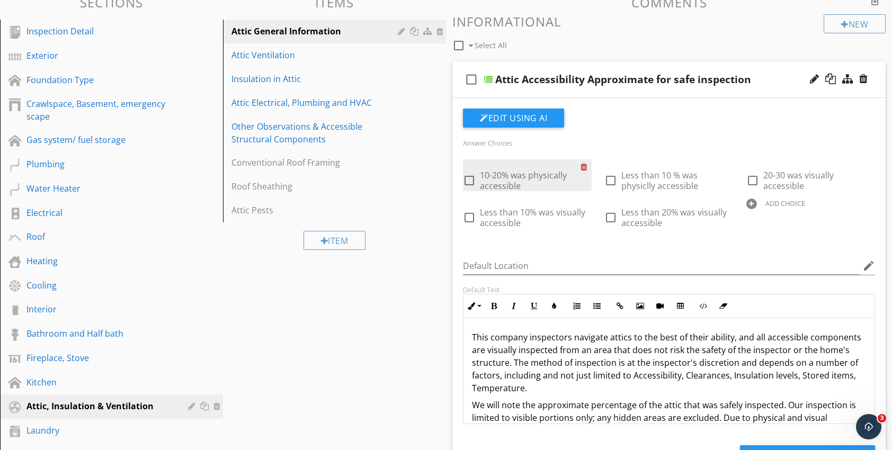
click at [583, 168] on div at bounding box center [586, 166] width 11 height 15
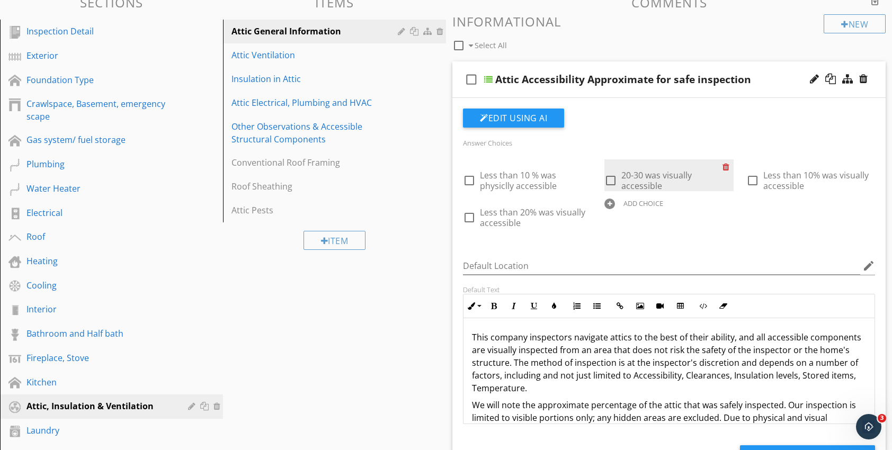
click at [724, 166] on div at bounding box center [728, 166] width 11 height 15
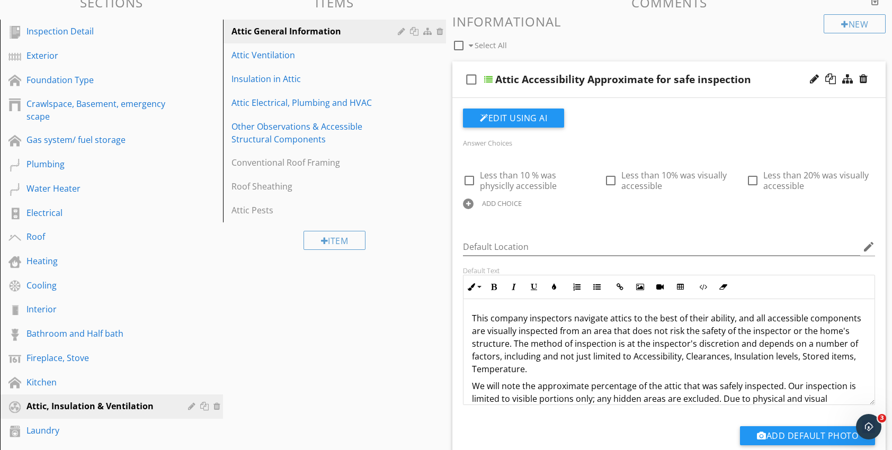
click at [467, 203] on div at bounding box center [468, 204] width 11 height 11
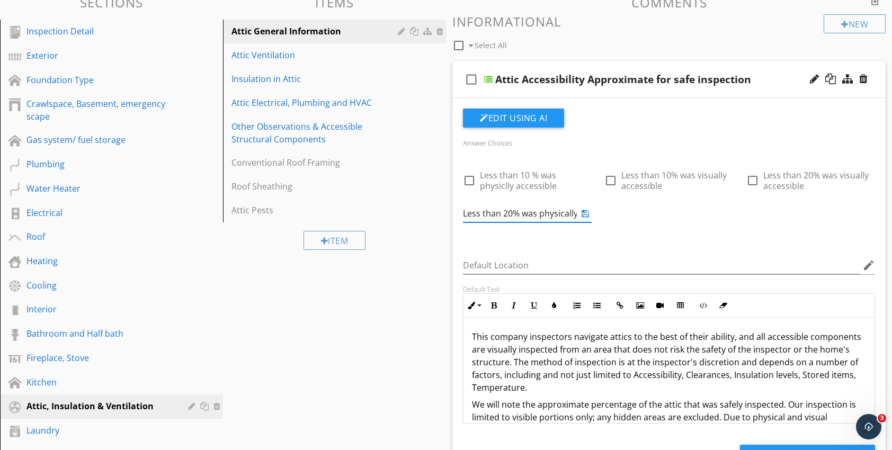
click at [518, 215] on input "Less than 20% was physically" at bounding box center [520, 213] width 114 height 17
click at [578, 217] on div at bounding box center [584, 213] width 15 height 13
click at [575, 217] on input "Less than 20% was physically" at bounding box center [520, 213] width 114 height 17
click at [580, 217] on div at bounding box center [585, 213] width 13 height 13
click at [576, 214] on input "Less than 20% was physically" at bounding box center [520, 213] width 114 height 17
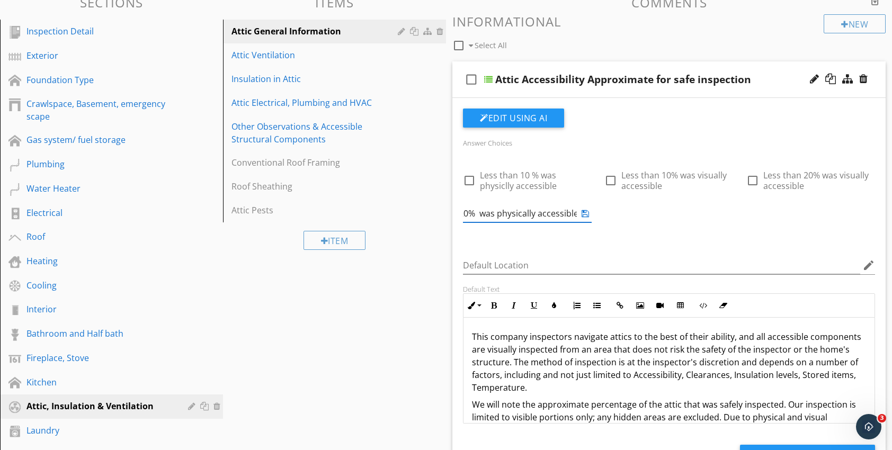
scroll to position [0, 47]
type input "Less than 20% was physically accessible"
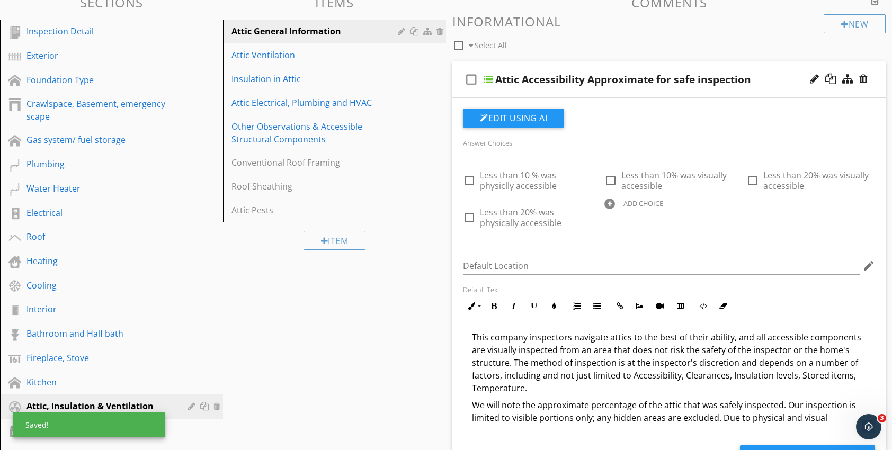
click at [699, 219] on div "check_box_outline_blank Less than 10 % was physiclly accessible check_box_outli…" at bounding box center [669, 196] width 425 height 74
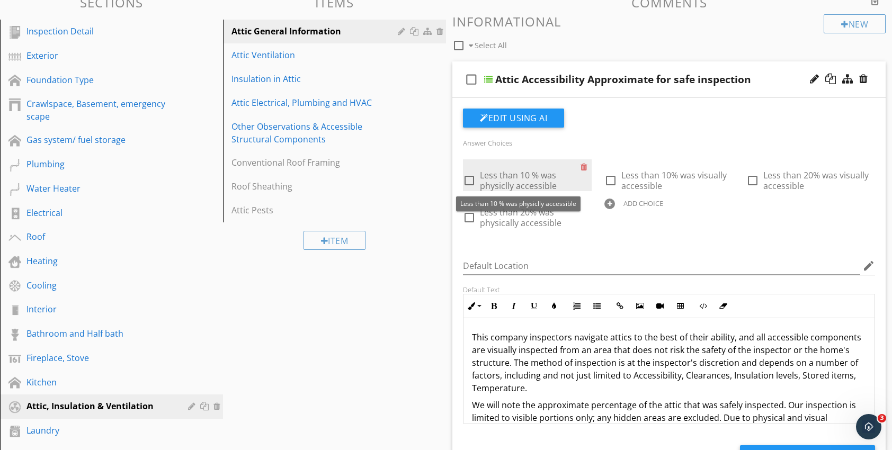
click at [530, 180] on span "Less than 10 % was physiclly accessible" at bounding box center [518, 181] width 77 height 22
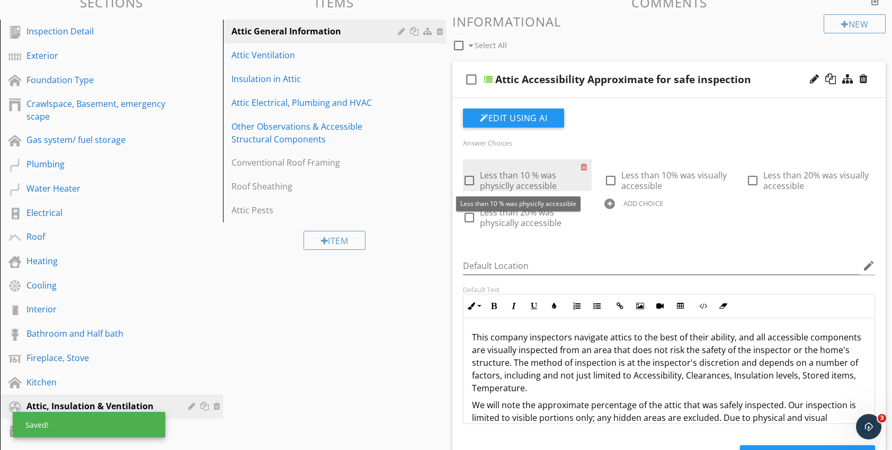
click at [530, 180] on span "Less than 10 % was physiclly accessible" at bounding box center [518, 181] width 77 height 22
checkbox input "false"
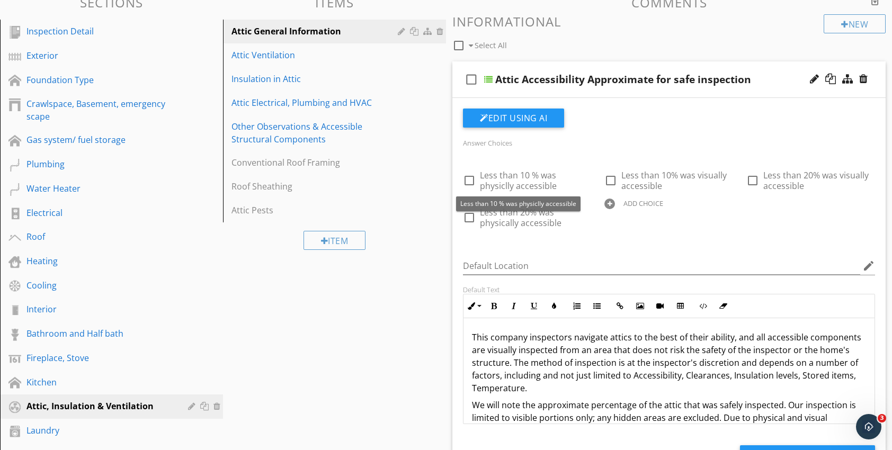
drag, startPoint x: 530, startPoint y: 180, endPoint x: 520, endPoint y: 241, distance: 62.2
click at [520, 241] on div "Answer Choices check_box_outline_blank Less than 10 % was physiclly accessible …" at bounding box center [669, 190] width 425 height 108
click at [610, 204] on div at bounding box center [609, 204] width 11 height 11
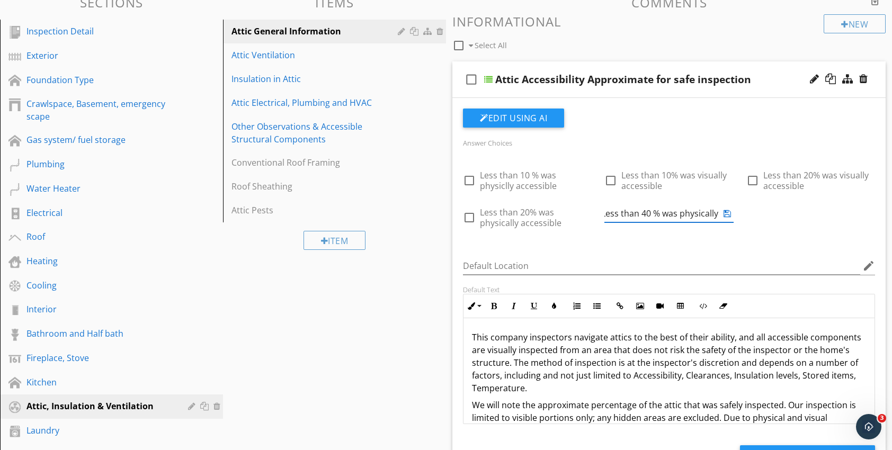
scroll to position [0, 4]
click at [715, 216] on input "Less than 40 % was physically" at bounding box center [661, 213] width 114 height 17
click at [751, 205] on div at bounding box center [751, 204] width 11 height 11
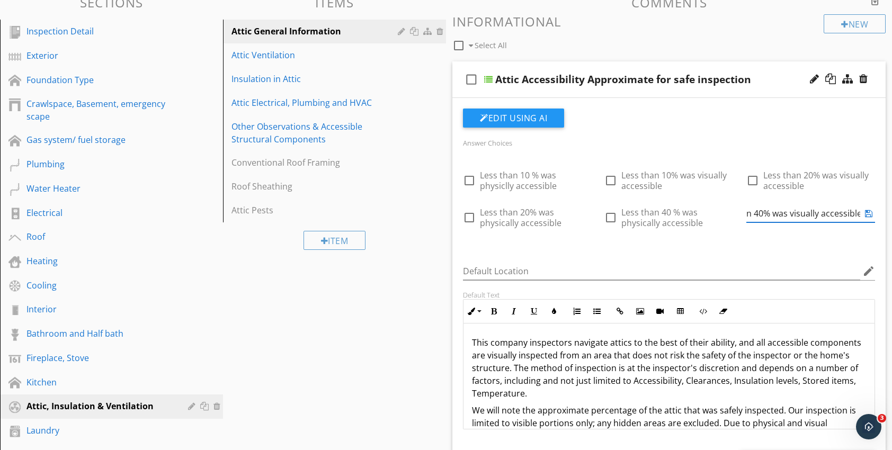
scroll to position [0, 35]
type input "Less than 40% was visually accessible"
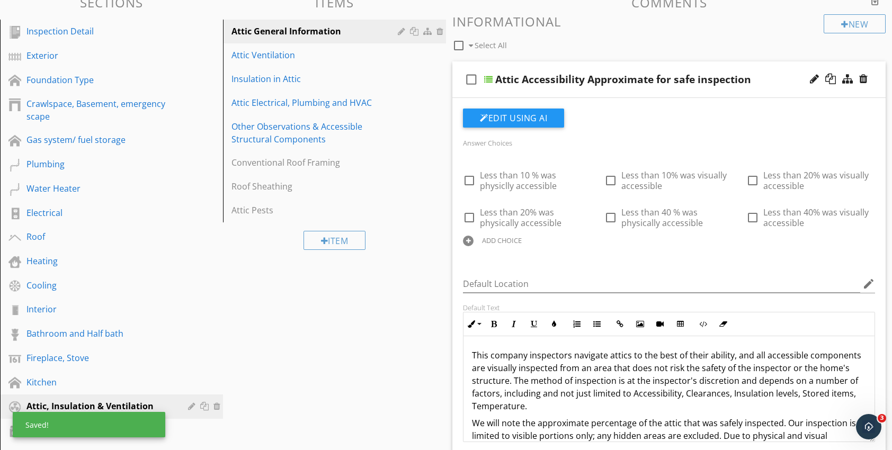
click at [466, 240] on div at bounding box center [468, 241] width 11 height 11
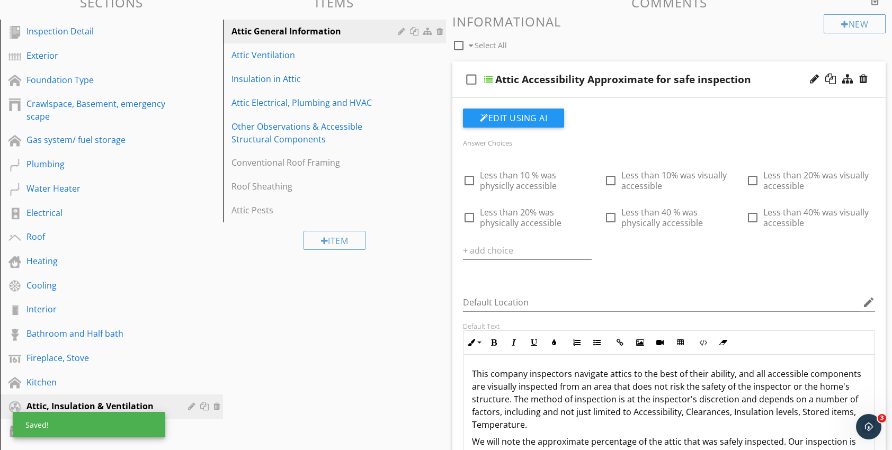
click at [466, 240] on div at bounding box center [527, 253] width 129 height 34
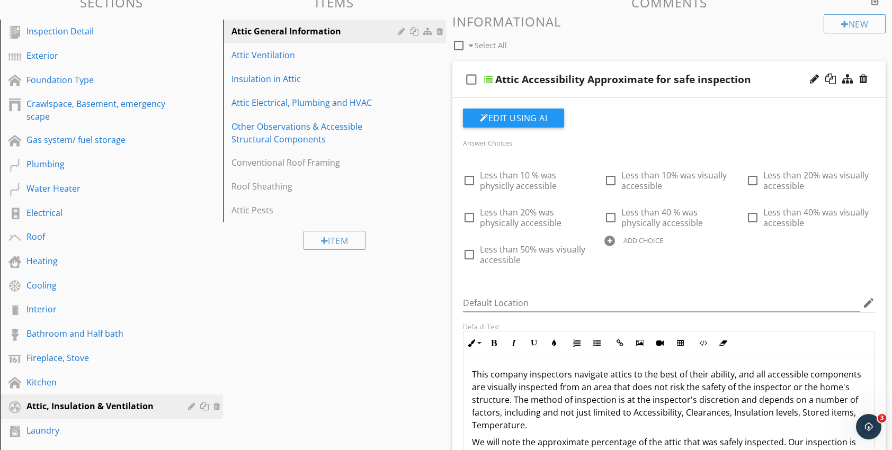
click at [608, 240] on div at bounding box center [609, 241] width 11 height 11
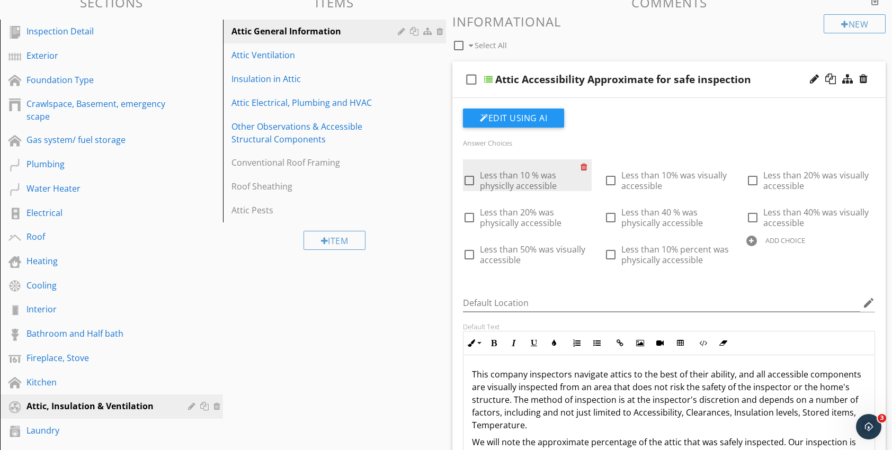
click at [586, 168] on div at bounding box center [586, 166] width 11 height 15
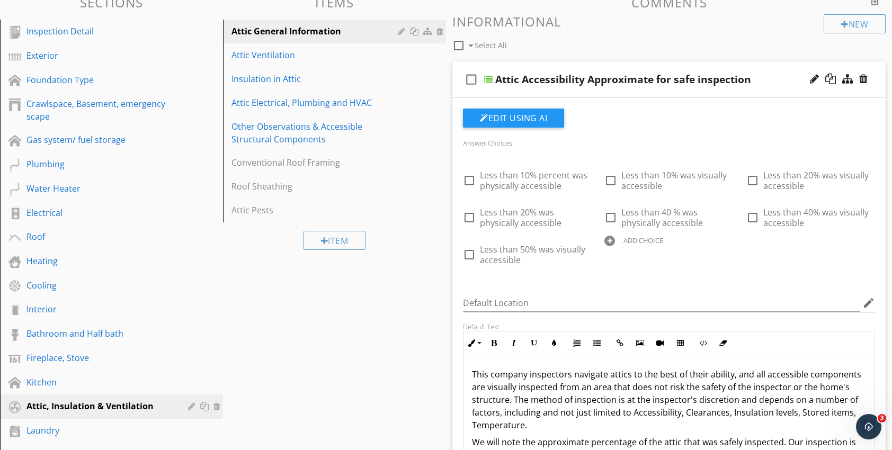
click at [609, 242] on div at bounding box center [609, 241] width 11 height 11
type input "Attic was not physically accessible"
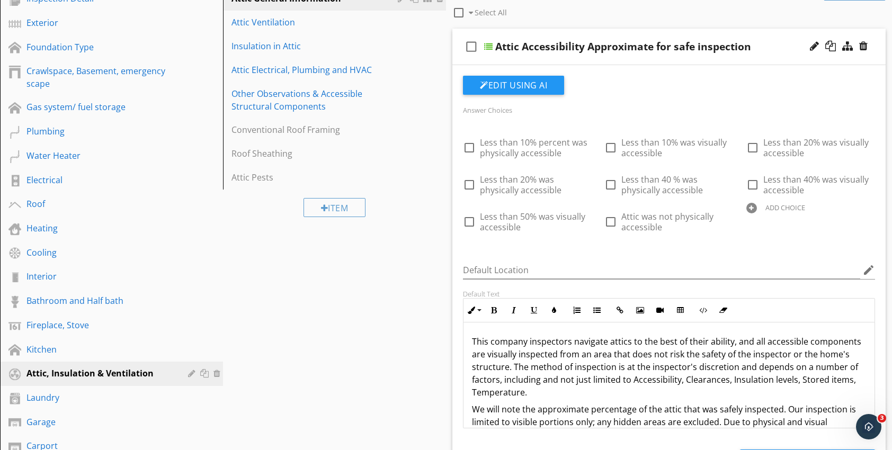
scroll to position [278, 0]
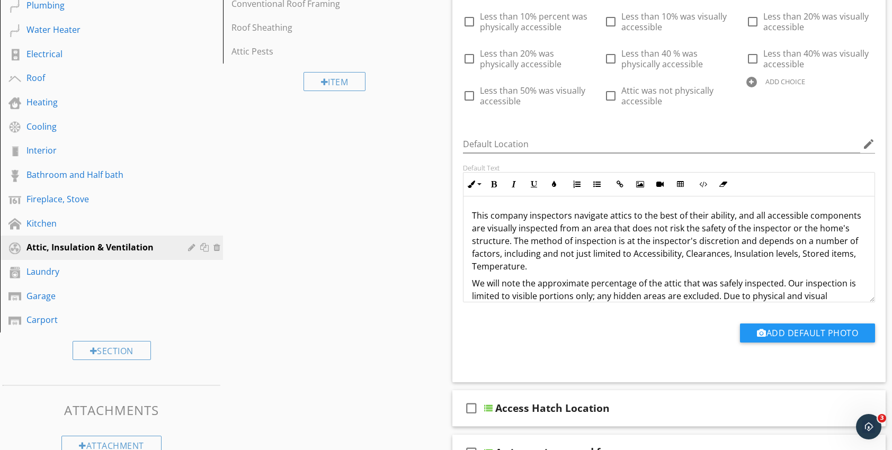
click at [525, 215] on p "This company inspectors navigate attics to the best of their ability, and all a…" at bounding box center [669, 241] width 394 height 64
click at [555, 215] on p "This company"s inspectors navigate attics to the best of their ability, and all…" at bounding box center [669, 241] width 394 height 64
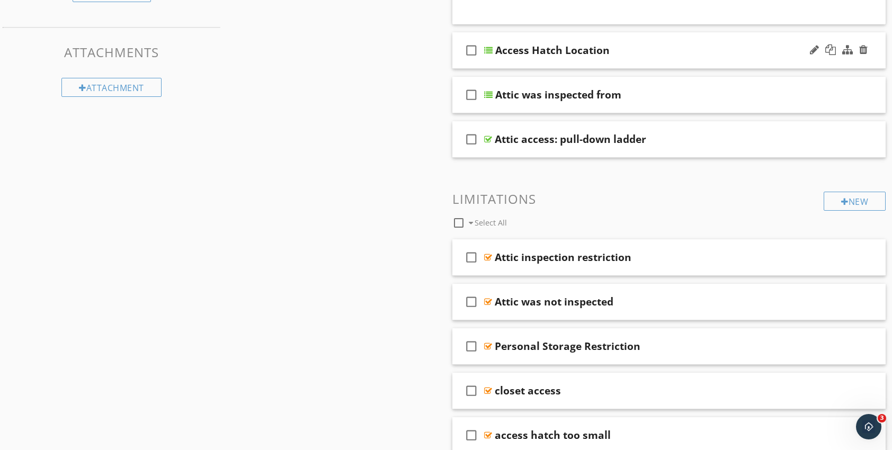
scroll to position [648, 0]
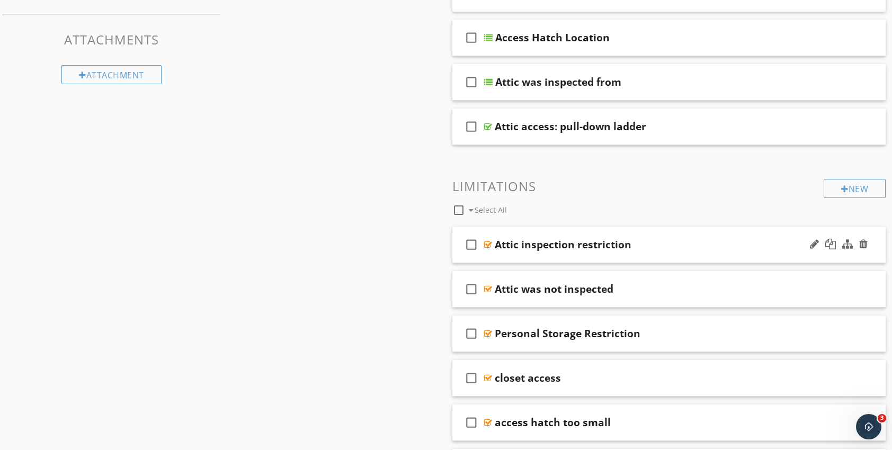
click at [486, 243] on div at bounding box center [488, 244] width 8 height 8
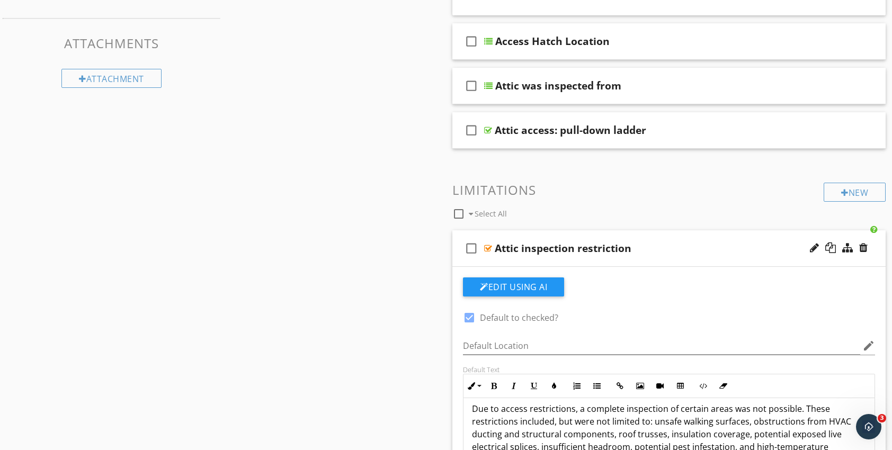
scroll to position [542, 0]
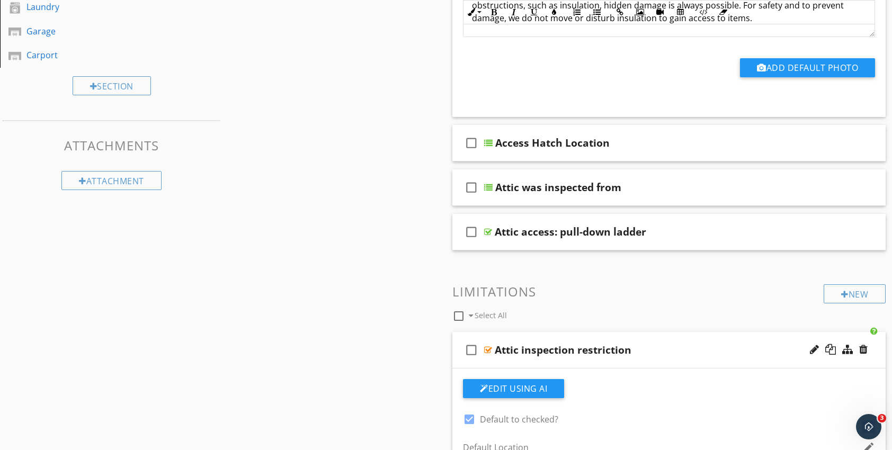
click at [488, 347] on div at bounding box center [488, 350] width 8 height 8
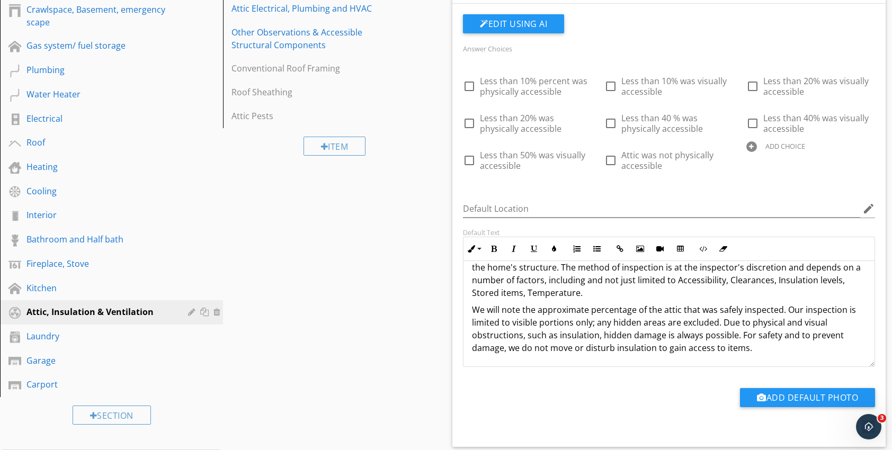
scroll to position [119, 0]
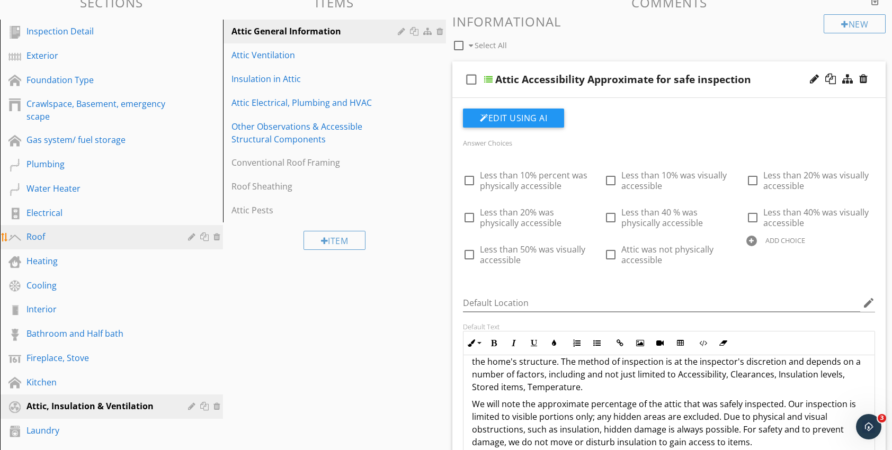
click at [54, 240] on div "Roof" at bounding box center [99, 236] width 146 height 13
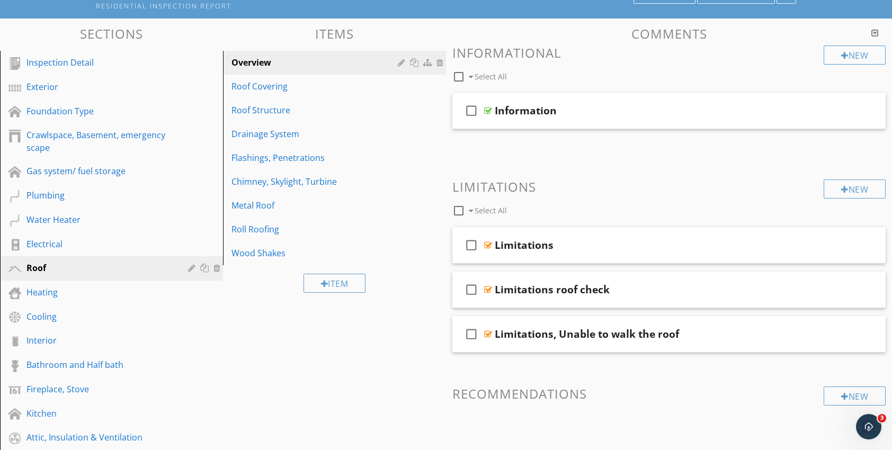
scroll to position [106, 0]
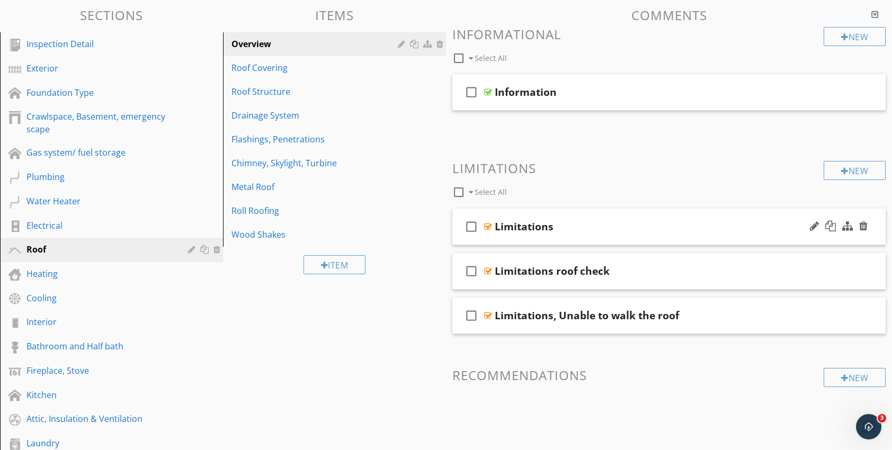
click at [489, 227] on div at bounding box center [488, 226] width 8 height 8
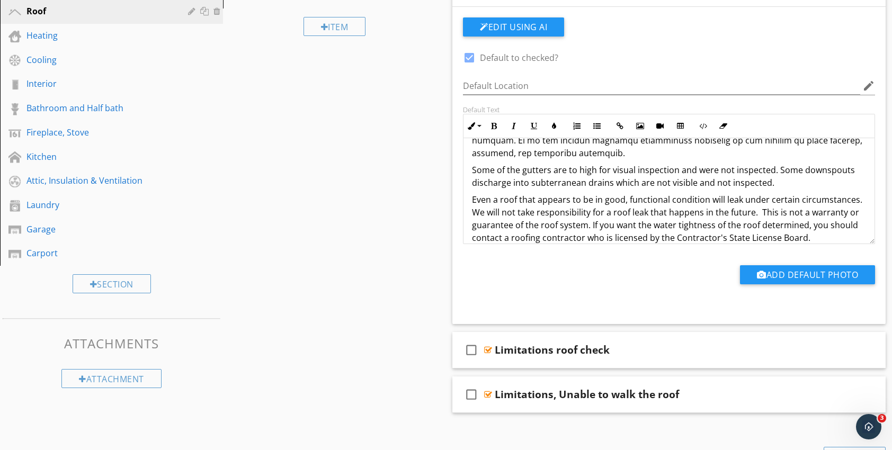
scroll to position [371, 0]
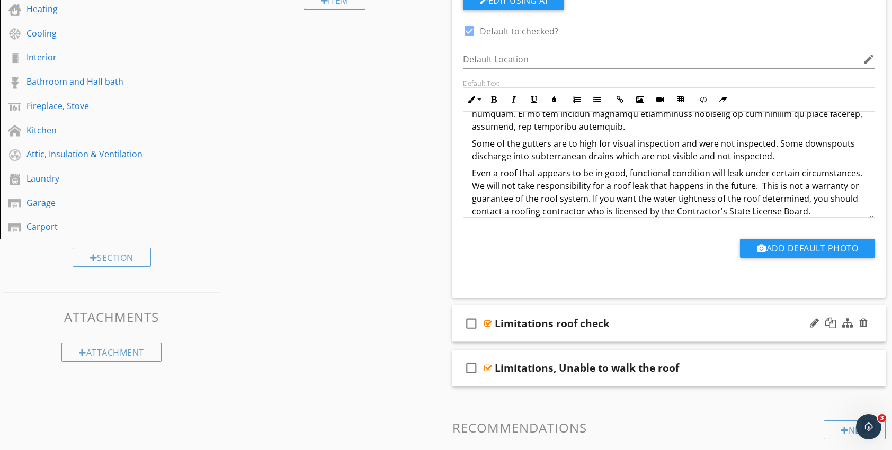
click at [486, 322] on div at bounding box center [488, 323] width 8 height 8
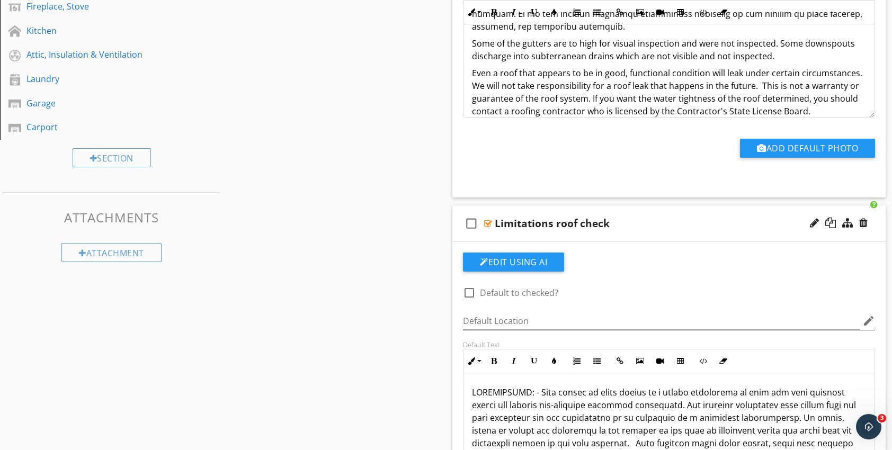
scroll to position [477, 0]
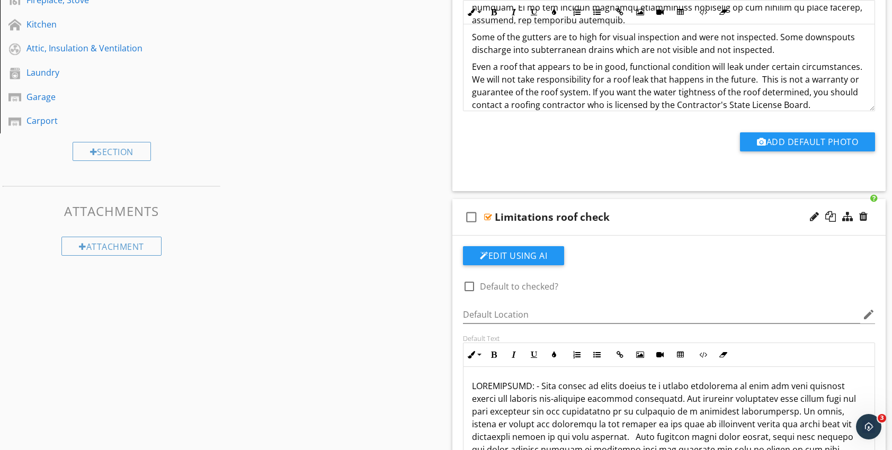
click at [488, 215] on div at bounding box center [488, 217] width 8 height 8
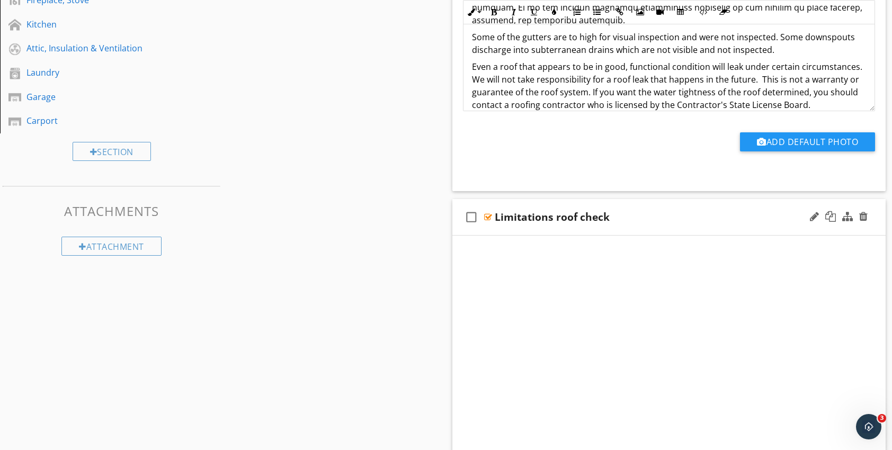
scroll to position [460, 0]
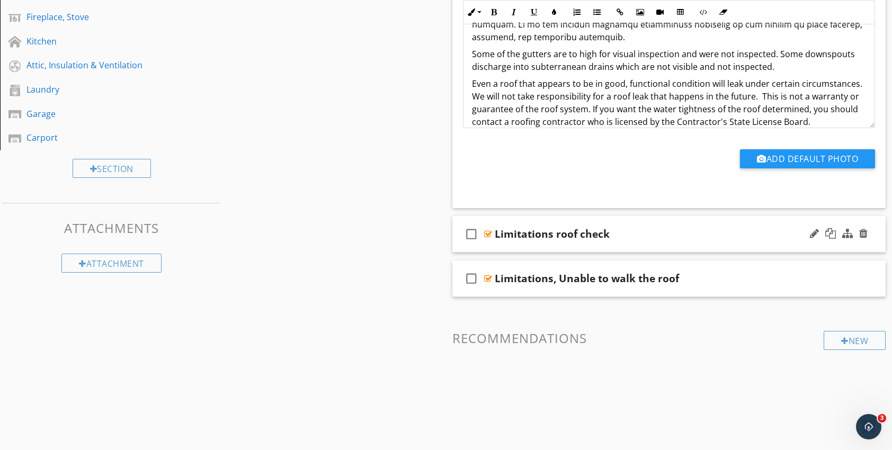
click at [489, 232] on div at bounding box center [488, 234] width 8 height 8
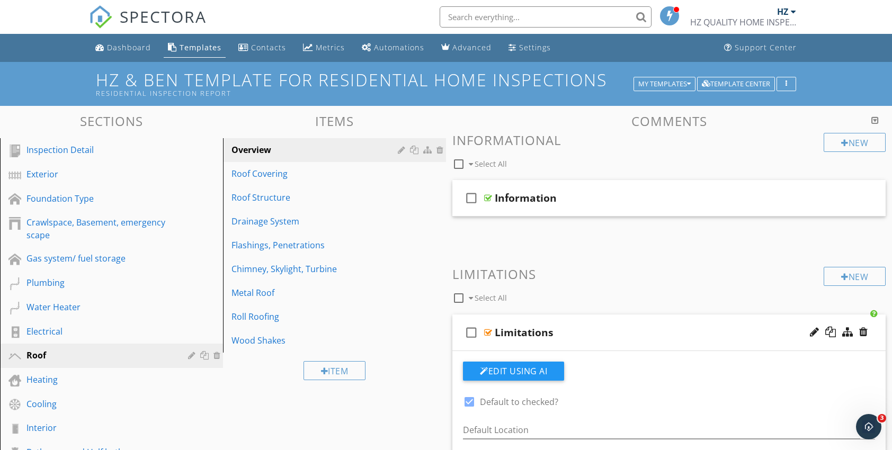
scroll to position [0, 0]
click at [269, 176] on div "Roof Covering" at bounding box center [316, 173] width 170 height 13
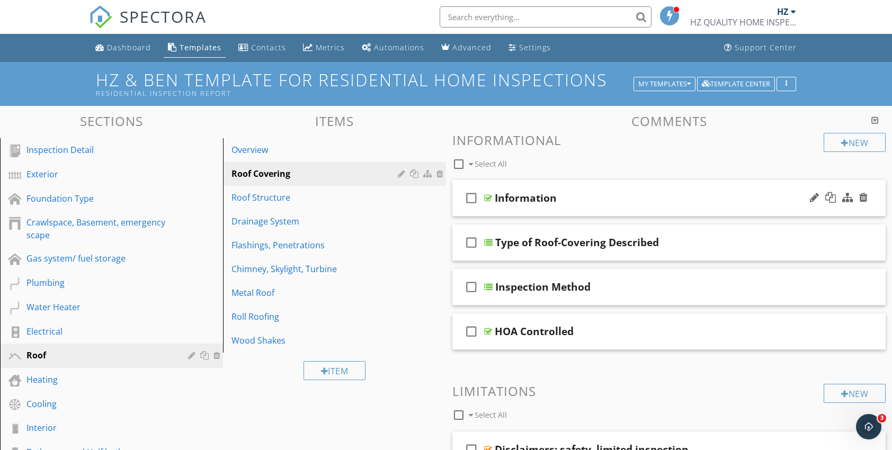
click at [486, 198] on div at bounding box center [488, 198] width 8 height 8
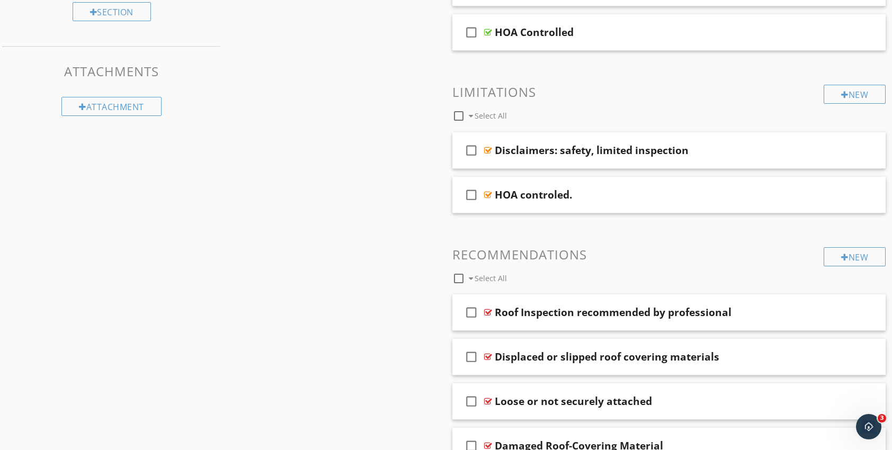
scroll to position [583, 0]
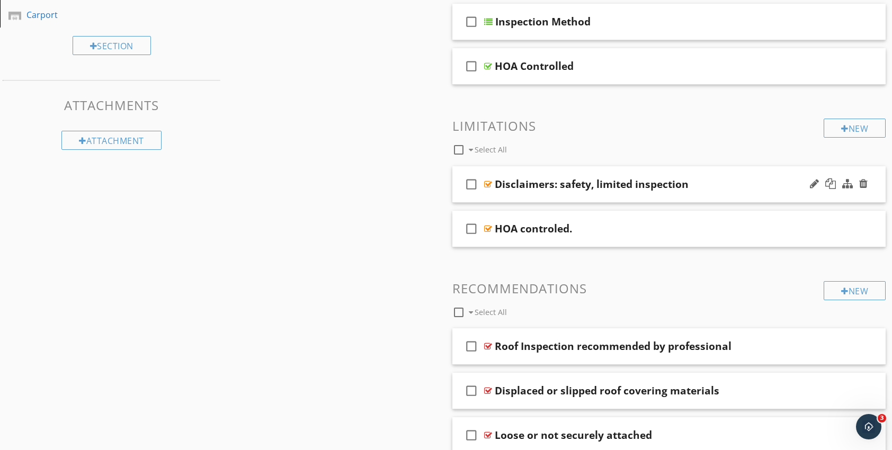
click at [488, 182] on div at bounding box center [488, 184] width 8 height 8
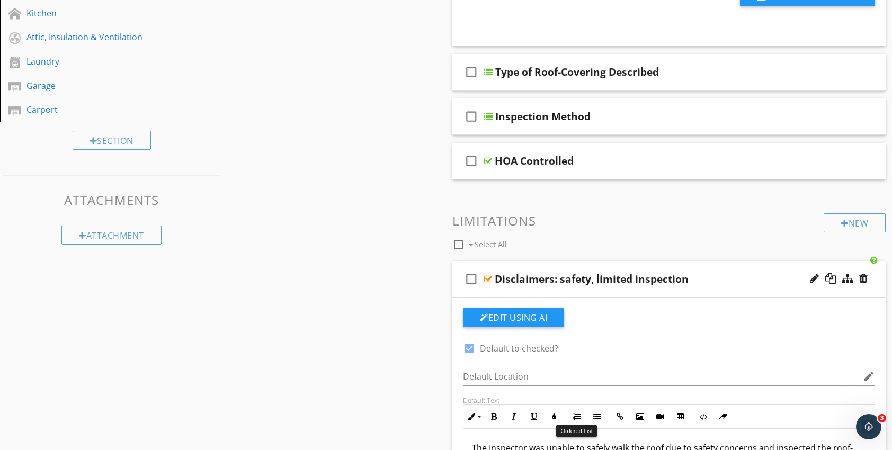
scroll to position [477, 0]
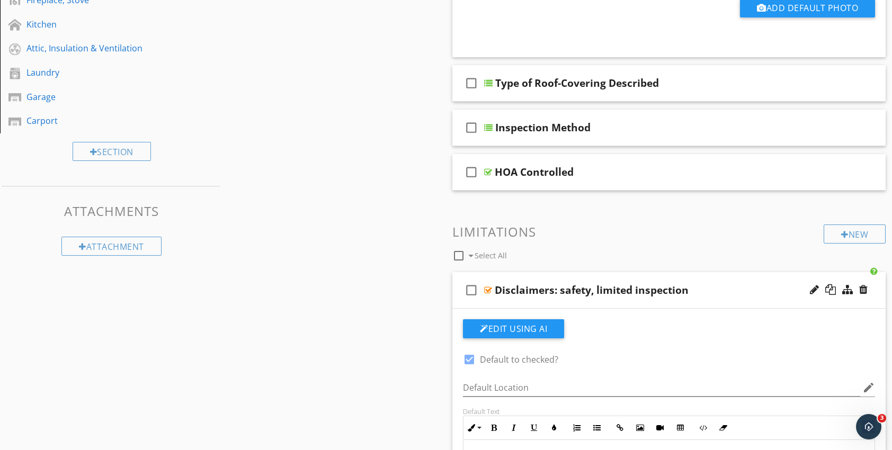
click at [487, 288] on div at bounding box center [488, 290] width 8 height 8
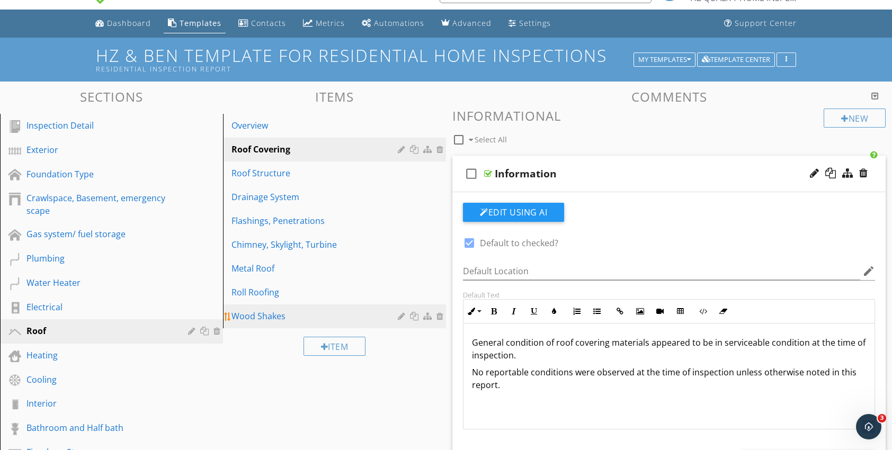
scroll to position [0, 0]
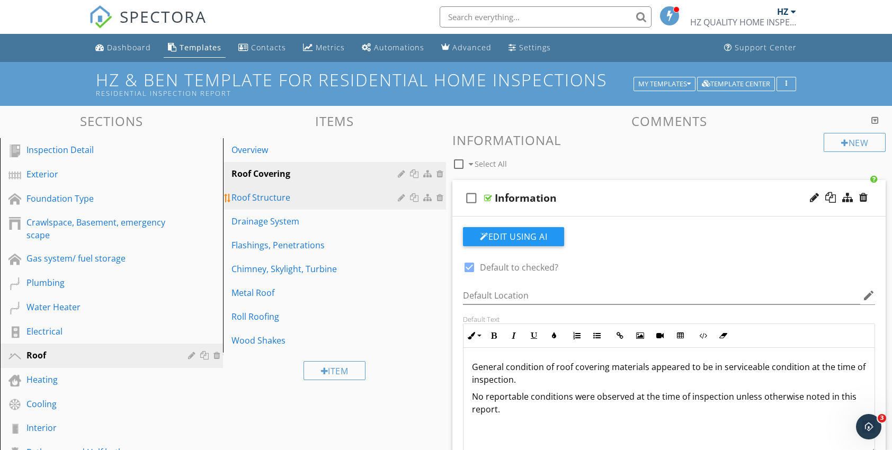
click at [265, 198] on div "Roof Structure" at bounding box center [316, 197] width 170 height 13
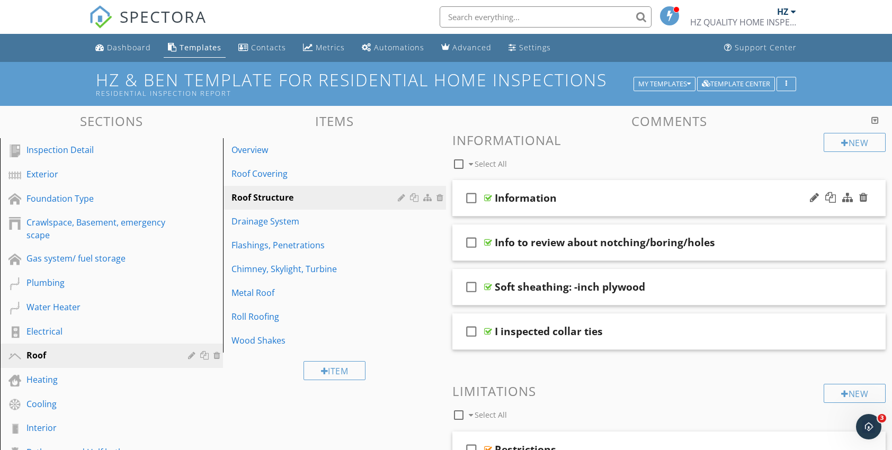
click at [487, 197] on div at bounding box center [488, 198] width 8 height 8
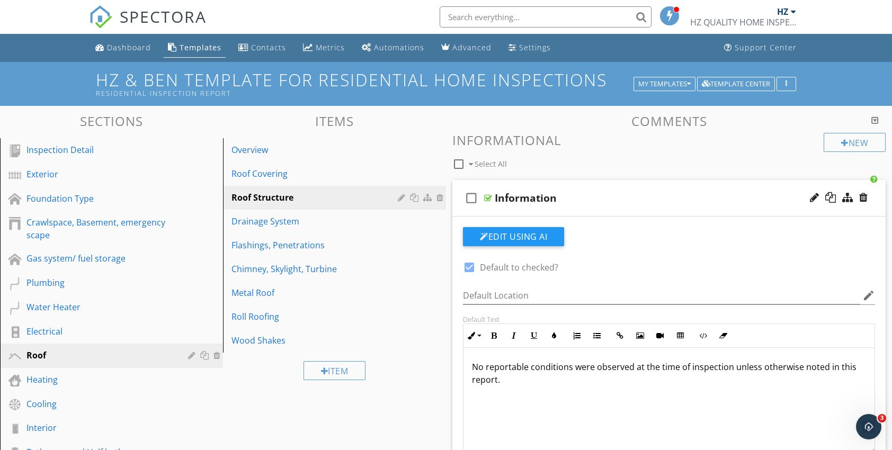
click at [489, 198] on div at bounding box center [488, 198] width 8 height 8
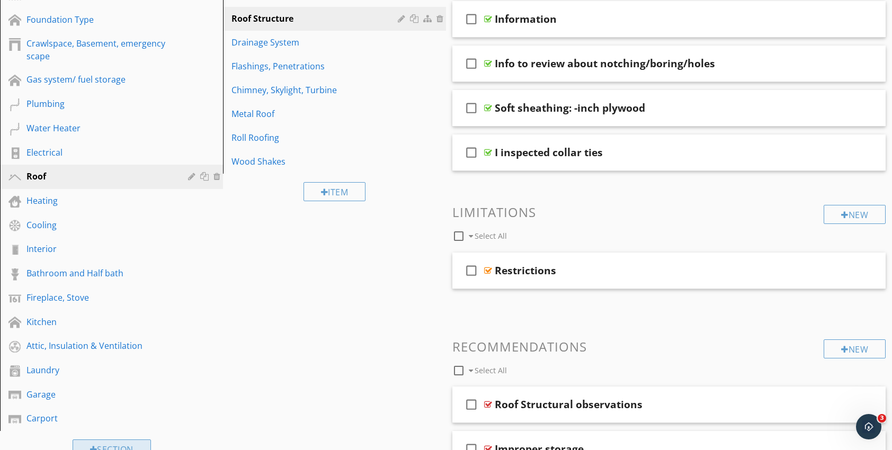
scroll to position [159, 0]
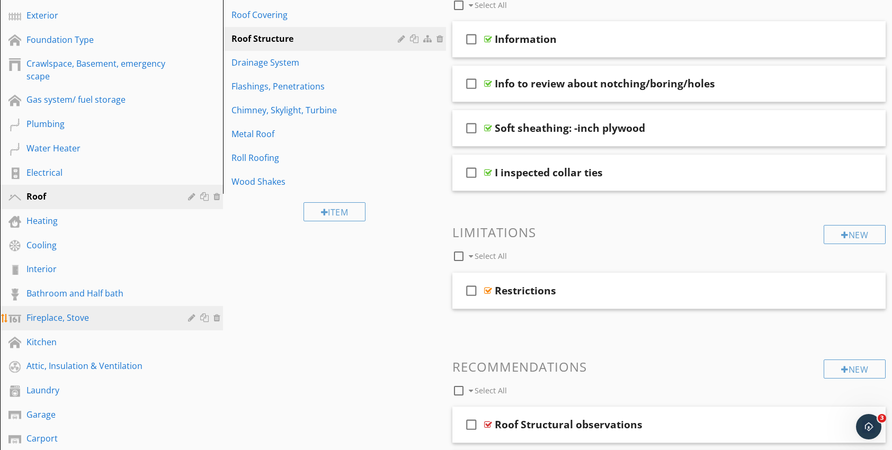
click at [52, 317] on div "Fireplace, Stove" at bounding box center [99, 317] width 146 height 13
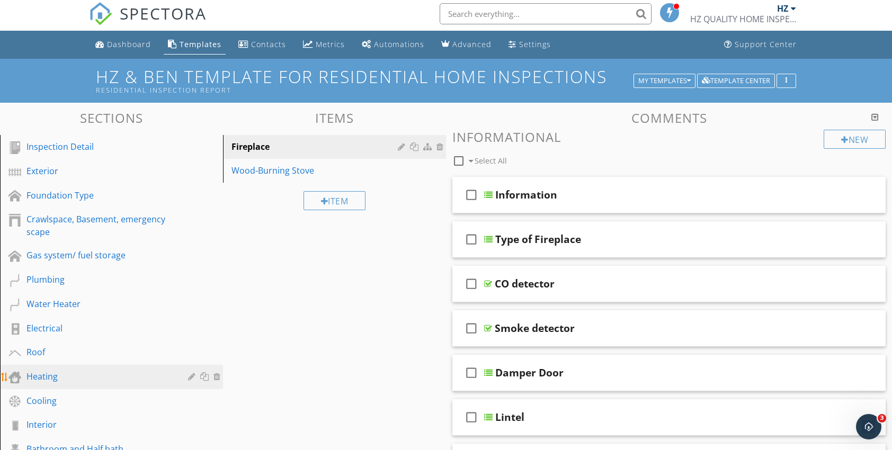
scroll to position [0, 0]
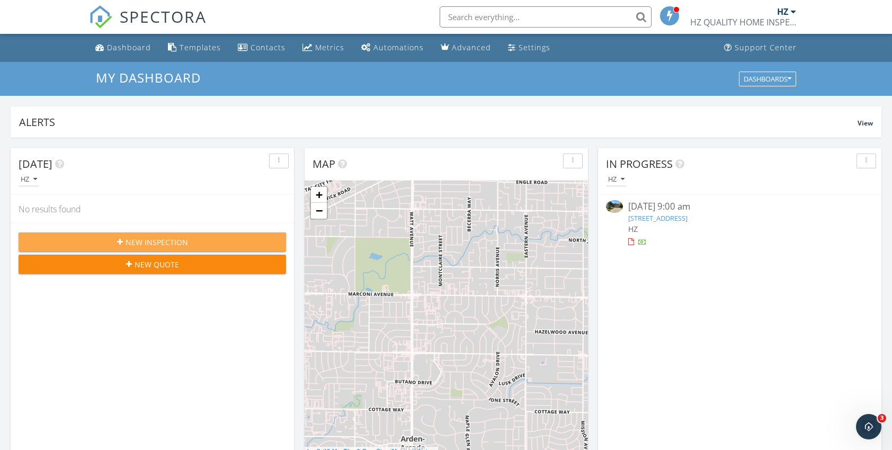
click at [171, 240] on span "New Inspection" at bounding box center [157, 242] width 63 height 11
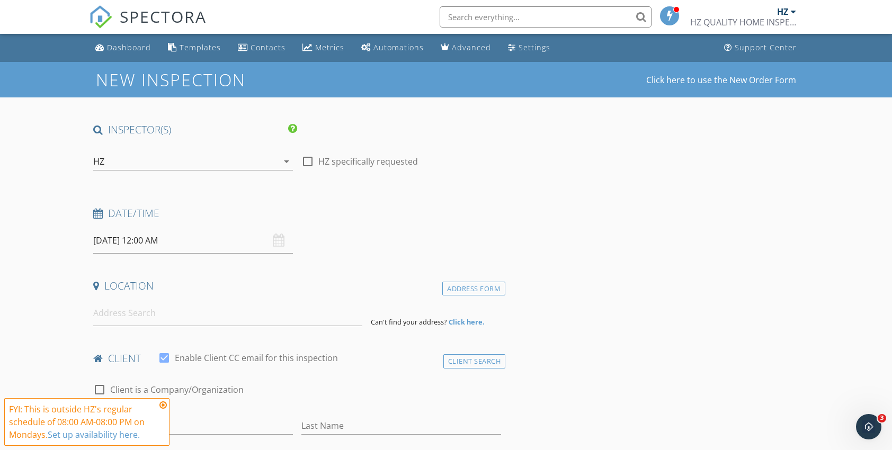
click at [306, 160] on div at bounding box center [308, 162] width 18 height 18
checkbox input "true"
click at [279, 241] on div "[DATE] 12:00 AM" at bounding box center [193, 241] width 200 height 26
click at [148, 240] on input "[DATE] 12:00 AM" at bounding box center [193, 241] width 200 height 26
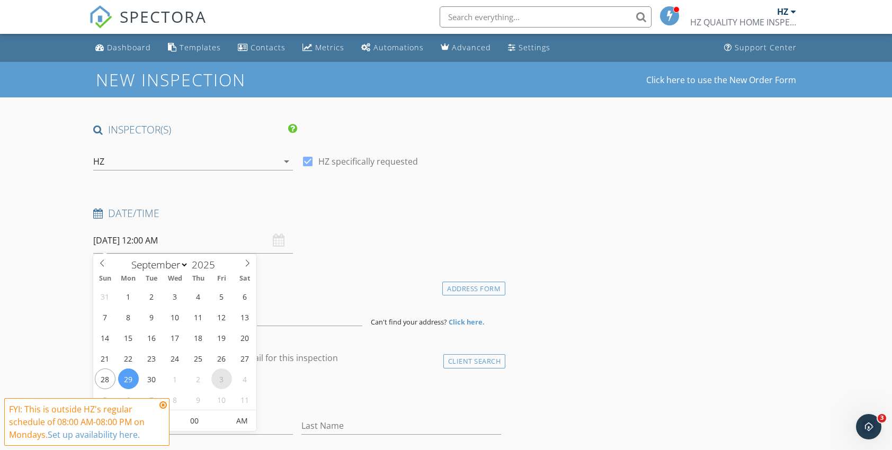
select select "9"
type input "[DATE] 12:00 AM"
click at [163, 407] on icon at bounding box center [162, 405] width 7 height 8
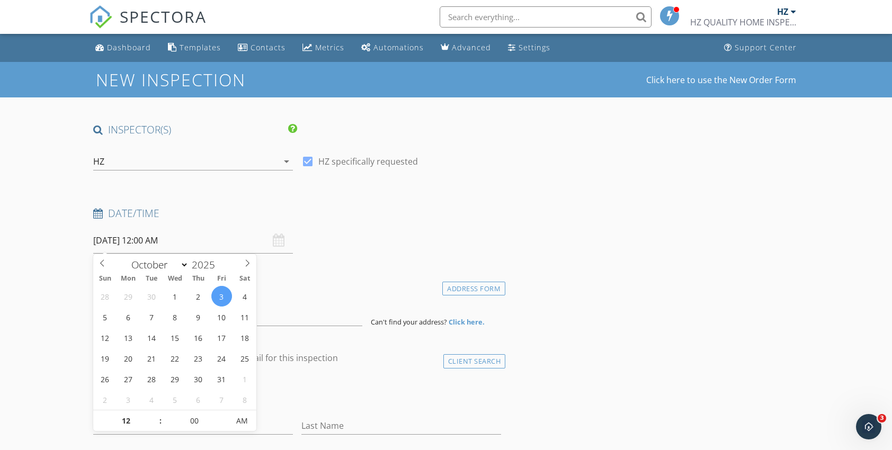
click at [141, 244] on input "[DATE] 12:00 AM" at bounding box center [193, 241] width 200 height 26
type input "11"
type input "10/03/2025 11:00 PM"
click at [156, 427] on span at bounding box center [155, 426] width 7 height 11
type input "10"
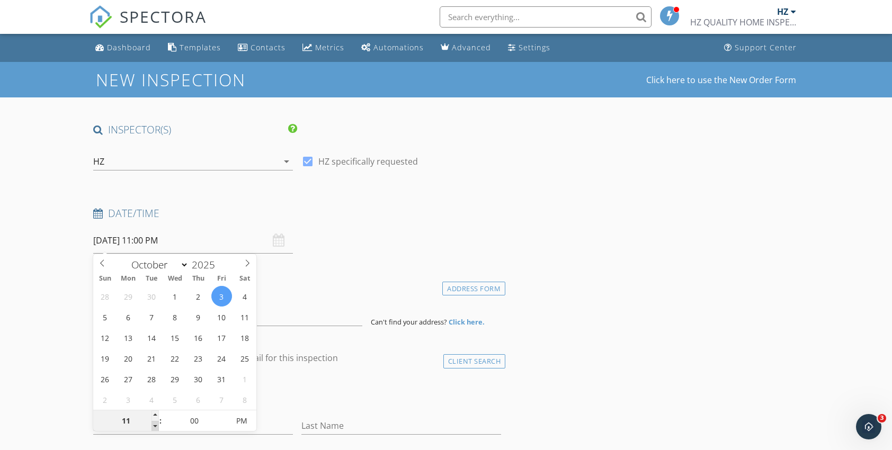
type input "10/03/2025 10:00 PM"
click at [156, 427] on span at bounding box center [155, 426] width 7 height 11
type input "09"
type input "10/03/2025 9:00 PM"
click at [156, 427] on span at bounding box center [155, 426] width 7 height 11
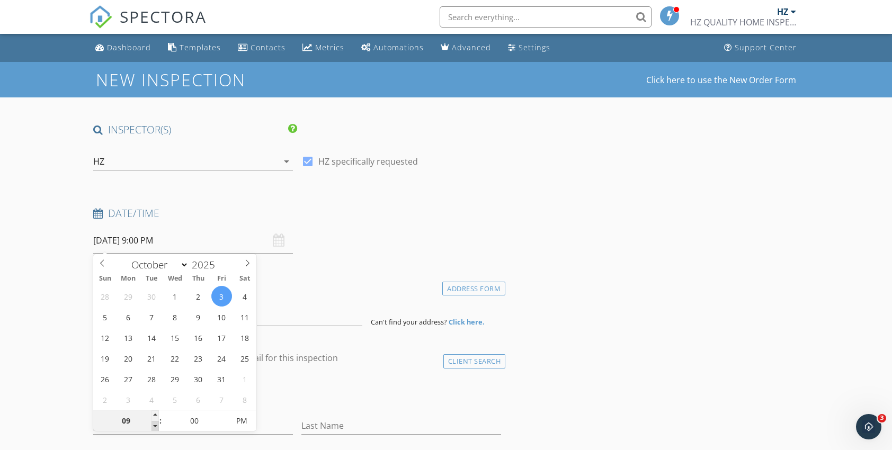
type input "08"
type input "10/03/2025 8:00 PM"
click at [156, 427] on span at bounding box center [155, 426] width 7 height 11
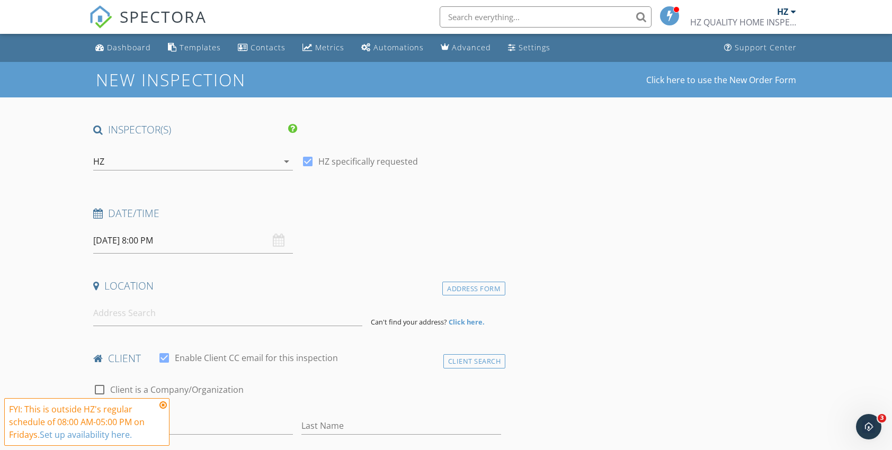
drag, startPoint x: 156, startPoint y: 427, endPoint x: 163, endPoint y: 406, distance: 22.8
click at [163, 406] on icon at bounding box center [162, 405] width 7 height 8
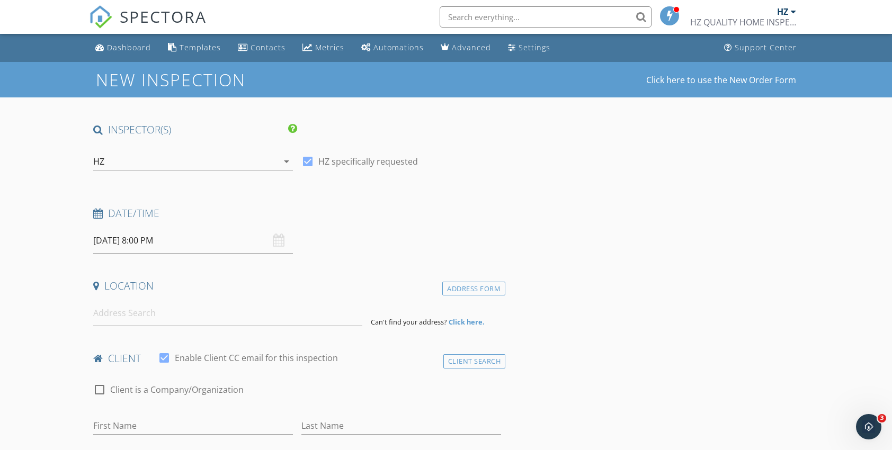
click at [138, 244] on input "10/03/2025 8:00 PM" at bounding box center [193, 241] width 200 height 26
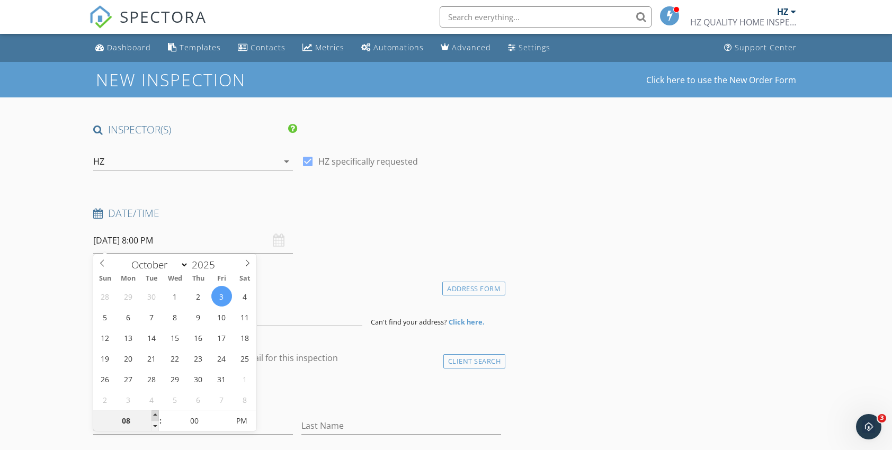
type input "09"
click at [156, 414] on span at bounding box center [155, 416] width 7 height 11
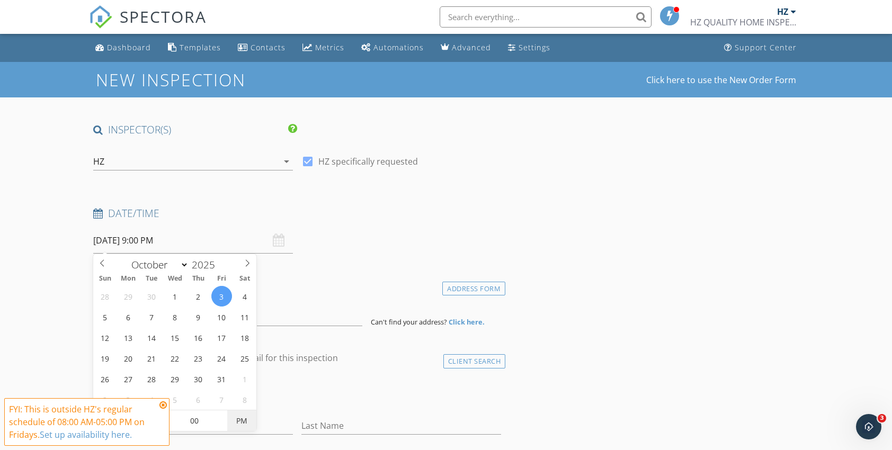
type input "[DATE] 9:00 AM"
click at [245, 422] on span "PM" at bounding box center [241, 421] width 29 height 21
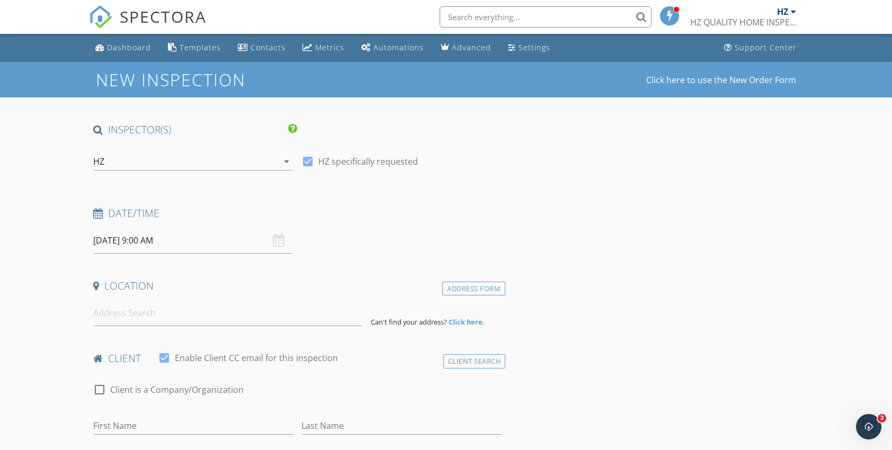
click at [205, 225] on div "Date/Time" at bounding box center [297, 217] width 416 height 21
click at [126, 313] on input at bounding box center [227, 313] width 269 height 26
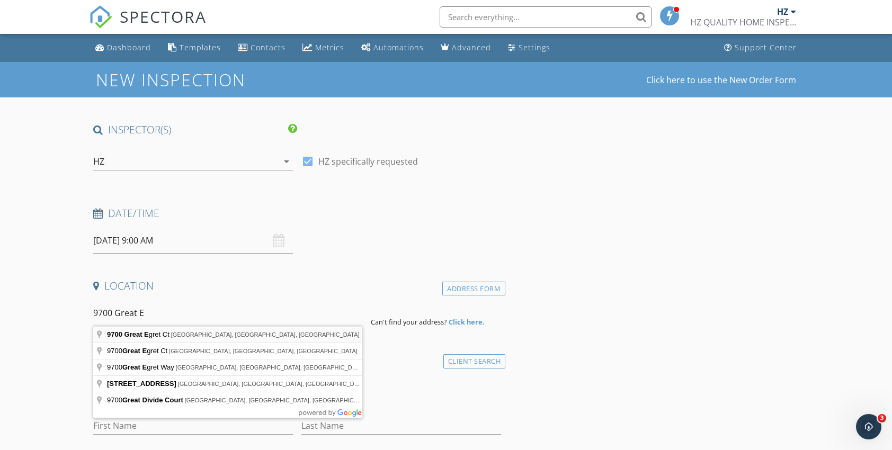
type input "9700 Great Egret Ct, Elk Grove, CA, USA"
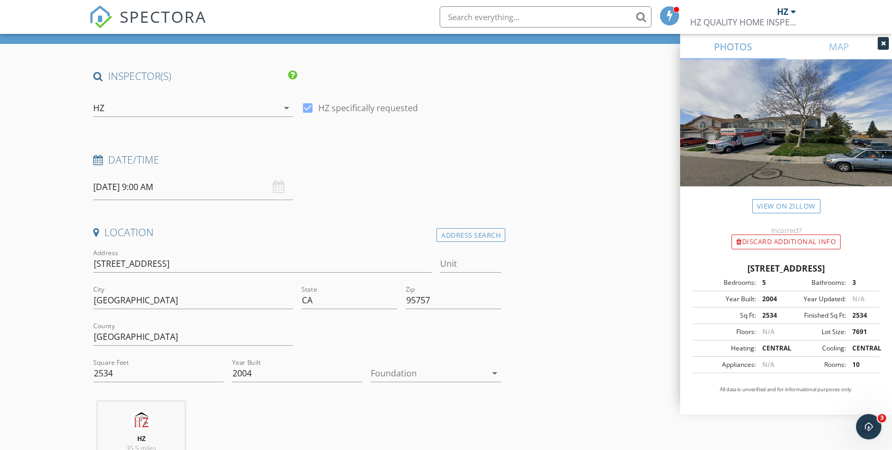
scroll to position [53, 0]
click at [494, 372] on icon "arrow_drop_down" at bounding box center [494, 374] width 13 height 13
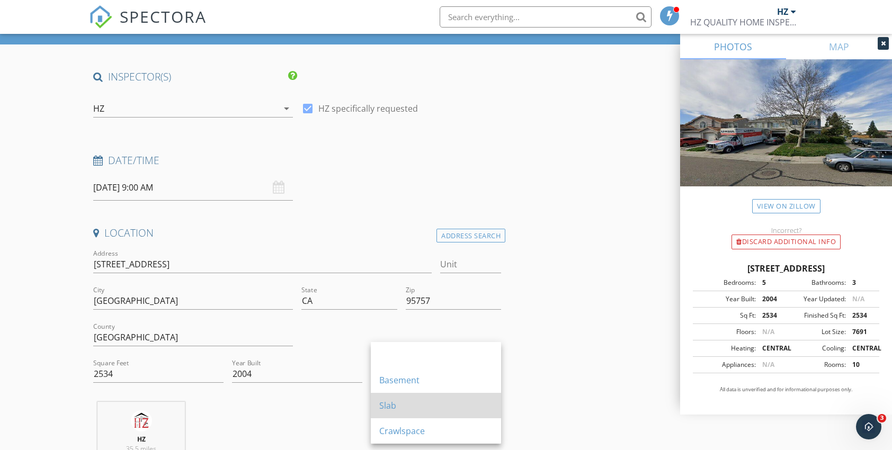
drag, startPoint x: 443, startPoint y: 406, endPoint x: 485, endPoint y: 401, distance: 42.2
click at [443, 406] on div "Slab" at bounding box center [435, 405] width 113 height 13
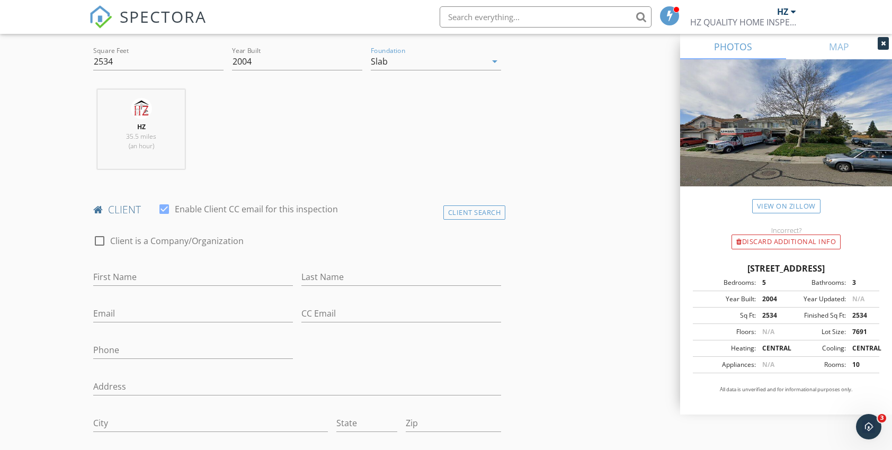
scroll to position [371, 0]
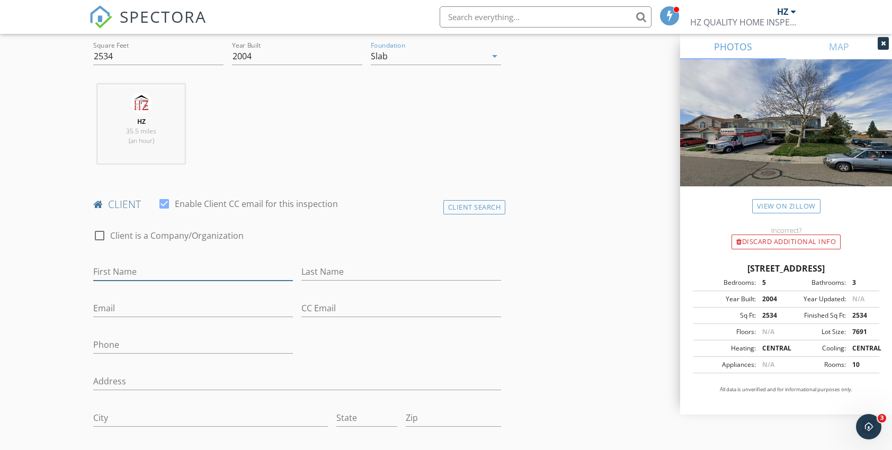
click at [137, 271] on input "First Name" at bounding box center [193, 271] width 200 height 17
type input "Mohammad"
click at [319, 273] on input "Last Name" at bounding box center [401, 271] width 200 height 17
type input "Sulaiman Sarwary"
click at [119, 310] on input "Email" at bounding box center [193, 308] width 200 height 17
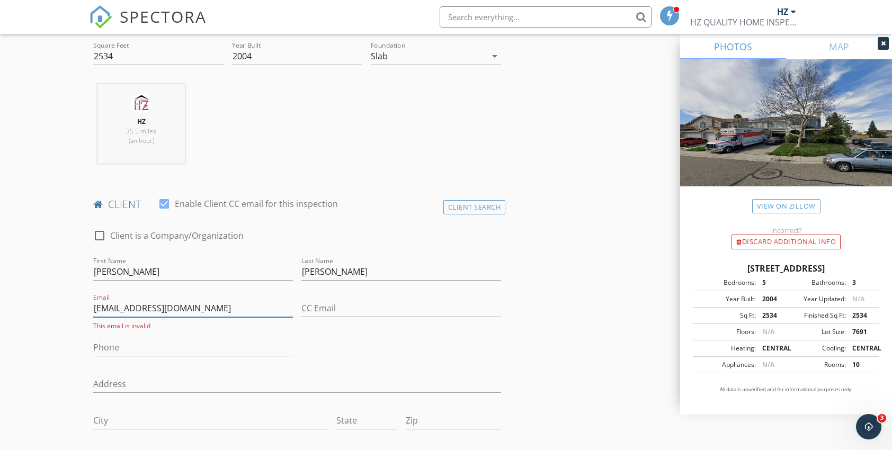
type input "msulaimansarwary@gmail.com"
click at [350, 314] on input "CC Email" at bounding box center [401, 308] width 200 height 17
click at [218, 335] on div "Phone" at bounding box center [193, 350] width 200 height 34
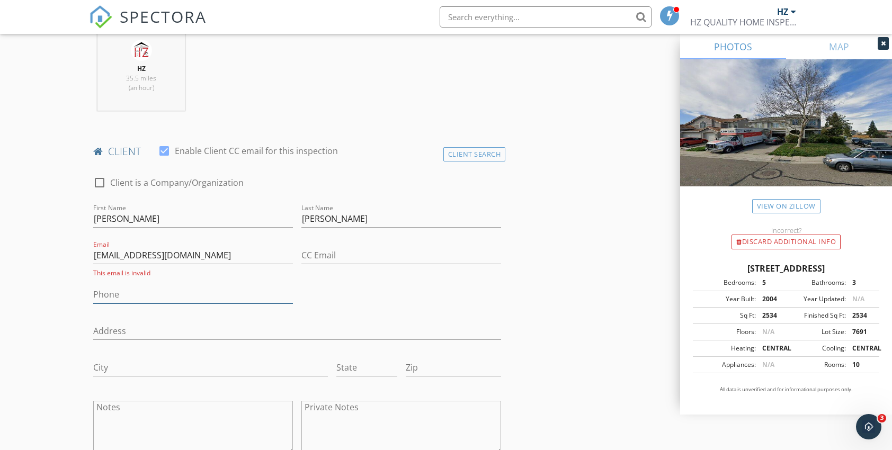
click at [117, 290] on input "Phone" at bounding box center [193, 294] width 200 height 17
type input "5"
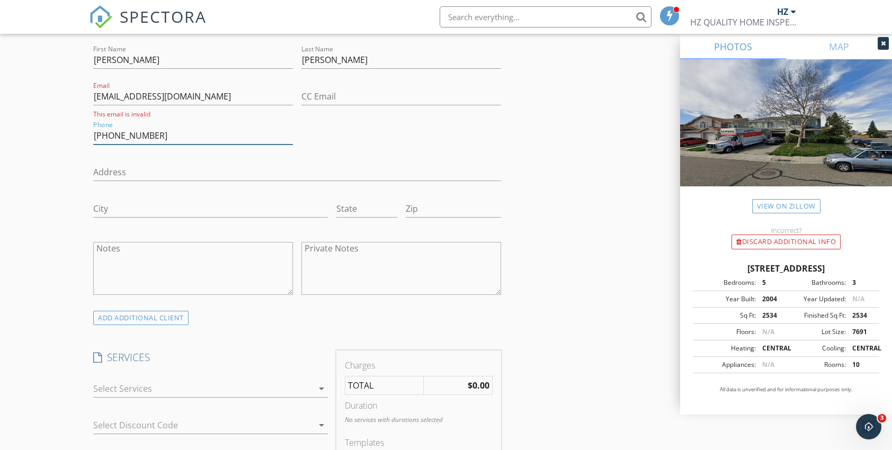
scroll to position [636, 0]
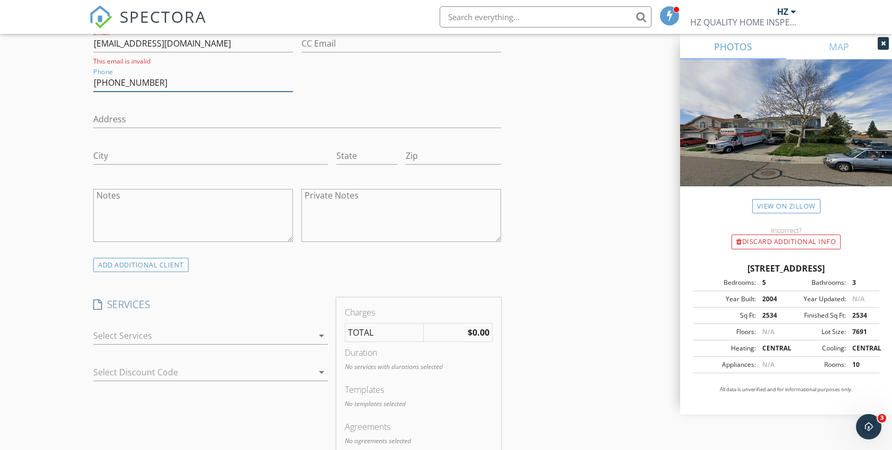
type input "[PHONE_NUMBER]"
click at [321, 334] on icon "arrow_drop_down" at bounding box center [321, 335] width 13 height 13
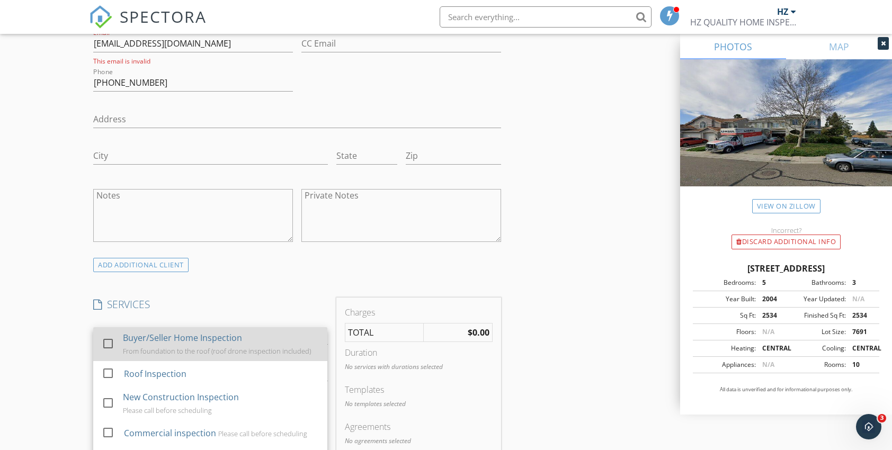
click at [106, 342] on div at bounding box center [108, 344] width 18 height 18
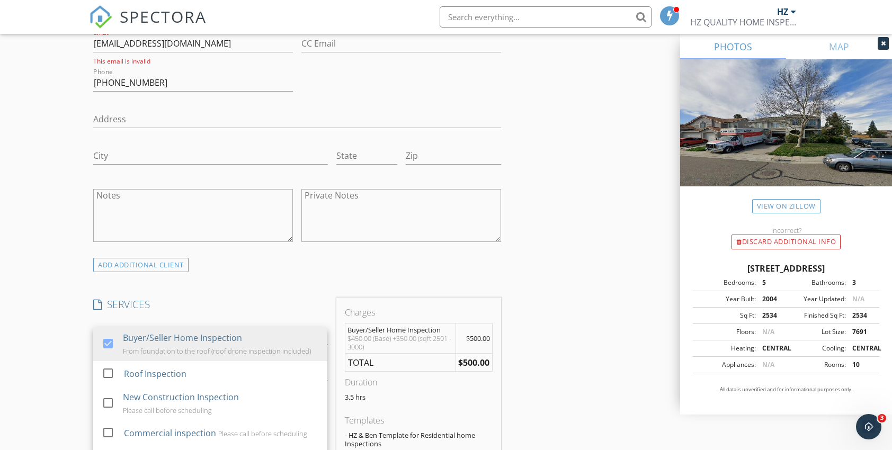
click at [534, 386] on div "INSPECTOR(S) check_box HZ PRIMARY HZ arrow_drop_down check_box HZ specifically …" at bounding box center [446, 424] width 714 height 1874
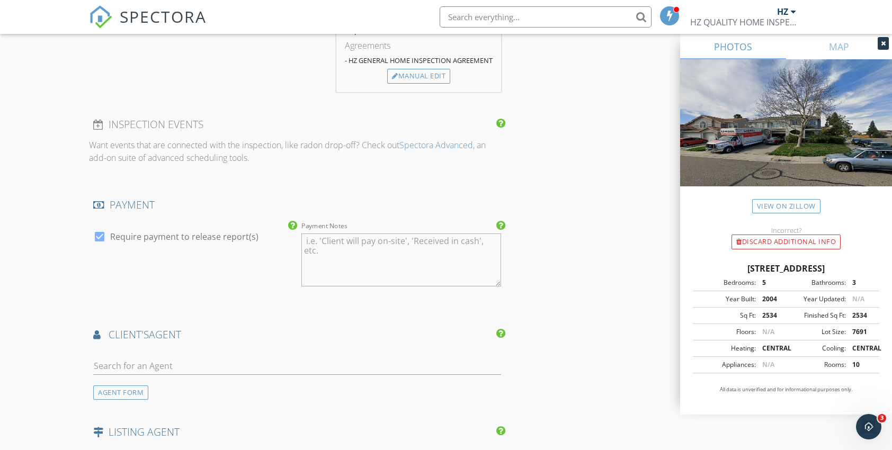
scroll to position [1059, 0]
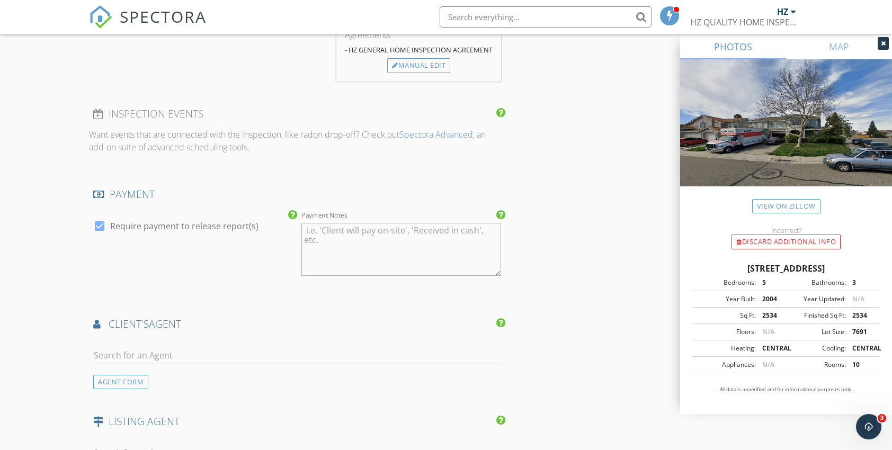
click at [101, 231] on div at bounding box center [100, 226] width 18 height 18
checkbox input "false"
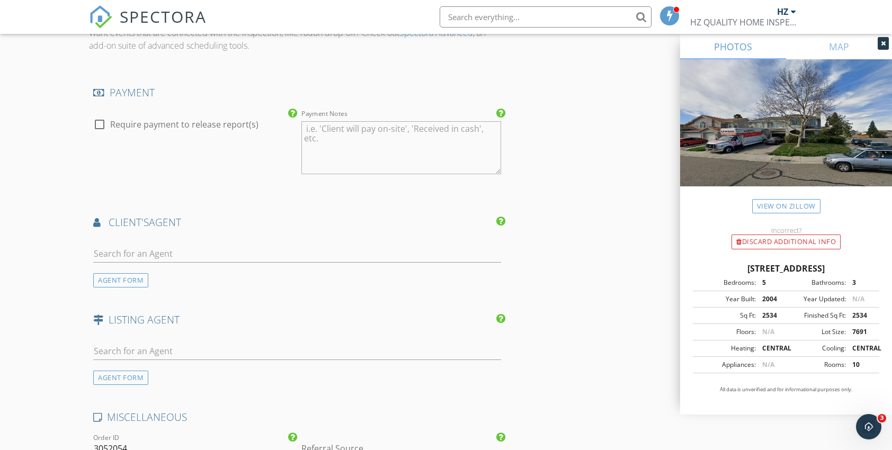
scroll to position [1165, 0]
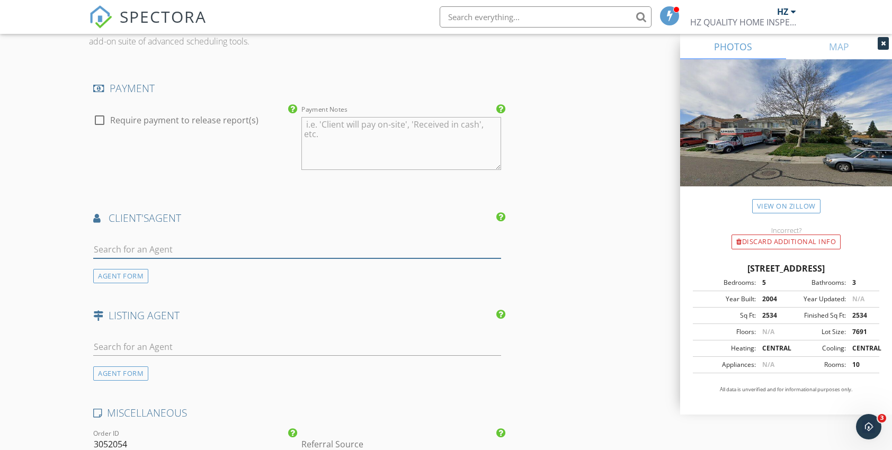
click at [255, 259] on input "text" at bounding box center [297, 249] width 408 height 17
type input "r"
type input "R"
click at [117, 282] on div "AGENT FORM" at bounding box center [120, 276] width 55 height 14
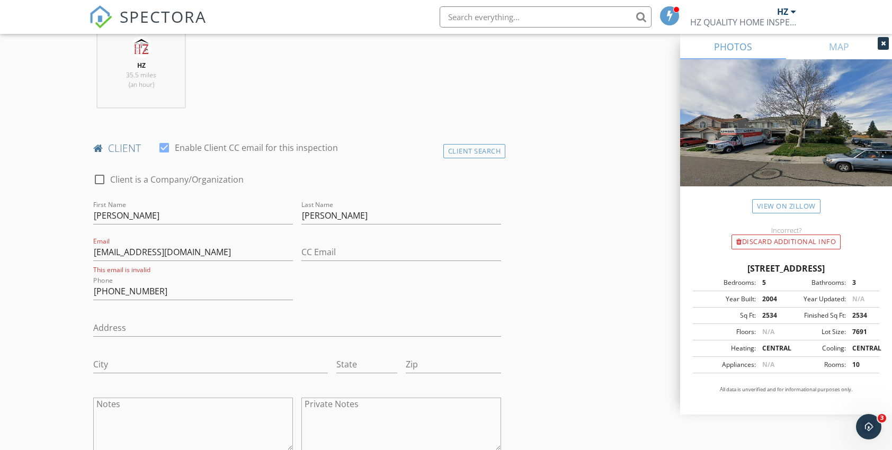
scroll to position [424, 0]
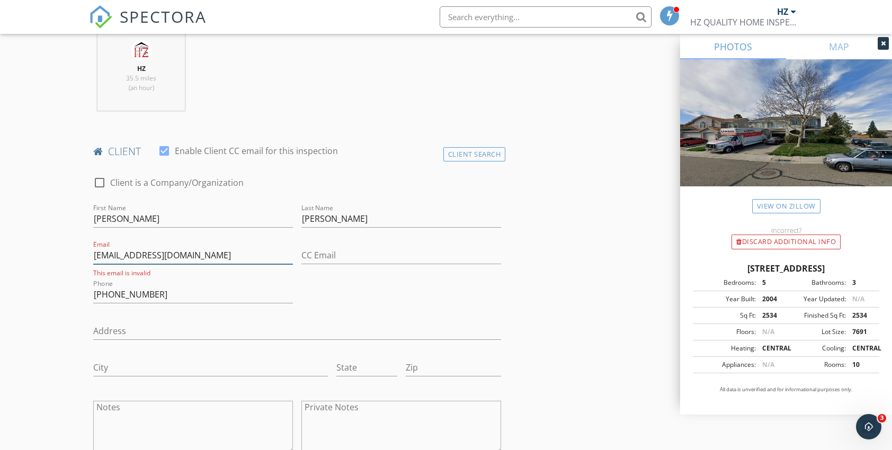
click at [132, 258] on input "[EMAIL_ADDRESS][DOMAIN_NAME]" at bounding box center [193, 255] width 200 height 17
click at [101, 257] on input "[EMAIL_ADDRESS][DOMAIN_NAME]" at bounding box center [193, 255] width 200 height 17
click at [112, 261] on input "[EMAIL_ADDRESS][DOMAIN_NAME]" at bounding box center [193, 255] width 200 height 17
click at [123, 260] on input "[EMAIL_ADDRESS][DOMAIN_NAME]" at bounding box center [193, 255] width 200 height 17
click at [223, 258] on input "[EMAIL_ADDRESS][DOMAIN_NAME]" at bounding box center [193, 255] width 200 height 17
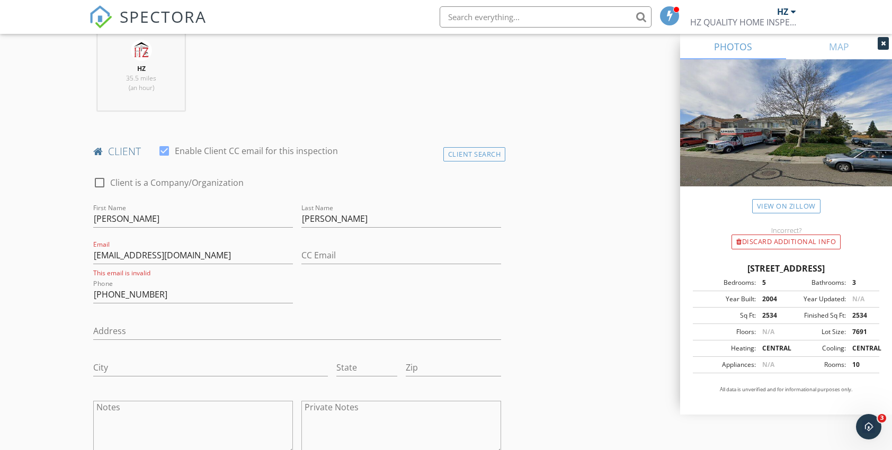
click at [441, 291] on div "check_box_outline_blank Client is a Company/Organization First Name Mohammad La…" at bounding box center [297, 318] width 416 height 304
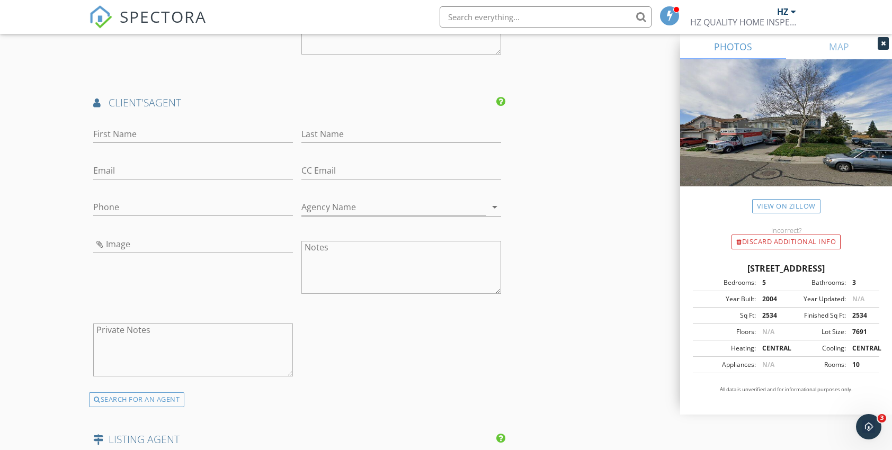
scroll to position [1218, 0]
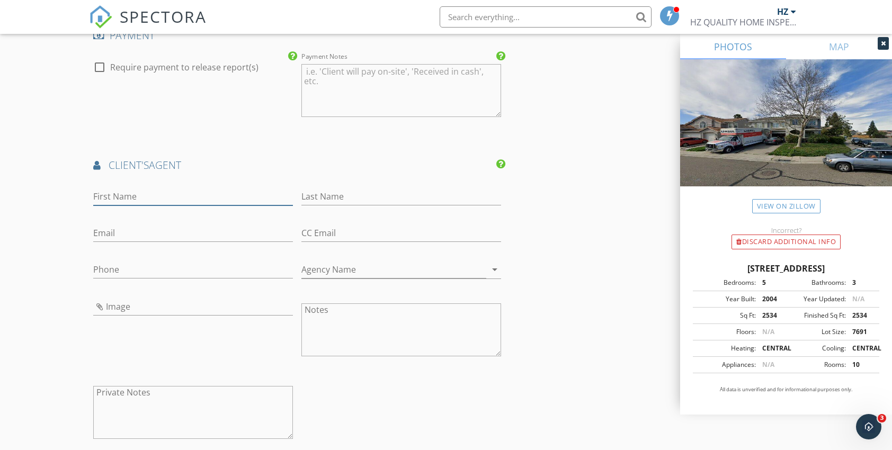
click at [141, 198] on input "First Name" at bounding box center [193, 196] width 200 height 17
type input "Razieh"
type input "Semnani"
type input "[EMAIL_ADDRESS][DOMAIN_NAME]"
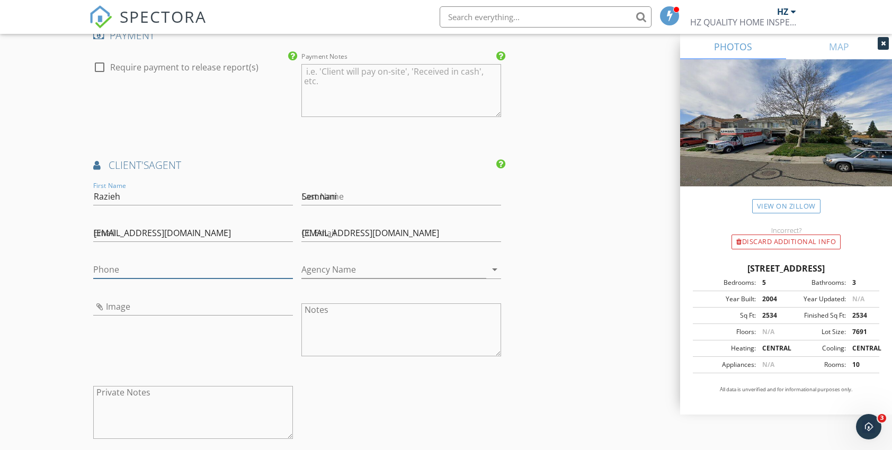
type input "[PHONE_NUMBER]"
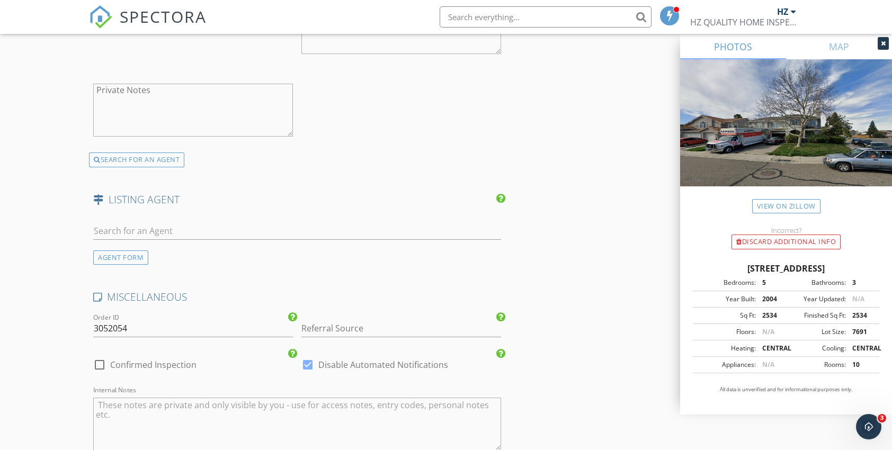
scroll to position [1589, 0]
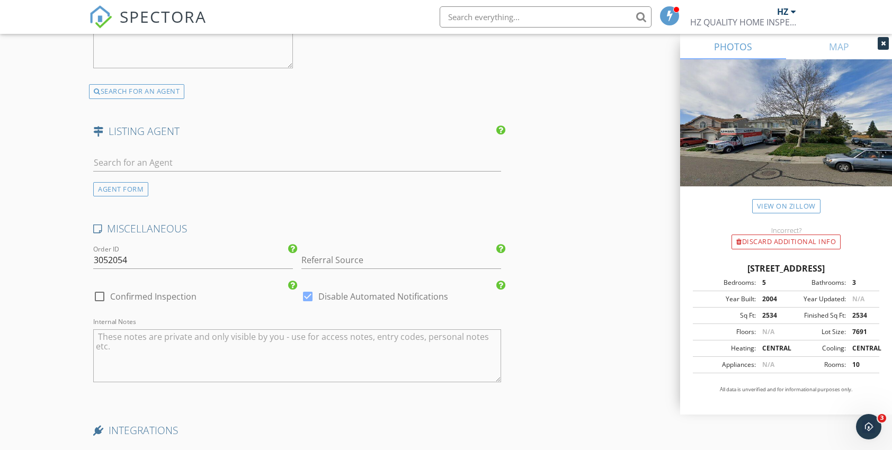
click at [308, 300] on div at bounding box center [308, 297] width 18 height 18
click at [307, 297] on div at bounding box center [308, 297] width 18 height 18
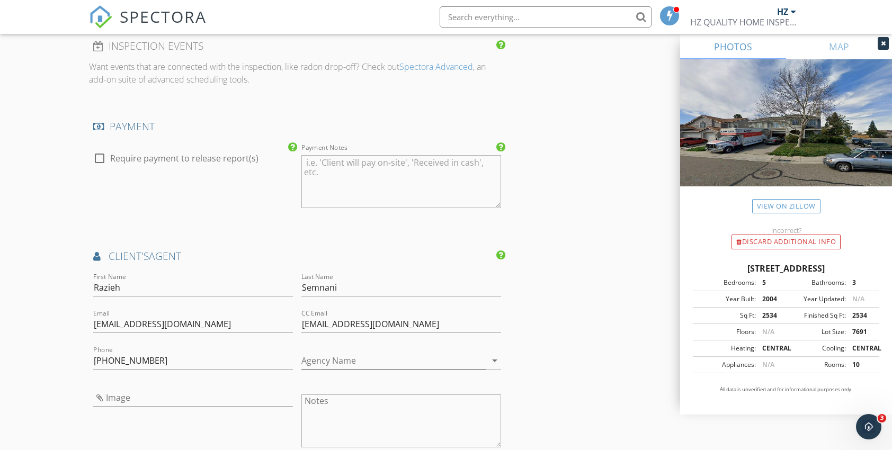
scroll to position [1126, 0]
click at [64, 200] on div "New Inspection Click here to use the New Order Form INSPECTOR(S) check_box HZ P…" at bounding box center [446, 35] width 892 height 2199
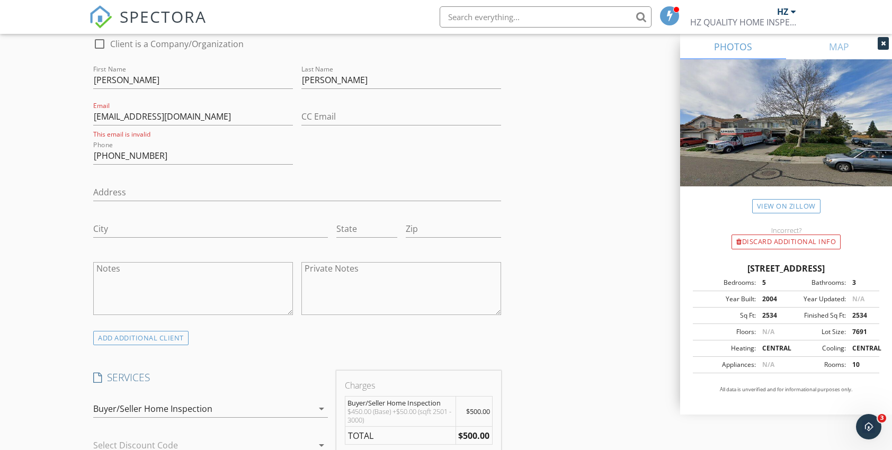
scroll to position [490, 0]
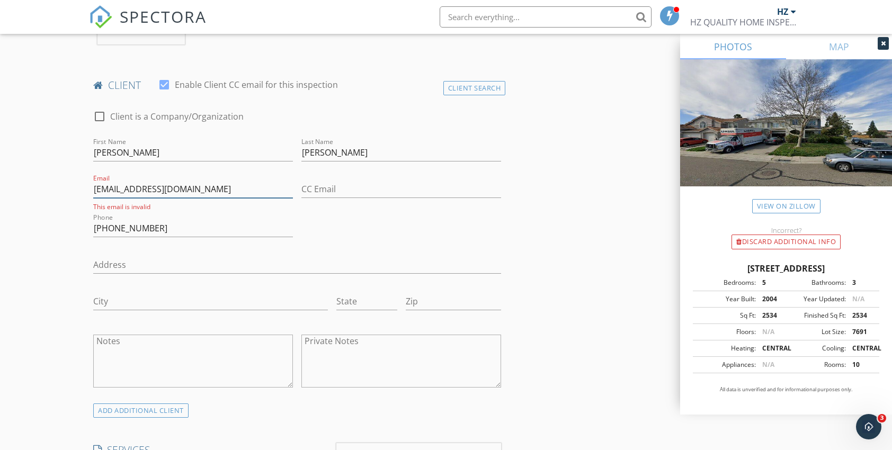
click at [203, 188] on input "[EMAIL_ADDRESS][DOMAIN_NAME]" at bounding box center [193, 189] width 200 height 17
click at [193, 150] on input "[PERSON_NAME]" at bounding box center [193, 152] width 200 height 17
click at [484, 321] on div "Private Notes" at bounding box center [401, 362] width 208 height 83
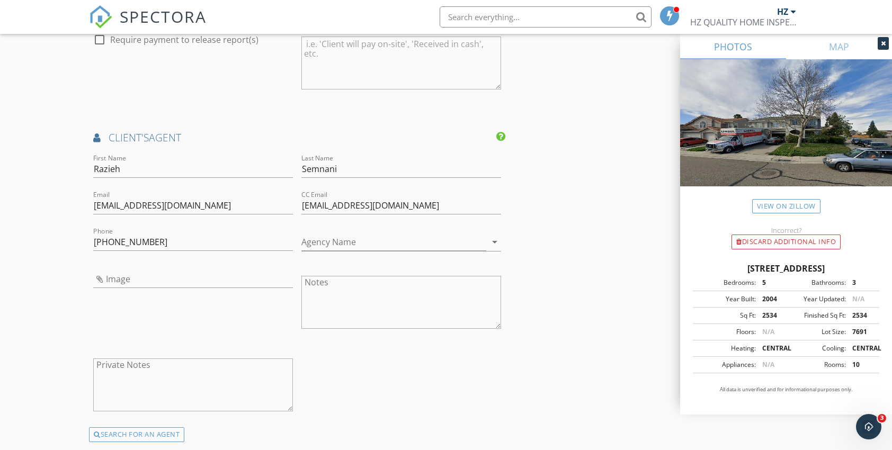
scroll to position [1391, 0]
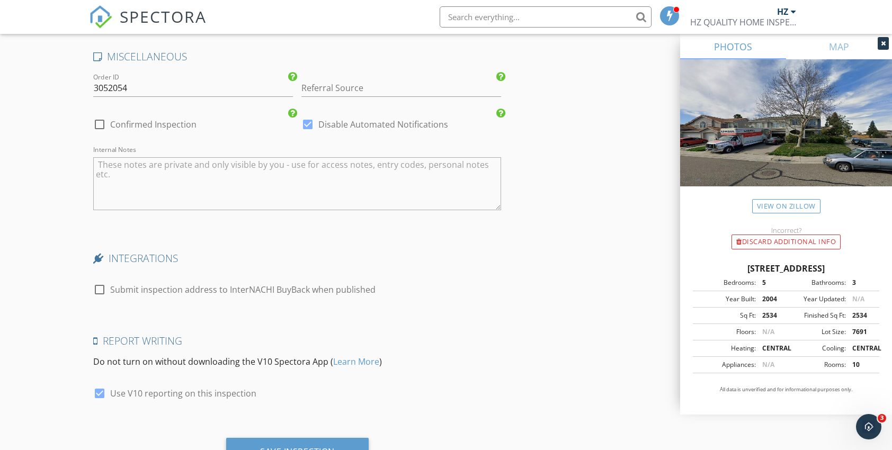
scroll to position [1814, 0]
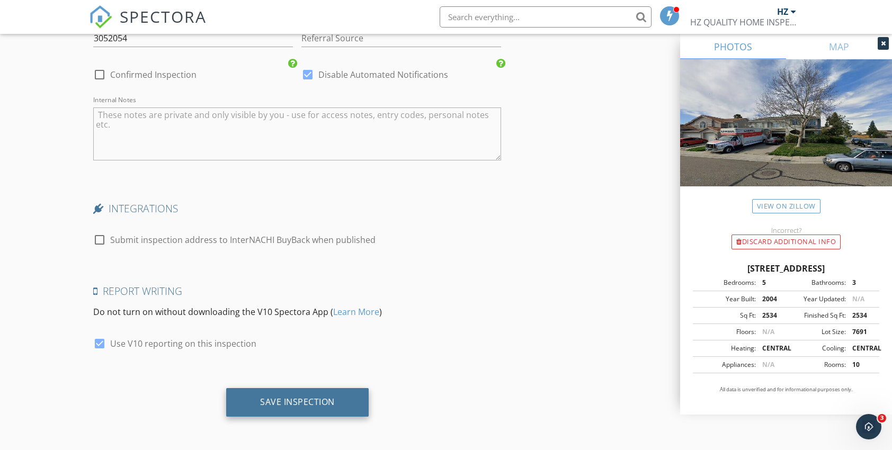
click at [287, 402] on div "Save Inspection" at bounding box center [297, 402] width 75 height 11
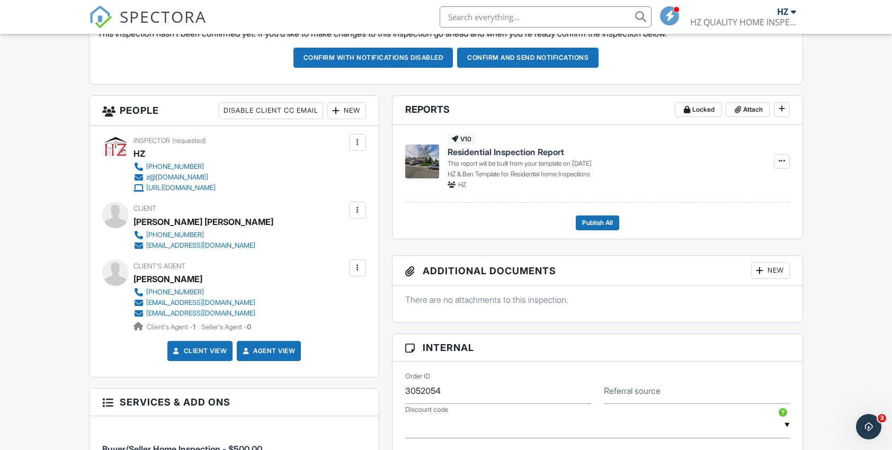
click at [353, 269] on div at bounding box center [357, 268] width 11 height 11
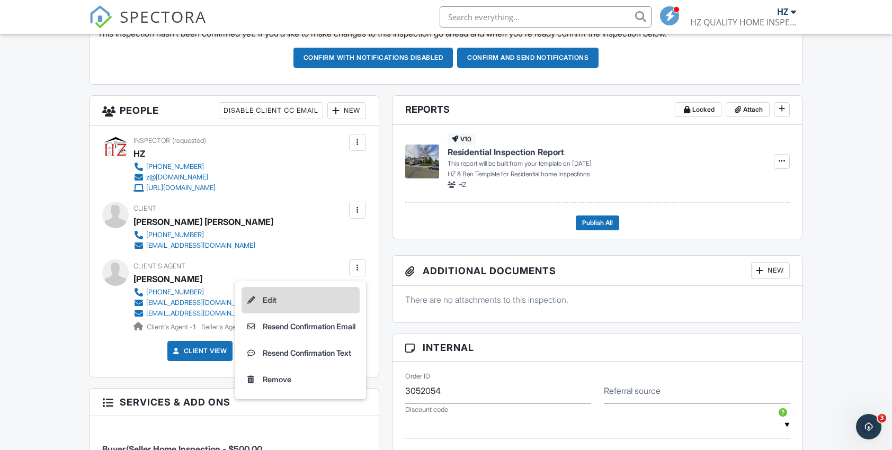
click at [273, 296] on li "Edit" at bounding box center [301, 300] width 118 height 26
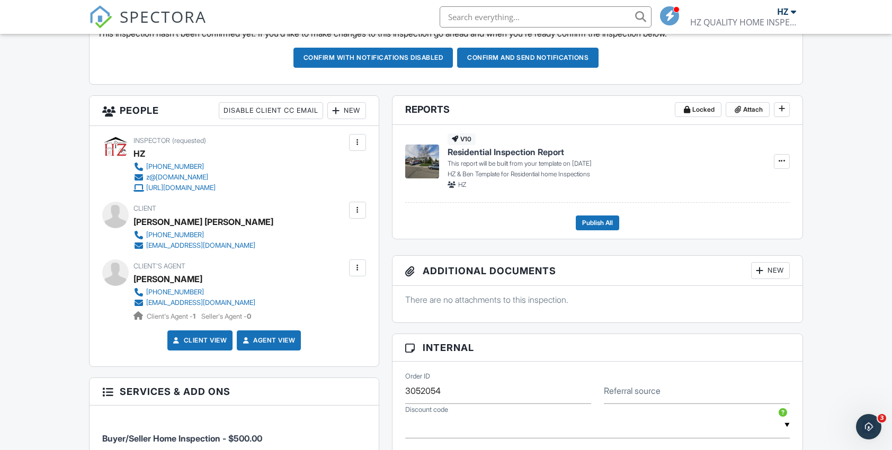
click at [353, 213] on div at bounding box center [357, 210] width 11 height 11
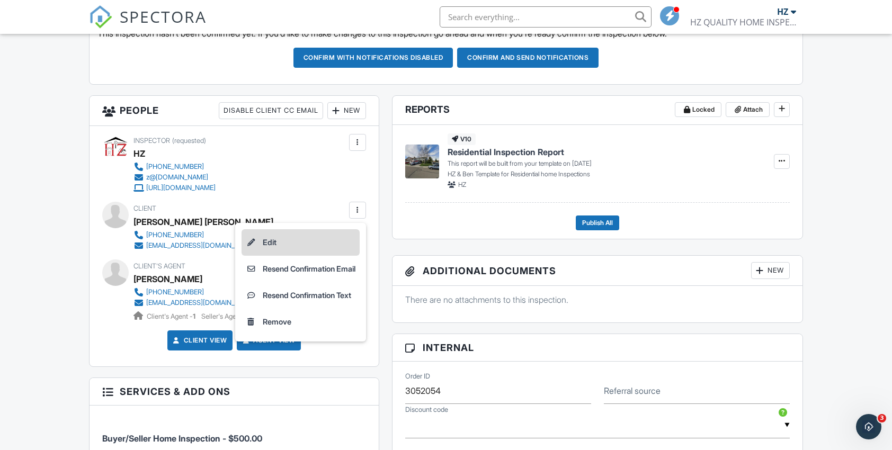
click at [315, 239] on li "Edit" at bounding box center [301, 242] width 118 height 26
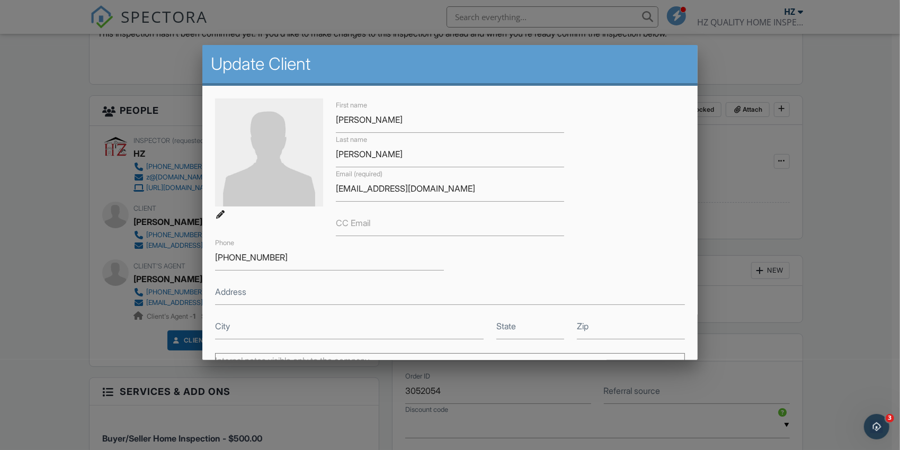
click at [748, 305] on div at bounding box center [450, 228] width 900 height 563
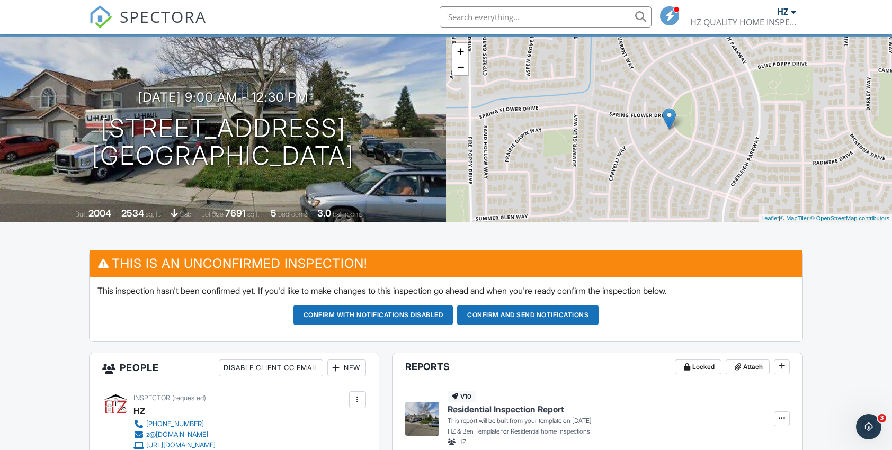
scroll to position [53, 0]
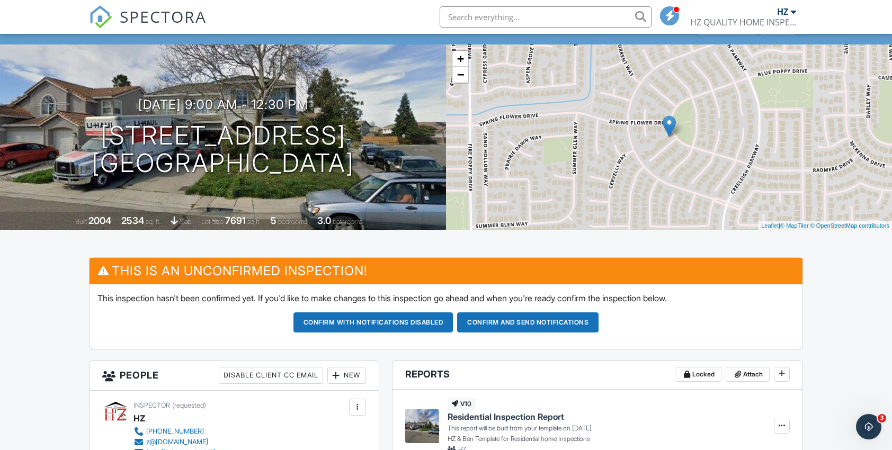
click at [535, 323] on button "Confirm and send notifications" at bounding box center [527, 323] width 141 height 20
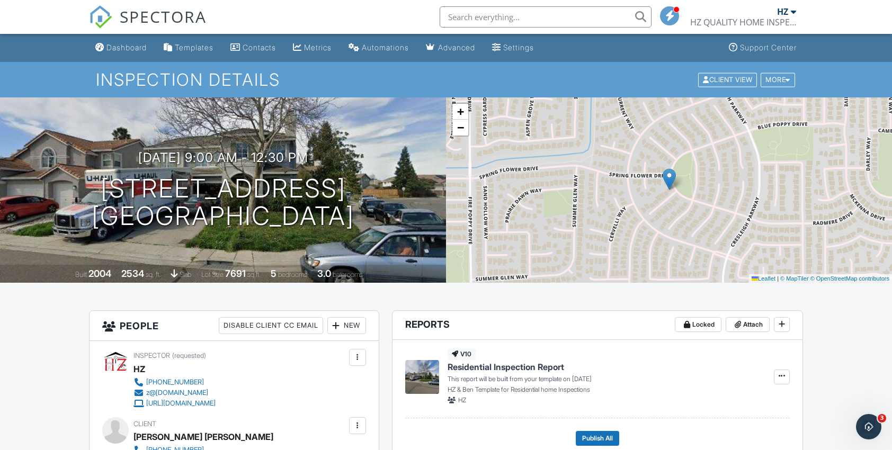
click at [796, 12] on div at bounding box center [793, 11] width 5 height 8
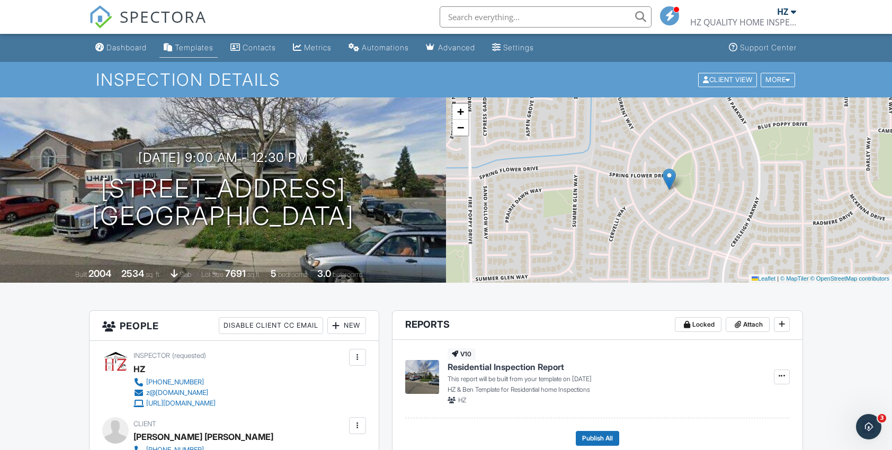
click at [210, 51] on div "Templates" at bounding box center [194, 47] width 39 height 9
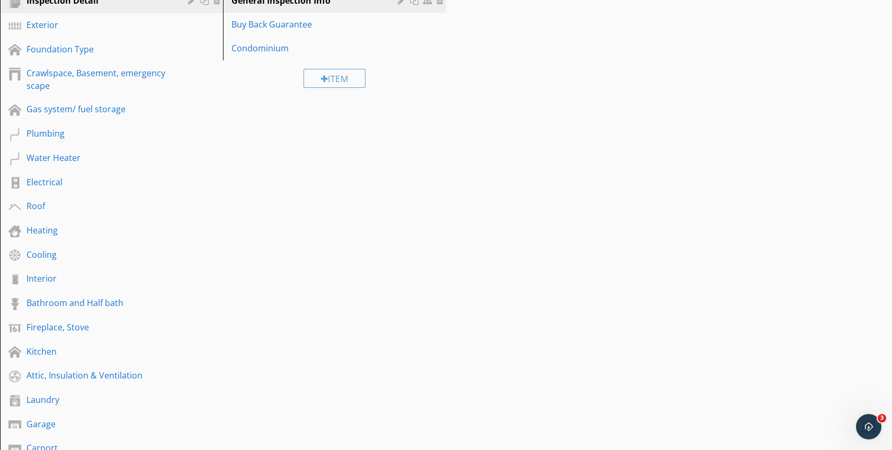
scroll to position [212, 0]
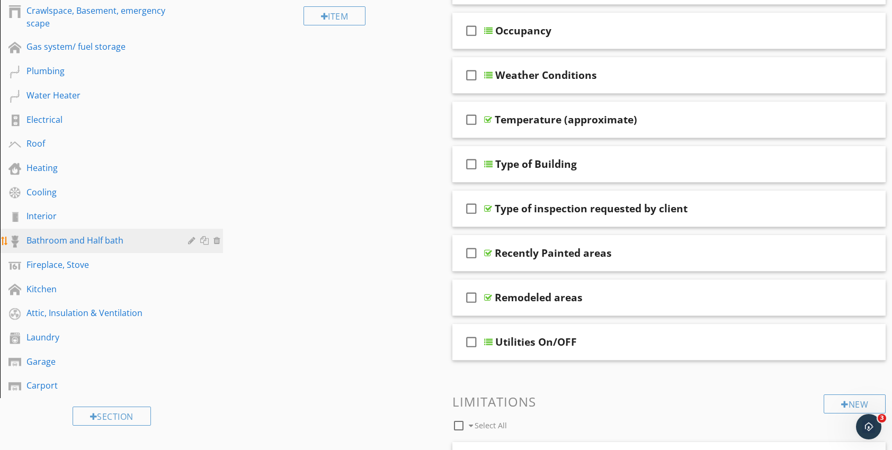
click at [46, 245] on div "Bathroom and Half bath" at bounding box center [99, 240] width 146 height 13
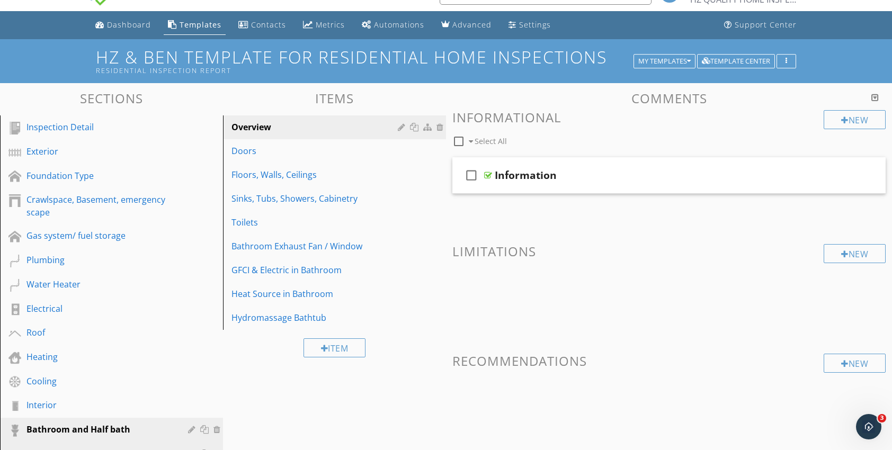
scroll to position [0, 0]
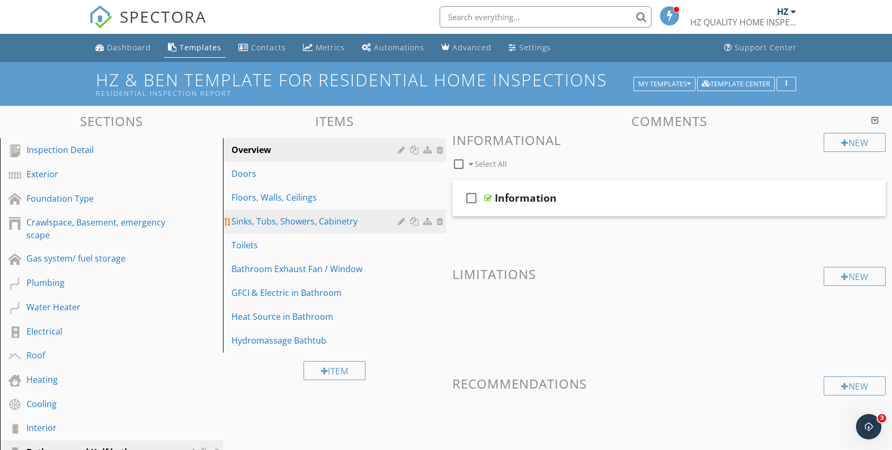
click at [279, 228] on link "Sinks, Tubs, Showers, Cabinetry" at bounding box center [336, 221] width 220 height 23
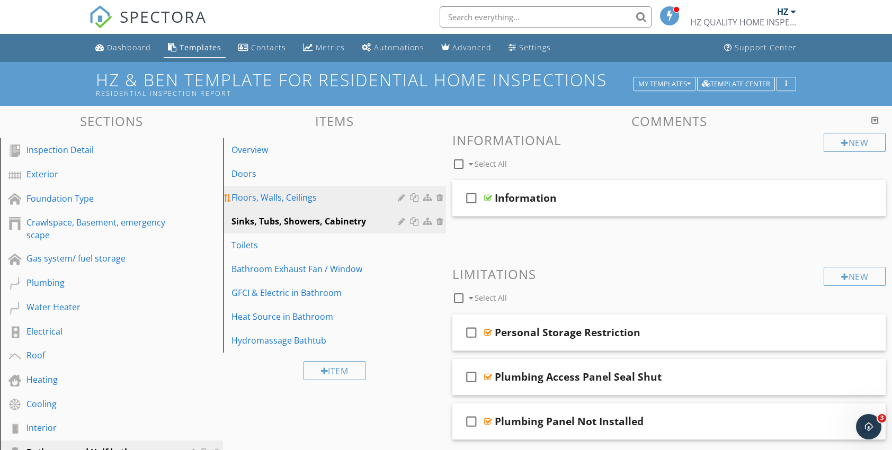
click at [274, 201] on div "Floors, Walls, Ceilings" at bounding box center [316, 197] width 170 height 13
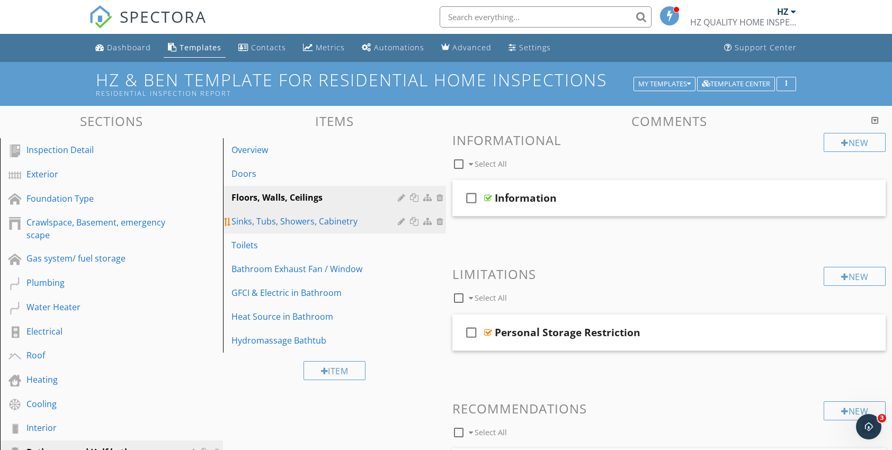
click at [277, 220] on div "Sinks, Tubs, Showers, Cabinetry" at bounding box center [316, 221] width 170 height 13
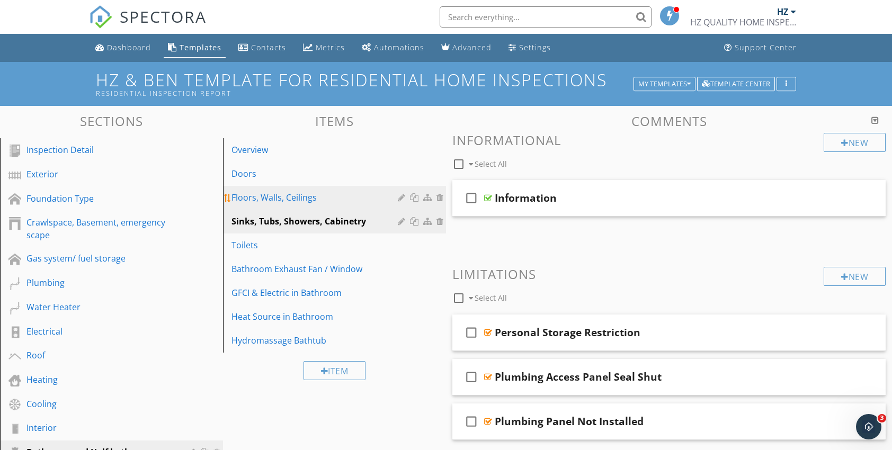
click at [271, 203] on div "Floors, Walls, Ceilings" at bounding box center [316, 197] width 170 height 13
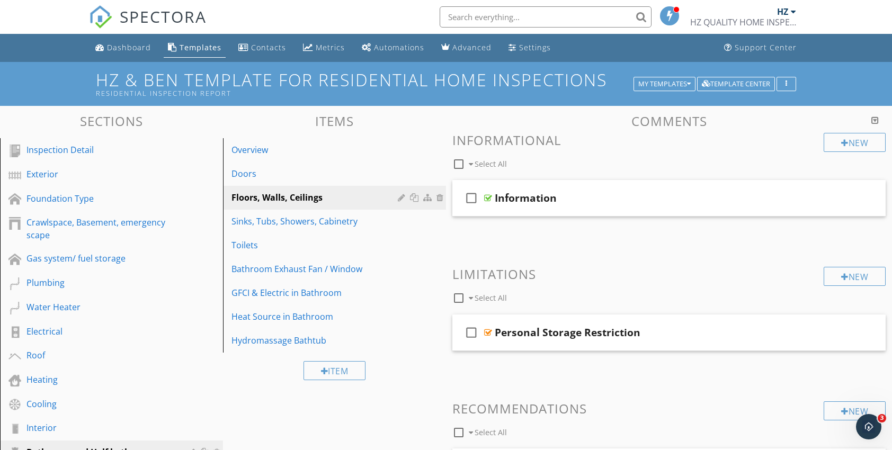
click at [794, 11] on div at bounding box center [793, 11] width 5 height 8
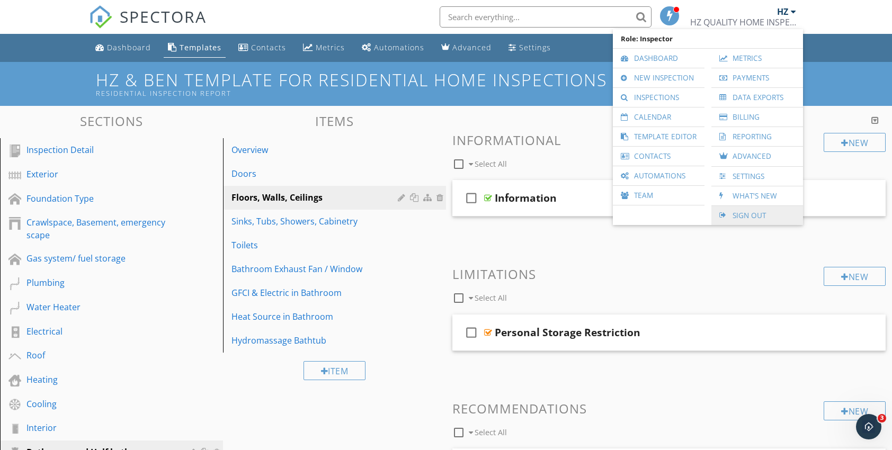
click at [750, 216] on link "Sign Out" at bounding box center [757, 215] width 81 height 19
